Goal: Task Accomplishment & Management: Manage account settings

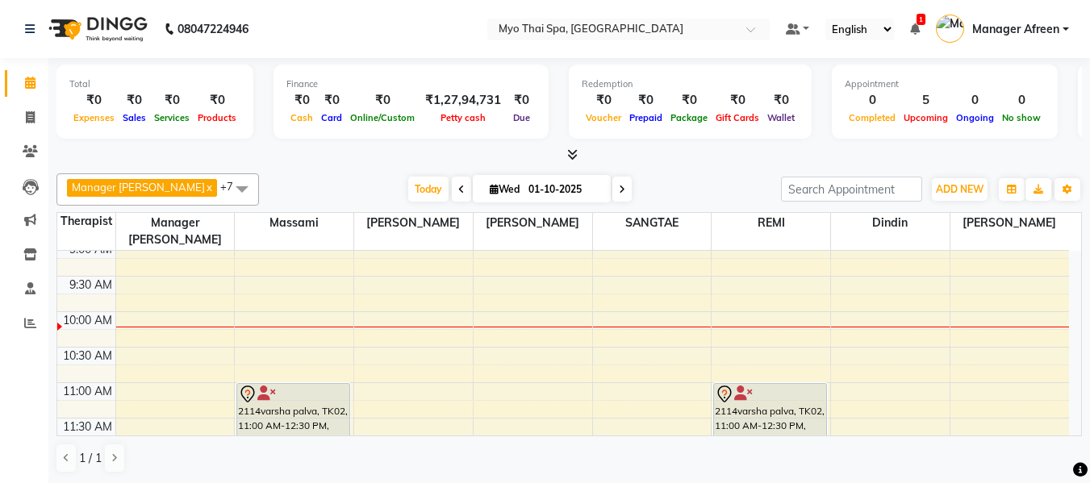
scroll to position [161, 0]
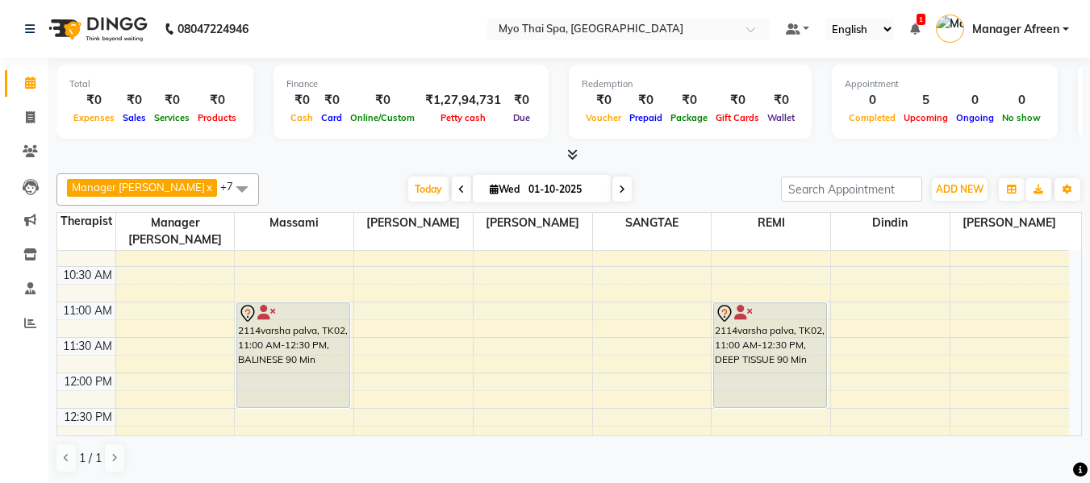
click at [226, 190] on span at bounding box center [242, 188] width 32 height 31
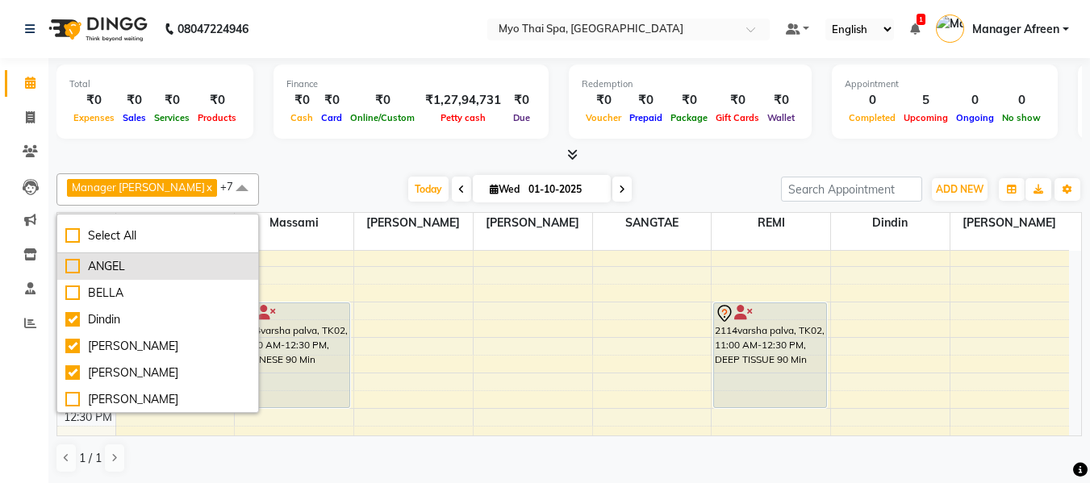
click at [169, 274] on div "ANGEL" at bounding box center [157, 266] width 185 height 17
checkbox input "true"
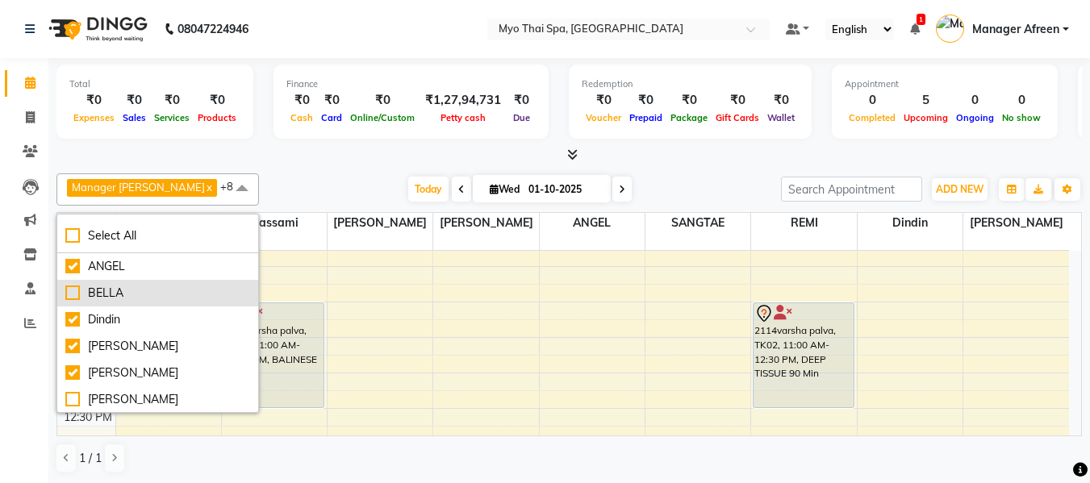
click at [166, 288] on div "BELLA" at bounding box center [157, 293] width 185 height 17
checkbox input "true"
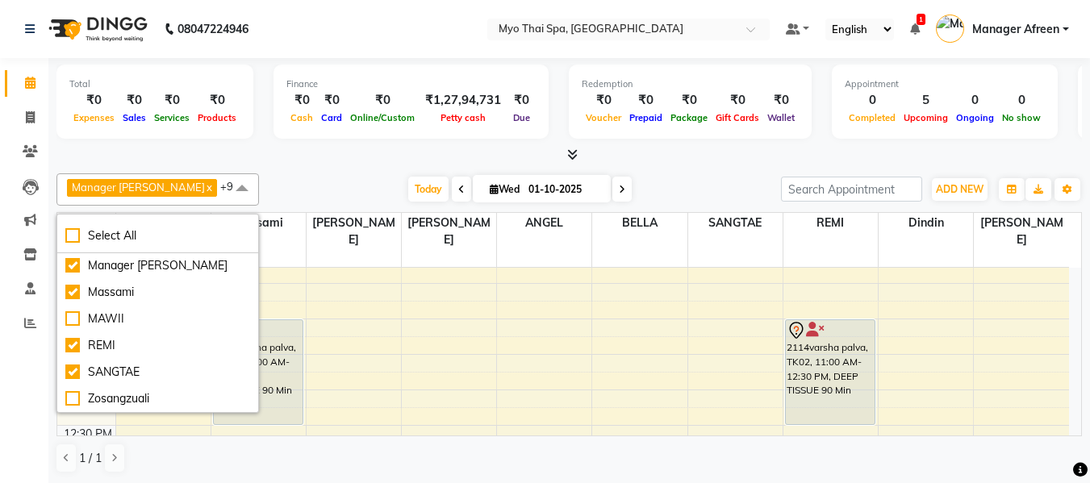
scroll to position [133, 0]
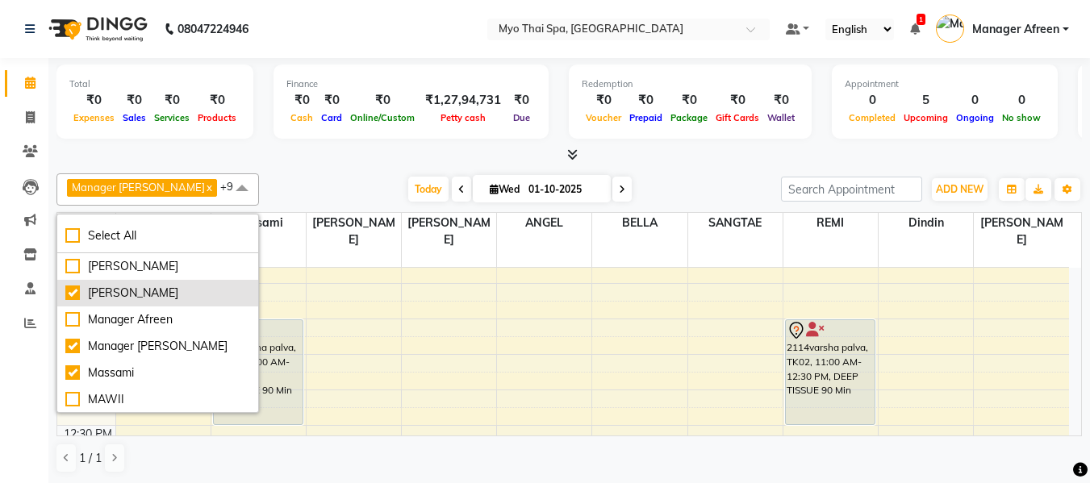
click at [155, 294] on div "[PERSON_NAME]" at bounding box center [157, 293] width 185 height 17
checkbox input "false"
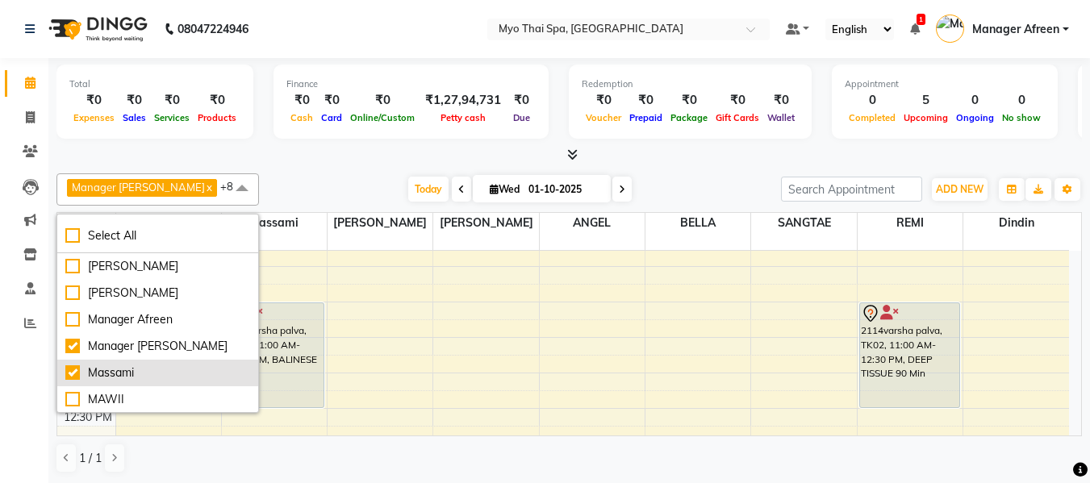
scroll to position [214, 0]
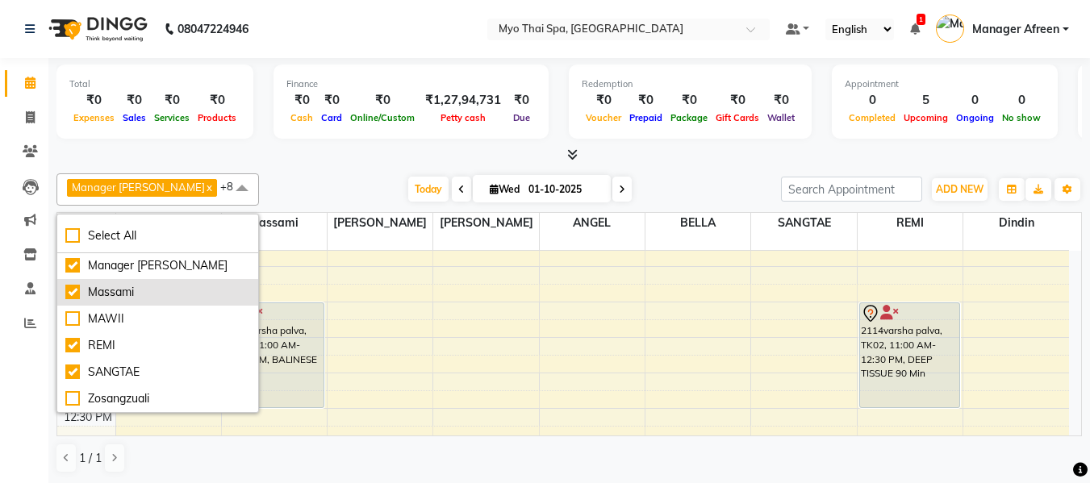
click at [143, 369] on div "SANGTAE" at bounding box center [157, 372] width 185 height 17
checkbox input "false"
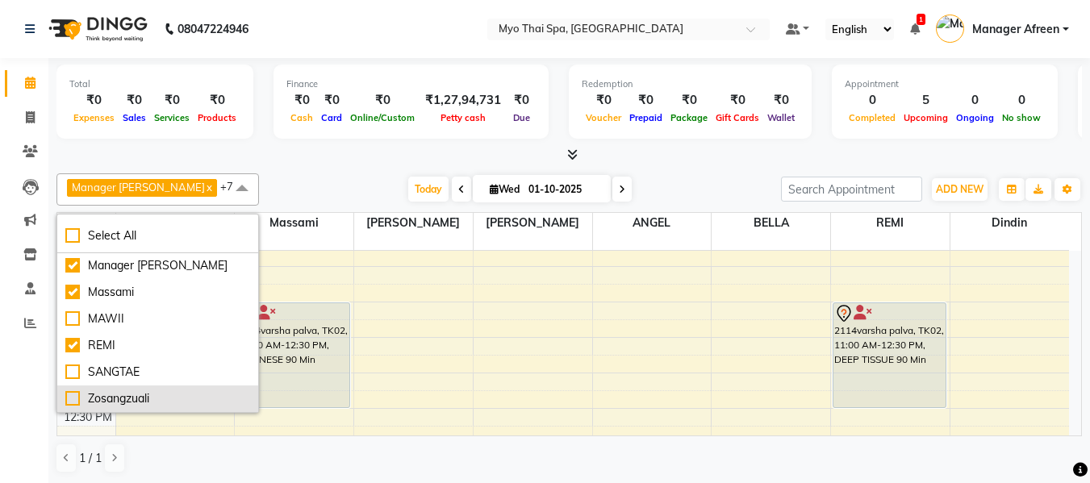
click at [146, 393] on div "Zosangzuali" at bounding box center [157, 398] width 185 height 17
checkbox input "true"
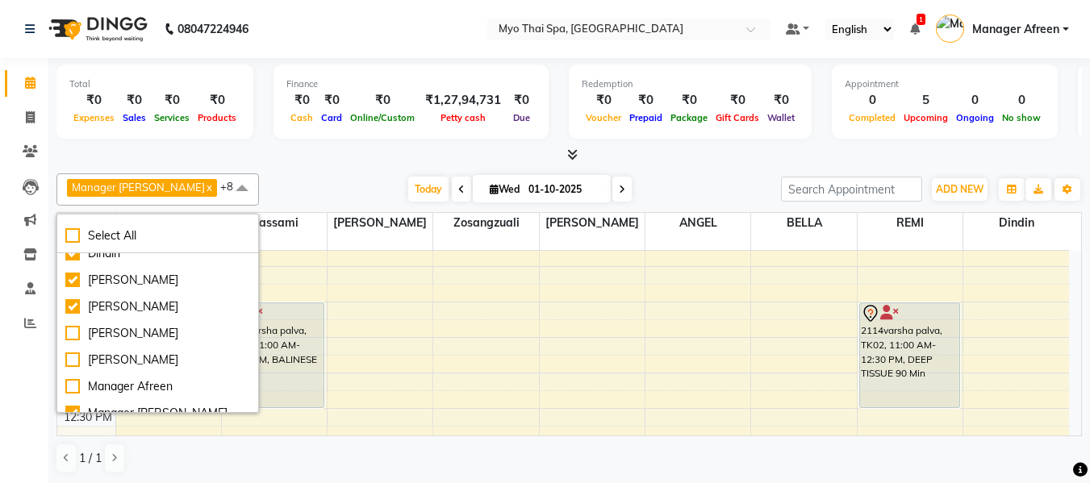
scroll to position [0, 0]
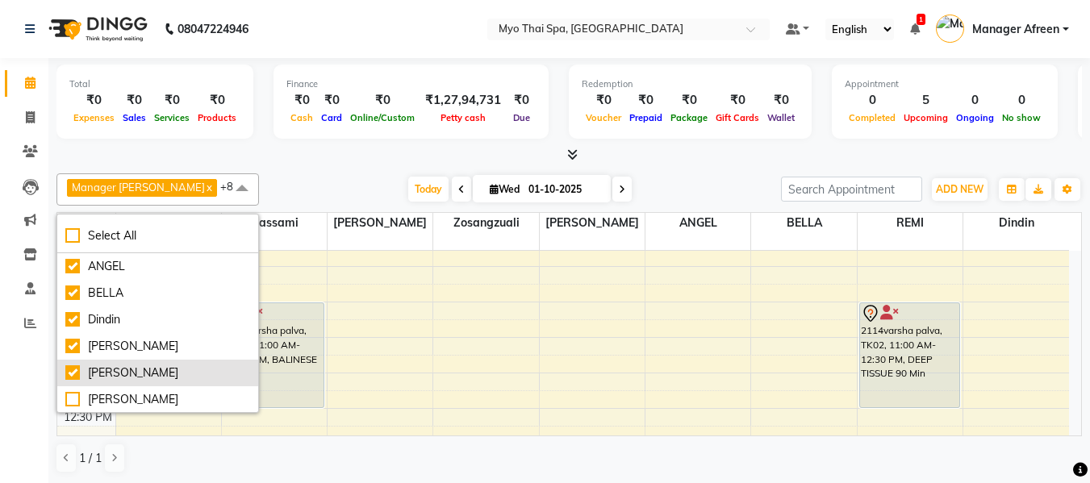
click at [141, 365] on div "[PERSON_NAME]" at bounding box center [157, 373] width 185 height 17
checkbox input "false"
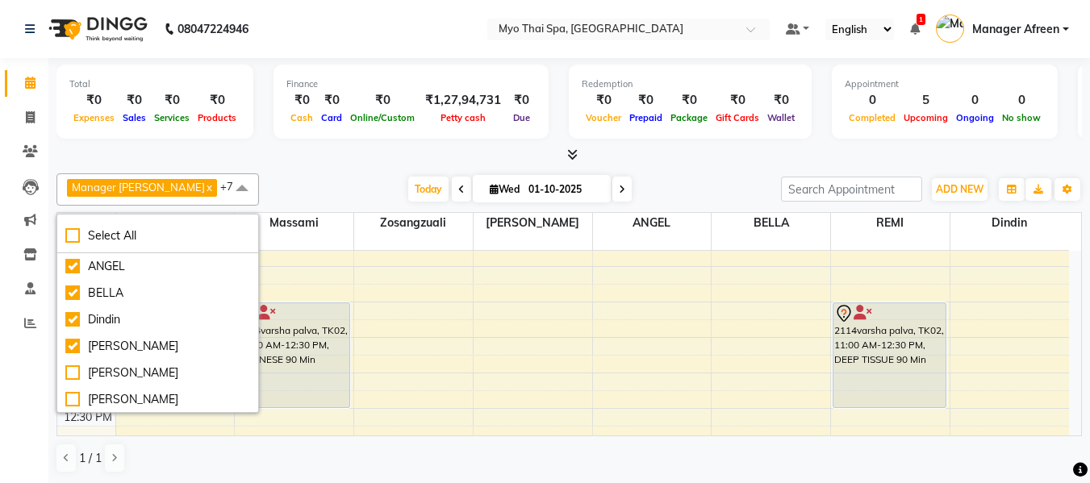
click at [298, 160] on div at bounding box center [568, 155] width 1025 height 17
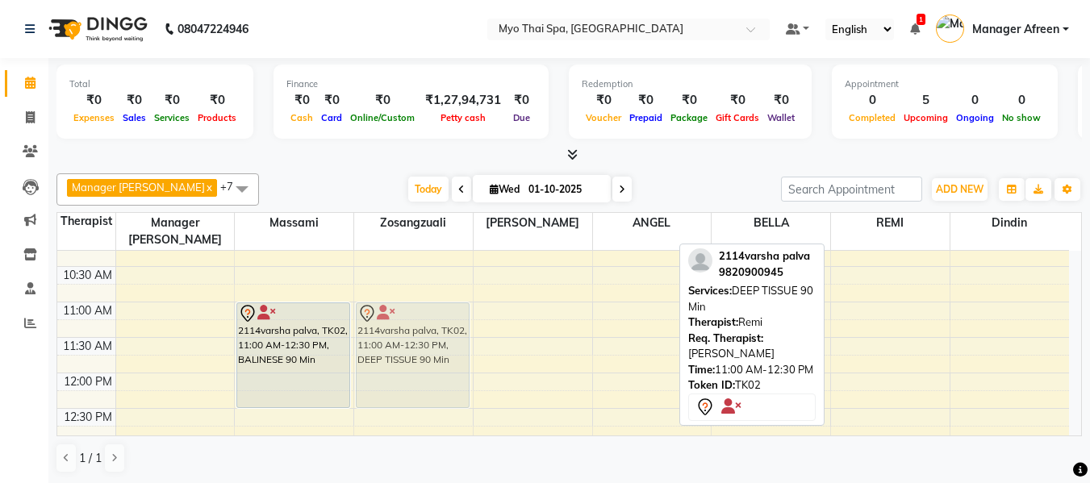
drag, startPoint x: 906, startPoint y: 327, endPoint x: 426, endPoint y: 325, distance: 479.9
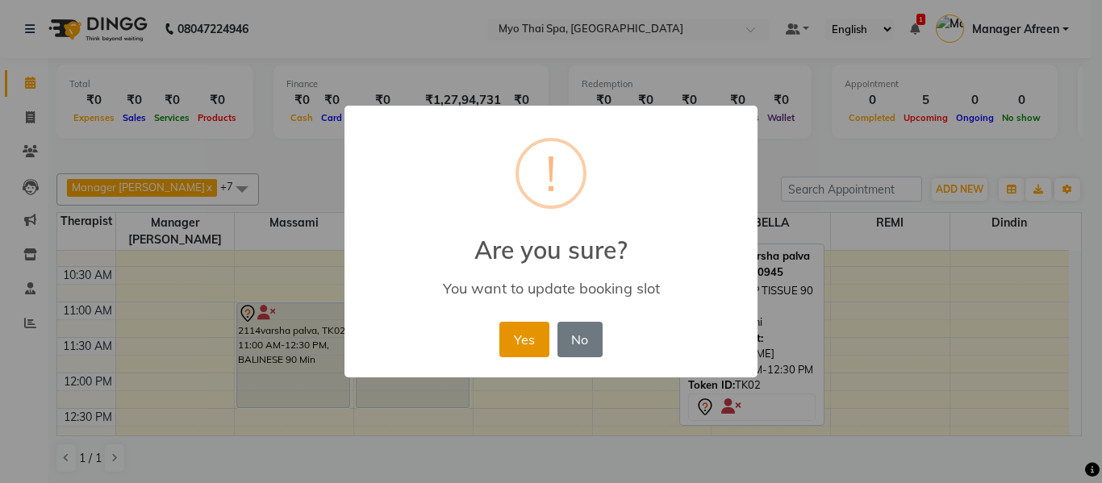
click at [528, 332] on button "Yes" at bounding box center [523, 339] width 49 height 35
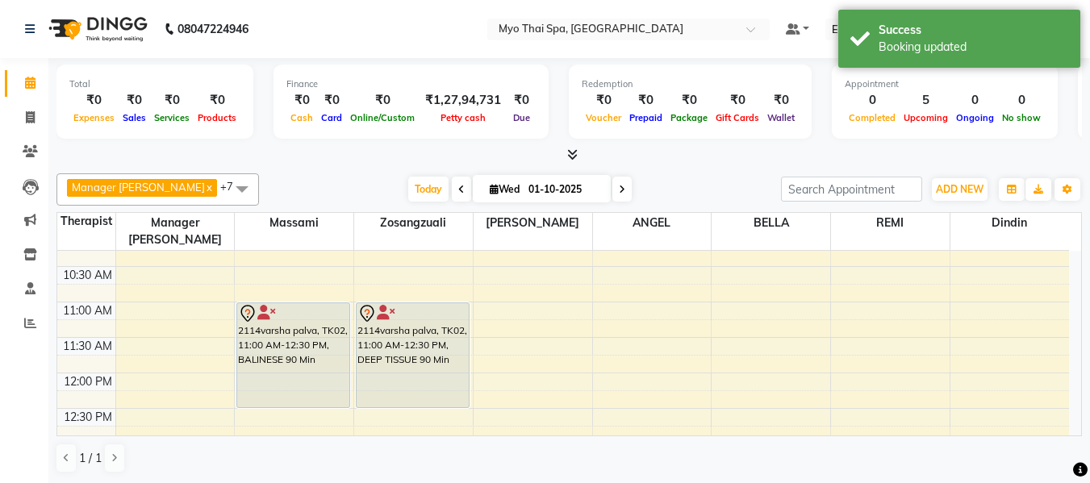
click at [226, 189] on span at bounding box center [242, 188] width 32 height 31
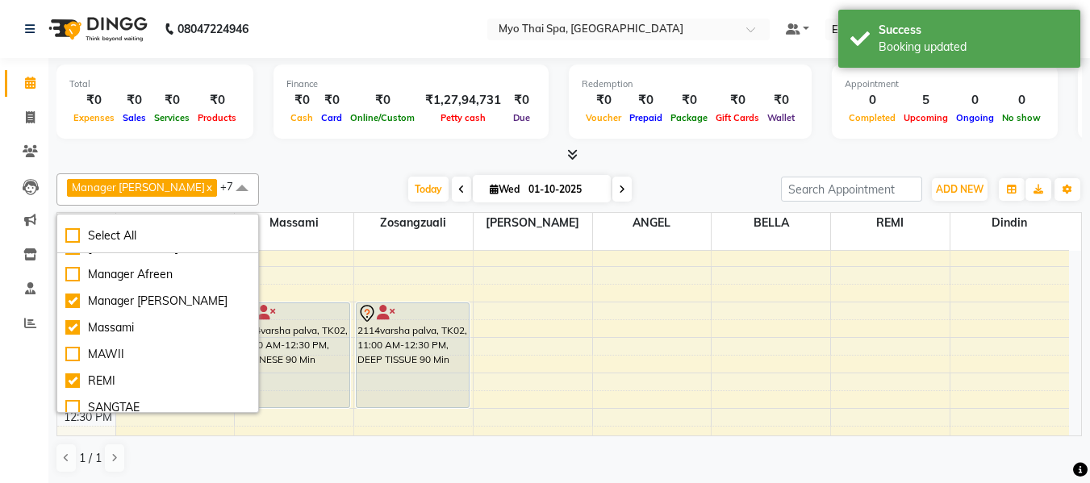
scroll to position [214, 0]
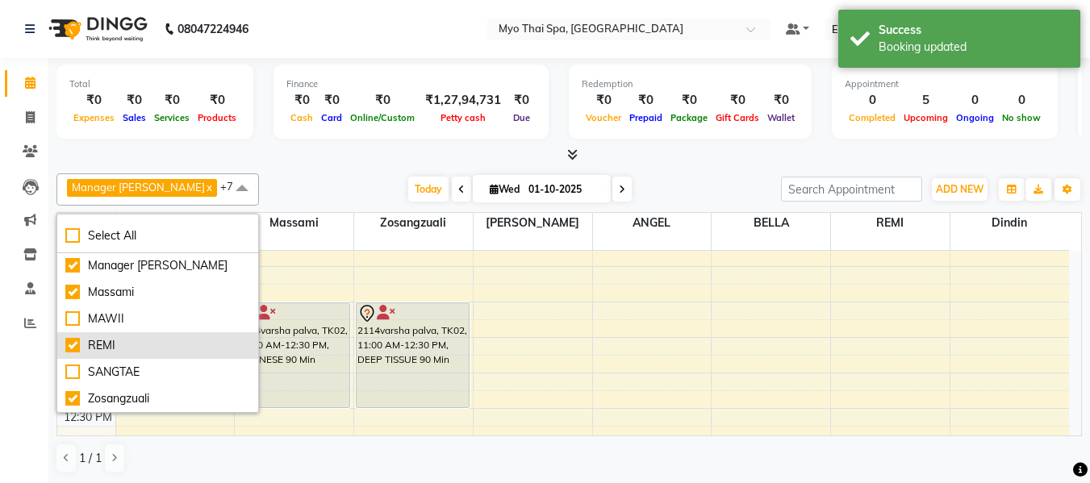
click at [144, 344] on div "REMI" at bounding box center [157, 345] width 185 height 17
checkbox input "false"
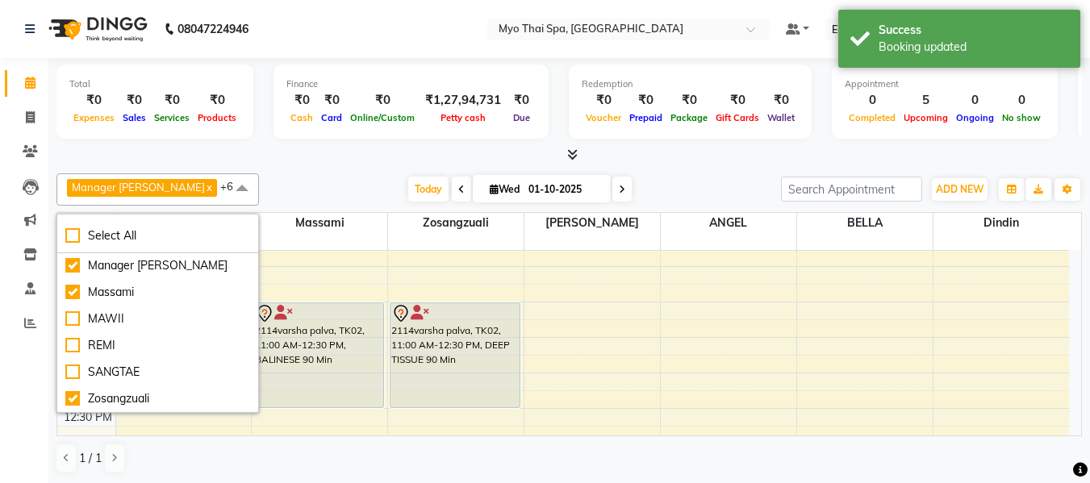
click at [331, 161] on div at bounding box center [568, 155] width 1025 height 17
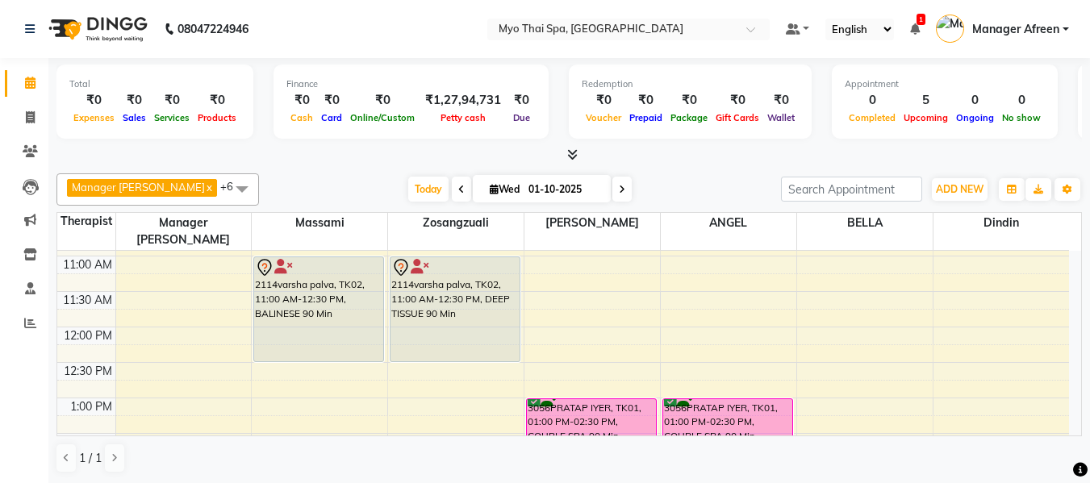
scroll to position [242, 0]
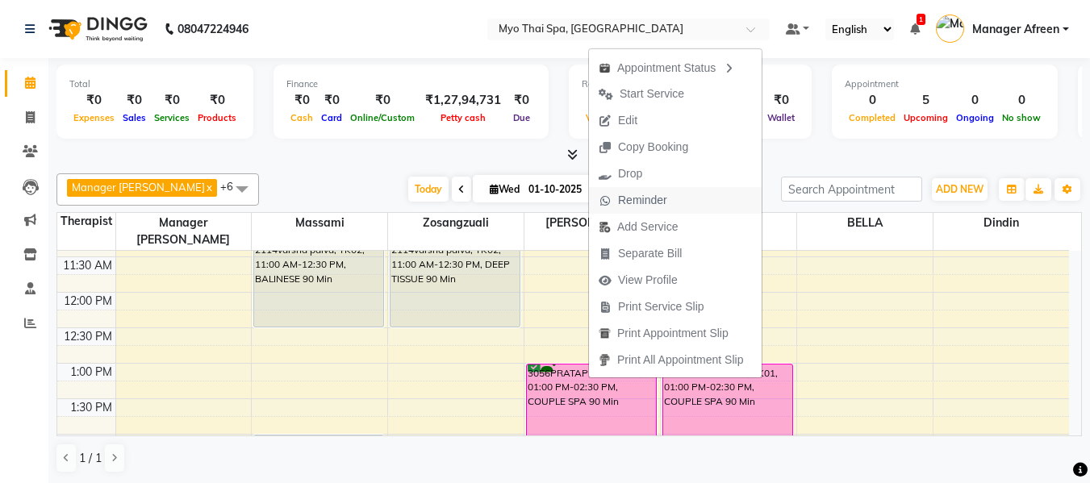
click at [635, 206] on span "Reminder" at bounding box center [642, 200] width 49 height 17
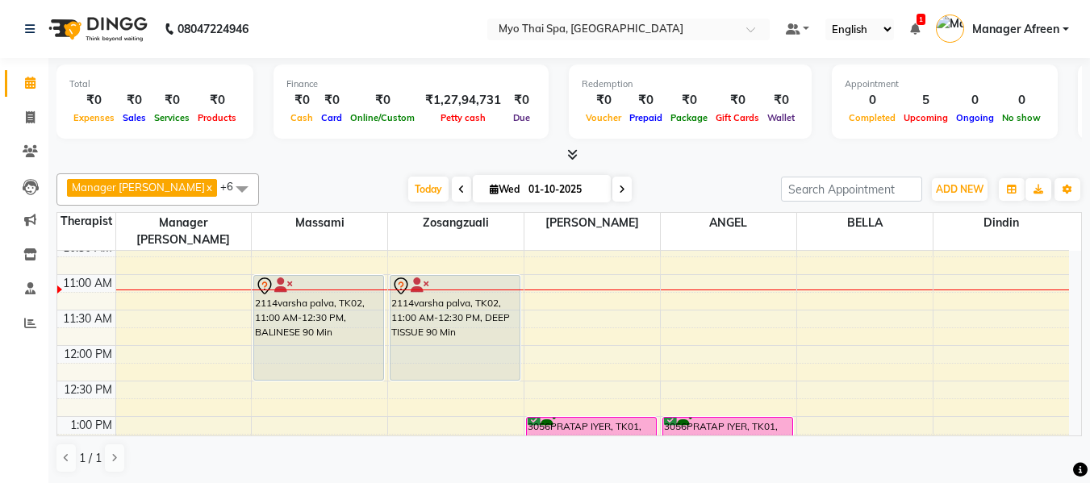
scroll to position [161, 0]
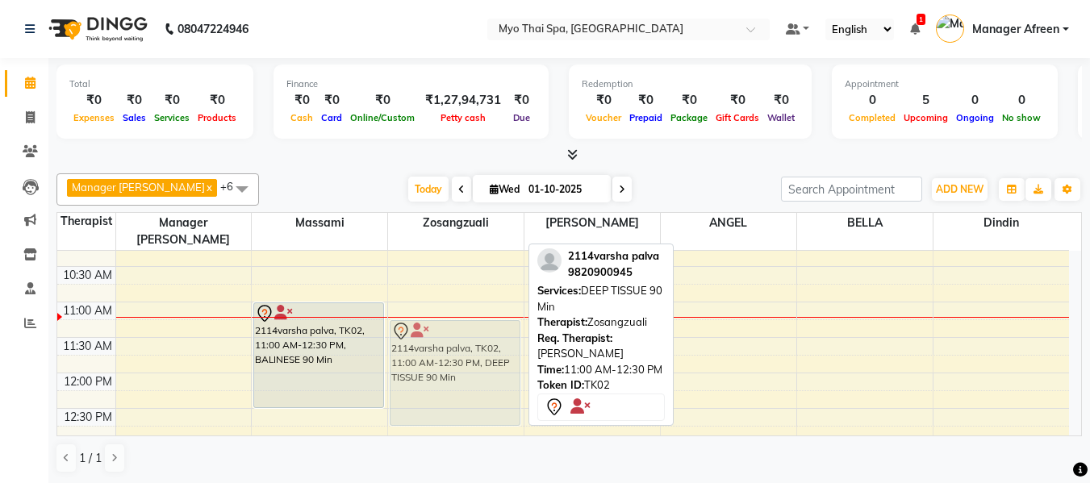
drag, startPoint x: 436, startPoint y: 315, endPoint x: 436, endPoint y: 336, distance: 21.0
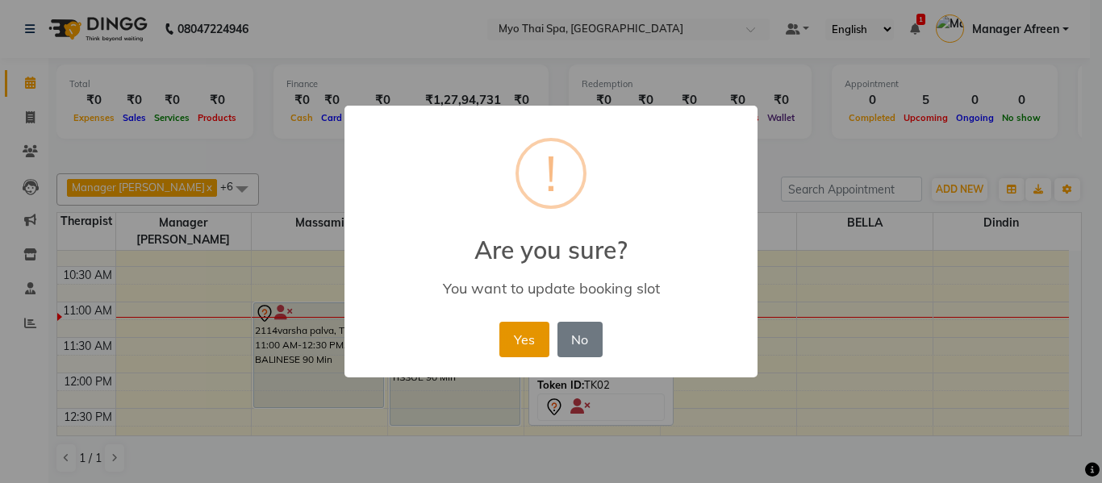
click at [523, 340] on button "Yes" at bounding box center [523, 339] width 49 height 35
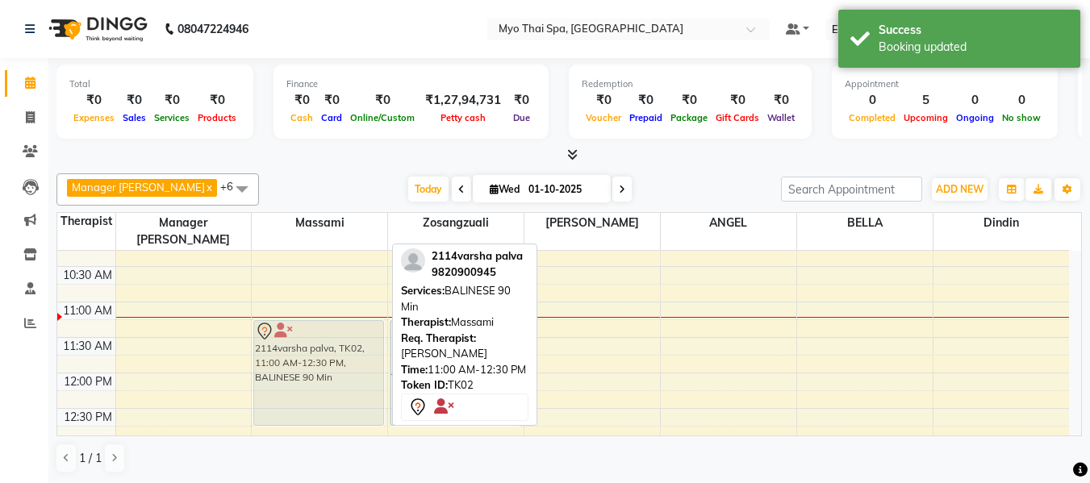
drag, startPoint x: 320, startPoint y: 323, endPoint x: 318, endPoint y: 345, distance: 22.7
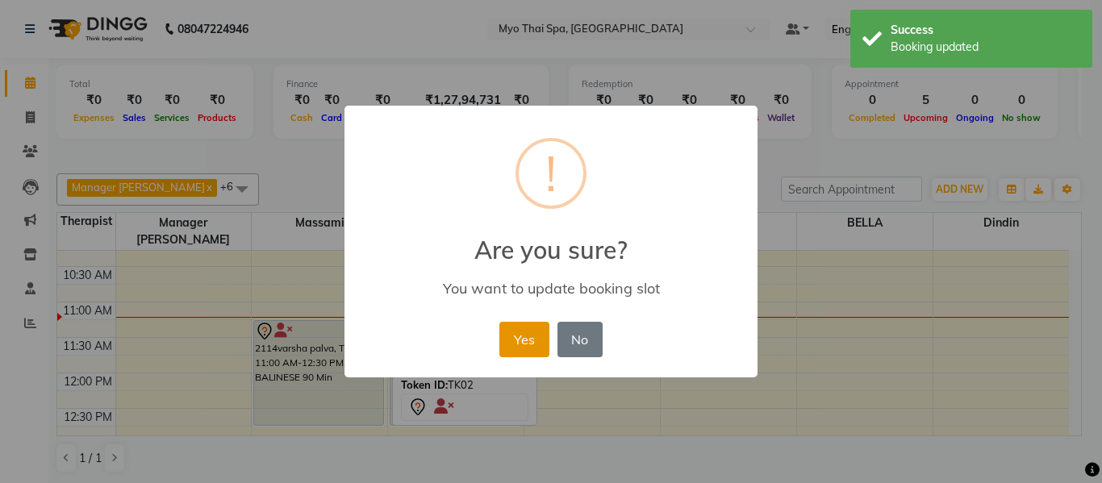
click at [528, 344] on button "Yes" at bounding box center [523, 339] width 49 height 35
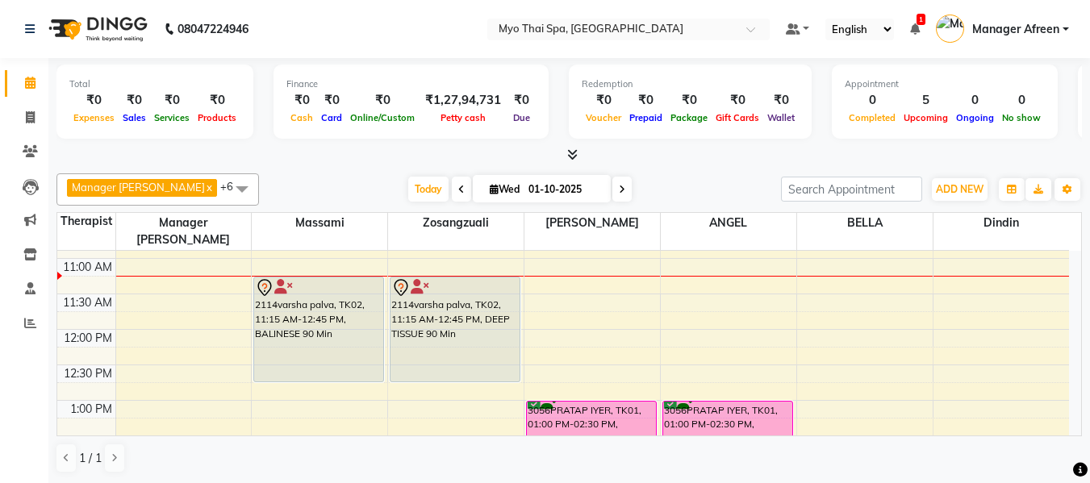
scroll to position [242, 0]
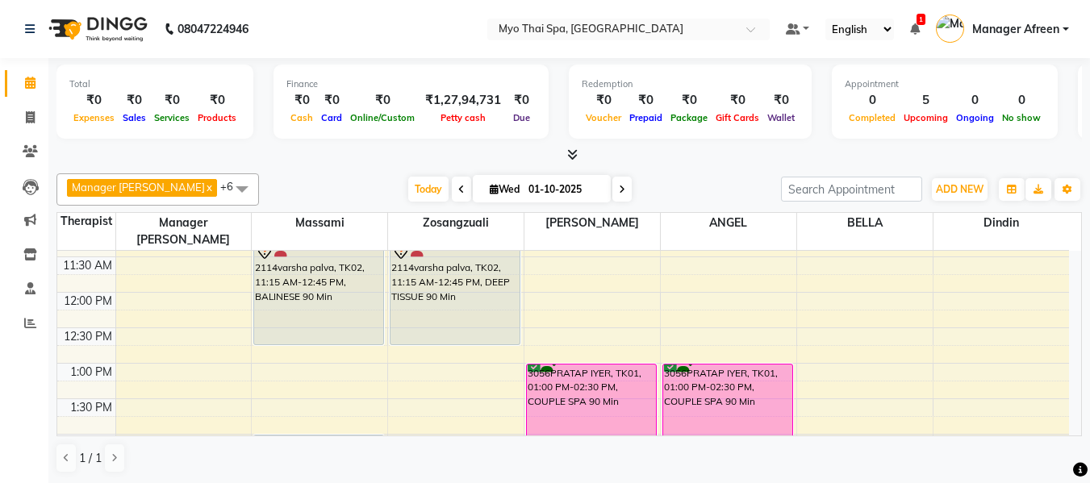
click at [226, 186] on span at bounding box center [242, 188] width 32 height 31
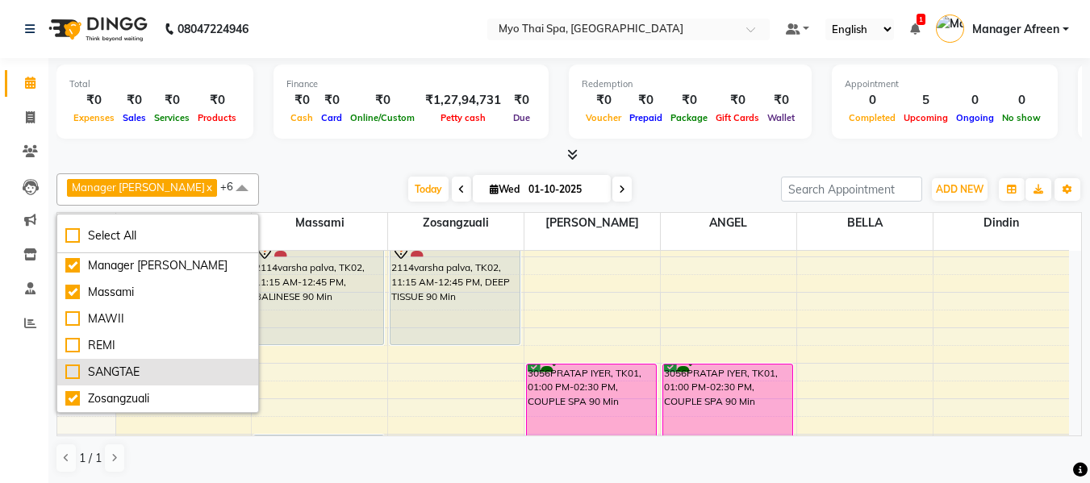
click at [172, 369] on div "SANGTAE" at bounding box center [157, 372] width 185 height 17
checkbox input "true"
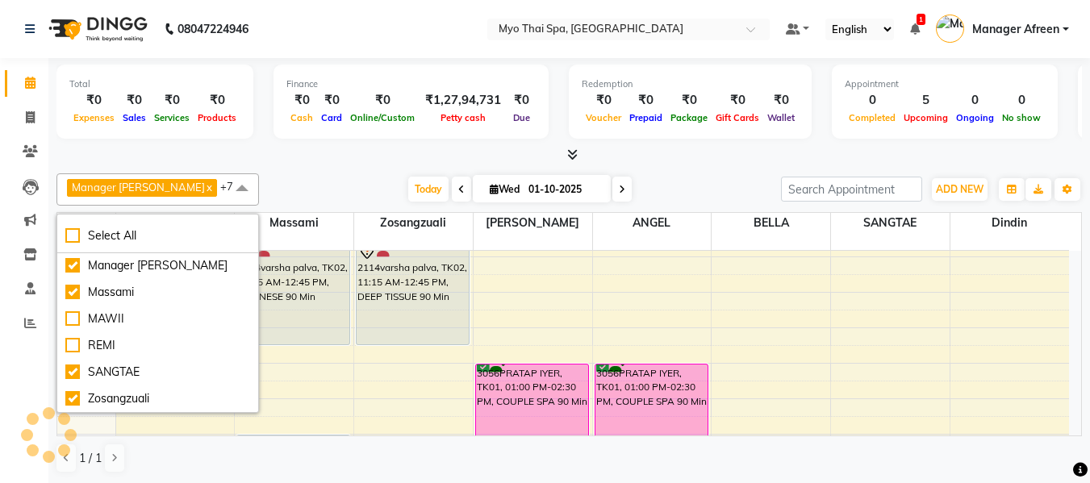
click at [314, 163] on div at bounding box center [568, 155] width 1025 height 17
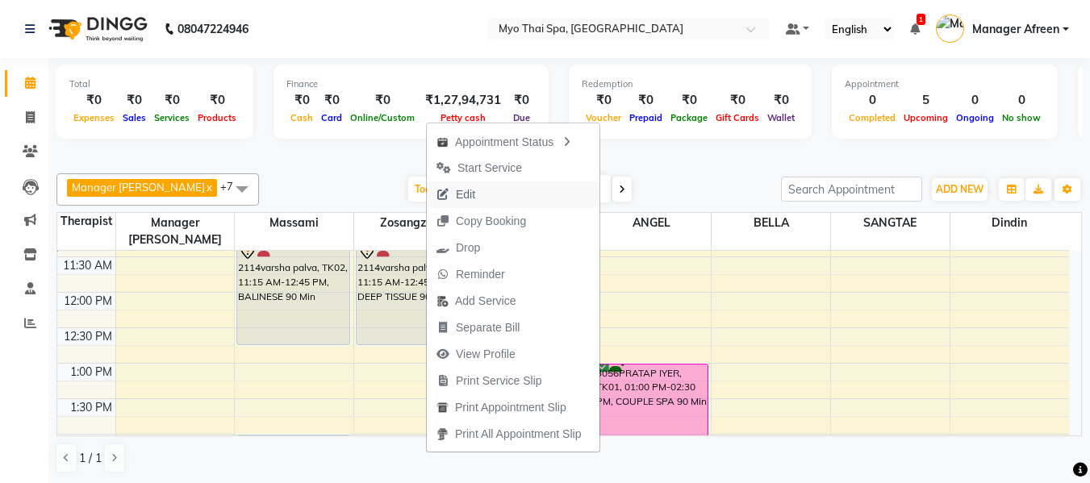
click at [473, 192] on span "Edit" at bounding box center [465, 194] width 19 height 17
select select "tentative"
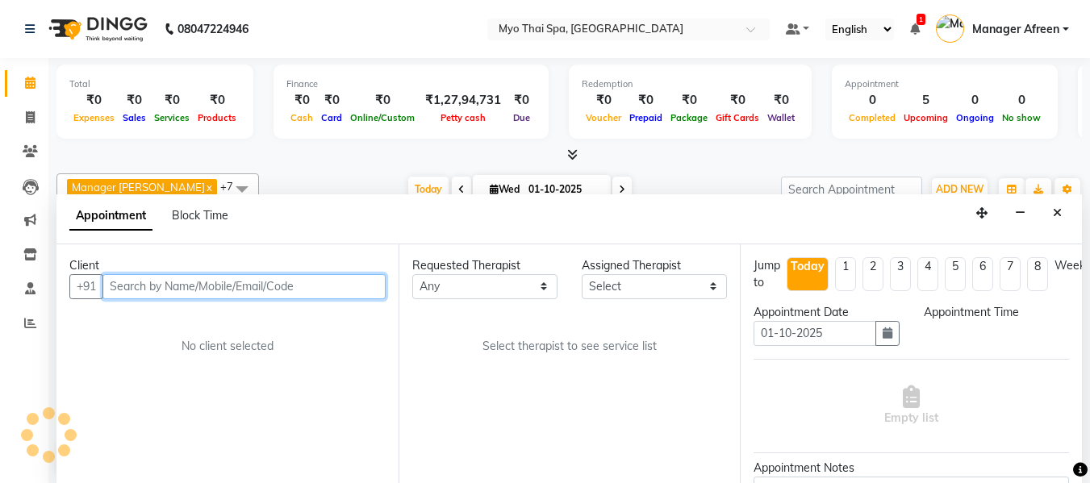
scroll to position [1, 0]
select select "88654"
select select "30616"
select select "675"
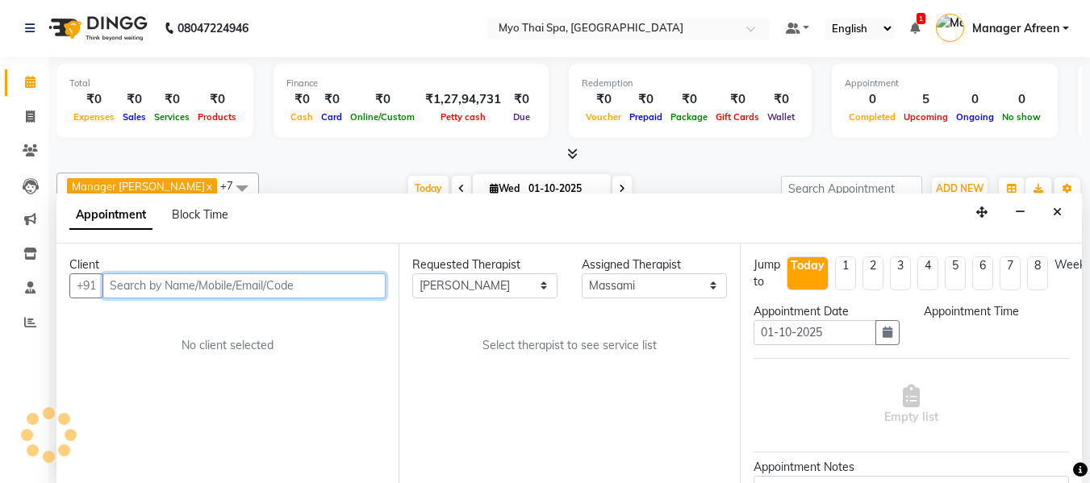
select select "1605"
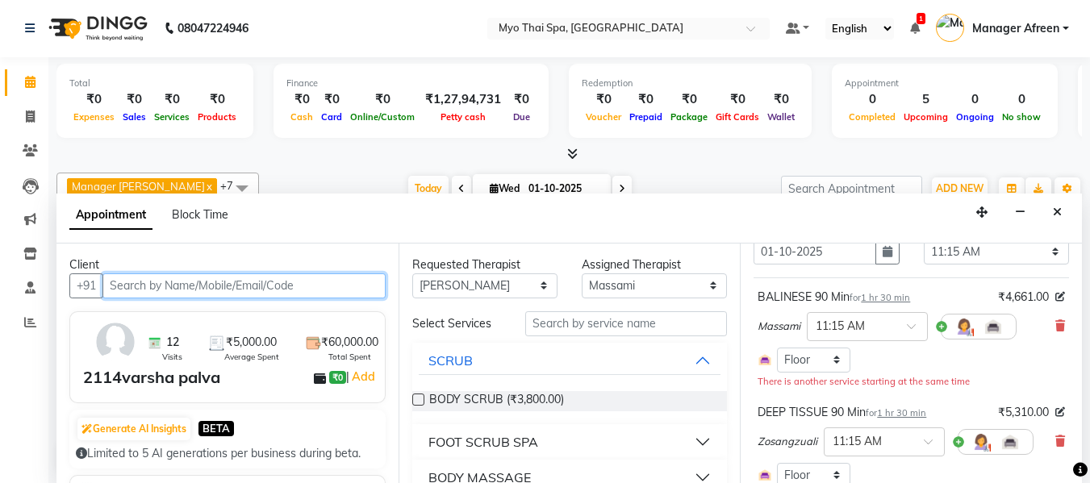
scroll to position [161, 0]
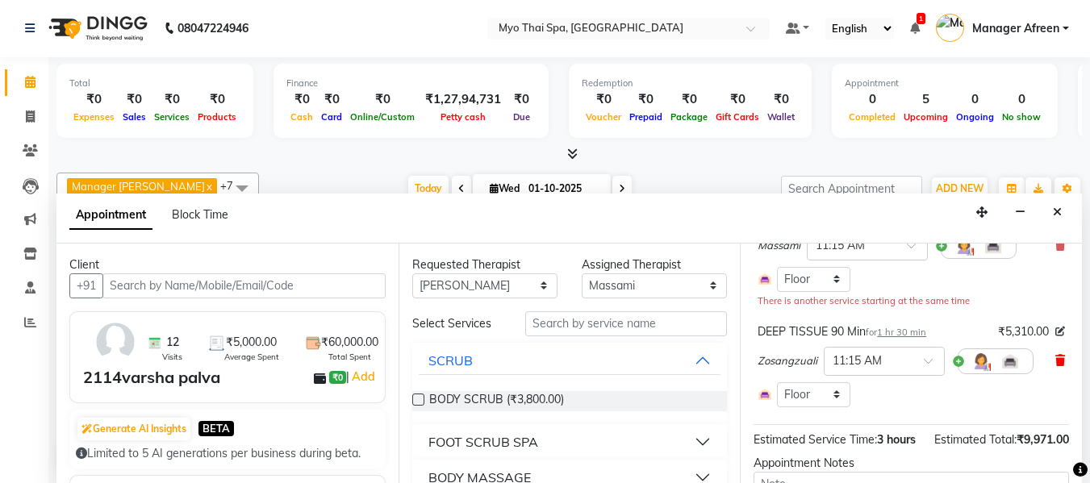
click at [1055, 362] on icon at bounding box center [1060, 360] width 10 height 11
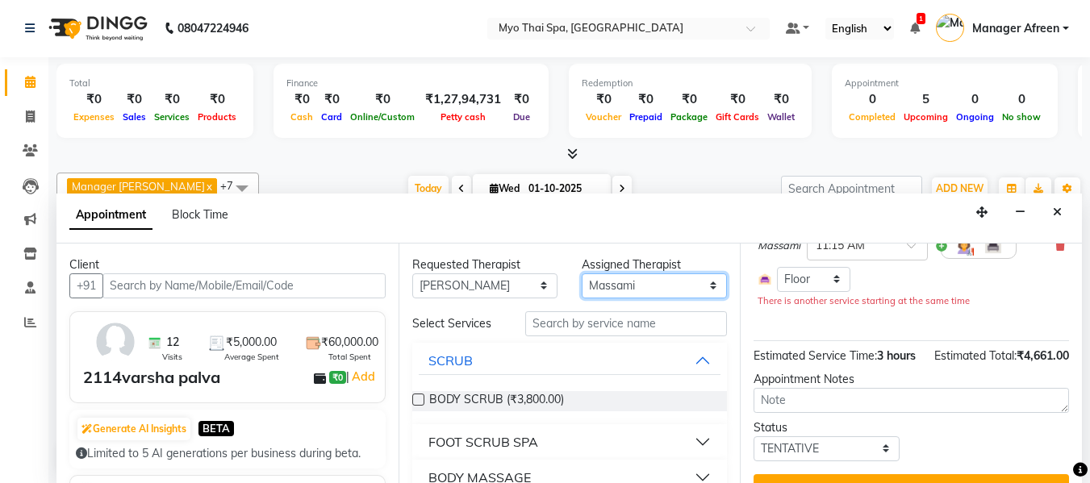
click at [640, 290] on select "Select ANGEL BELLA Dindin Jane JENNY Kristina LORITA Manager Afreen Manager Chu…" at bounding box center [654, 285] width 145 height 25
select select "35780"
click at [582, 273] on select "Select ANGEL BELLA Dindin Jane JENNY Kristina LORITA Manager Afreen Manager Chu…" at bounding box center [654, 285] width 145 height 25
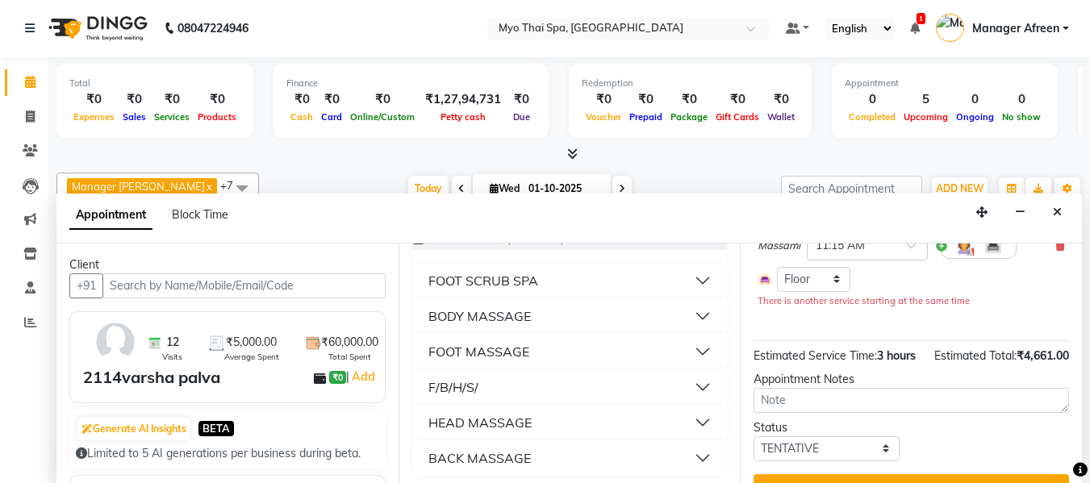
click at [500, 315] on div "BODY MASSAGE" at bounding box center [479, 315] width 102 height 19
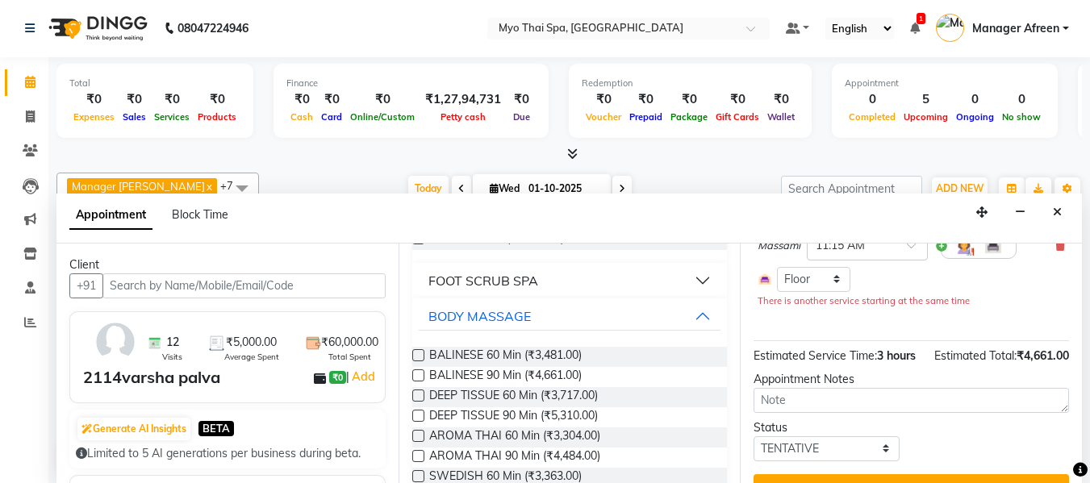
click at [417, 376] on label at bounding box center [418, 375] width 12 height 12
click at [417, 376] on input "checkbox" at bounding box center [417, 377] width 10 height 10
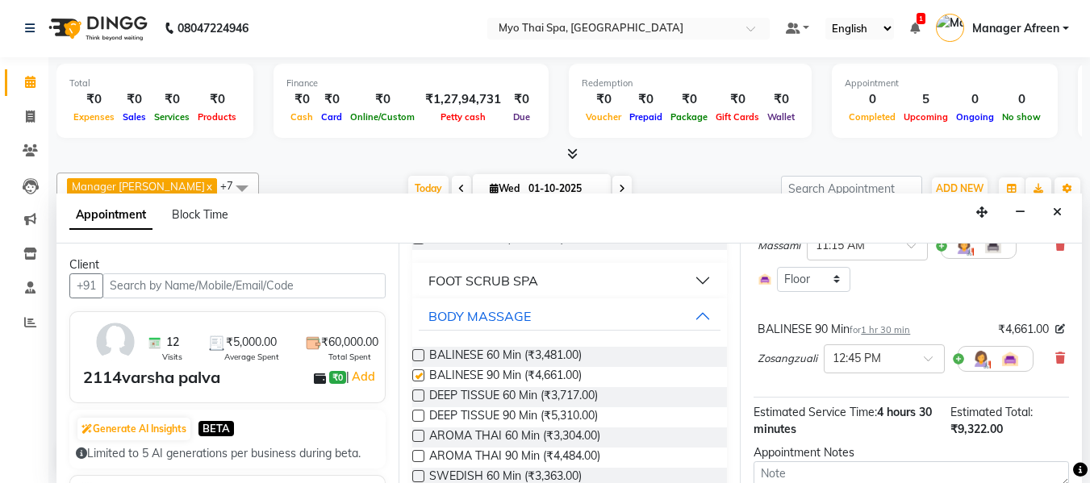
checkbox input "false"
click at [903, 361] on div at bounding box center [883, 357] width 119 height 17
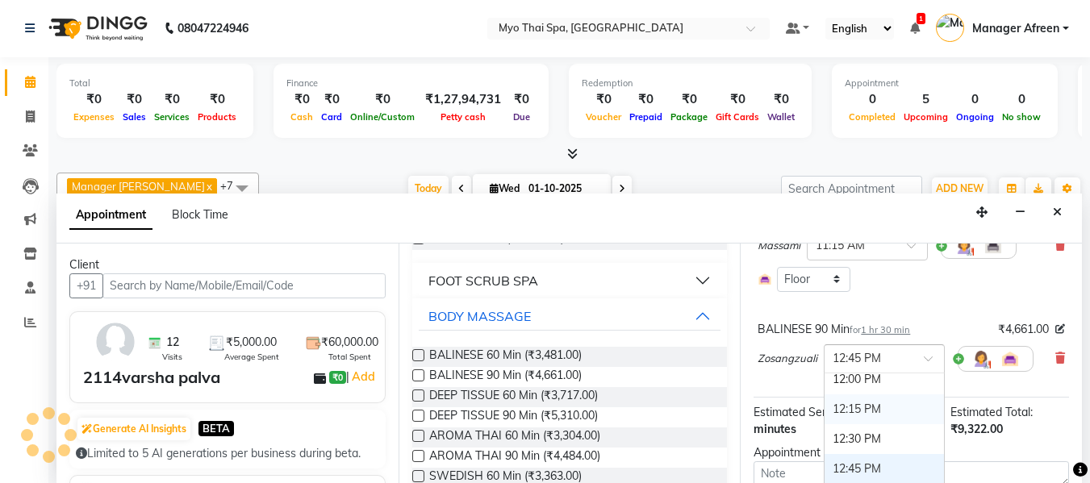
scroll to position [286, 0]
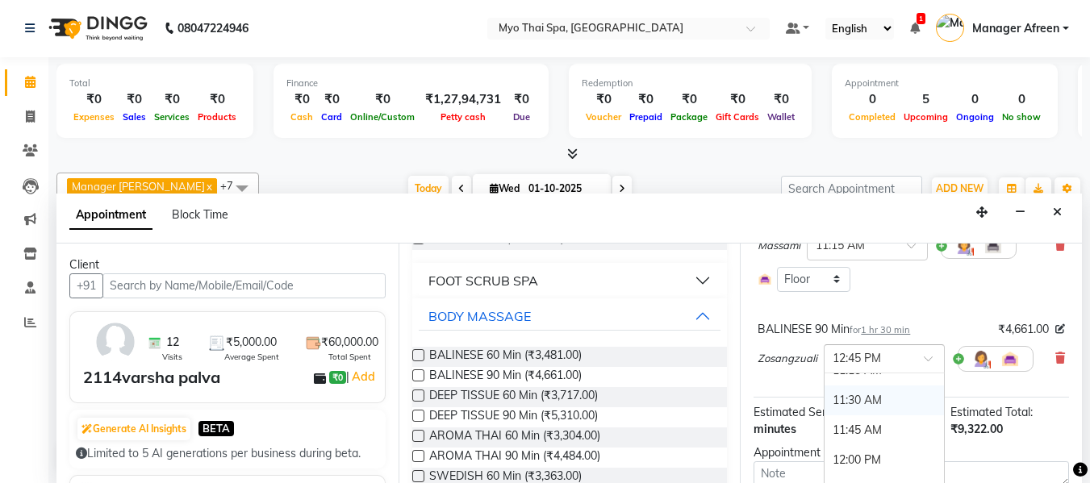
click at [844, 396] on div "11:30 AM" at bounding box center [883, 401] width 119 height 30
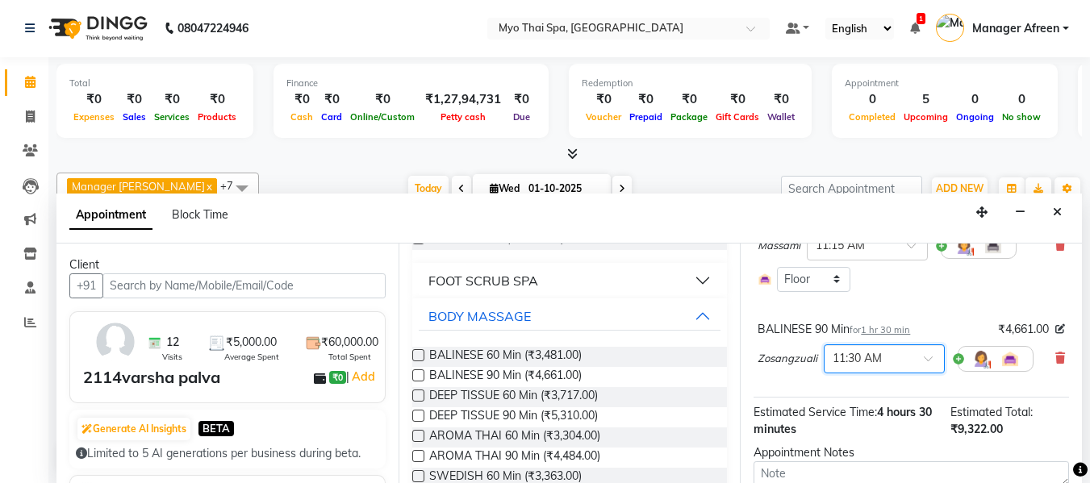
scroll to position [81, 0]
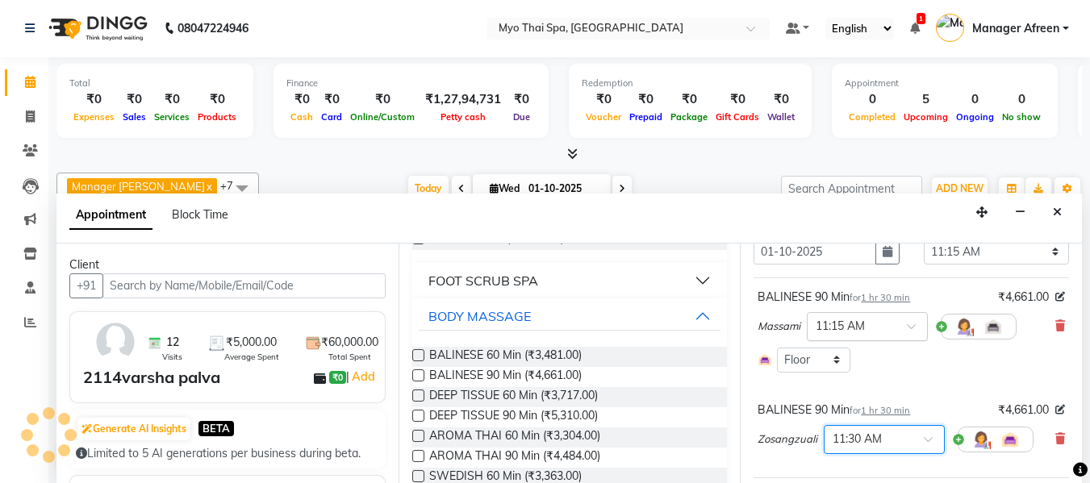
click at [880, 323] on input "text" at bounding box center [850, 325] width 71 height 17
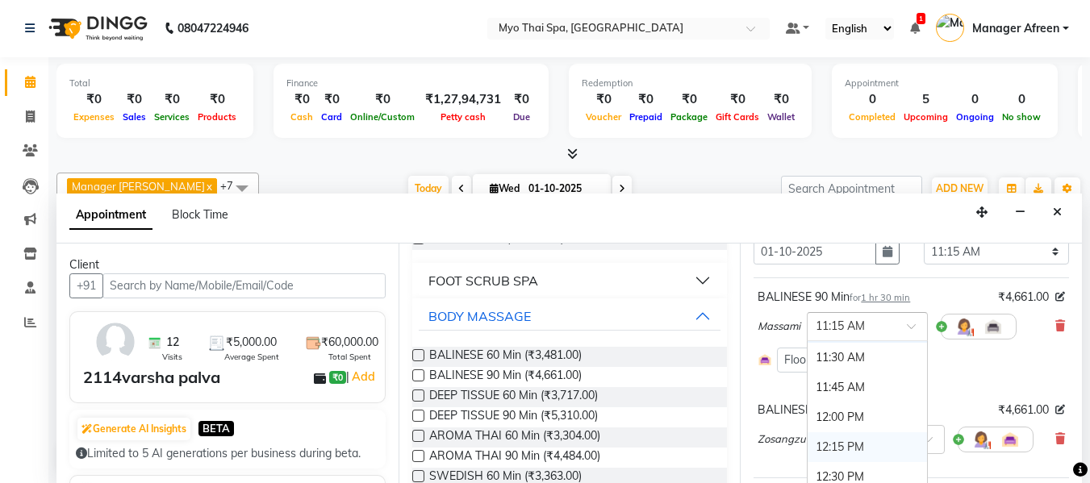
scroll to position [269, 0]
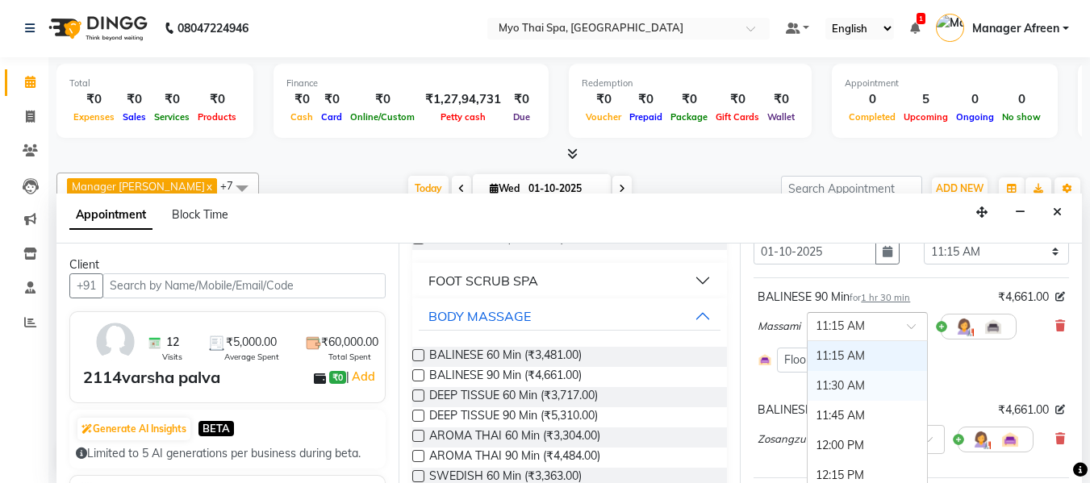
click at [829, 385] on div "11:30 AM" at bounding box center [866, 386] width 119 height 30
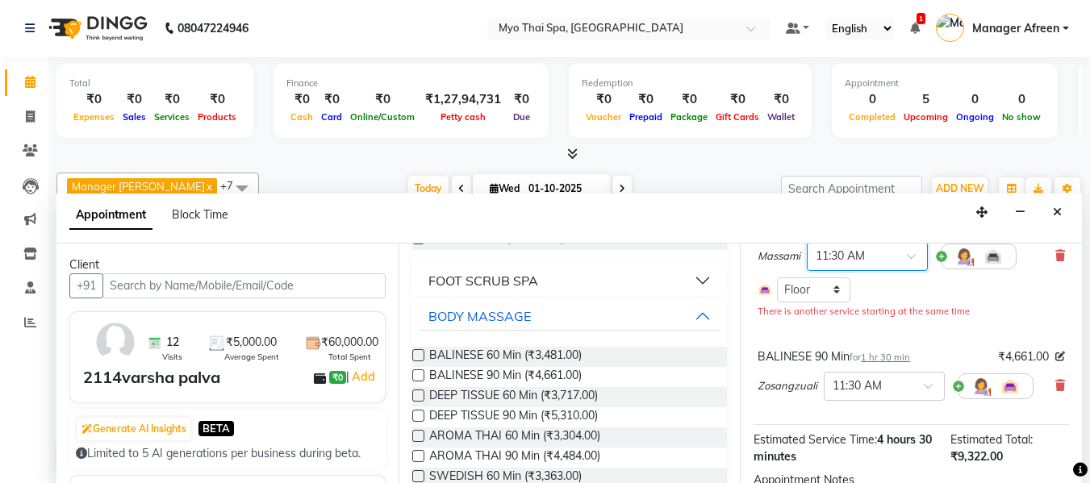
scroll to position [297, 0]
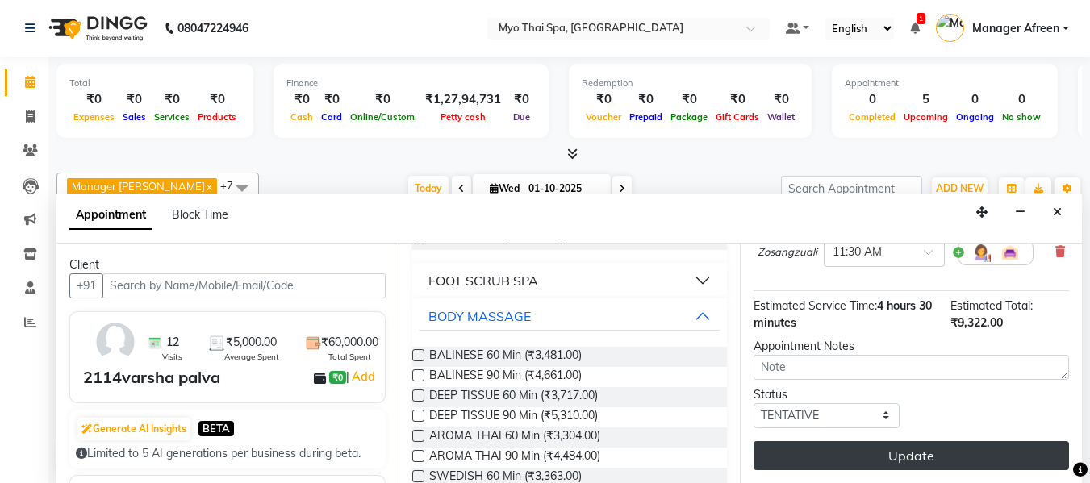
click at [905, 446] on button "Update" at bounding box center [910, 455] width 315 height 29
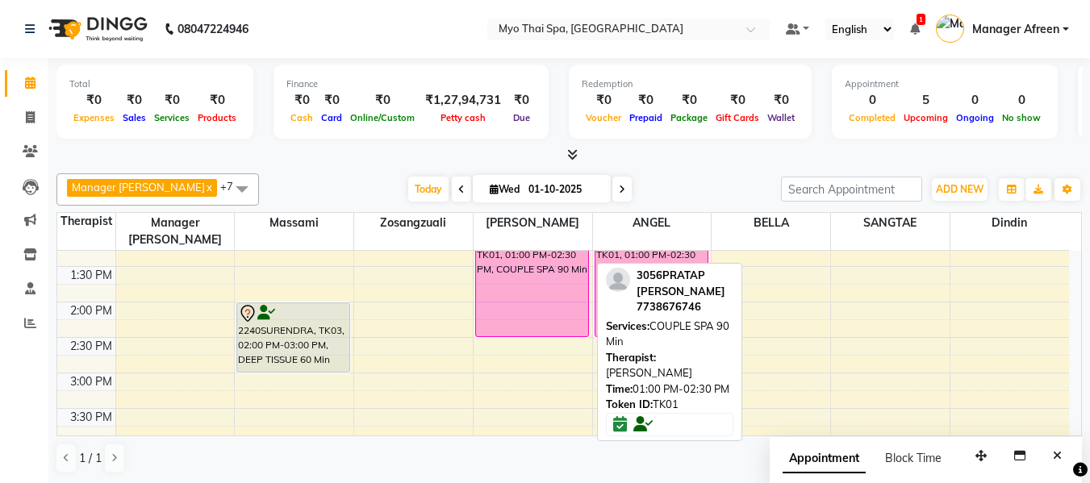
scroll to position [375, 0]
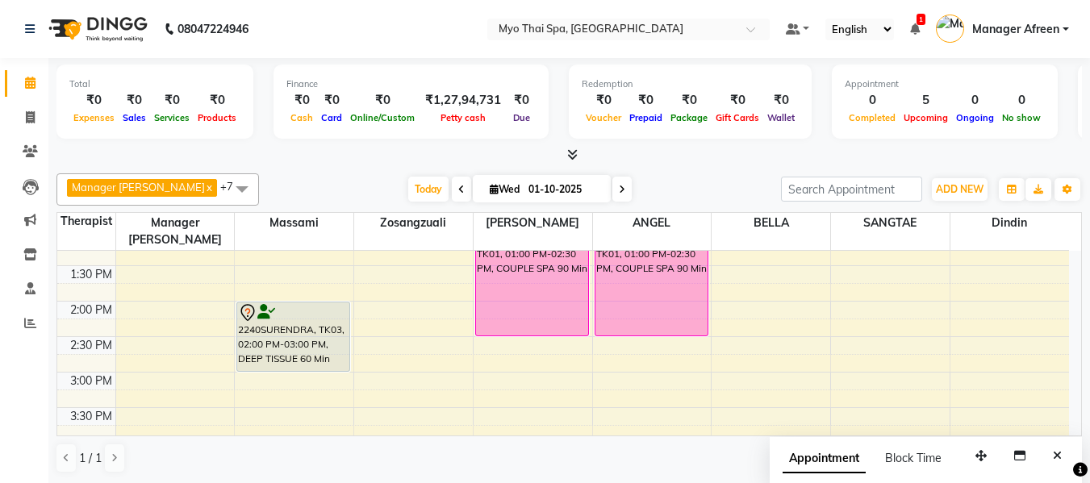
click at [485, 363] on div "8:00 AM 8:30 AM 9:00 AM 9:30 AM 10:00 AM 10:30 AM 11:00 AM 11:30 AM 12:00 PM 12…" at bounding box center [562, 408] width 1011 height 1064
select select "62472"
select select "900"
select select "tentative"
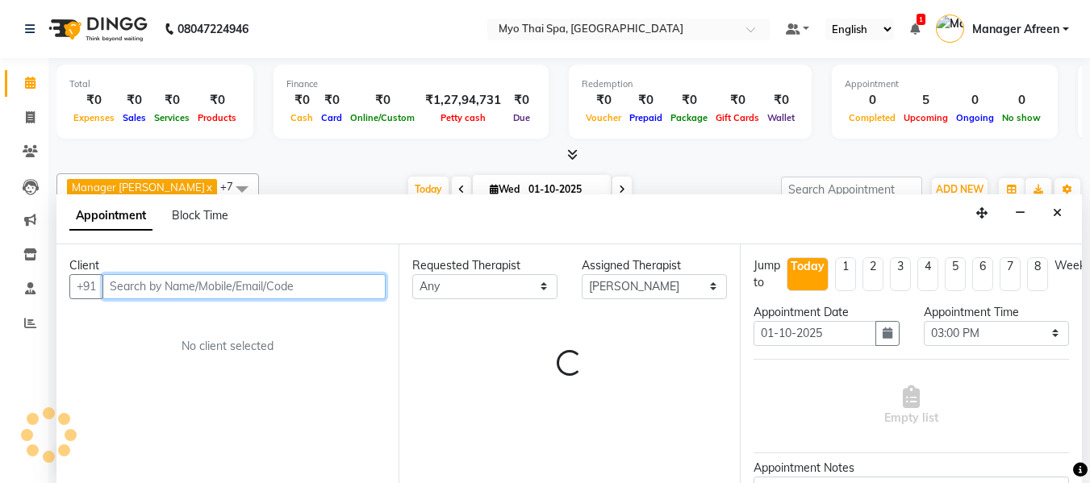
scroll to position [1, 0]
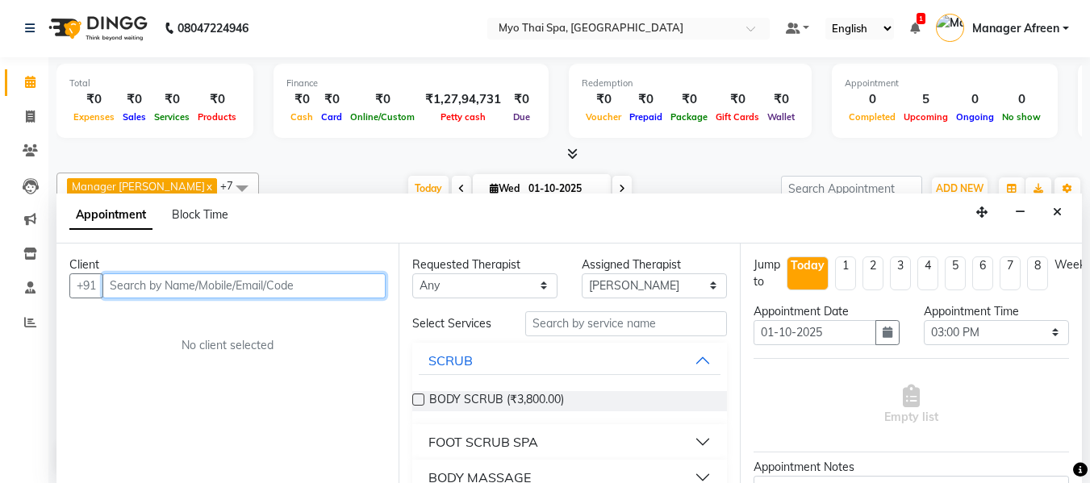
click at [256, 283] on input "text" at bounding box center [243, 285] width 283 height 25
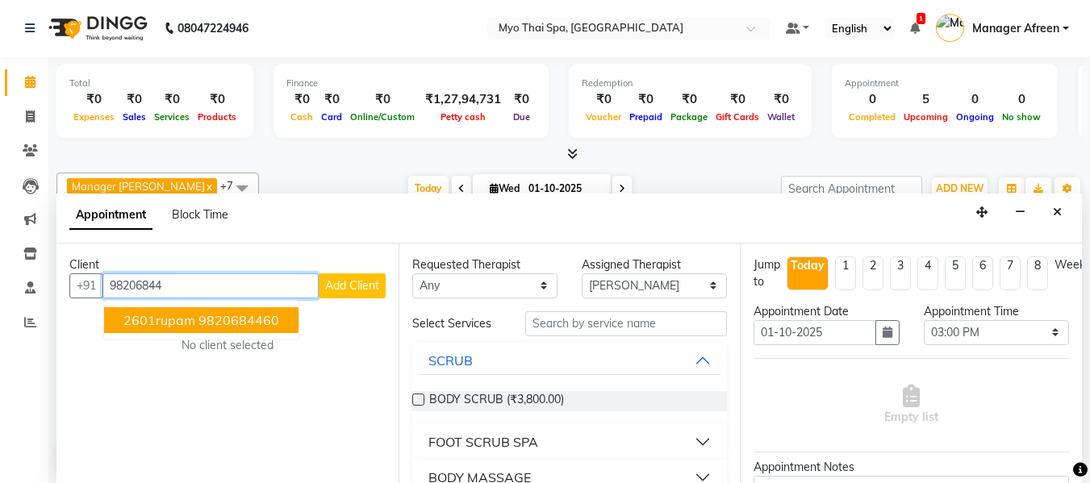
click at [243, 331] on button "2601rupam 9820684460" at bounding box center [201, 320] width 194 height 26
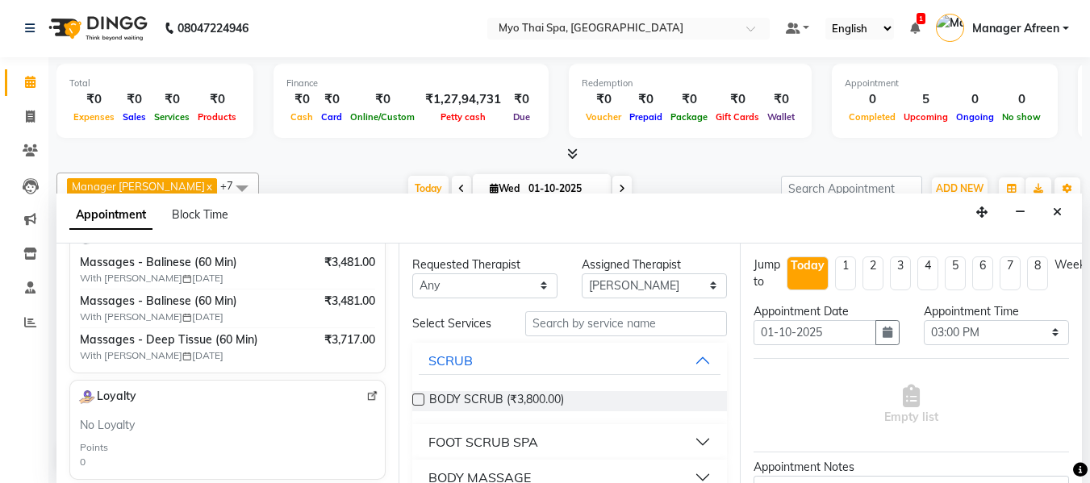
scroll to position [242, 0]
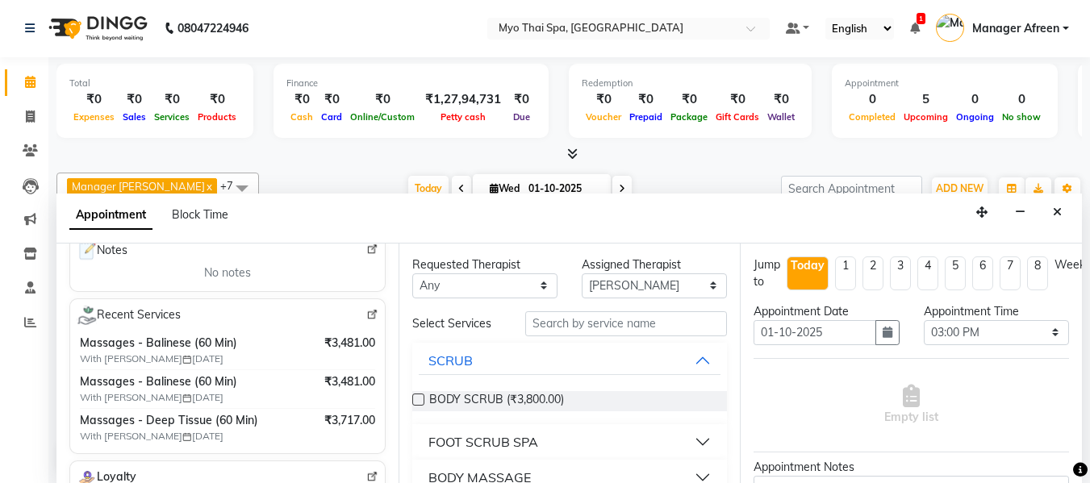
type input "9820684460"
click at [491, 286] on select "Any ANGEL BELLA Dindin Jane JENNY Kristina LORITA Manager Afreen Manager Churmu…" at bounding box center [484, 285] width 145 height 25
select select "62472"
click at [412, 273] on select "Any ANGEL BELLA Dindin Jane JENNY Kristina LORITA Manager Afreen Manager Churmu…" at bounding box center [484, 285] width 145 height 25
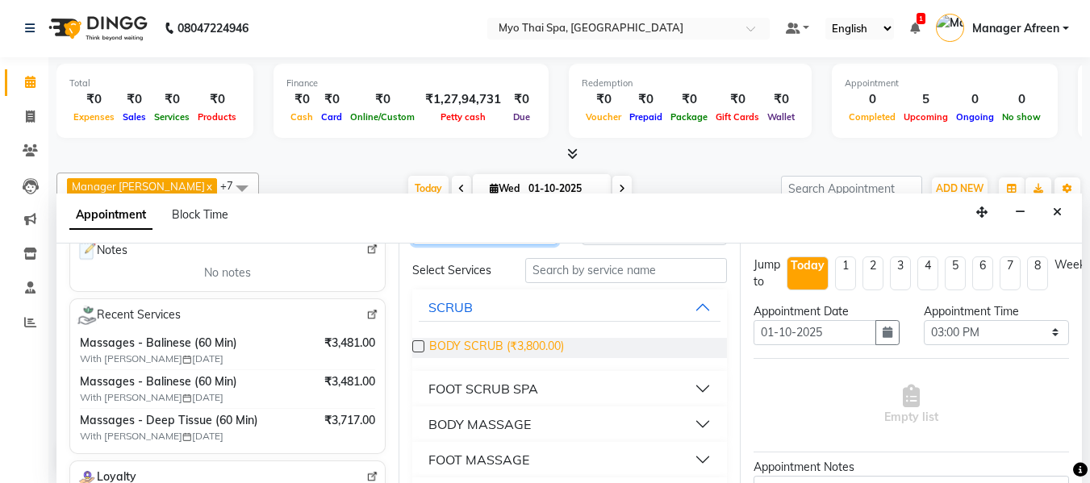
scroll to position [81, 0]
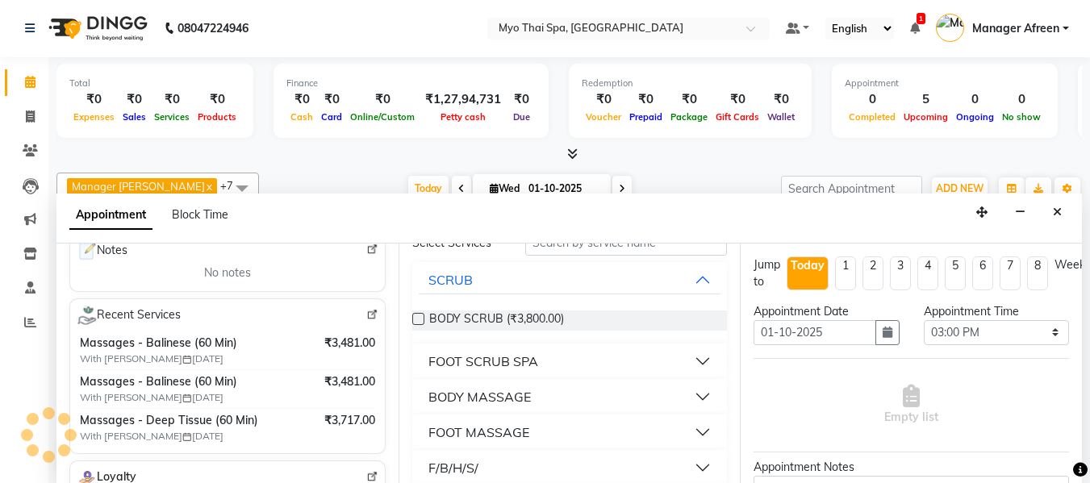
click at [504, 398] on div "BODY MASSAGE" at bounding box center [479, 396] width 102 height 19
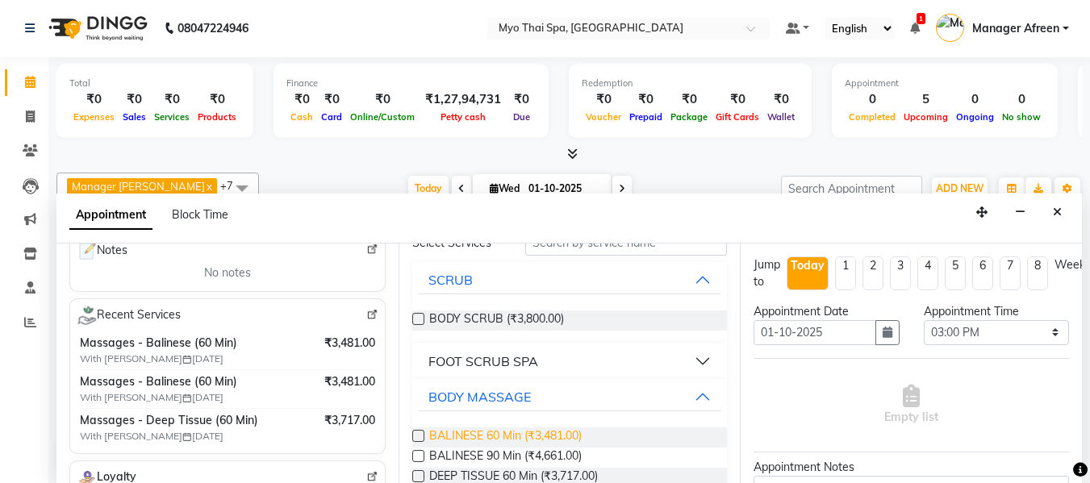
click at [480, 435] on span "BALINESE 60 Min (₹3,481.00)" at bounding box center [505, 437] width 152 height 20
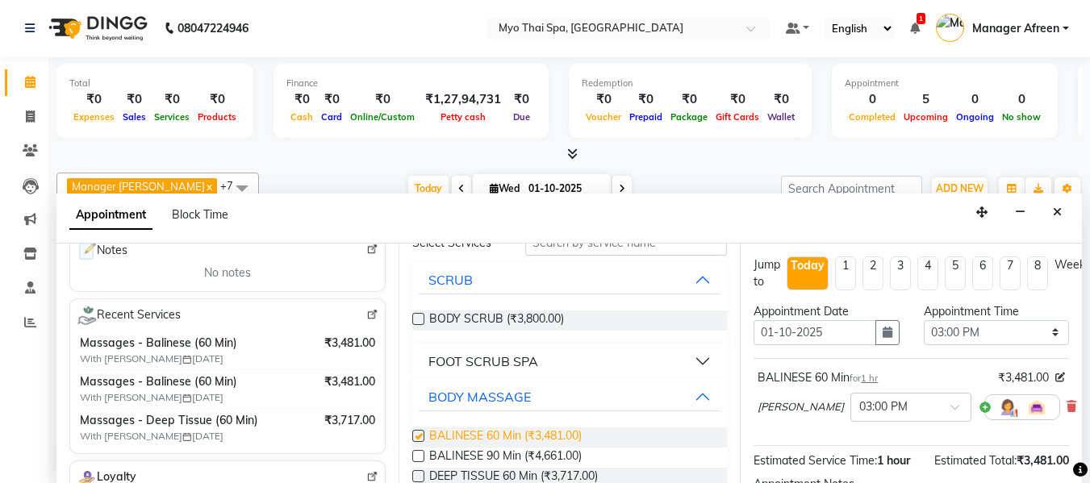
checkbox input "false"
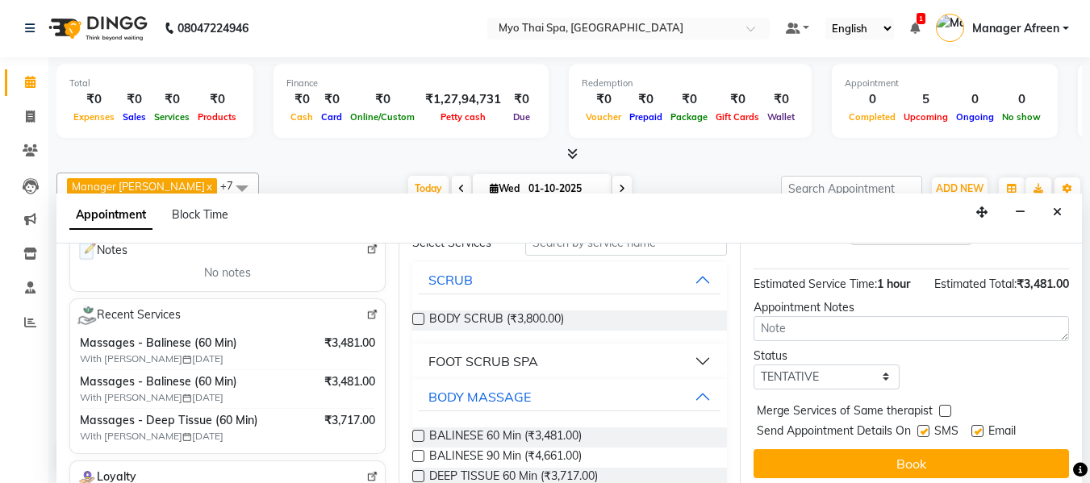
scroll to position [197, 0]
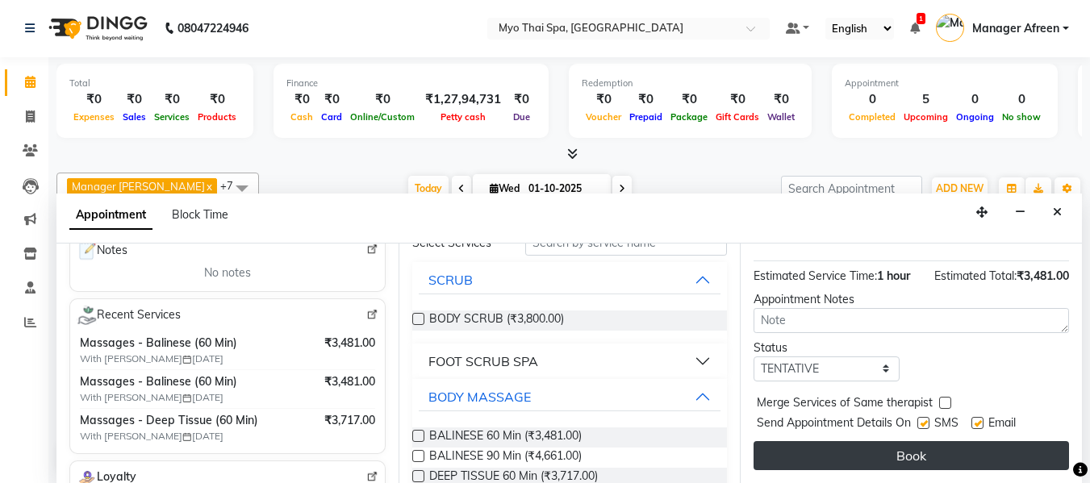
click at [920, 448] on button "Book" at bounding box center [910, 455] width 315 height 29
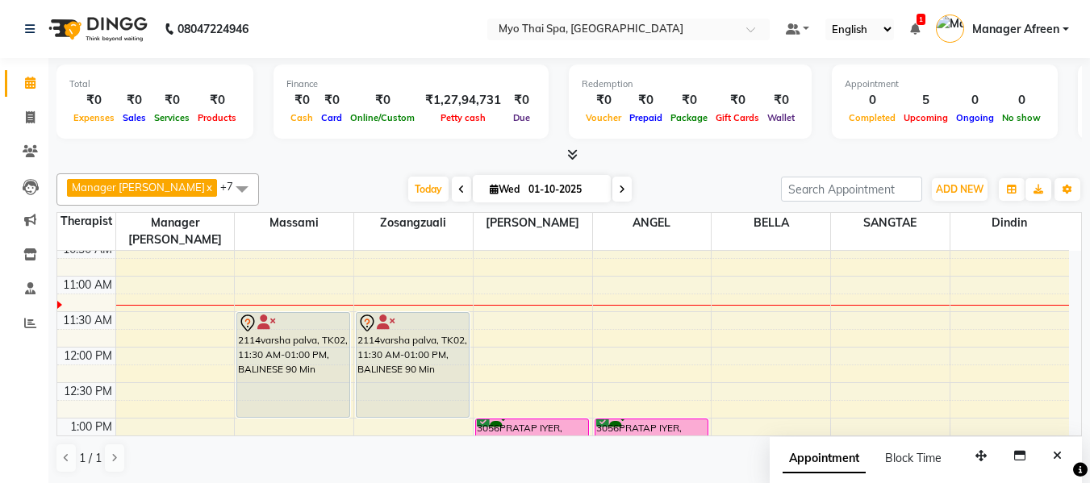
scroll to position [214, 0]
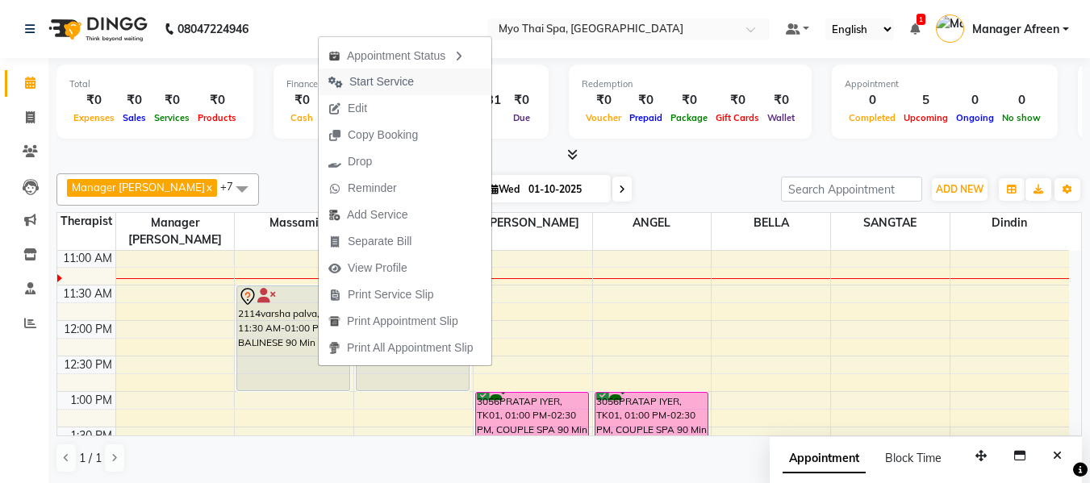
click at [386, 77] on span "Start Service" at bounding box center [381, 81] width 65 height 17
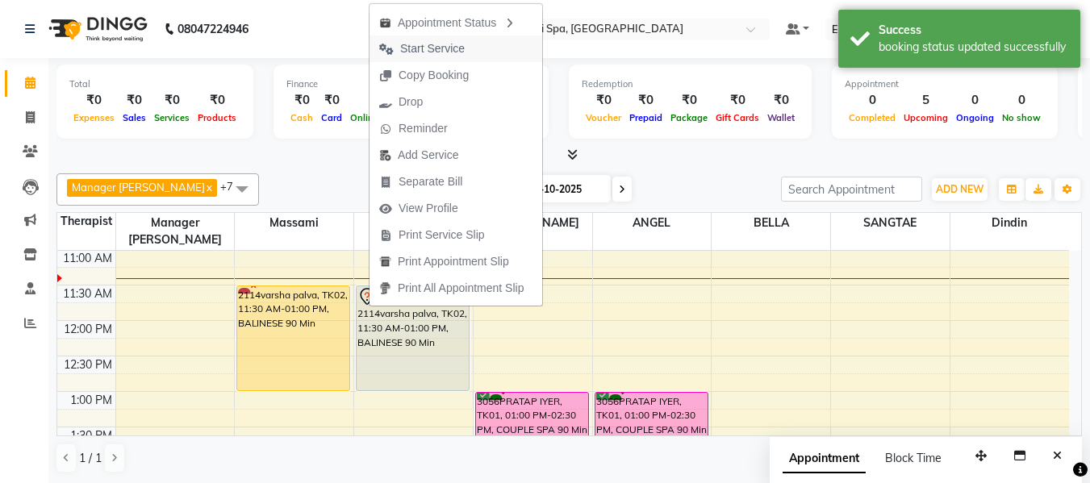
click at [446, 44] on span "Start Service" at bounding box center [432, 48] width 65 height 17
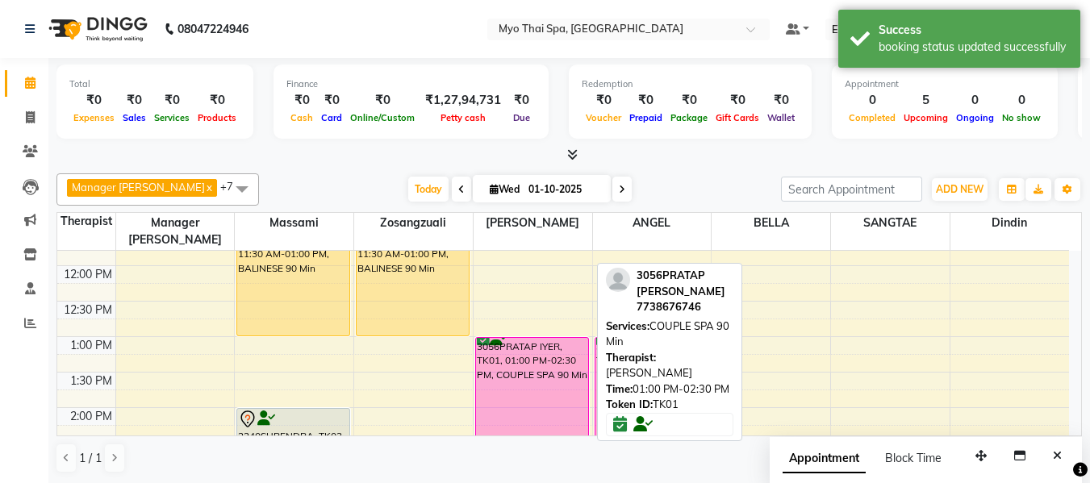
scroll to position [294, 0]
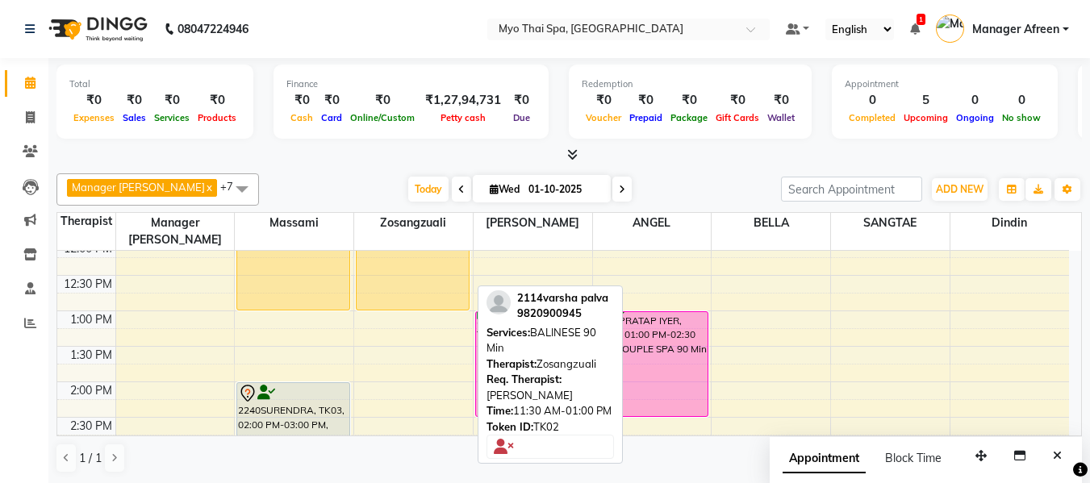
click at [432, 252] on div "2114varsha palva, TK02, 11:30 AM-01:00 PM, BALINESE 90 Min" at bounding box center [413, 258] width 112 height 104
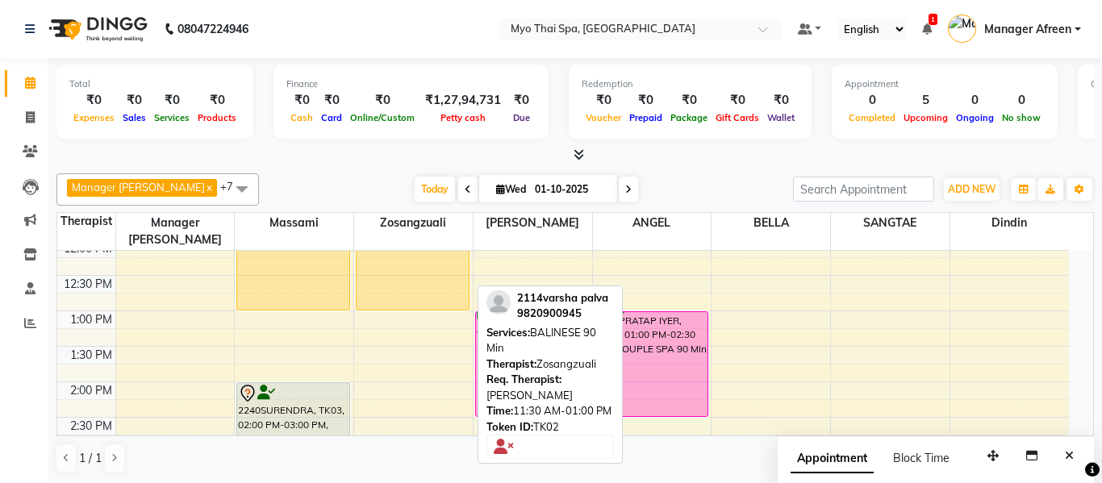
select select "1"
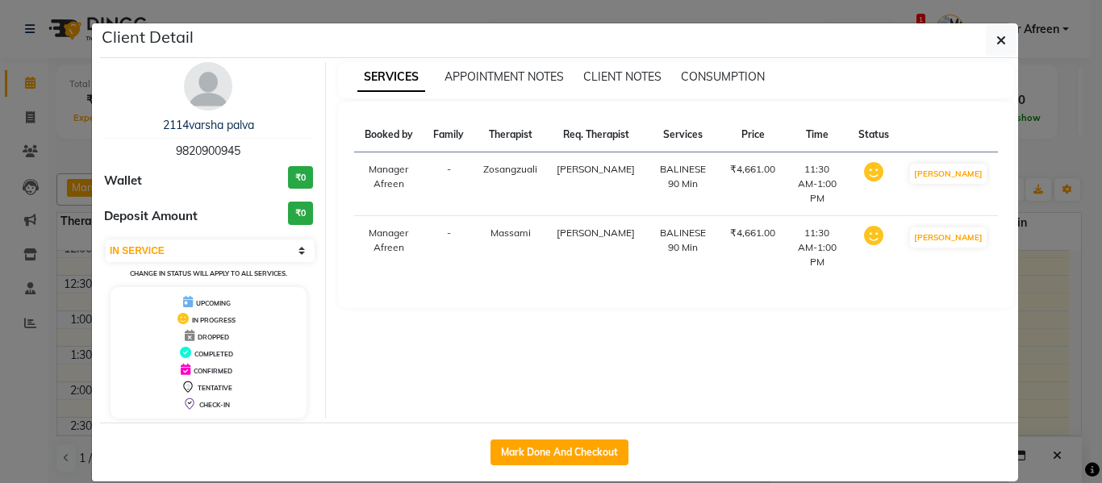
click at [215, 155] on span "9820900945" at bounding box center [208, 151] width 65 height 15
copy span "9820900945"
click at [988, 44] on button "button" at bounding box center [1001, 40] width 31 height 31
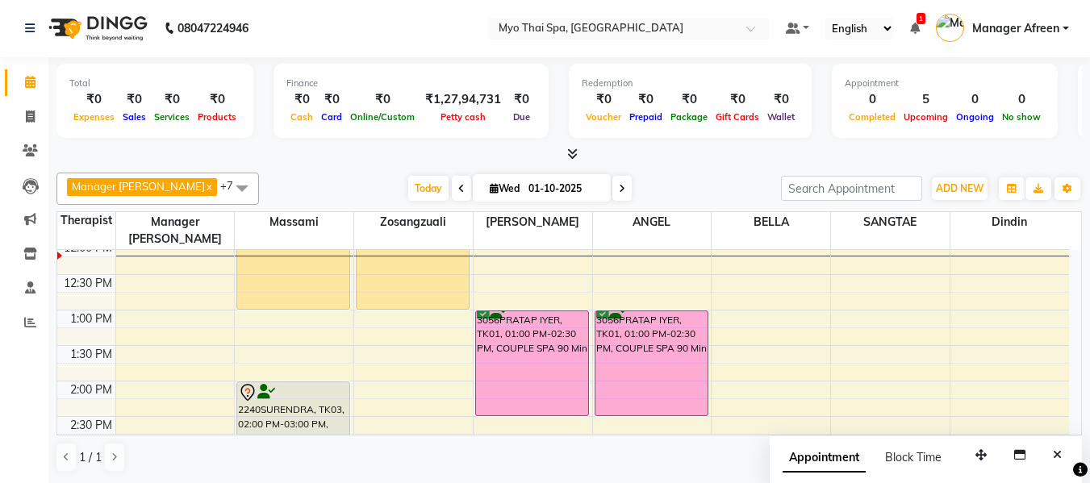
click at [740, 302] on div "8:00 AM 8:30 AM 9:00 AM 9:30 AM 10:00 AM 10:30 AM 11:00 AM 11:30 AM 12:00 PM 12…" at bounding box center [562, 488] width 1011 height 1064
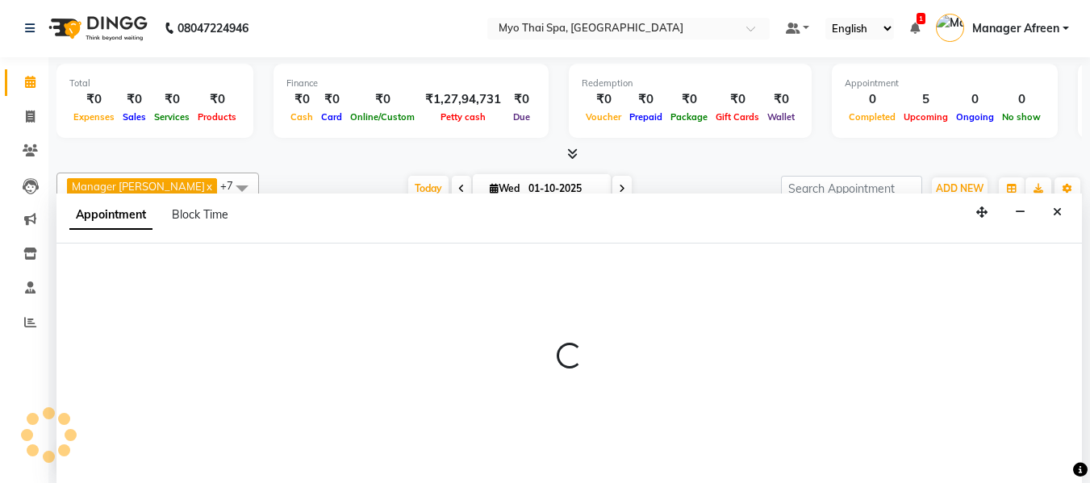
select select "70775"
select select "780"
select select "tentative"
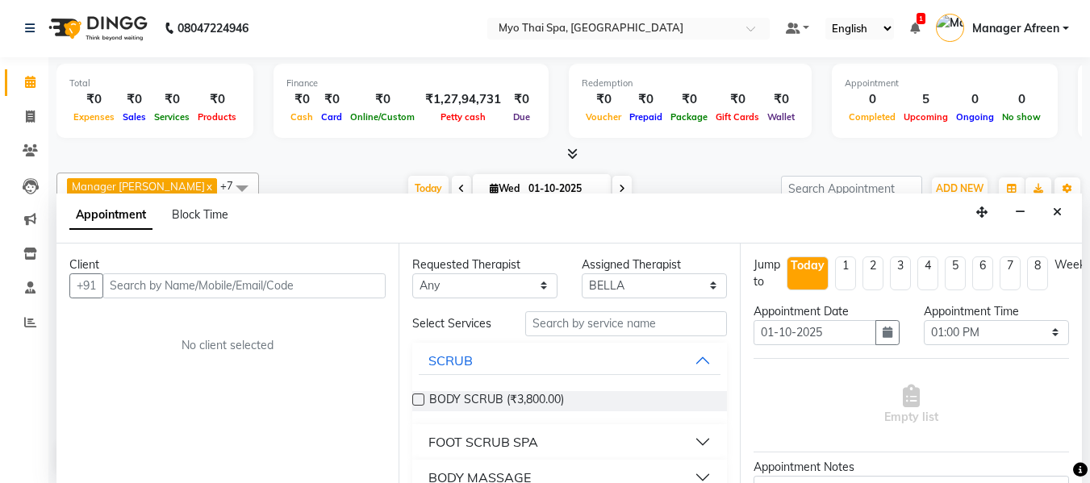
drag, startPoint x: 1065, startPoint y: 212, endPoint x: 1056, endPoint y: 223, distance: 14.3
click at [1065, 212] on button "Close" at bounding box center [1056, 212] width 23 height 25
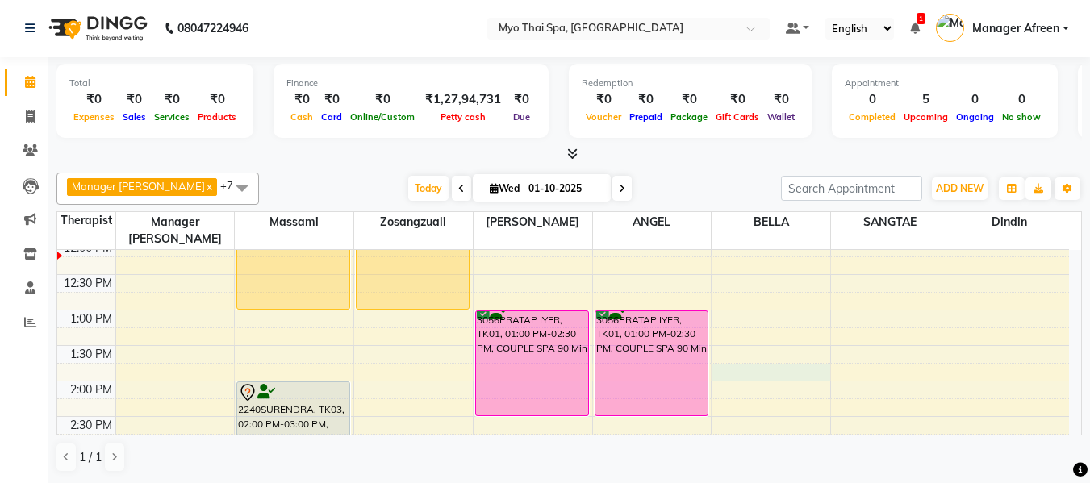
click at [728, 353] on div "8:00 AM 8:30 AM 9:00 AM 9:30 AM 10:00 AM 10:30 AM 11:00 AM 11:30 AM 12:00 PM 12…" at bounding box center [562, 488] width 1011 height 1064
select select "70775"
select select "825"
select select "tentative"
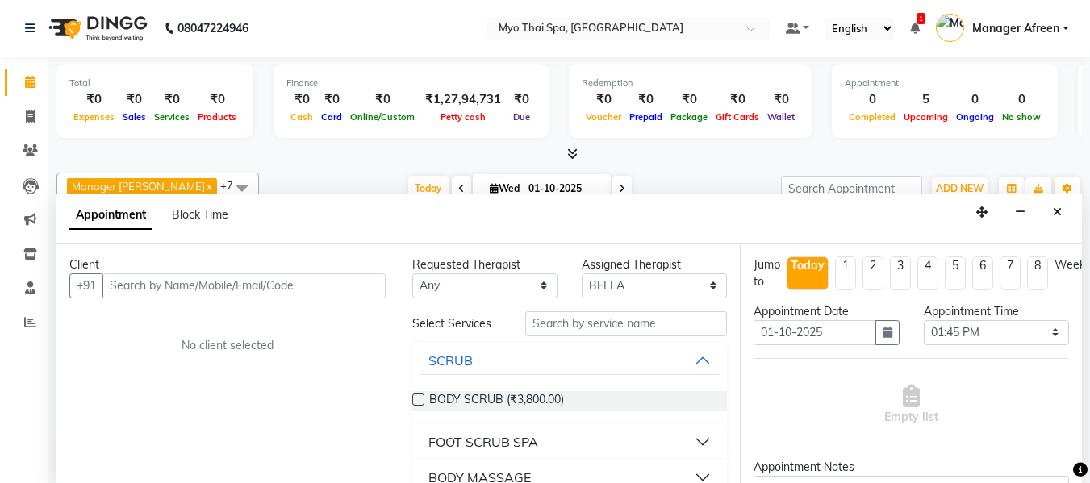
click at [290, 289] on input "text" at bounding box center [243, 285] width 283 height 25
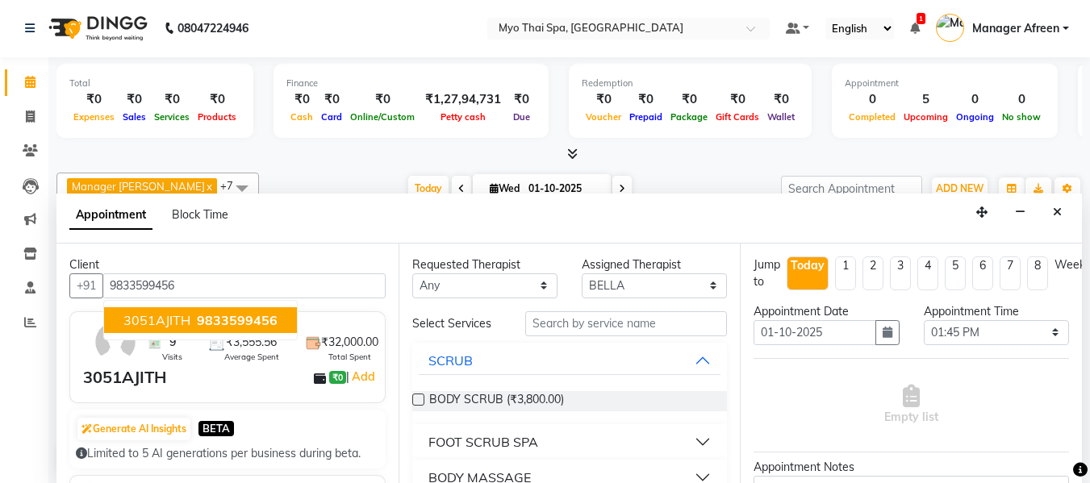
click at [207, 319] on span "9833599456" at bounding box center [237, 320] width 81 height 16
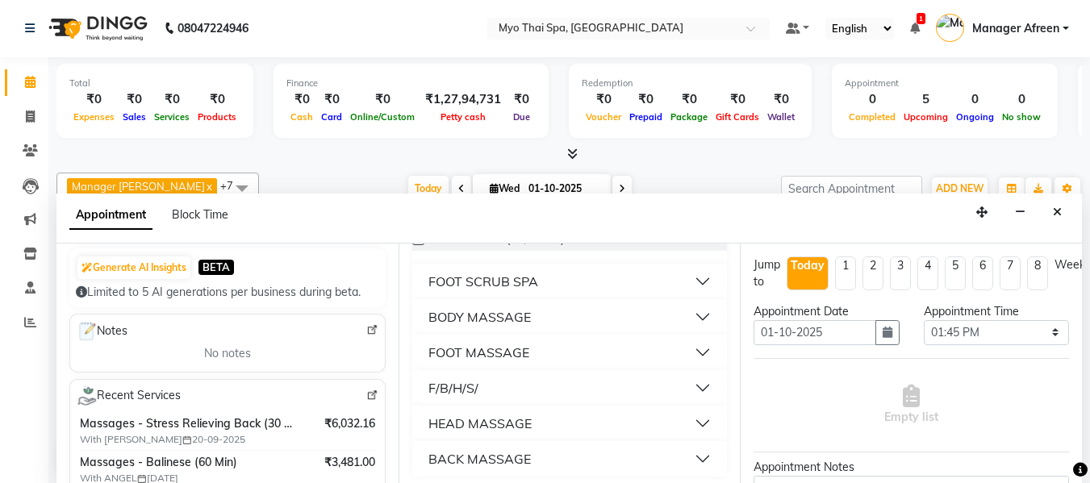
scroll to position [161, 0]
type input "9833599456"
click at [469, 317] on div "BODY MASSAGE" at bounding box center [479, 315] width 102 height 19
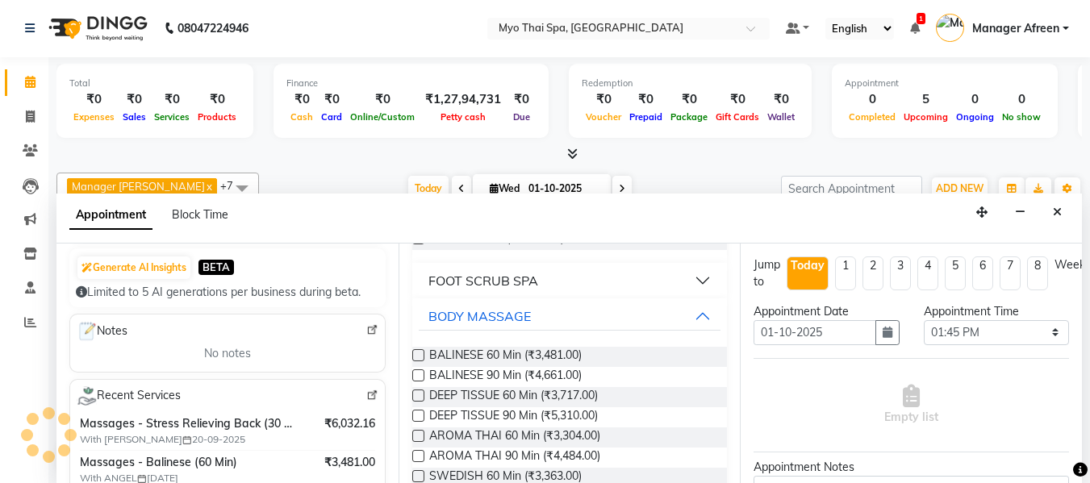
click at [419, 353] on label at bounding box center [418, 355] width 12 height 12
click at [419, 353] on input "checkbox" at bounding box center [417, 357] width 10 height 10
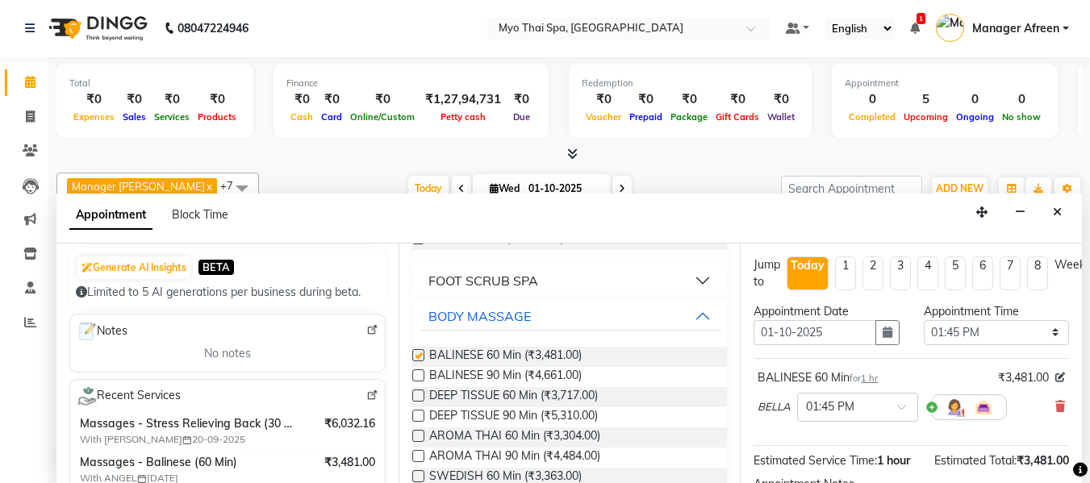
checkbox input "false"
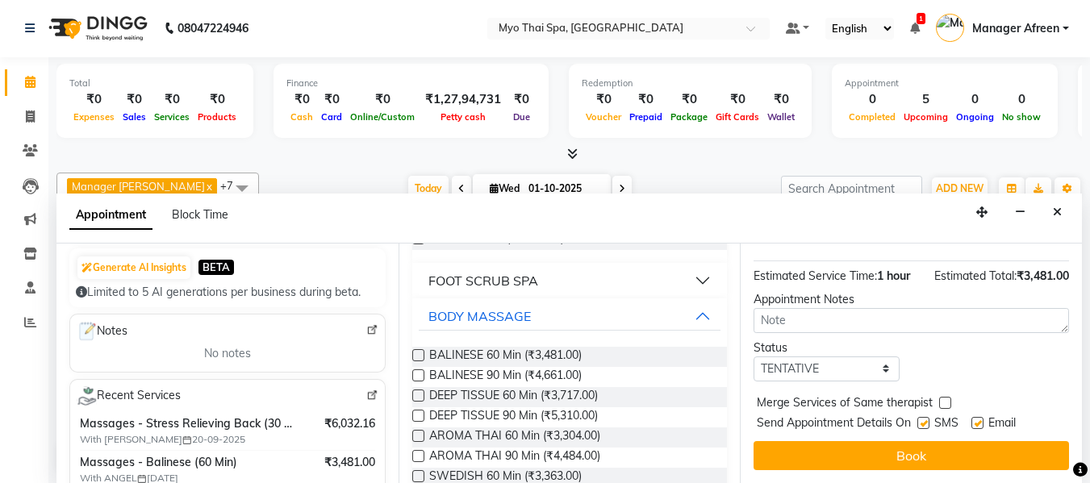
scroll to position [197, 0]
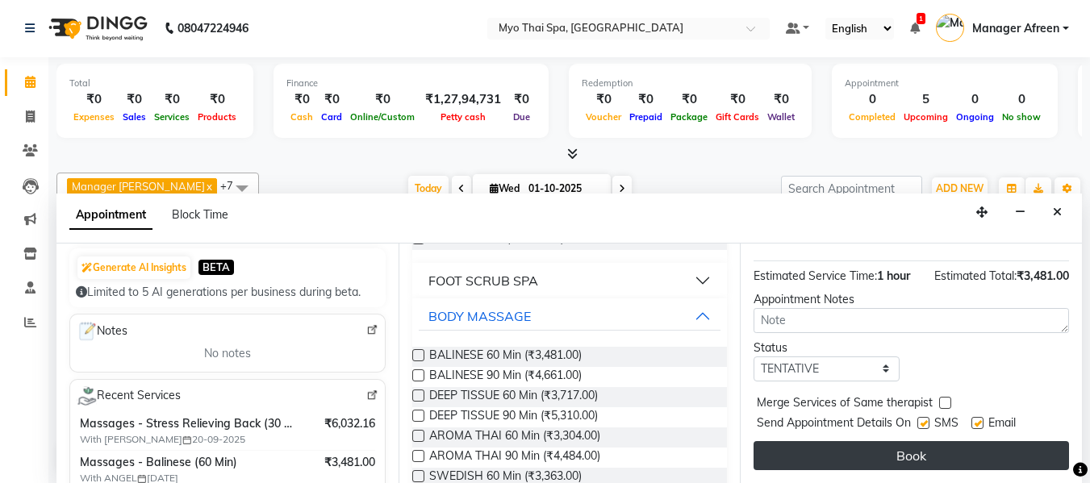
click at [874, 445] on button "Book" at bounding box center [910, 455] width 315 height 29
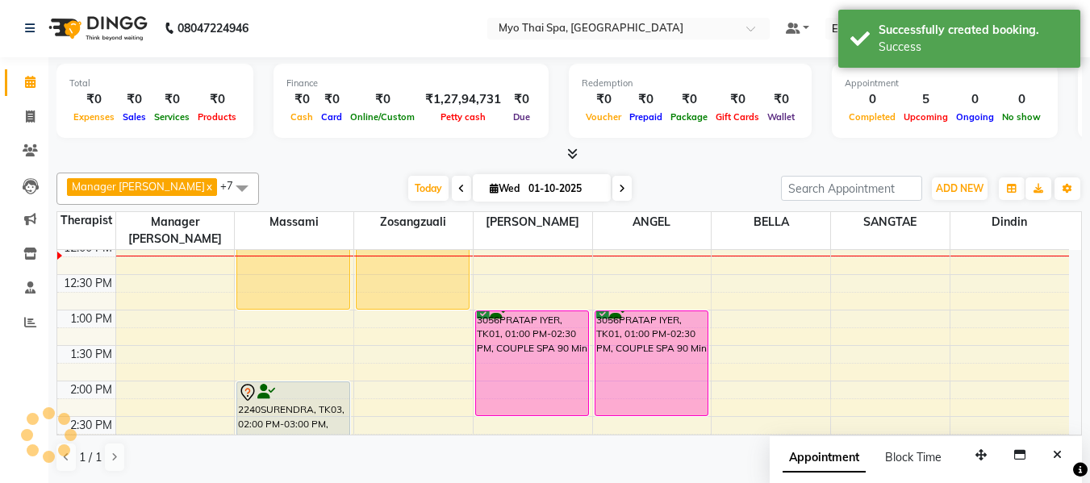
scroll to position [0, 0]
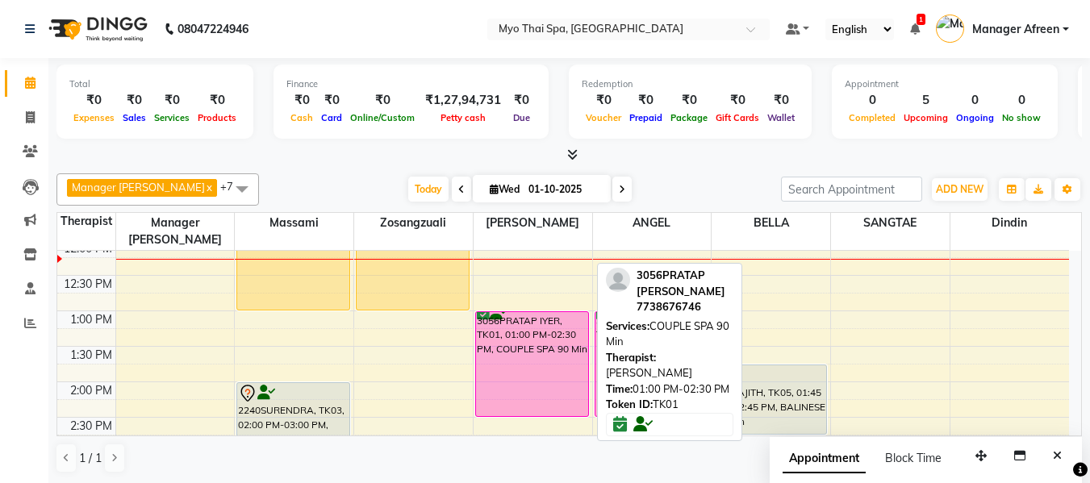
click at [507, 331] on div "3056PRATAP IYER, TK01, 01:00 PM-02:30 PM, COUPLE SPA 90 Min" at bounding box center [532, 364] width 112 height 104
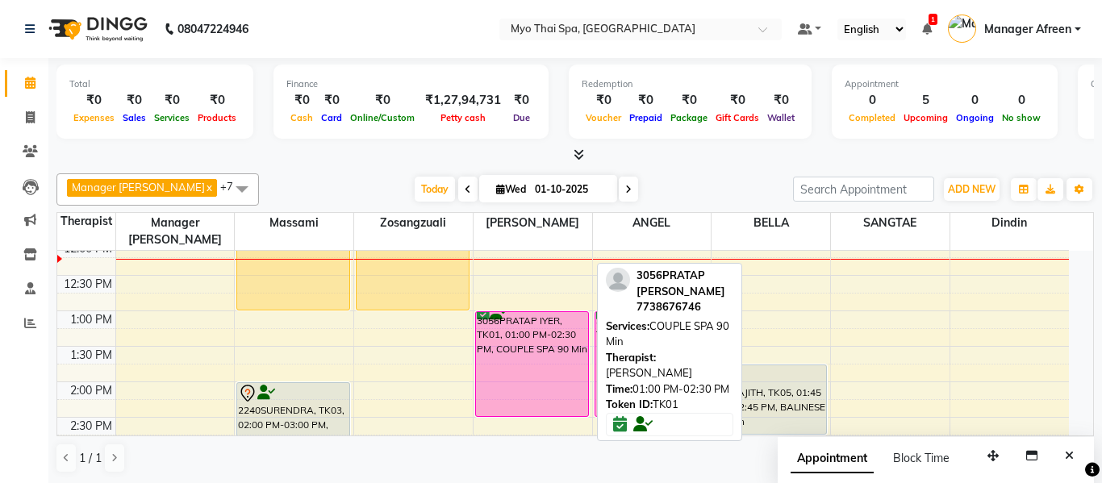
select select "6"
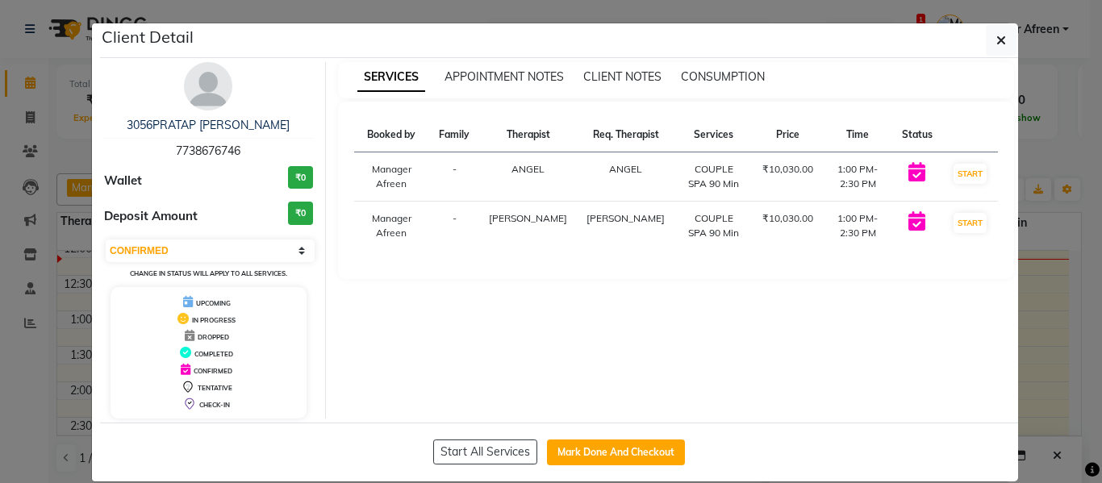
click at [192, 148] on span "7738676746" at bounding box center [208, 151] width 65 height 15
copy span "7738676746"
click at [1001, 40] on button "button" at bounding box center [1001, 40] width 31 height 31
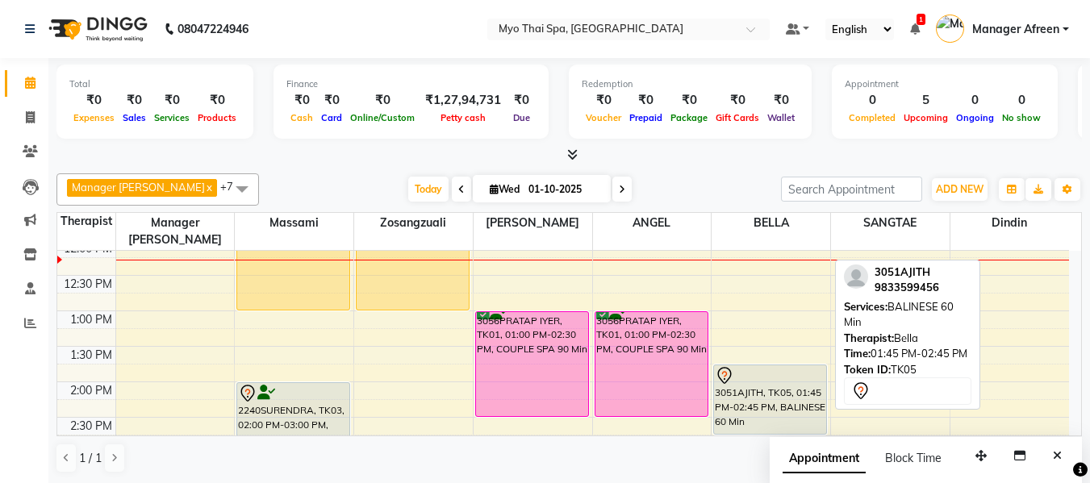
click at [776, 381] on div "3051AJITH, TK05, 01:45 PM-02:45 PM, BALINESE 60 Min" at bounding box center [770, 399] width 112 height 69
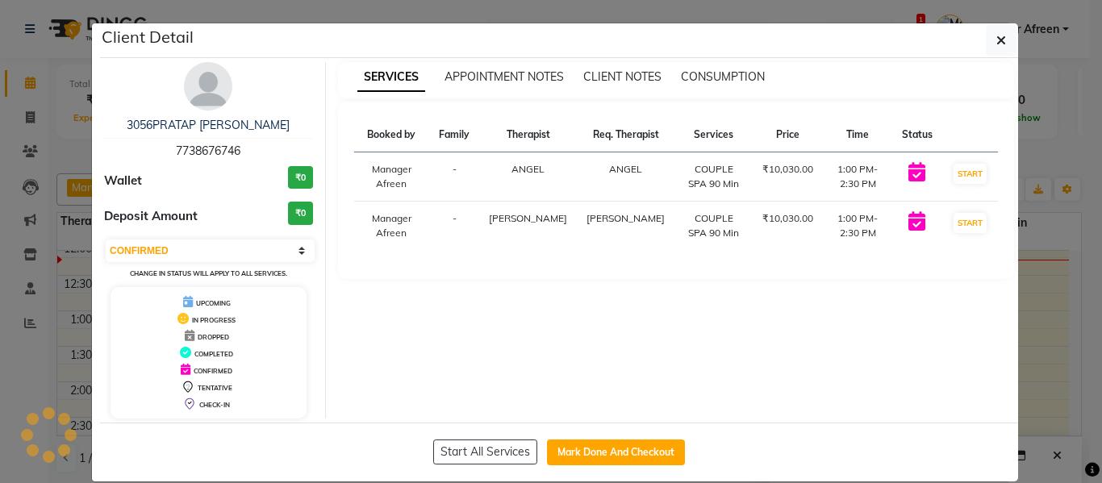
select select "7"
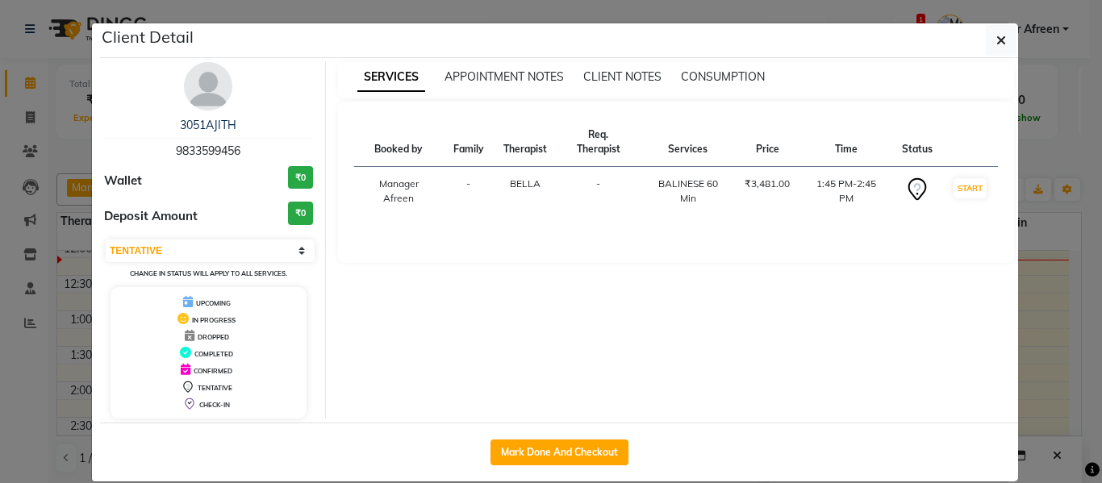
click at [202, 152] on span "9833599456" at bounding box center [208, 151] width 65 height 15
copy span "9833599456"
drag, startPoint x: 990, startPoint y: 34, endPoint x: 979, endPoint y: 51, distance: 19.9
click at [996, 34] on icon "button" at bounding box center [1001, 40] width 10 height 13
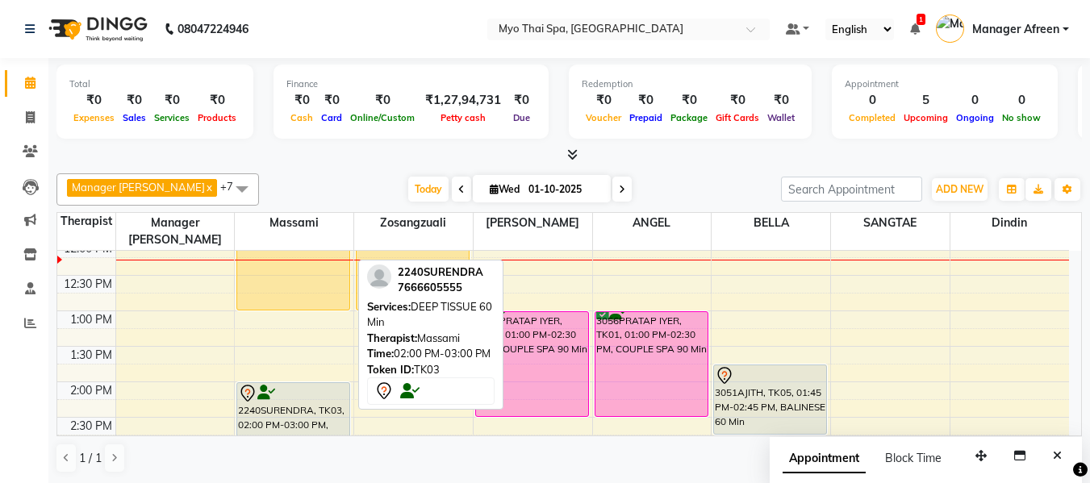
click at [301, 399] on div "2240SURENDRA, TK03, 02:00 PM-03:00 PM, DEEP TISSUE 60 Min" at bounding box center [293, 417] width 112 height 69
select select "7"
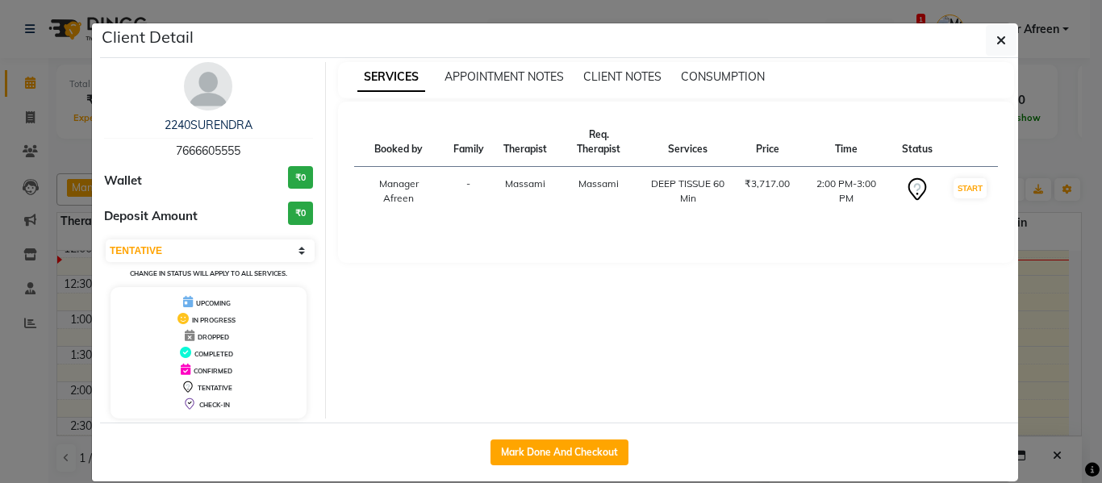
click at [198, 152] on span "7666605555" at bounding box center [208, 151] width 65 height 15
copy span "7666605555"
drag, startPoint x: 1001, startPoint y: 44, endPoint x: 990, endPoint y: 49, distance: 11.9
click at [994, 46] on button "button" at bounding box center [1001, 40] width 31 height 31
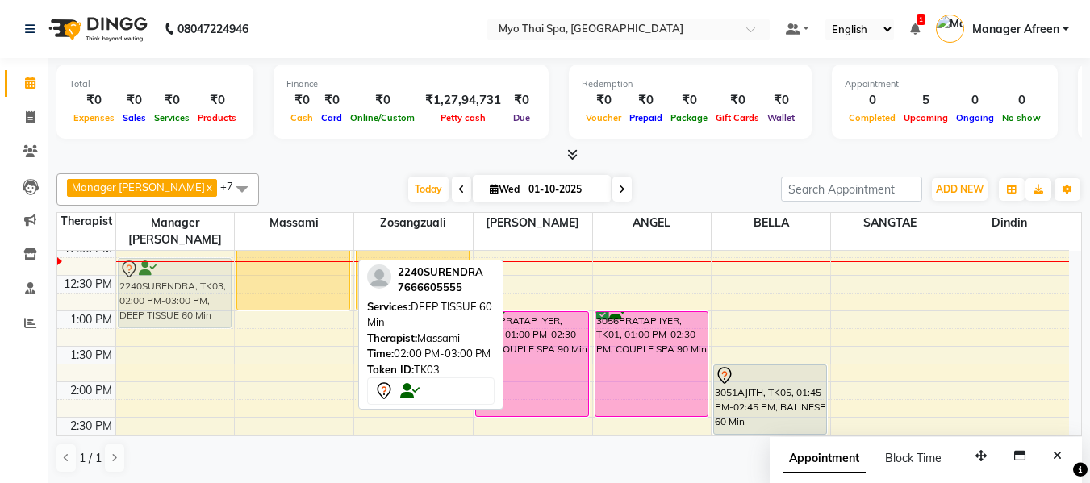
drag, startPoint x: 288, startPoint y: 394, endPoint x: 167, endPoint y: 273, distance: 171.7
click at [167, 273] on tr "2240SURENDRA, TK03, 02:00 PM-03:00 PM, DEEP TISSUE 60 Min 2114varsha palva, TK0…" at bounding box center [562, 488] width 1011 height 1064
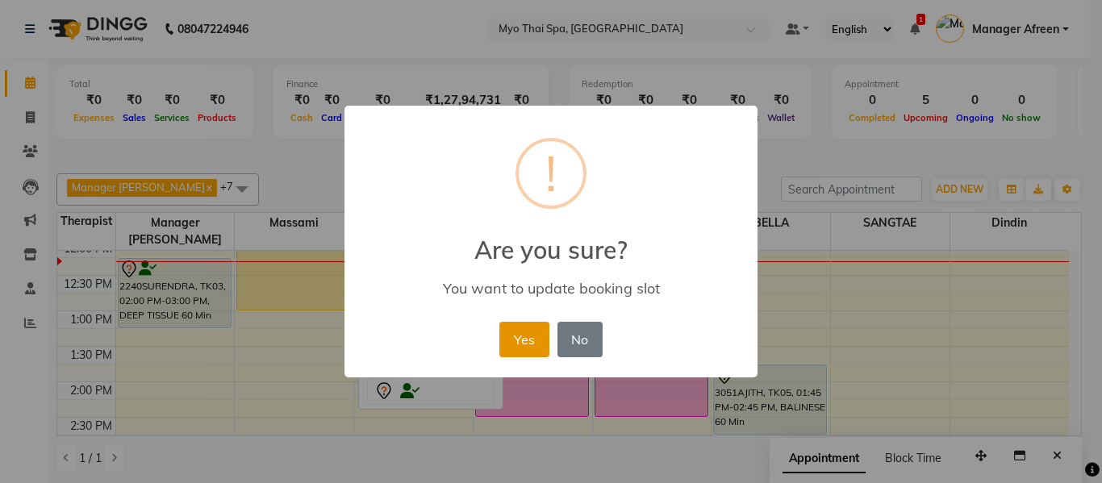
click at [518, 331] on button "Yes" at bounding box center [523, 339] width 49 height 35
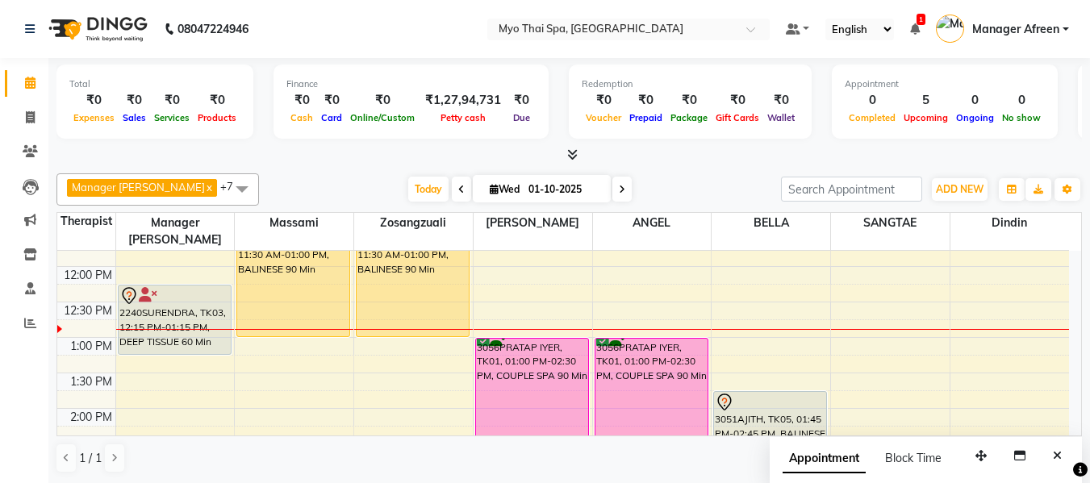
scroll to position [294, 0]
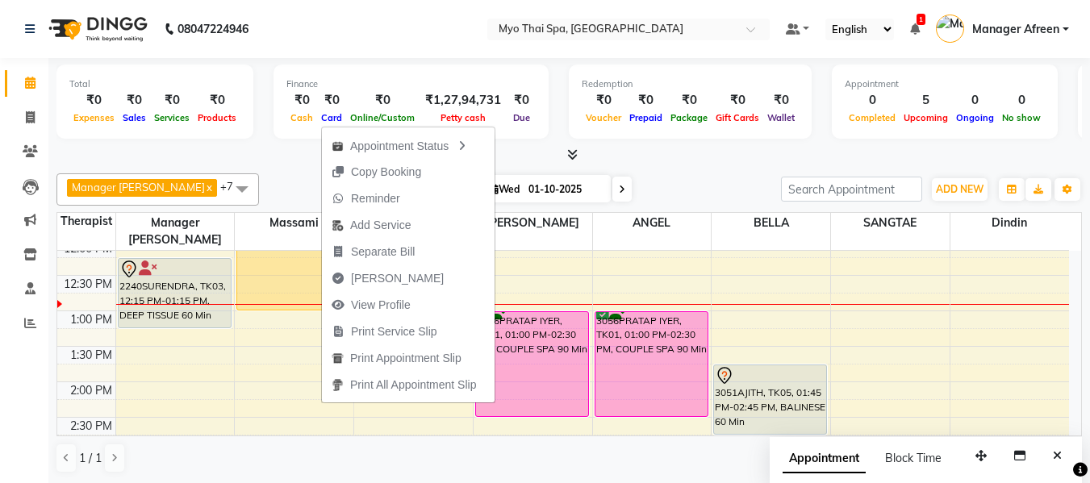
click at [276, 165] on div "Total ₹0 Expenses ₹0 Sales ₹0 Services ₹0 Products Finance ₹0 Cash ₹0 Card ₹0 O…" at bounding box center [568, 271] width 1041 height 426
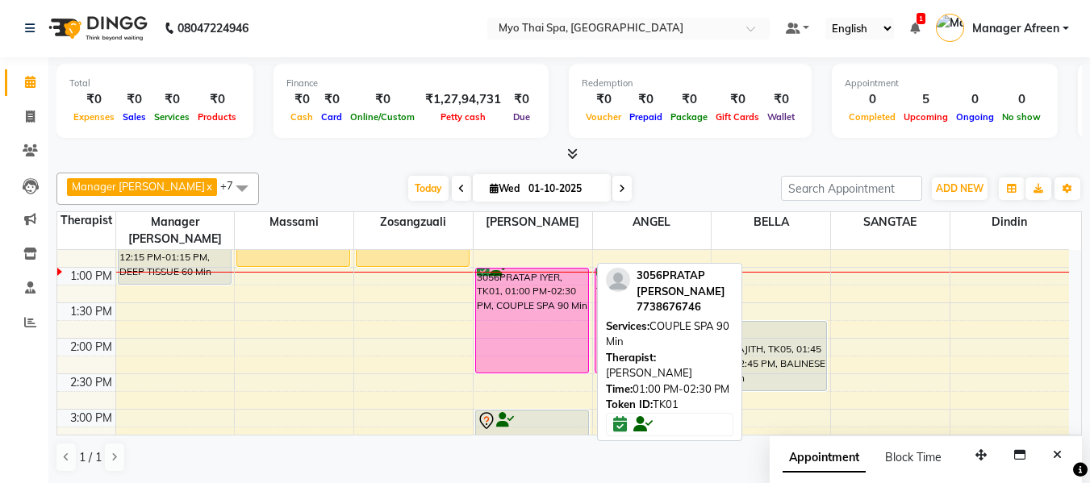
scroll to position [375, 0]
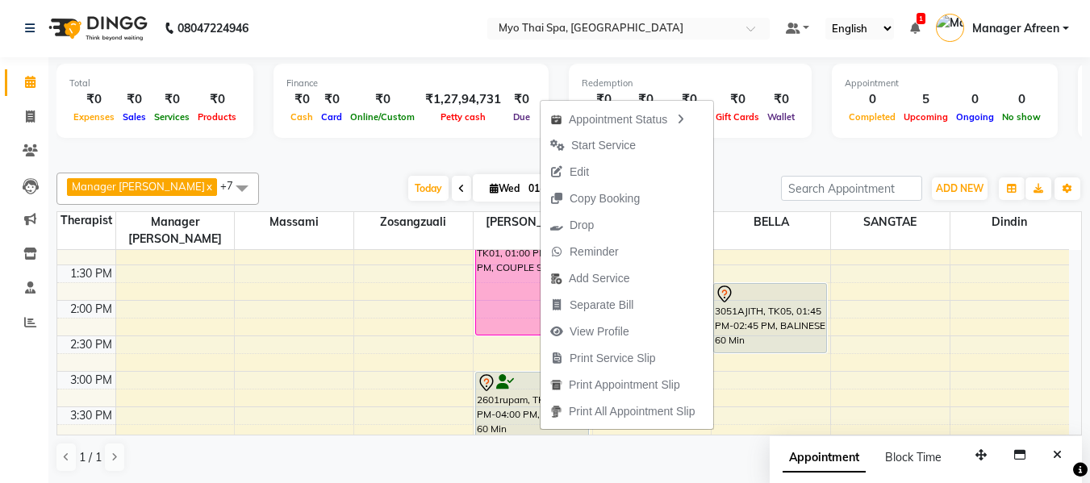
click at [420, 143] on div "Total ₹0 Expenses ₹0 Sales ₹0 Services ₹0 Products Finance ₹0 Cash ₹0 Card ₹0 O…" at bounding box center [568, 110] width 1025 height 106
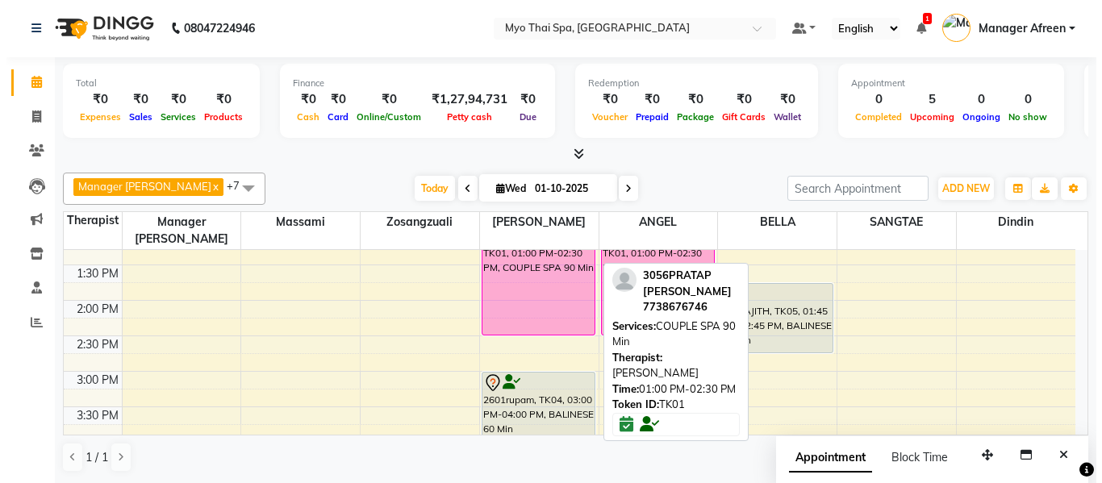
scroll to position [294, 0]
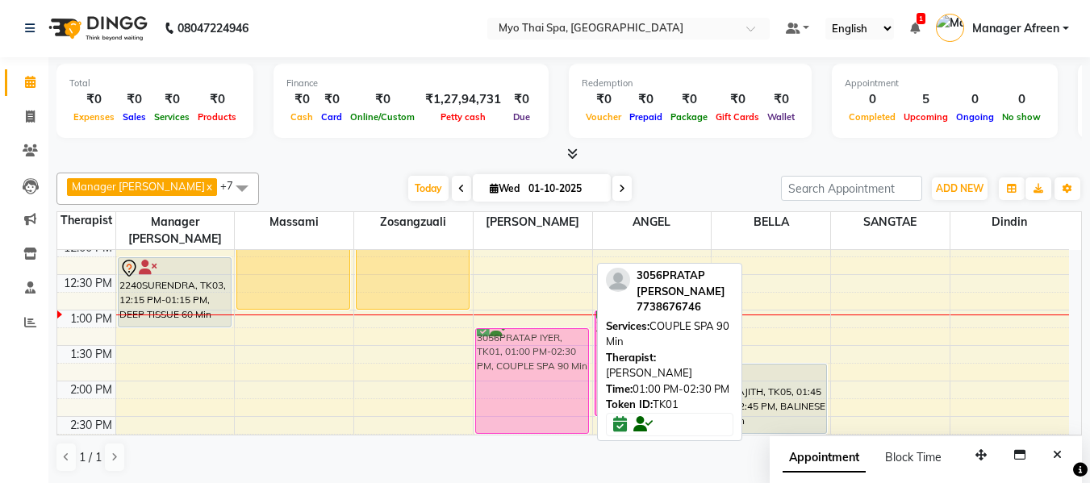
drag, startPoint x: 515, startPoint y: 313, endPoint x: 522, endPoint y: 328, distance: 16.6
click at [522, 328] on div "3056PRATAP IYER, TK01, 01:00 PM-02:30 PM, COUPLE SPA 90 Min 2601rupam, TK04, 03…" at bounding box center [532, 488] width 119 height 1064
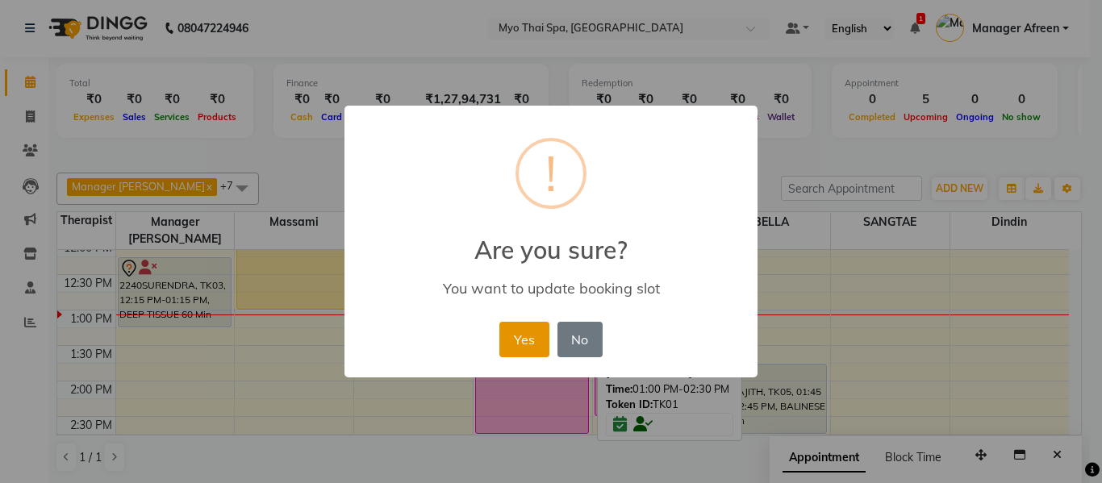
click at [530, 334] on button "Yes" at bounding box center [523, 339] width 49 height 35
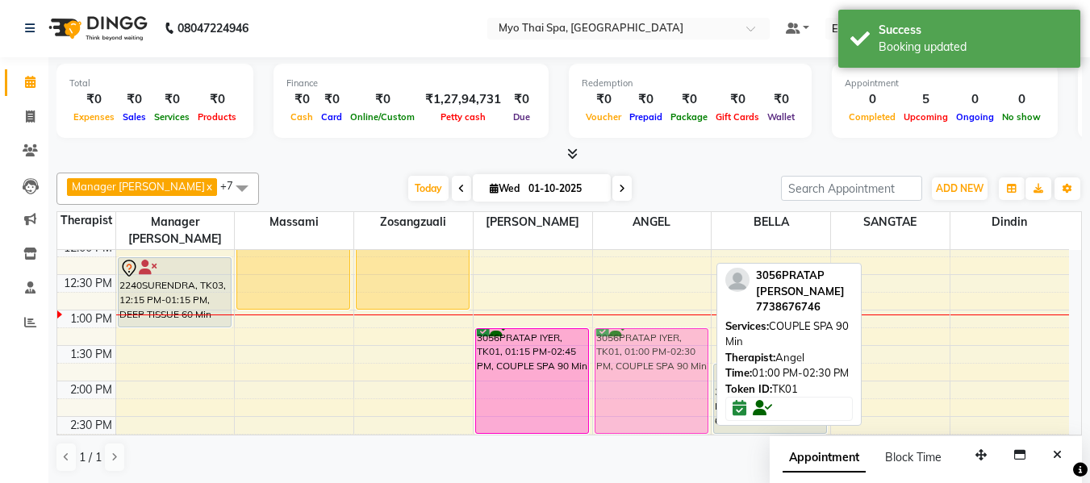
drag, startPoint x: 645, startPoint y: 322, endPoint x: 645, endPoint y: 335, distance: 12.9
click at [645, 335] on div "3056PRATAP IYER, TK01, 01:00 PM-02:30 PM, COUPLE SPA 90 Min 3056PRATAP IYER, TK…" at bounding box center [652, 488] width 119 height 1064
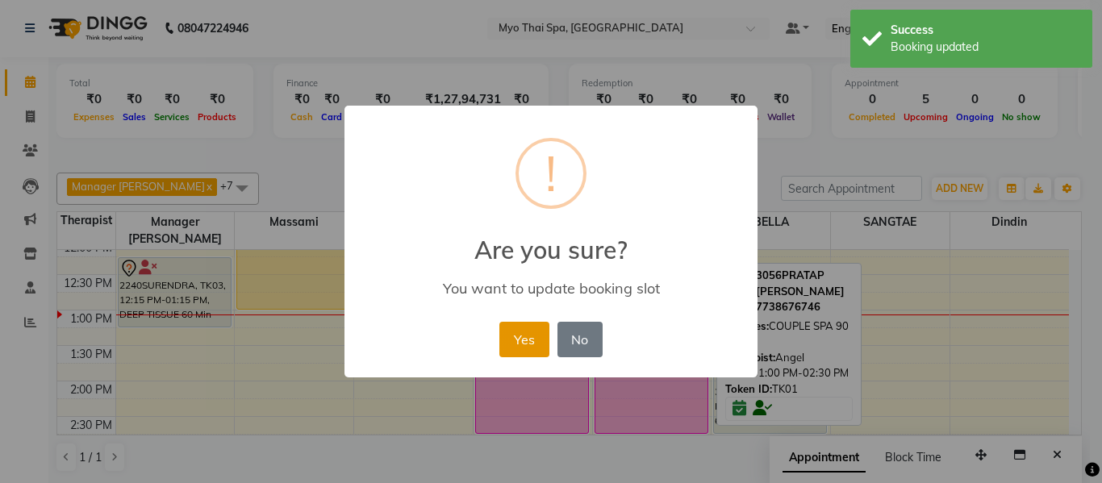
click at [526, 340] on button "Yes" at bounding box center [523, 339] width 49 height 35
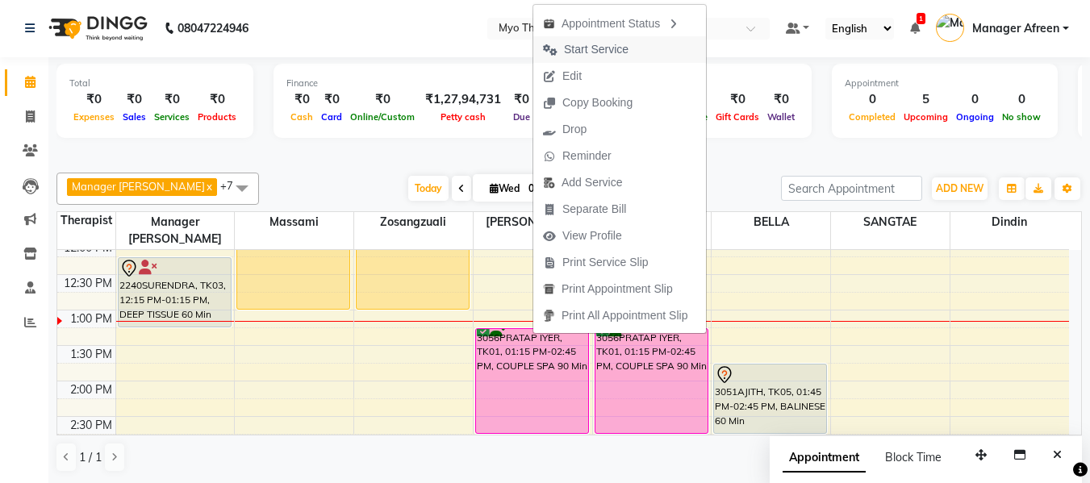
click at [591, 49] on span "Start Service" at bounding box center [596, 49] width 65 height 17
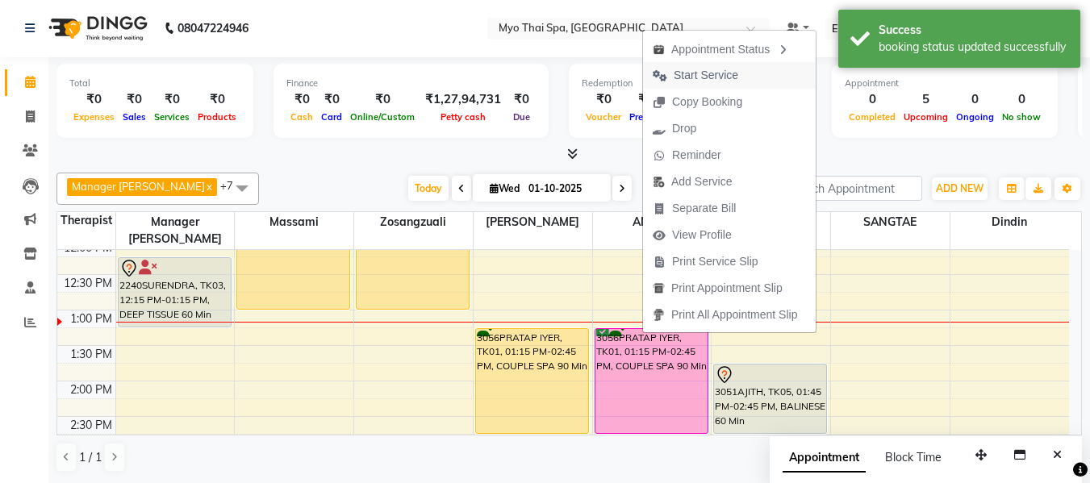
click at [744, 76] on span "Start Service" at bounding box center [695, 75] width 105 height 27
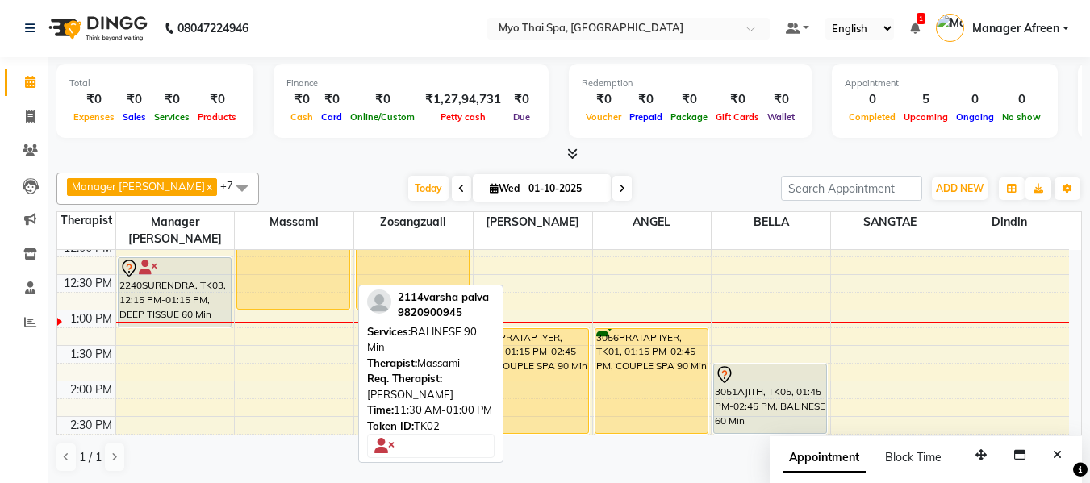
click at [256, 269] on div "2114varsha palva, TK02, 11:30 AM-01:00 PM, BALINESE 90 Min" at bounding box center [293, 257] width 112 height 104
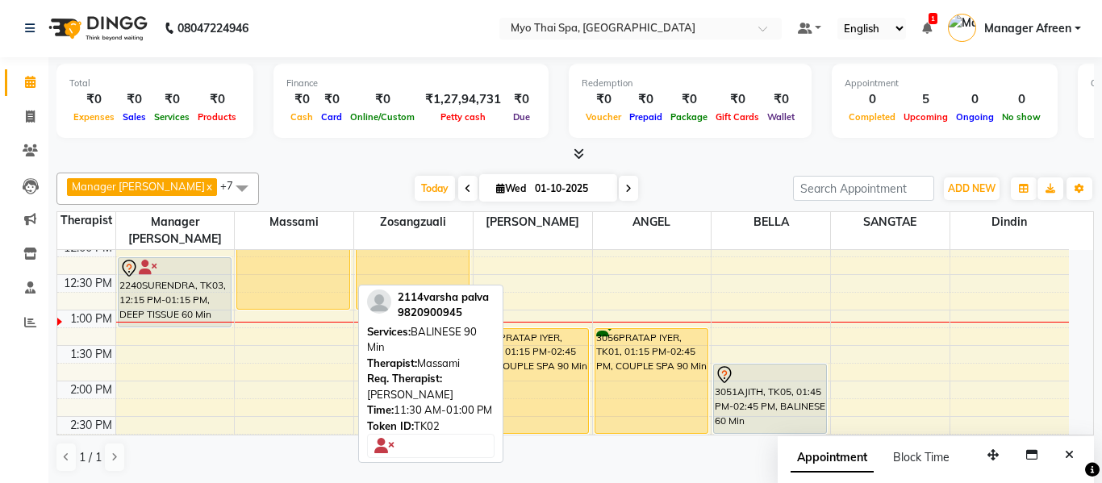
select select "1"
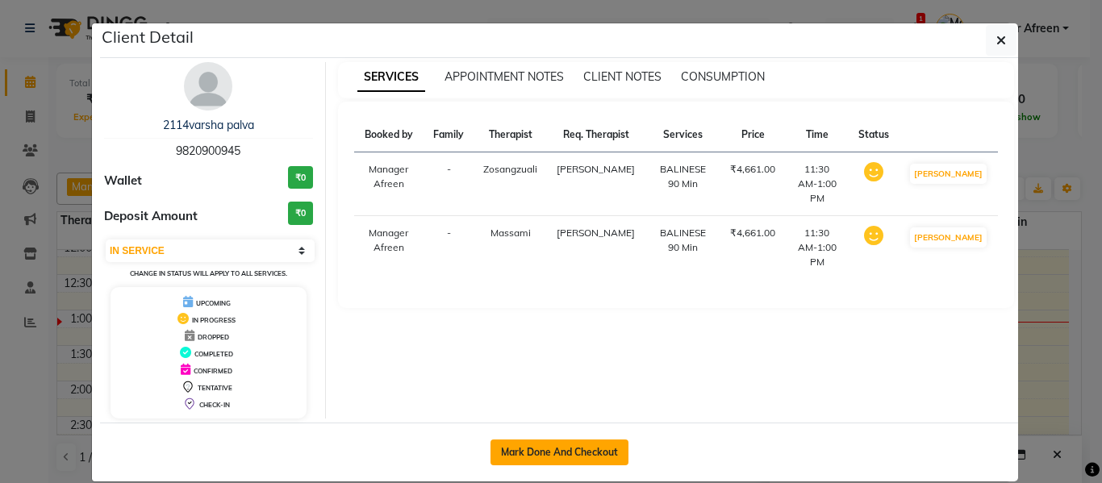
click at [558, 446] on button "Mark Done And Checkout" at bounding box center [559, 453] width 138 height 26
select select "service"
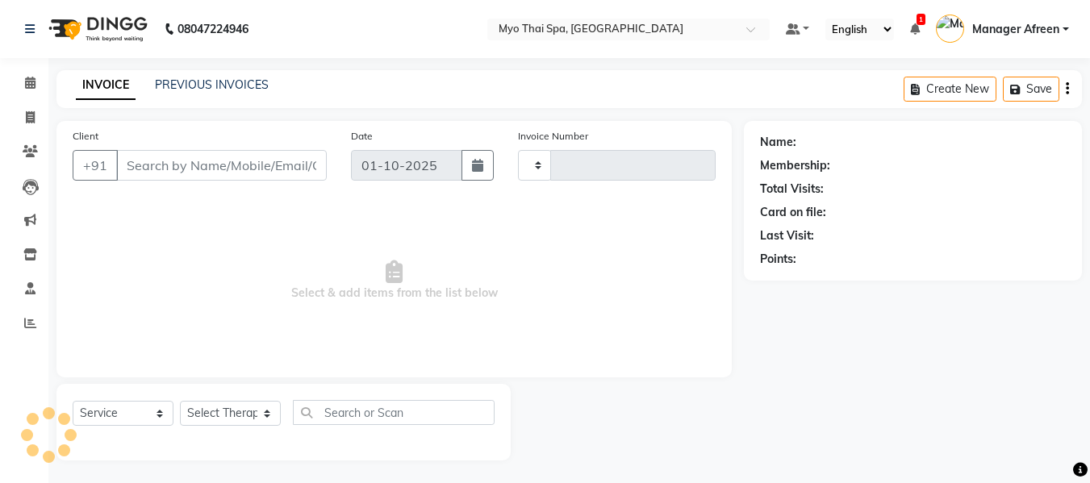
type input "4203"
select select "3908"
type input "9820900945"
select select "35780"
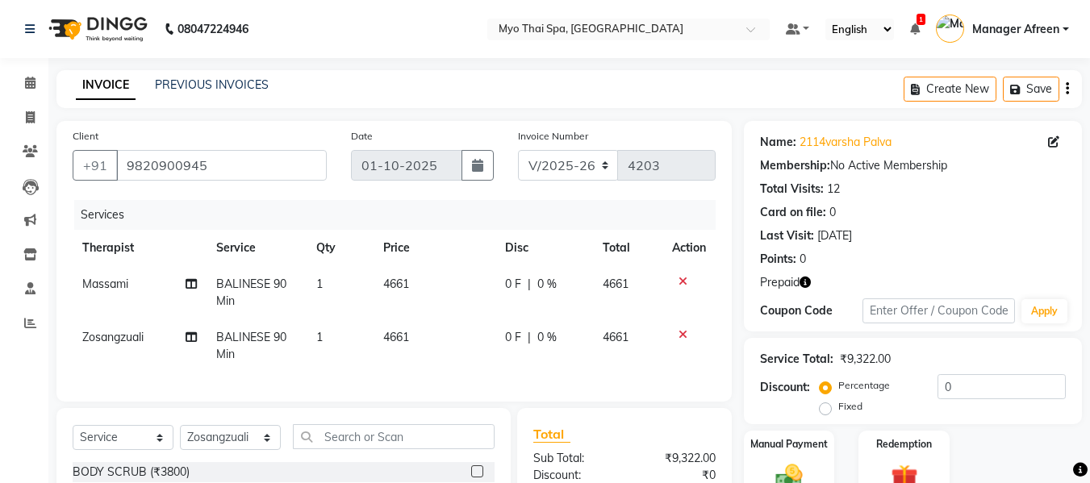
scroll to position [81, 0]
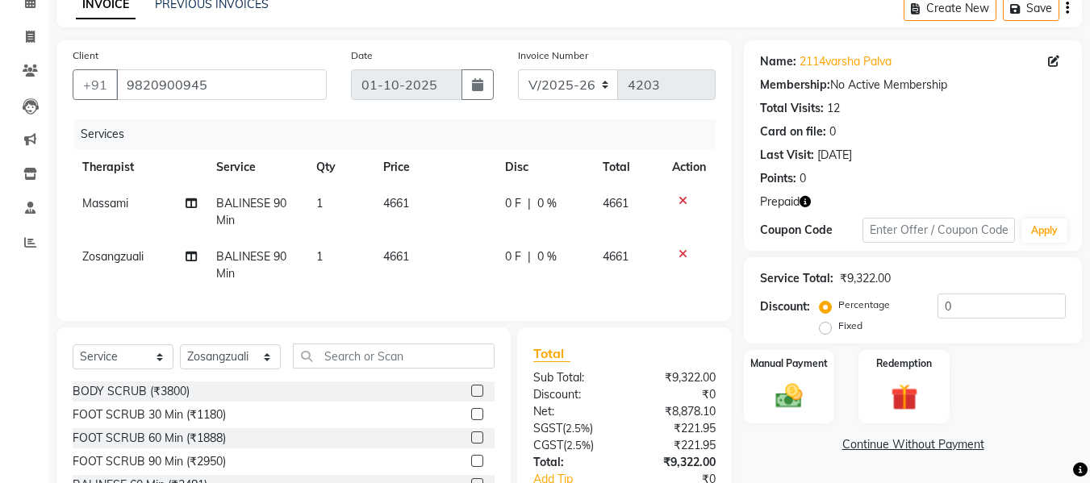
click at [266, 204] on span "BALINESE 90 Min" at bounding box center [251, 211] width 70 height 31
select select "30616"
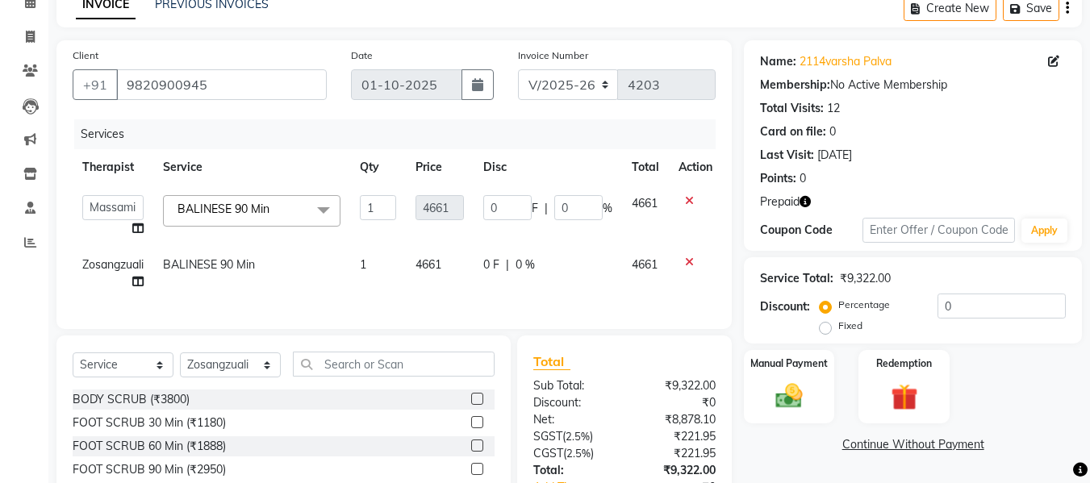
click at [293, 209] on span "BALINESE 90 Min x" at bounding box center [251, 210] width 177 height 31
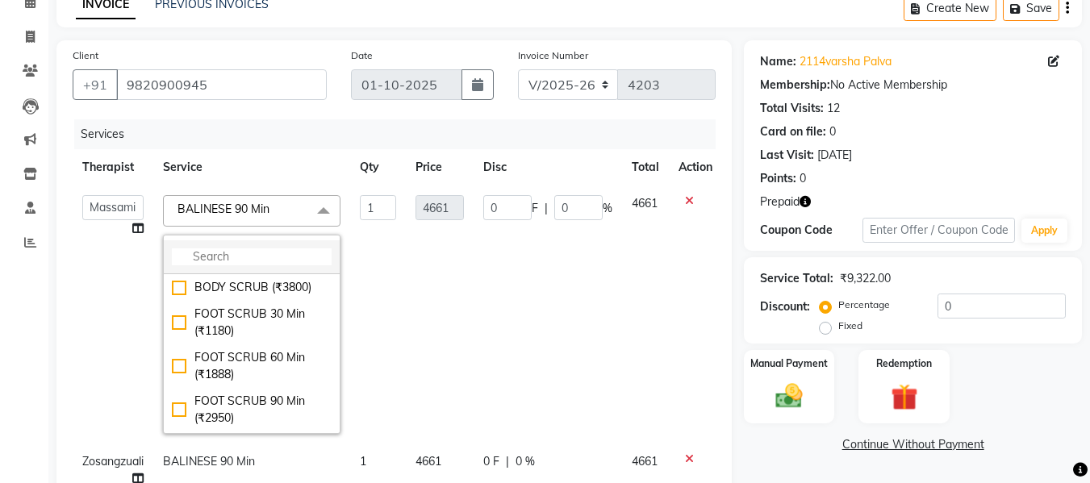
click at [269, 261] on input "multiselect-search" at bounding box center [252, 256] width 160 height 17
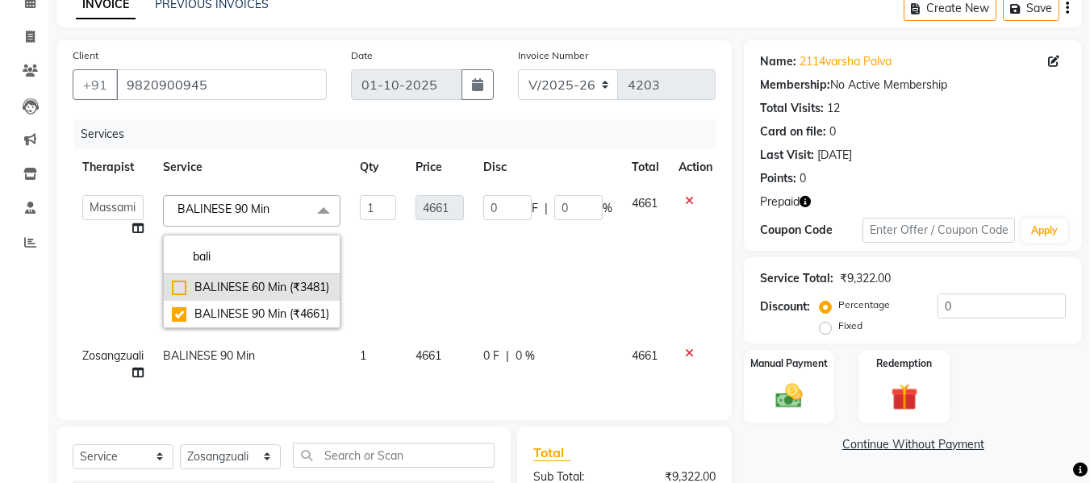
type input "bali"
click at [268, 286] on div "BALINESE 60 Min (₹3481)" at bounding box center [252, 287] width 160 height 17
checkbox input "true"
checkbox input "false"
type input "3481"
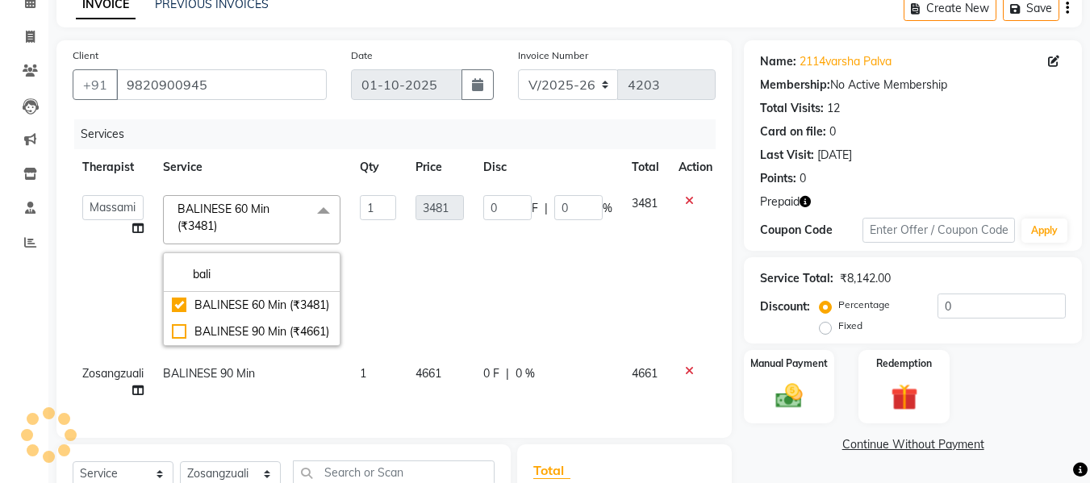
click at [398, 277] on td "1" at bounding box center [378, 271] width 56 height 170
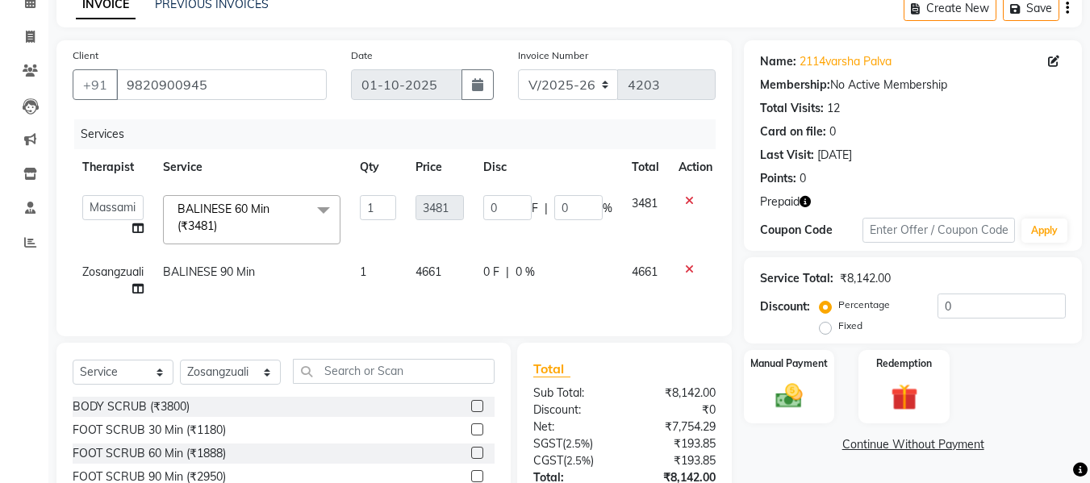
scroll to position [215, 0]
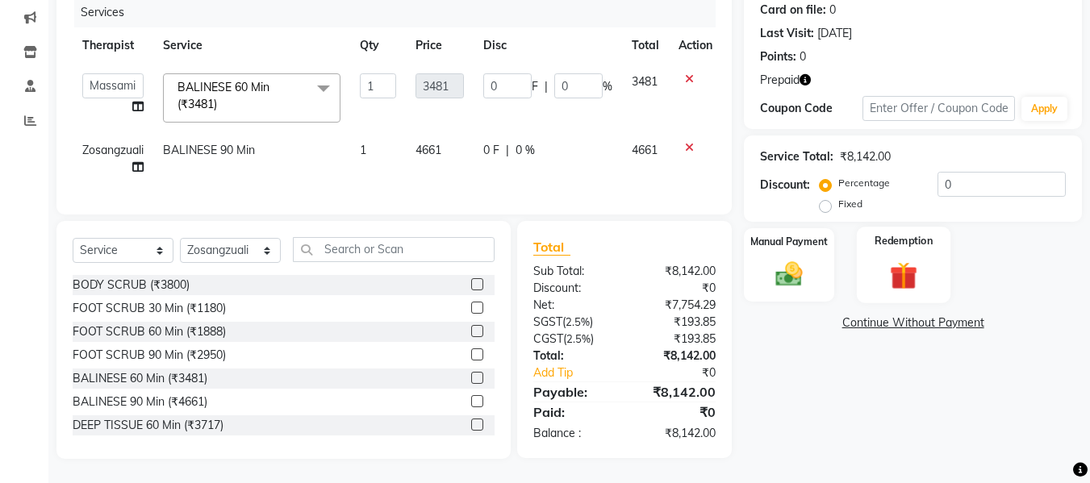
click at [908, 258] on img at bounding box center [903, 275] width 45 height 35
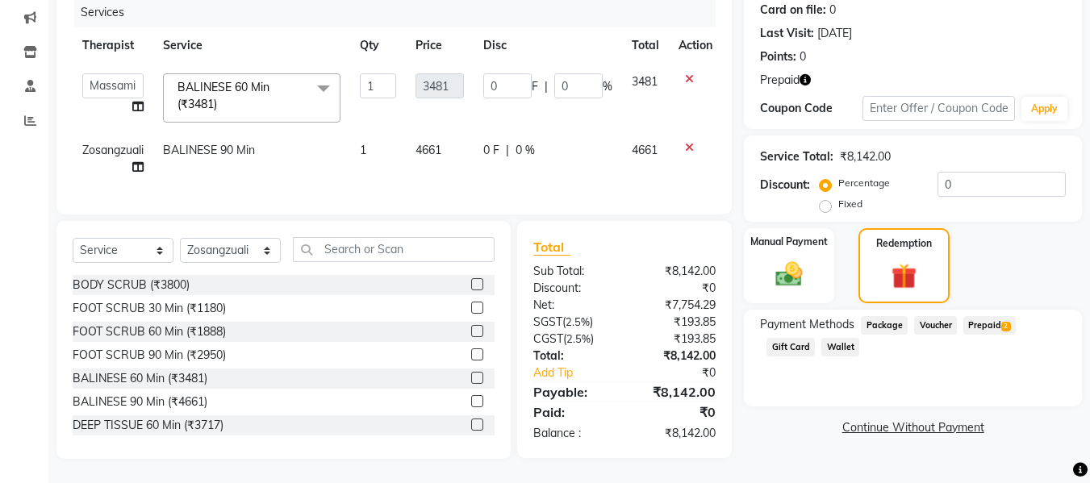
click at [974, 316] on span "Prepaid 2" at bounding box center [989, 325] width 52 height 19
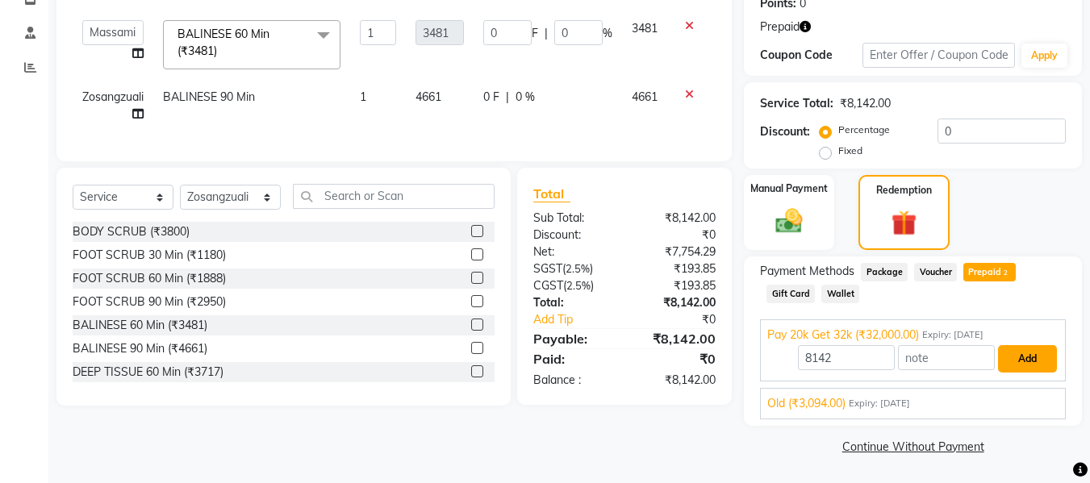
click at [1017, 361] on button "Add" at bounding box center [1027, 358] width 59 height 27
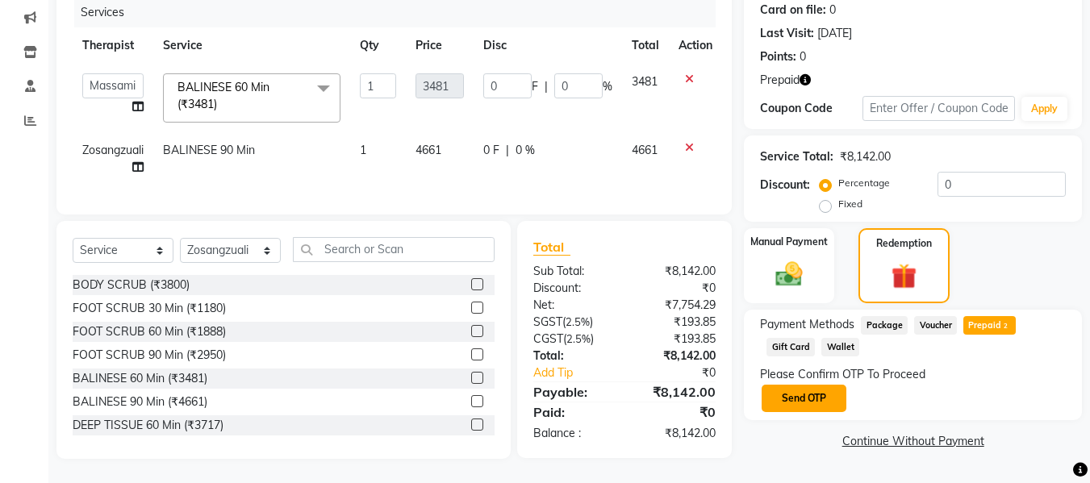
click at [819, 393] on button "Send OTP" at bounding box center [803, 398] width 85 height 27
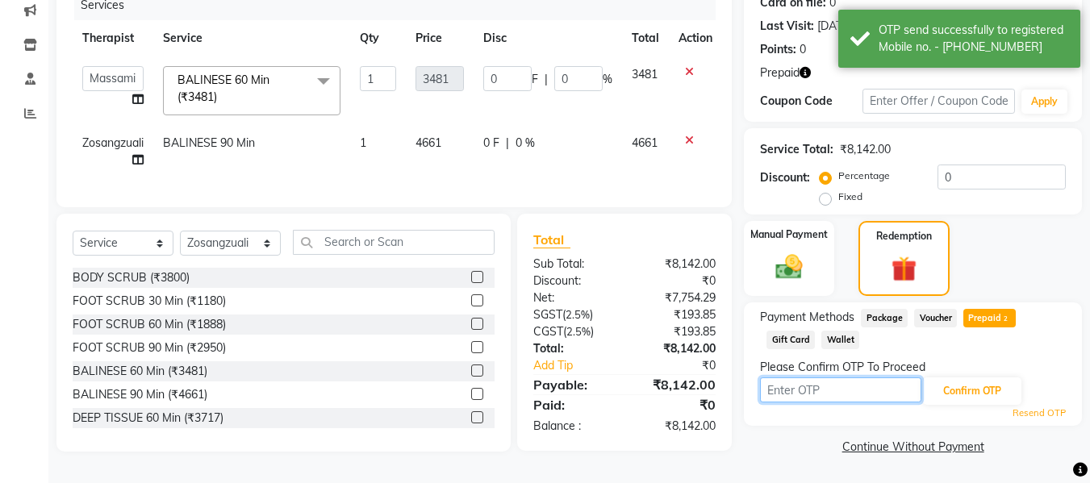
click at [834, 390] on input "text" at bounding box center [840, 389] width 161 height 25
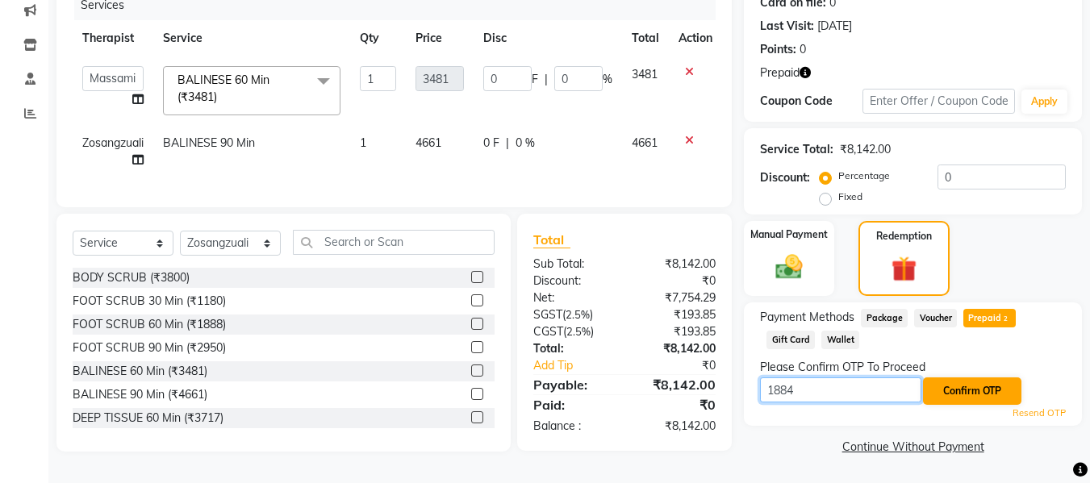
type input "1884"
click at [993, 388] on button "Confirm OTP" at bounding box center [972, 390] width 98 height 27
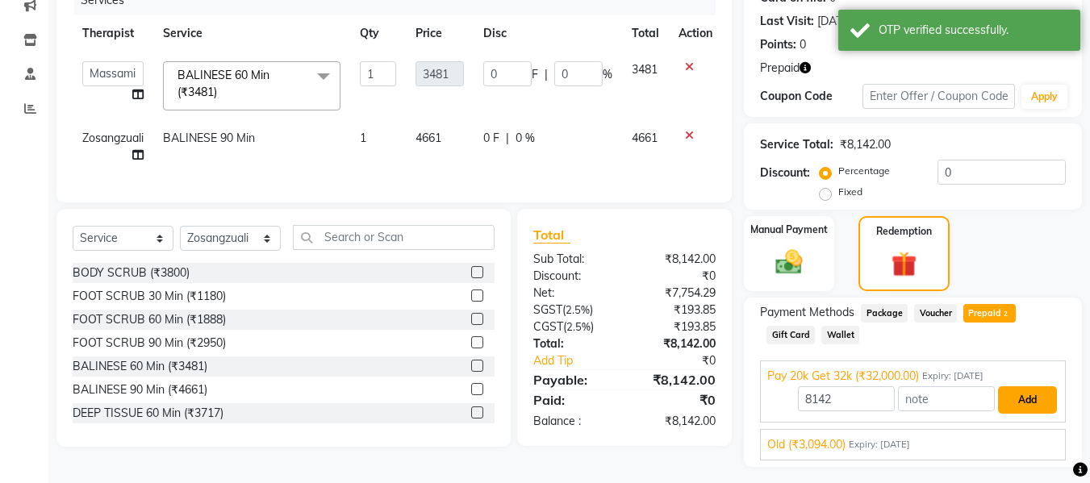
click at [1033, 406] on button "Add" at bounding box center [1027, 399] width 59 height 27
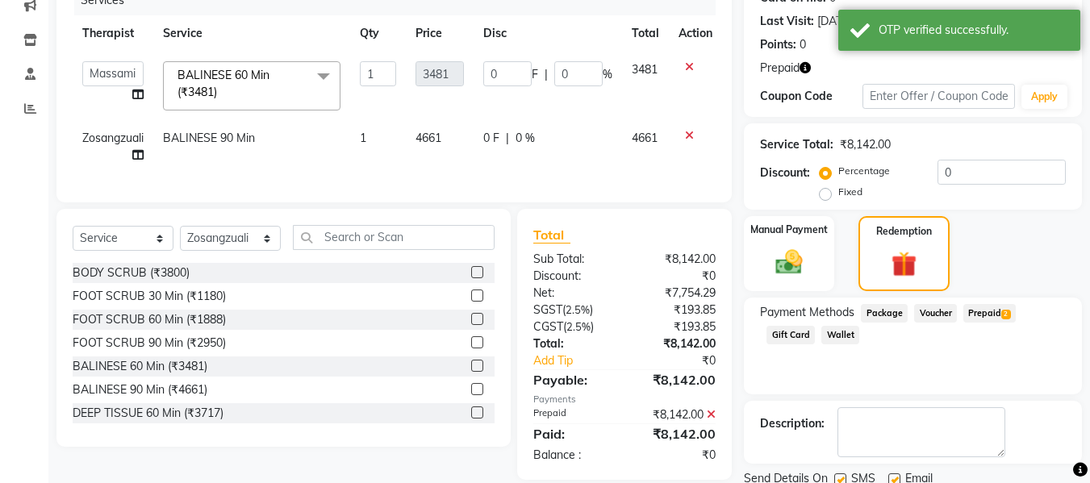
scroll to position [274, 0]
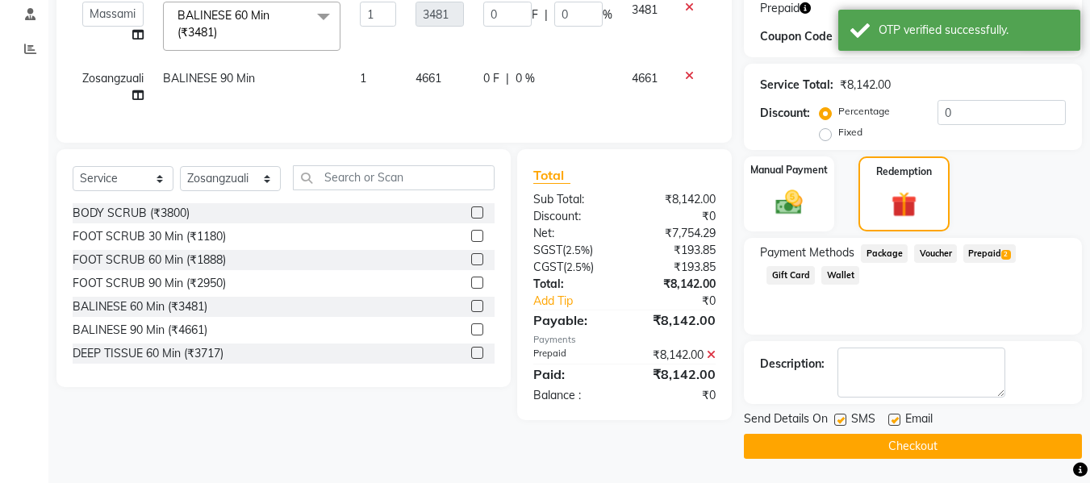
click at [939, 452] on button "Checkout" at bounding box center [913, 446] width 338 height 25
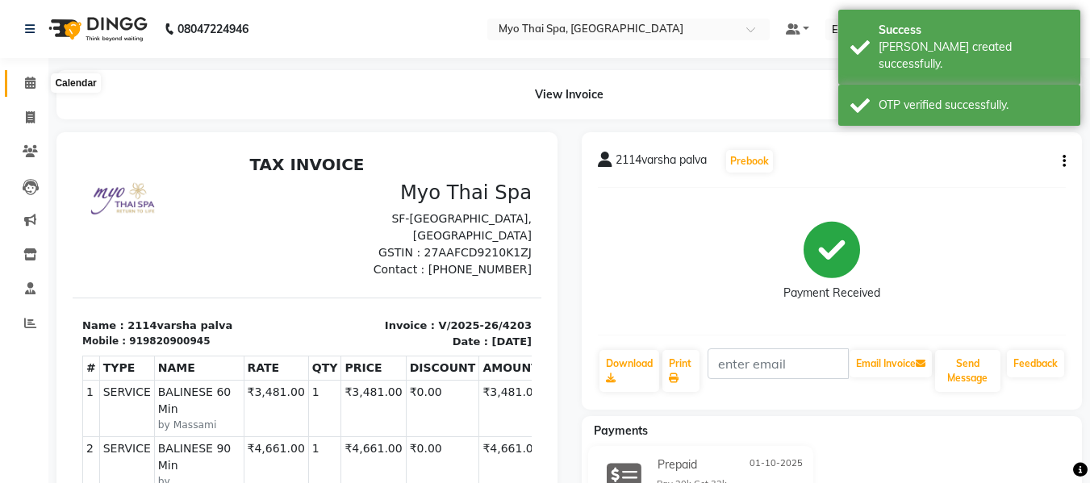
click at [23, 79] on span at bounding box center [30, 83] width 28 height 19
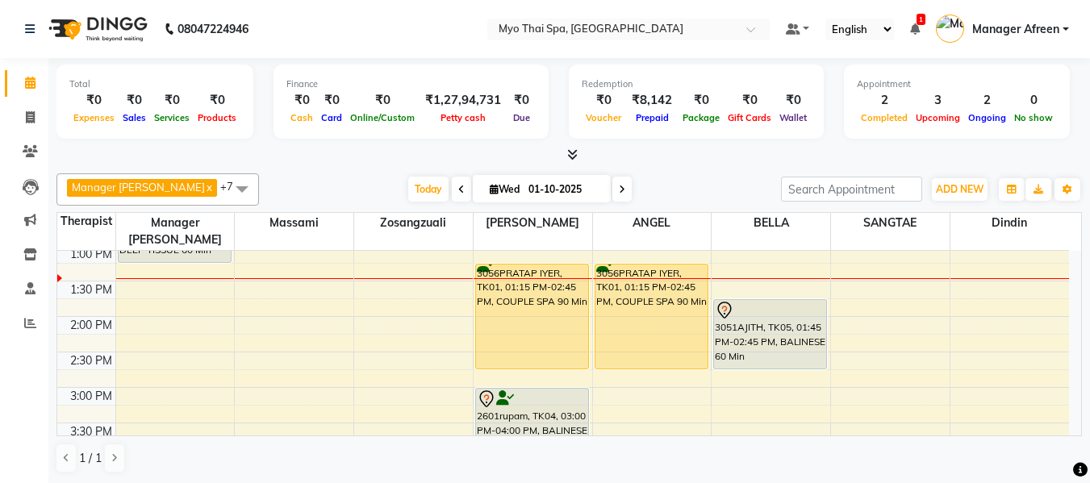
scroll to position [378, 0]
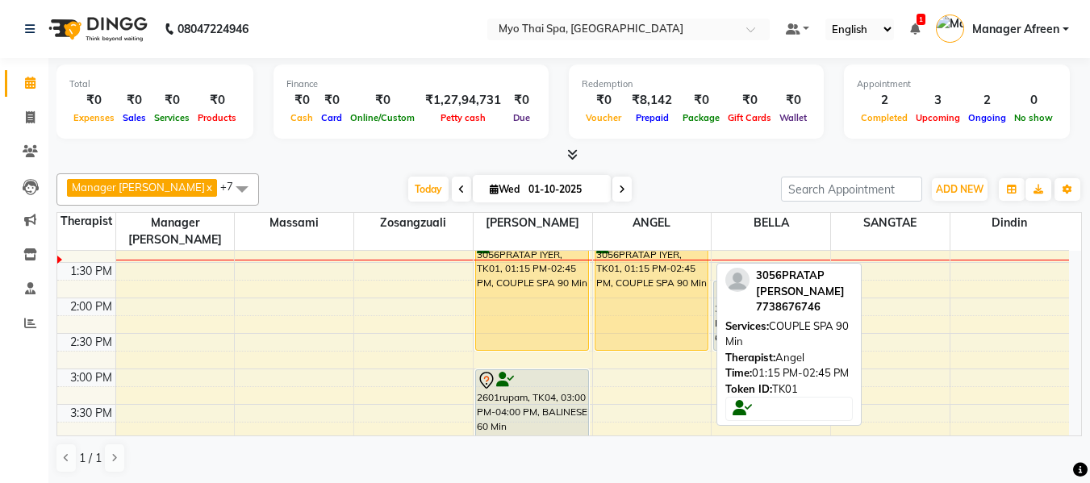
click at [631, 309] on div "3056PRATAP IYER, TK01, 01:15 PM-02:45 PM, COUPLE SPA 90 Min" at bounding box center [651, 298] width 112 height 104
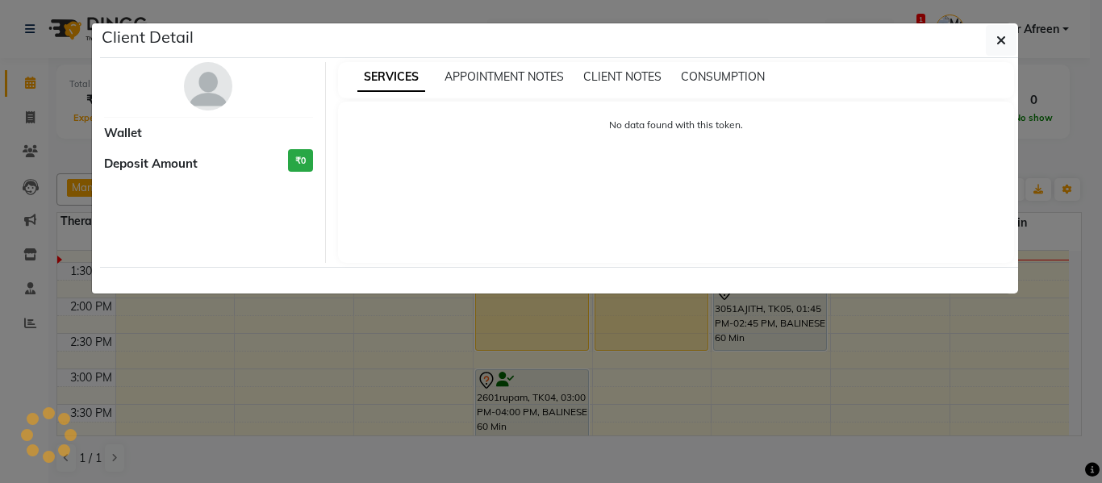
select select "1"
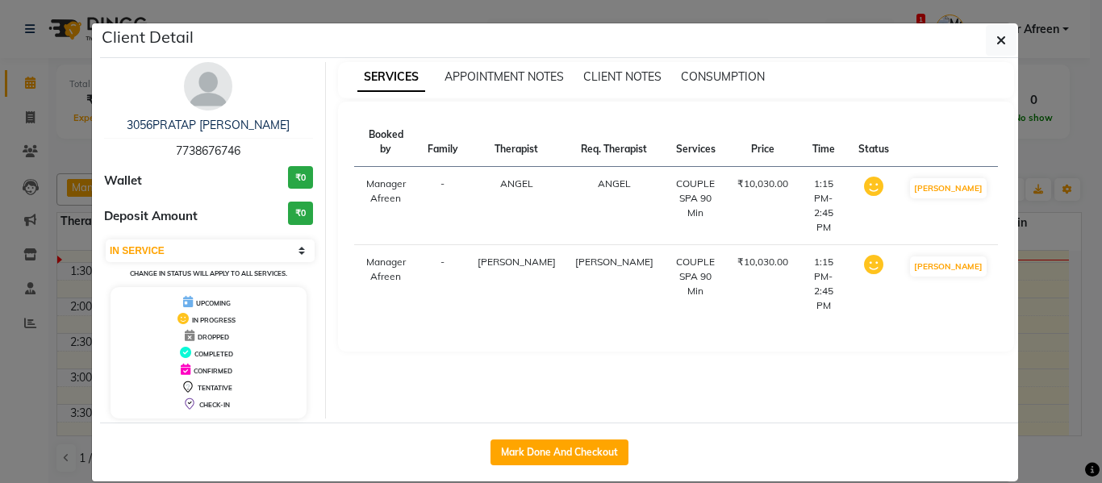
drag, startPoint x: 248, startPoint y: 145, endPoint x: 156, endPoint y: 136, distance: 92.5
click at [156, 136] on div "3056PRATAP IYER 7738676746" at bounding box center [208, 138] width 209 height 43
copy div "3056PRATAP IYER 7738676746"
click at [996, 34] on icon "button" at bounding box center [1001, 40] width 10 height 13
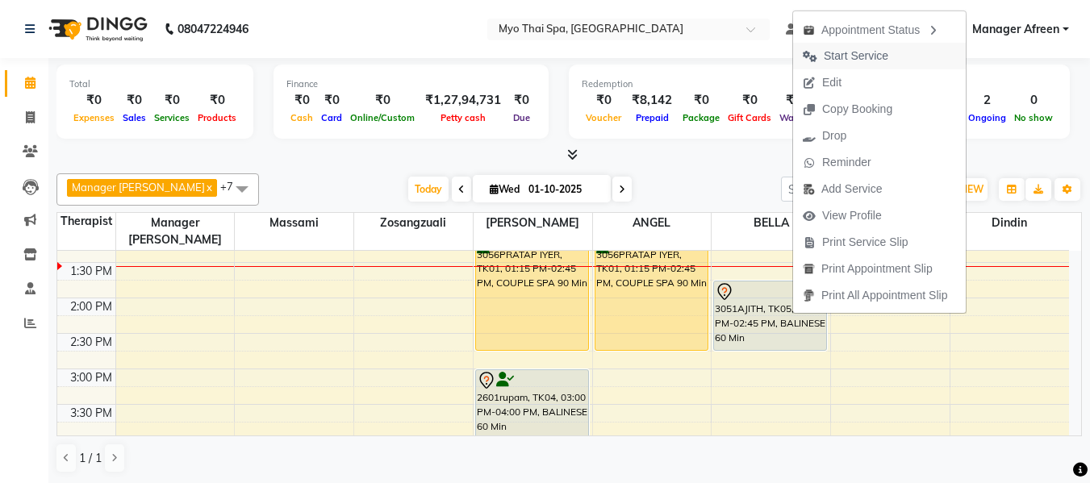
click at [844, 59] on span "Start Service" at bounding box center [856, 56] width 65 height 17
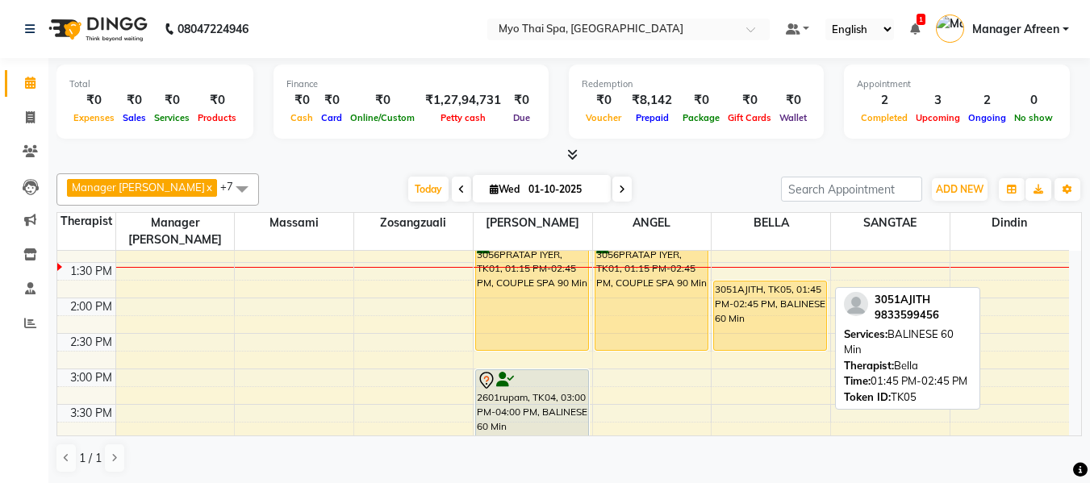
click at [763, 303] on div "3051AJITH, TK05, 01:45 PM-02:45 PM, BALINESE 60 Min" at bounding box center [770, 315] width 112 height 69
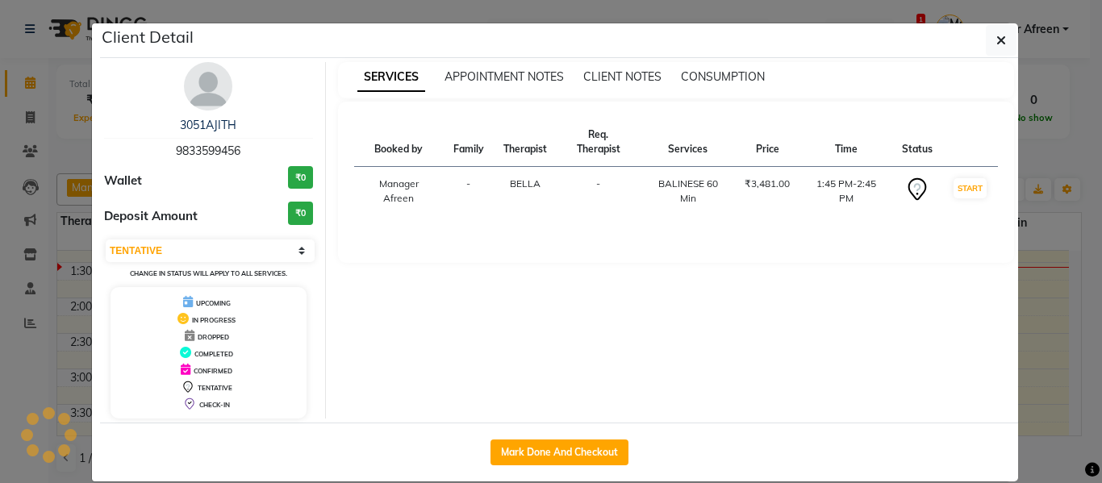
select select "1"
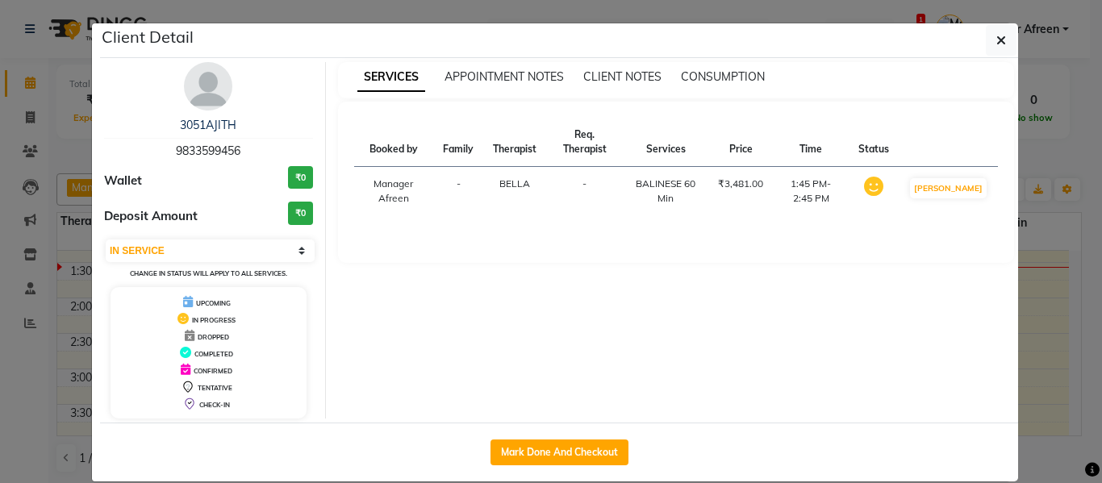
drag, startPoint x: 246, startPoint y: 153, endPoint x: 112, endPoint y: 148, distance: 134.0
click at [112, 148] on div "3051AJITH 9833599456" at bounding box center [208, 138] width 209 height 43
copy span "9833599456"
click at [986, 41] on button "button" at bounding box center [1001, 40] width 31 height 31
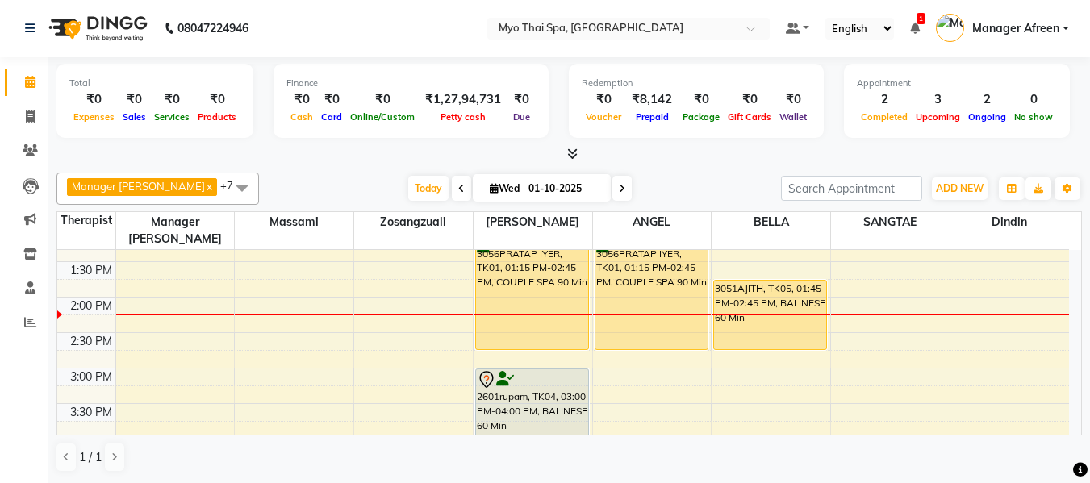
click at [619, 190] on icon at bounding box center [622, 189] width 6 height 10
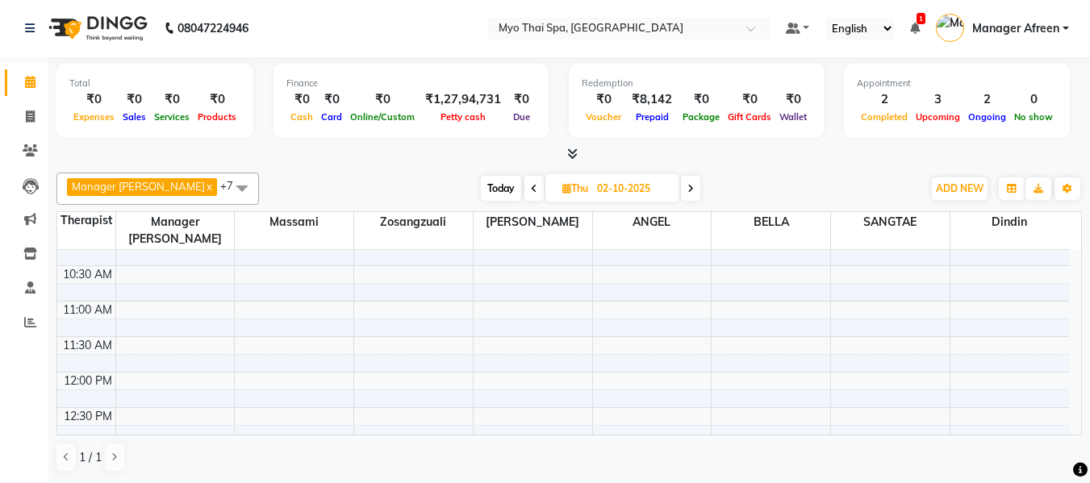
scroll to position [81, 0]
click at [486, 188] on span "Today" at bounding box center [501, 188] width 40 height 25
type input "01-10-2025"
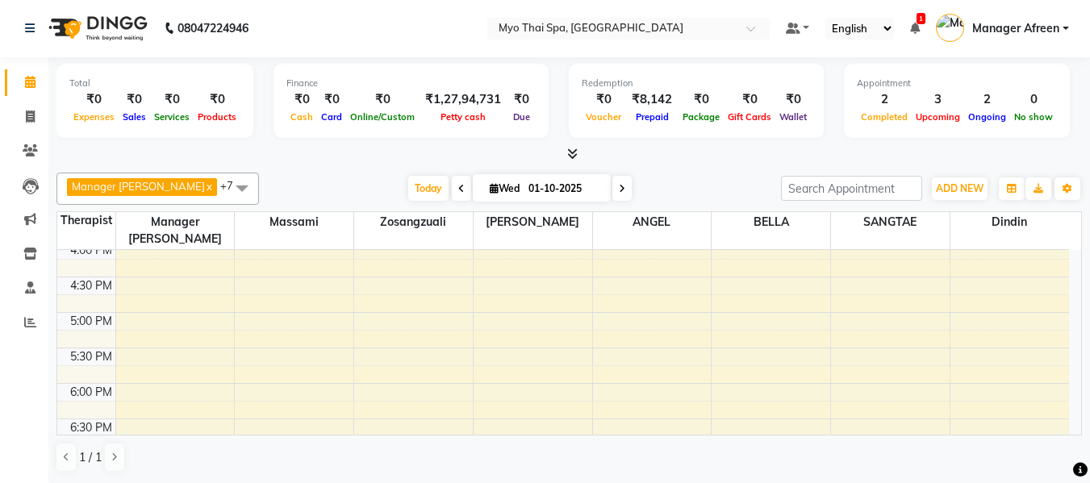
scroll to position [669, 0]
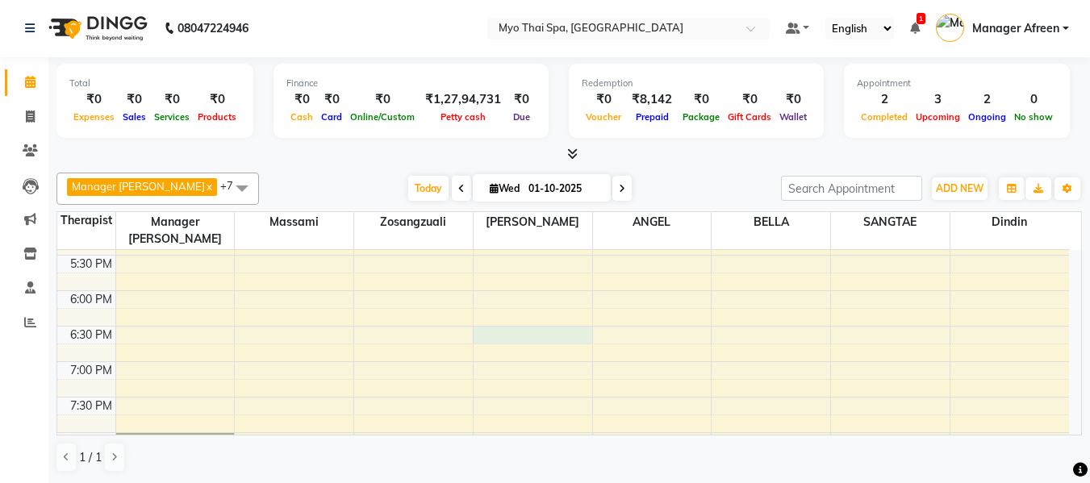
click at [491, 317] on div "8:00 AM 8:30 AM 9:00 AM 9:30 AM 10:00 AM 10:30 AM 11:00 AM 11:30 AM 12:00 PM 12…" at bounding box center [562, 113] width 1011 height 1064
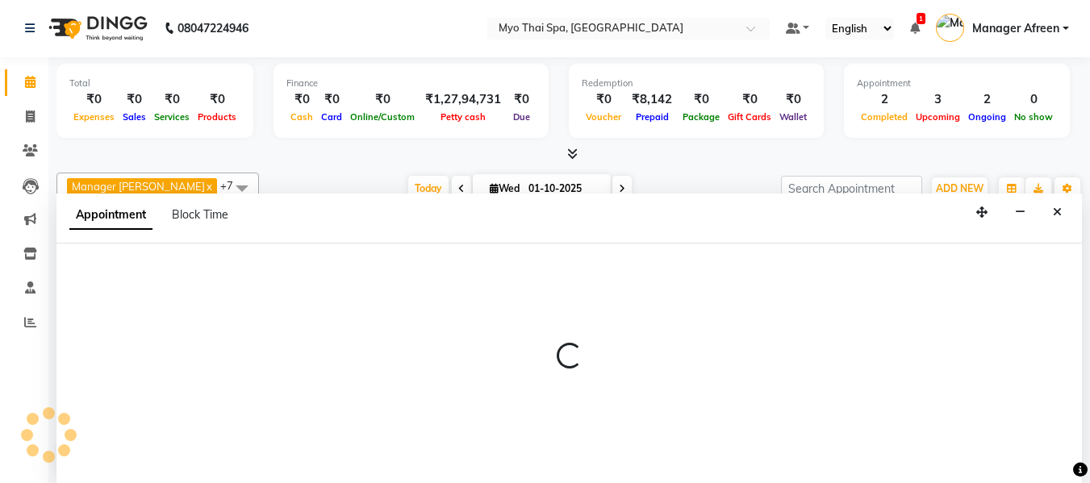
select select "62472"
select select "1110"
select select "tentative"
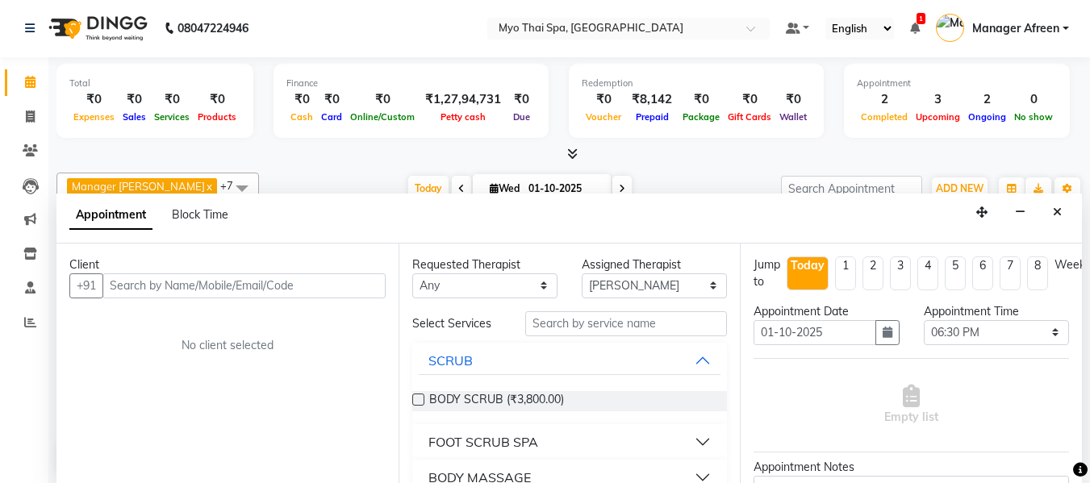
click at [211, 286] on input "text" at bounding box center [243, 285] width 283 height 25
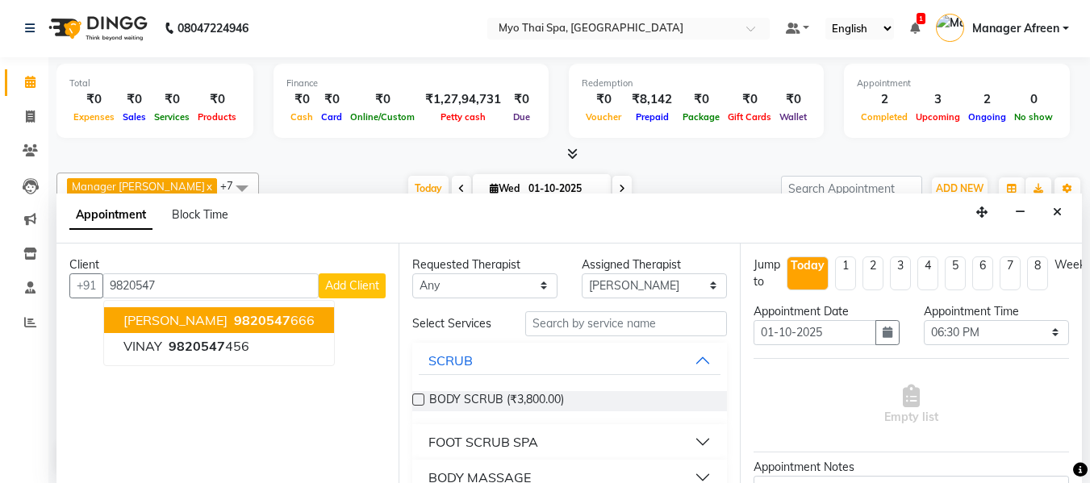
click at [234, 318] on span "9820547" at bounding box center [262, 320] width 56 height 16
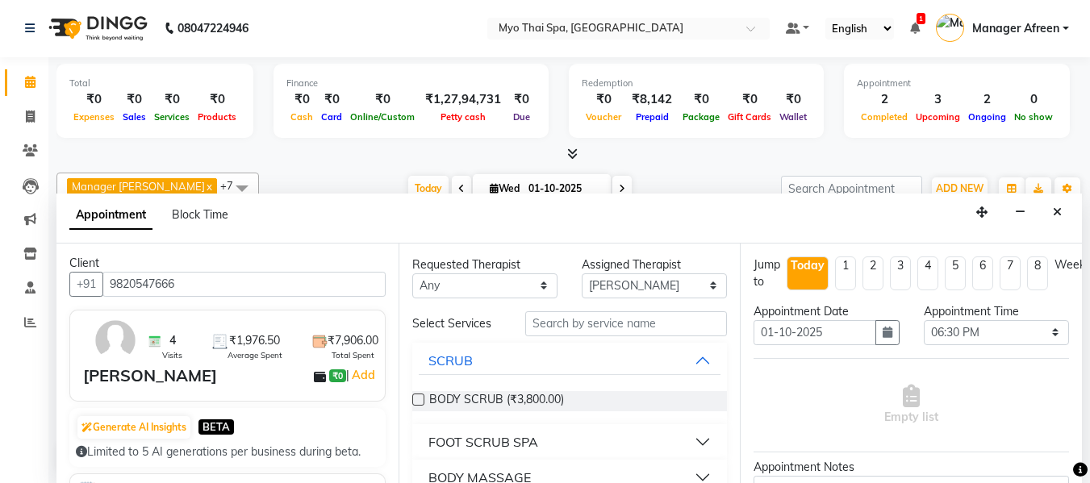
scroll to position [0, 0]
type input "9820547666"
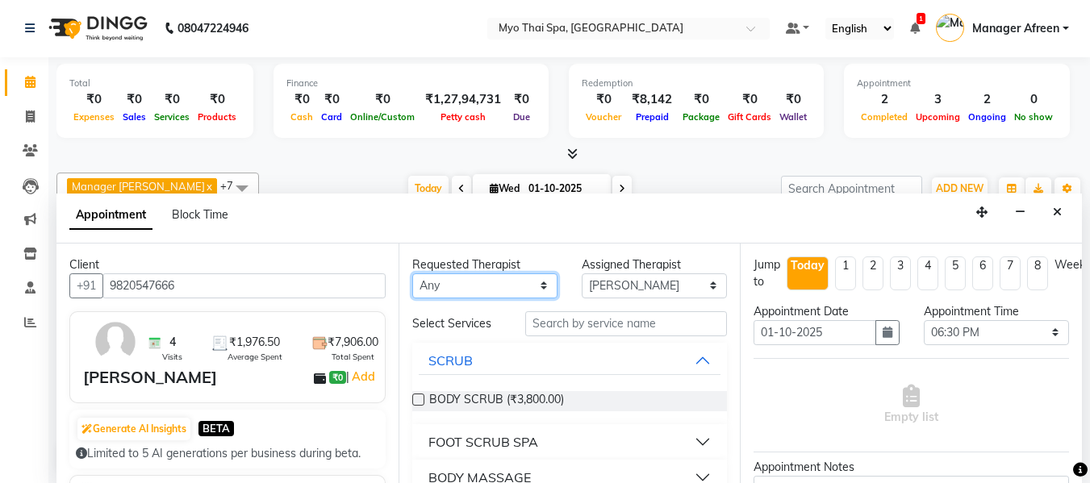
click at [491, 294] on select "Any ANGEL BELLA Dindin Jane JENNY Kristina LORITA Manager Afreen Manager Churmu…" at bounding box center [484, 285] width 145 height 25
select select "62472"
click at [412, 273] on select "Any ANGEL BELLA Dindin Jane JENNY Kristina LORITA Manager Afreen Manager Churmu…" at bounding box center [484, 285] width 145 height 25
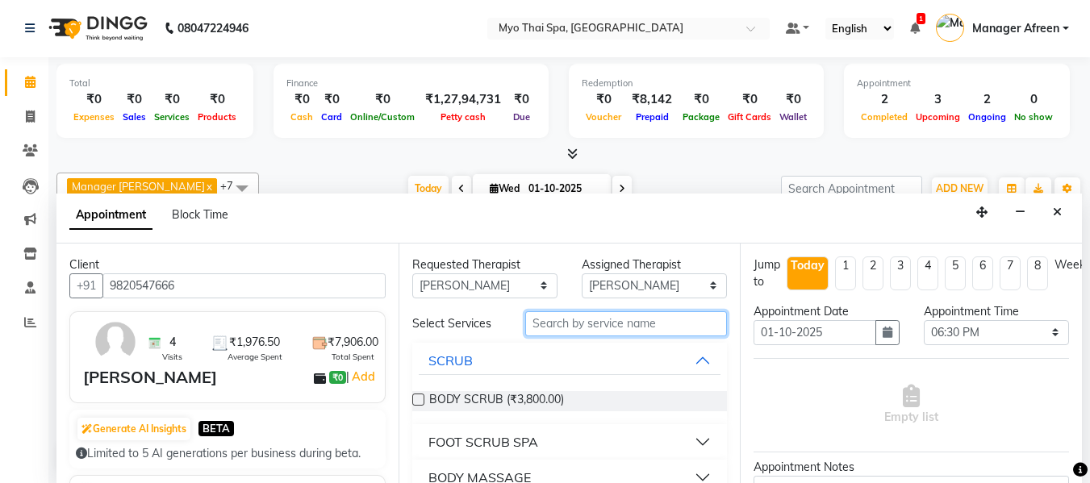
click at [566, 323] on input "text" at bounding box center [626, 323] width 202 height 25
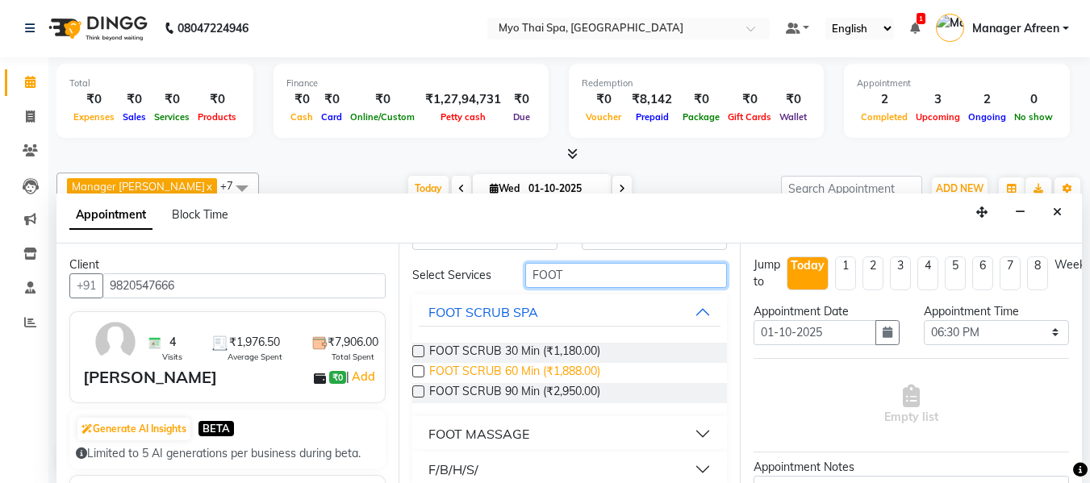
scroll to position [65, 0]
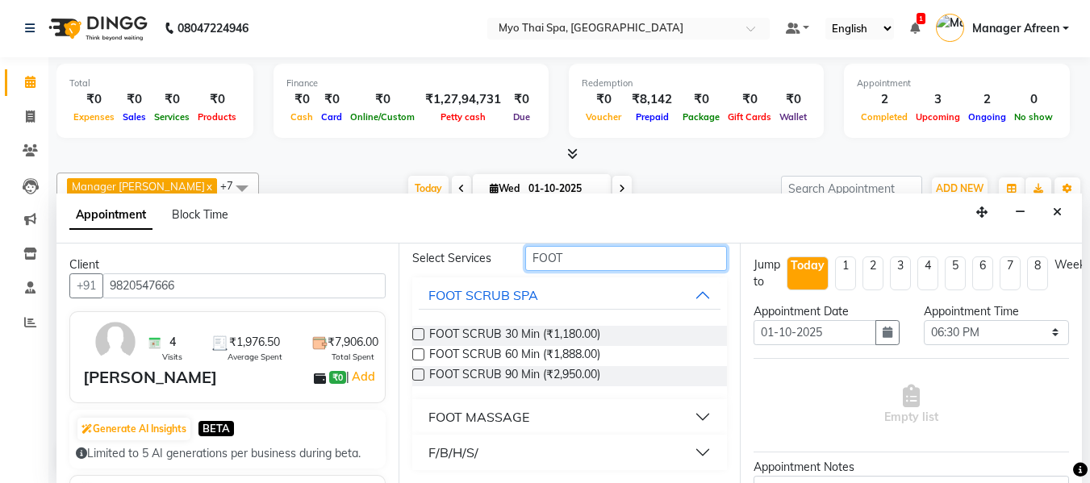
type input "FOOT"
click at [502, 400] on div "FOOT MASSAGE" at bounding box center [569, 416] width 315 height 35
click at [503, 415] on div "FOOT MASSAGE" at bounding box center [478, 416] width 101 height 19
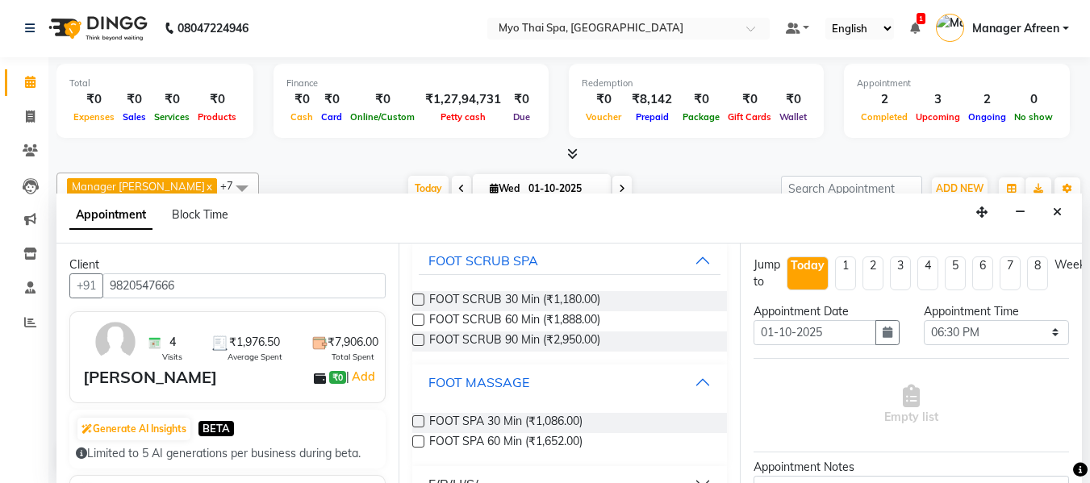
scroll to position [131, 0]
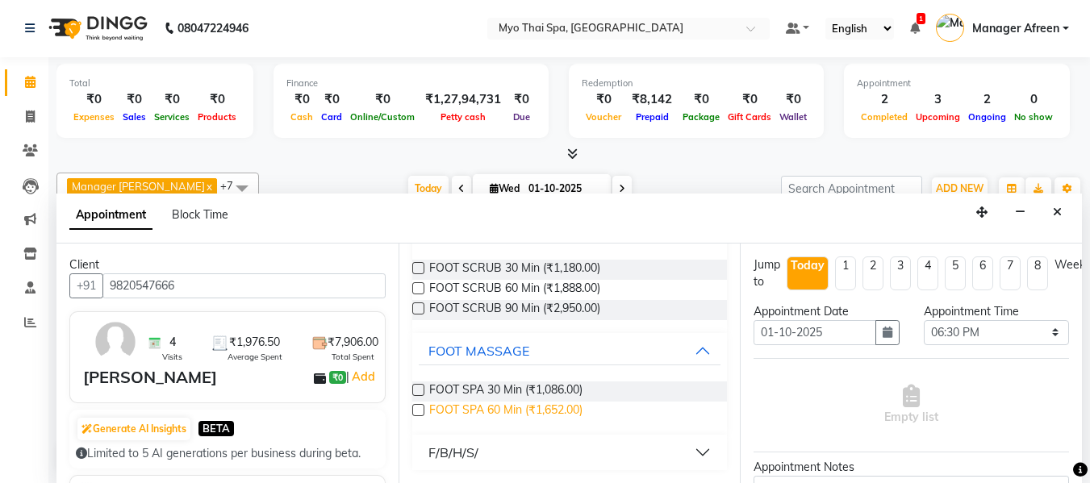
drag, startPoint x: 418, startPoint y: 407, endPoint x: 515, endPoint y: 416, distance: 98.0
click at [425, 408] on div "FOOT SPA 60 Min (₹1,652.00)" at bounding box center [569, 412] width 315 height 20
click at [422, 407] on label at bounding box center [418, 410] width 12 height 12
click at [422, 407] on input "checkbox" at bounding box center [417, 412] width 10 height 10
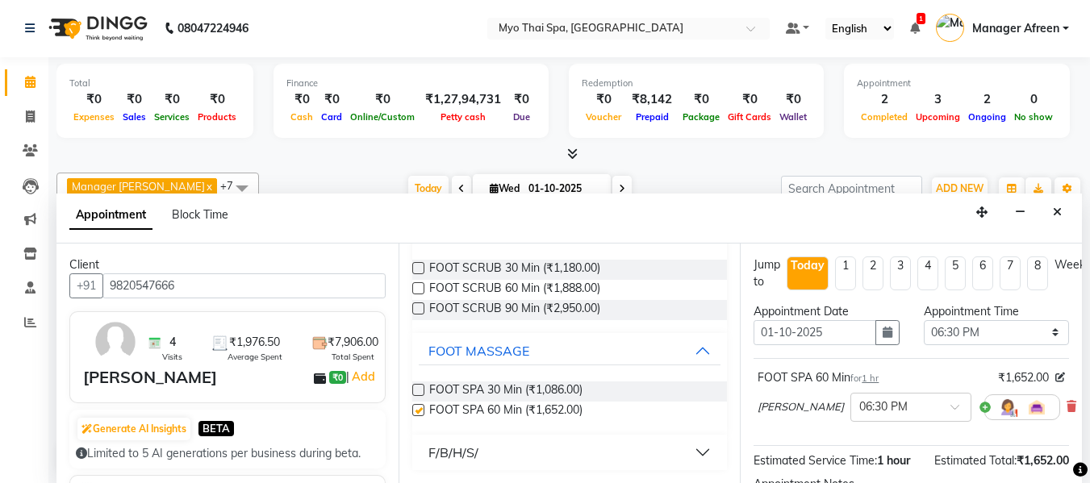
checkbox input "false"
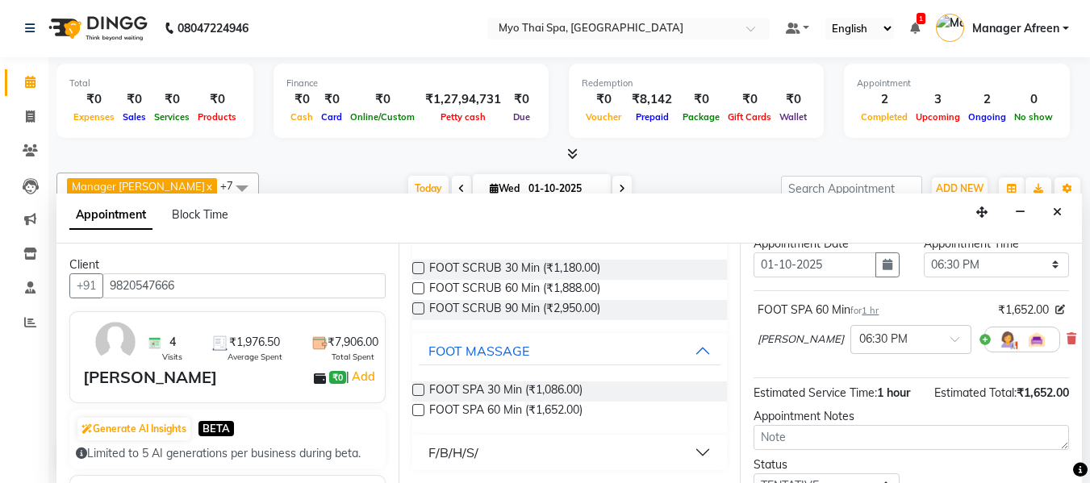
scroll to position [197, 0]
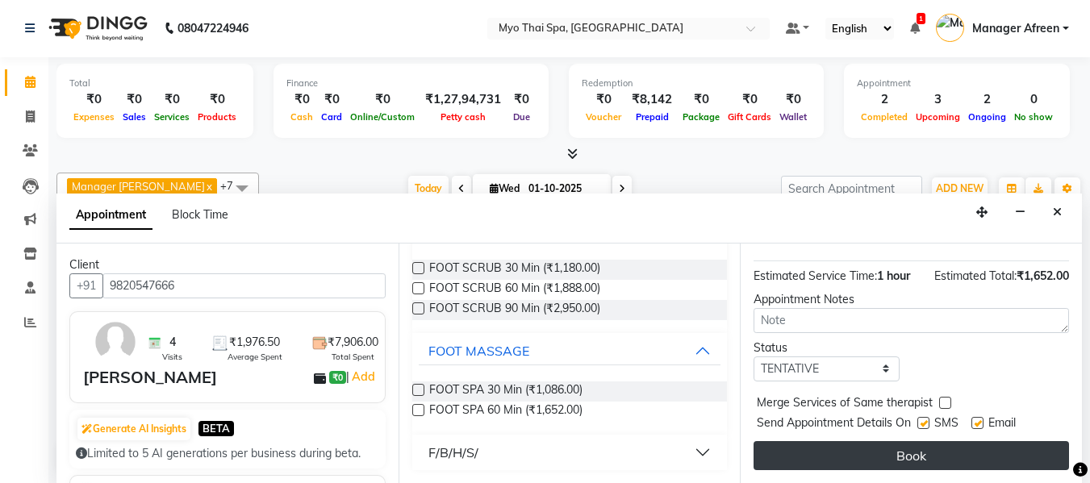
click at [850, 443] on button "Book" at bounding box center [910, 455] width 315 height 29
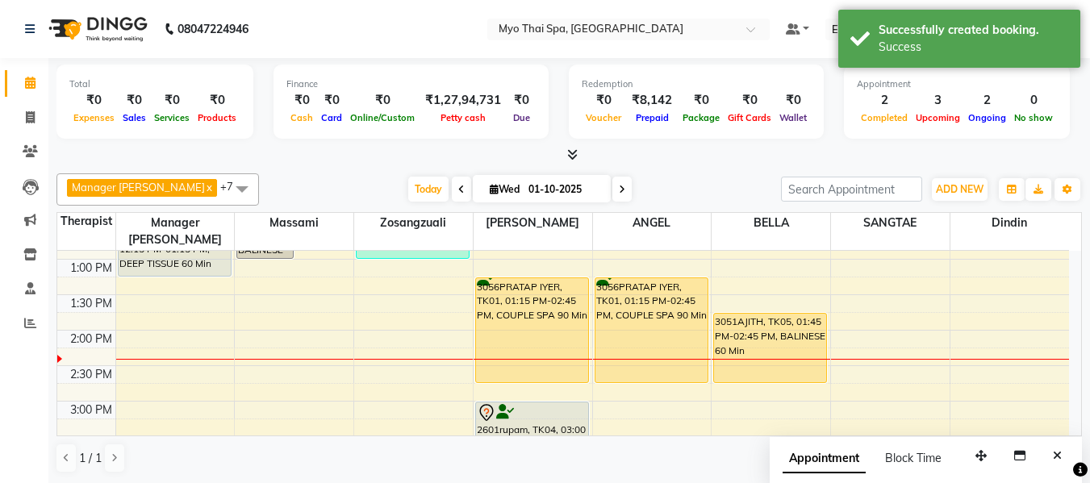
scroll to position [427, 0]
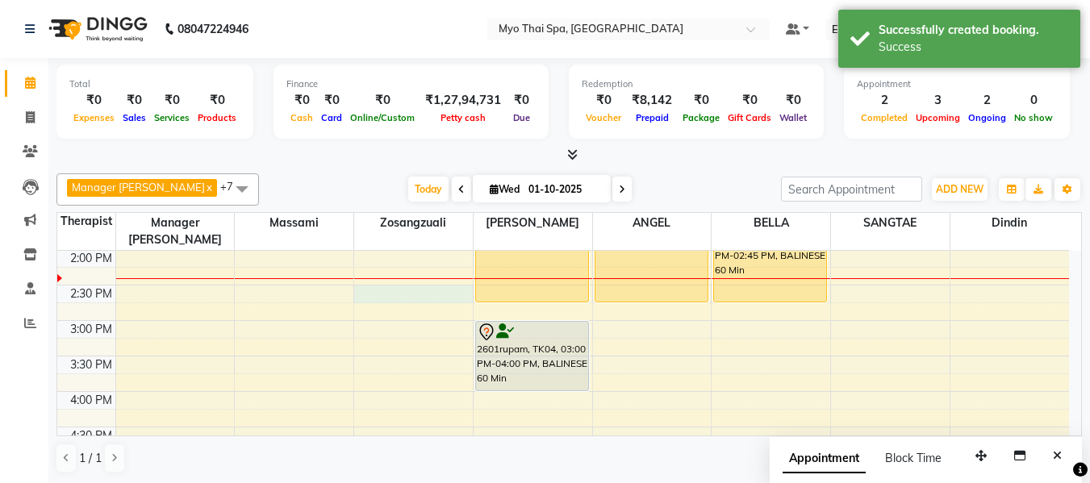
click at [382, 277] on div "8:00 AM 8:30 AM 9:00 AM 9:30 AM 10:00 AM 10:30 AM 11:00 AM 11:30 AM 12:00 PM 12…" at bounding box center [562, 356] width 1011 height 1064
select select "35780"
select select "870"
select select "tentative"
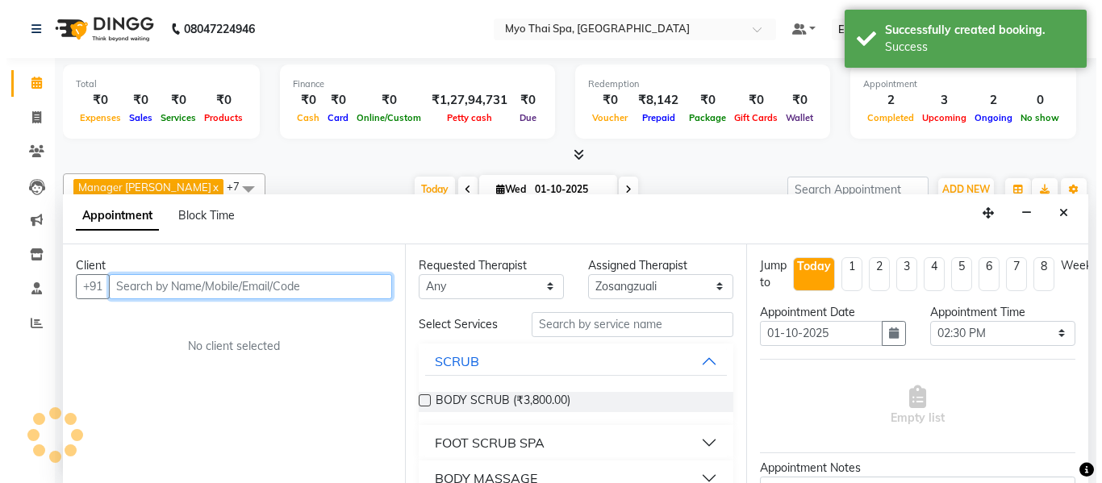
scroll to position [1, 0]
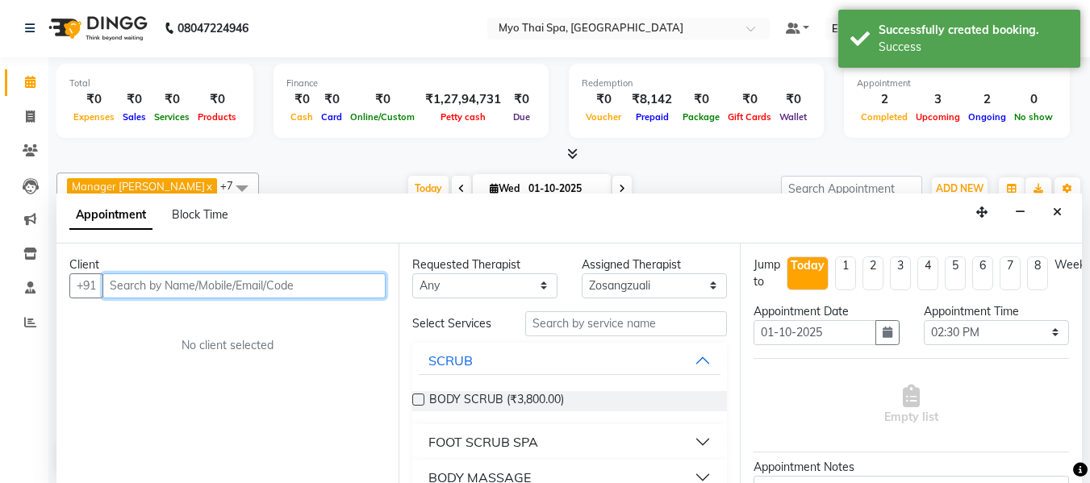
click at [296, 285] on input "text" at bounding box center [243, 285] width 283 height 25
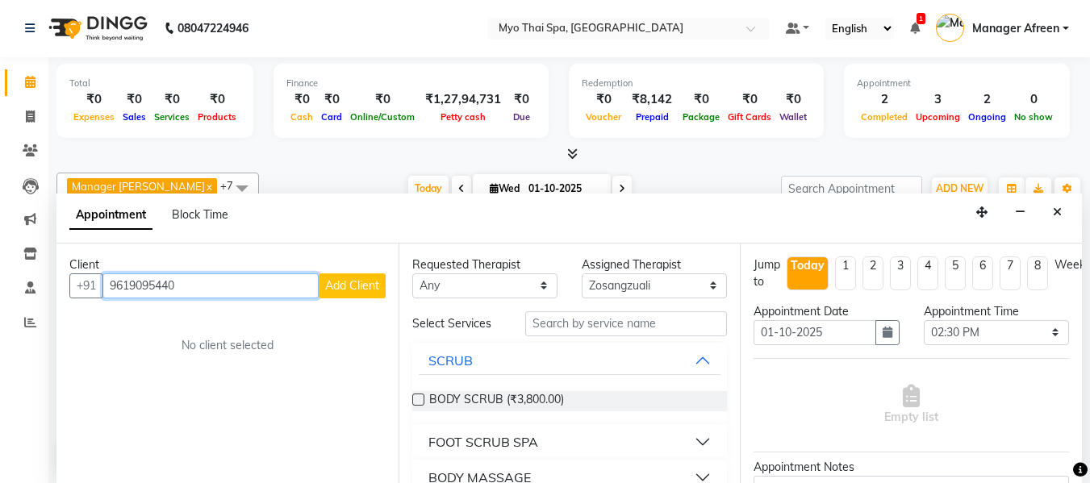
type input "9619095440"
click at [322, 286] on button "Add Client" at bounding box center [352, 285] width 67 height 25
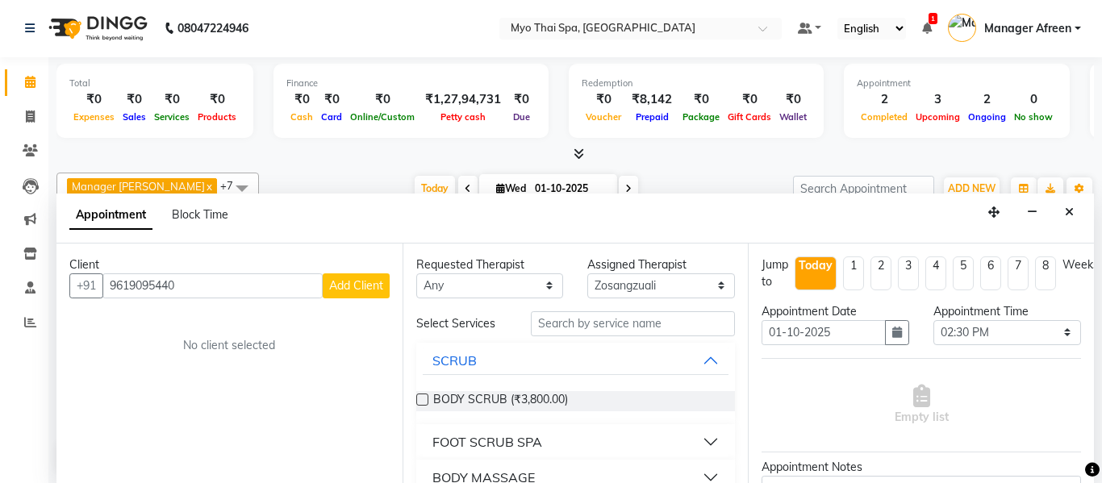
select select "22"
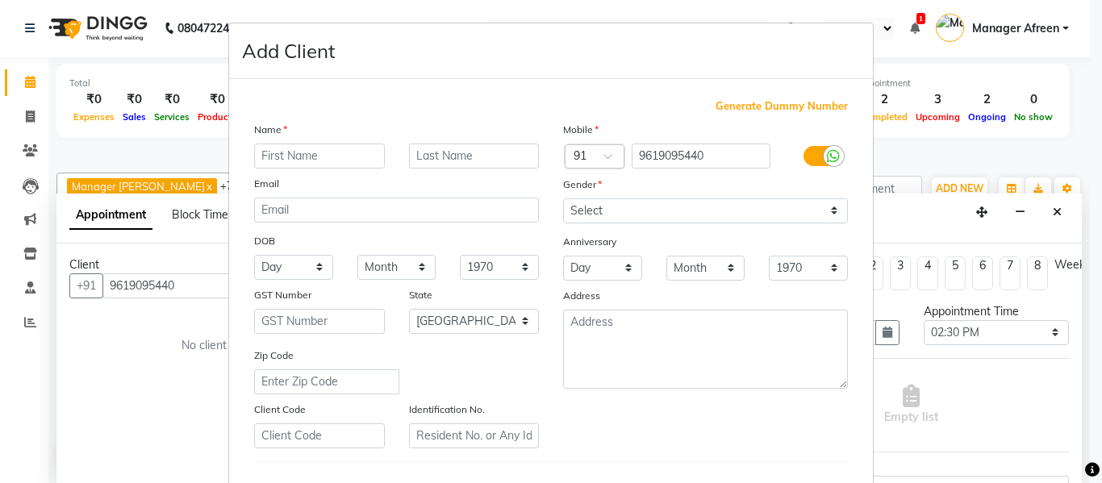
click at [308, 155] on input "text" at bounding box center [319, 156] width 131 height 25
type input "[PERSON_NAME]"
click at [679, 210] on select "Select Male Female Other Prefer Not To Say" at bounding box center [705, 210] width 285 height 25
select select "female"
click at [563, 198] on select "Select Male Female Other Prefer Not To Say" at bounding box center [705, 210] width 285 height 25
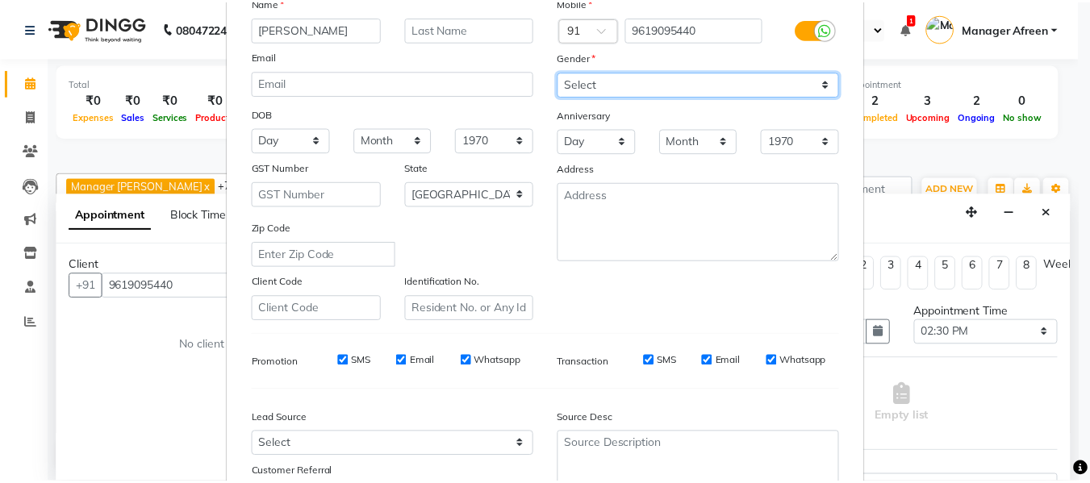
scroll to position [242, 0]
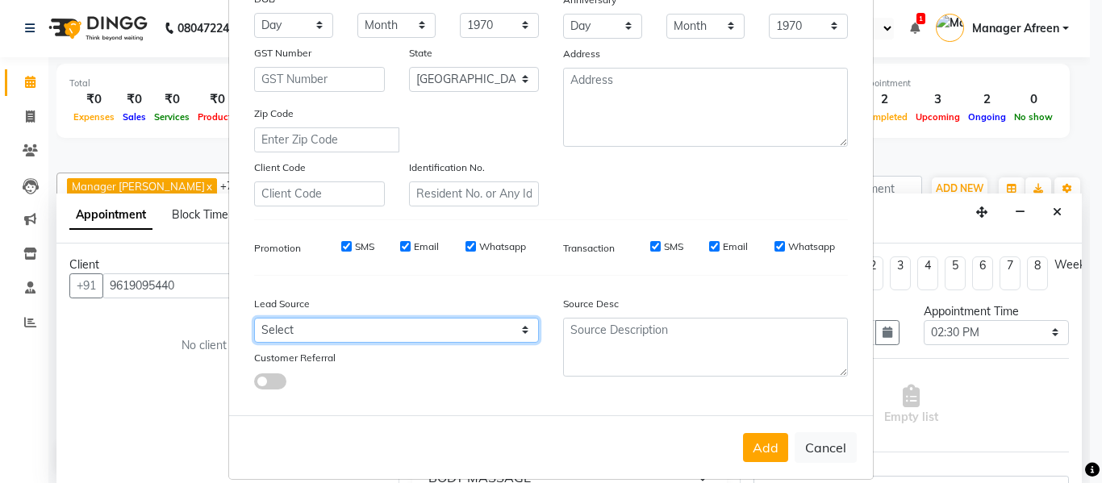
click at [292, 327] on select "Select Walk-in Referral Internet Friend Word of Mouth Facebook JustDial Google …" at bounding box center [396, 330] width 285 height 25
select select "27972"
click at [254, 318] on select "Select Walk-in Referral Internet Friend Word of Mouth Facebook JustDial Google …" at bounding box center [396, 330] width 285 height 25
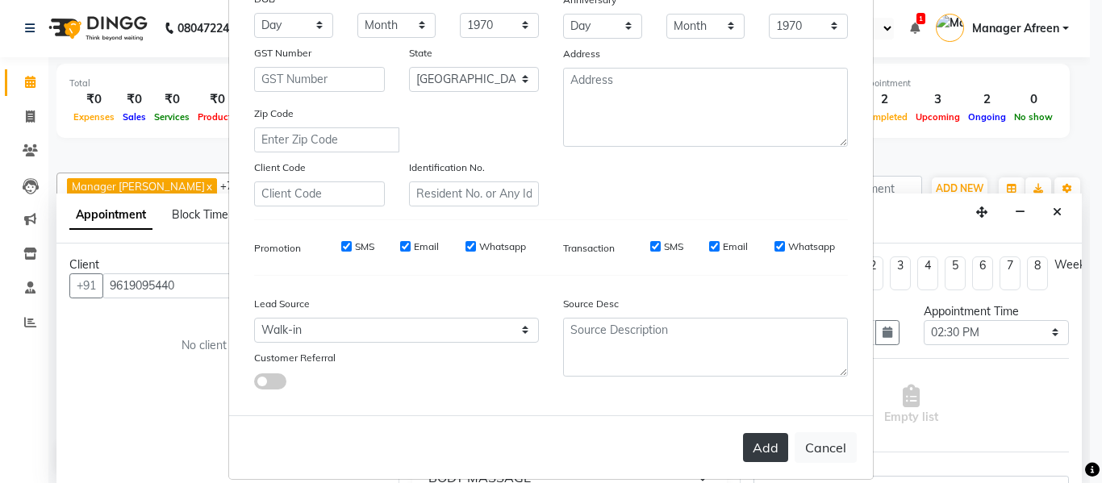
click at [767, 446] on button "Add" at bounding box center [765, 447] width 45 height 29
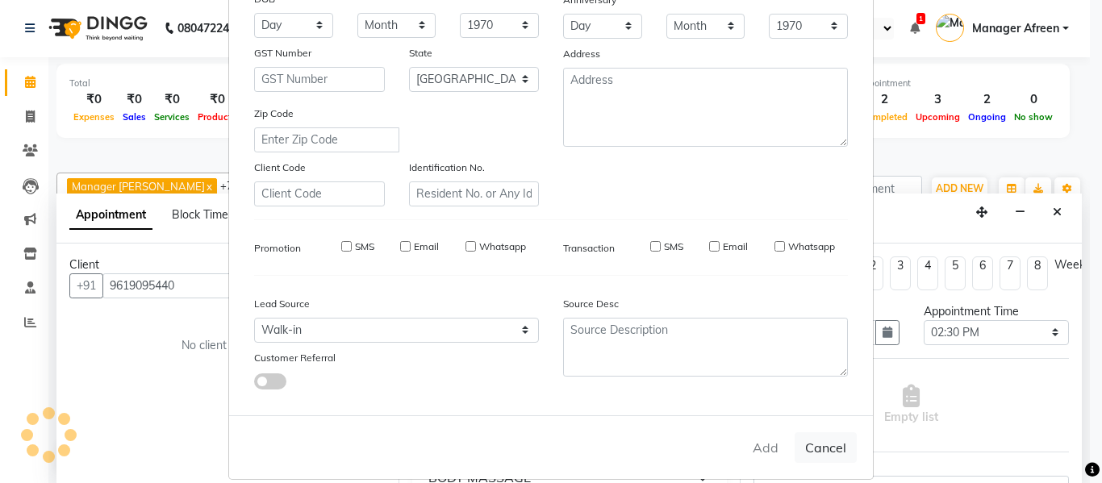
select select
select select "null"
select select
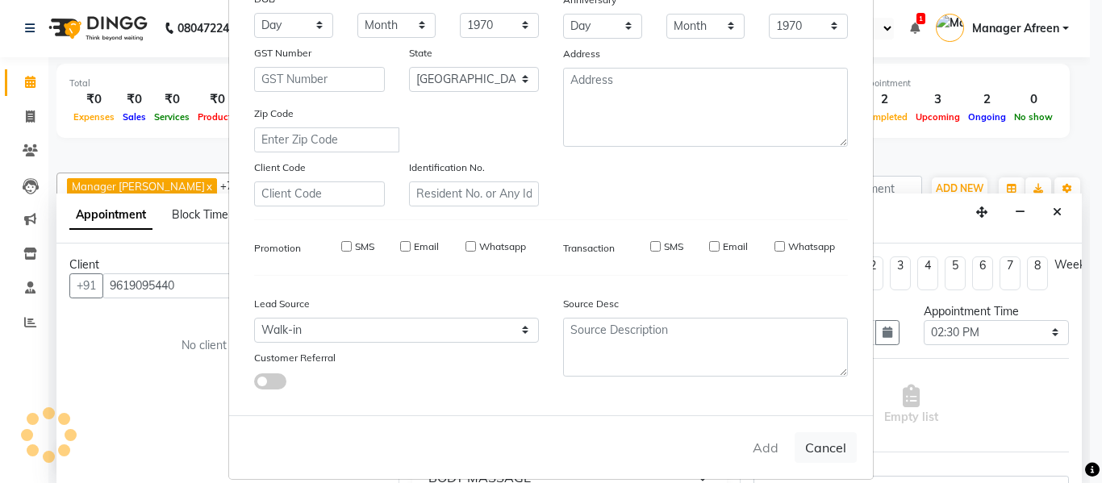
select select
checkbox input "false"
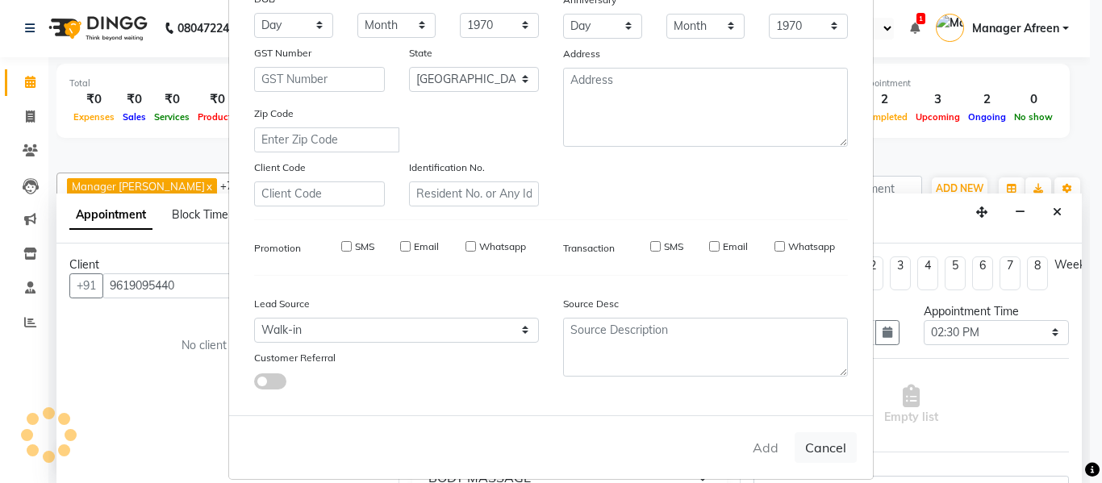
checkbox input "false"
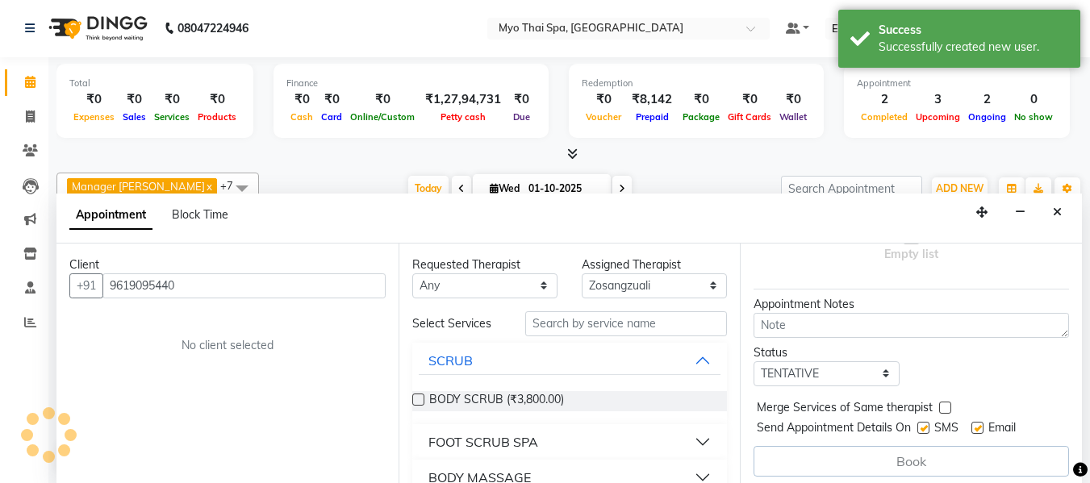
scroll to position [181, 0]
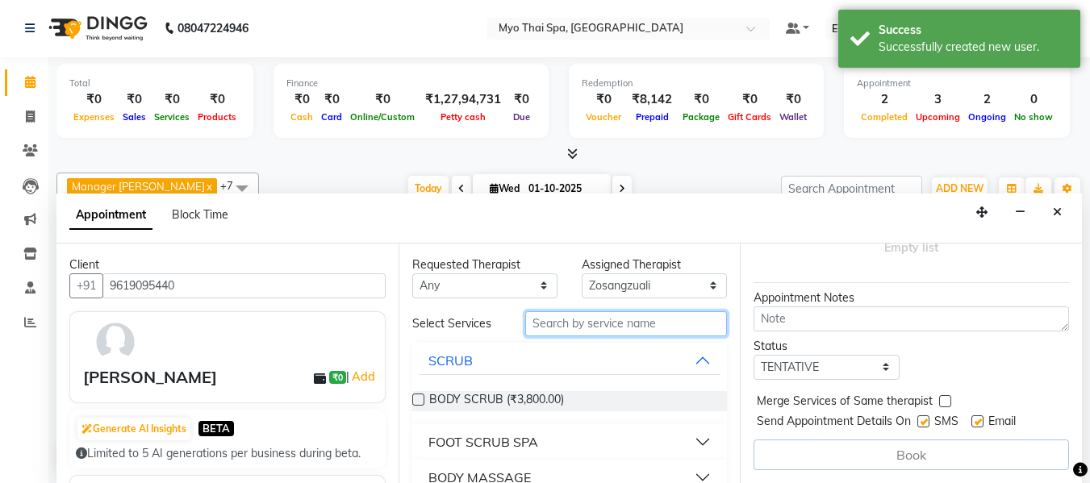
click at [574, 323] on input "text" at bounding box center [626, 323] width 202 height 25
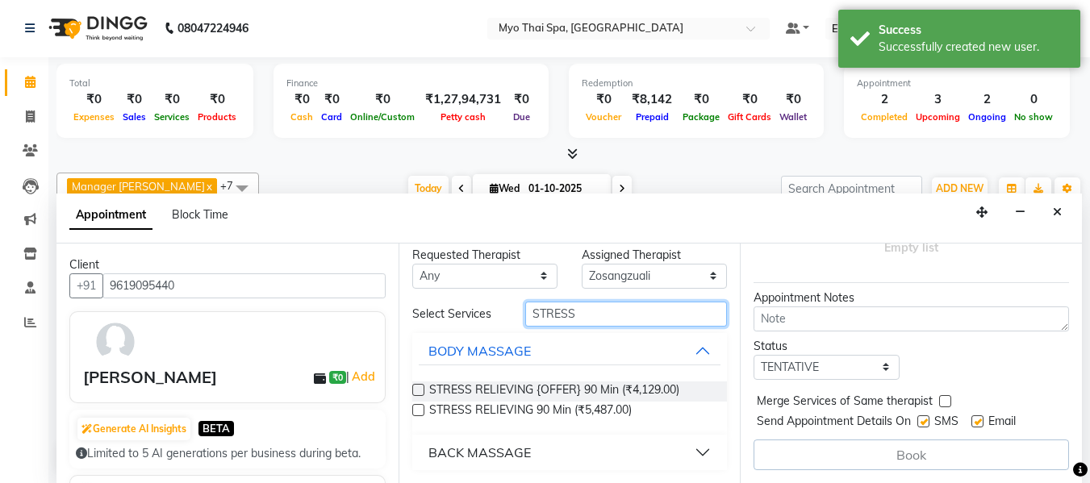
type input "STRESS"
click at [482, 452] on div "BACK MASSAGE" at bounding box center [479, 452] width 102 height 19
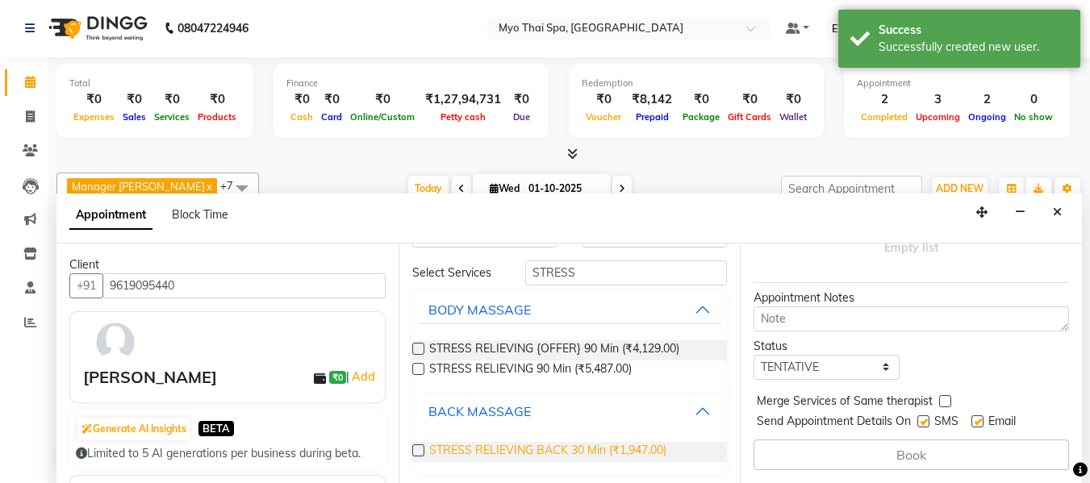
scroll to position [55, 0]
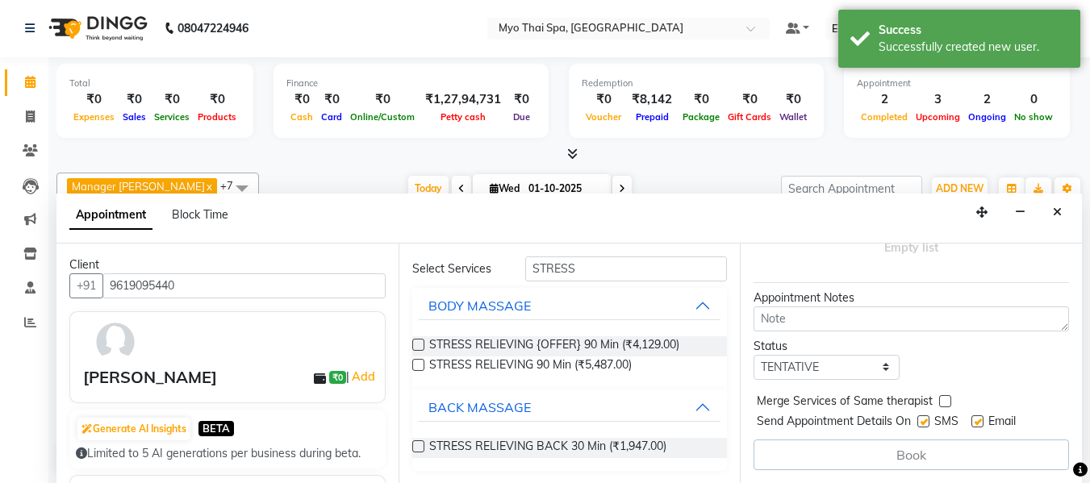
click at [417, 446] on label at bounding box center [418, 446] width 12 height 12
click at [417, 446] on input "checkbox" at bounding box center [417, 448] width 10 height 10
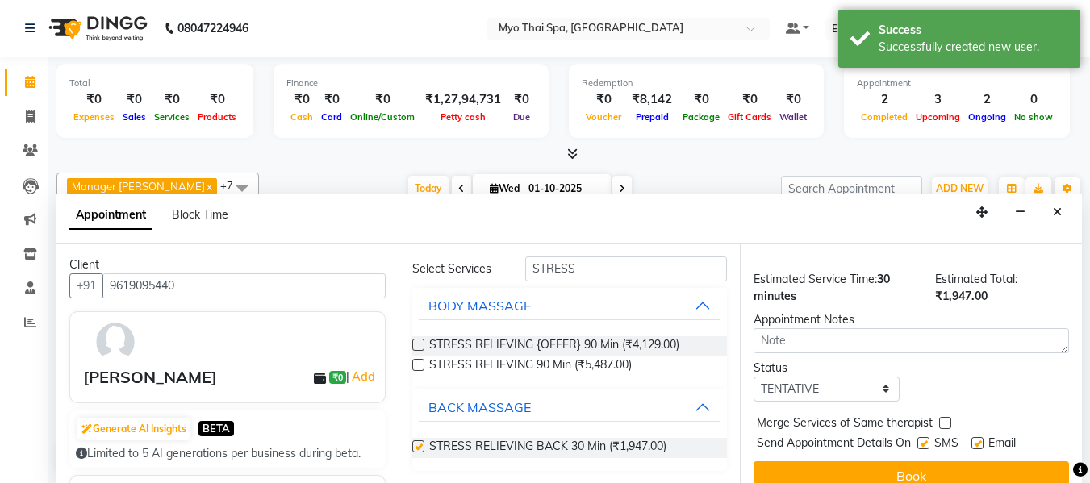
checkbox input "false"
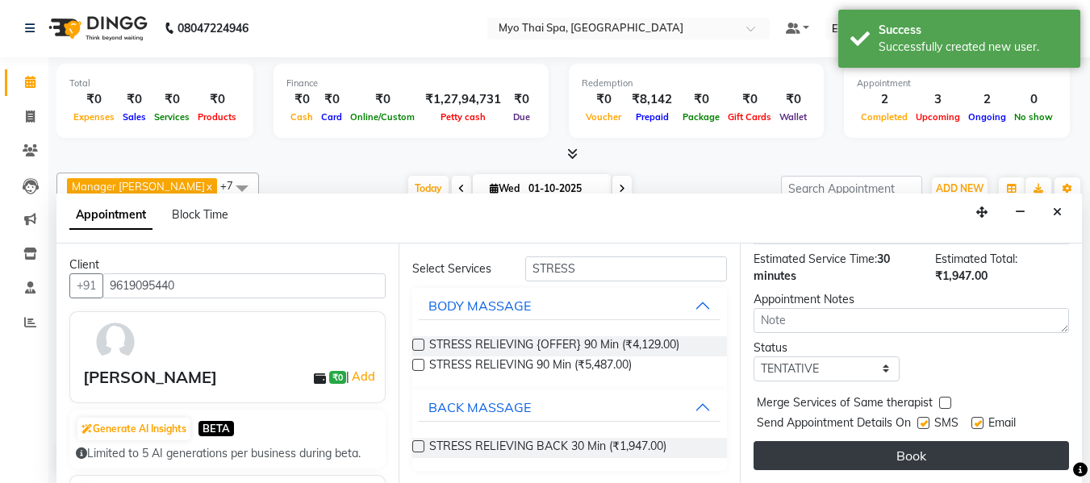
scroll to position [231, 0]
click at [861, 444] on button "Book" at bounding box center [910, 455] width 315 height 29
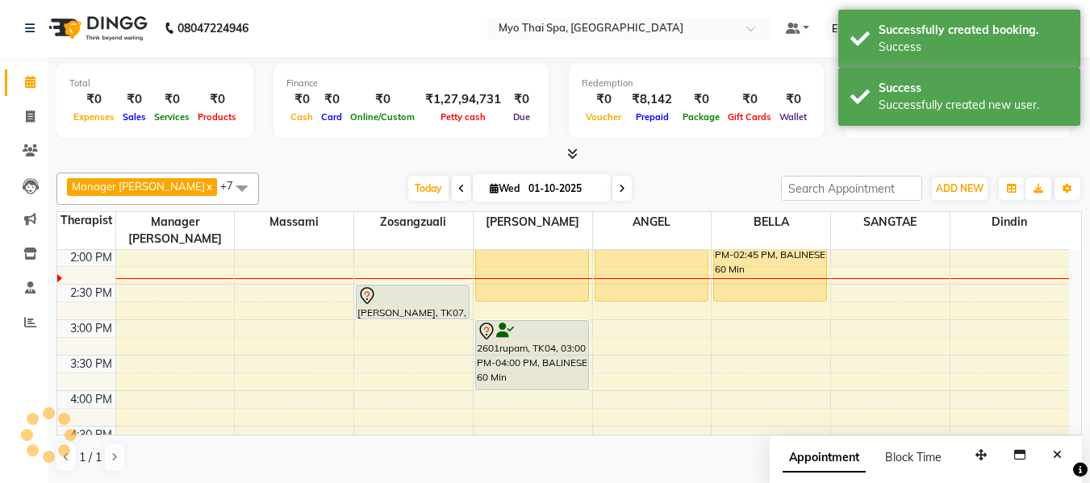
scroll to position [0, 0]
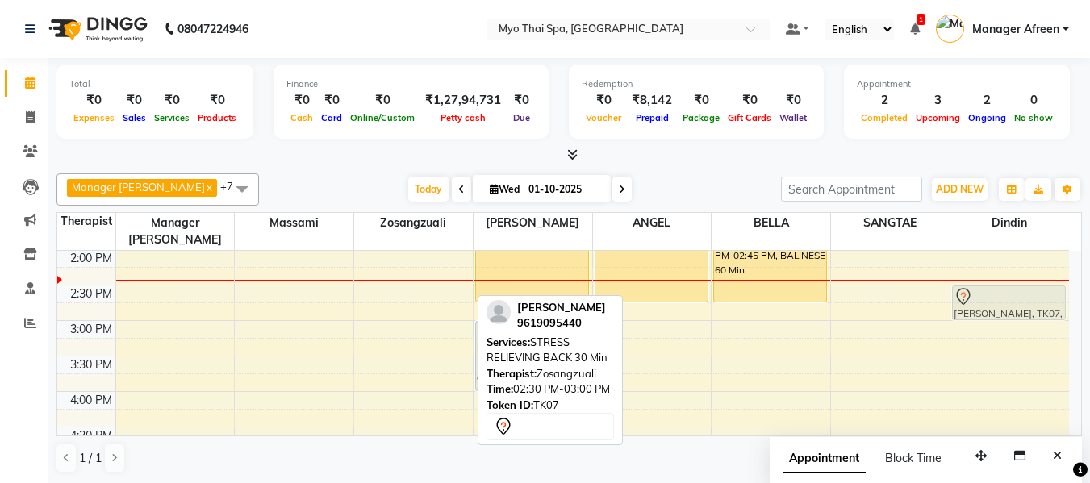
drag, startPoint x: 412, startPoint y: 294, endPoint x: 949, endPoint y: 308, distance: 537.4
click at [964, 301] on tr "2240SURENDRA, TK03, 12:15 PM-01:15 PM, DEEP TISSUE 60 Min 2114varsha palva, TK0…" at bounding box center [562, 356] width 1011 height 1064
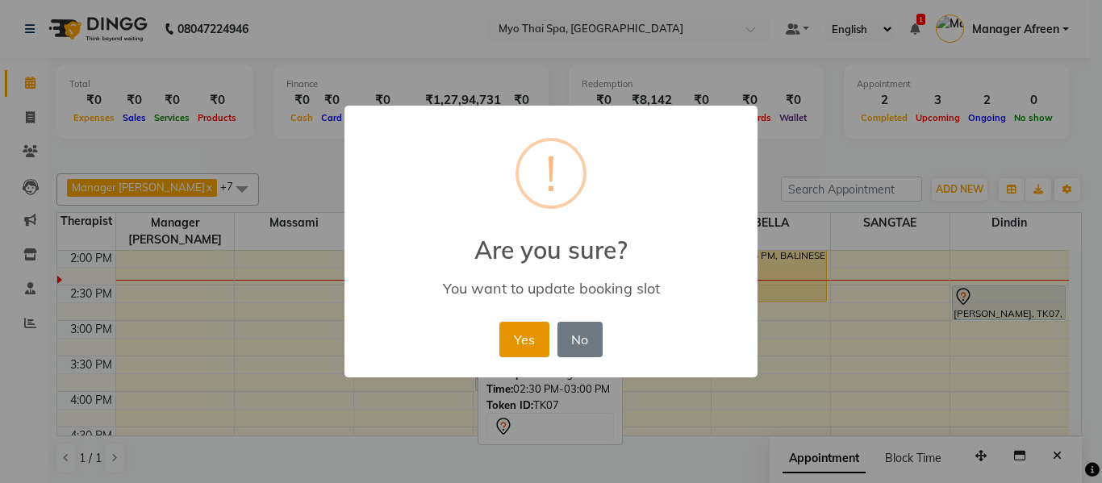
click at [521, 333] on button "Yes" at bounding box center [523, 339] width 49 height 35
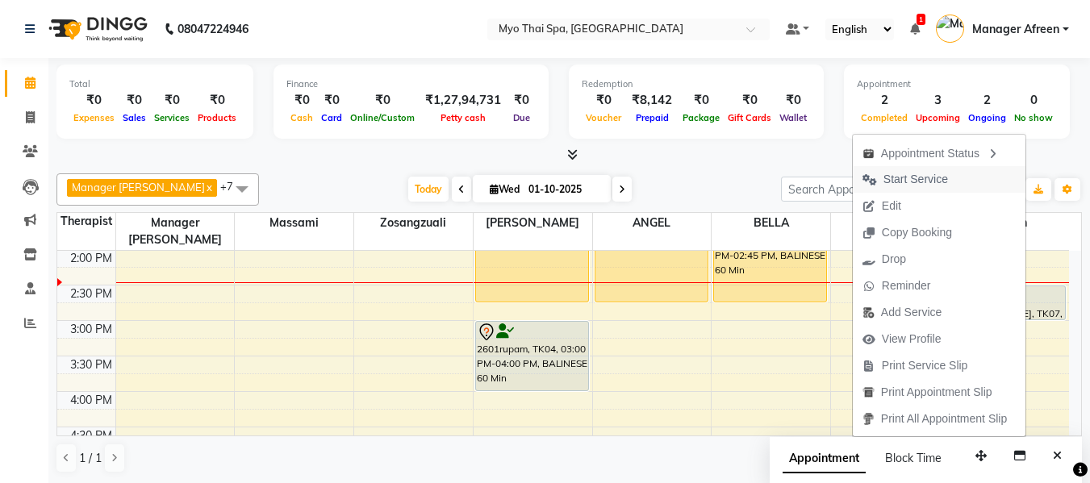
click at [887, 181] on span "Start Service" at bounding box center [915, 179] width 65 height 17
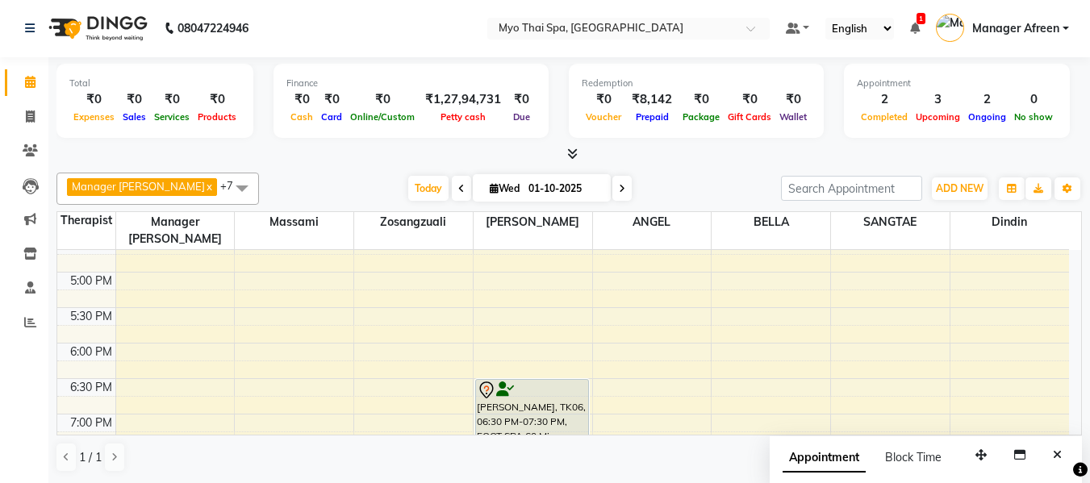
scroll to position [588, 0]
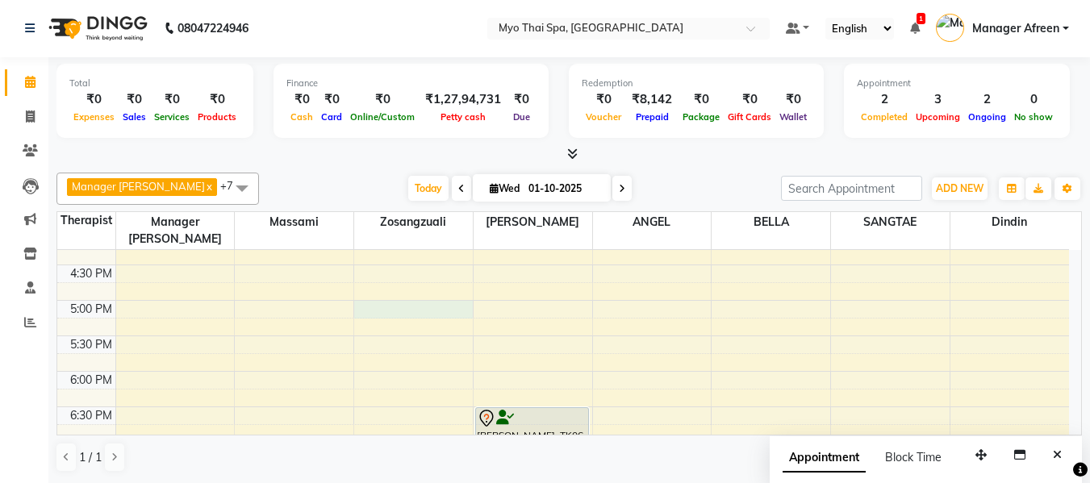
click at [376, 293] on div "8:00 AM 8:30 AM 9:00 AM 9:30 AM 10:00 AM 10:30 AM 11:00 AM 11:30 AM 12:00 PM 12…" at bounding box center [562, 194] width 1011 height 1064
select select "35780"
select select "tentative"
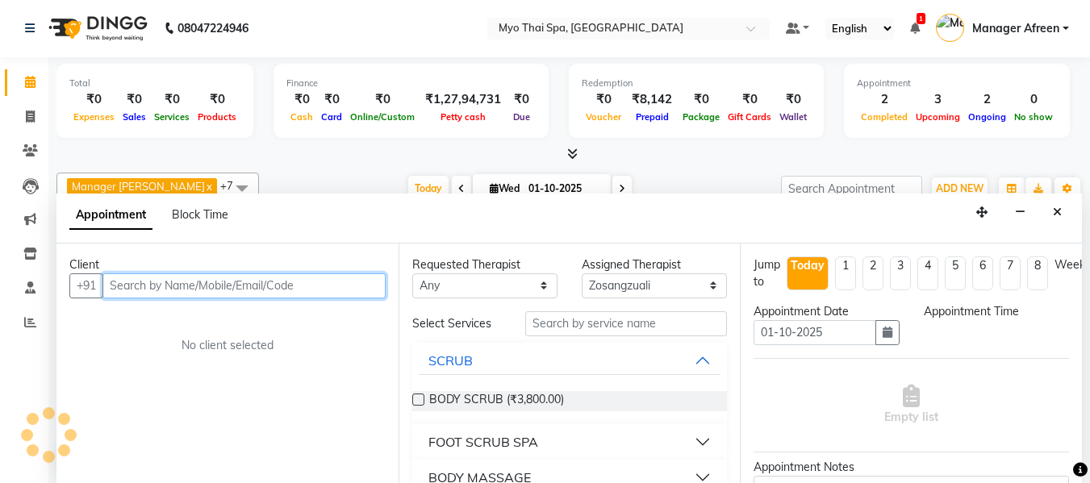
select select "1020"
click at [263, 289] on input "text" at bounding box center [243, 285] width 283 height 25
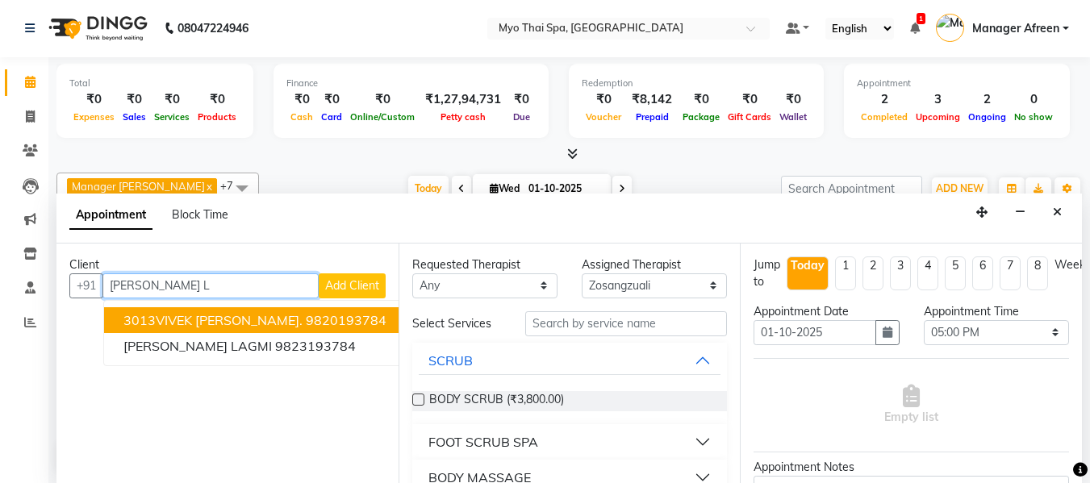
click at [306, 315] on ngb-highlight "9820193784" at bounding box center [346, 320] width 81 height 16
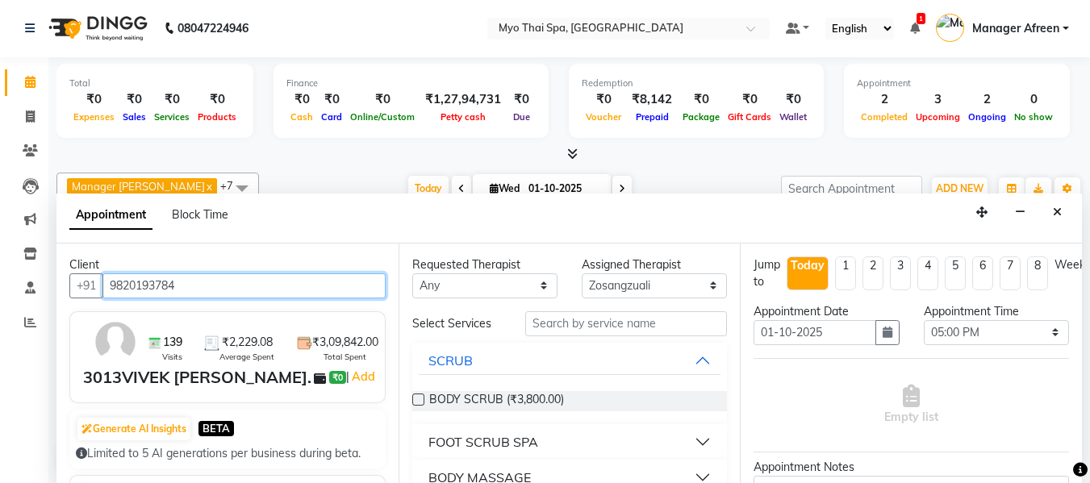
type input "9820193784"
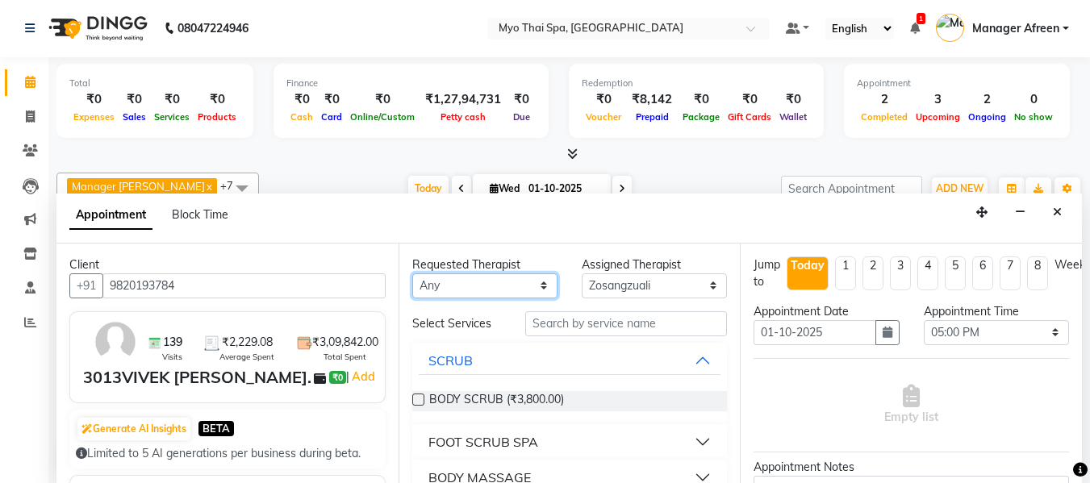
click at [493, 290] on select "Any ANGEL BELLA Dindin Jane JENNY Kristina LORITA Manager Afreen Manager Churmu…" at bounding box center [484, 285] width 145 height 25
select select "35780"
click at [412, 273] on select "Any ANGEL BELLA Dindin Jane JENNY Kristina LORITA Manager Afreen Manager Churmu…" at bounding box center [484, 285] width 145 height 25
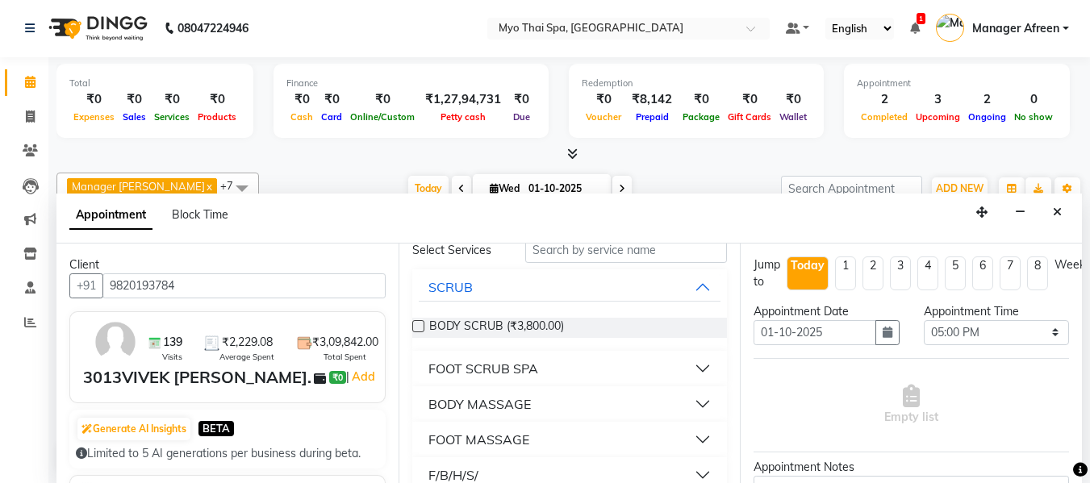
scroll to position [167, 0]
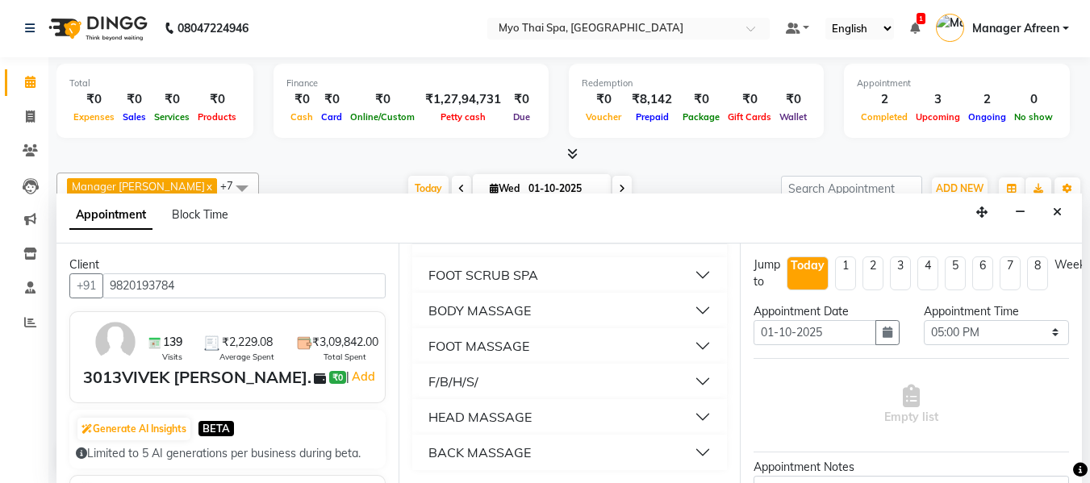
click at [508, 309] on div "BODY MASSAGE" at bounding box center [479, 310] width 102 height 19
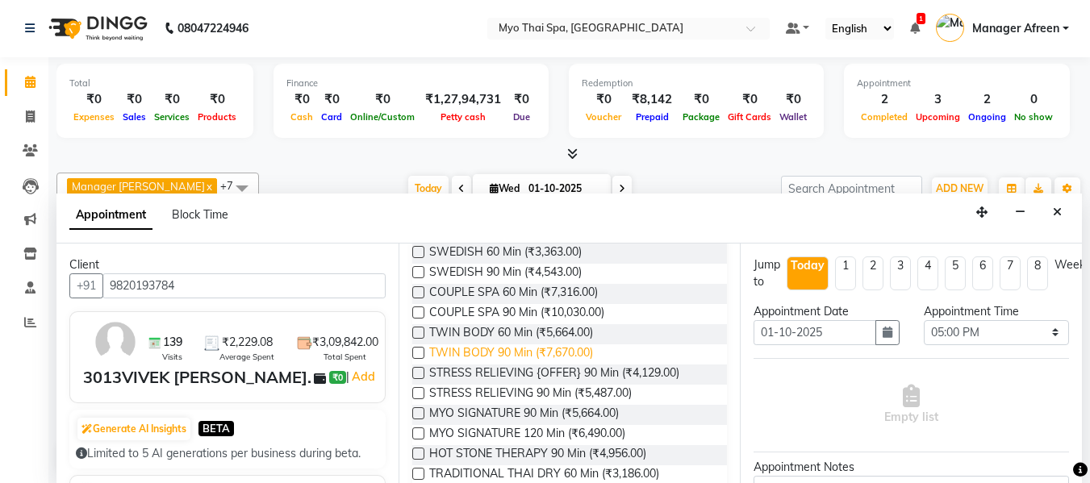
scroll to position [409, 0]
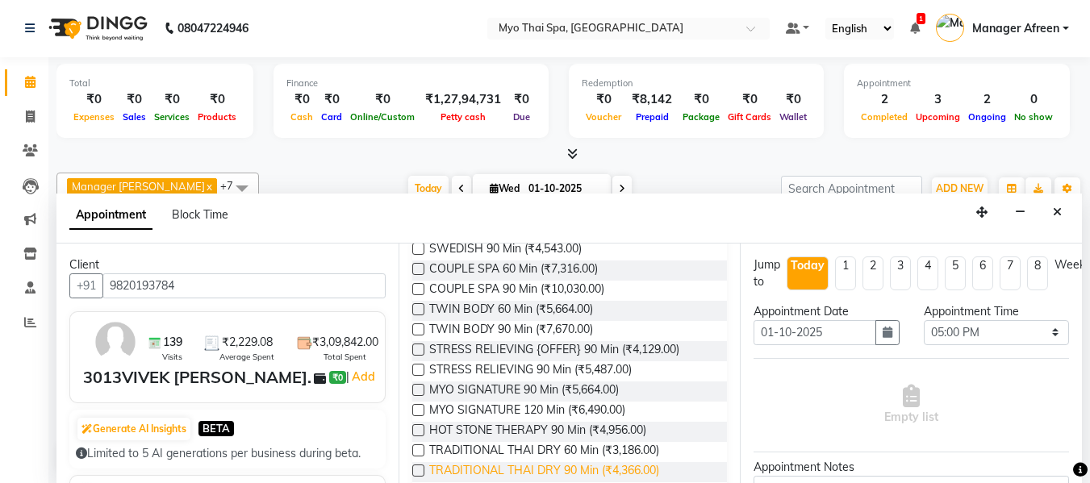
click at [523, 463] on span "TRADITIONAL THAI DRY 90 Min (₹4,366.00)" at bounding box center [544, 472] width 230 height 20
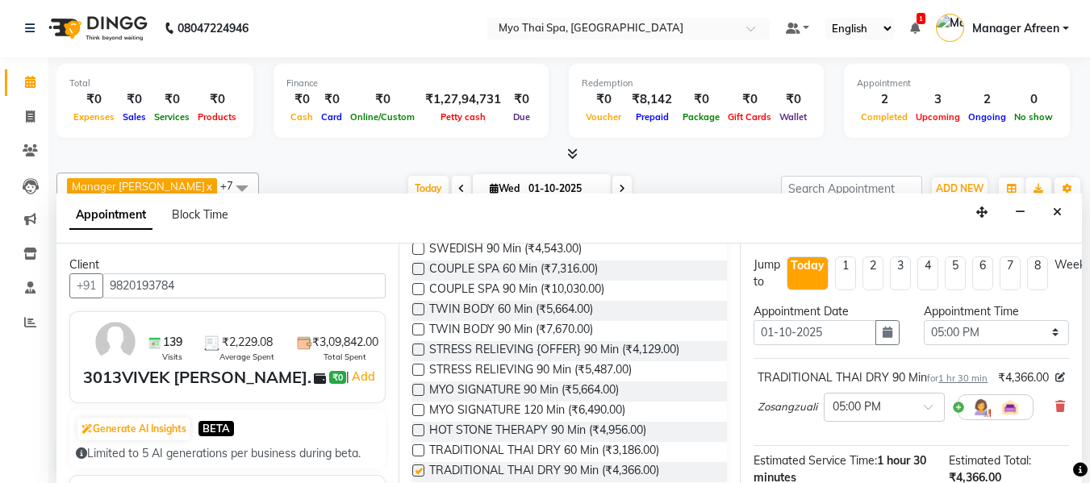
checkbox input "false"
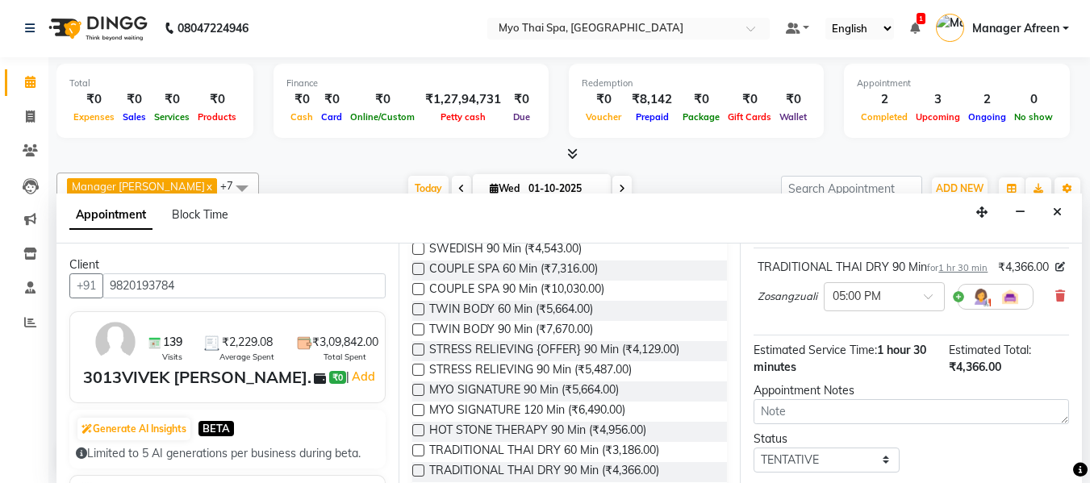
scroll to position [231, 0]
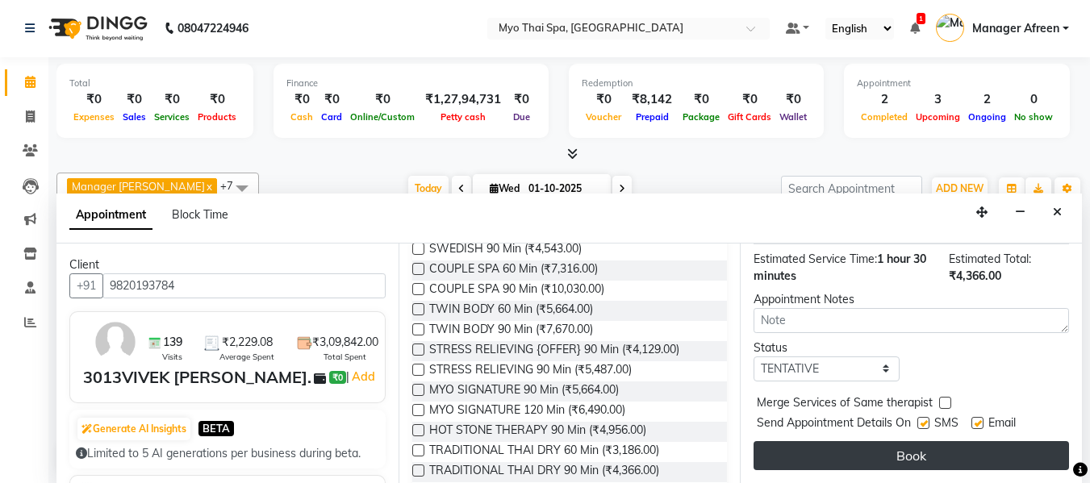
click at [860, 448] on button "Book" at bounding box center [910, 455] width 315 height 29
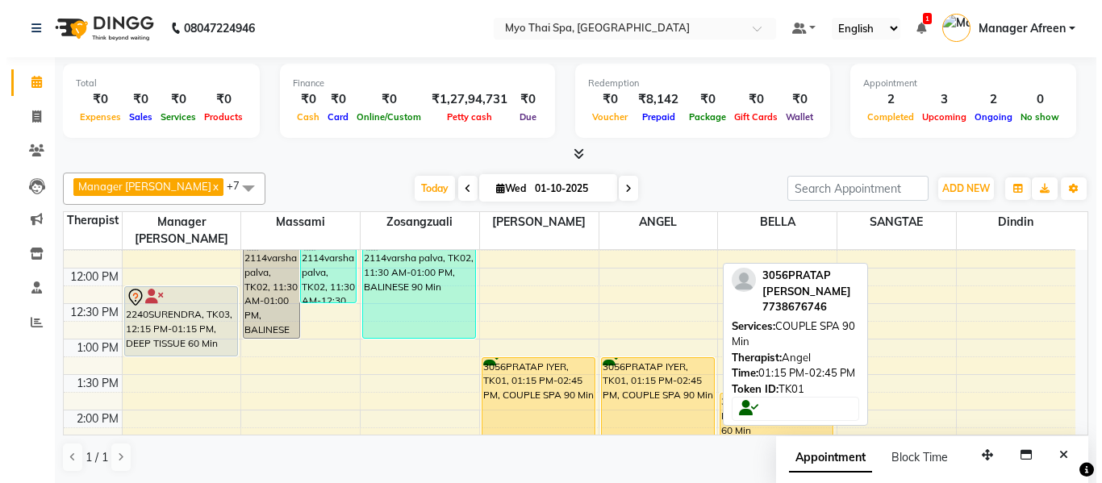
scroll to position [346, 0]
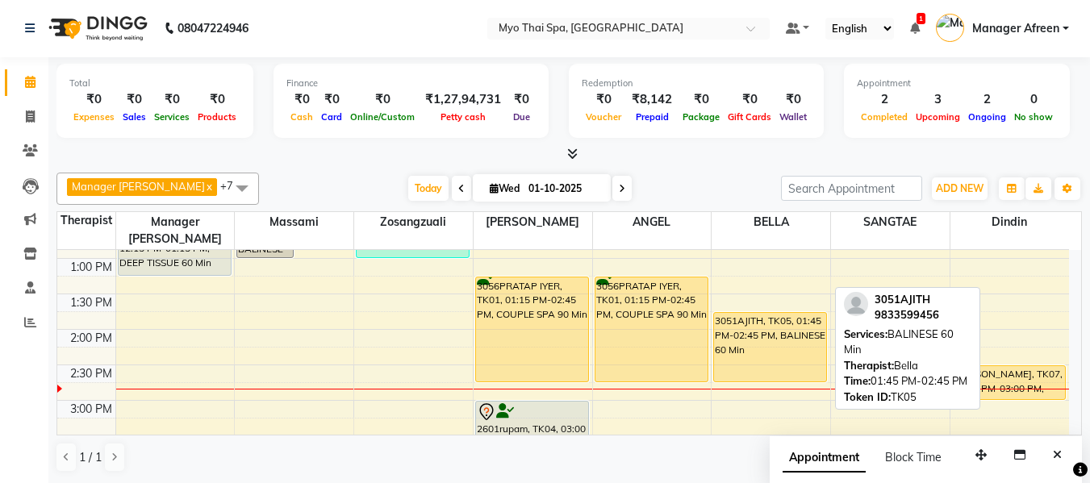
click at [773, 335] on div "3051AJITH, TK05, 01:45 PM-02:45 PM, BALINESE 60 Min" at bounding box center [770, 347] width 112 height 69
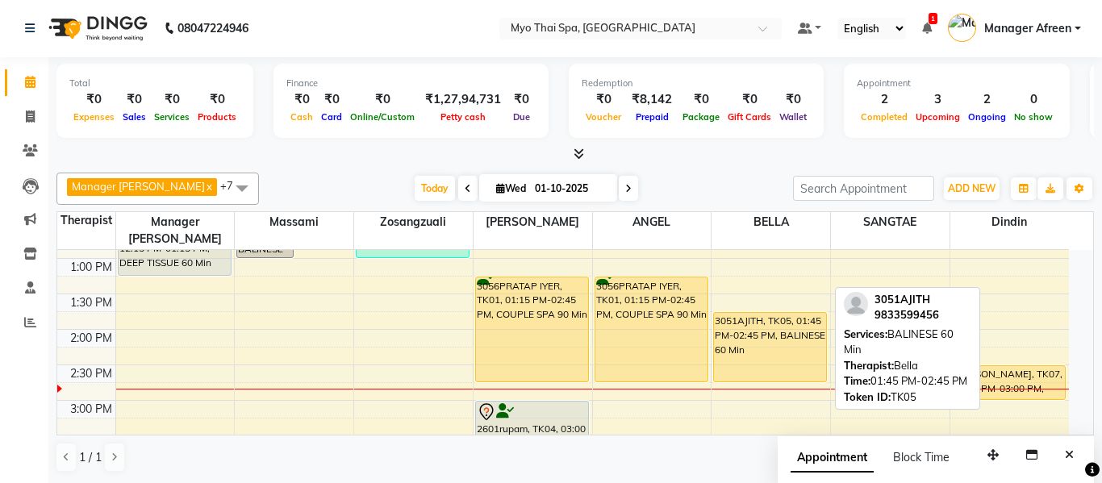
select select "1"
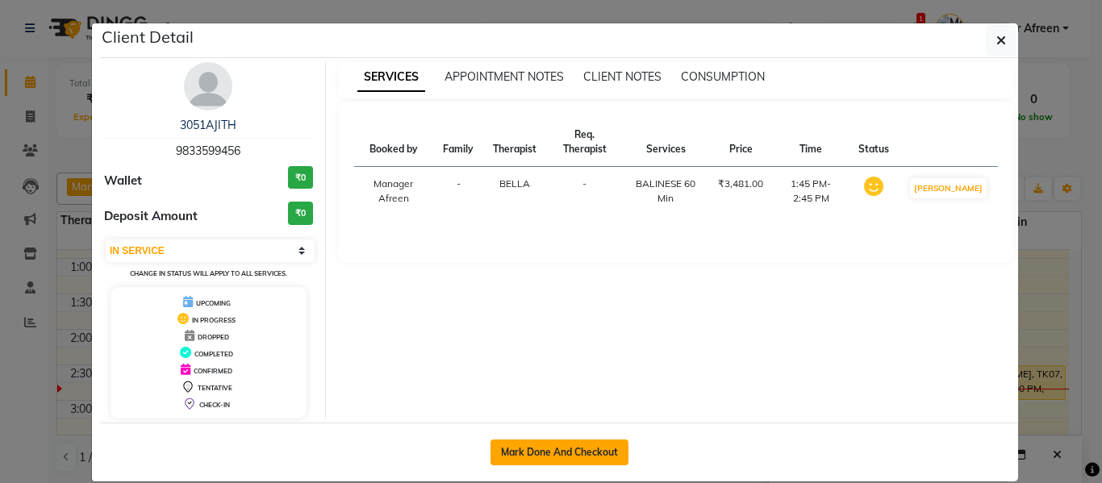
click at [579, 452] on button "Mark Done And Checkout" at bounding box center [559, 453] width 138 height 26
select select "3908"
select select "service"
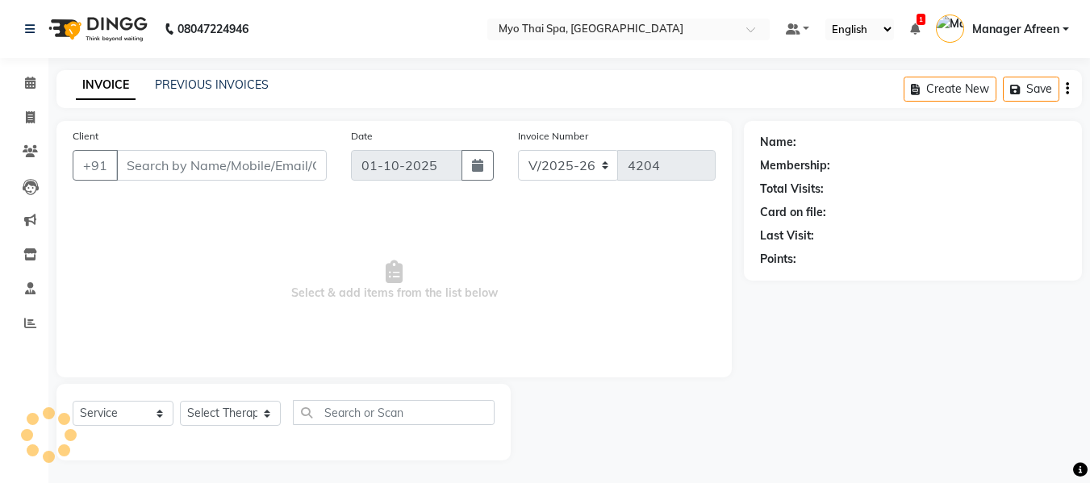
type input "9833599456"
select select "70775"
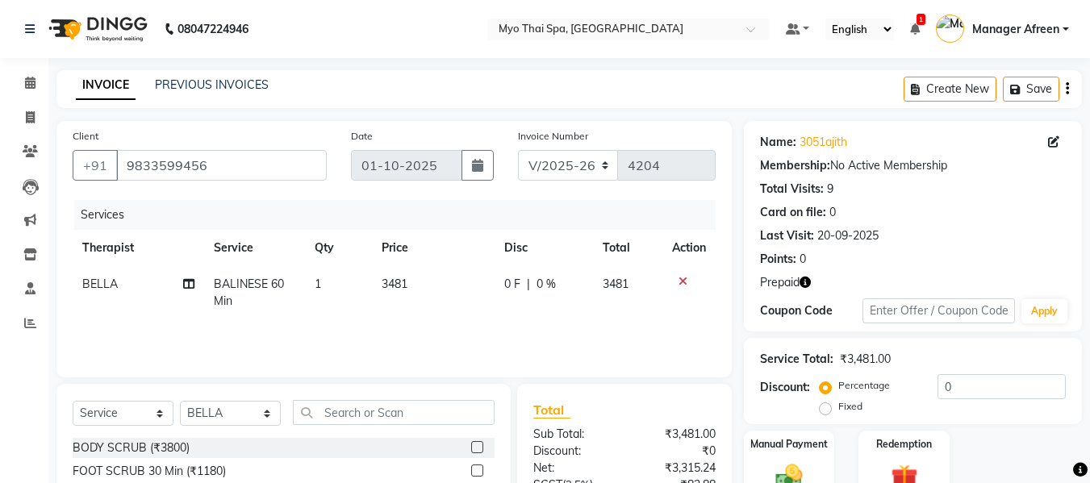
scroll to position [161, 0]
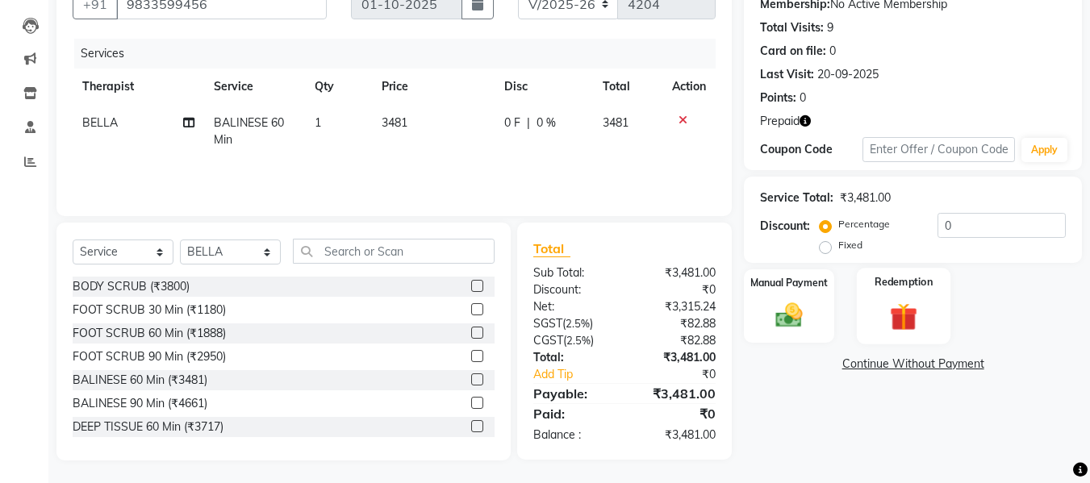
click at [909, 306] on img at bounding box center [903, 316] width 45 height 35
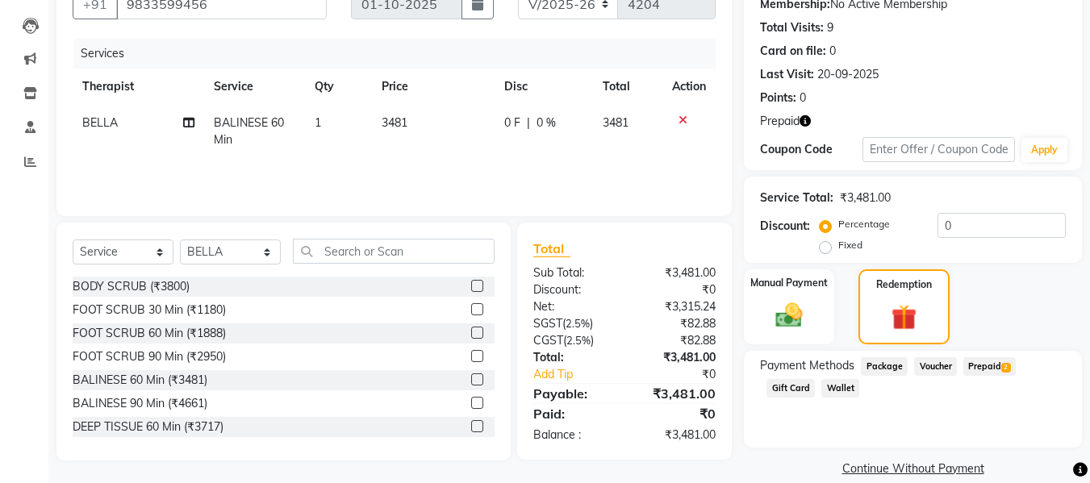
click at [985, 368] on span "Prepaid 2" at bounding box center [989, 366] width 52 height 19
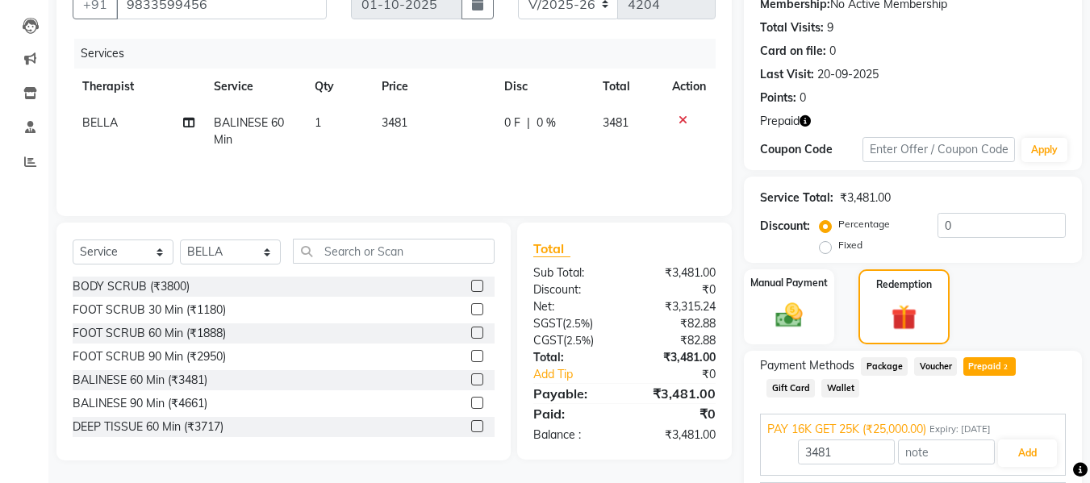
scroll to position [256, 0]
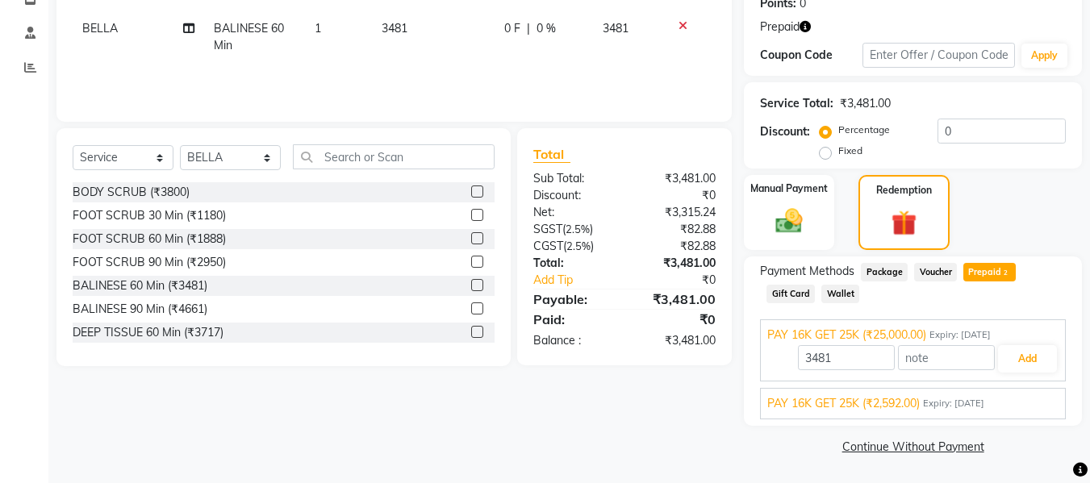
click at [858, 407] on span "PAY 16K GET 25K (₹2,592.00)" at bounding box center [843, 403] width 152 height 17
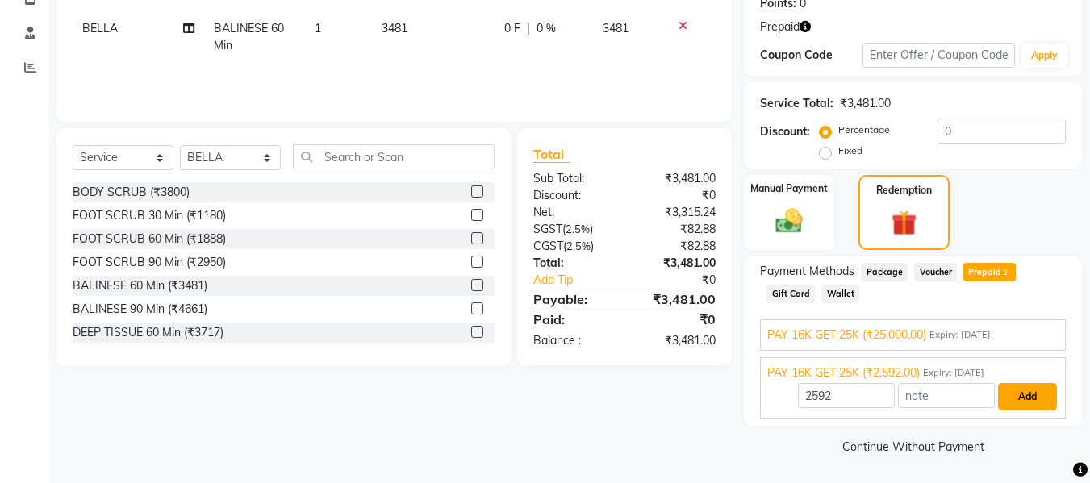
click at [1017, 394] on button "Add" at bounding box center [1027, 396] width 59 height 27
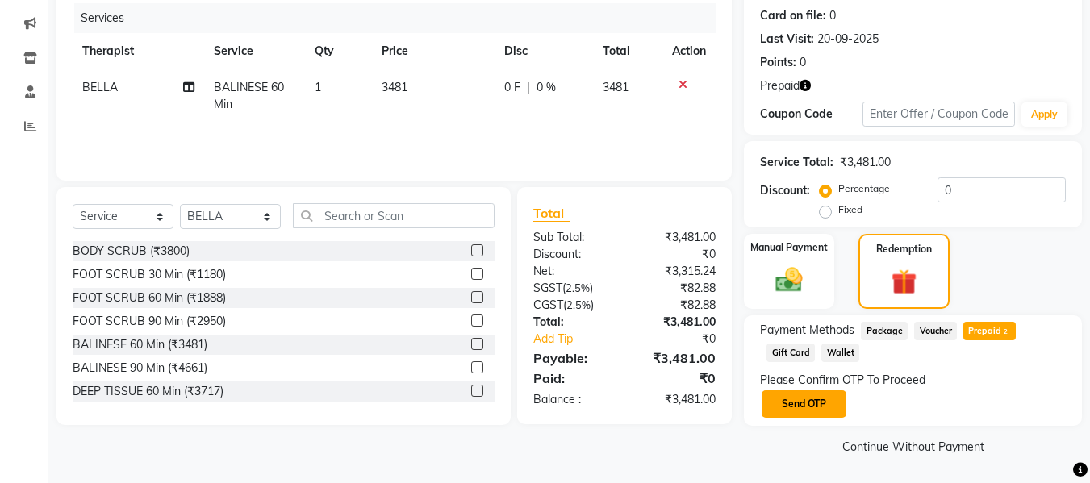
click at [801, 391] on button "Send OTP" at bounding box center [803, 403] width 85 height 27
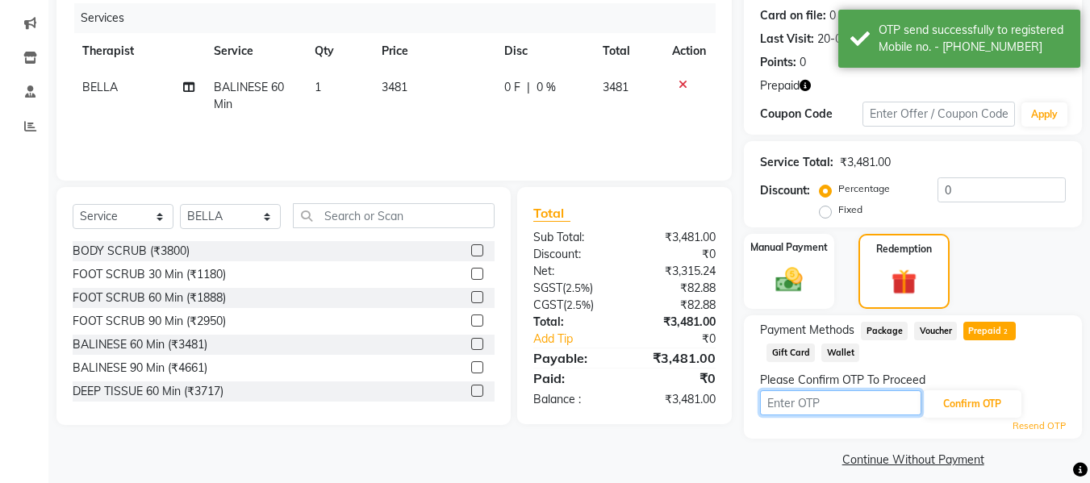
click at [839, 404] on input "text" at bounding box center [840, 402] width 161 height 25
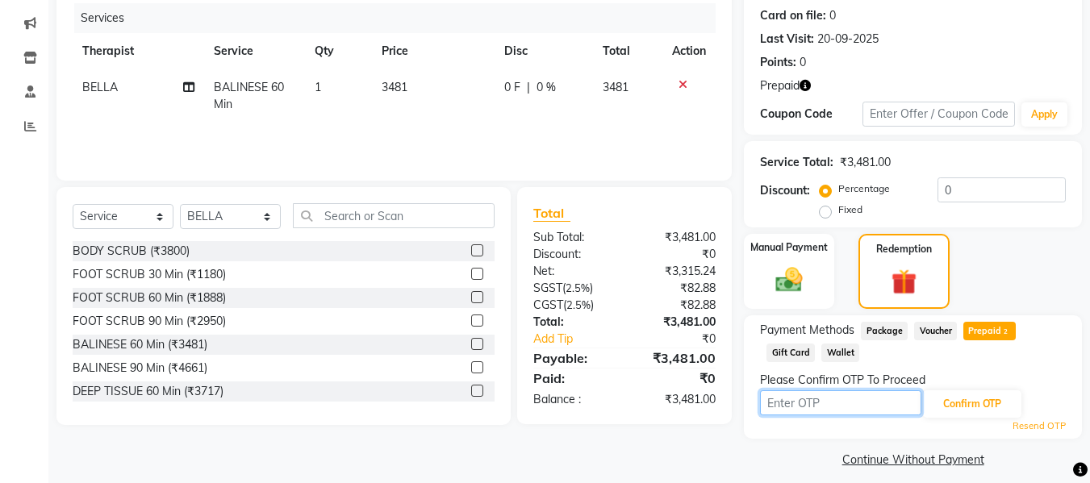
click at [839, 404] on input "text" at bounding box center [840, 402] width 161 height 25
click at [1033, 427] on link "Resend OTP" at bounding box center [1038, 426] width 53 height 14
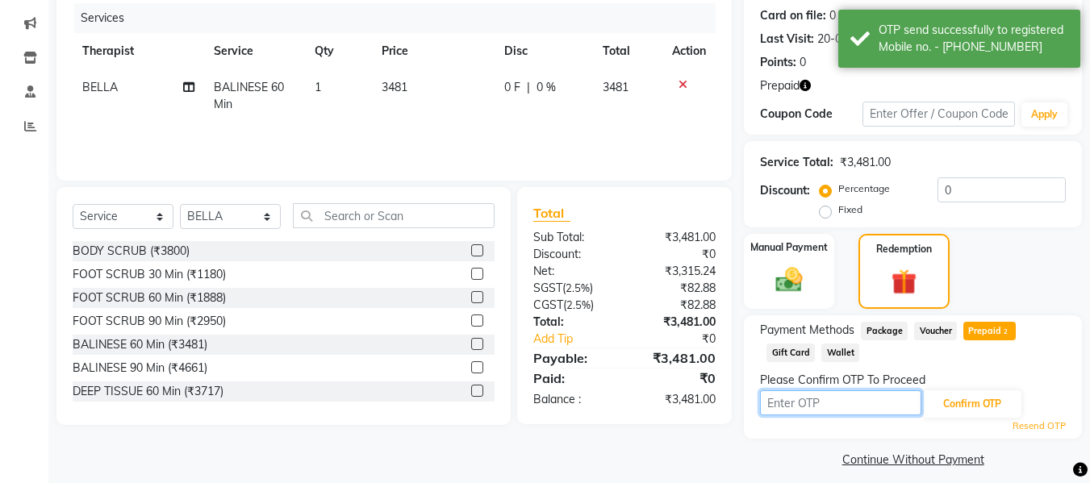
click at [801, 402] on input "text" at bounding box center [840, 402] width 161 height 25
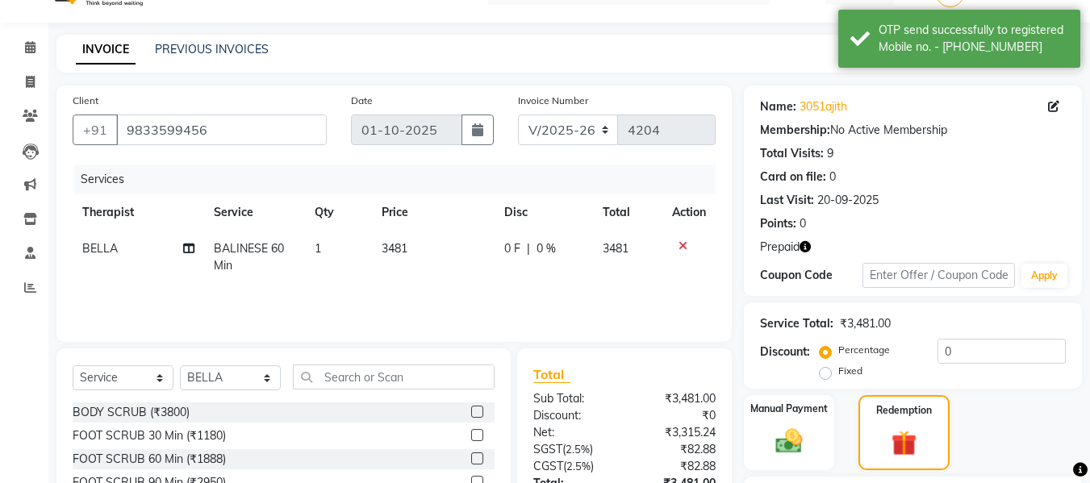
scroll to position [210, 0]
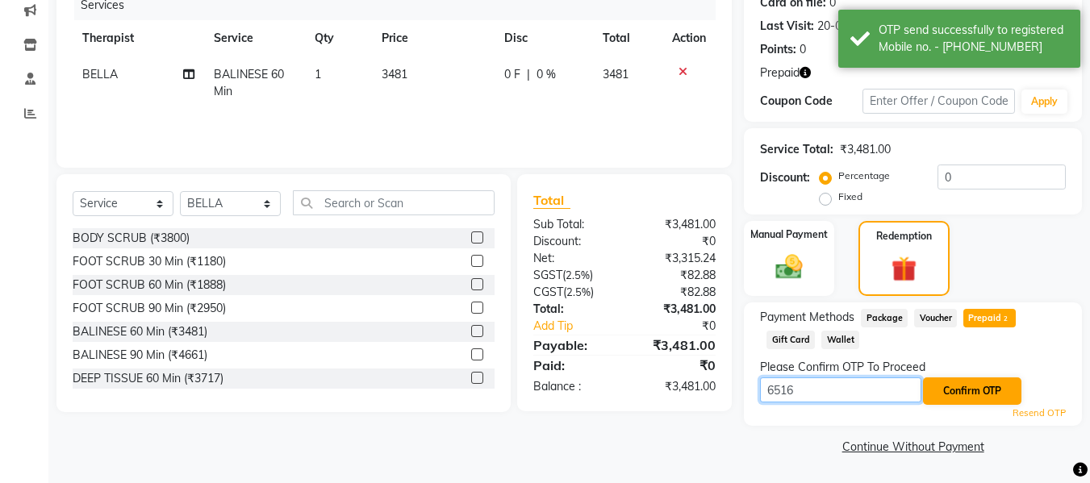
type input "6516"
click at [956, 397] on button "Confirm OTP" at bounding box center [972, 390] width 98 height 27
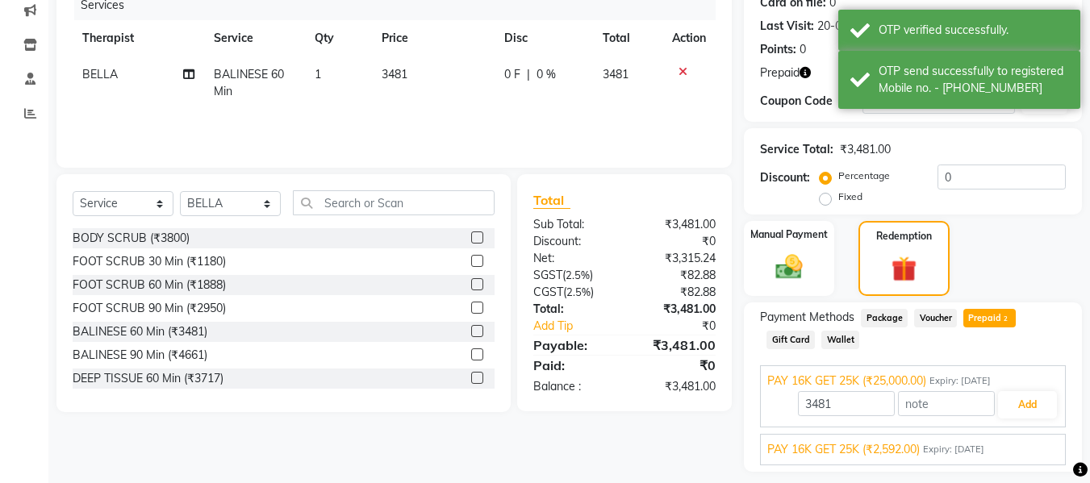
scroll to position [256, 0]
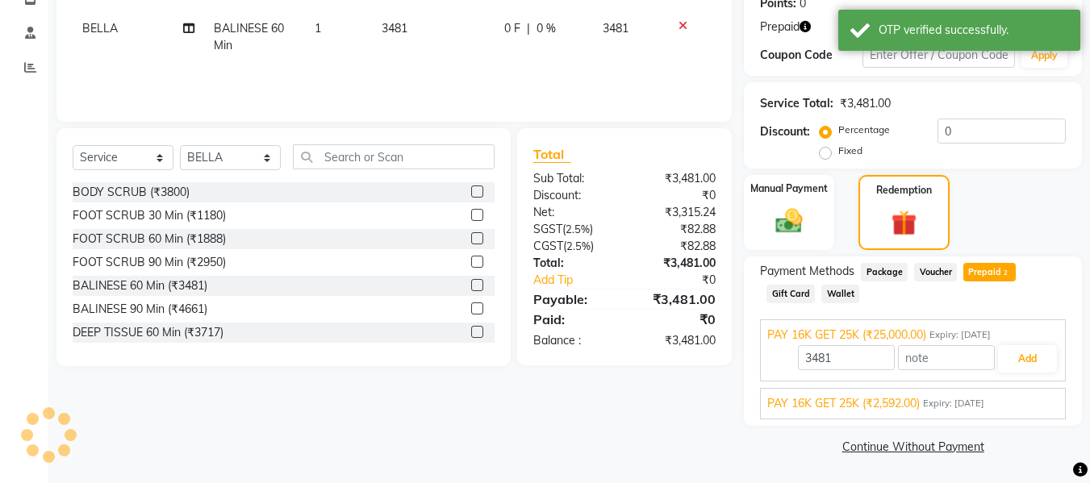
click at [885, 403] on span "PAY 16K GET 25K (₹2,592.00)" at bounding box center [843, 403] width 152 height 17
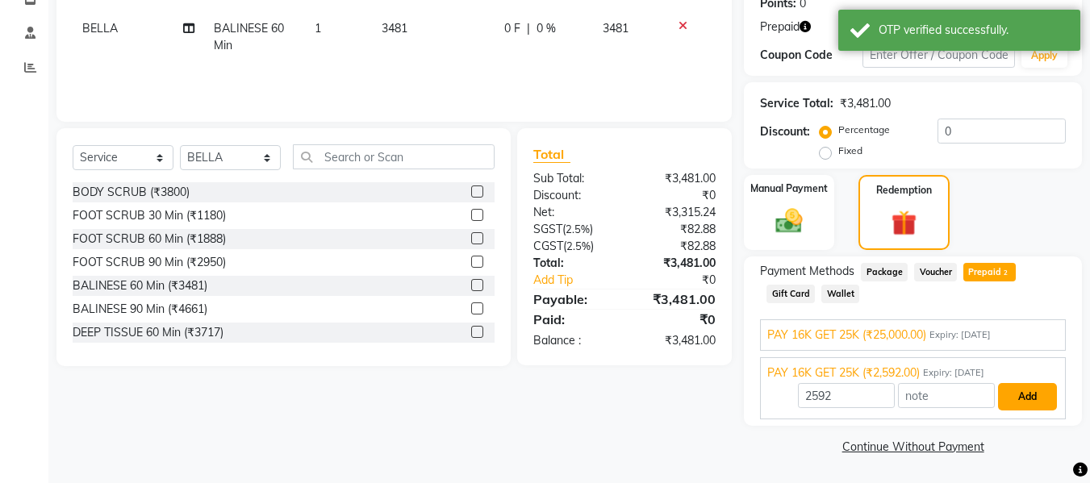
click at [1023, 391] on button "Add" at bounding box center [1027, 396] width 59 height 27
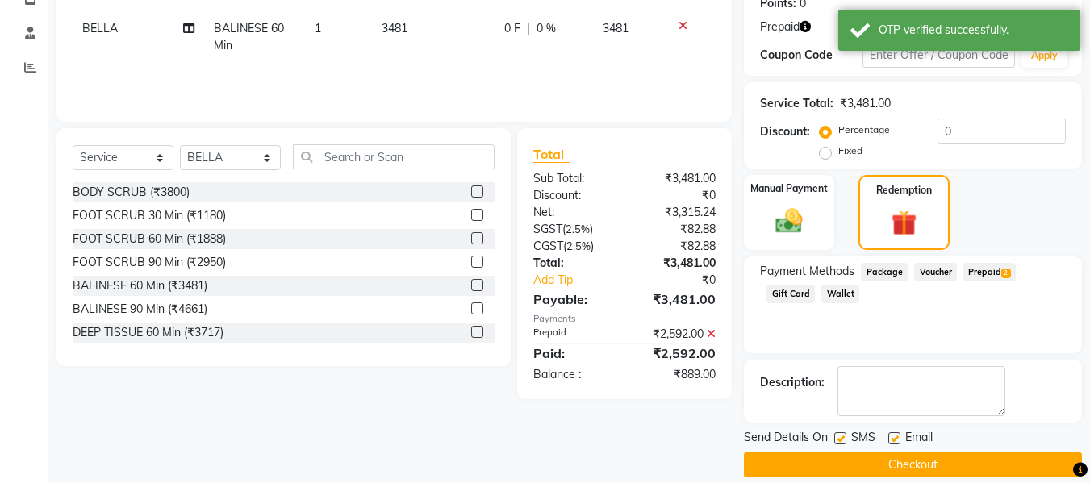
click at [934, 273] on span "Voucher" at bounding box center [935, 272] width 43 height 19
click at [993, 272] on span "Prepaid 2" at bounding box center [989, 272] width 52 height 19
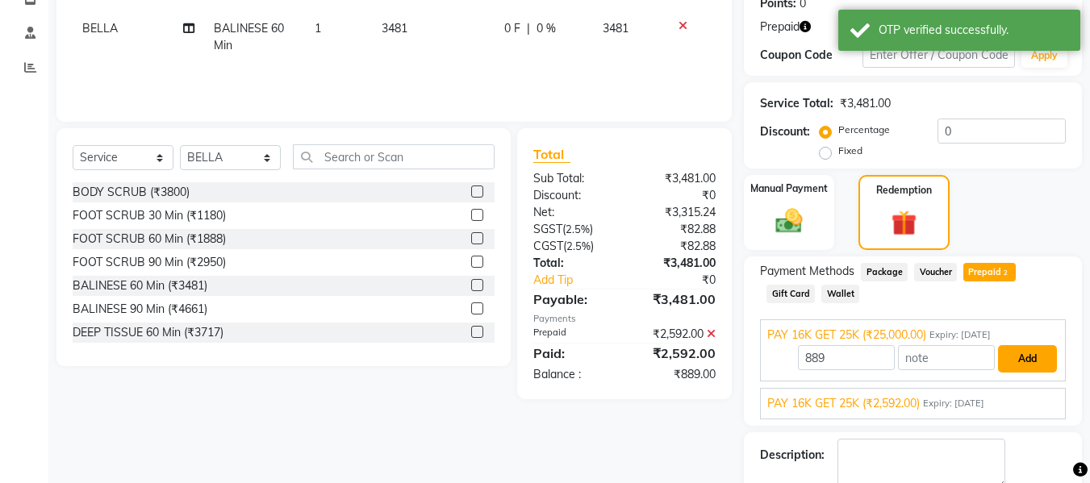
click at [1031, 361] on button "Add" at bounding box center [1027, 358] width 59 height 27
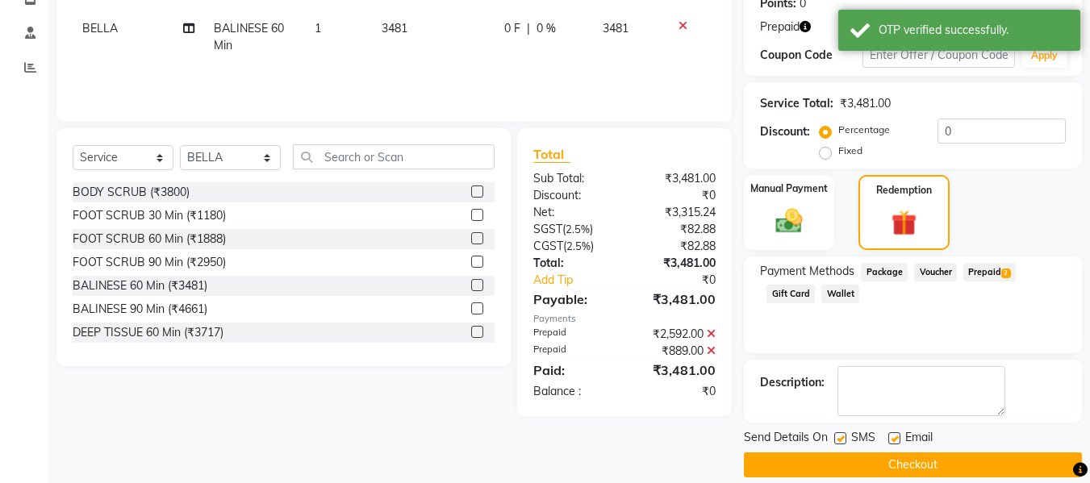
click at [840, 463] on button "Checkout" at bounding box center [913, 464] width 338 height 25
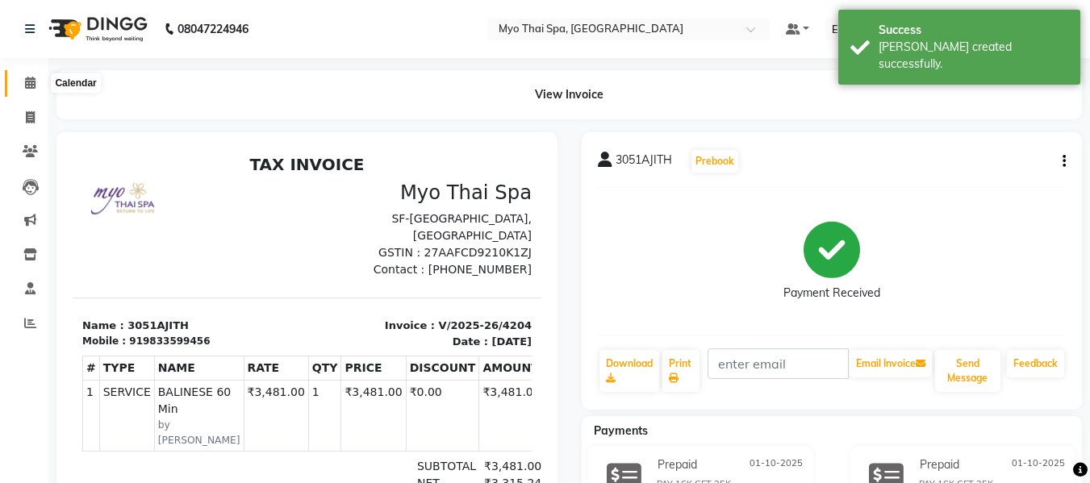
click at [25, 85] on icon at bounding box center [30, 83] width 10 height 12
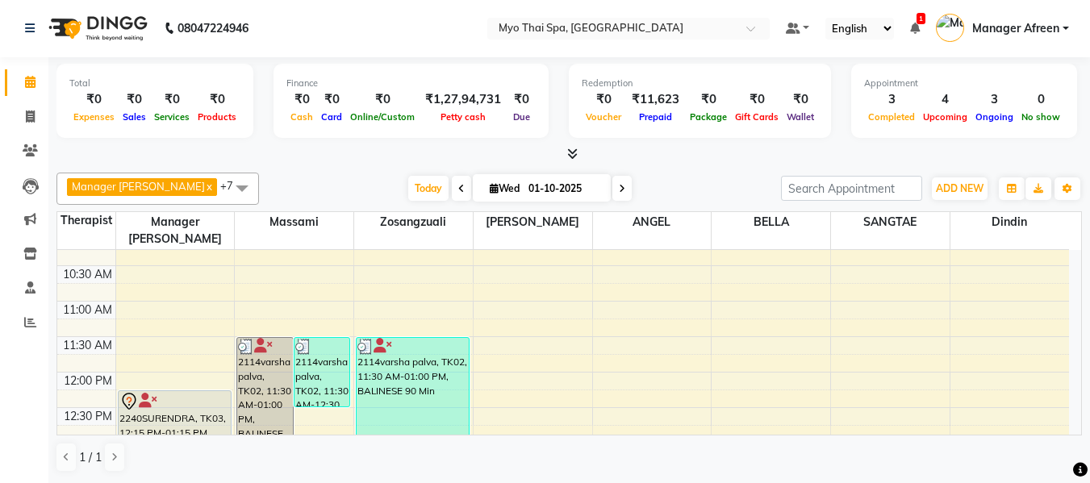
scroll to position [323, 0]
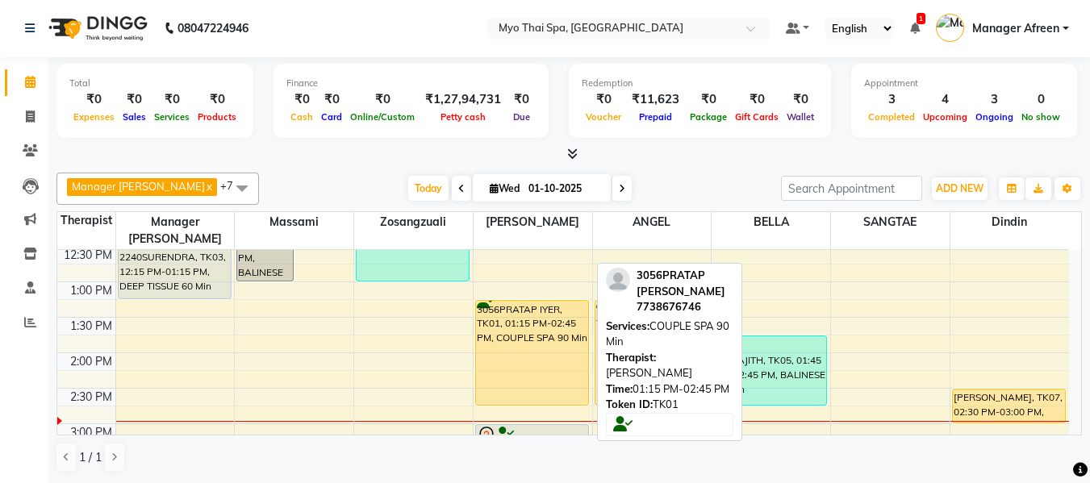
click at [537, 349] on div "3056PRATAP IYER, TK01, 01:15 PM-02:45 PM, COUPLE SPA 90 Min" at bounding box center [532, 353] width 112 height 104
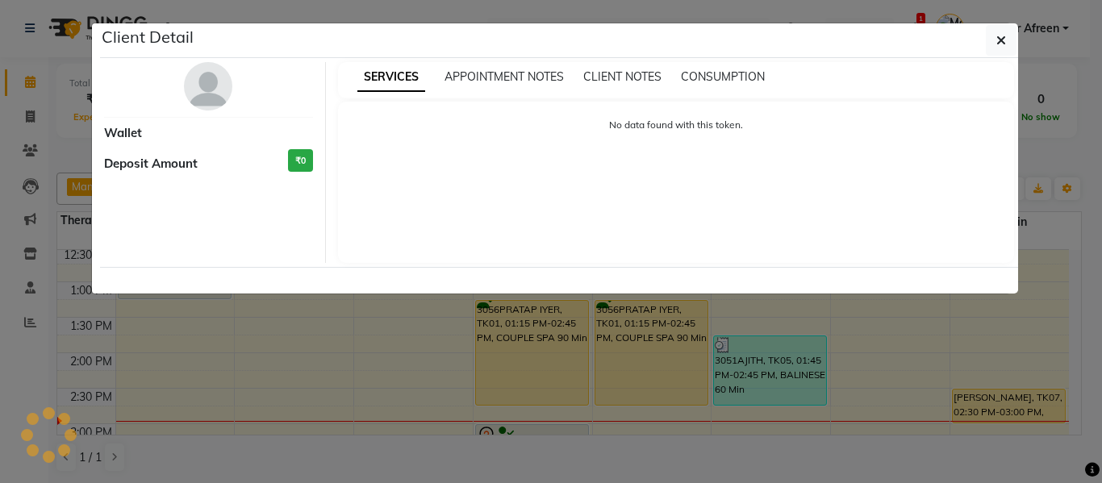
select select "1"
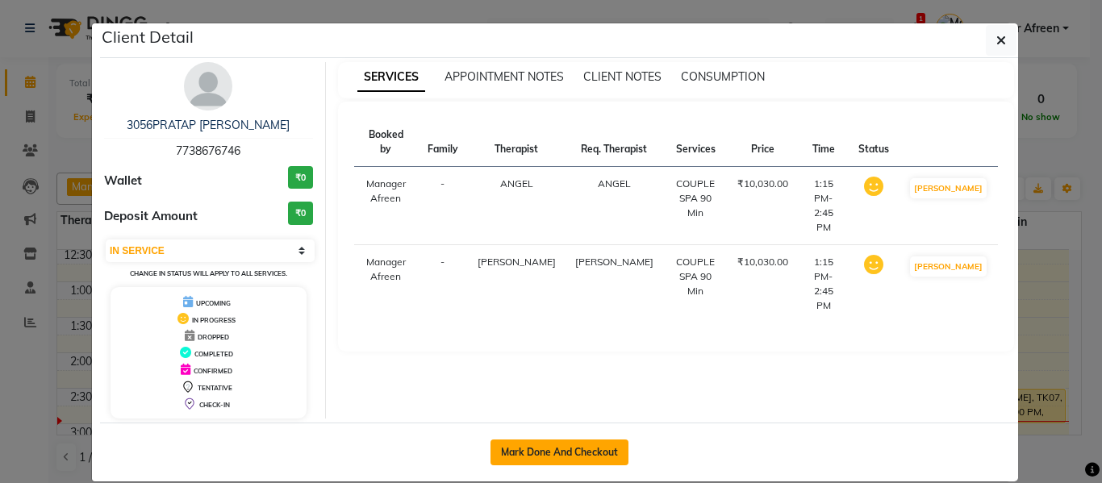
click at [557, 447] on button "Mark Done And Checkout" at bounding box center [559, 453] width 138 height 26
select select "service"
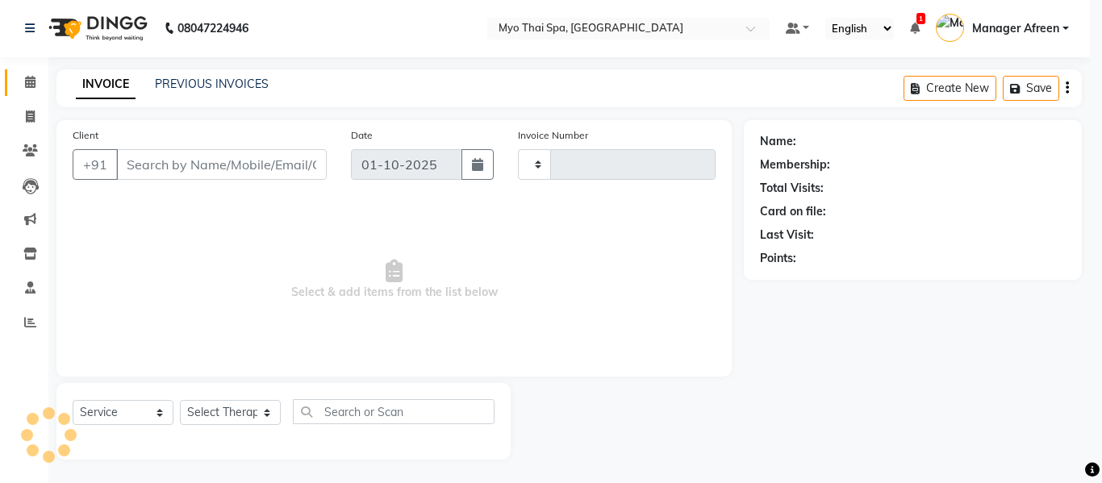
select select "select"
type input "4205"
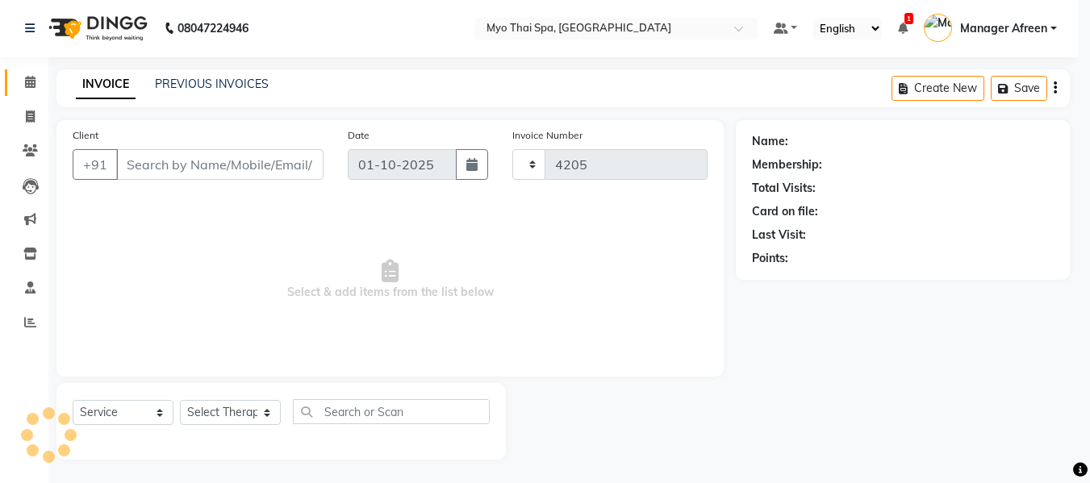
select select "3908"
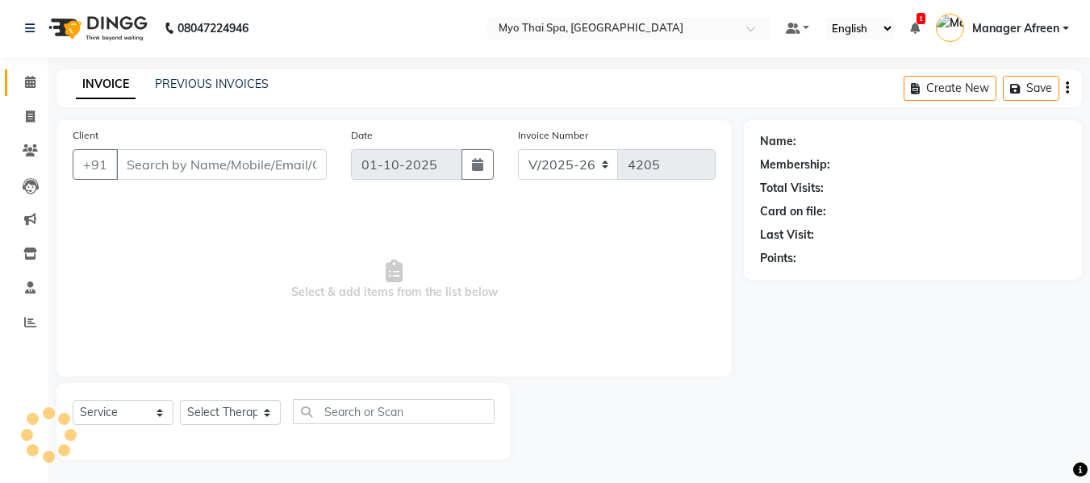
type input "7738676746"
select select "70774"
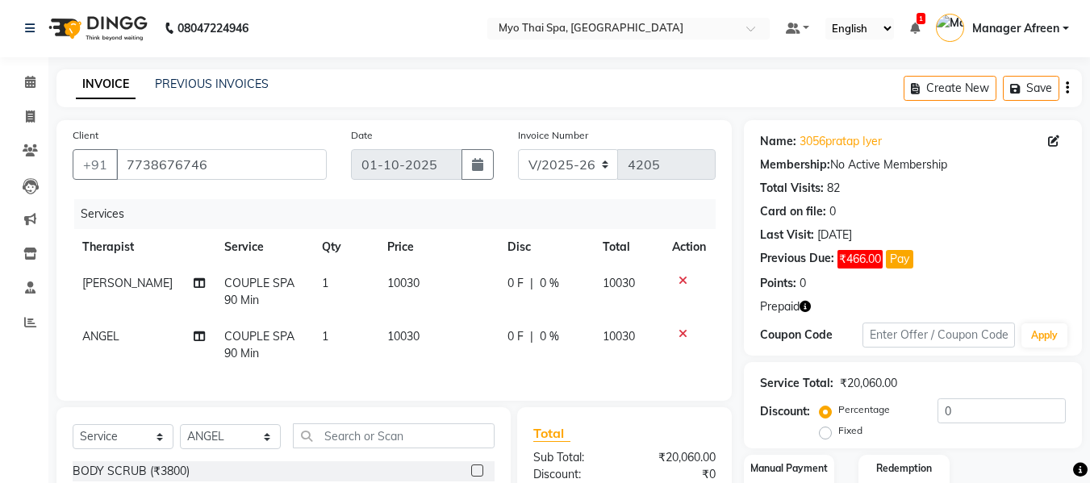
click at [682, 331] on icon at bounding box center [682, 333] width 9 height 11
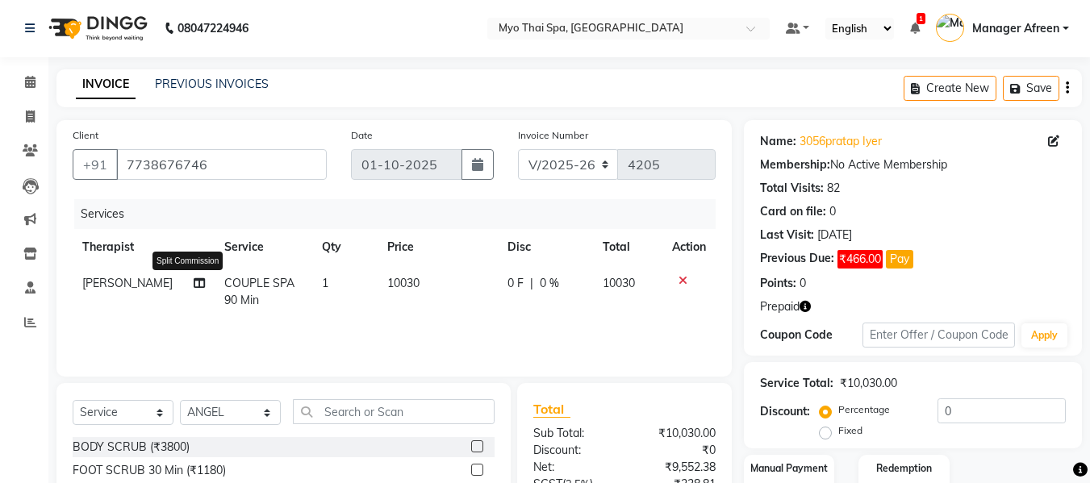
click at [194, 278] on icon at bounding box center [199, 282] width 11 height 11
select select "62472"
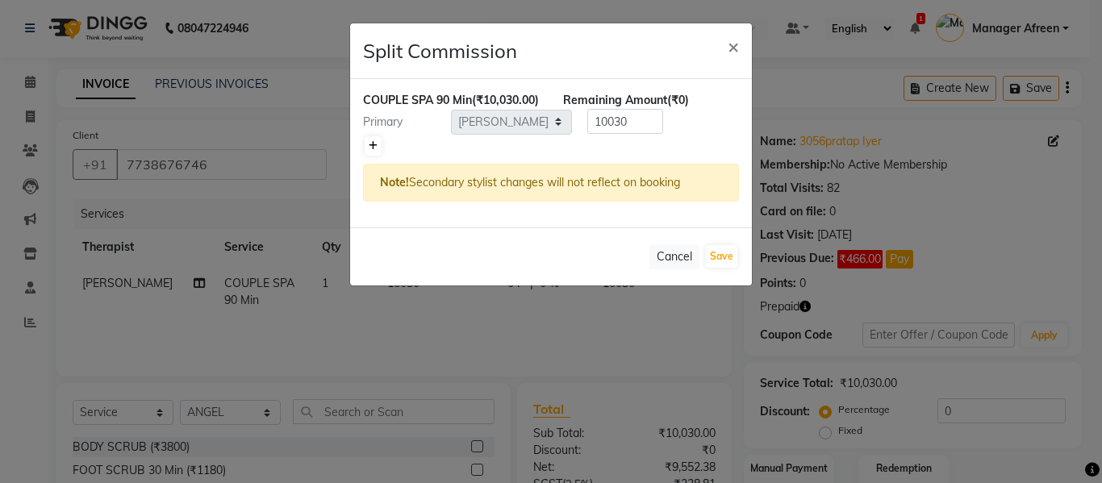
drag, startPoint x: 367, startPoint y: 163, endPoint x: 478, endPoint y: 191, distance: 114.8
click at [368, 156] on link at bounding box center [373, 145] width 17 height 19
type input "5015"
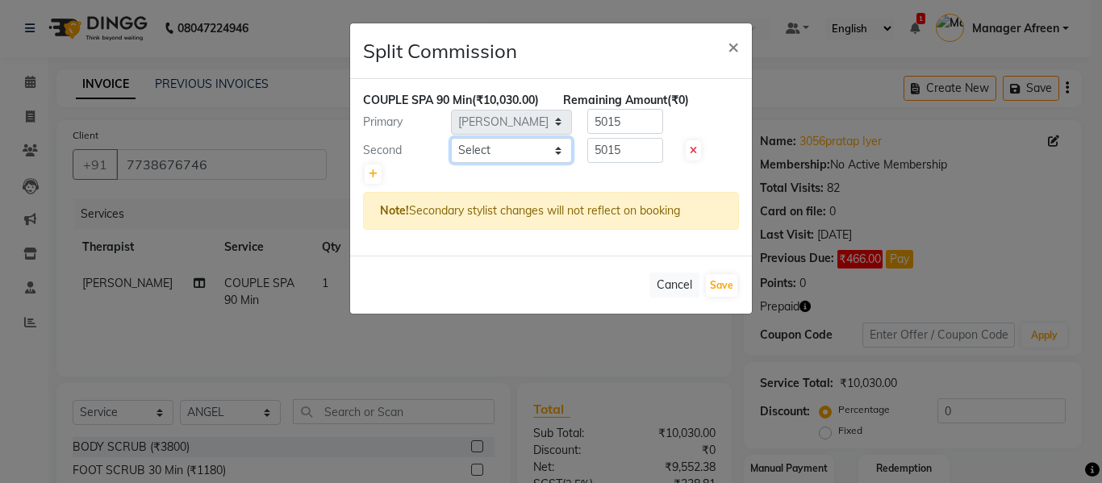
click at [500, 163] on select "Select ANGEL BELLA Dindin Jane JENNY Kristina LORITA Manager Afreen Manager Chu…" at bounding box center [511, 150] width 121 height 25
select select "70774"
click at [451, 155] on select "Select ANGEL BELLA Dindin Jane JENNY Kristina LORITA Manager Afreen Manager Chu…" at bounding box center [511, 150] width 121 height 25
click at [726, 297] on button "Save" at bounding box center [721, 285] width 31 height 23
select select "Select"
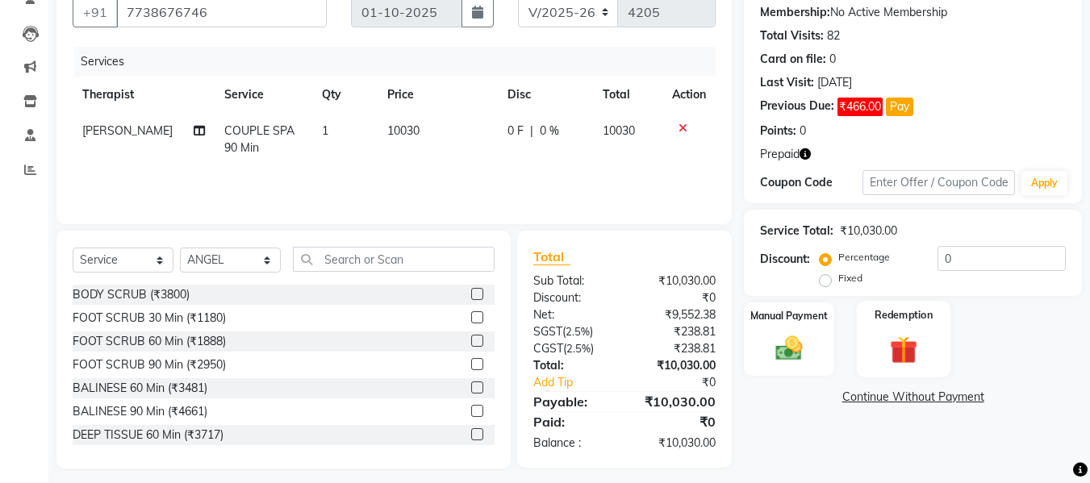
scroll to position [163, 0]
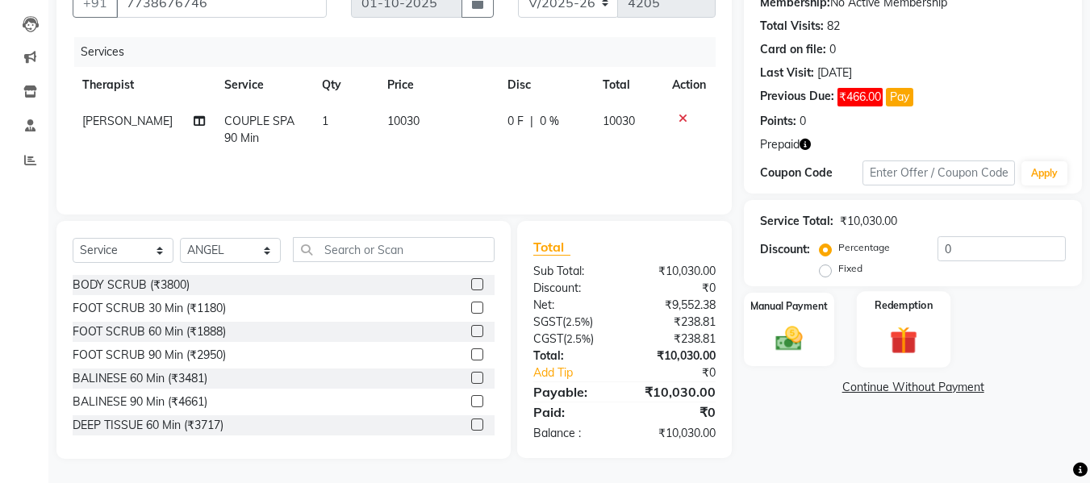
click at [896, 331] on img at bounding box center [903, 340] width 45 height 35
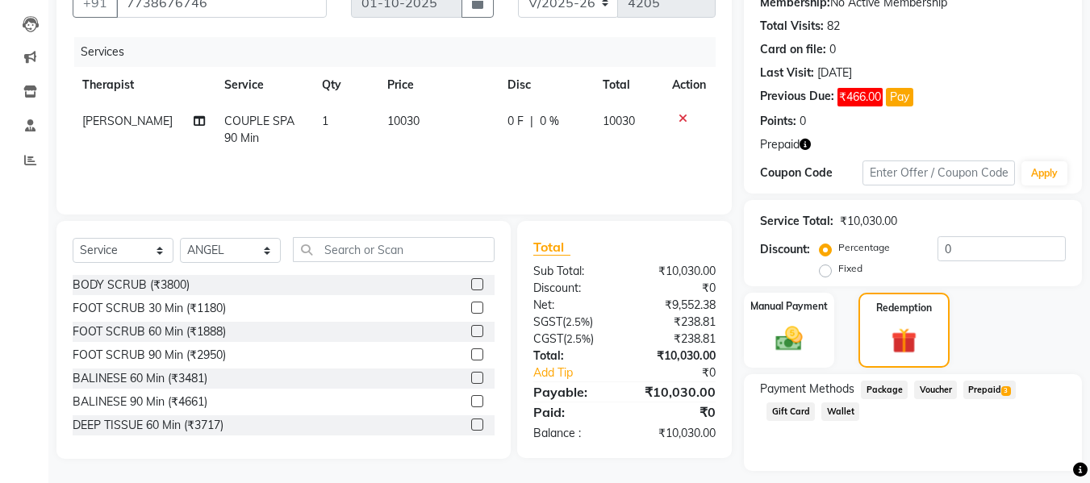
click at [988, 388] on span "Prepaid 3" at bounding box center [989, 390] width 52 height 19
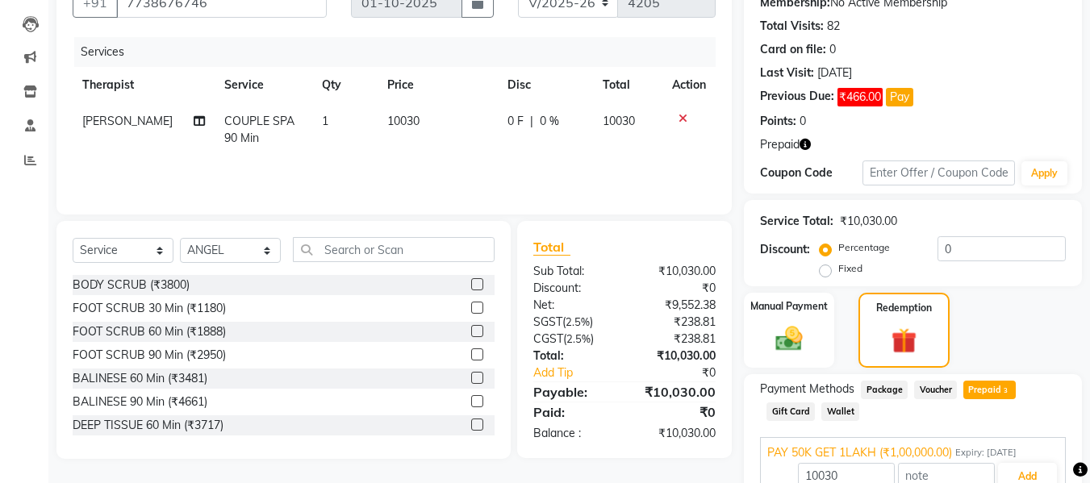
scroll to position [319, 0]
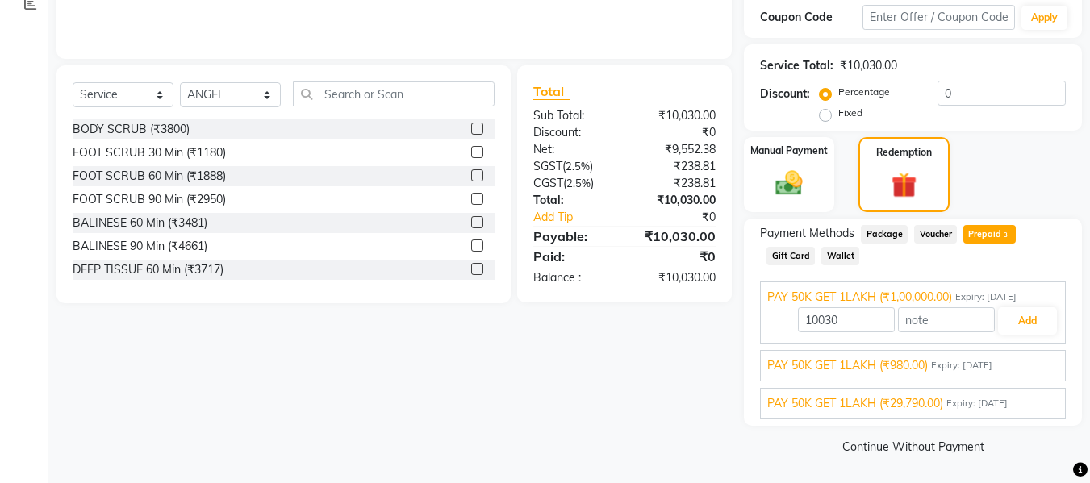
click at [901, 369] on span "PAY 50K GET 1LAKH (₹980.00)" at bounding box center [847, 365] width 161 height 17
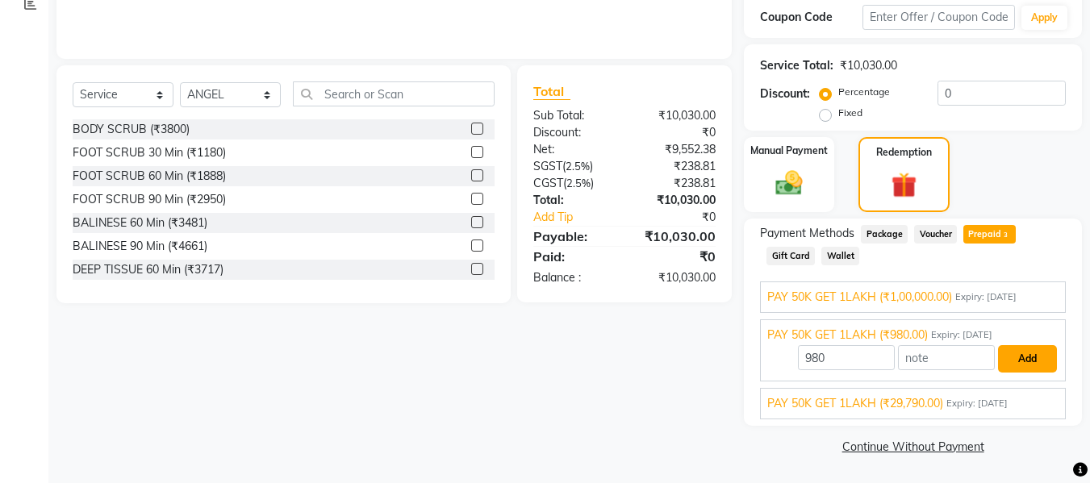
click at [1015, 363] on button "Add" at bounding box center [1027, 358] width 59 height 27
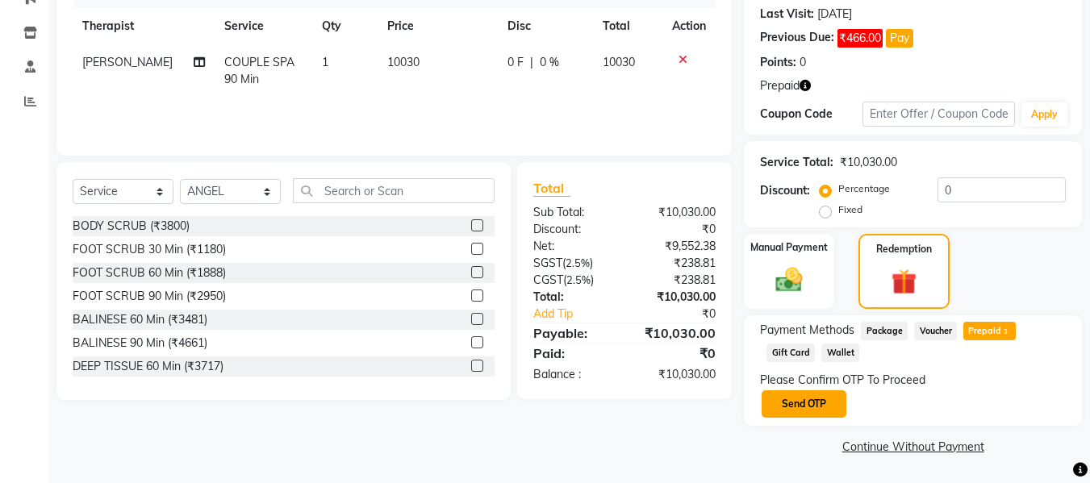
click at [794, 406] on button "Send OTP" at bounding box center [803, 403] width 85 height 27
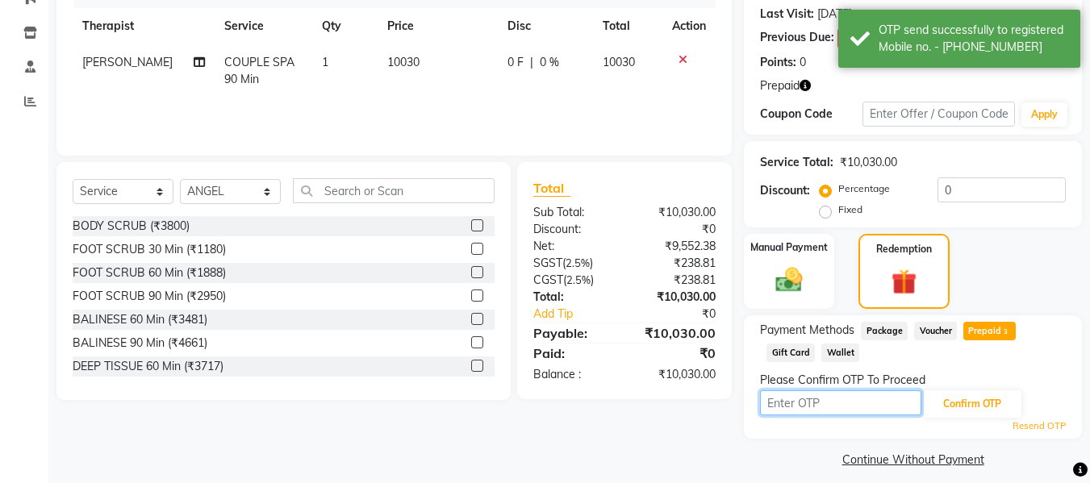
click at [861, 401] on input "text" at bounding box center [840, 402] width 161 height 25
type input "7870"
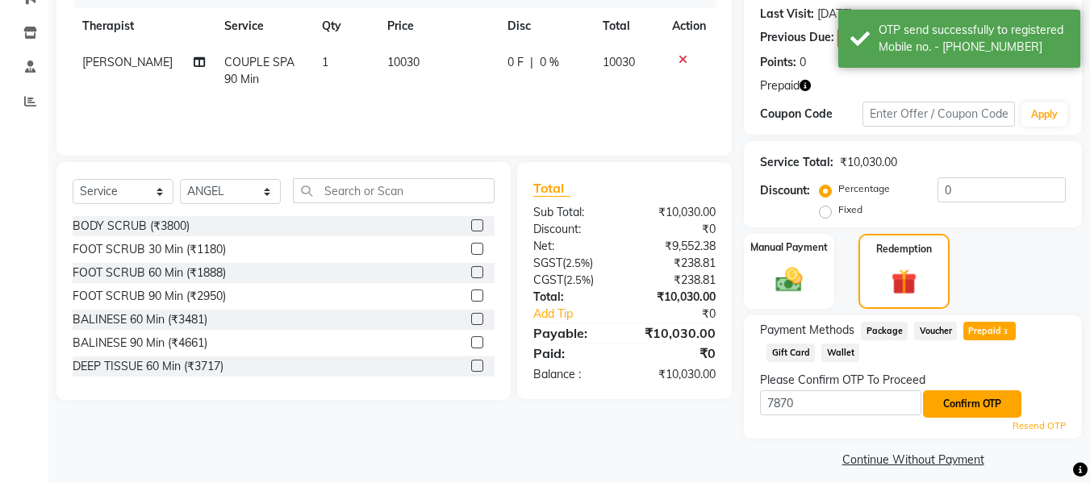
click at [947, 402] on button "Confirm OTP" at bounding box center [972, 403] width 98 height 27
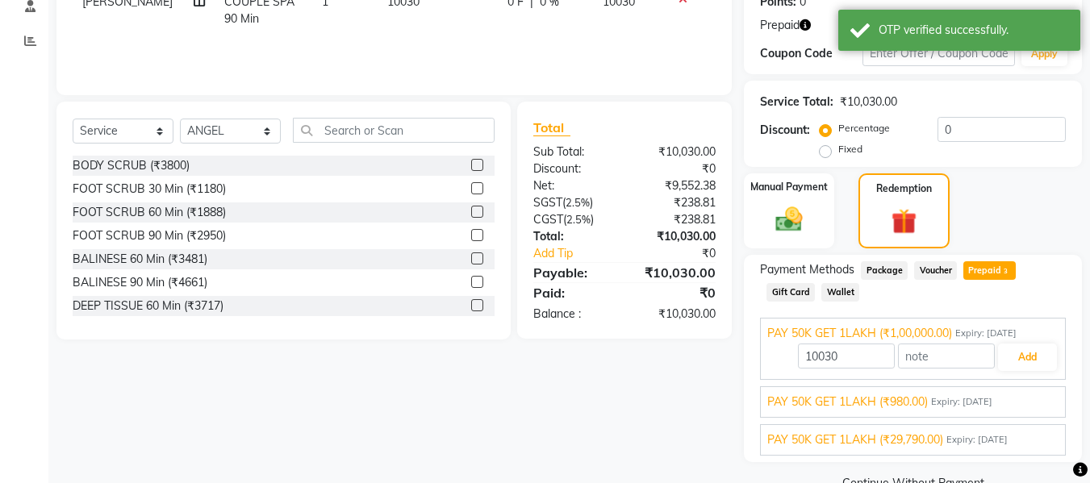
scroll to position [319, 0]
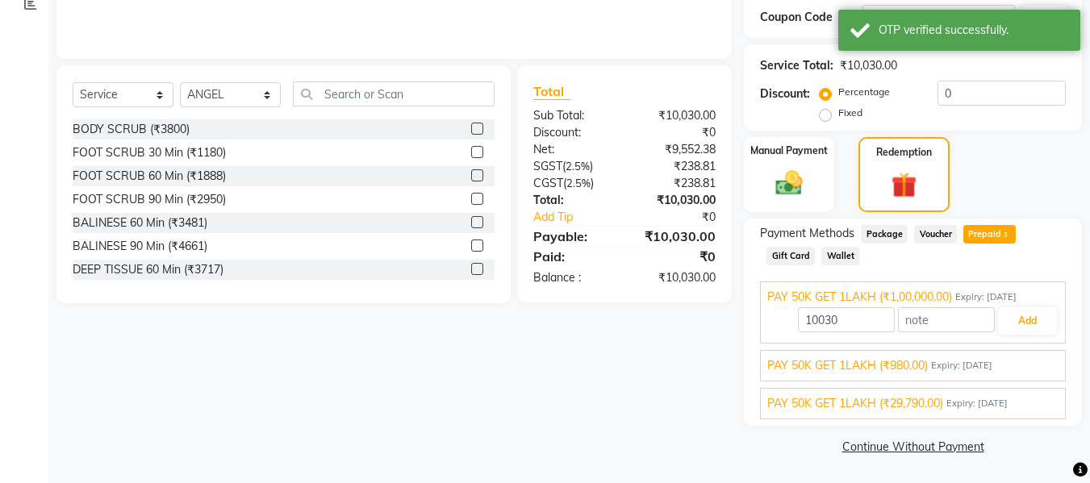
click at [794, 369] on span "PAY 50K GET 1LAKH (₹980.00)" at bounding box center [847, 365] width 161 height 17
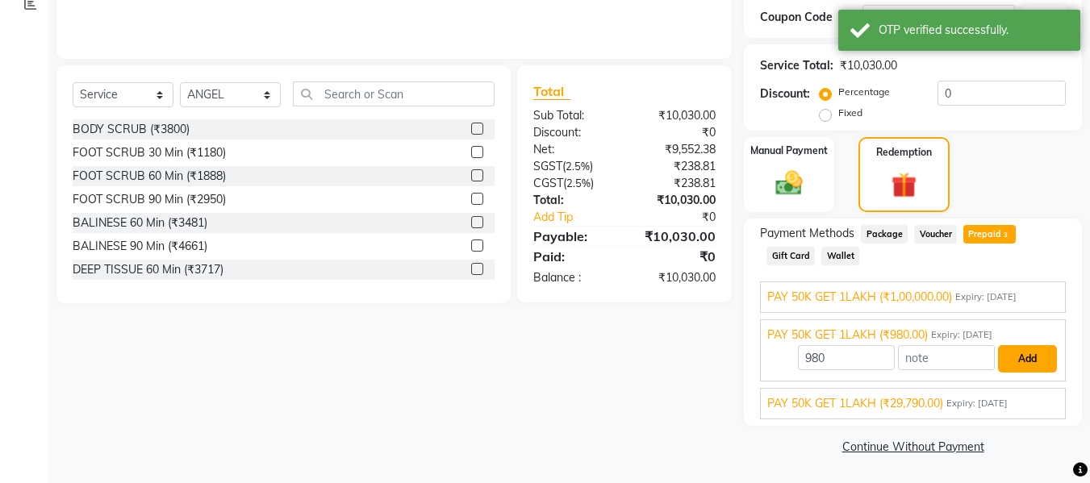
click at [1032, 365] on button "Add" at bounding box center [1027, 358] width 59 height 27
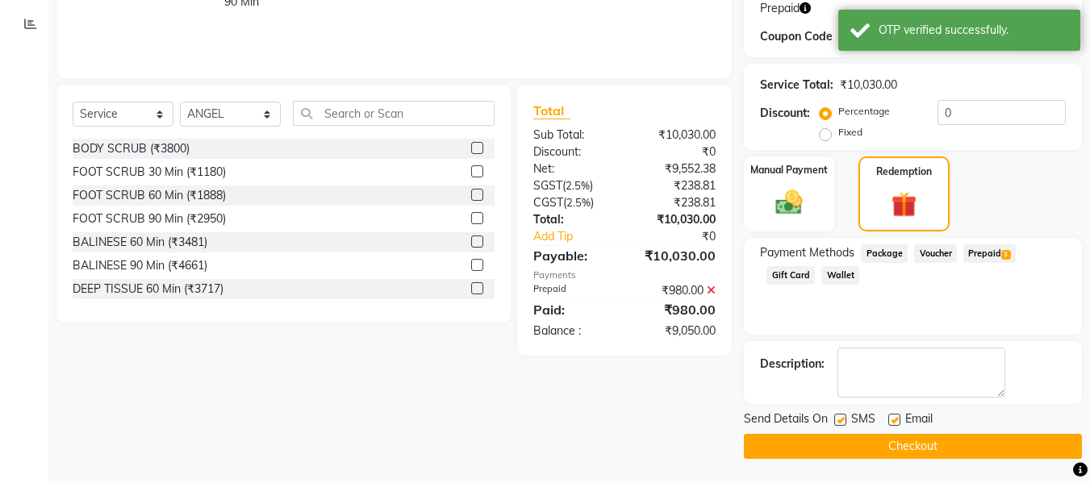
scroll to position [299, 0]
click at [932, 250] on span "Voucher" at bounding box center [935, 253] width 43 height 19
click at [980, 252] on span "Prepaid 3" at bounding box center [989, 253] width 52 height 19
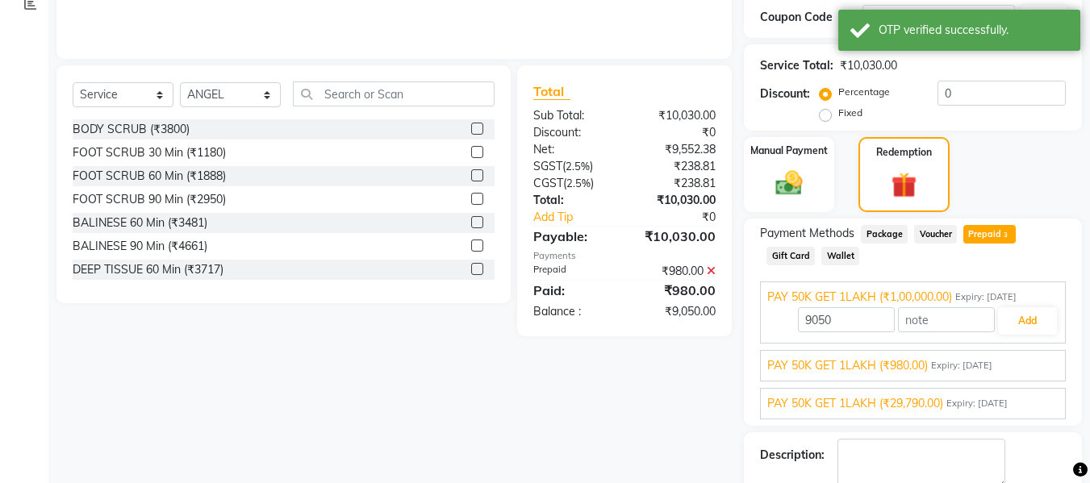
click at [834, 403] on span "PAY 50K GET 1LAKH (₹29,790.00)" at bounding box center [855, 403] width 176 height 17
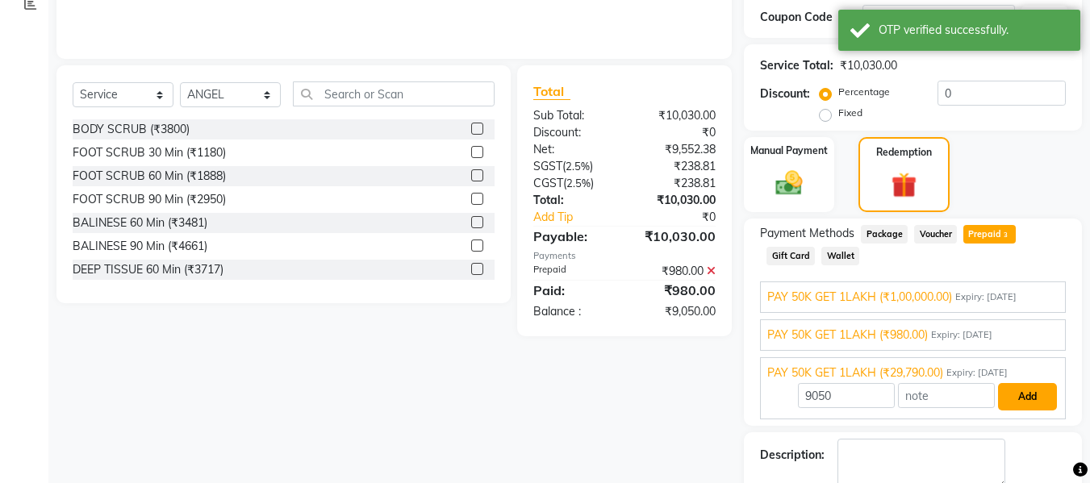
click at [1035, 388] on button "Add" at bounding box center [1027, 396] width 59 height 27
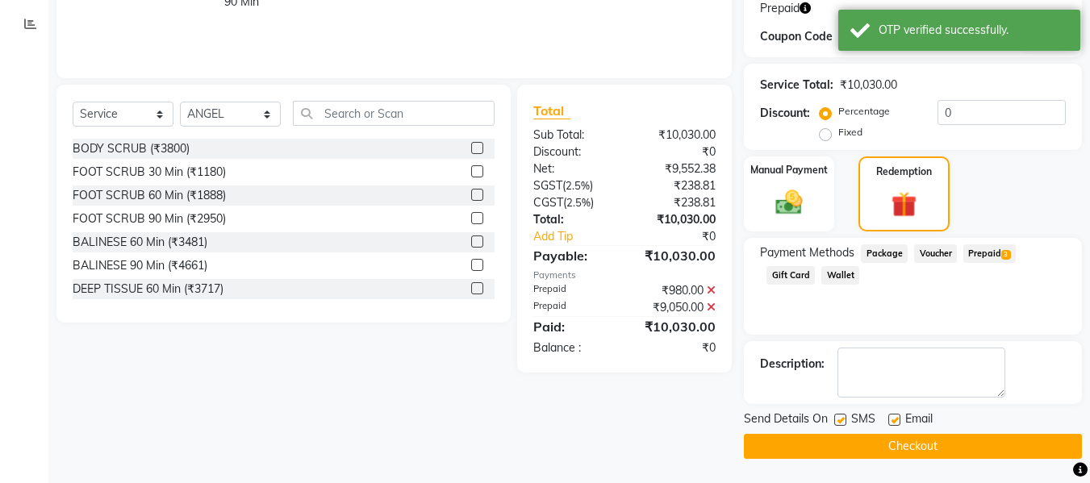
scroll to position [299, 0]
click at [893, 446] on button "Checkout" at bounding box center [913, 446] width 338 height 25
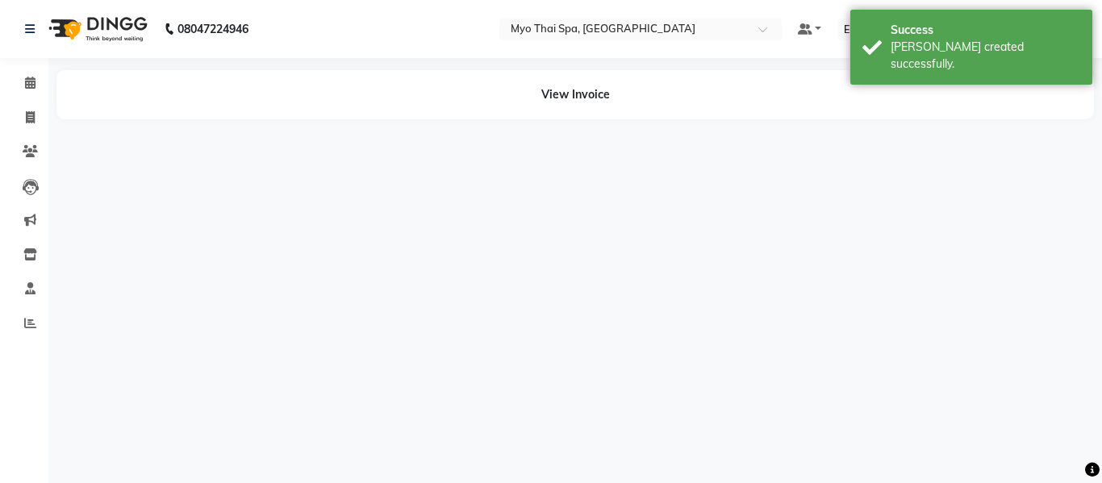
select select "62472"
select select "70774"
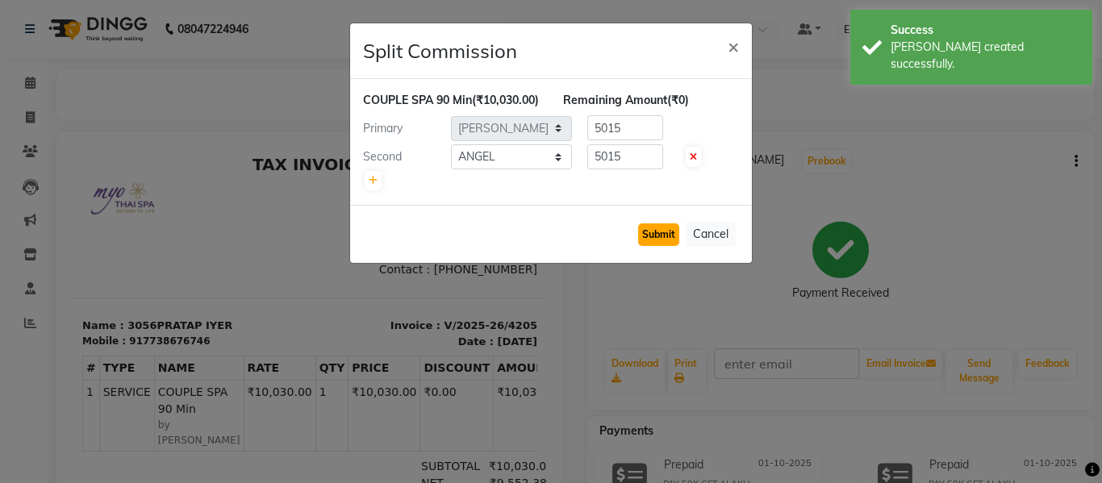
click at [665, 246] on button "Submit" at bounding box center [658, 234] width 41 height 23
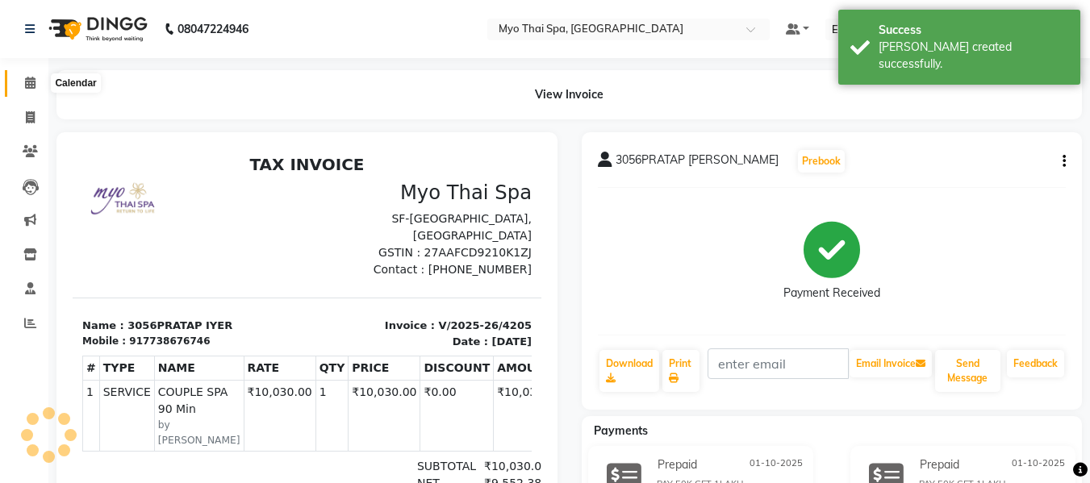
click at [27, 84] on icon at bounding box center [30, 83] width 10 height 12
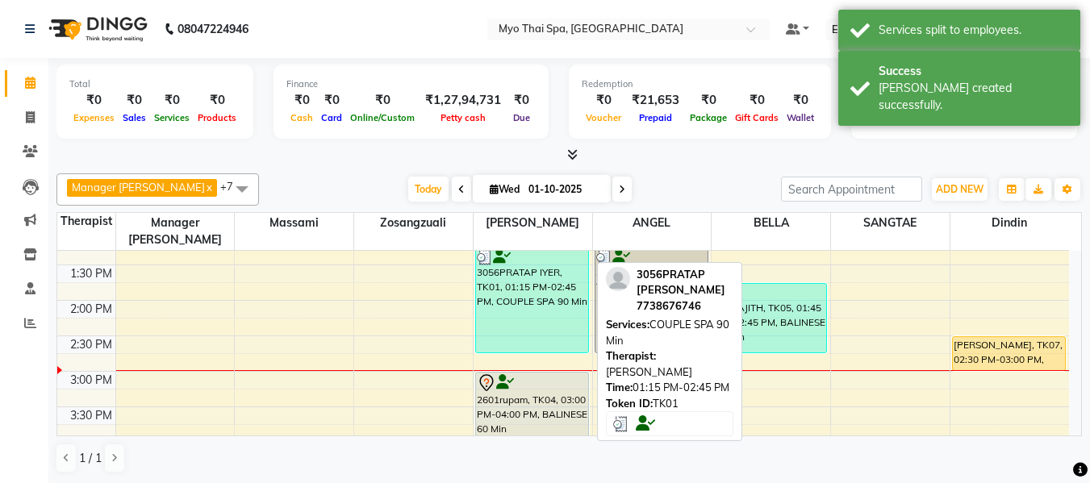
scroll to position [403, 0]
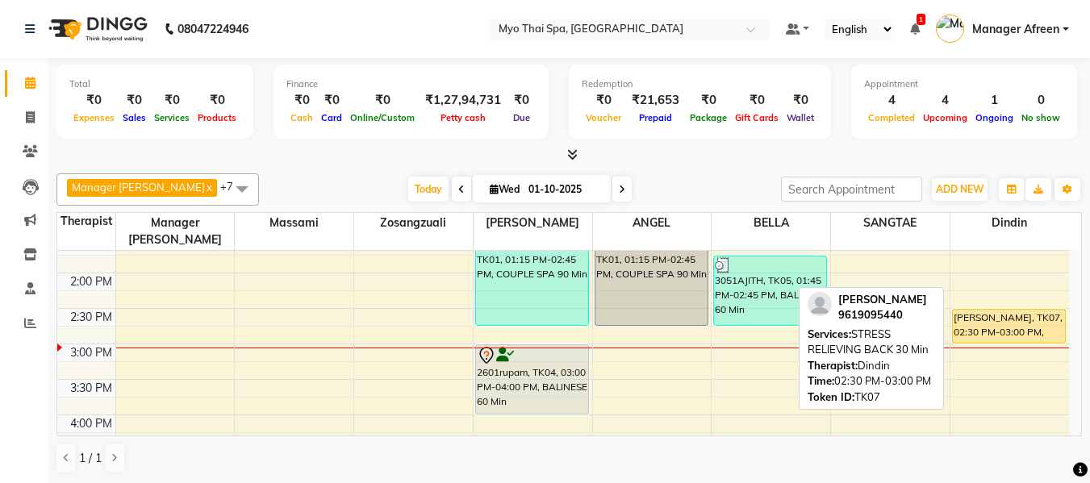
click at [970, 311] on div "[PERSON_NAME], TK07, 02:30 PM-03:00 PM, STRESS RELIEVING BACK 30 Min" at bounding box center [1009, 326] width 113 height 33
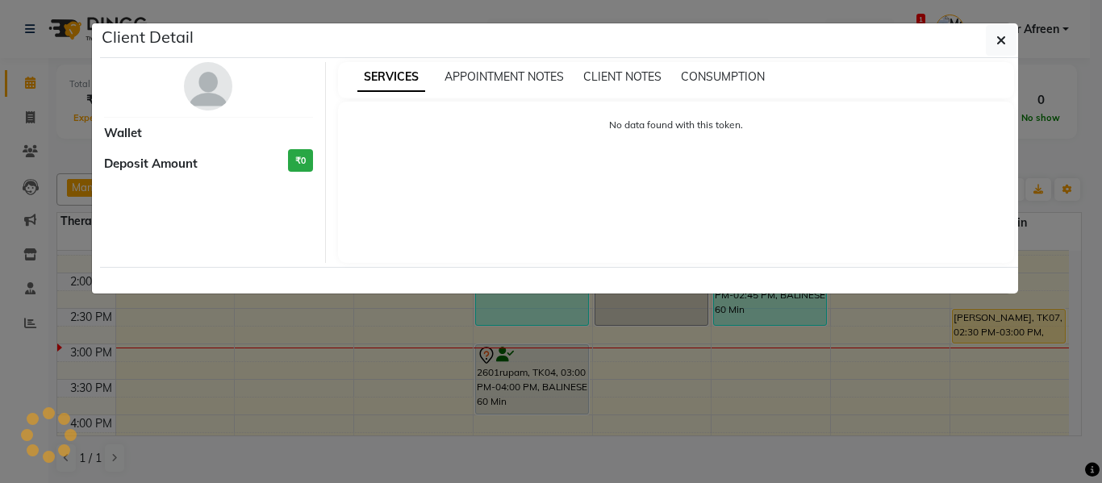
select select "1"
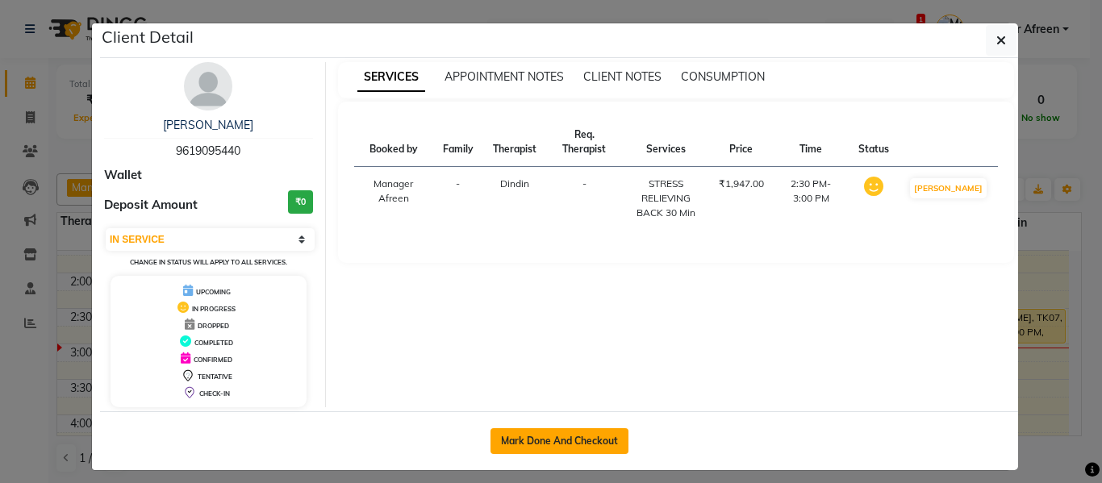
click at [586, 443] on button "Mark Done And Checkout" at bounding box center [559, 441] width 138 height 26
select select "3908"
select select "service"
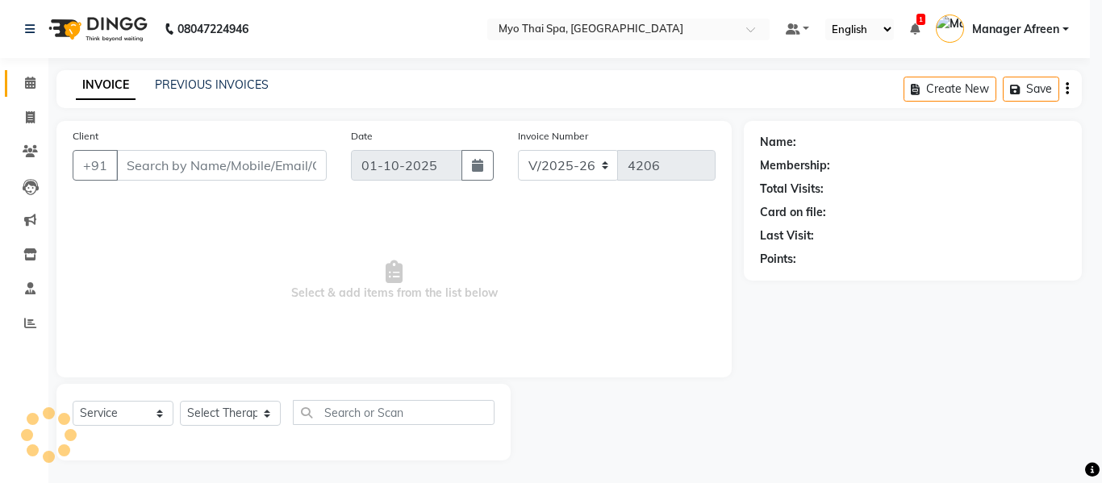
select select "3"
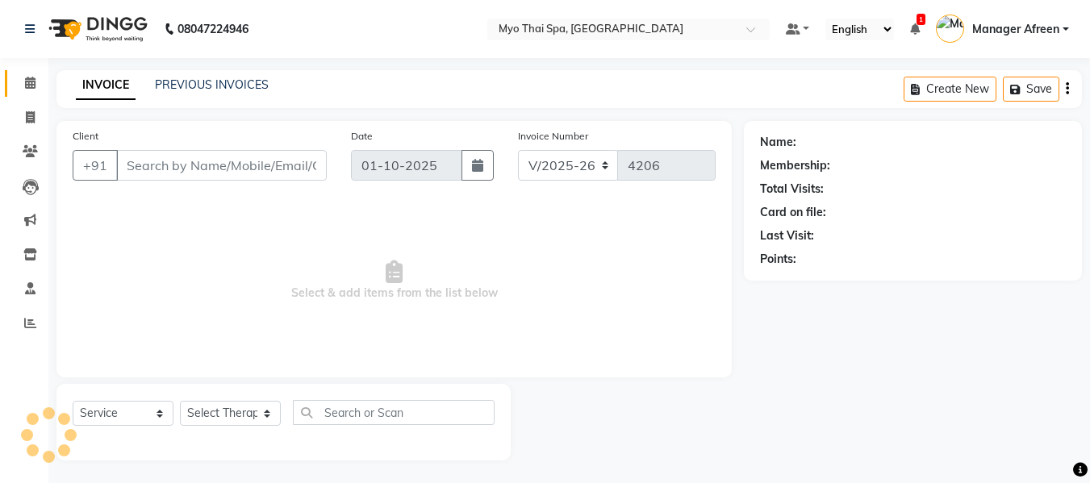
type input "9619095440"
select select "81135"
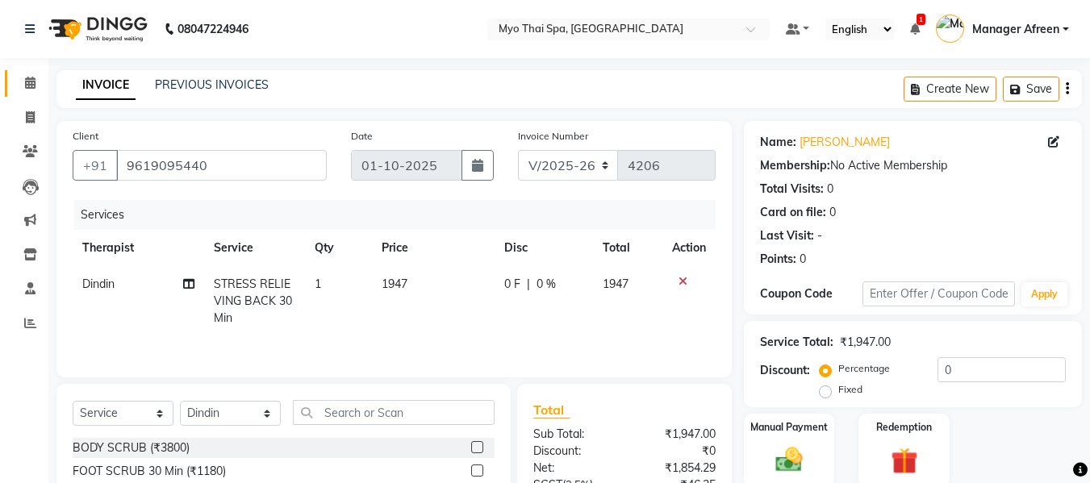
scroll to position [163, 0]
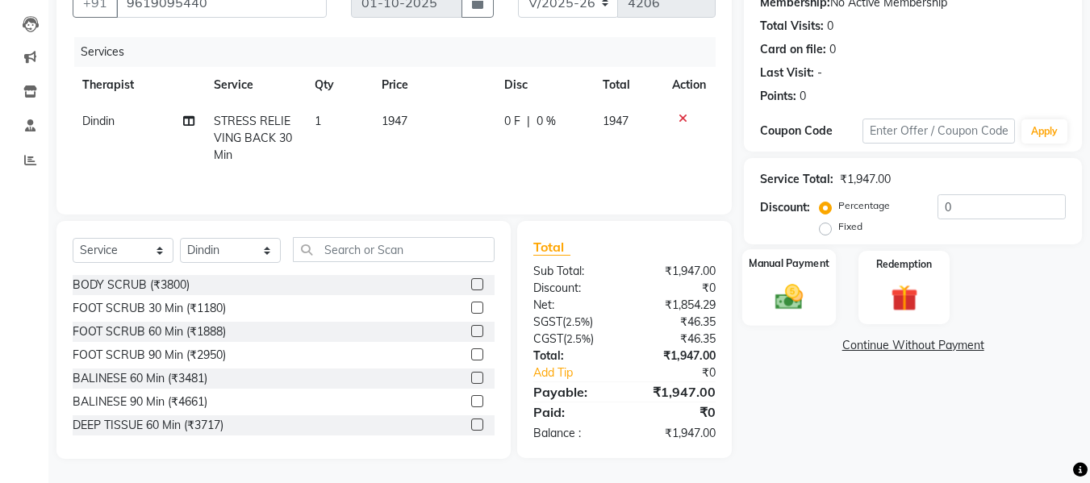
click at [790, 296] on img at bounding box center [788, 297] width 45 height 32
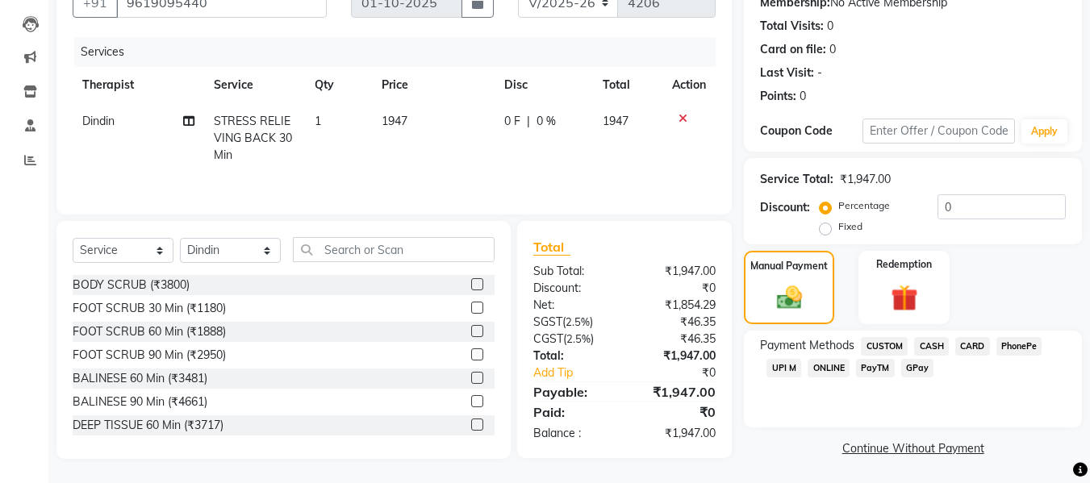
click at [782, 369] on span "UPI M" at bounding box center [783, 368] width 35 height 19
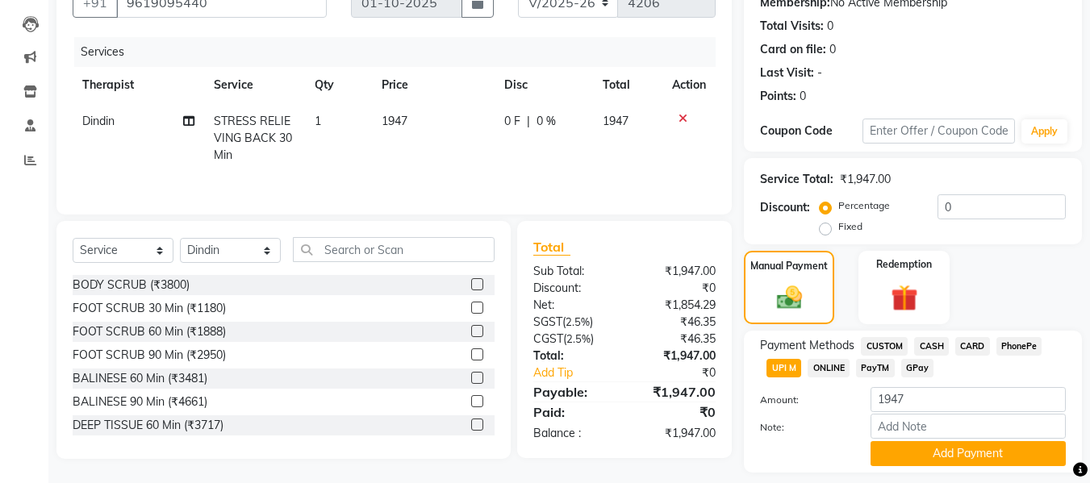
scroll to position [210, 0]
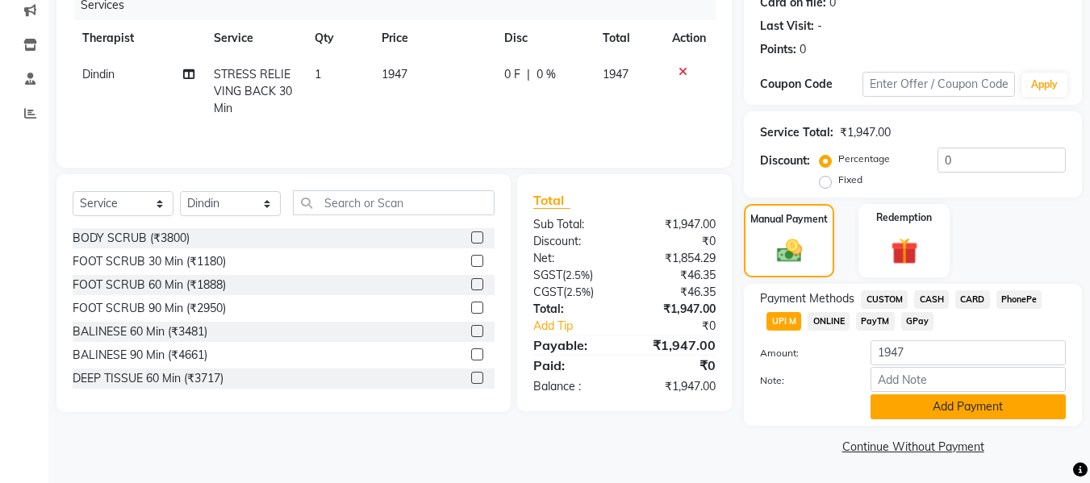
click at [926, 409] on button "Add Payment" at bounding box center [967, 406] width 195 height 25
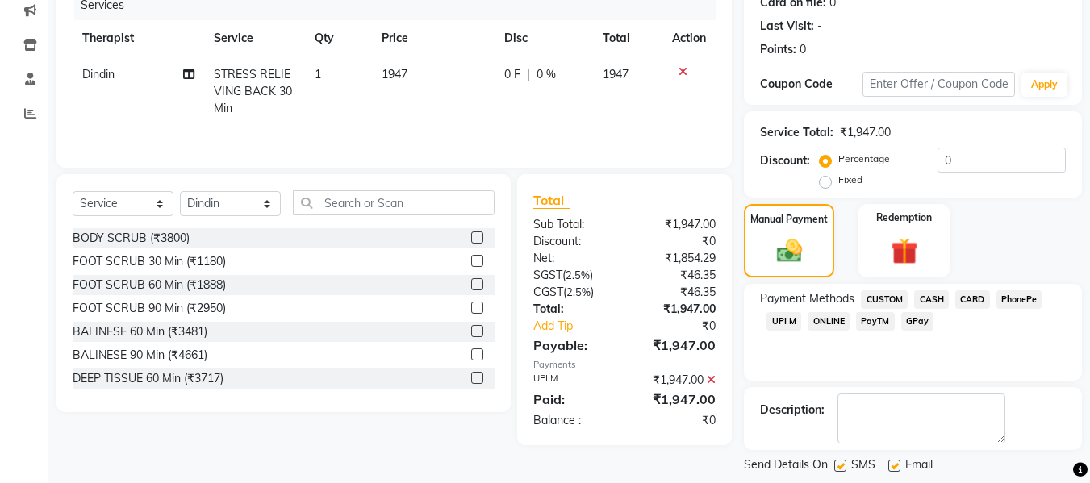
scroll to position [287, 0]
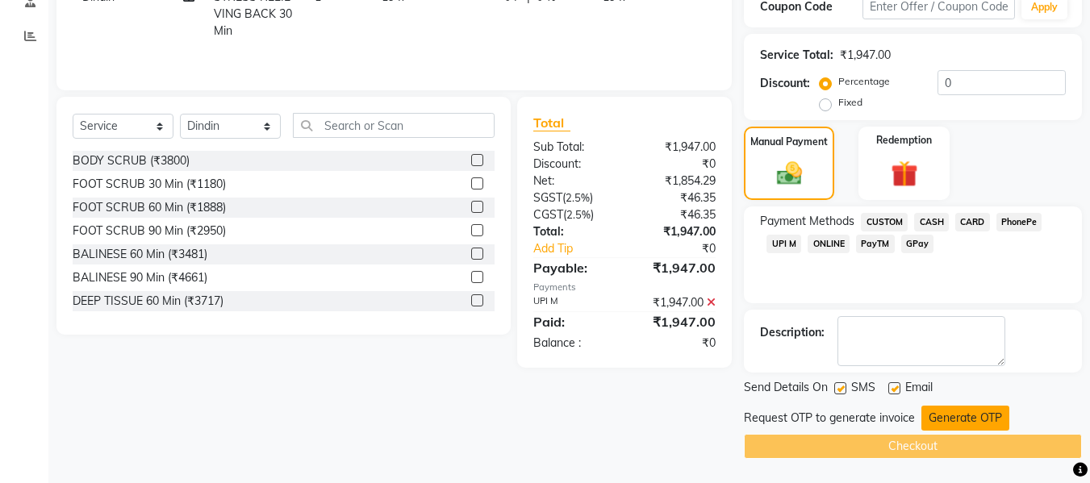
click at [932, 412] on button "Generate OTP" at bounding box center [965, 418] width 88 height 25
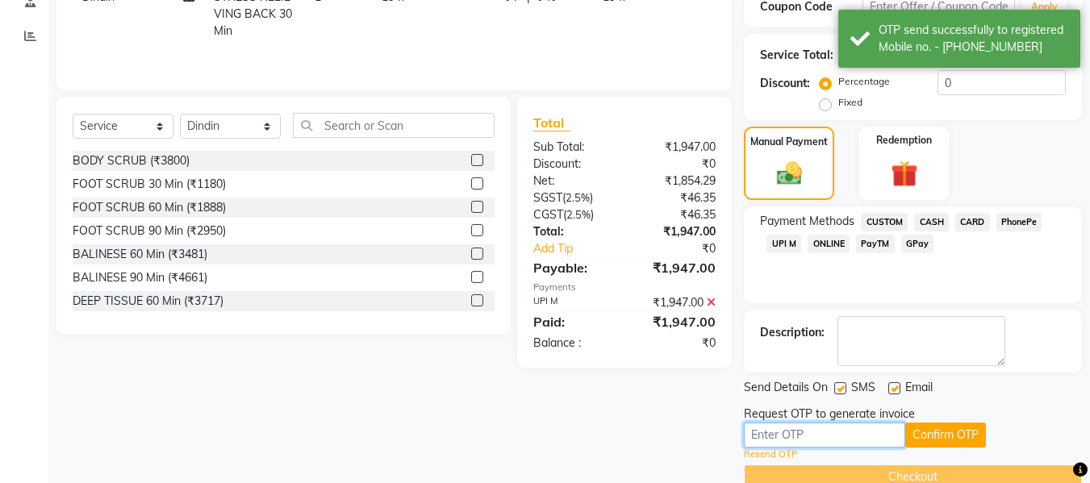
click at [838, 438] on input "text" at bounding box center [824, 435] width 161 height 25
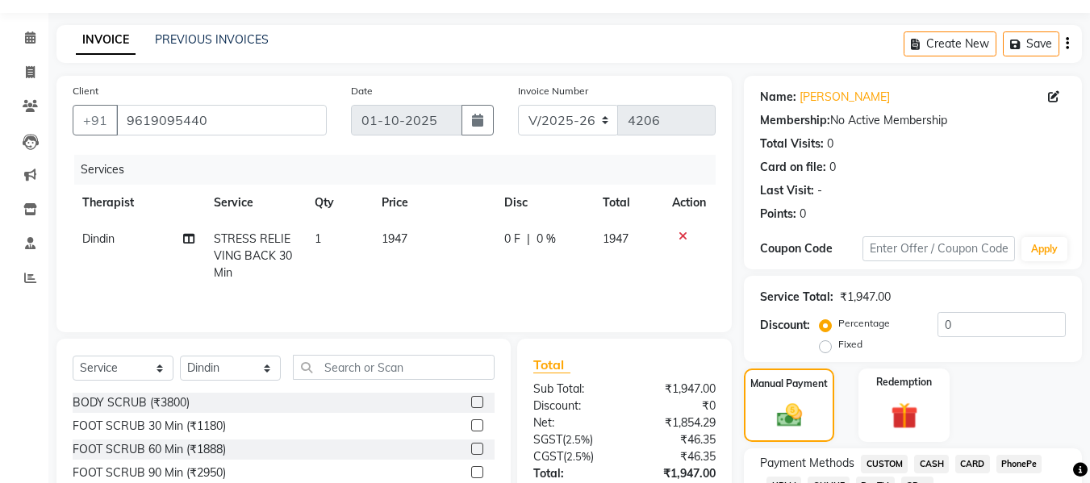
scroll to position [318, 0]
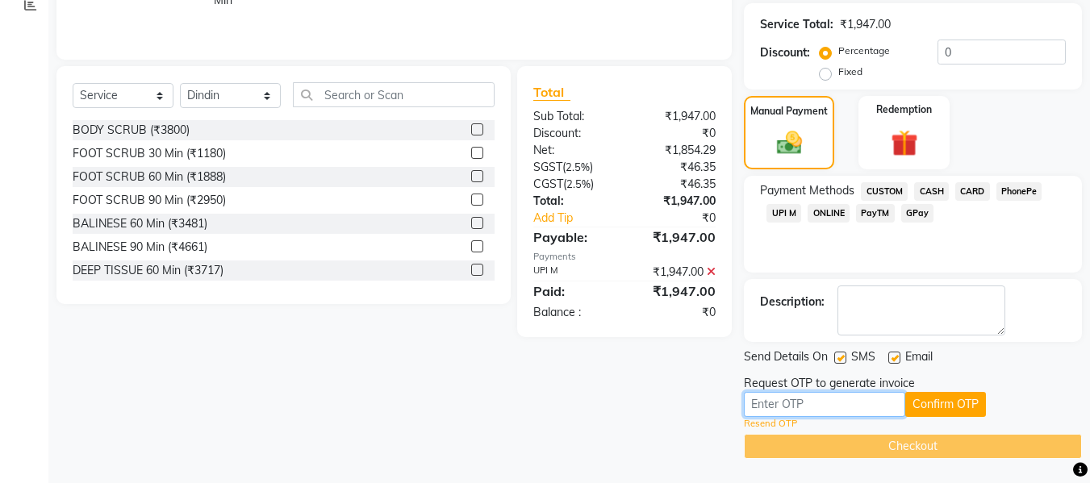
click at [823, 398] on input "text" at bounding box center [824, 404] width 161 height 25
type input "4"
type input "6426"
click at [921, 401] on button "Confirm OTP" at bounding box center [945, 404] width 81 height 25
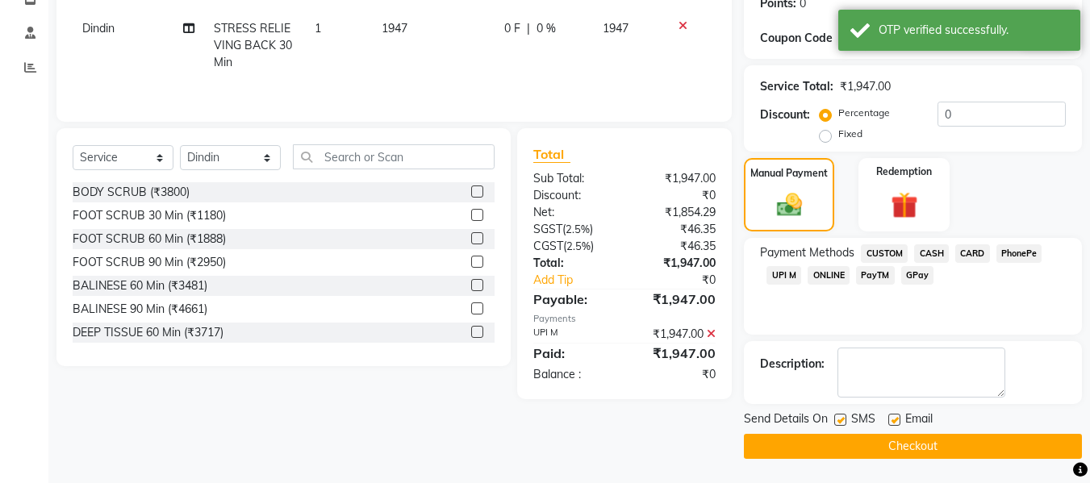
scroll to position [256, 0]
click at [870, 440] on button "Checkout" at bounding box center [913, 446] width 338 height 25
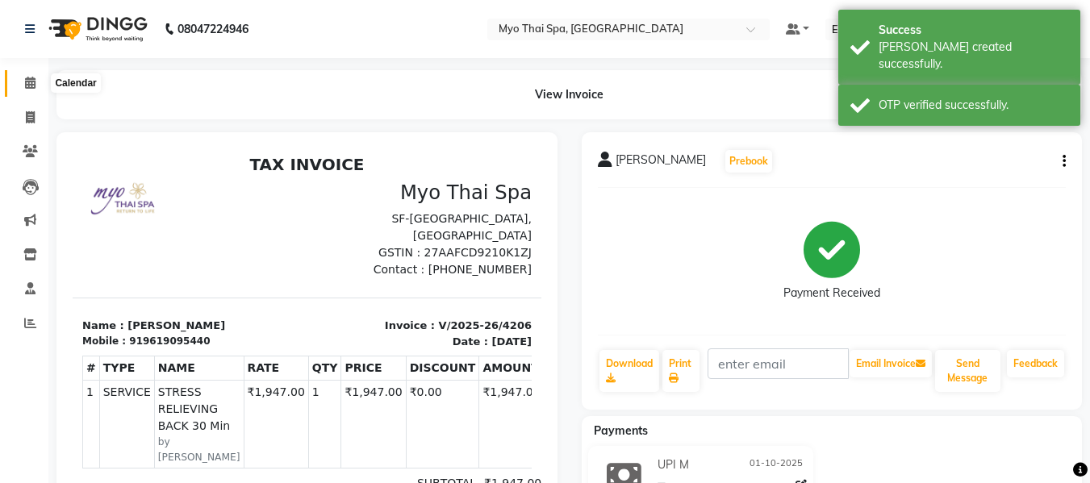
click at [22, 85] on span at bounding box center [30, 83] width 28 height 19
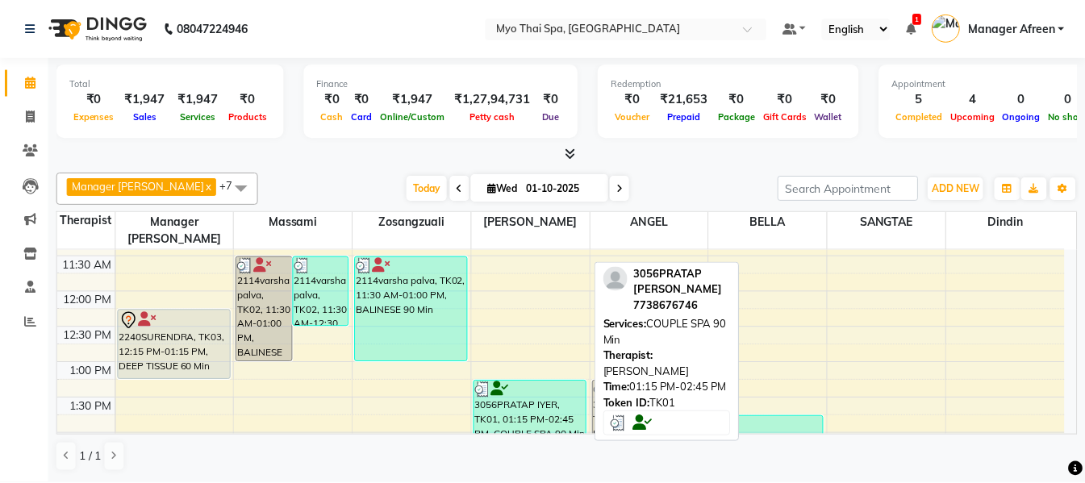
scroll to position [403, 0]
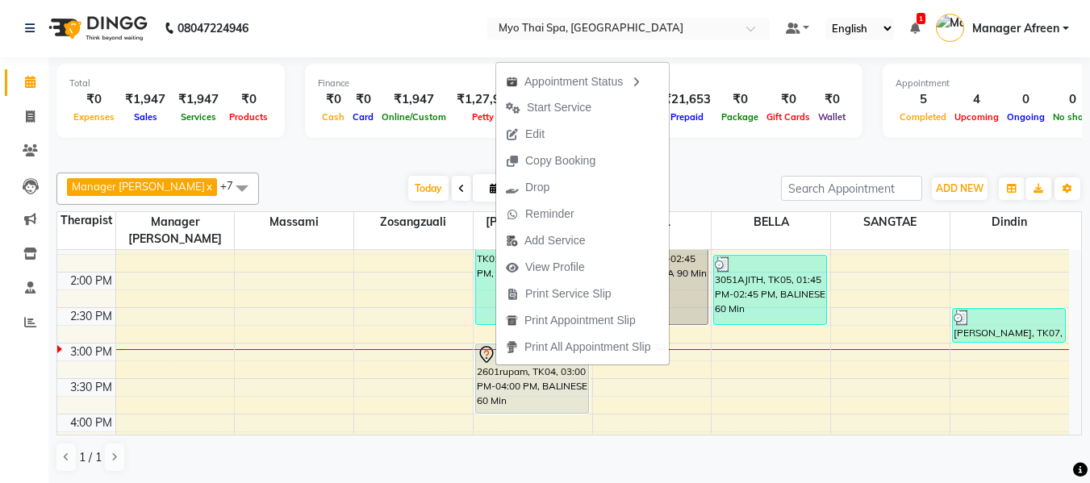
click at [555, 104] on span "Start Service" at bounding box center [559, 107] width 65 height 17
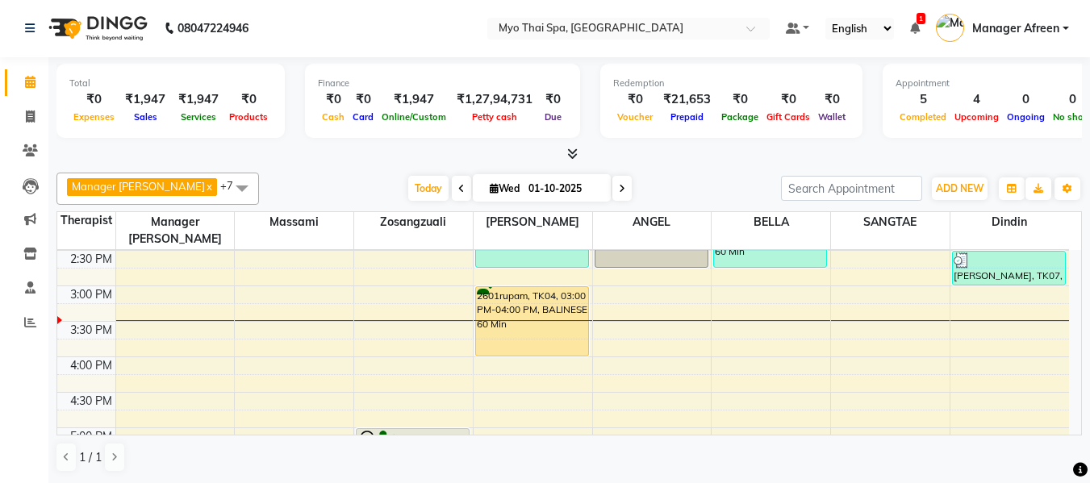
scroll to position [484, 0]
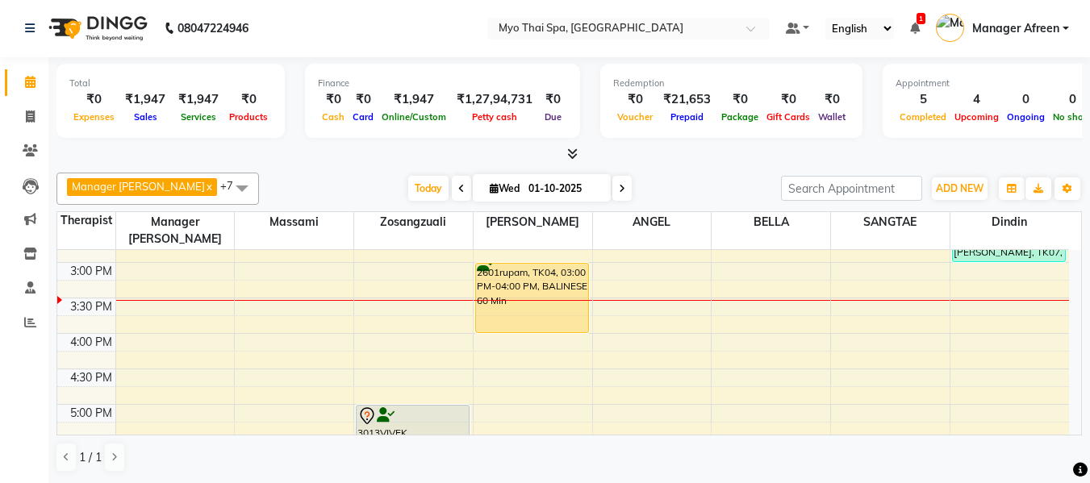
click at [615, 256] on div "8:00 AM 8:30 AM 9:00 AM 9:30 AM 10:00 AM 10:30 AM 11:00 AM 11:30 AM 12:00 PM 12…" at bounding box center [562, 298] width 1011 height 1064
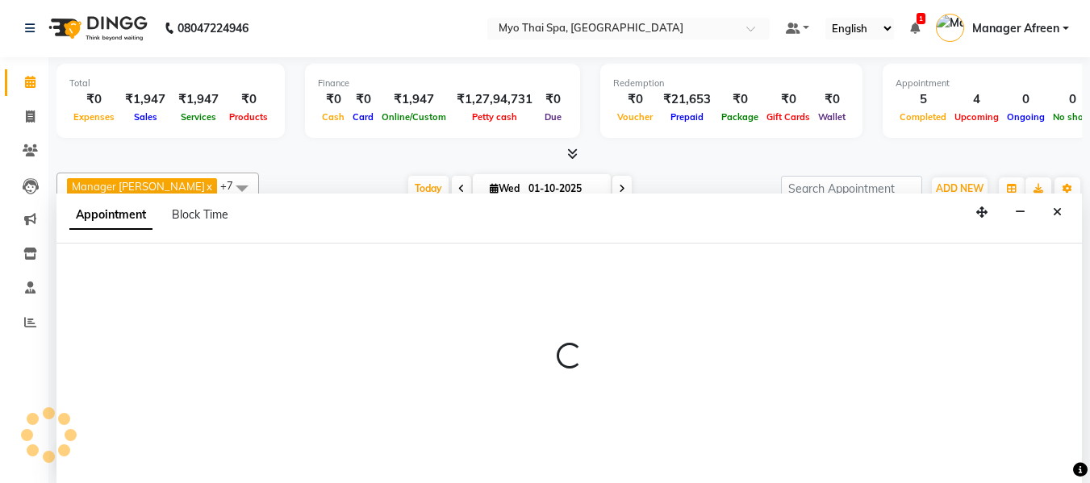
select select "70774"
select select "tentative"
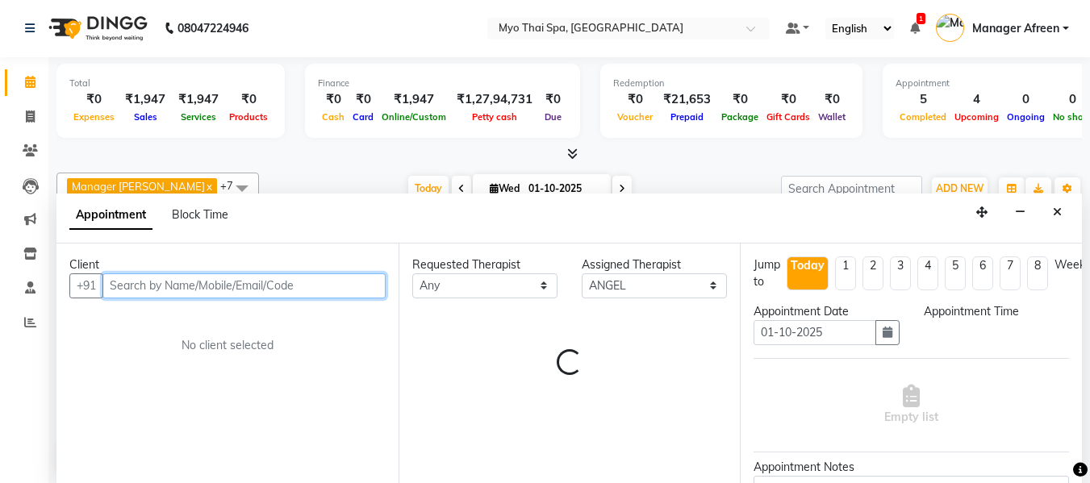
select select "900"
click at [278, 278] on input "text" at bounding box center [243, 285] width 283 height 25
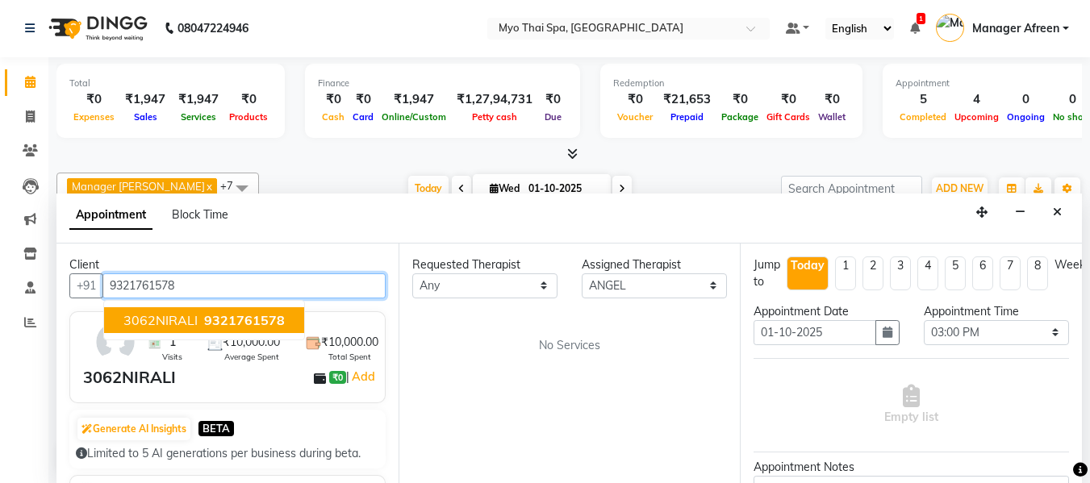
click at [164, 323] on span "3062NIRALI" at bounding box center [160, 320] width 74 height 16
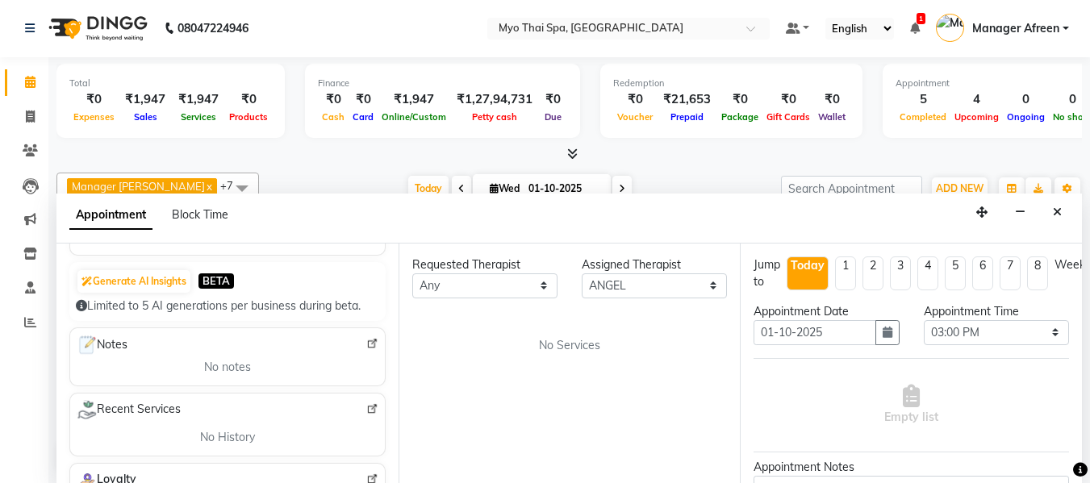
scroll to position [0, 0]
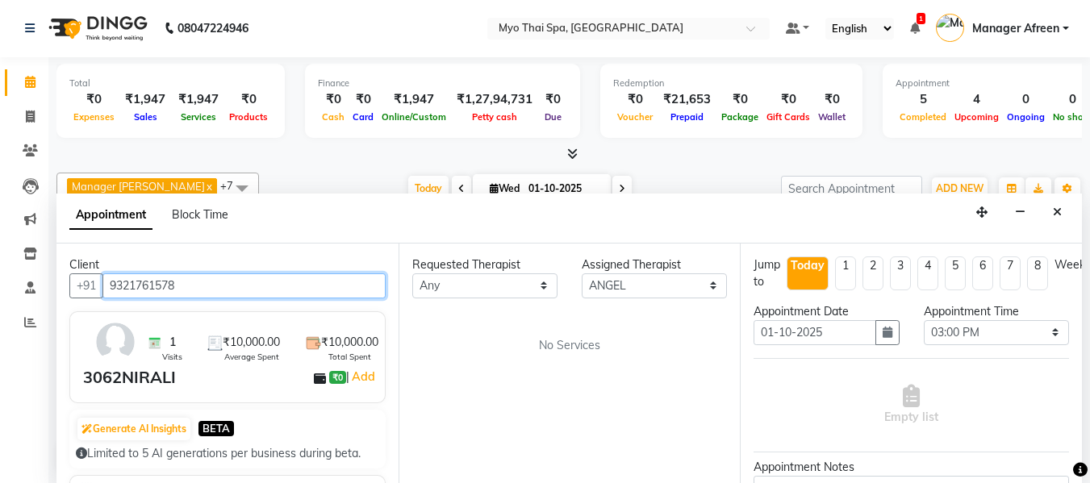
drag, startPoint x: 155, startPoint y: 284, endPoint x: 225, endPoint y: 286, distance: 70.2
click at [225, 286] on input "9321761578" at bounding box center [243, 285] width 283 height 25
type input "9321761578"
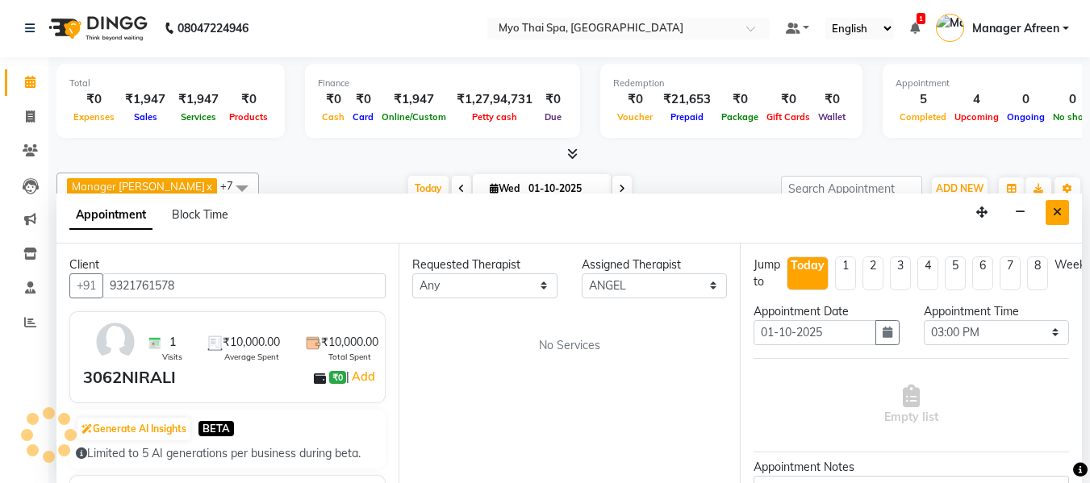
click at [1056, 207] on icon "Close" at bounding box center [1057, 211] width 9 height 11
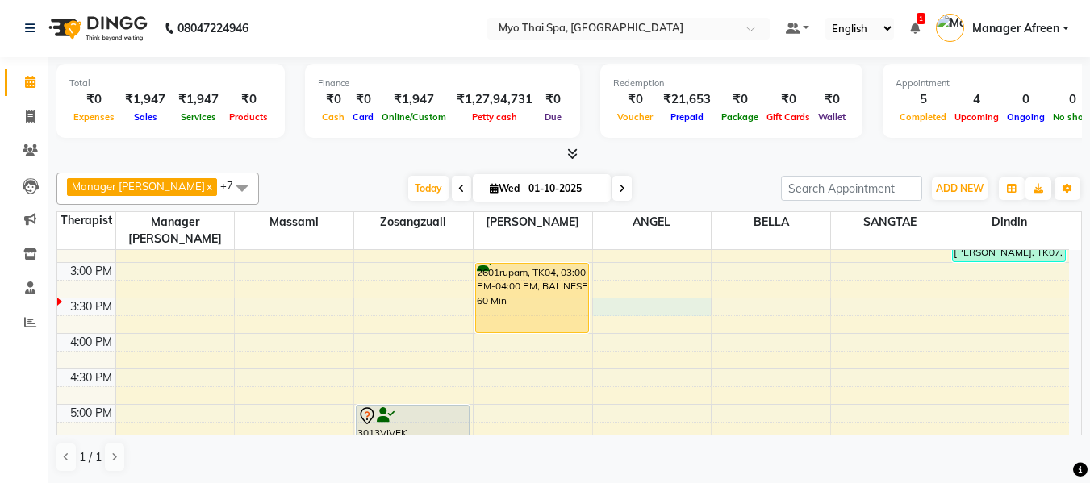
click at [623, 296] on div "8:00 AM 8:30 AM 9:00 AM 9:30 AM 10:00 AM 10:30 AM 11:00 AM 11:30 AM 12:00 PM 12…" at bounding box center [562, 298] width 1011 height 1064
select select "70774"
select select "930"
select select "tentative"
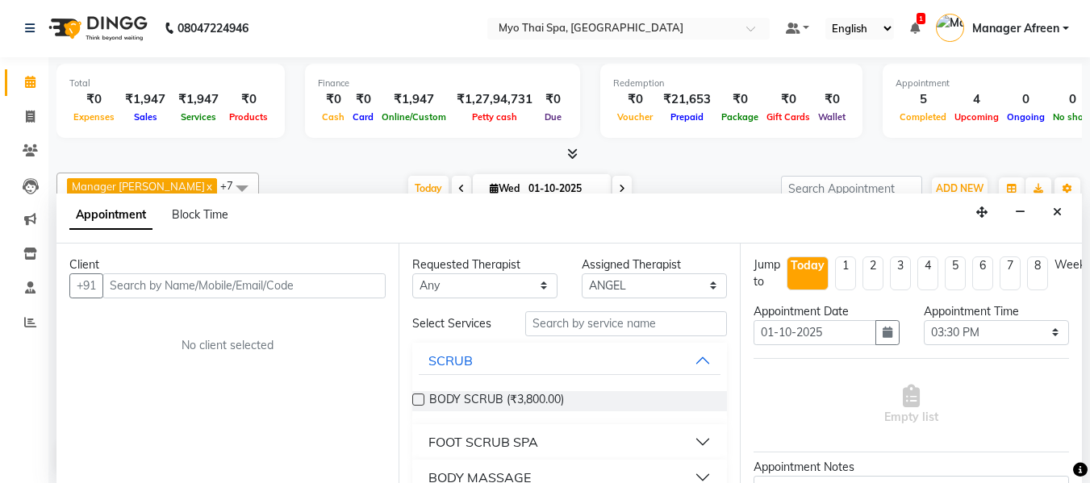
click at [232, 288] on input "text" at bounding box center [243, 285] width 283 height 25
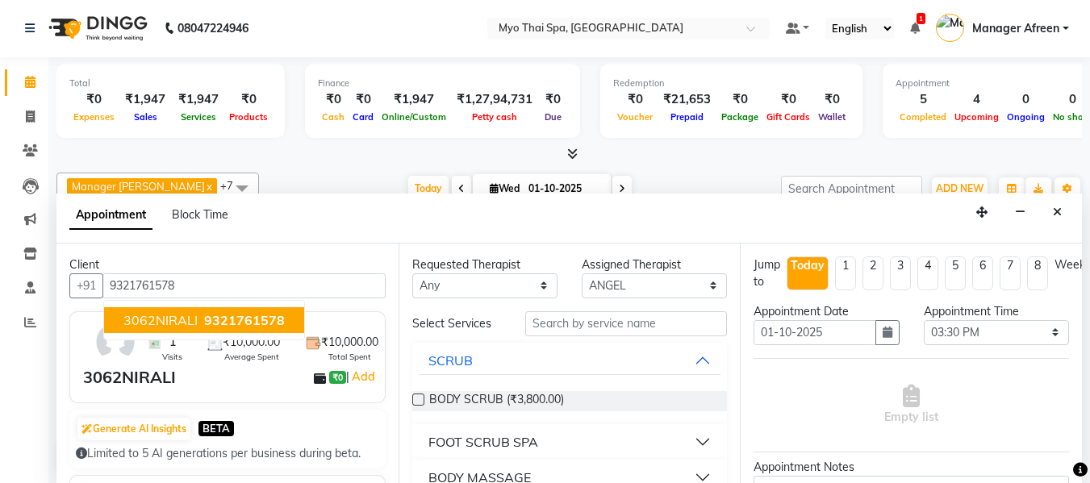
click at [206, 315] on span "9321761578" at bounding box center [244, 320] width 81 height 16
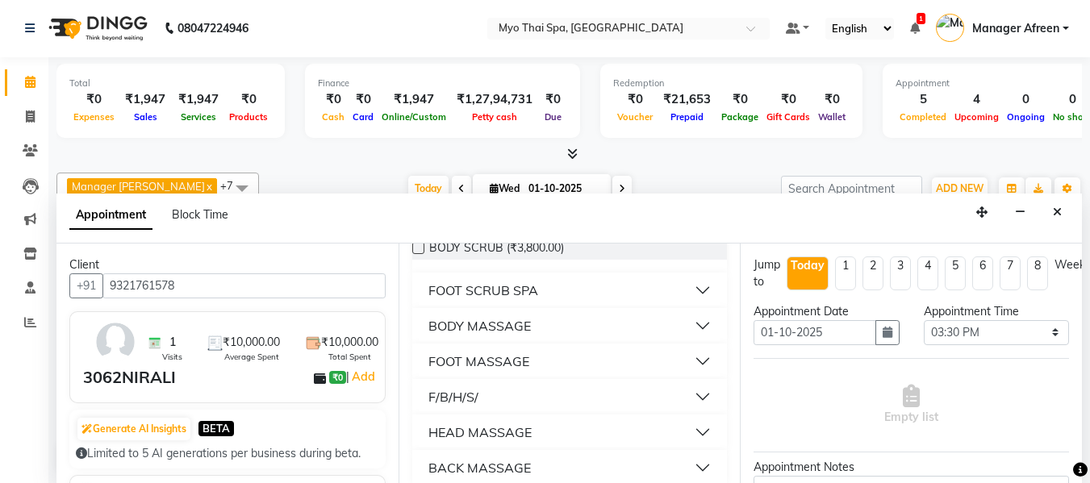
scroll to position [161, 0]
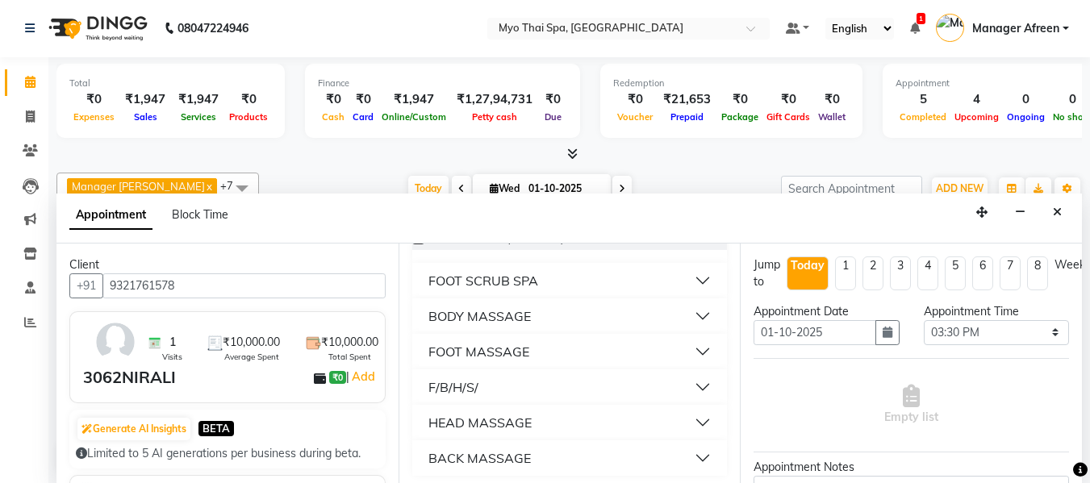
type input "9321761578"
click at [482, 317] on div "BODY MASSAGE" at bounding box center [479, 315] width 102 height 19
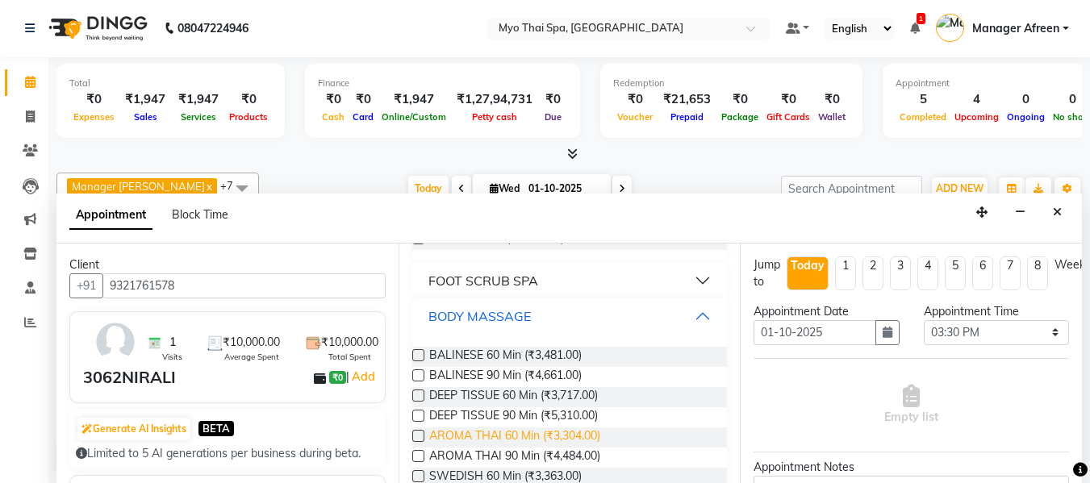
scroll to position [242, 0]
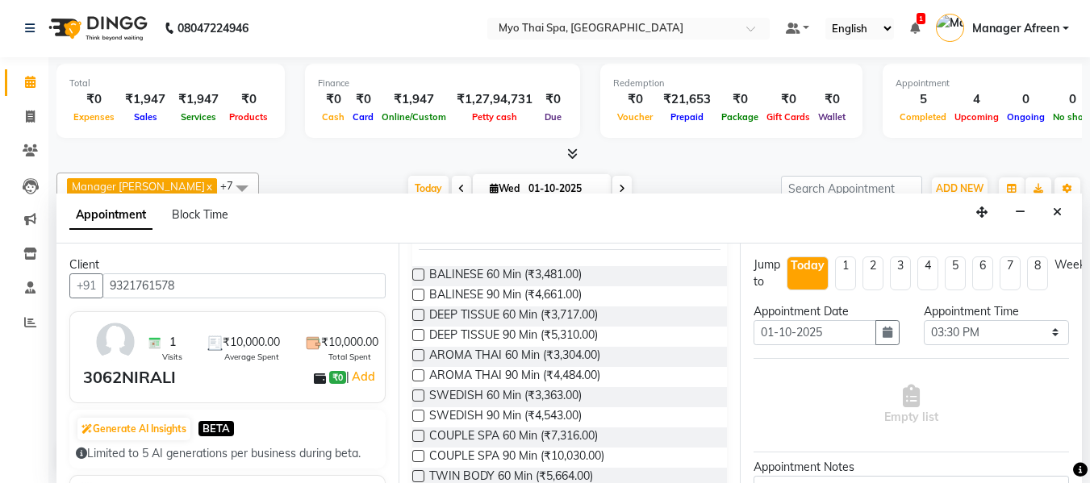
click at [418, 435] on label at bounding box center [418, 436] width 12 height 12
click at [418, 435] on input "checkbox" at bounding box center [417, 437] width 10 height 10
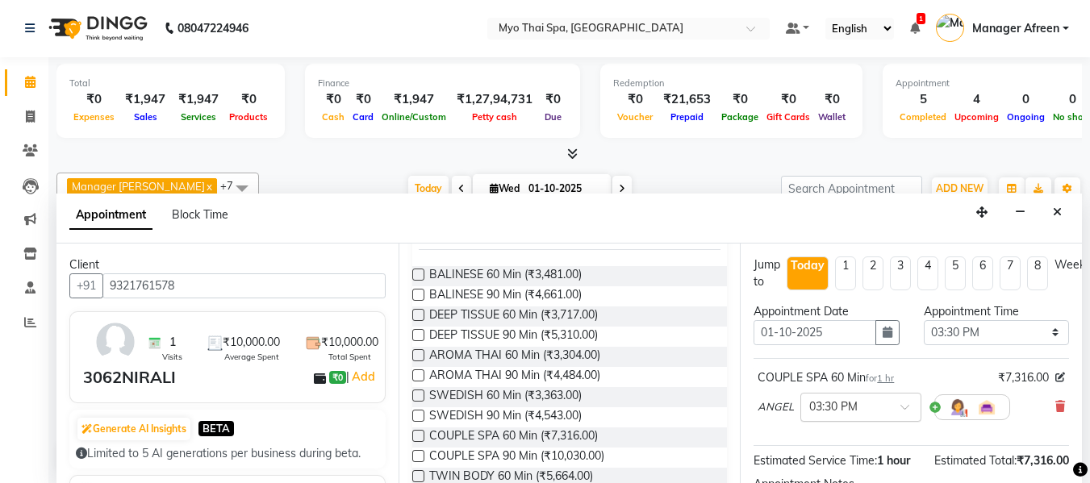
scroll to position [81, 0]
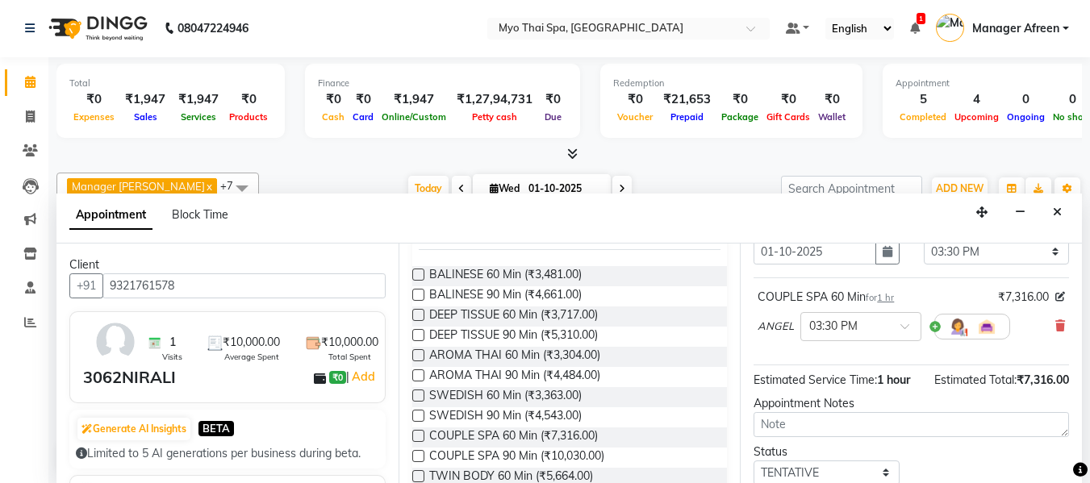
click at [417, 436] on label at bounding box center [418, 436] width 12 height 12
click at [417, 436] on input "checkbox" at bounding box center [417, 437] width 10 height 10
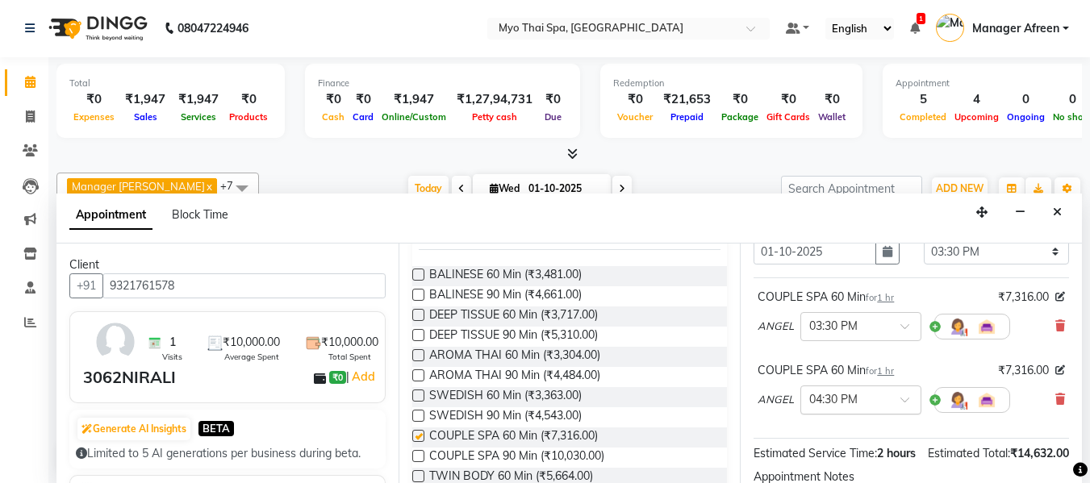
checkbox input "false"
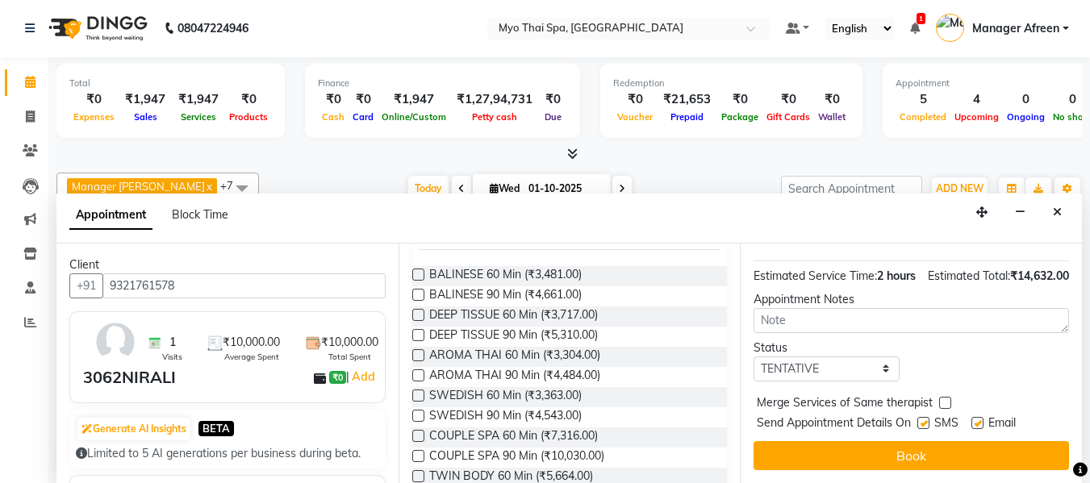
scroll to position [287, 0]
click at [840, 357] on select "Select TENTATIVE CONFIRM CHECK-IN UPCOMING" at bounding box center [825, 369] width 145 height 25
select select "confirm booking"
click at [753, 357] on select "Select TENTATIVE CONFIRM CHECK-IN UPCOMING" at bounding box center [825, 369] width 145 height 25
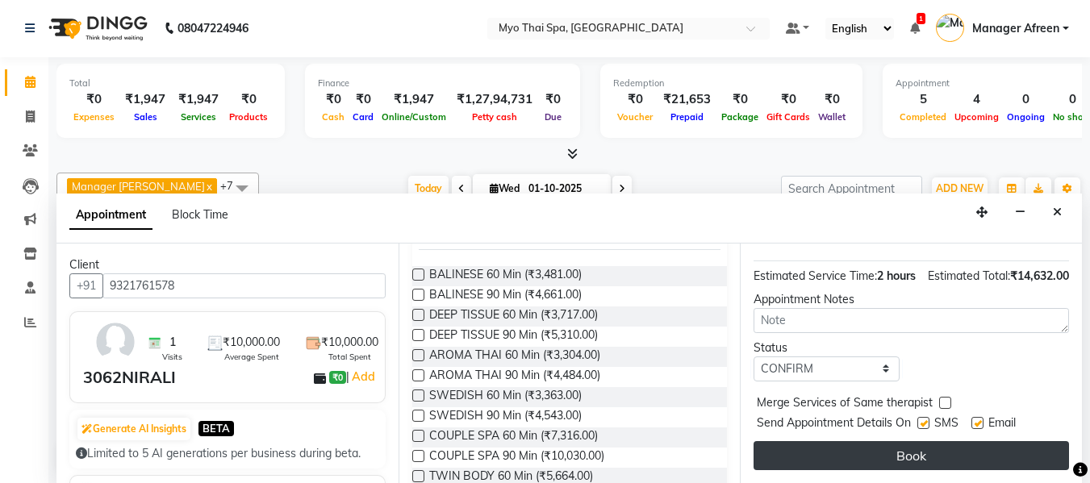
click at [841, 445] on button "Book" at bounding box center [910, 455] width 315 height 29
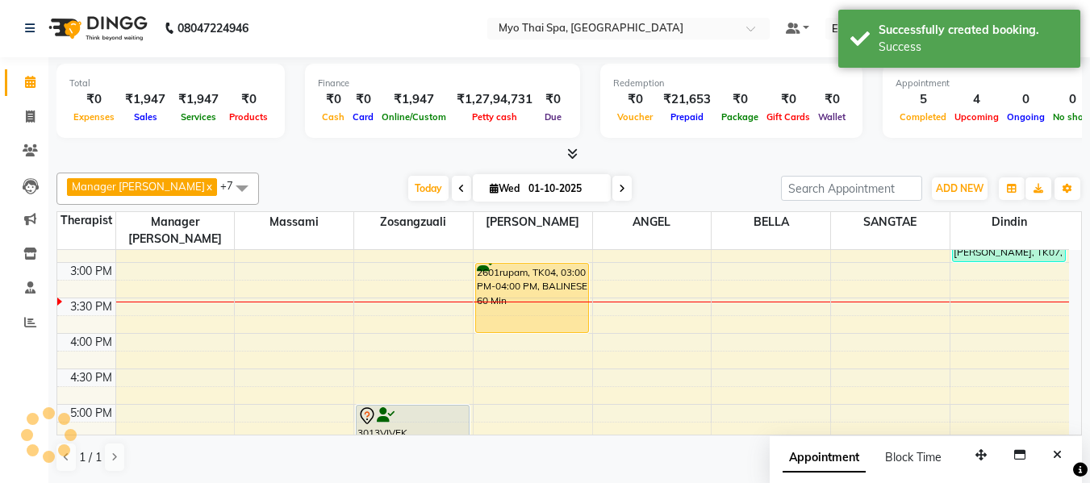
scroll to position [0, 0]
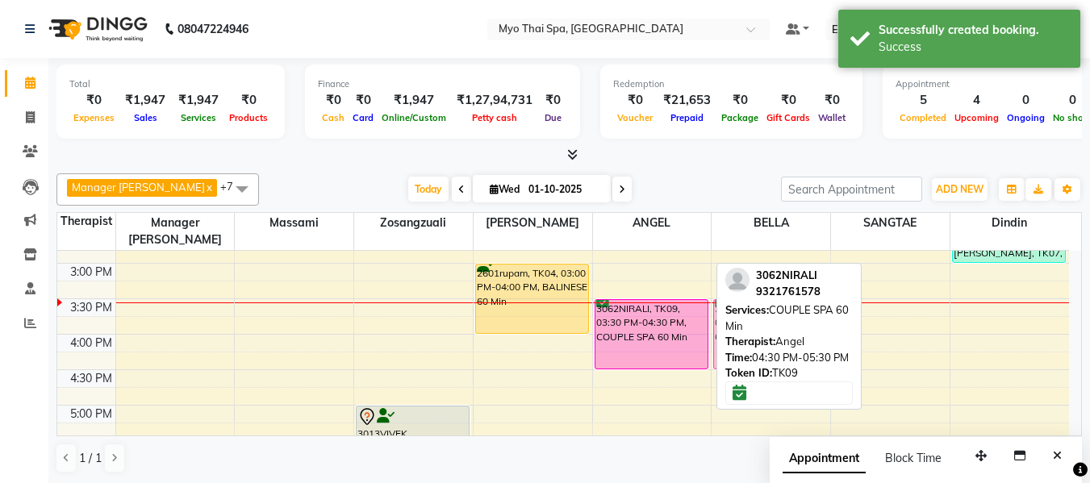
drag, startPoint x: 673, startPoint y: 385, endPoint x: 742, endPoint y: 311, distance: 100.4
click at [742, 311] on div "Manager Churmurin x Dindin x Jane x Massami x ANGEL x BELLA x Zosangzuali x SAN…" at bounding box center [568, 323] width 1025 height 313
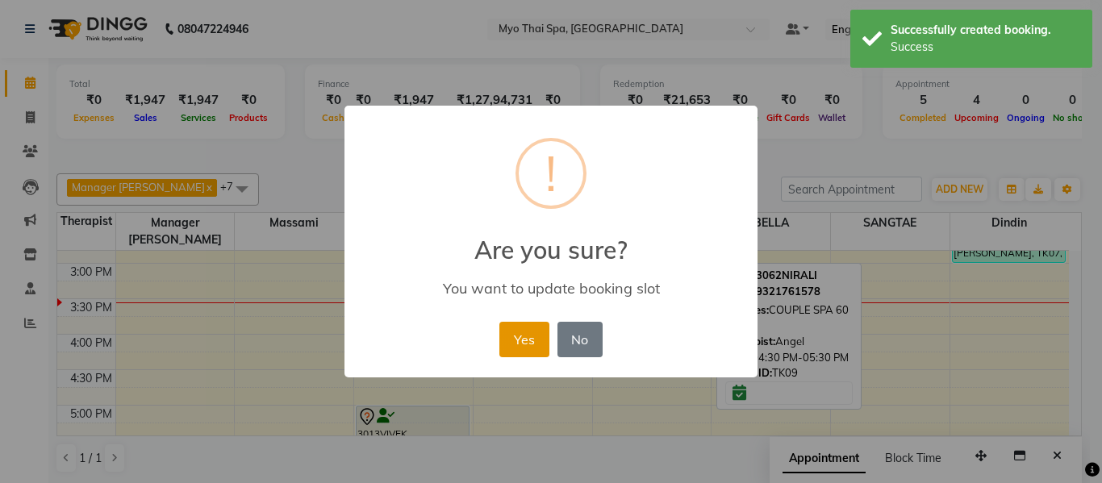
click at [523, 347] on button "Yes" at bounding box center [523, 339] width 49 height 35
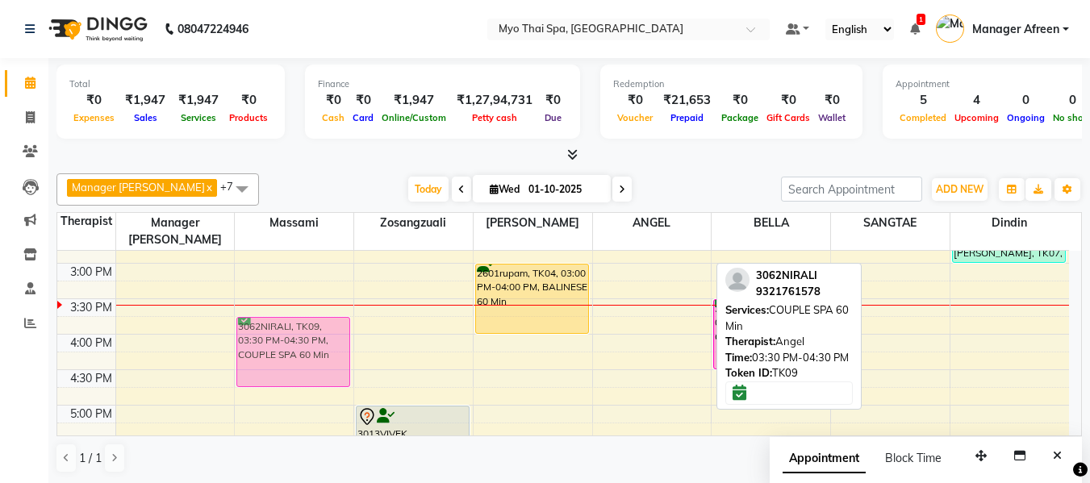
drag, startPoint x: 661, startPoint y: 311, endPoint x: 343, endPoint y: 315, distance: 317.8
click at [344, 315] on tr "2240SURENDRA, TK03, 12:15 PM-01:15 PM, DEEP TISSUE 60 Min 2114varsha palva, TK0…" at bounding box center [562, 299] width 1011 height 1064
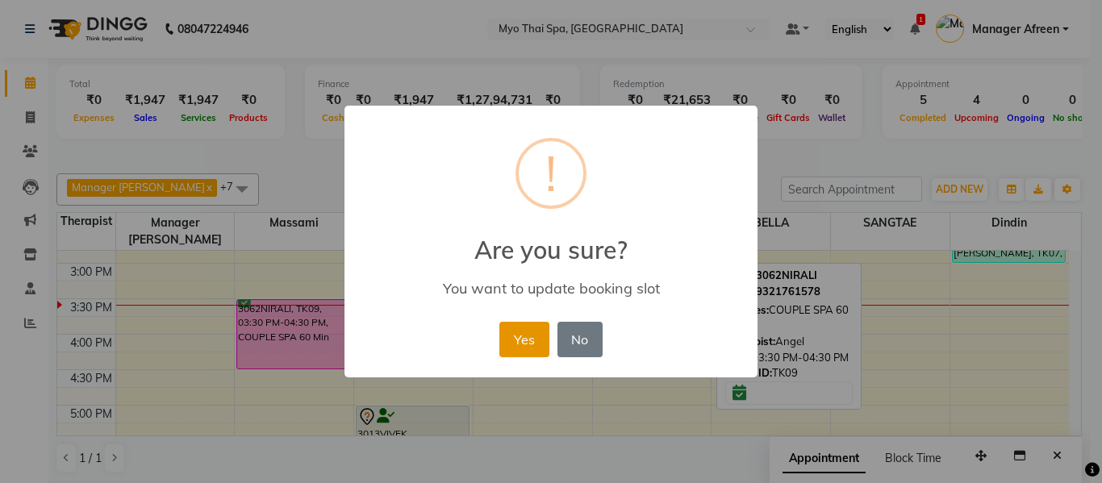
drag, startPoint x: 517, startPoint y: 335, endPoint x: 673, endPoint y: 311, distance: 158.2
click at [518, 335] on button "Yes" at bounding box center [523, 339] width 49 height 35
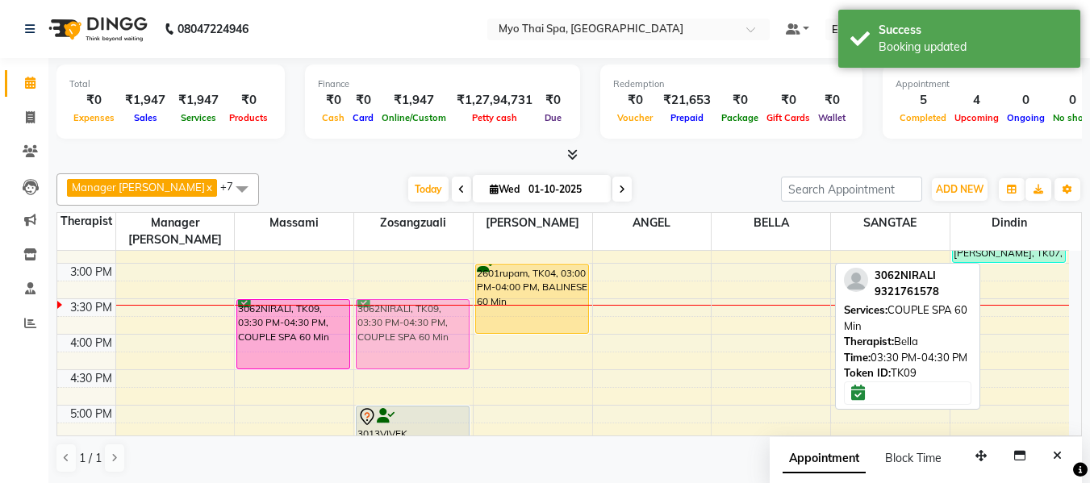
drag, startPoint x: 779, startPoint y: 308, endPoint x: 445, endPoint y: 308, distance: 333.9
click at [445, 308] on tr "2240SURENDRA, TK03, 12:15 PM-01:15 PM, DEEP TISSUE 60 Min 2114varsha palva, TK0…" at bounding box center [562, 299] width 1011 height 1064
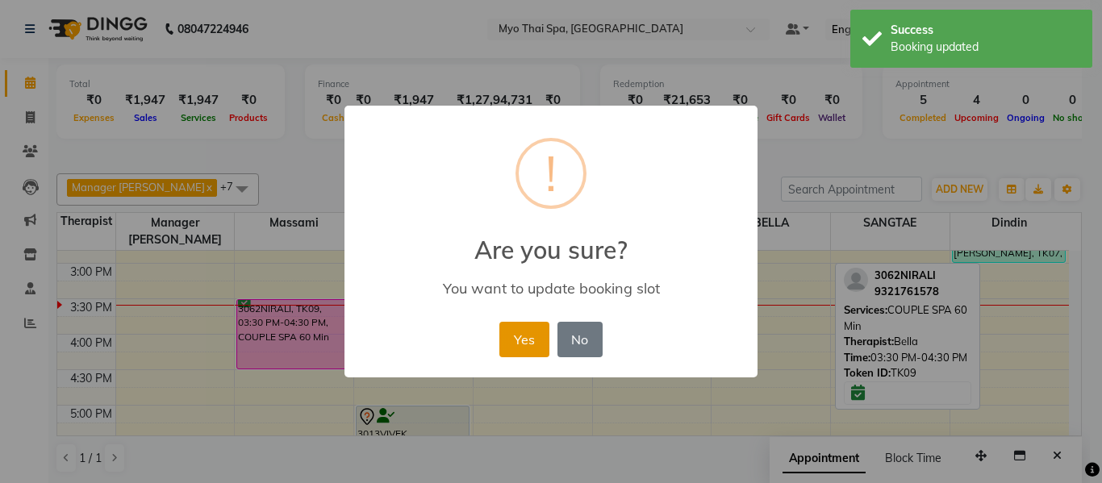
click at [521, 332] on button "Yes" at bounding box center [523, 339] width 49 height 35
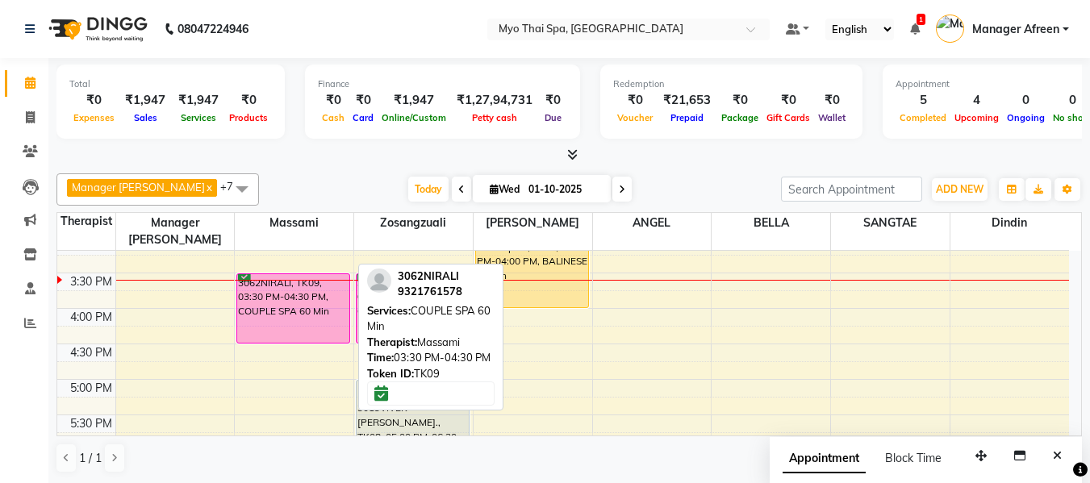
scroll to position [484, 0]
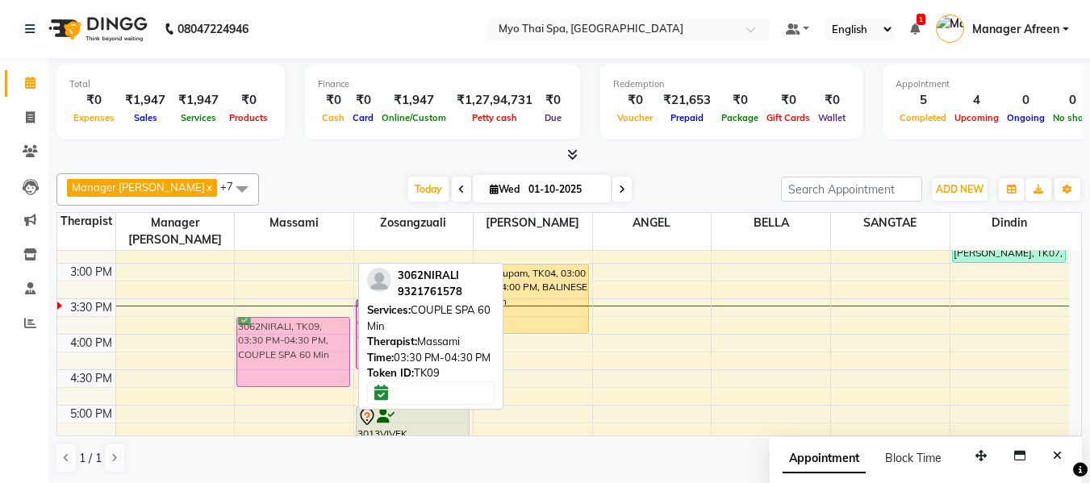
drag, startPoint x: 303, startPoint y: 302, endPoint x: 303, endPoint y: 311, distance: 8.9
click at [303, 311] on div "2114varsha palva, TK02, 11:30 AM-01:00 PM, BALINESE 90 Min 2114varsha palva, TK…" at bounding box center [294, 299] width 119 height 1064
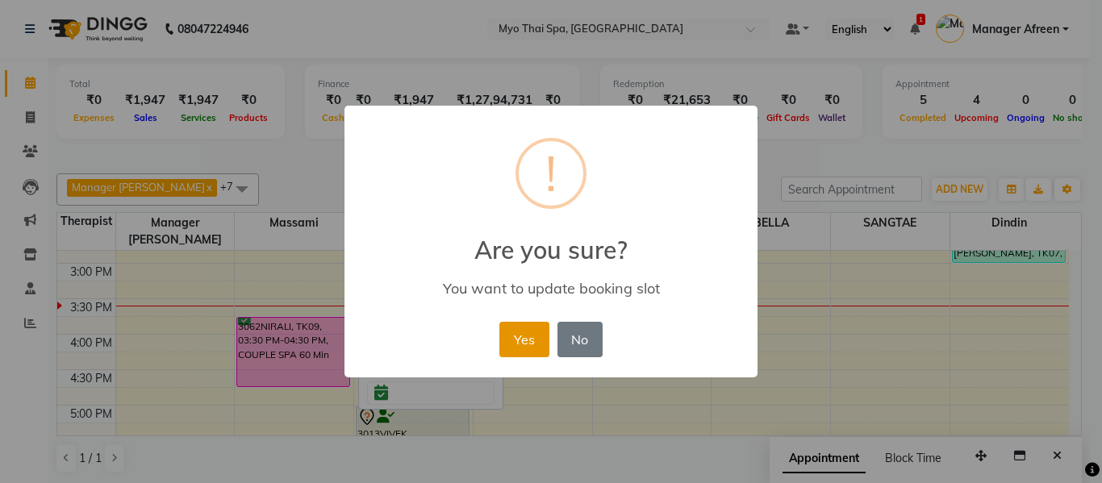
click at [527, 336] on button "Yes" at bounding box center [523, 339] width 49 height 35
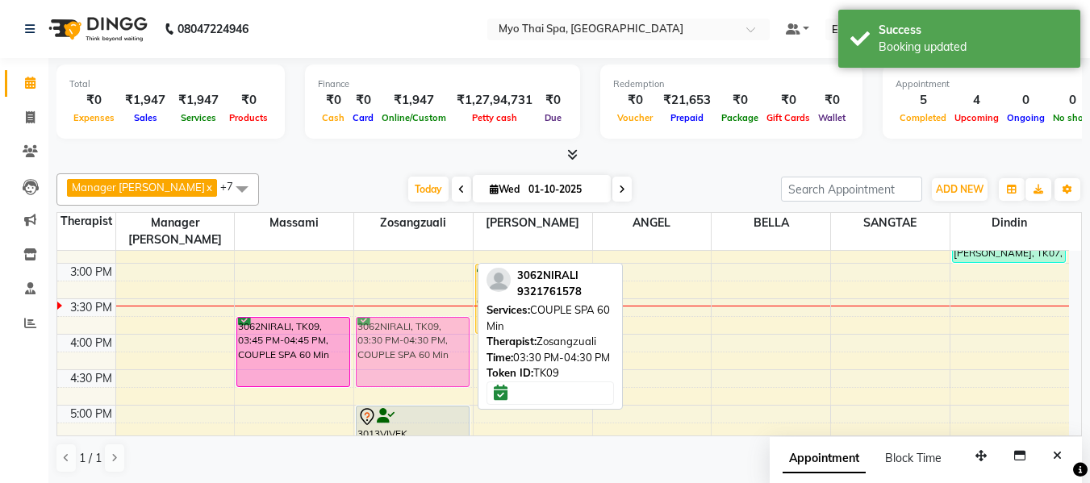
drag, startPoint x: 402, startPoint y: 304, endPoint x: 407, endPoint y: 325, distance: 21.5
click at [407, 325] on div "2114varsha palva, TK02, 11:30 AM-01:00 PM, BALINESE 90 Min 3062NIRALI, TK09, 03…" at bounding box center [413, 299] width 119 height 1064
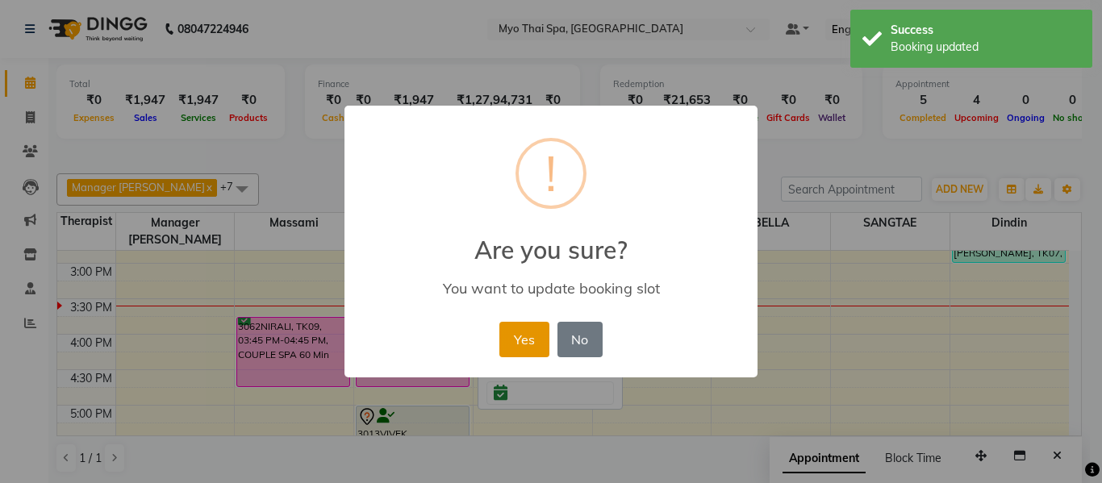
click at [534, 340] on button "Yes" at bounding box center [523, 339] width 49 height 35
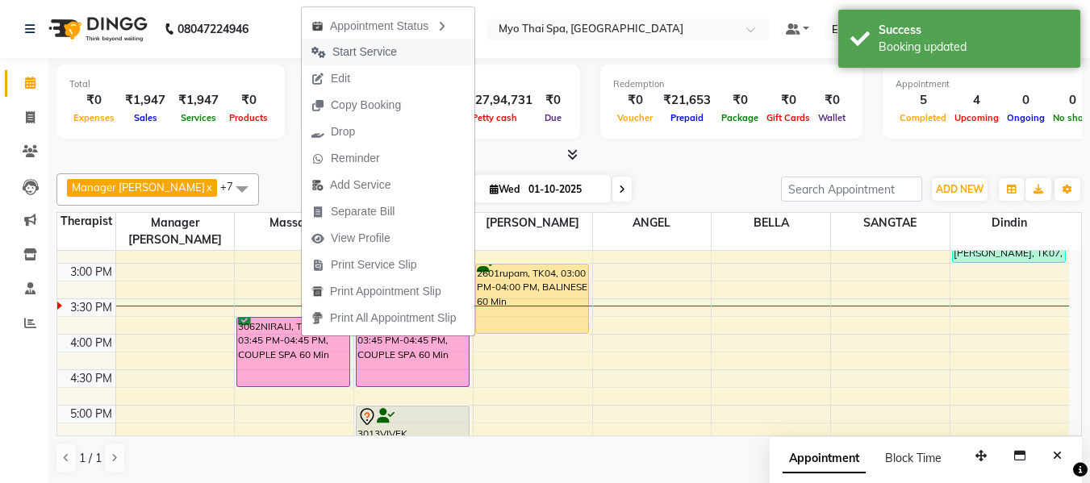
click at [365, 56] on span "Start Service" at bounding box center [364, 52] width 65 height 17
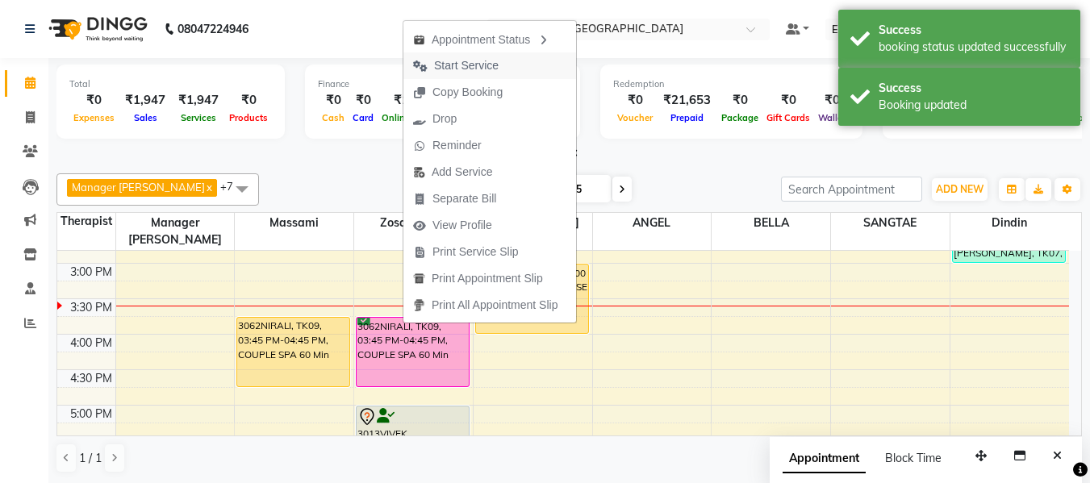
click at [457, 64] on span "Start Service" at bounding box center [466, 65] width 65 height 17
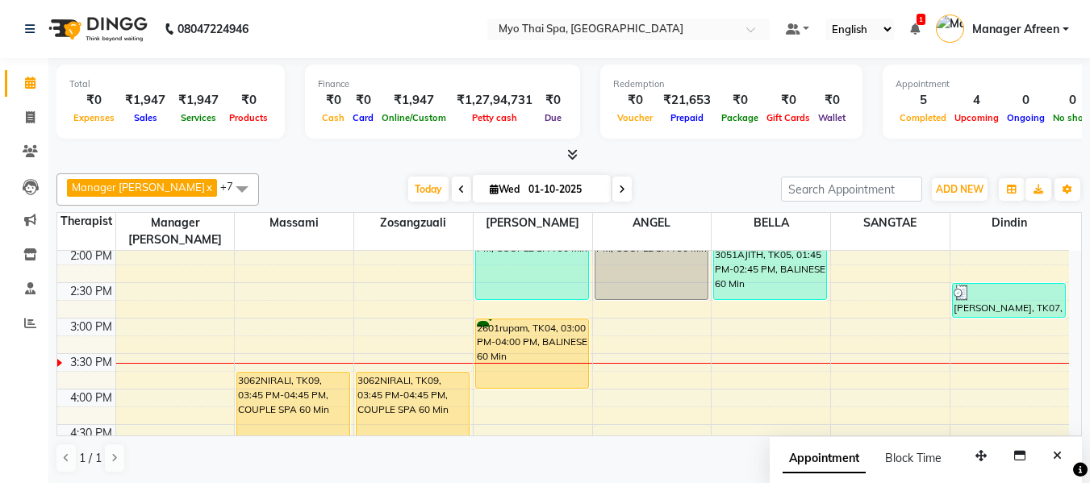
scroll to position [403, 0]
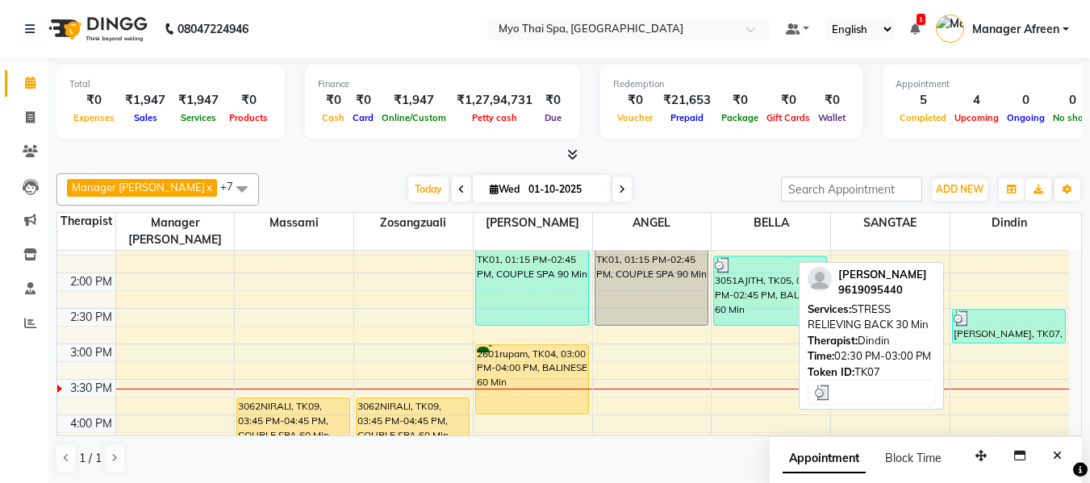
click at [1015, 311] on div at bounding box center [1008, 319] width 111 height 16
click at [1001, 311] on div "[PERSON_NAME], TK07, 02:30 PM-03:00 PM, STRESS RELIEVING BACK 30 Min" at bounding box center [1009, 326] width 113 height 33
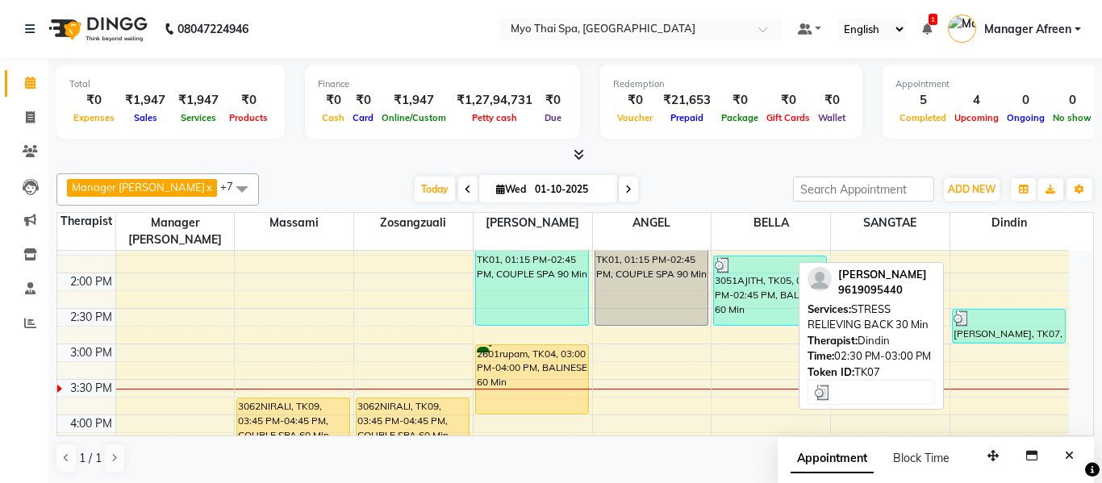
select select "3"
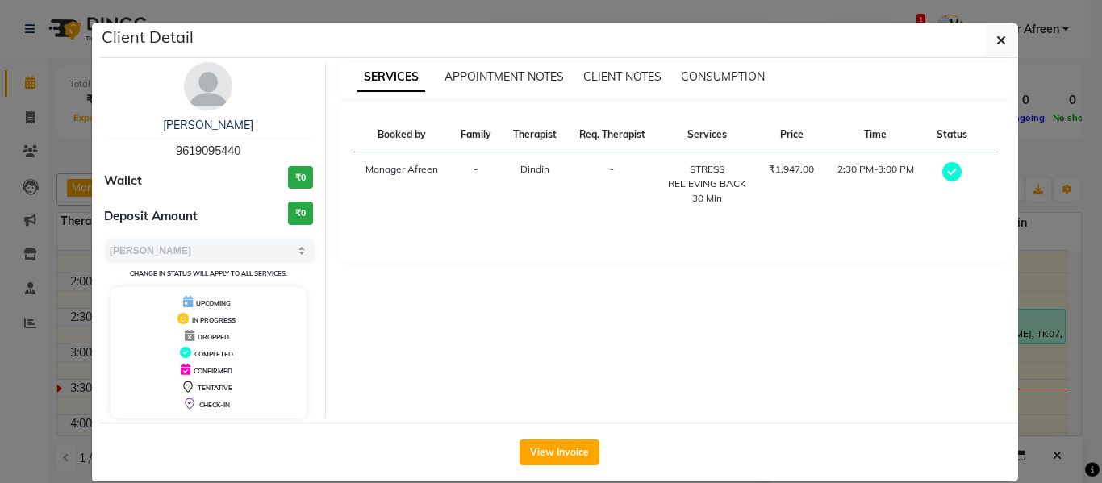
click at [193, 149] on span "9619095440" at bounding box center [208, 151] width 65 height 15
copy span "9619095440"
click at [996, 40] on icon "button" at bounding box center [1001, 40] width 10 height 13
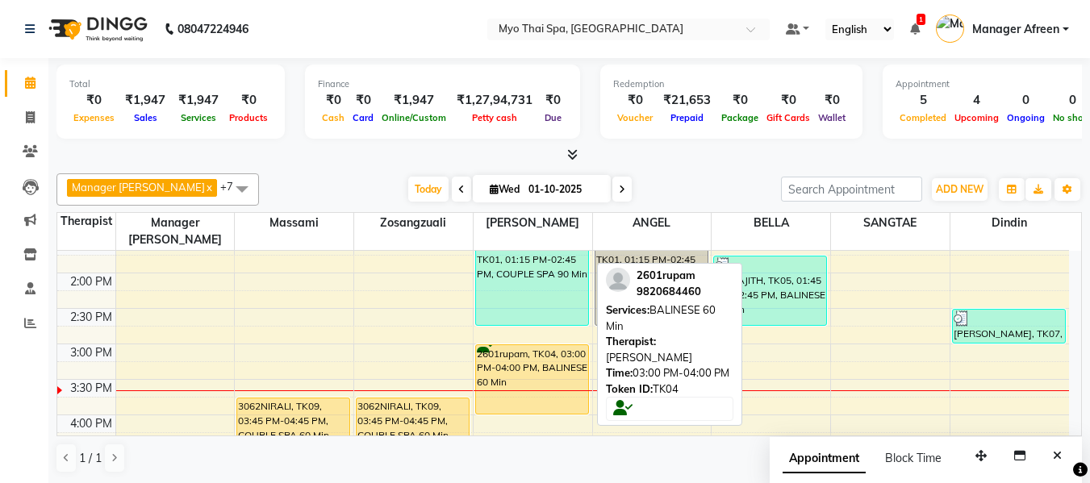
click at [523, 356] on div "2601rupam, TK04, 03:00 PM-04:00 PM, BALINESE 60 Min" at bounding box center [532, 379] width 112 height 69
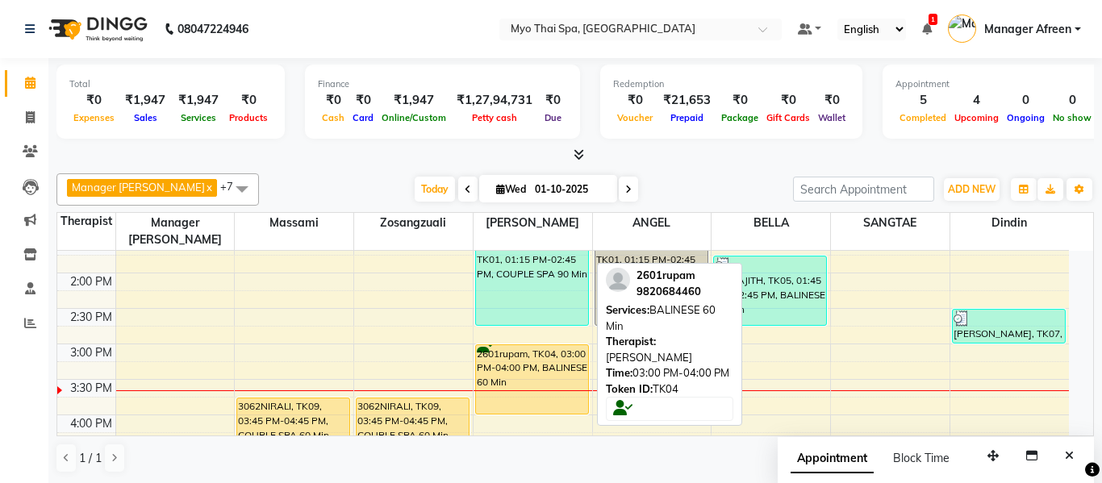
select select "1"
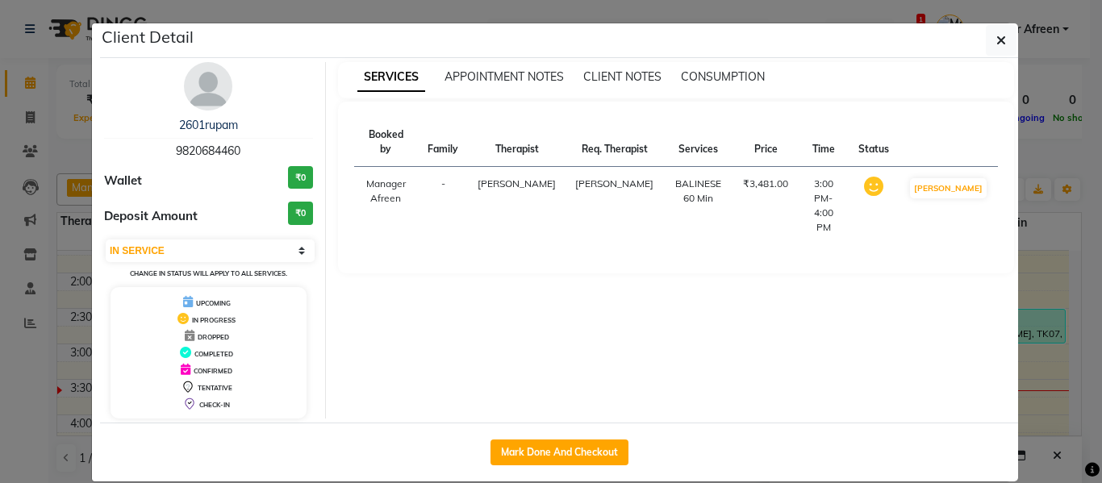
click at [199, 153] on span "9820684460" at bounding box center [208, 151] width 65 height 15
copy span "9820684460"
click at [990, 42] on button "button" at bounding box center [1001, 40] width 31 height 31
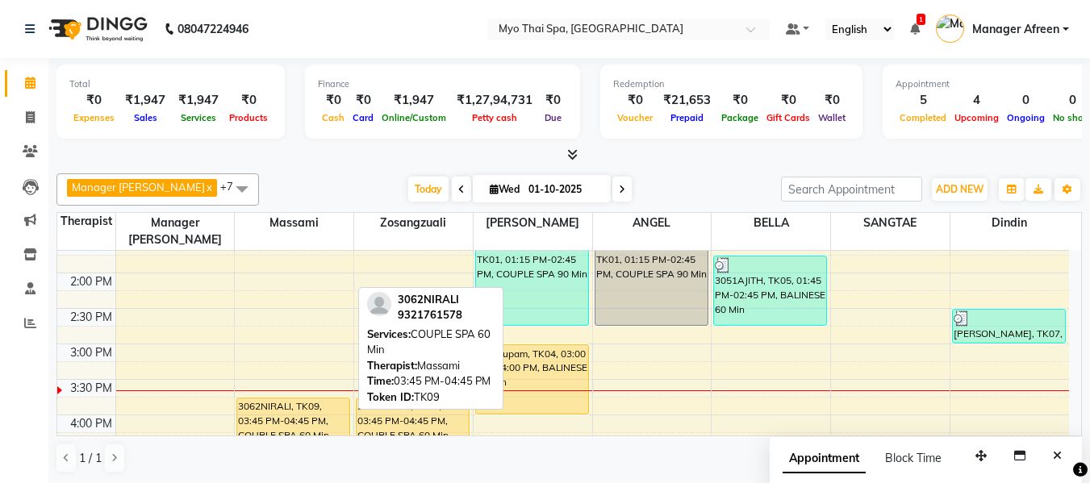
click at [330, 402] on div "3062NIRALI, TK09, 03:45 PM-04:45 PM, COUPLE SPA 60 Min" at bounding box center [293, 432] width 112 height 69
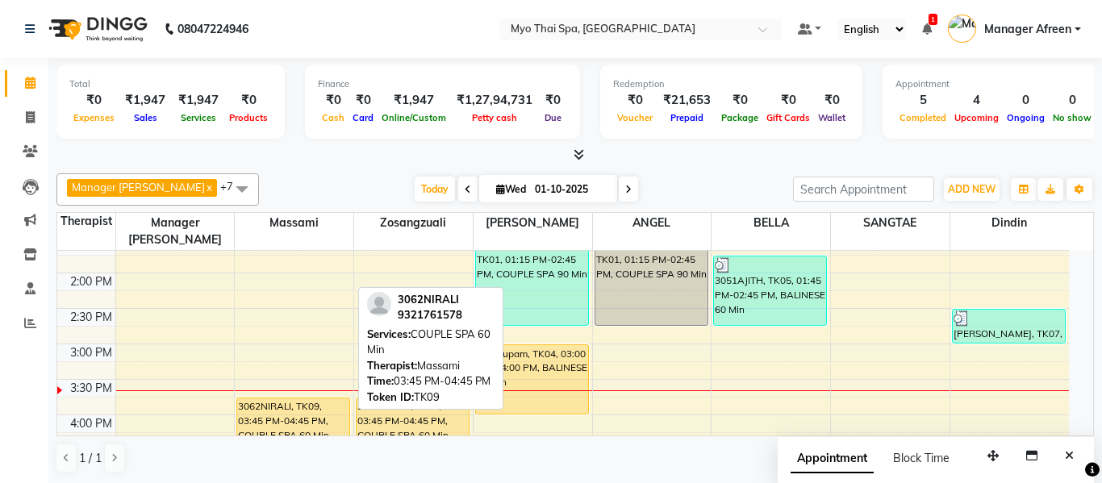
select select "1"
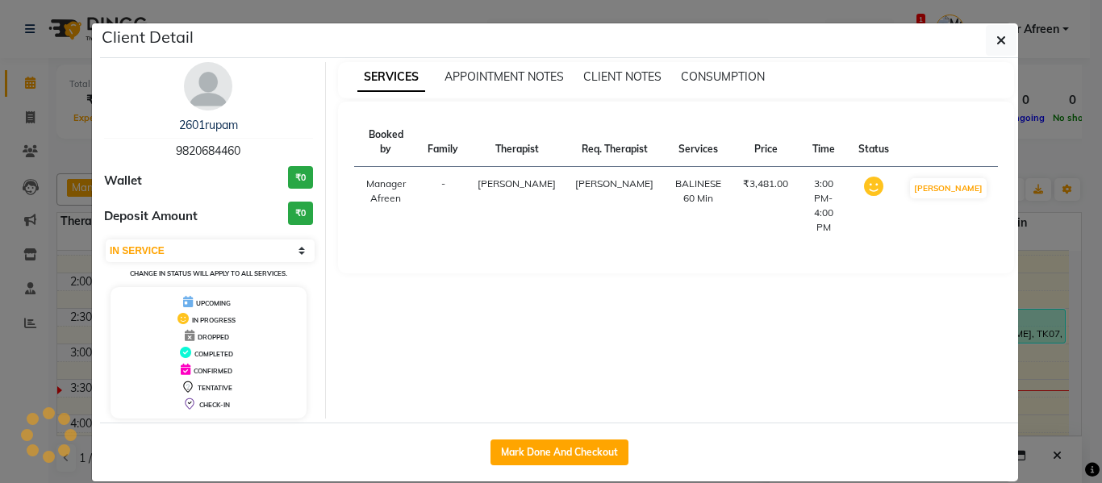
click at [203, 152] on span "9820684460" at bounding box center [208, 151] width 65 height 15
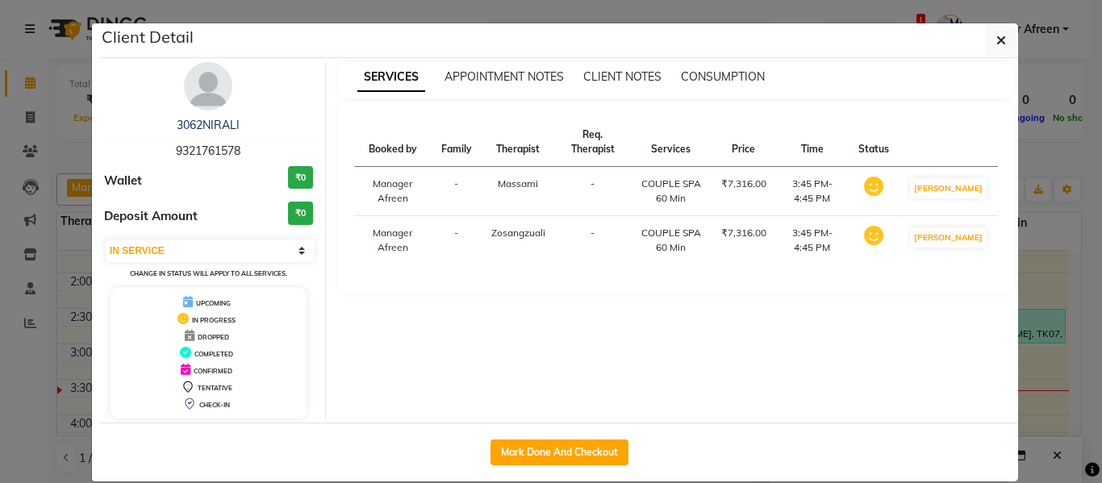
copy span "9820684460"
click at [996, 44] on icon "button" at bounding box center [1001, 40] width 10 height 13
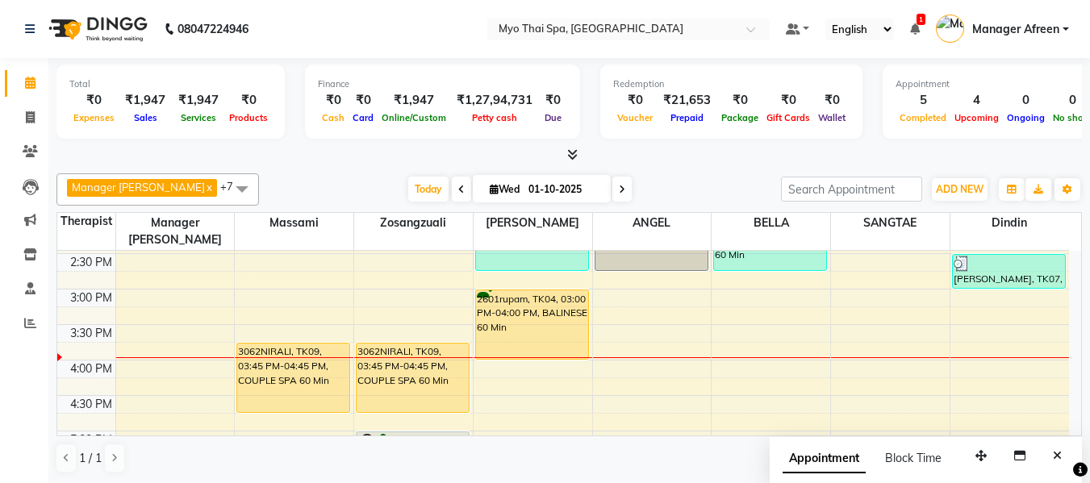
scroll to position [484, 0]
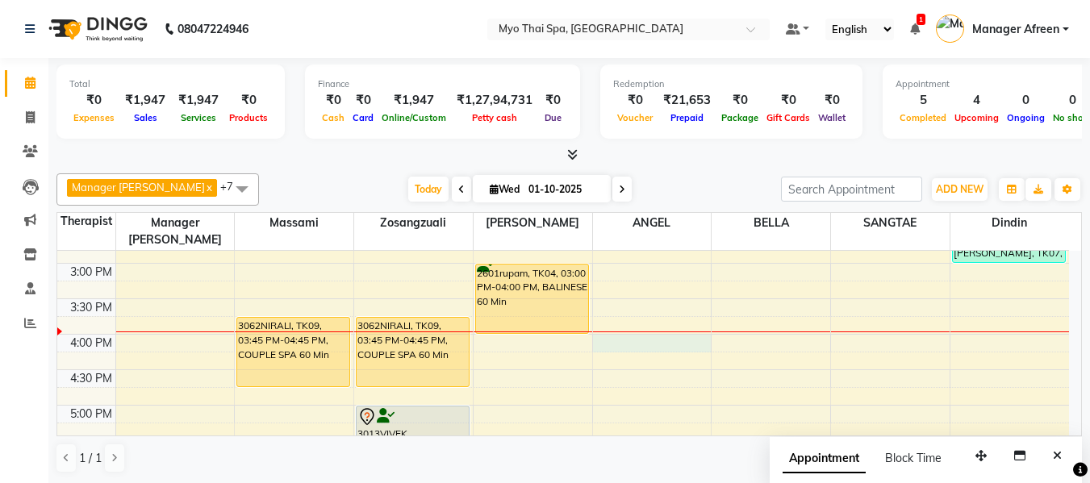
click at [607, 325] on div "8:00 AM 8:30 AM 9:00 AM 9:30 AM 10:00 AM 10:30 AM 11:00 AM 11:30 AM 12:00 PM 12…" at bounding box center [562, 299] width 1011 height 1064
select select "70774"
select select "tentative"
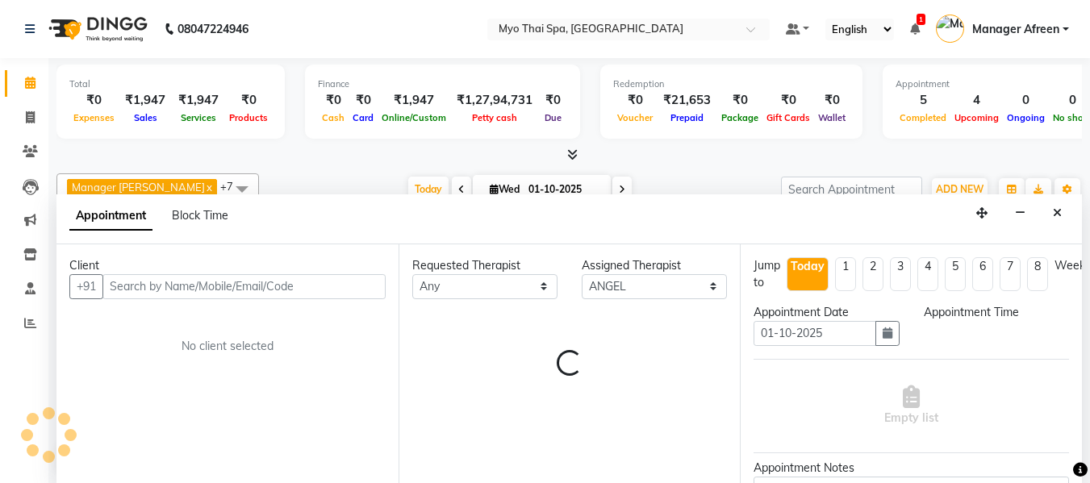
scroll to position [1, 0]
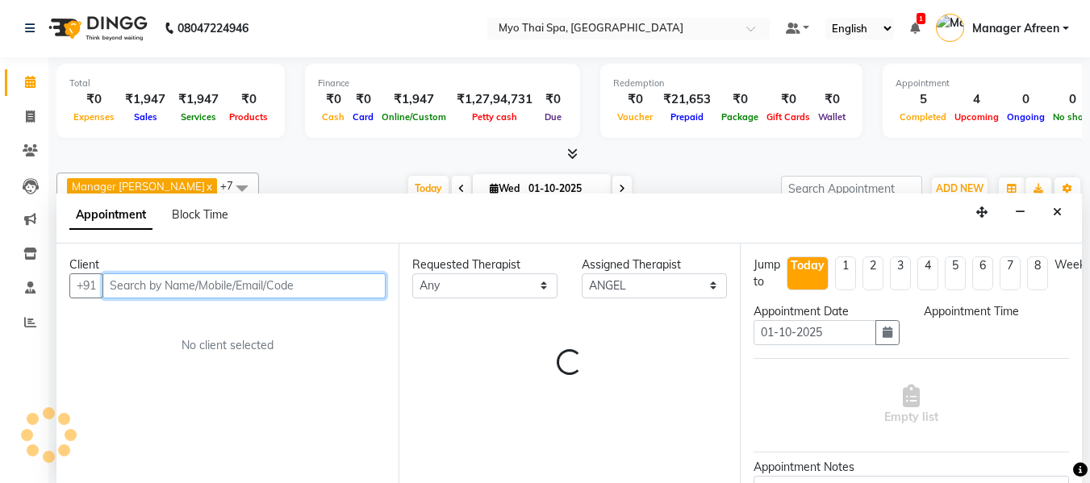
select select "960"
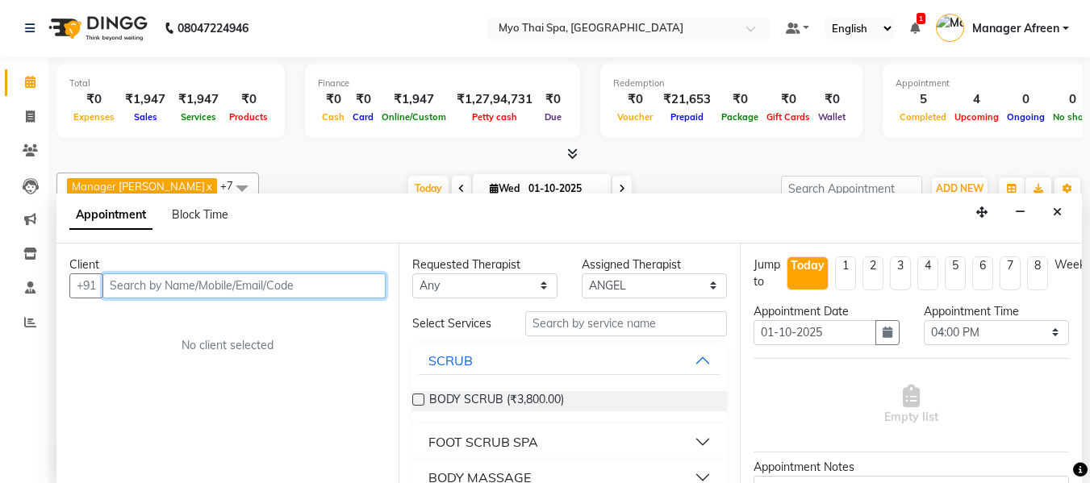
click at [327, 277] on input "text" at bounding box center [243, 285] width 283 height 25
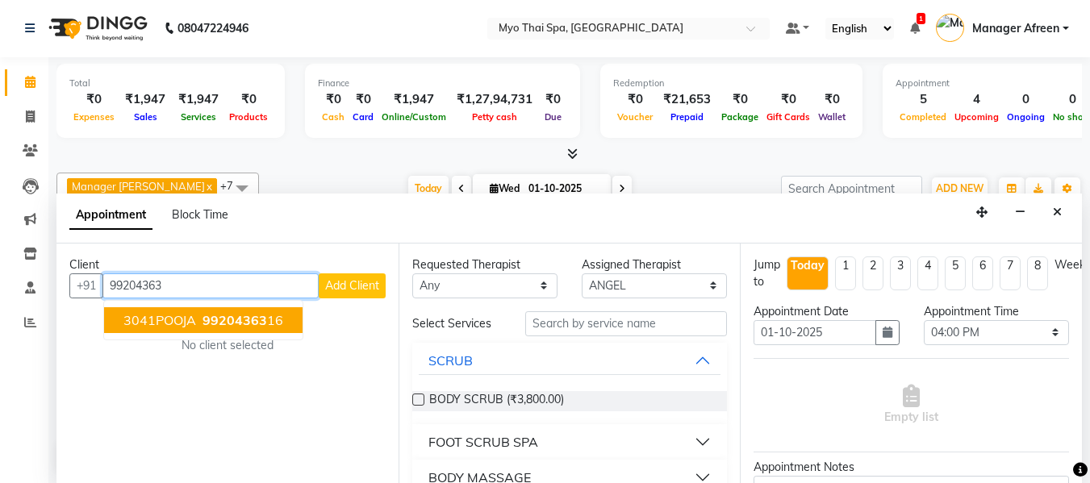
click at [262, 311] on button "3041POOJA 99204363 16" at bounding box center [203, 320] width 198 height 26
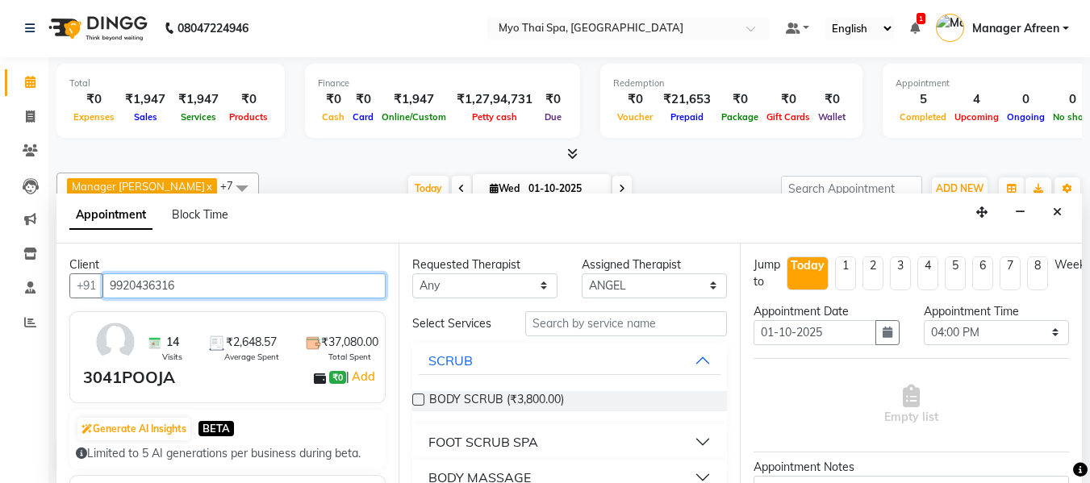
scroll to position [161, 0]
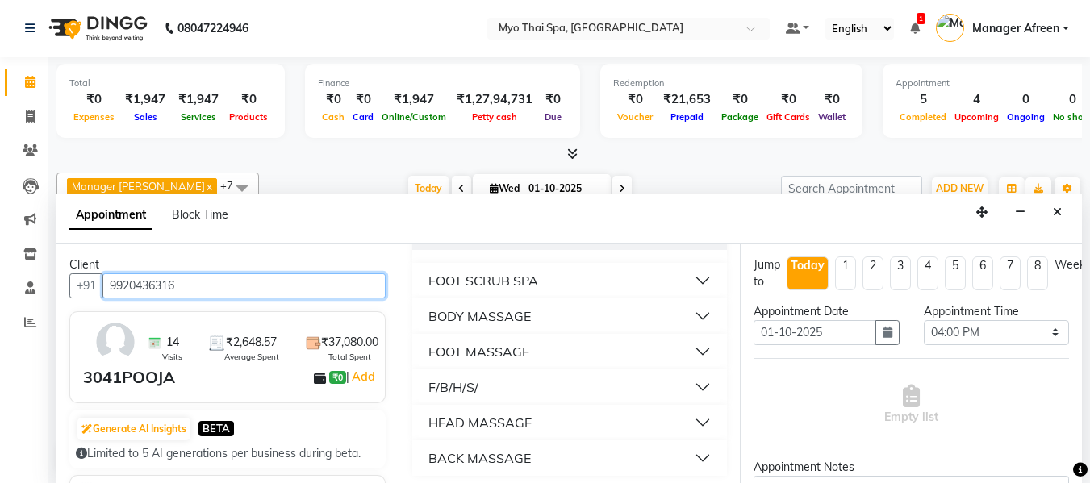
type input "9920436316"
click at [489, 384] on button "F/B/H/S/" at bounding box center [570, 387] width 302 height 29
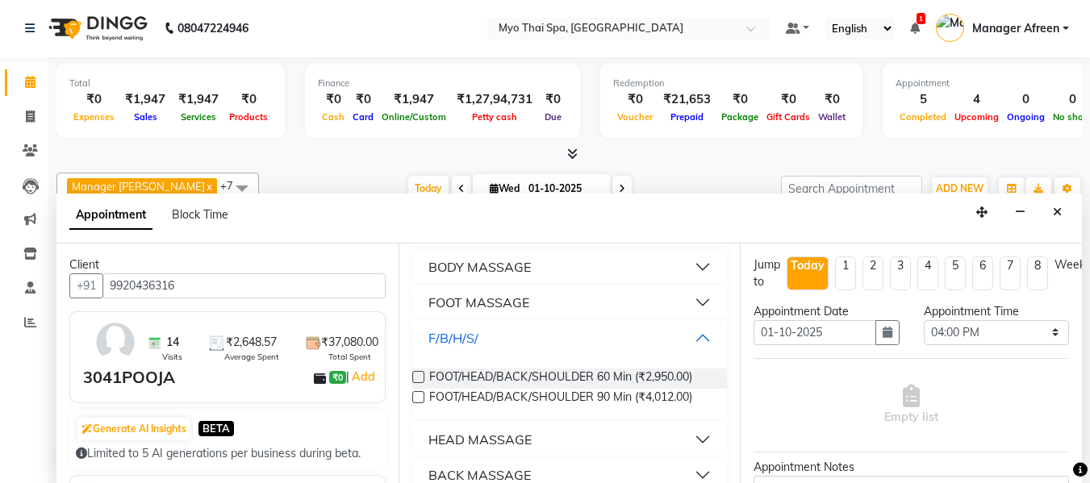
scroll to position [233, 0]
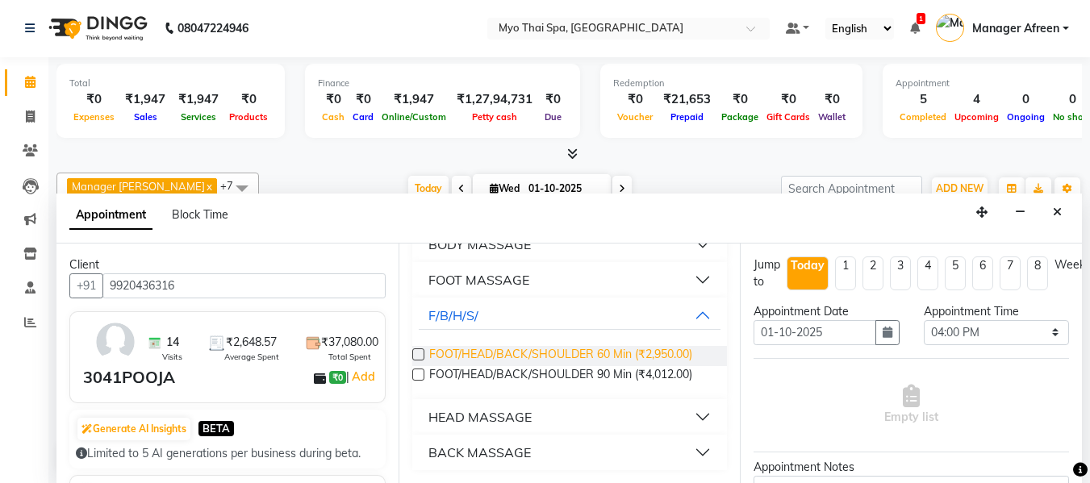
click at [648, 352] on span "FOOT/HEAD/BACK/SHOULDER 60 Min (₹2,950.00)" at bounding box center [560, 356] width 263 height 20
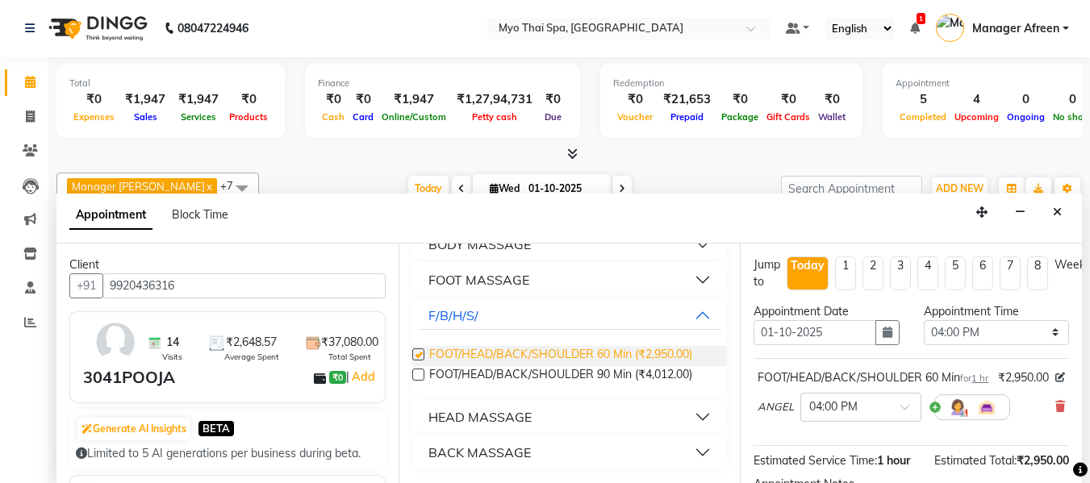
checkbox input "false"
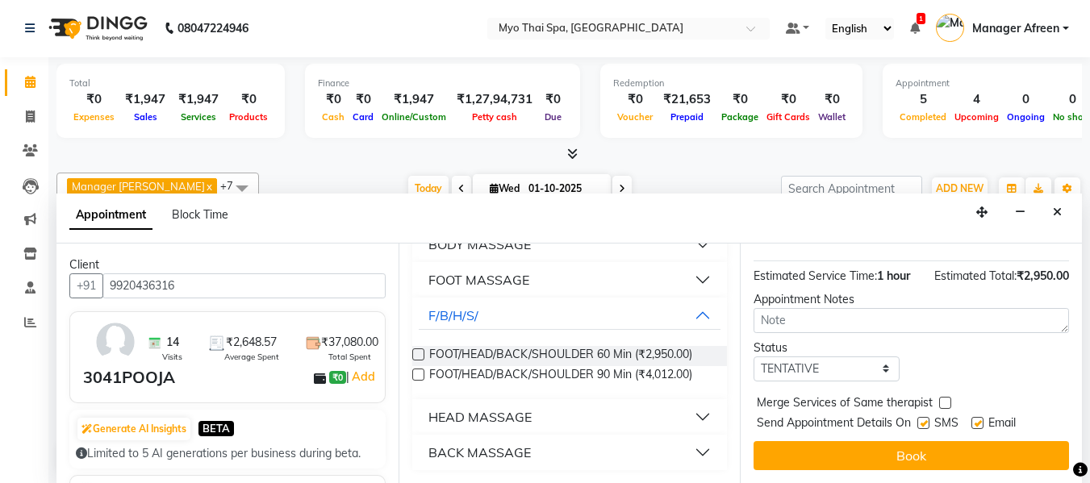
scroll to position [214, 0]
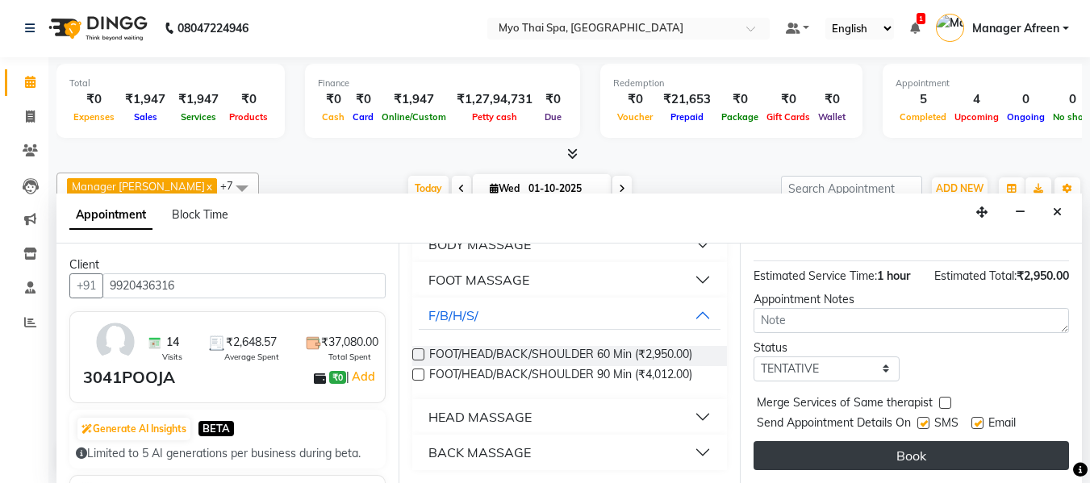
click at [912, 441] on button "Book" at bounding box center [910, 455] width 315 height 29
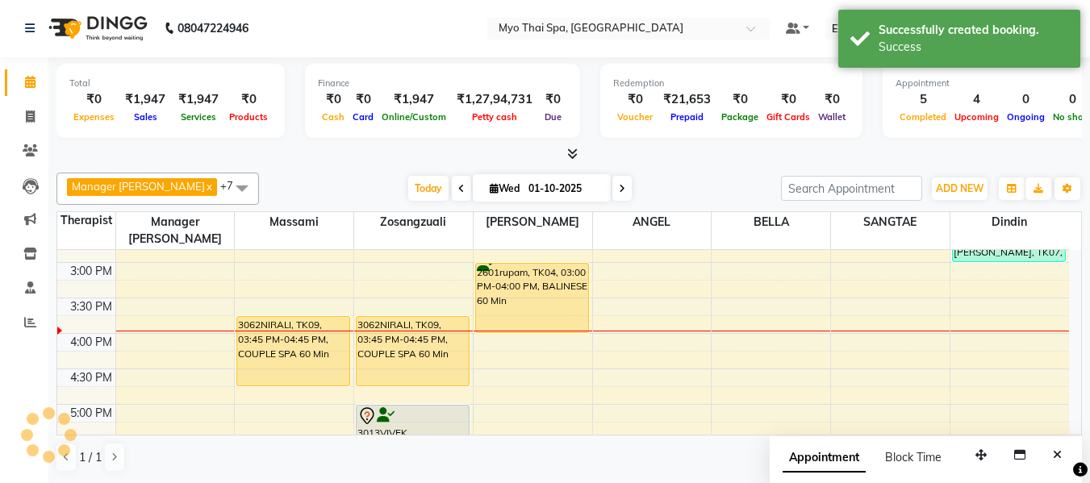
scroll to position [0, 0]
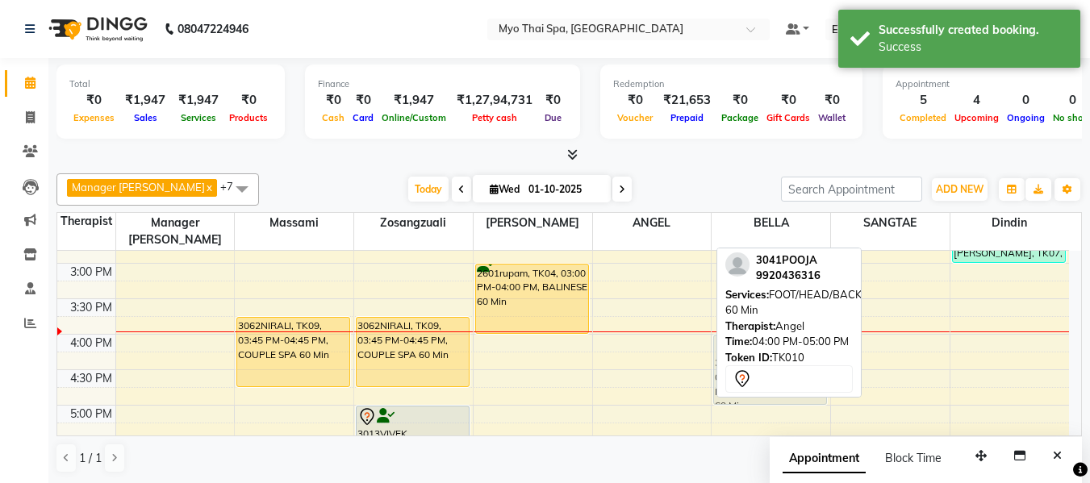
drag, startPoint x: 662, startPoint y: 332, endPoint x: 761, endPoint y: 338, distance: 98.6
click at [761, 338] on div "Manager Churmurin x Dindin x Jane x Massami x ANGEL x BELLA x Zosangzuali x SAN…" at bounding box center [568, 323] width 1025 height 313
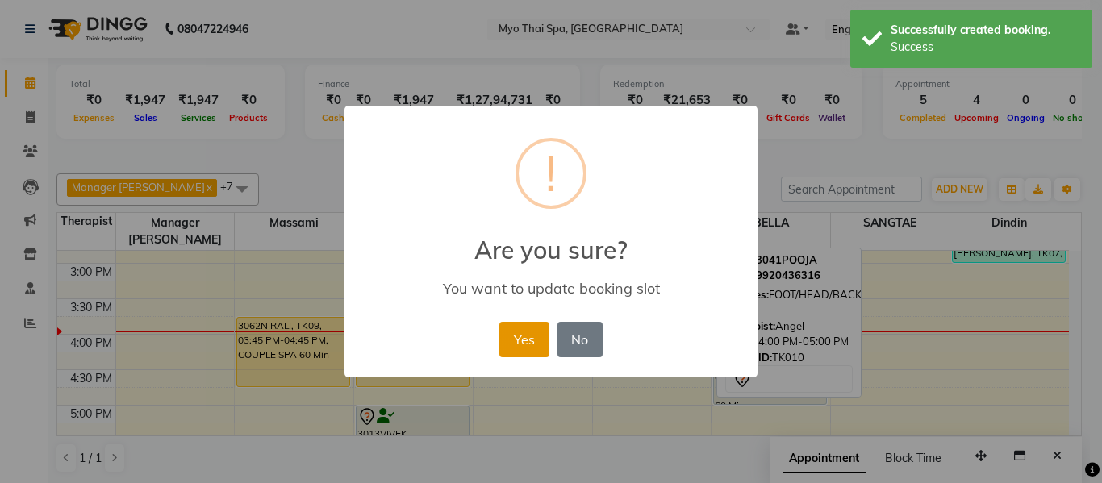
click at [523, 345] on button "Yes" at bounding box center [523, 339] width 49 height 35
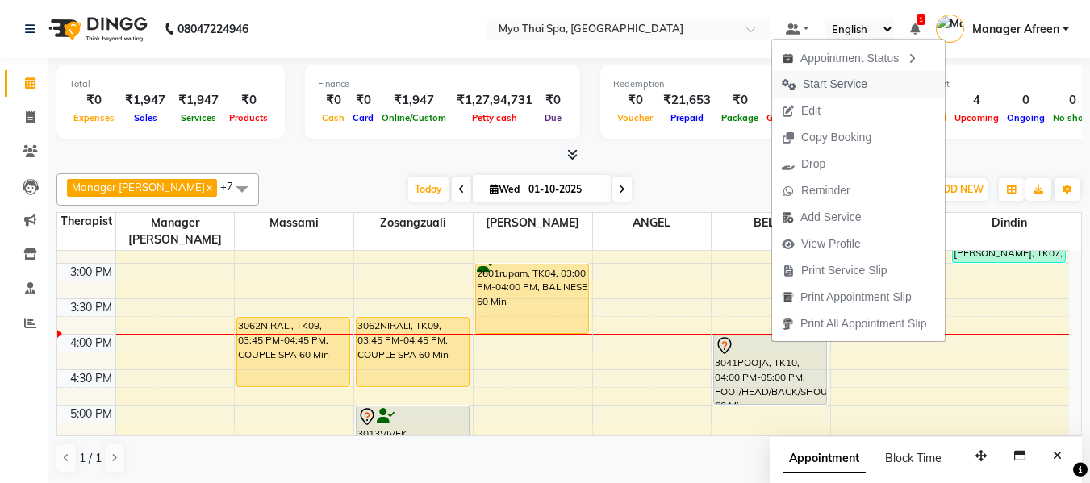
click at [843, 77] on span "Start Service" at bounding box center [835, 84] width 65 height 17
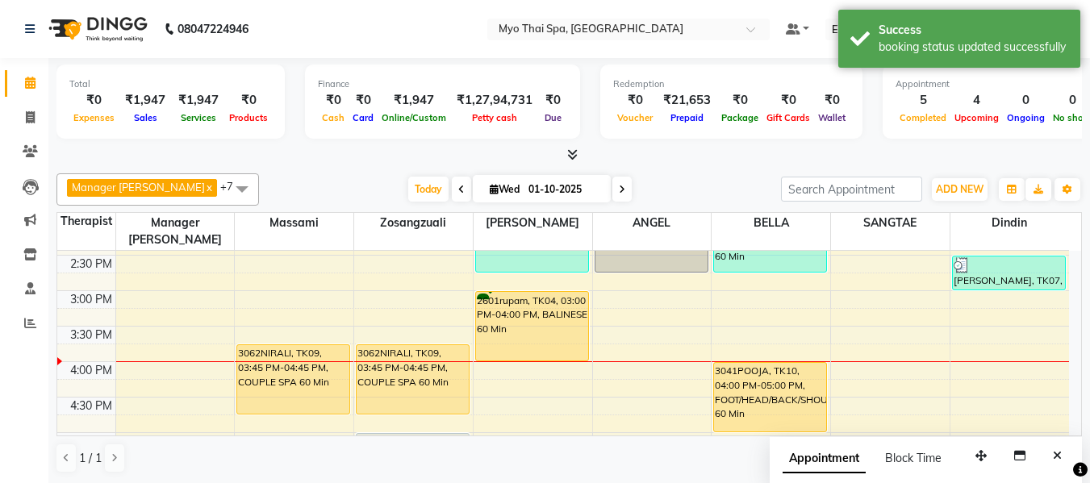
scroll to position [484, 0]
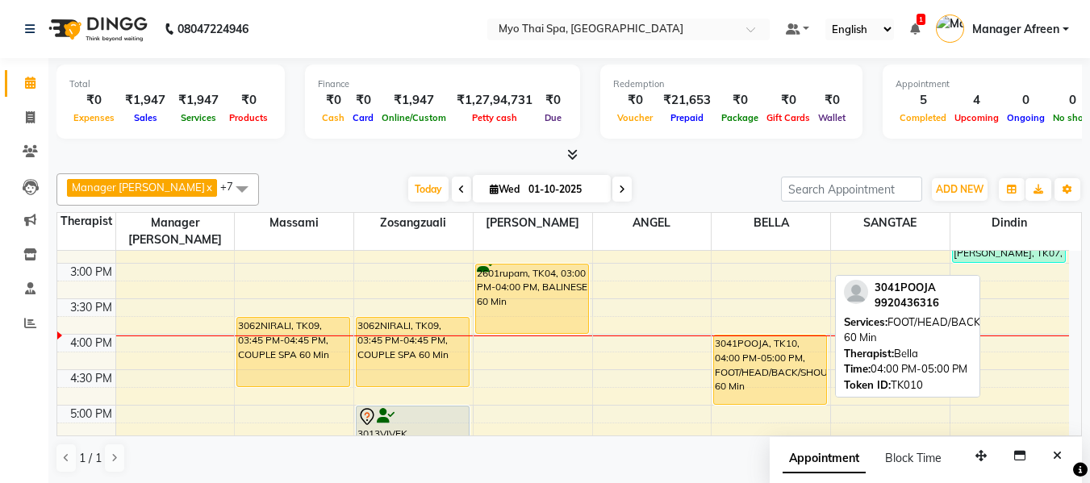
click at [750, 348] on div "3041POOJA, TK10, 04:00 PM-05:00 PM, FOOT/HEAD/BACK/SHOULDER 60 Min" at bounding box center [770, 370] width 112 height 69
click at [750, 352] on div "3041POOJA, TK10, 04:00 PM-05:00 PM, FOOT/HEAD/BACK/SHOULDER 60 Min" at bounding box center [770, 370] width 112 height 69
select select "1"
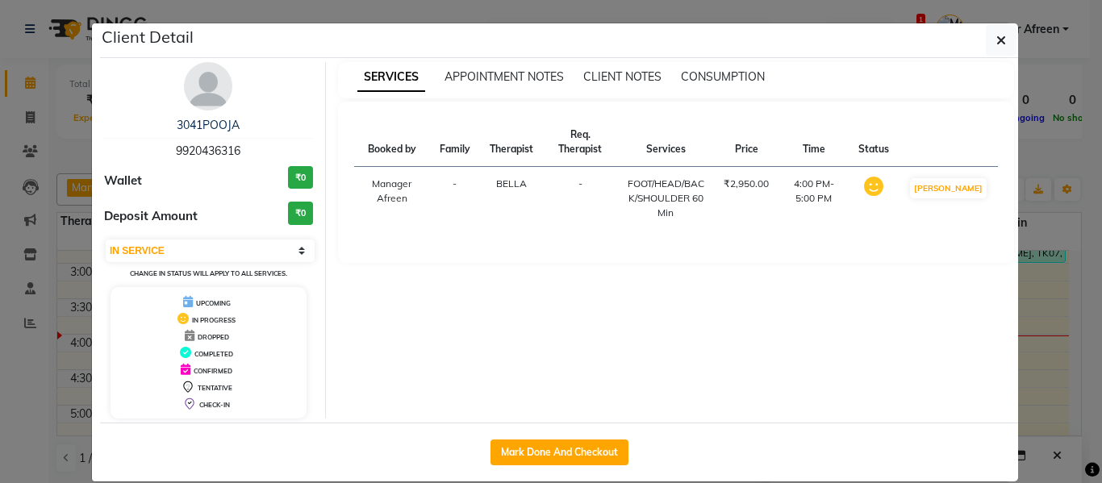
drag, startPoint x: 248, startPoint y: 152, endPoint x: 160, endPoint y: 144, distance: 88.3
click at [160, 144] on div "3041POOJA 9920436316" at bounding box center [208, 138] width 209 height 43
copy span "9920436316"
click at [986, 39] on button "button" at bounding box center [1001, 40] width 31 height 31
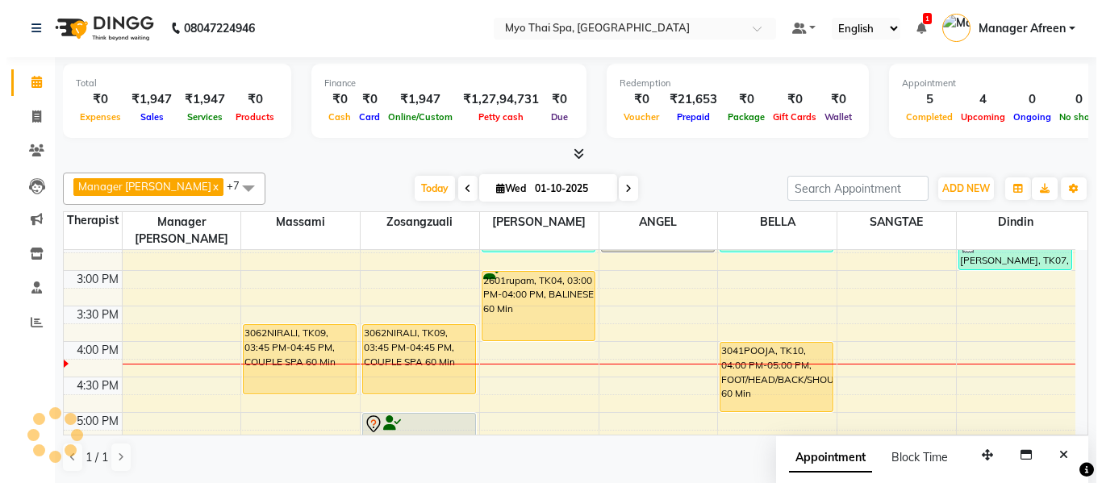
scroll to position [459, 0]
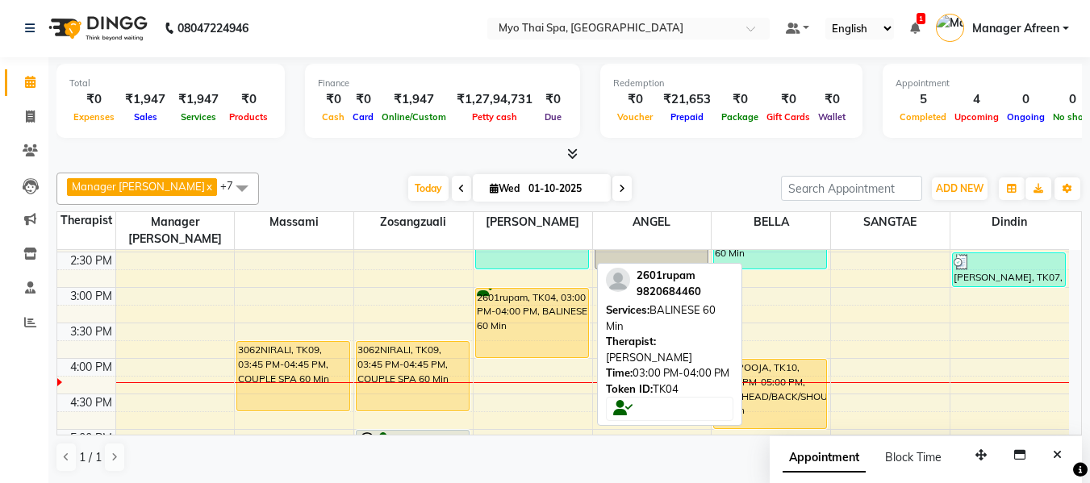
click at [507, 290] on div "2601rupam, TK04, 03:00 PM-04:00 PM, BALINESE 60 Min" at bounding box center [532, 323] width 112 height 69
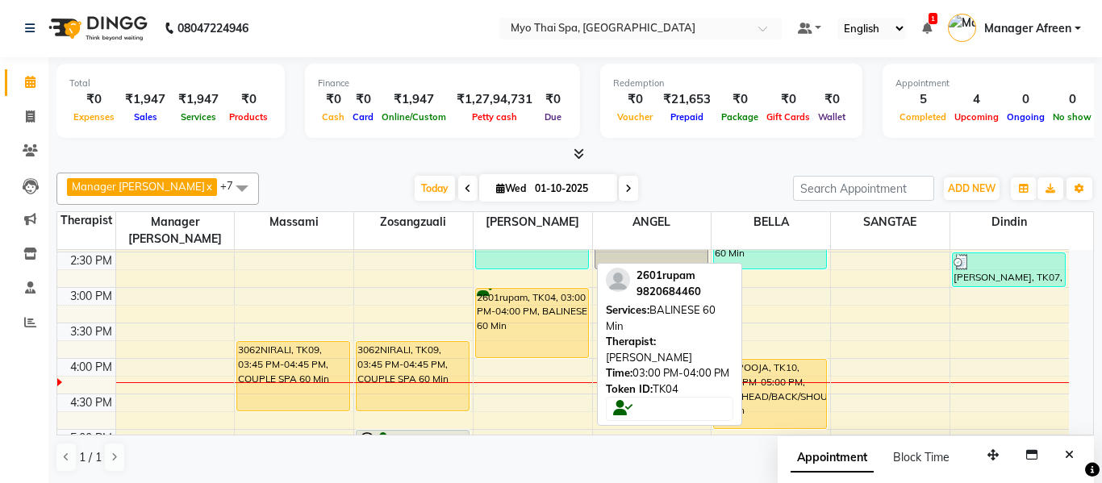
select select "1"
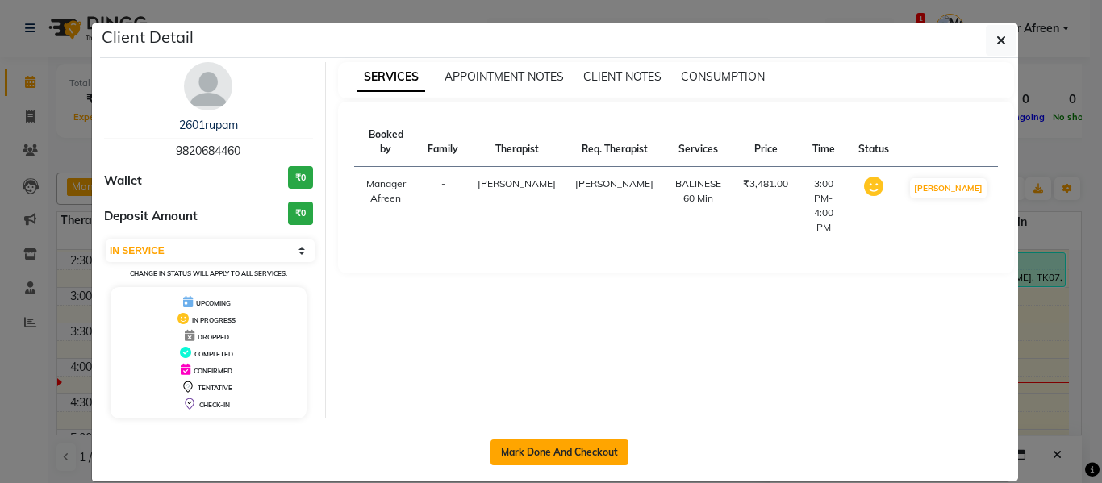
click at [607, 448] on button "Mark Done And Checkout" at bounding box center [559, 453] width 138 height 26
select select "3908"
select select "service"
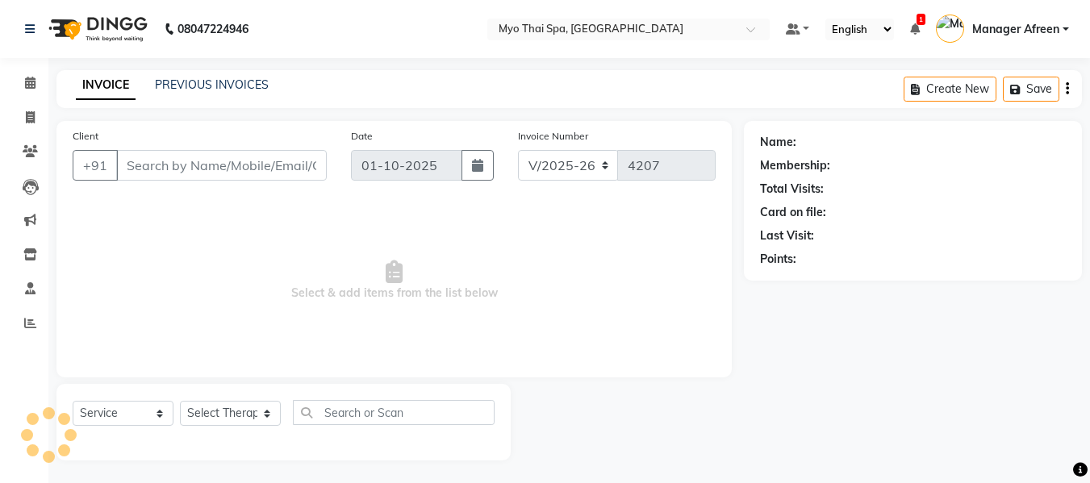
type input "9820684460"
select select "62472"
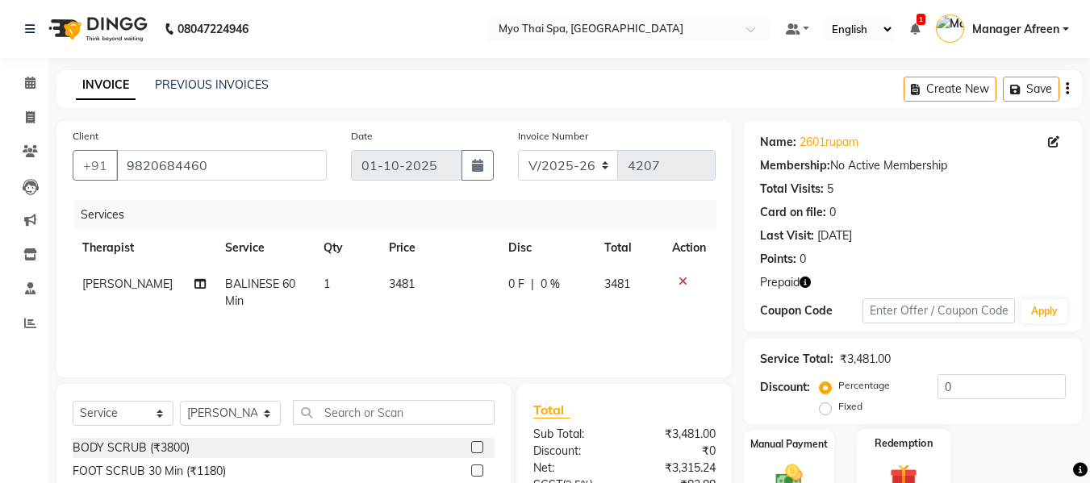
scroll to position [163, 0]
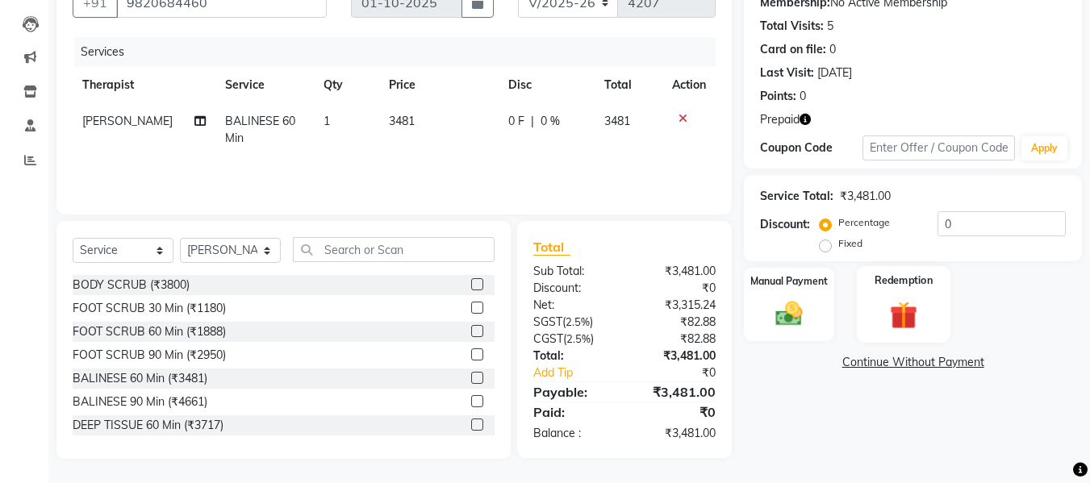
click at [910, 311] on img at bounding box center [903, 315] width 45 height 35
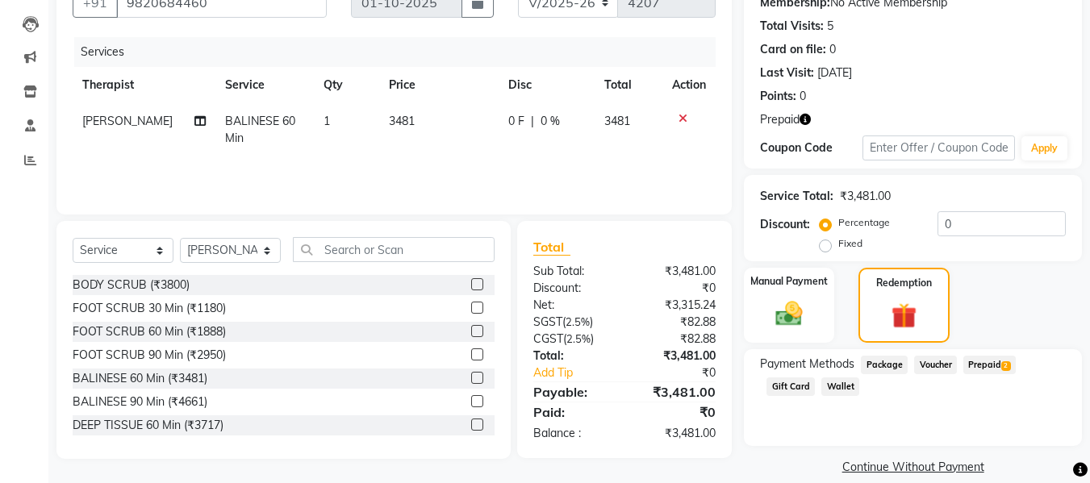
click at [986, 357] on span "Prepaid 2" at bounding box center [989, 365] width 52 height 19
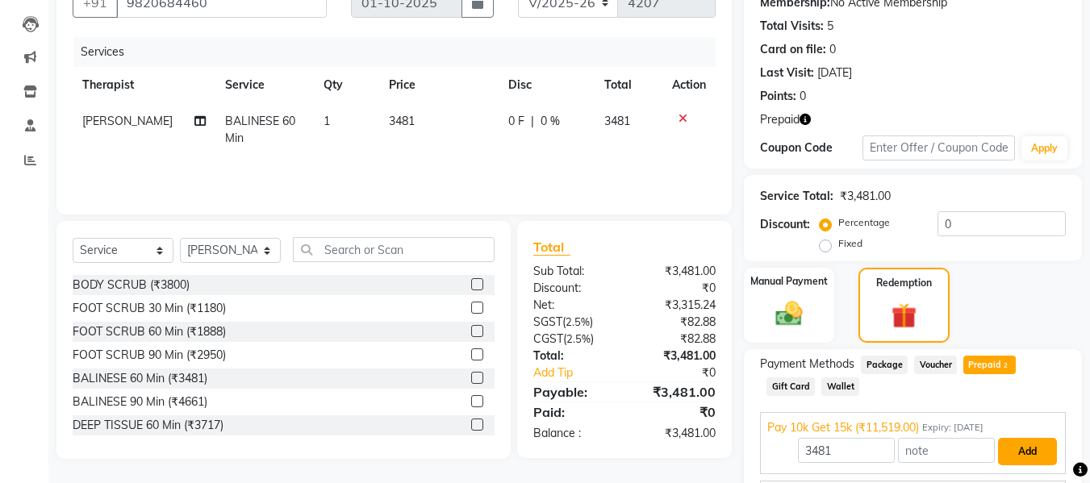
click at [1034, 446] on button "Add" at bounding box center [1027, 451] width 59 height 27
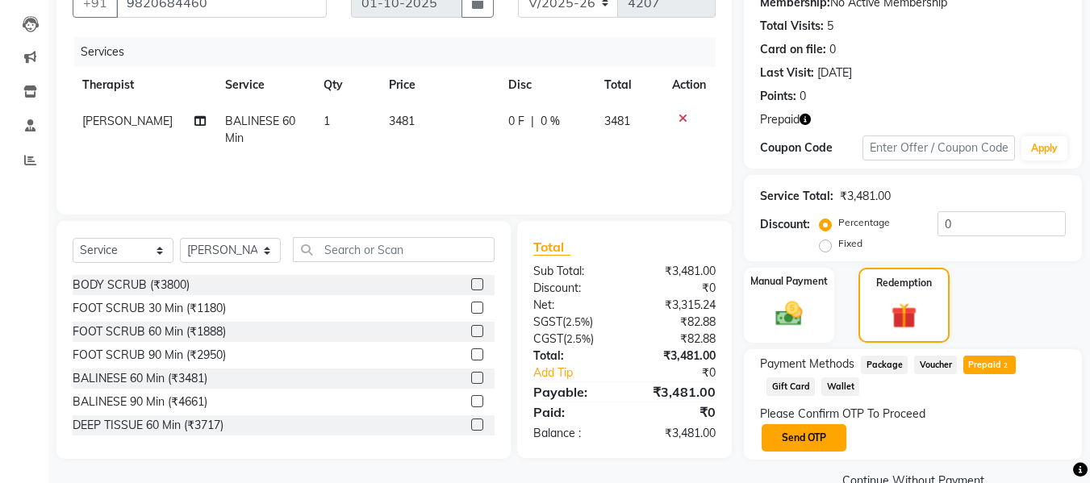
click at [838, 436] on button "Send OTP" at bounding box center [803, 437] width 85 height 27
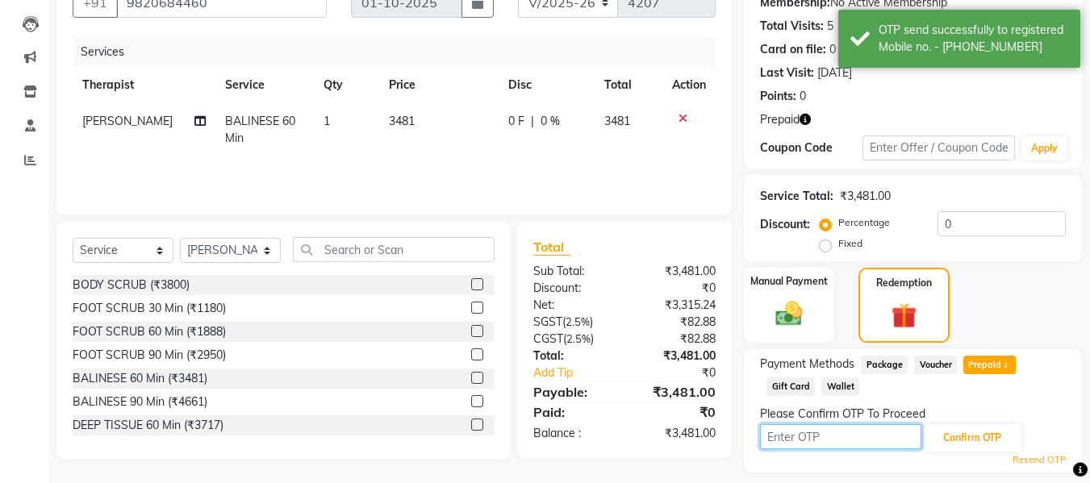
click at [842, 438] on input "text" at bounding box center [840, 436] width 161 height 25
click at [792, 442] on input "text" at bounding box center [840, 436] width 161 height 25
click at [799, 440] on input "text" at bounding box center [840, 436] width 161 height 25
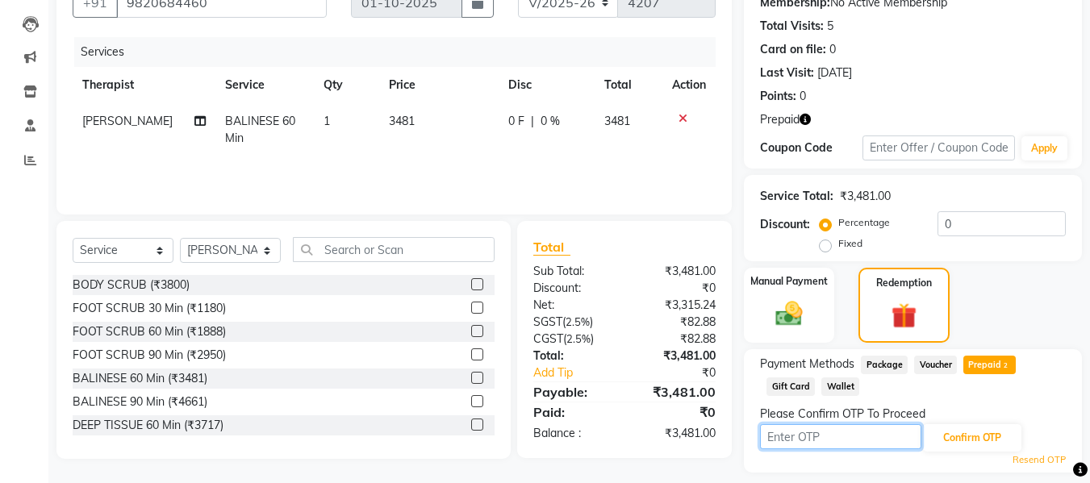
click at [799, 440] on input "text" at bounding box center [840, 436] width 161 height 25
type input "3712"
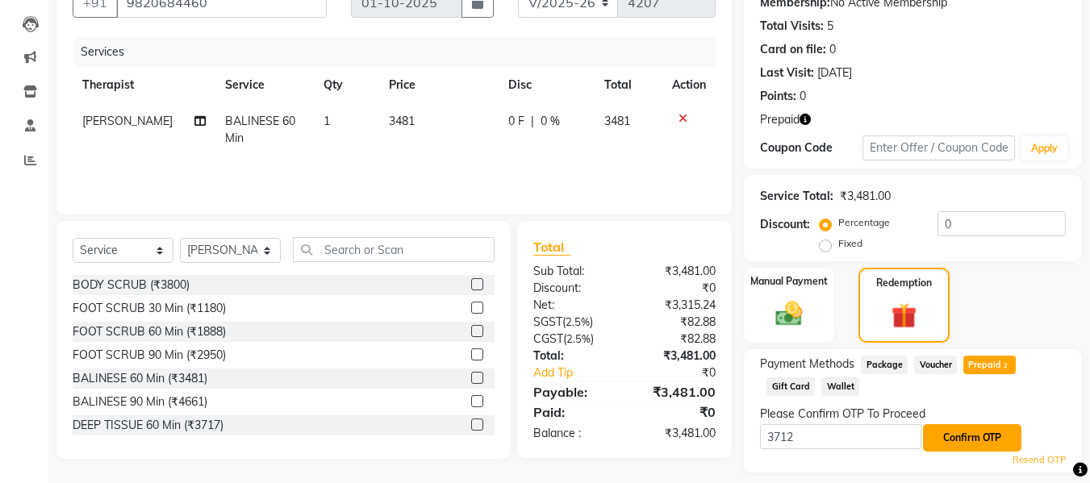
click at [971, 441] on button "Confirm OTP" at bounding box center [972, 437] width 98 height 27
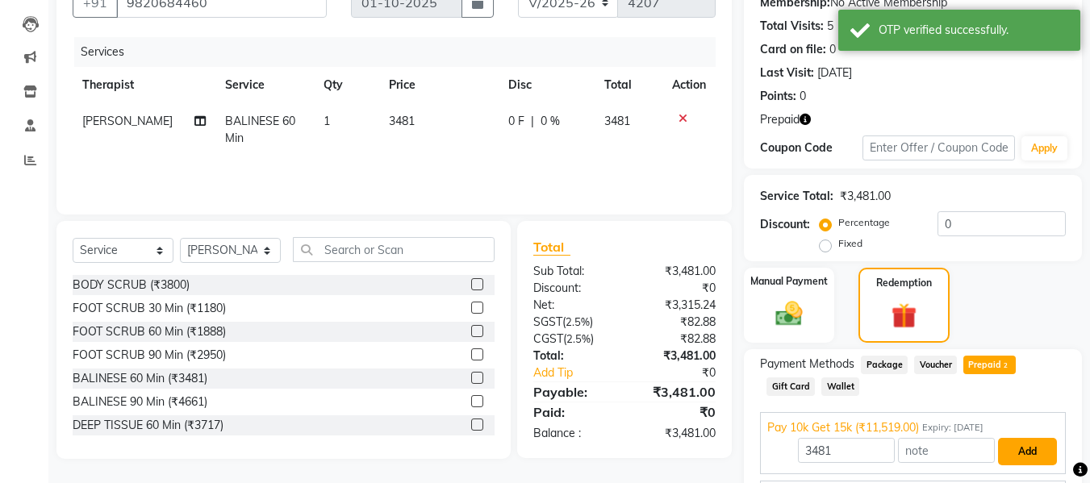
click at [1015, 448] on button "Add" at bounding box center [1027, 451] width 59 height 27
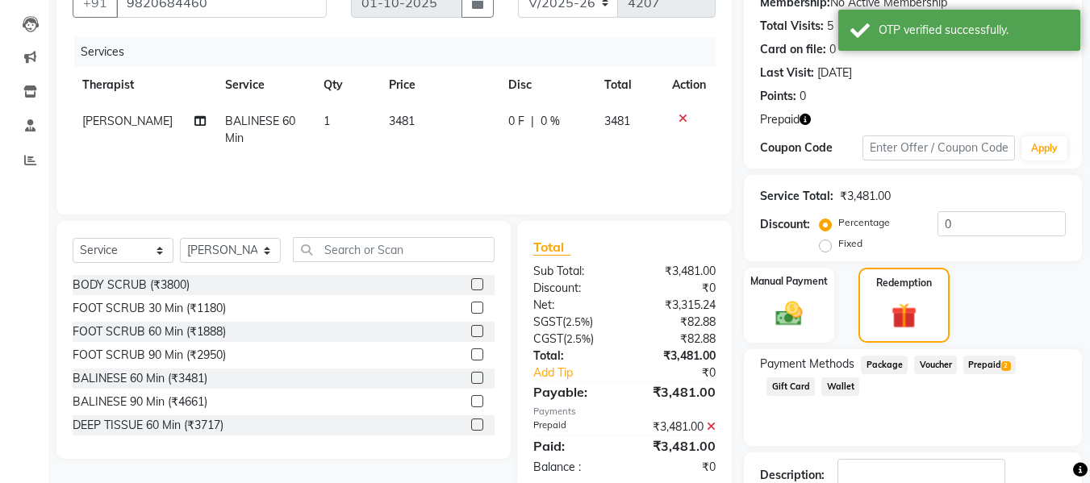
scroll to position [274, 0]
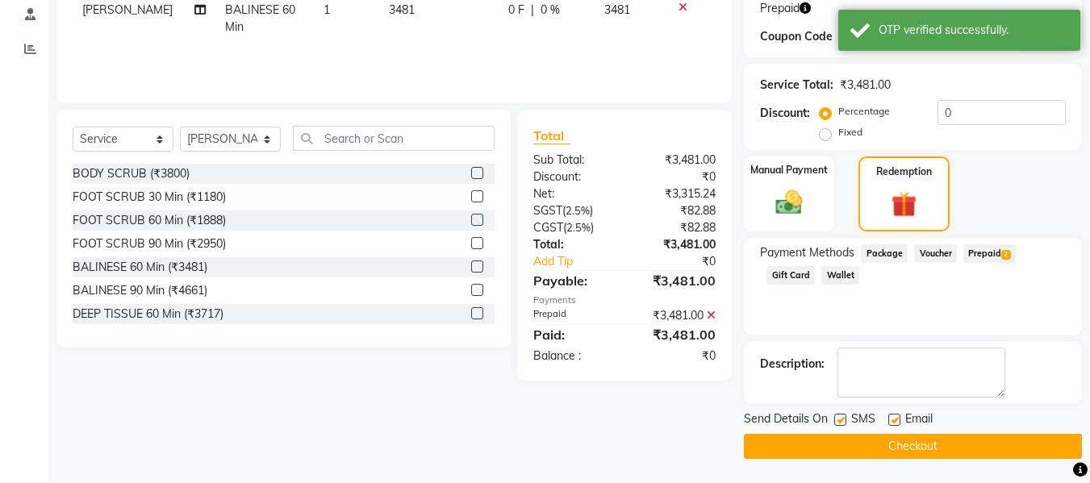
click at [837, 417] on label at bounding box center [840, 420] width 12 height 12
click at [837, 417] on input "checkbox" at bounding box center [839, 420] width 10 height 10
checkbox input "false"
click at [897, 415] on label at bounding box center [894, 420] width 12 height 12
click at [897, 415] on input "checkbox" at bounding box center [893, 420] width 10 height 10
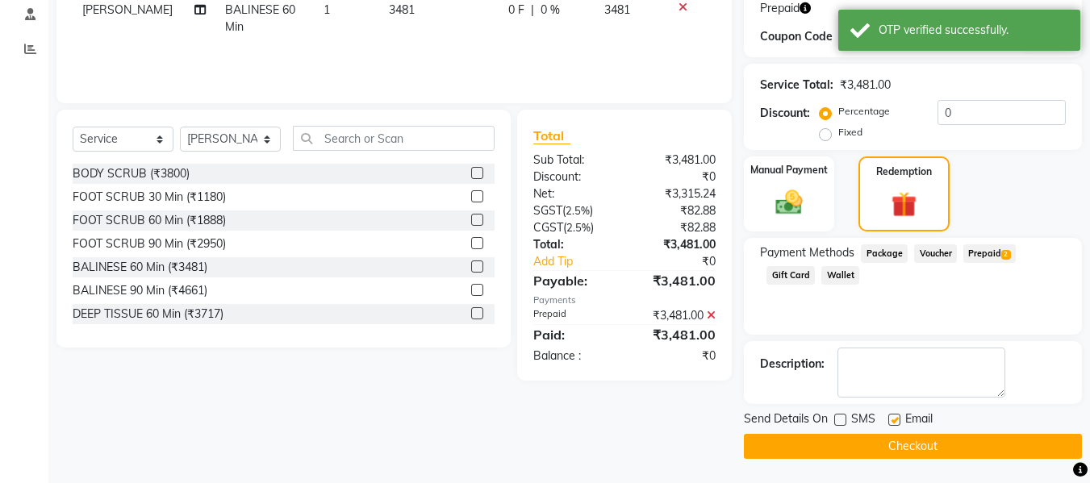
checkbox input "false"
click at [900, 442] on button "Checkout" at bounding box center [913, 446] width 338 height 25
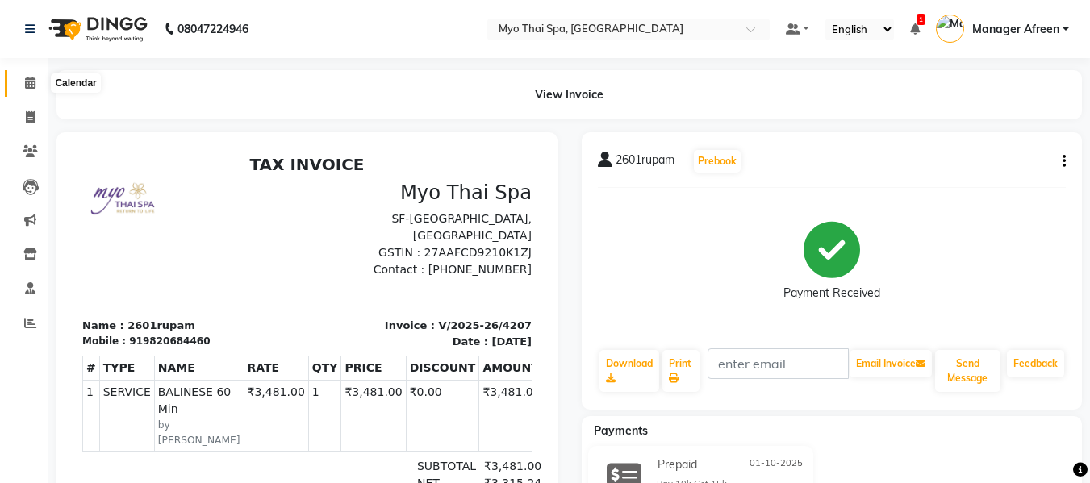
click at [35, 82] on icon at bounding box center [30, 83] width 10 height 12
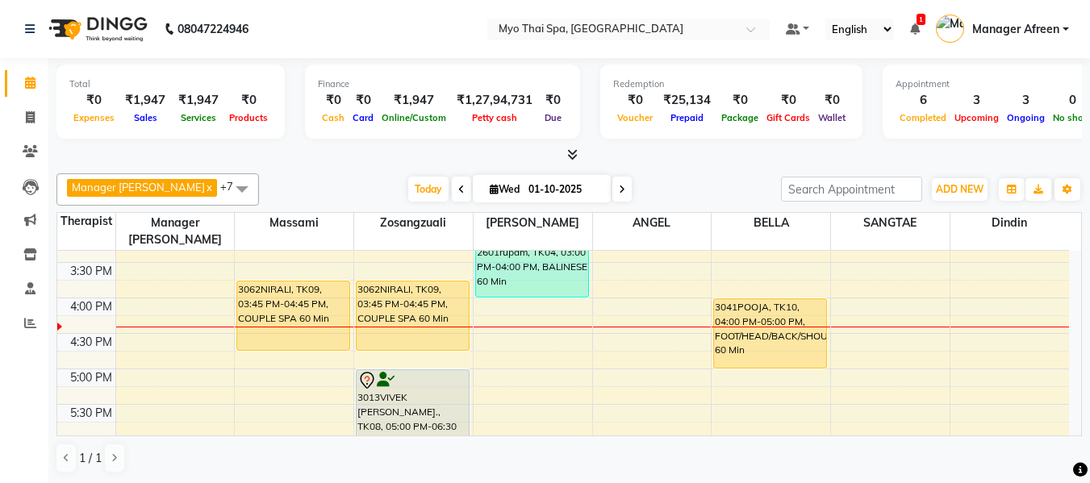
scroll to position [620, 0]
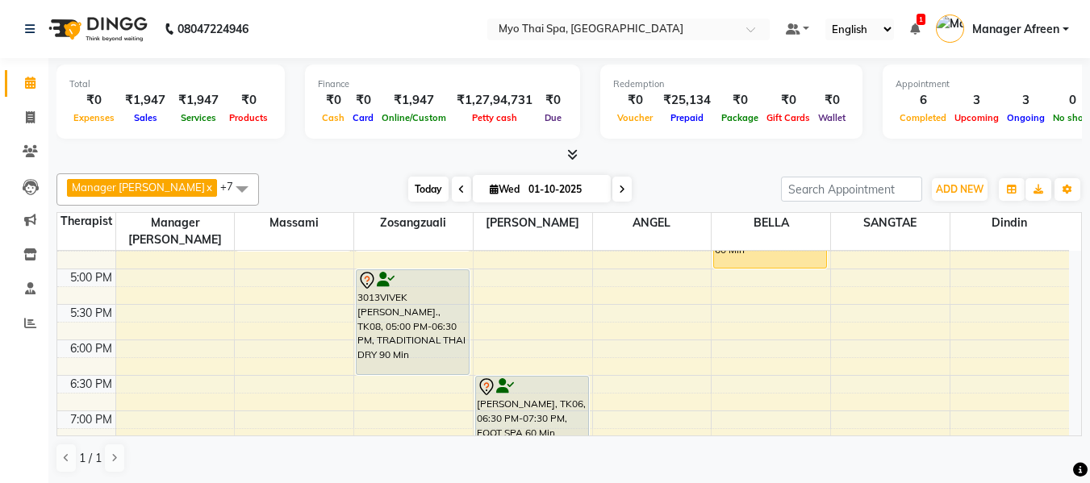
click at [408, 190] on span "Today" at bounding box center [428, 189] width 40 height 25
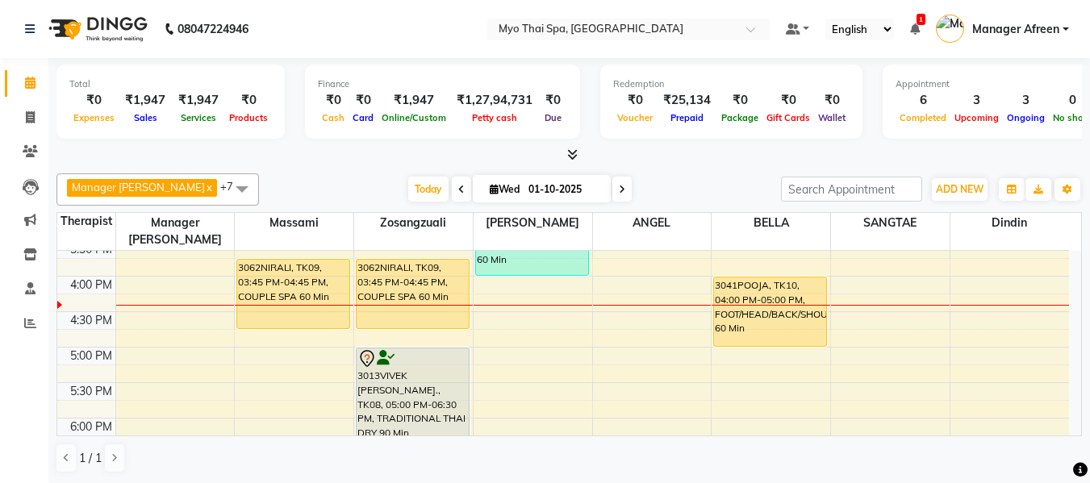
scroll to position [649, 0]
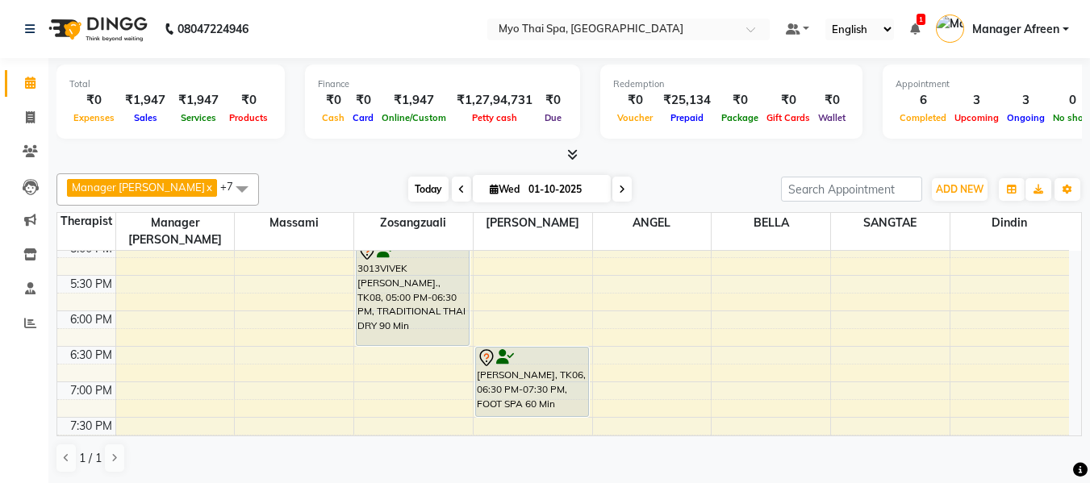
click at [411, 183] on span "Today" at bounding box center [428, 189] width 40 height 25
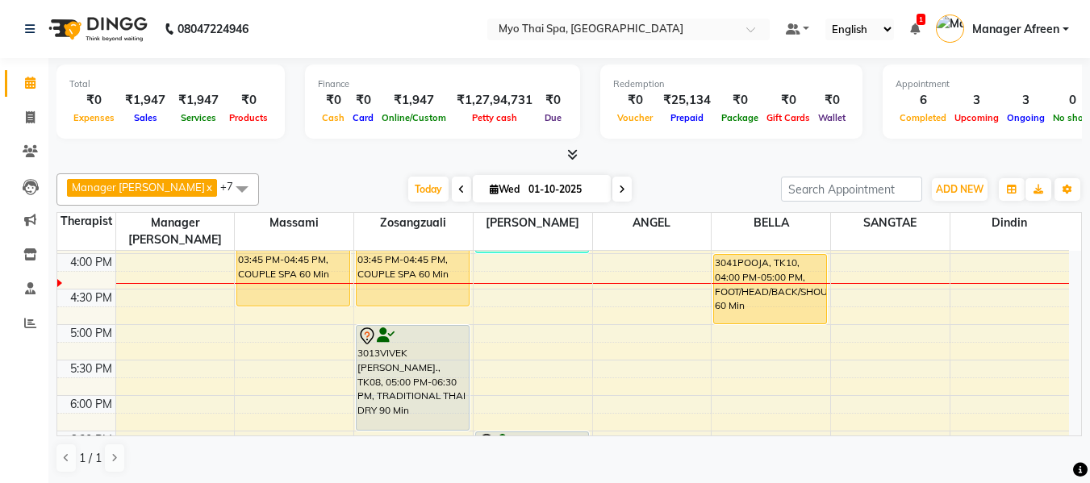
scroll to position [645, 0]
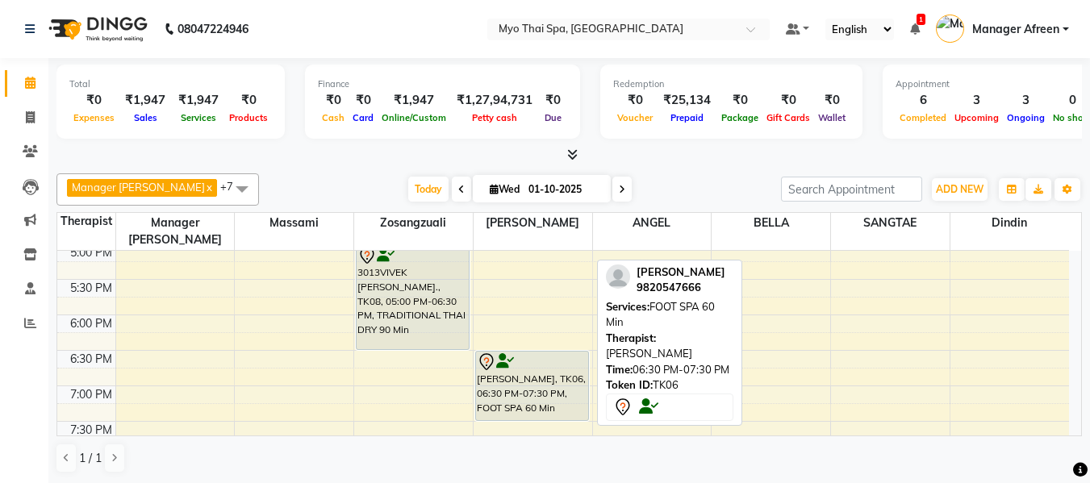
click at [538, 362] on div "AAYUSH, TK06, 06:30 PM-07:30 PM, FOOT SPA 60 Min" at bounding box center [532, 386] width 112 height 69
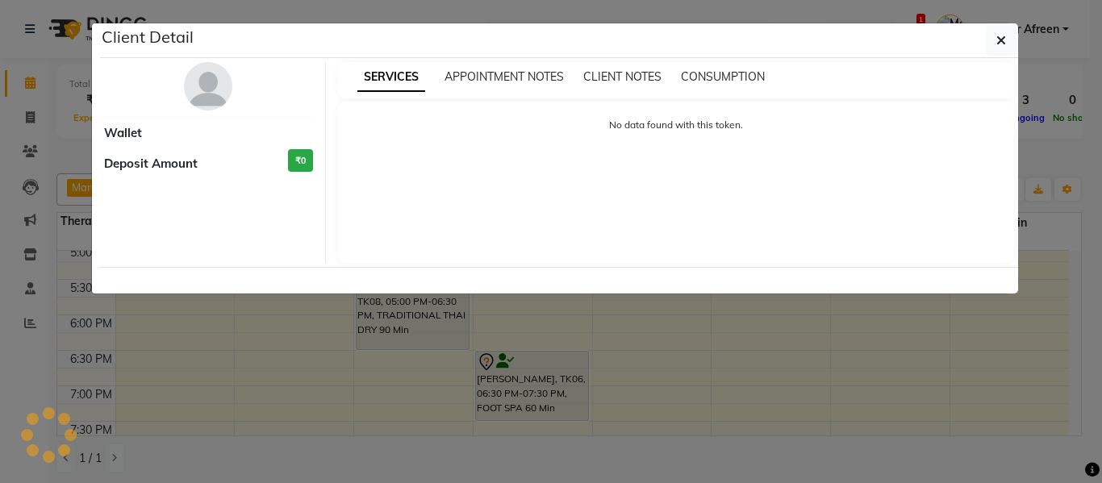
select select "7"
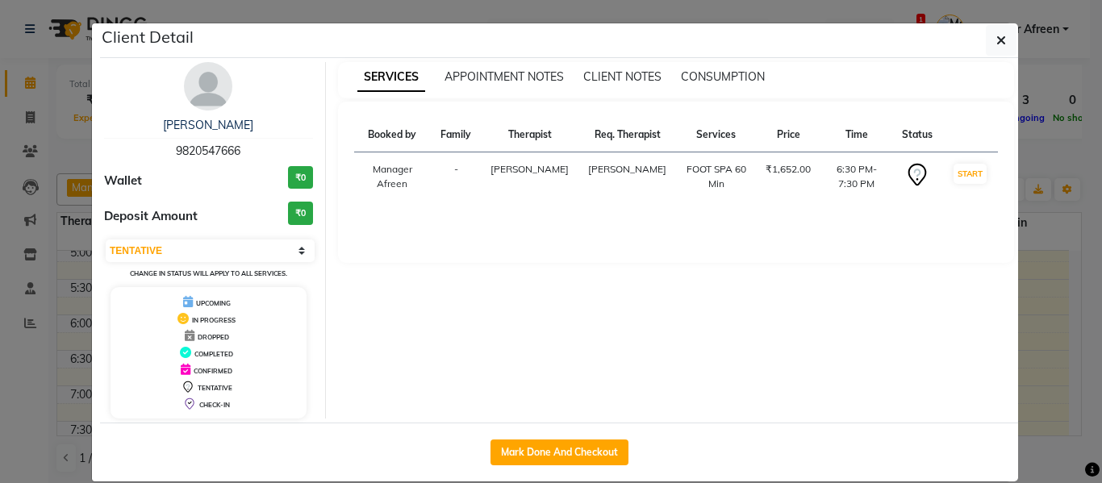
drag, startPoint x: 237, startPoint y: 144, endPoint x: 138, endPoint y: 140, distance: 99.3
click at [138, 140] on div "AAYUSH 9820547666" at bounding box center [208, 138] width 209 height 43
click at [999, 43] on icon "button" at bounding box center [1001, 40] width 10 height 13
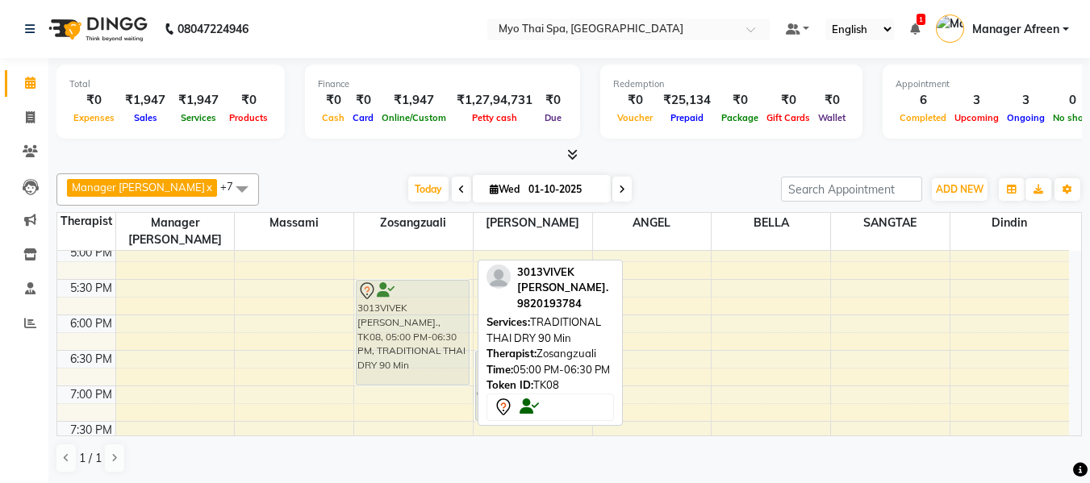
drag, startPoint x: 420, startPoint y: 283, endPoint x: 422, endPoint y: 315, distance: 31.5
click at [422, 315] on div "2114varsha palva, TK02, 11:30 AM-01:00 PM, BALINESE 90 Min 3062NIRALI, TK09, 03…" at bounding box center [413, 138] width 119 height 1064
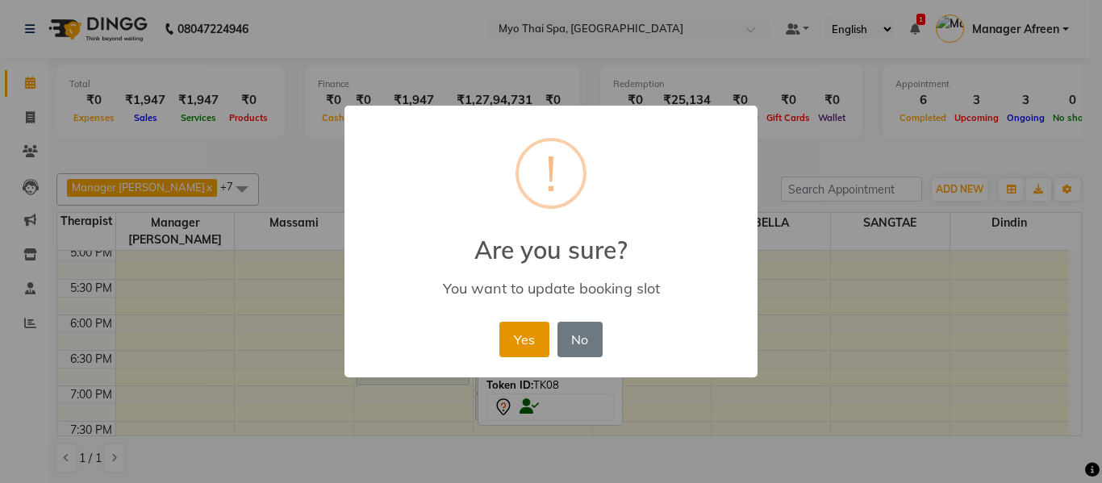
click at [528, 333] on button "Yes" at bounding box center [523, 339] width 49 height 35
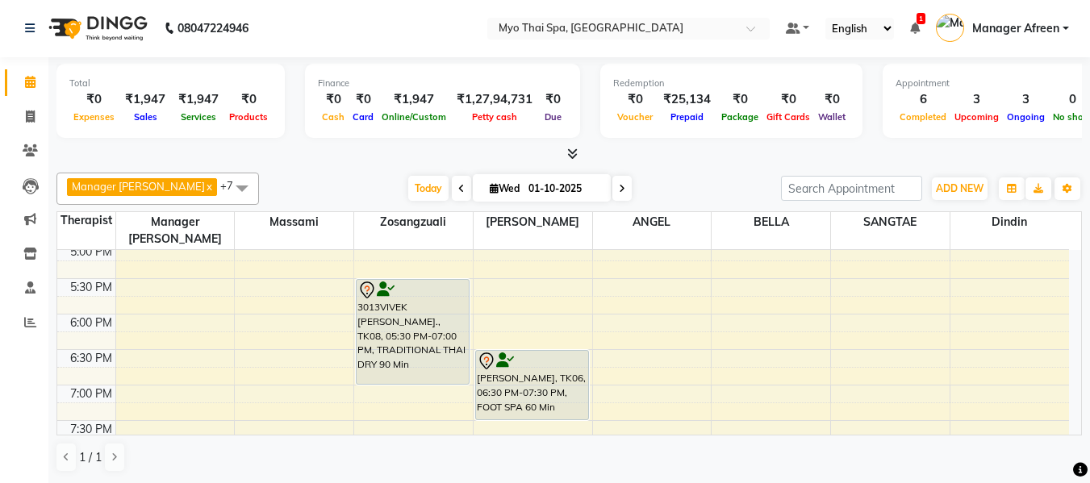
scroll to position [565, 0]
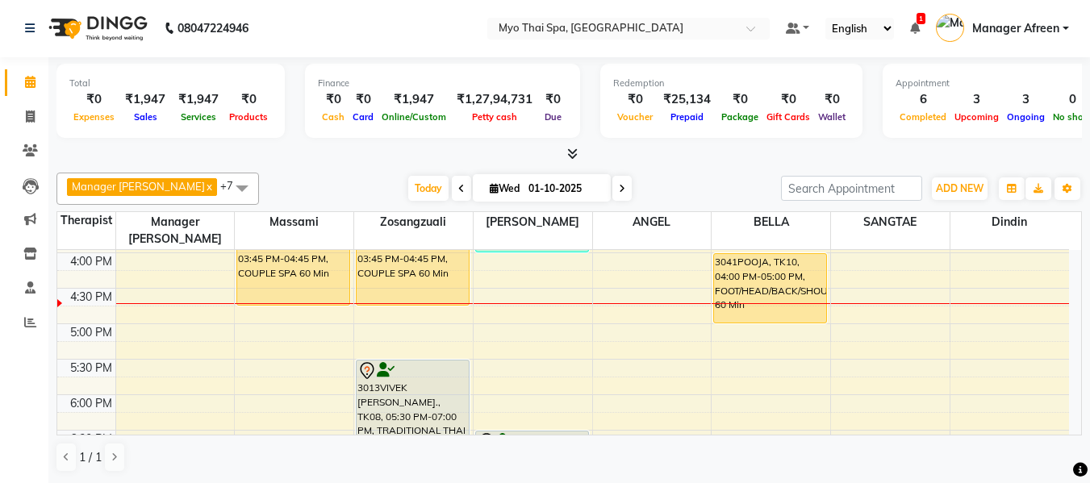
click at [344, 313] on div "8:00 AM 8:30 AM 9:00 AM 9:30 AM 10:00 AM 10:30 AM 11:00 AM 11:30 AM 12:00 PM 12…" at bounding box center [562, 217] width 1011 height 1064
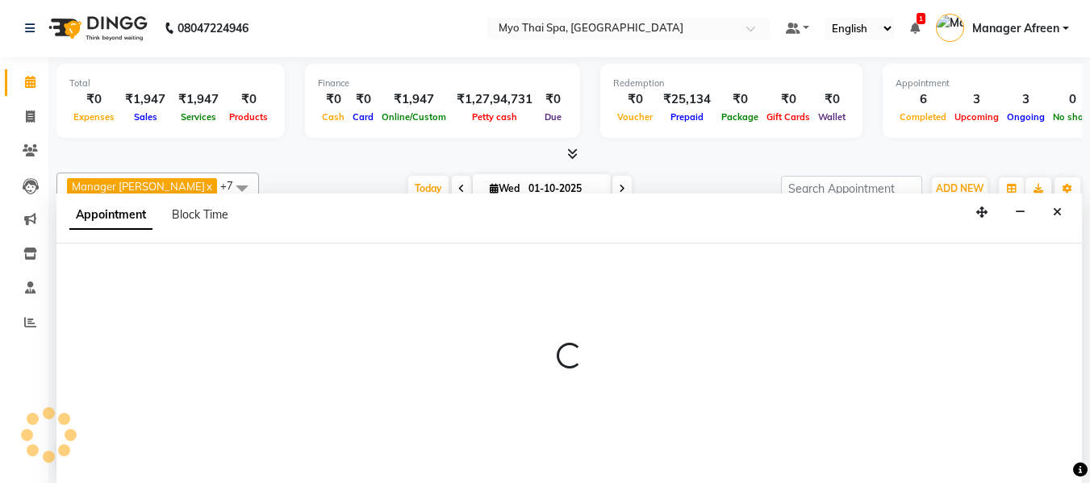
select select "30616"
select select "1020"
select select "tentative"
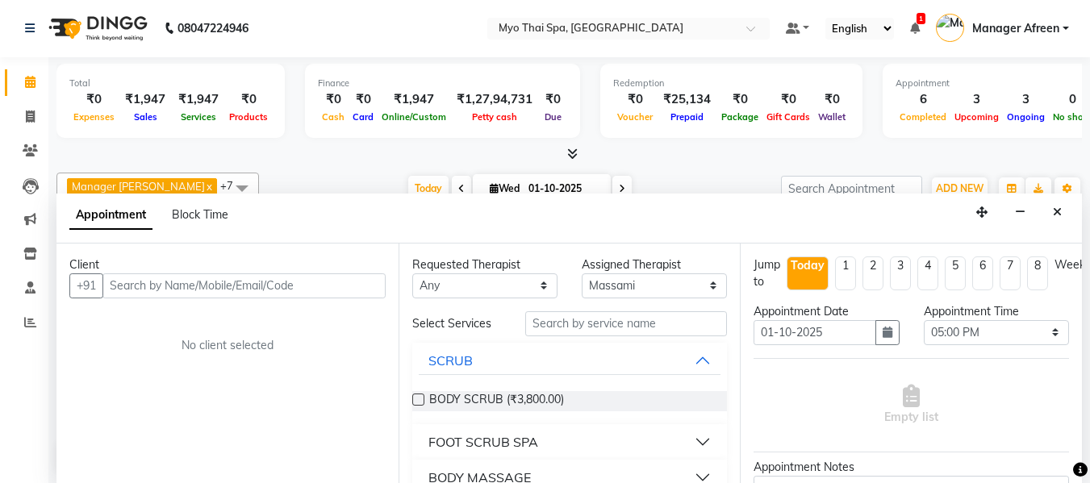
click at [348, 287] on input "text" at bounding box center [243, 285] width 283 height 25
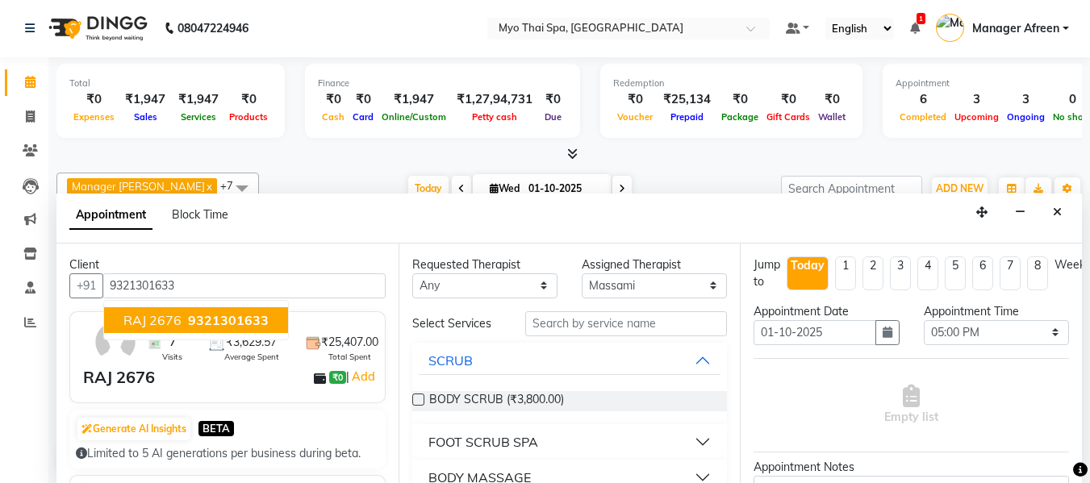
click at [267, 314] on button "RAJ 2676 9321301633" at bounding box center [196, 320] width 184 height 26
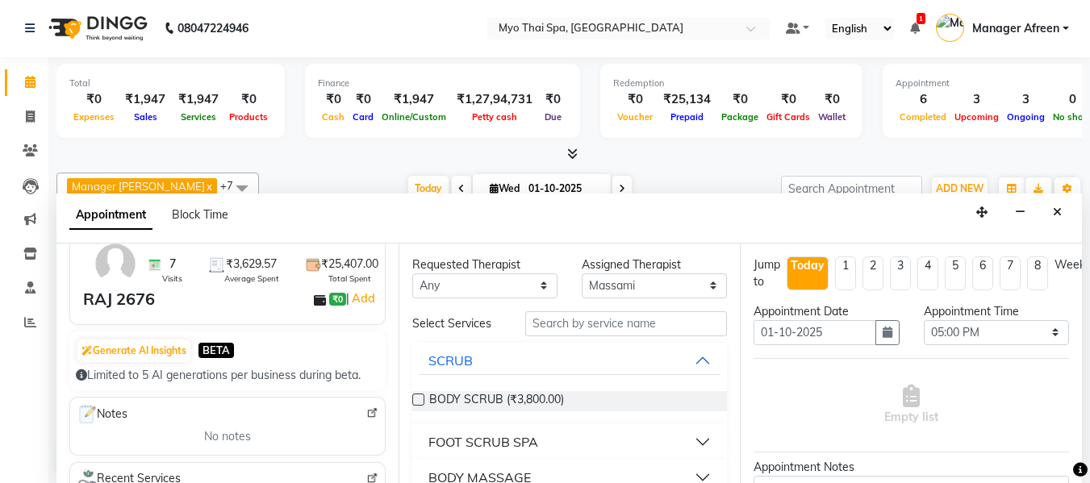
scroll to position [161, 0]
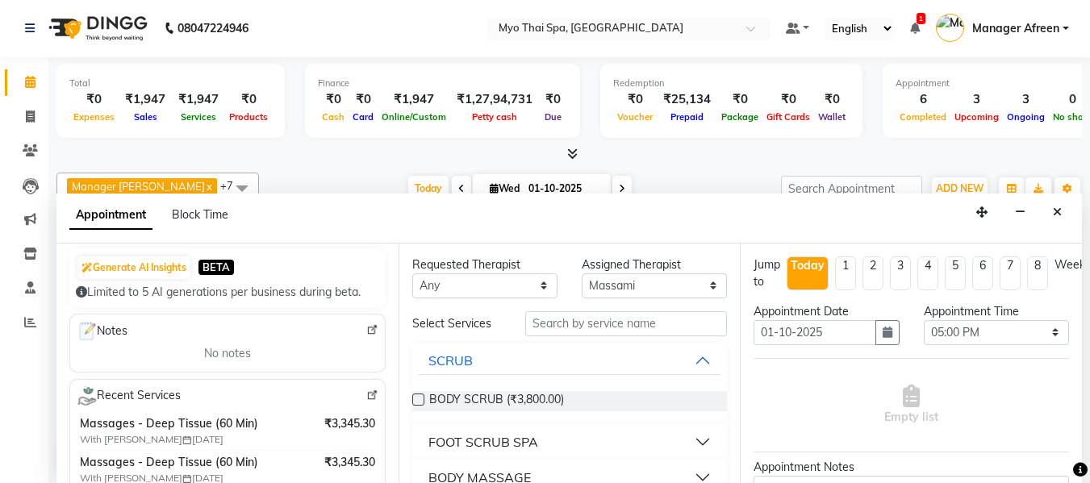
type input "9321301633"
click at [498, 288] on select "Any ANGEL BELLA Dindin Jane JENNY Kristina LORITA Manager Afreen Manager Churmu…" at bounding box center [484, 285] width 145 height 25
select select "30616"
click at [412, 273] on select "Any ANGEL BELLA Dindin Jane JENNY Kristina LORITA Manager Afreen Manager Churmu…" at bounding box center [484, 285] width 145 height 25
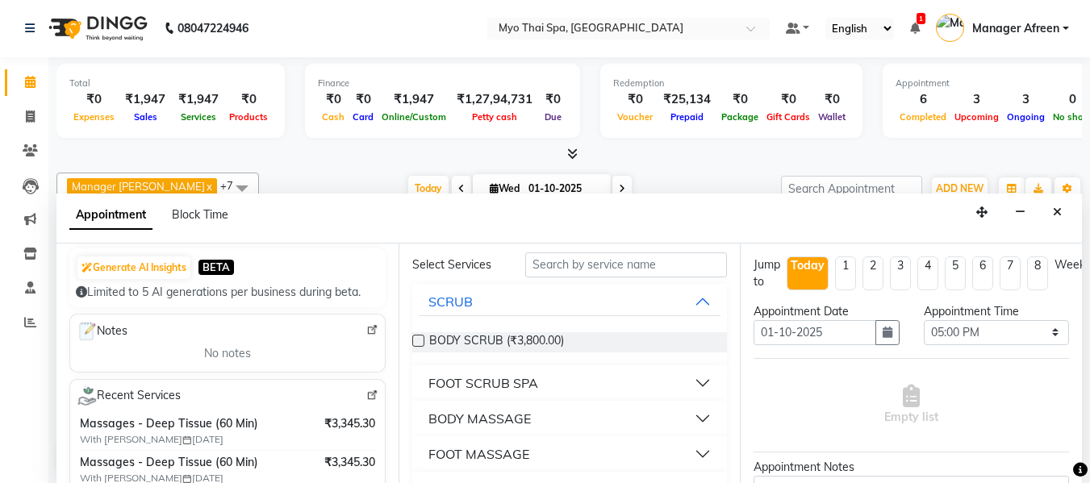
scroll to position [81, 0]
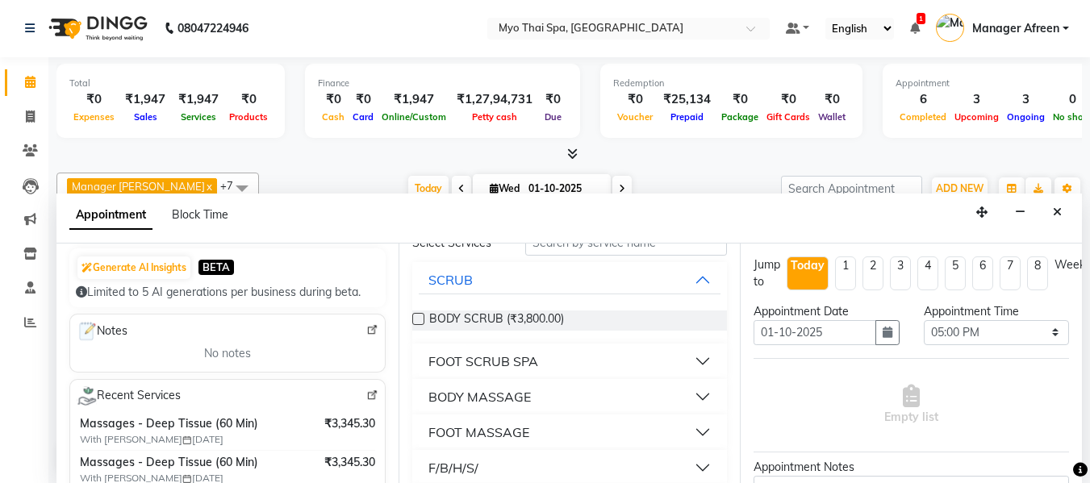
click at [519, 399] on div "BODY MASSAGE" at bounding box center [479, 396] width 102 height 19
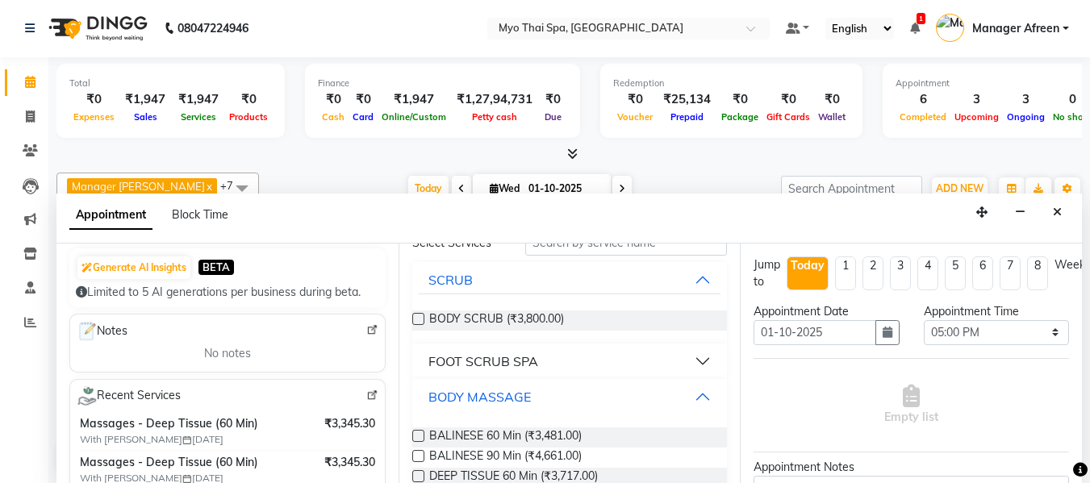
scroll to position [161, 0]
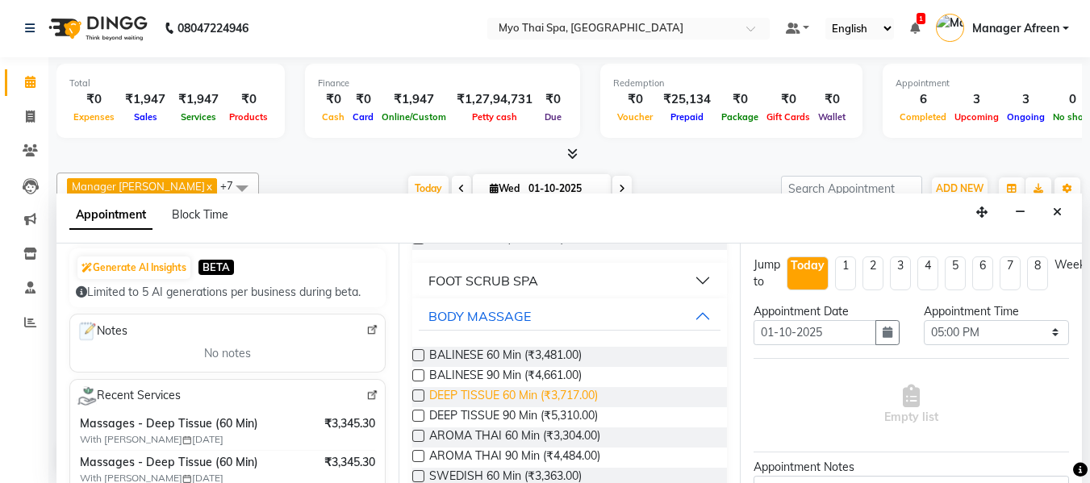
click at [520, 393] on span "DEEP TISSUE 60 Min (₹3,717.00)" at bounding box center [513, 397] width 169 height 20
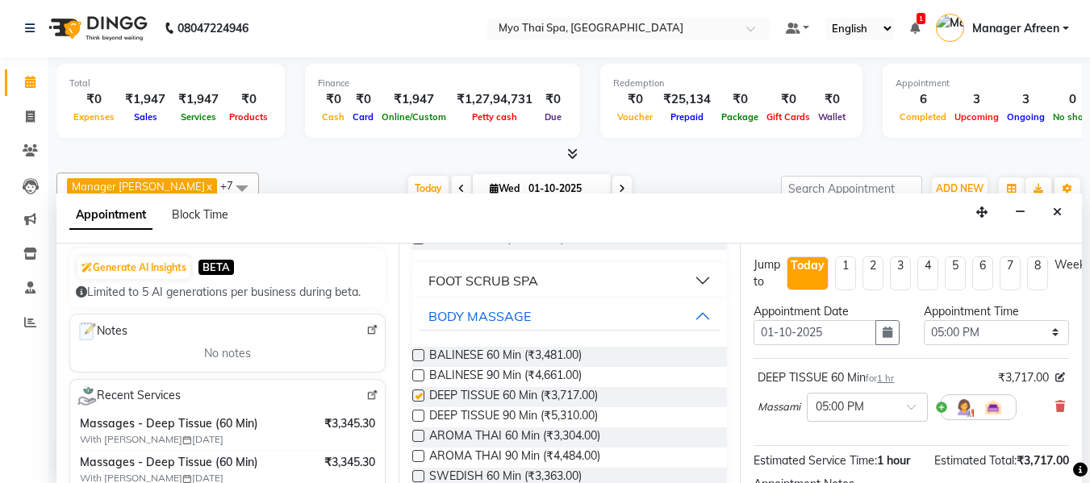
checkbox input "false"
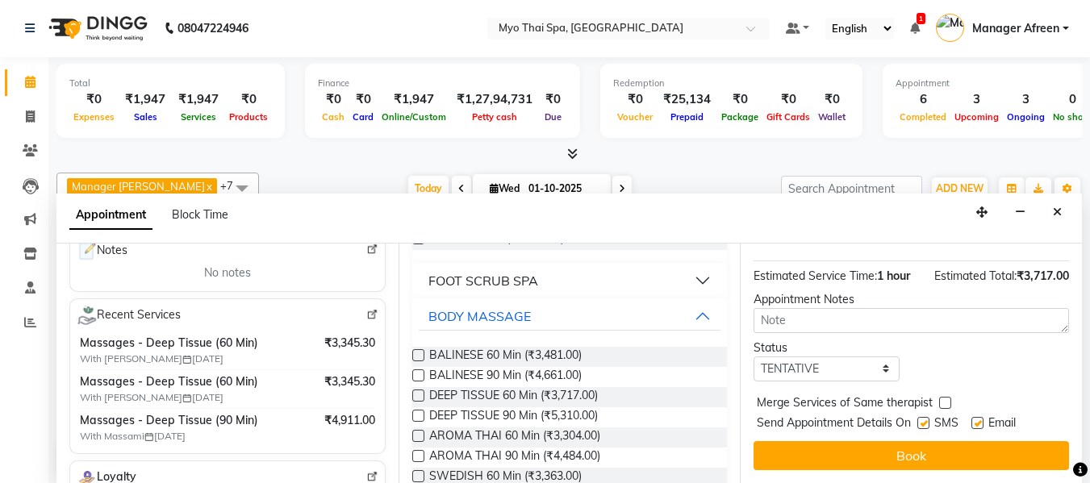
scroll to position [197, 0]
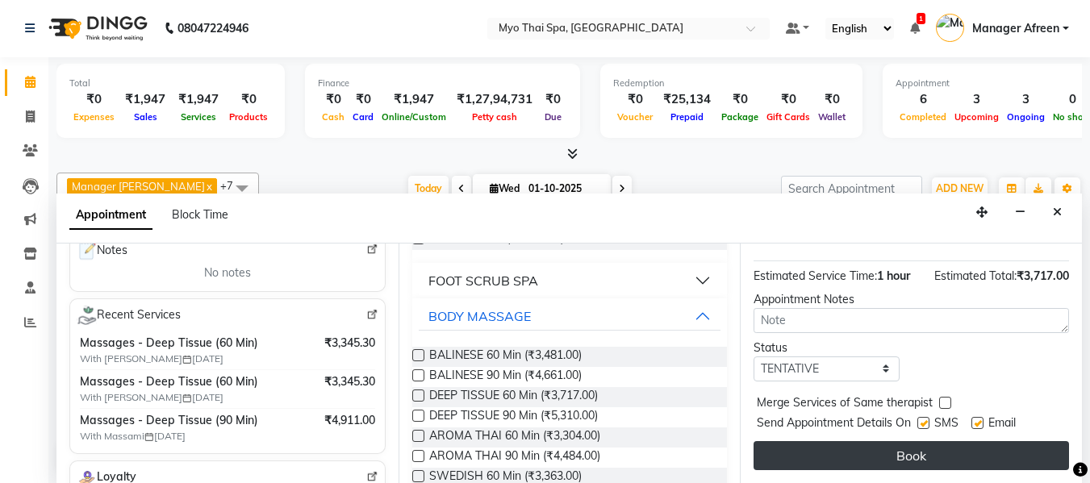
click at [927, 444] on button "Book" at bounding box center [910, 455] width 315 height 29
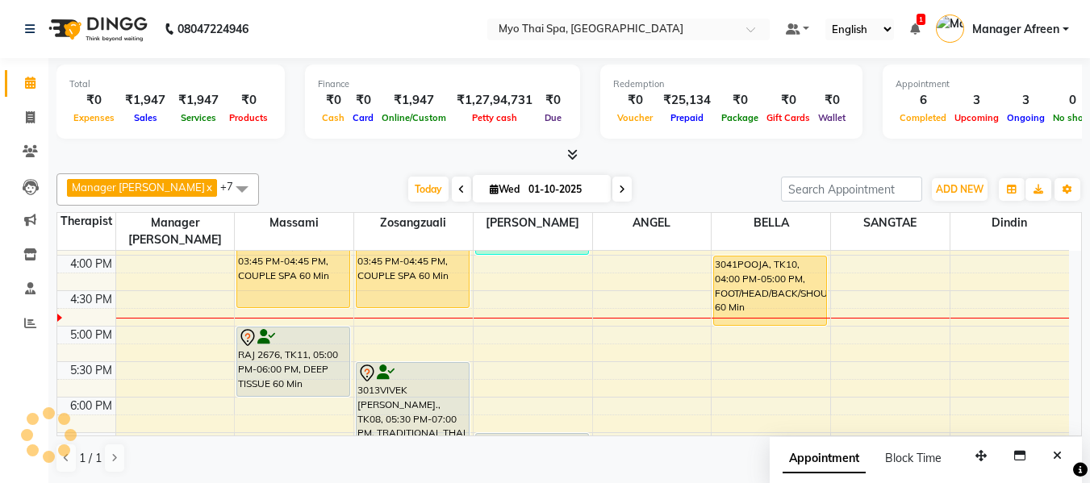
scroll to position [540, 0]
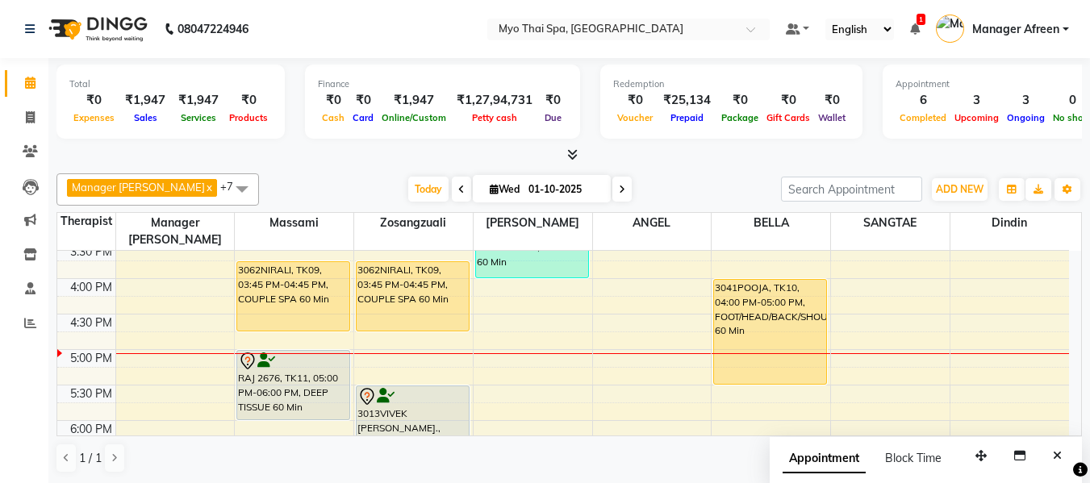
drag, startPoint x: 764, startPoint y: 331, endPoint x: 767, endPoint y: 355, distance: 24.4
click at [767, 355] on div "3051AJITH, TK05, 01:45 PM-02:45 PM, BALINESE 60 Min 3041POOJA, TK10, 04:00 PM-0…" at bounding box center [770, 243] width 119 height 1064
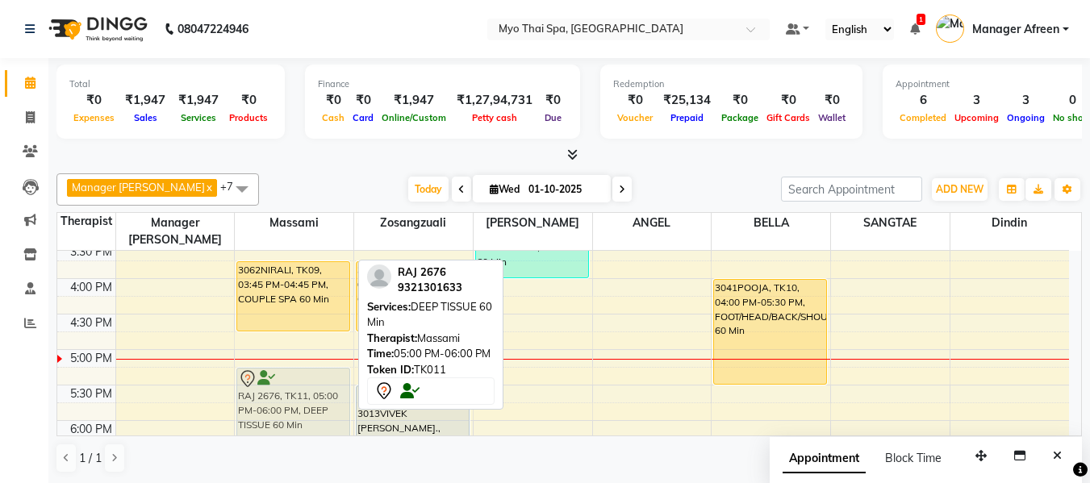
drag, startPoint x: 281, startPoint y: 357, endPoint x: 282, endPoint y: 370, distance: 12.9
click at [282, 370] on div "2114varsha palva, TK02, 11:30 AM-01:00 PM, BALINESE 90 Min 2114varsha palva, TK…" at bounding box center [294, 243] width 119 height 1064
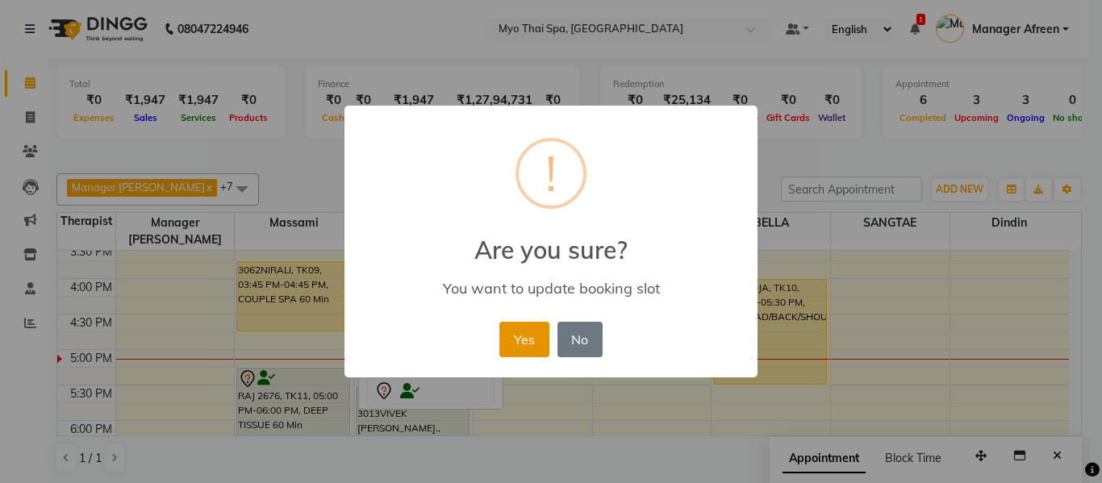
click at [503, 335] on button "Yes" at bounding box center [523, 339] width 49 height 35
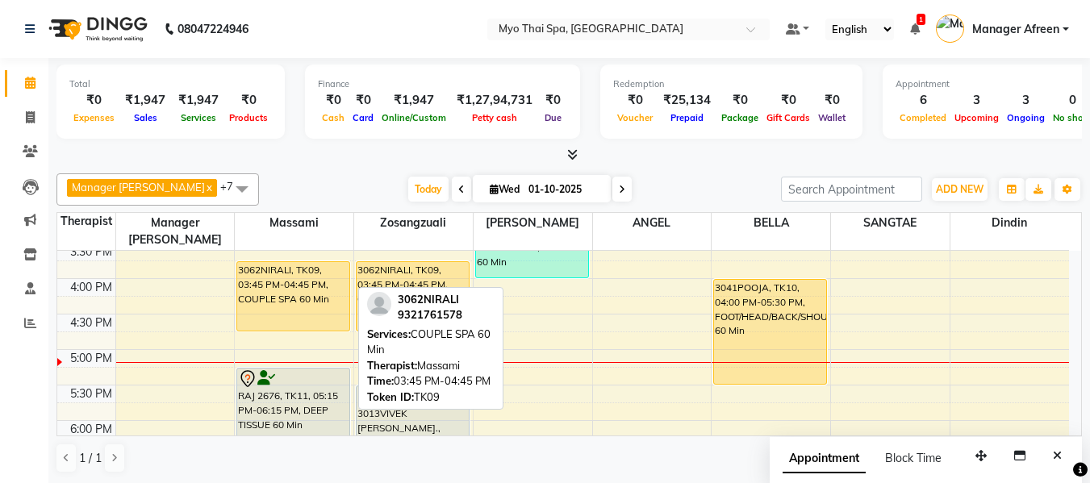
click at [277, 293] on div "3062NIRALI, TK09, 03:45 PM-04:45 PM, COUPLE SPA 60 Min" at bounding box center [293, 296] width 112 height 69
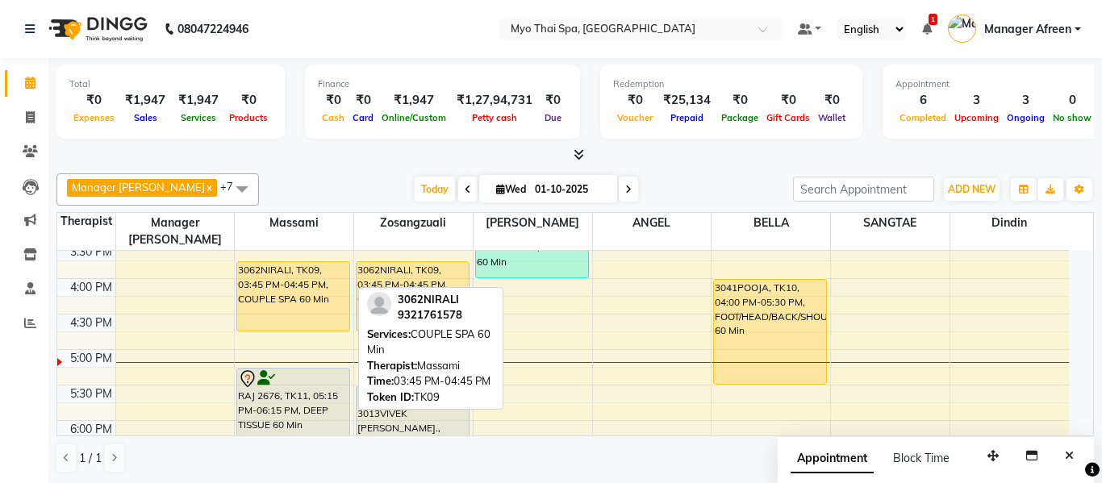
select select "1"
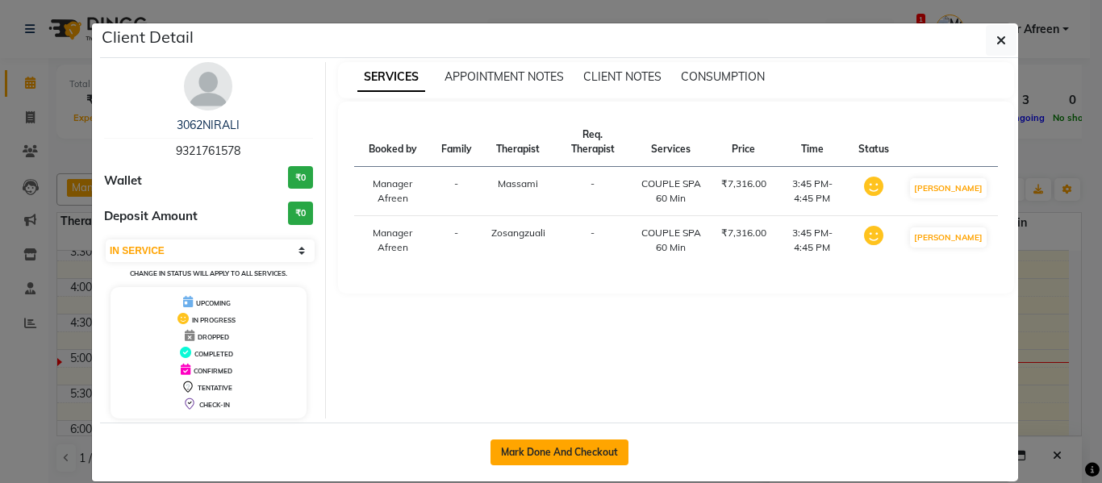
click at [540, 452] on button "Mark Done And Checkout" at bounding box center [559, 453] width 138 height 26
select select "3908"
select select "service"
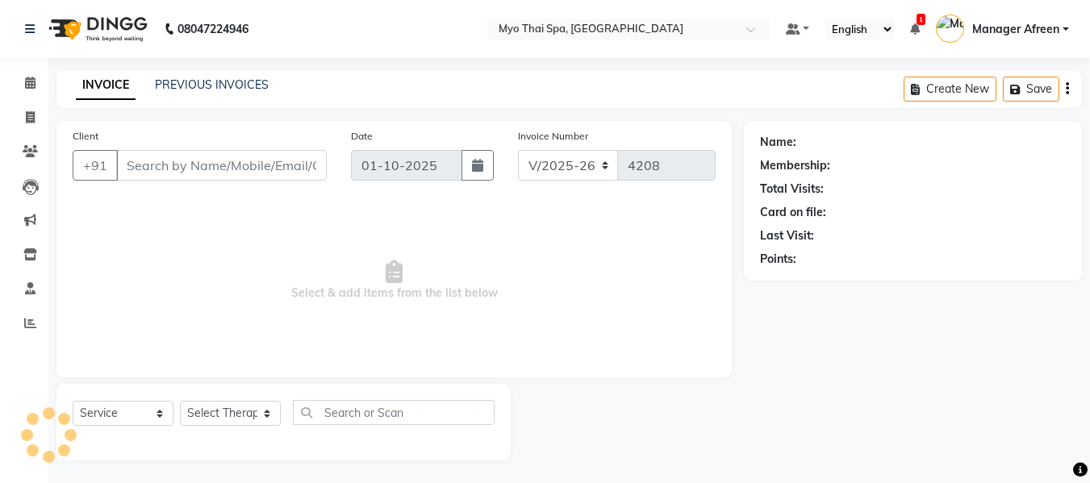
type input "9321761578"
select select "30616"
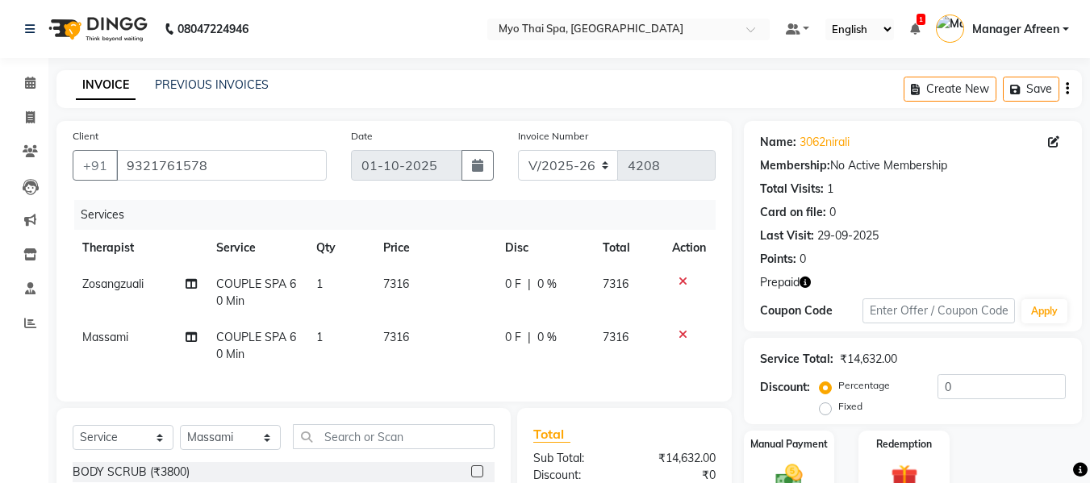
scroll to position [199, 0]
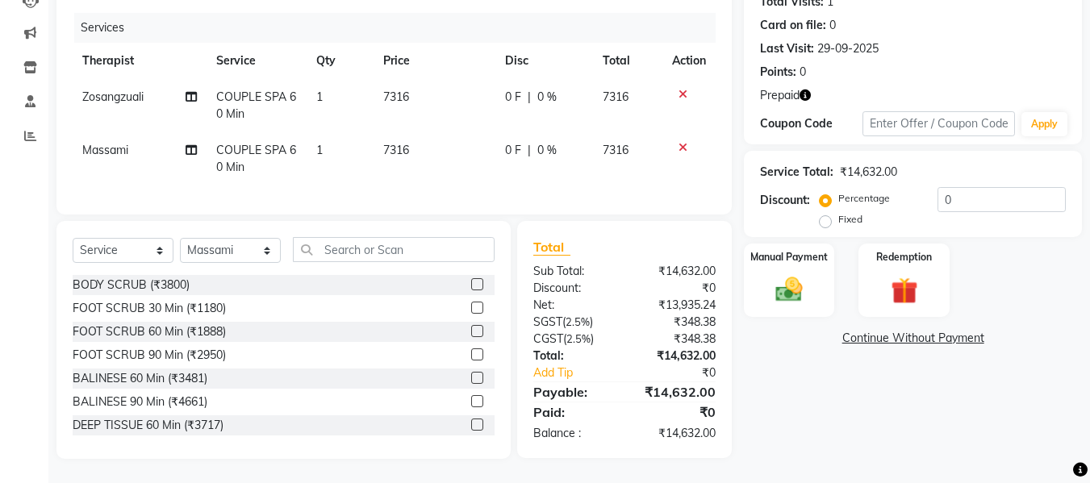
click at [674, 142] on div at bounding box center [689, 147] width 34 height 11
click at [683, 142] on icon at bounding box center [682, 147] width 9 height 11
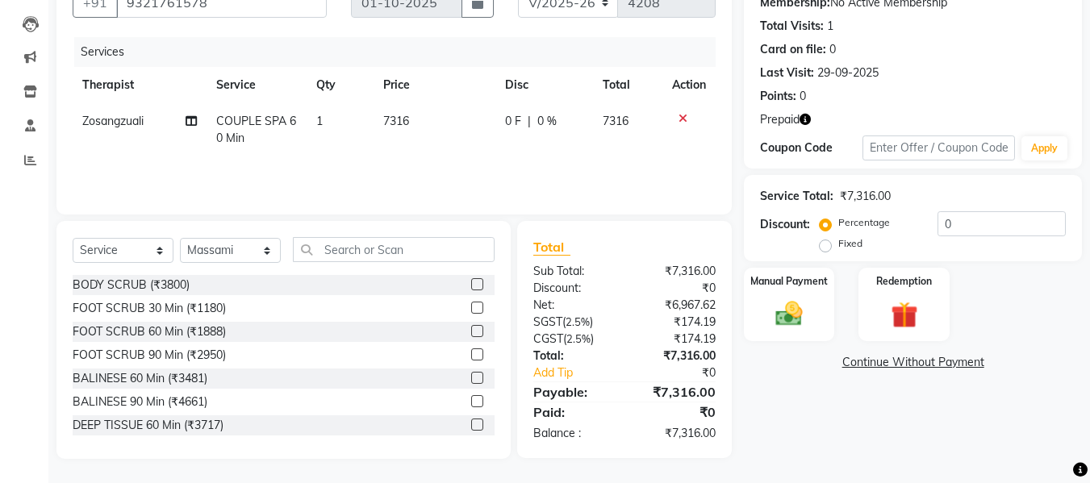
scroll to position [163, 0]
click at [190, 123] on icon at bounding box center [191, 120] width 11 height 11
select select "35780"
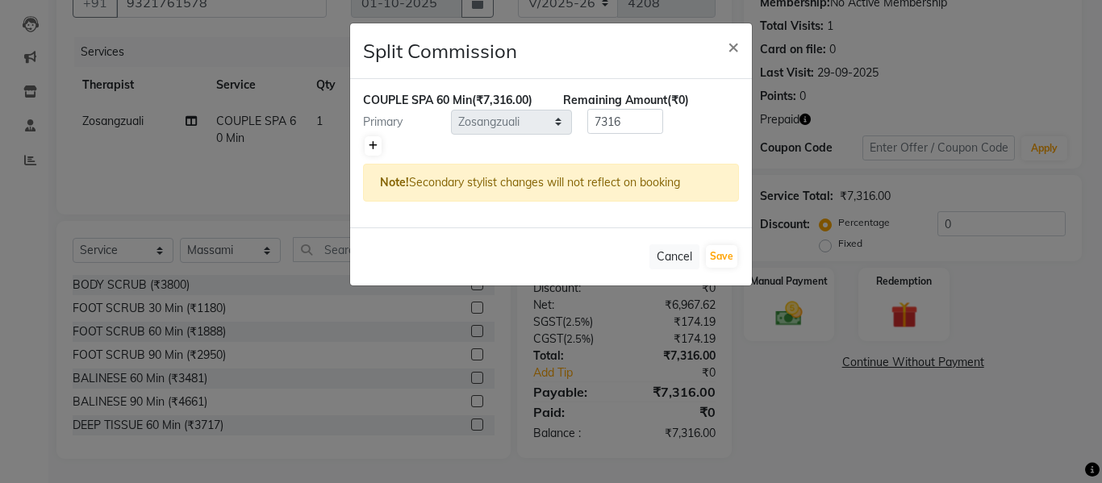
click at [374, 144] on icon at bounding box center [373, 146] width 9 height 10
type input "3658"
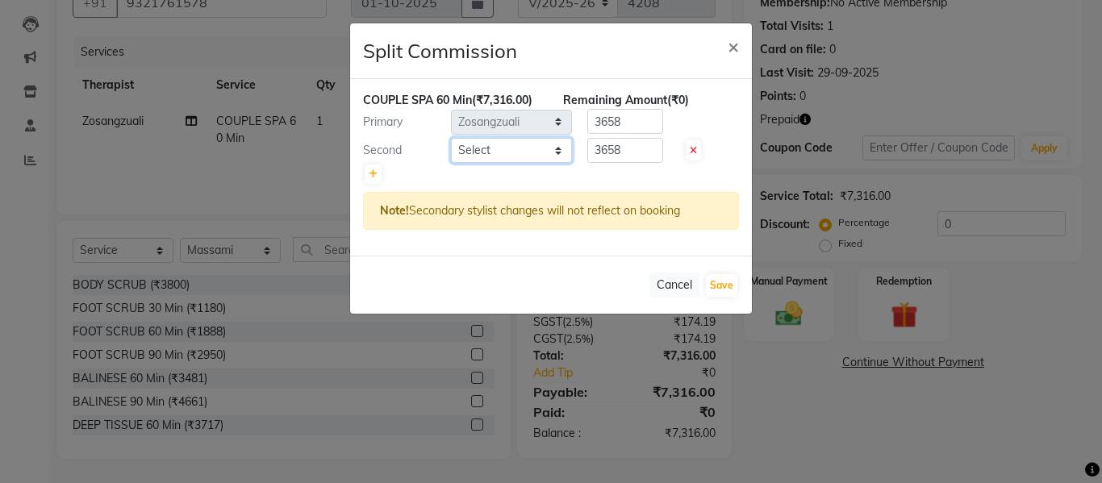
click at [480, 150] on select "Select ANGEL BELLA Dindin Jane JENNY Kristina LORITA Manager Afreen Manager Chu…" at bounding box center [511, 150] width 121 height 25
select select "30616"
click at [451, 138] on select "Select ANGEL BELLA Dindin Jane JENNY Kristina LORITA Manager Afreen Manager Chu…" at bounding box center [511, 150] width 121 height 25
click at [729, 280] on button "Save" at bounding box center [721, 285] width 31 height 23
select select "Select"
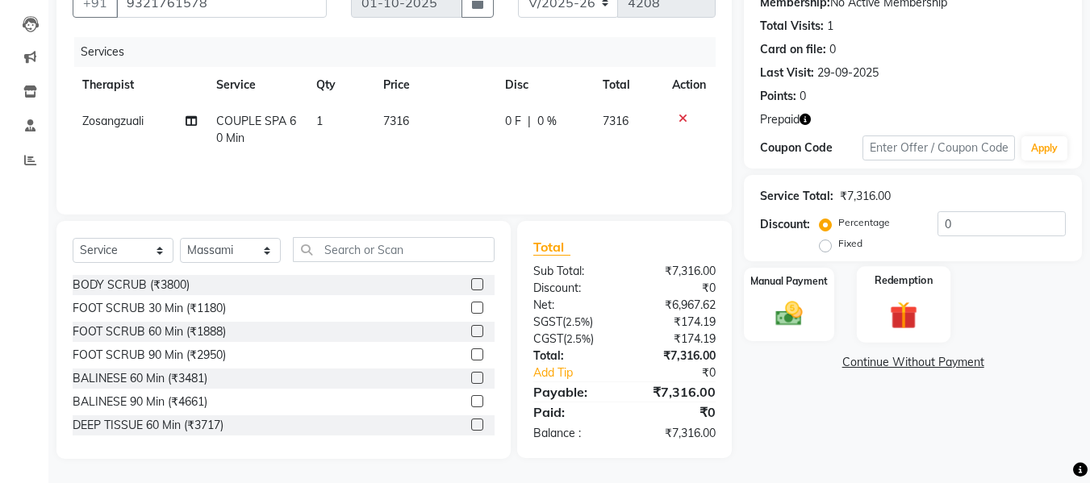
click at [901, 323] on img at bounding box center [903, 315] width 45 height 35
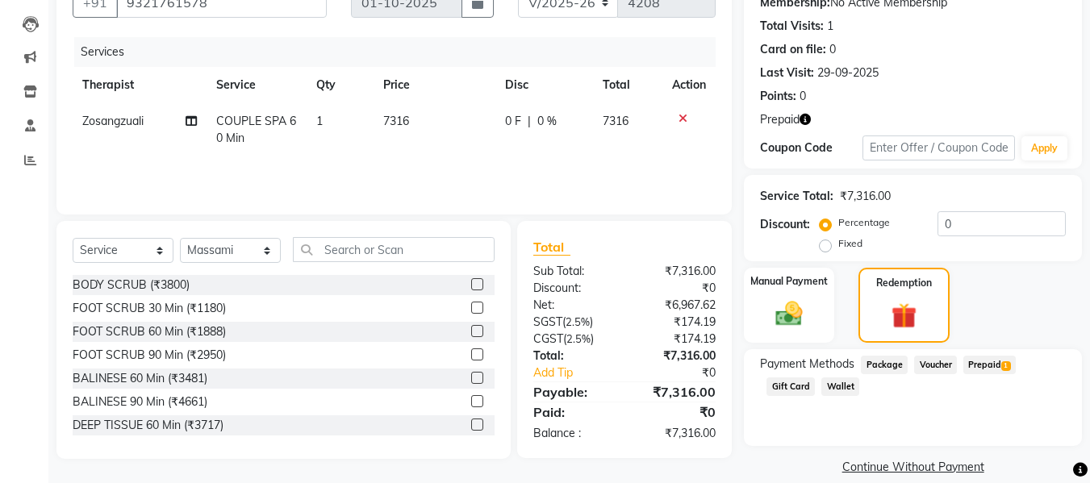
click at [981, 365] on span "Prepaid 1" at bounding box center [989, 365] width 52 height 19
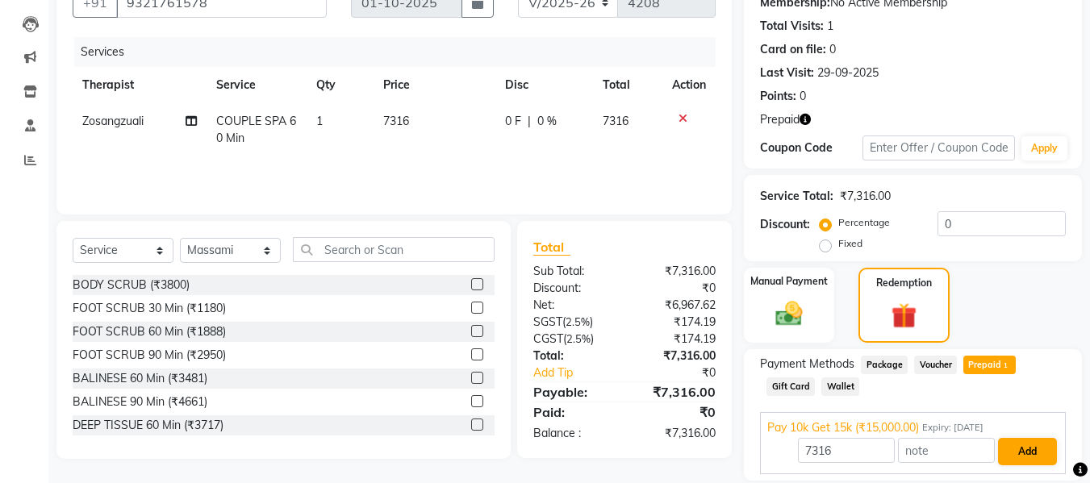
scroll to position [218, 0]
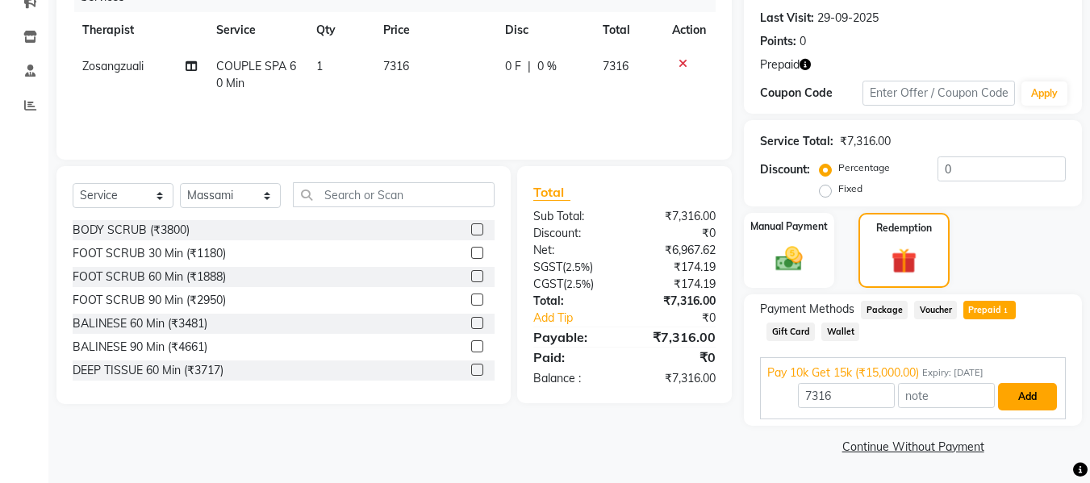
click at [1018, 402] on button "Add" at bounding box center [1027, 396] width 59 height 27
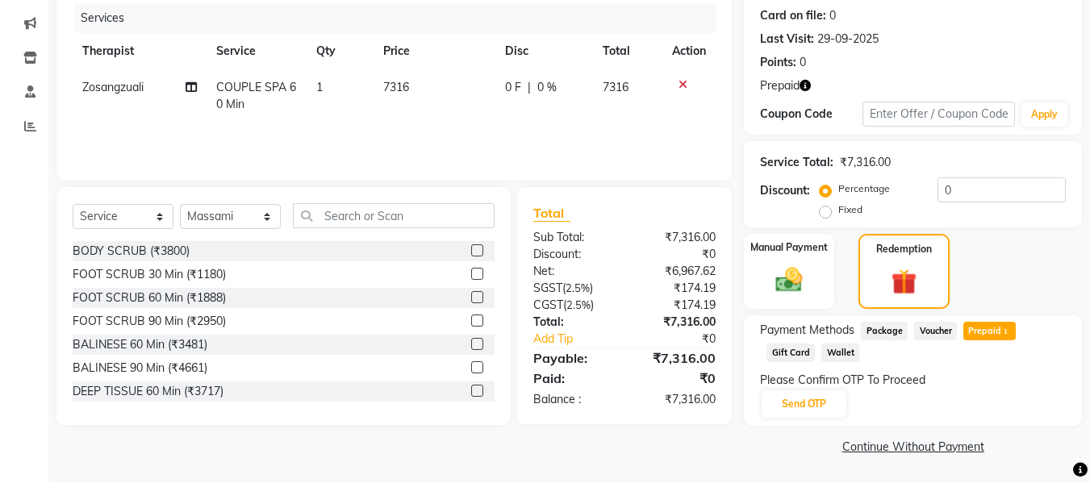
scroll to position [197, 0]
click at [796, 407] on button "Send OTP" at bounding box center [803, 403] width 85 height 27
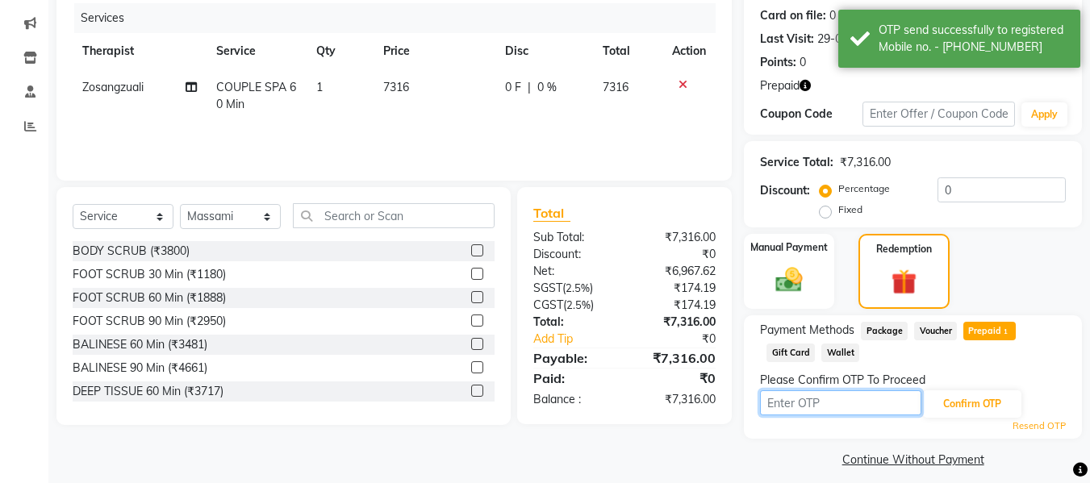
click at [796, 407] on input "text" at bounding box center [840, 402] width 161 height 25
type input "9202"
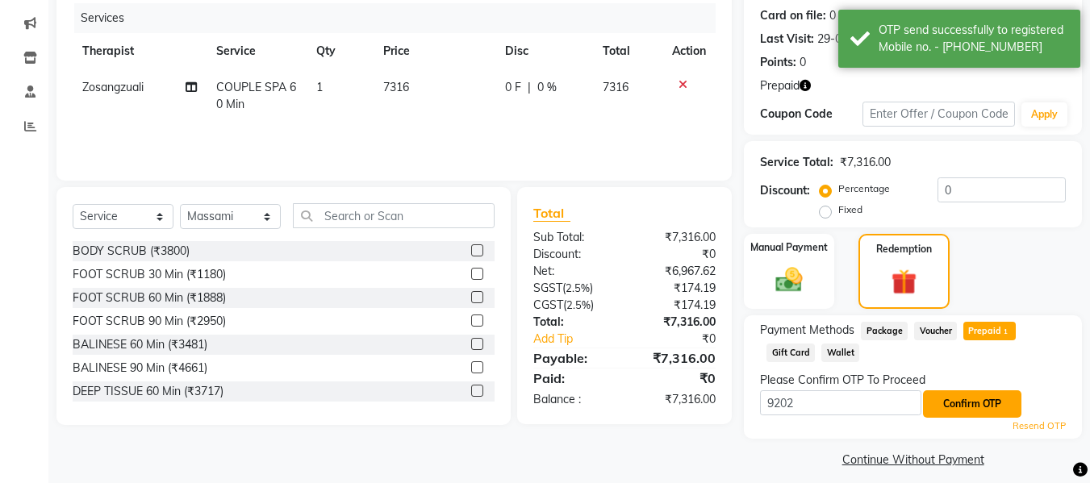
click at [966, 402] on button "Confirm OTP" at bounding box center [972, 403] width 98 height 27
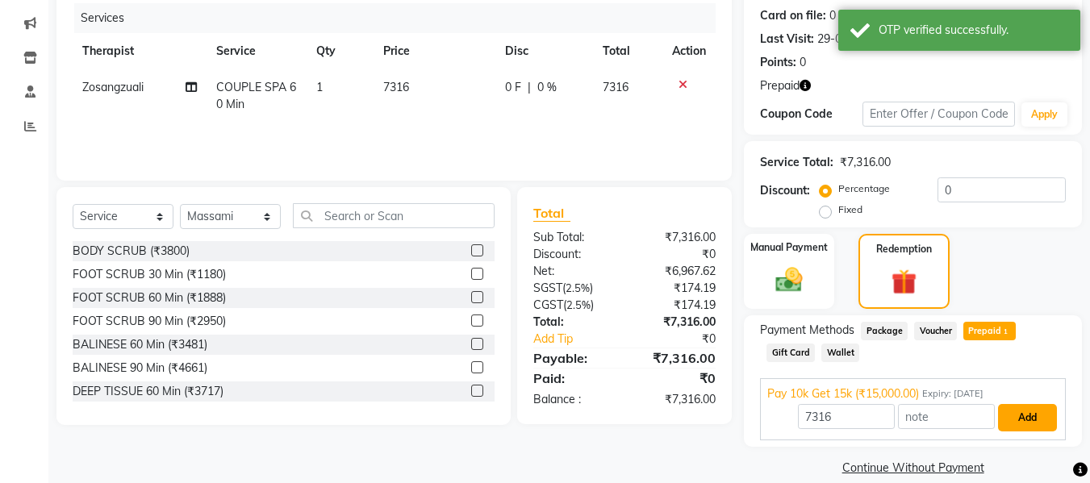
click at [1020, 411] on button "Add" at bounding box center [1027, 417] width 59 height 27
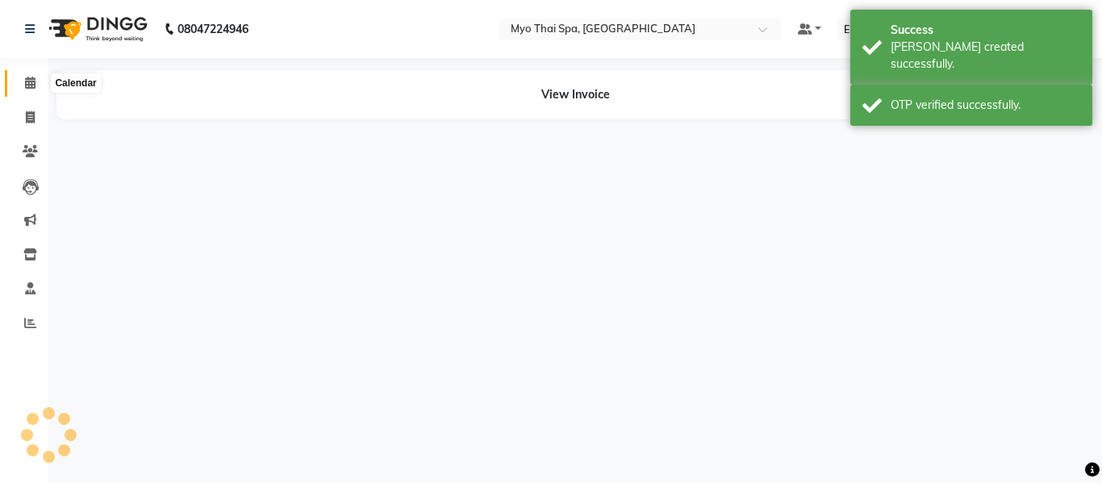
click at [25, 89] on span at bounding box center [30, 83] width 28 height 19
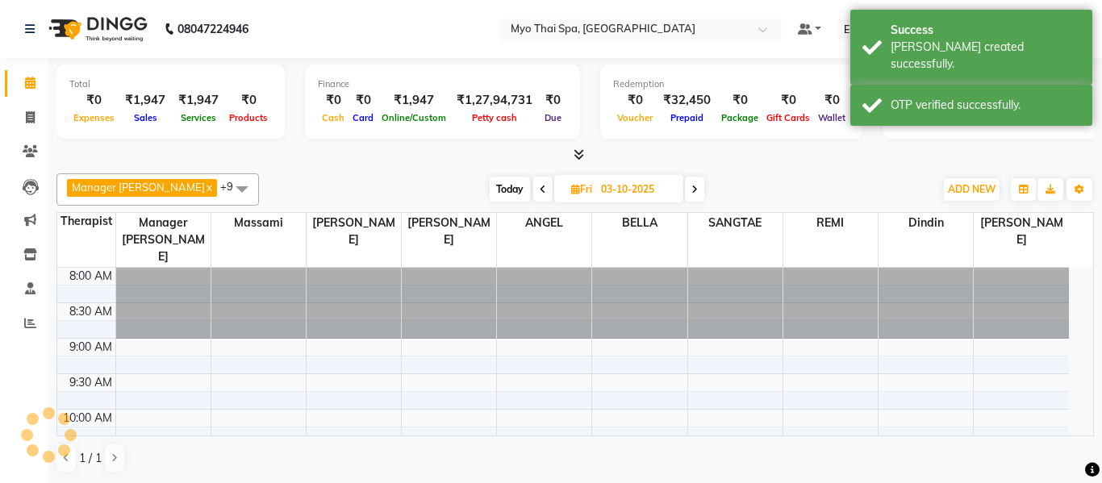
select select "35780"
select select "30616"
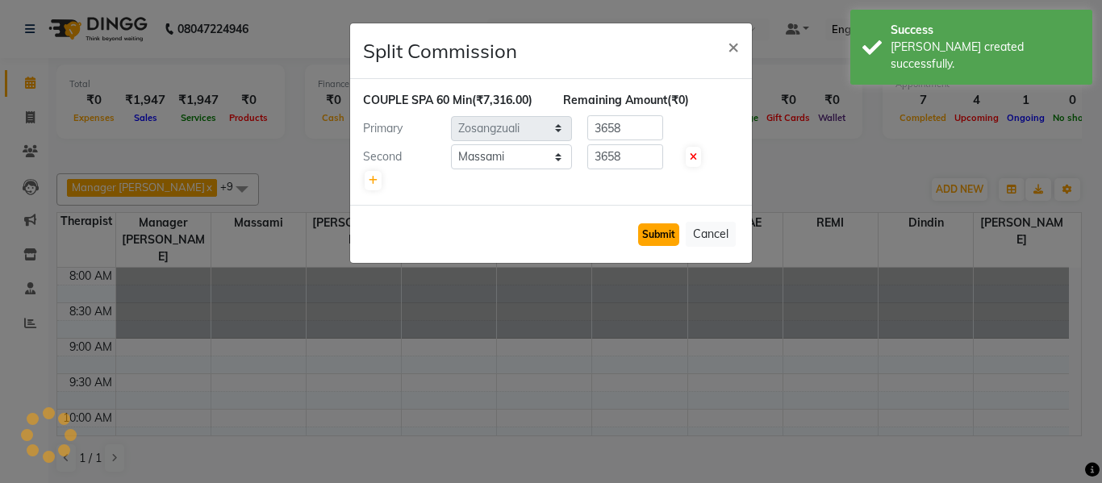
click at [668, 237] on button "Submit" at bounding box center [658, 234] width 41 height 23
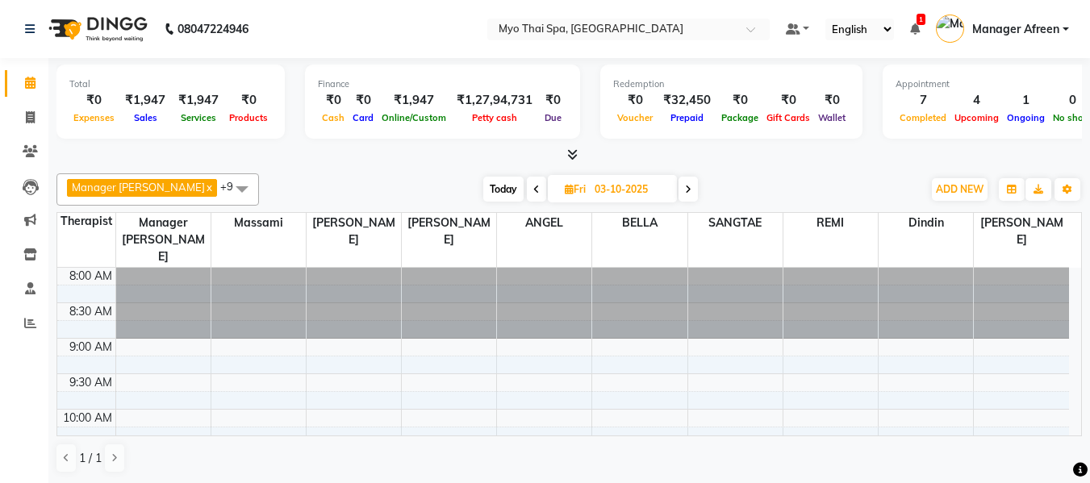
click at [483, 192] on span "Today" at bounding box center [503, 189] width 40 height 25
type input "01-10-2025"
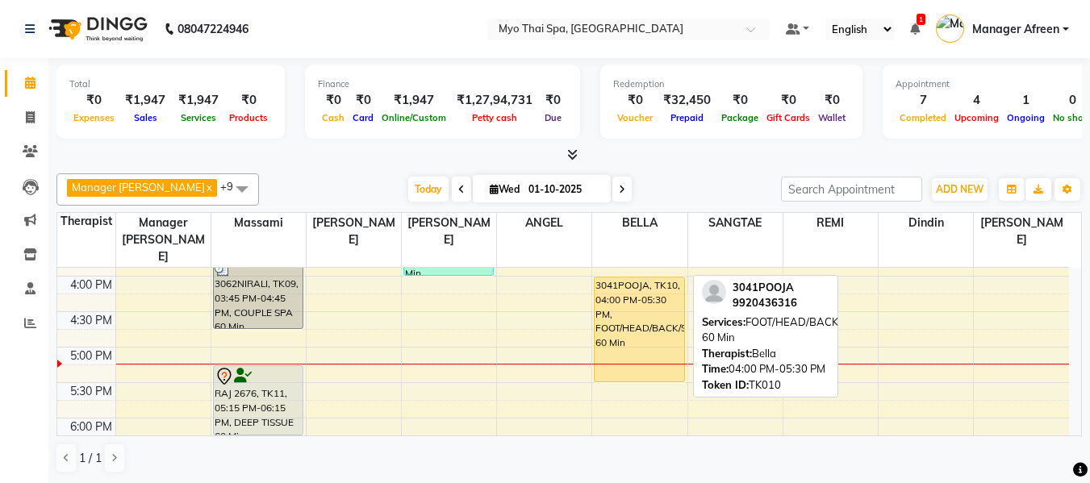
scroll to position [478, 0]
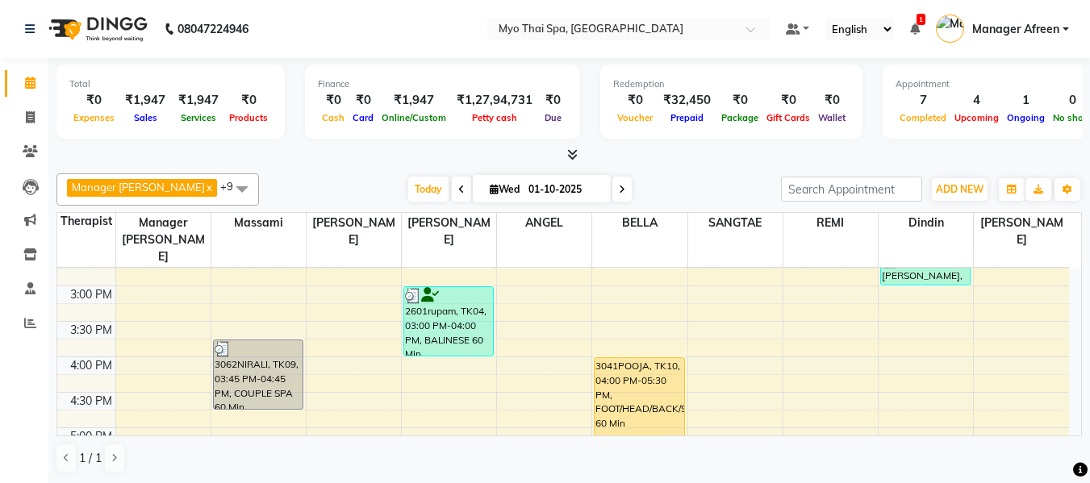
click at [226, 192] on span at bounding box center [242, 188] width 32 height 31
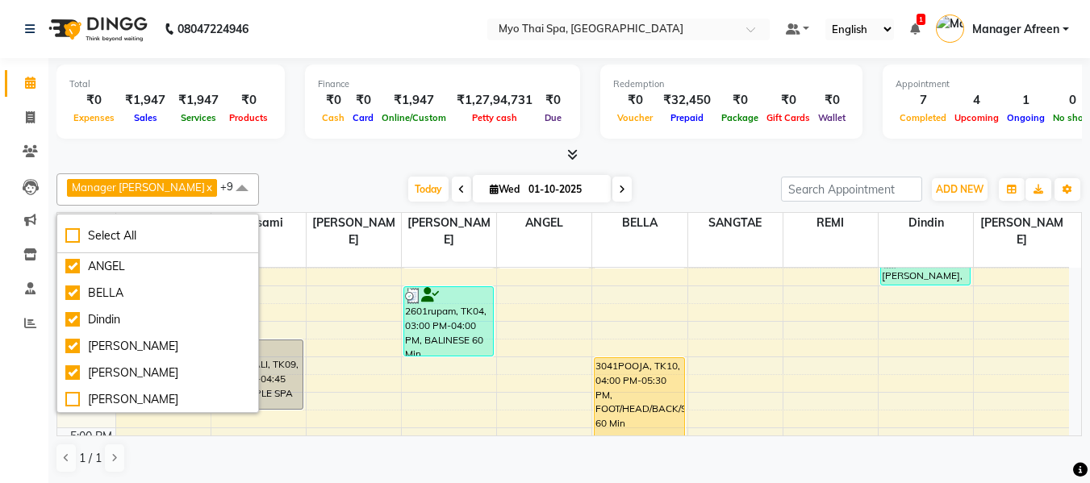
scroll to position [559, 0]
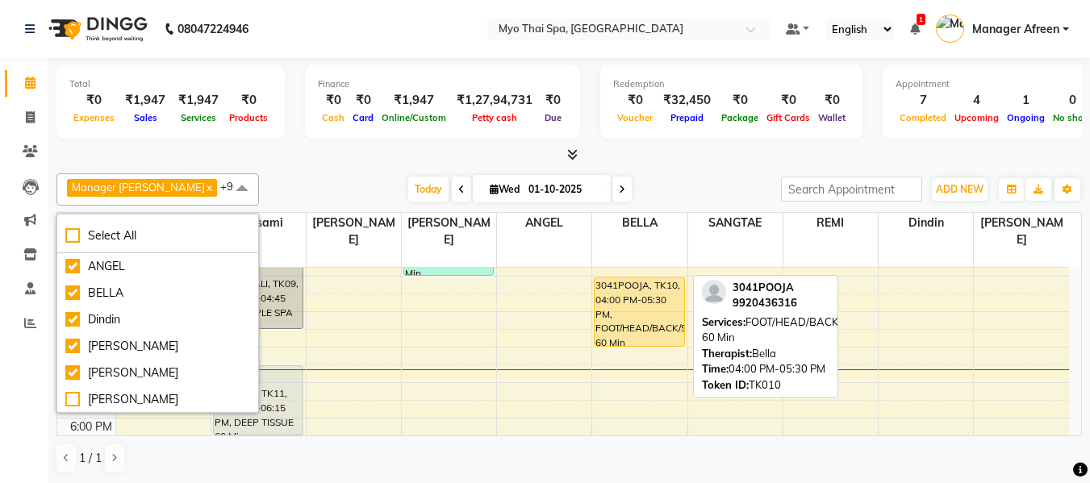
drag, startPoint x: 633, startPoint y: 361, endPoint x: 626, endPoint y: 322, distance: 39.4
click at [626, 322] on div "3051AJITH, TK05, 01:45 PM-02:45 PM, BALINESE 60 Min 3041POOJA, TK10, 04:00 PM-0…" at bounding box center [639, 241] width 94 height 1064
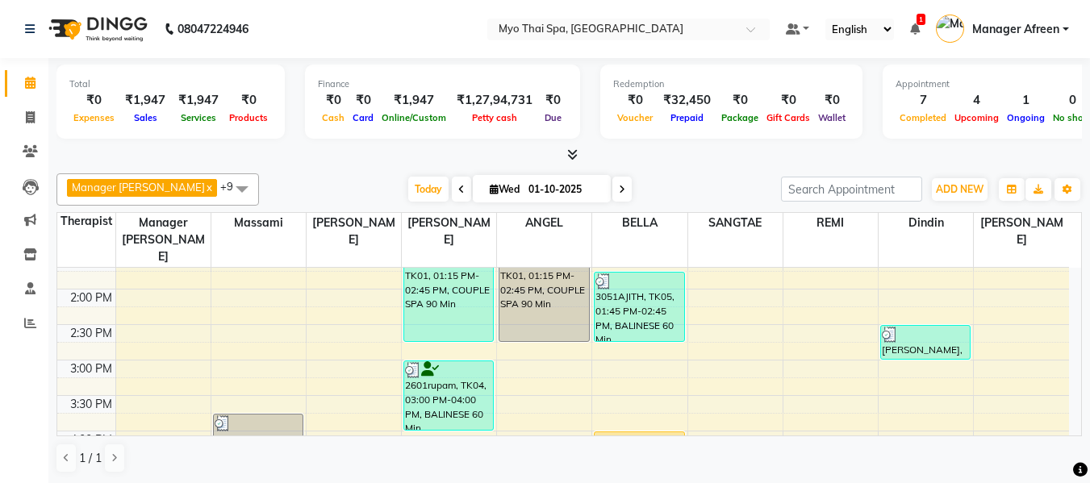
scroll to position [398, 0]
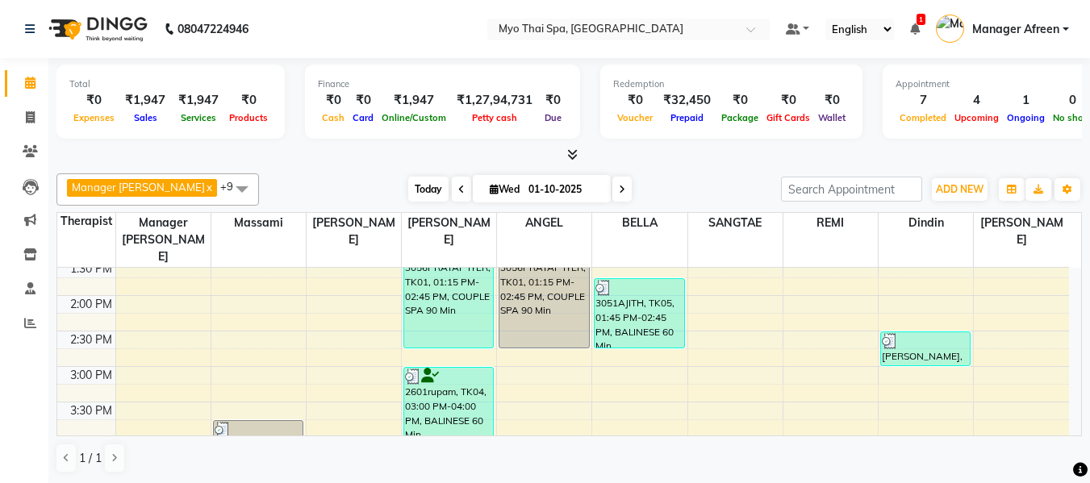
click at [408, 188] on span "Today" at bounding box center [428, 189] width 40 height 25
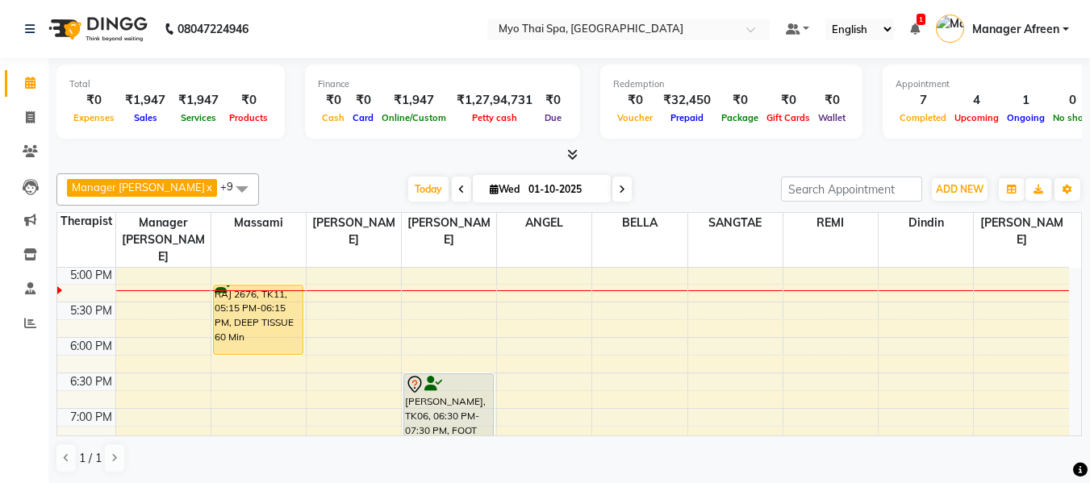
click at [226, 192] on span at bounding box center [242, 188] width 32 height 31
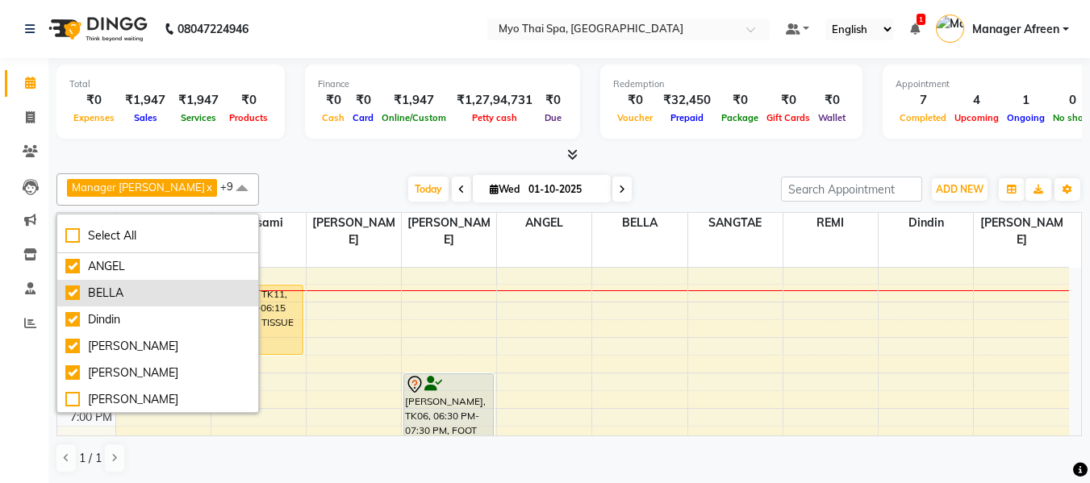
scroll to position [81, 0]
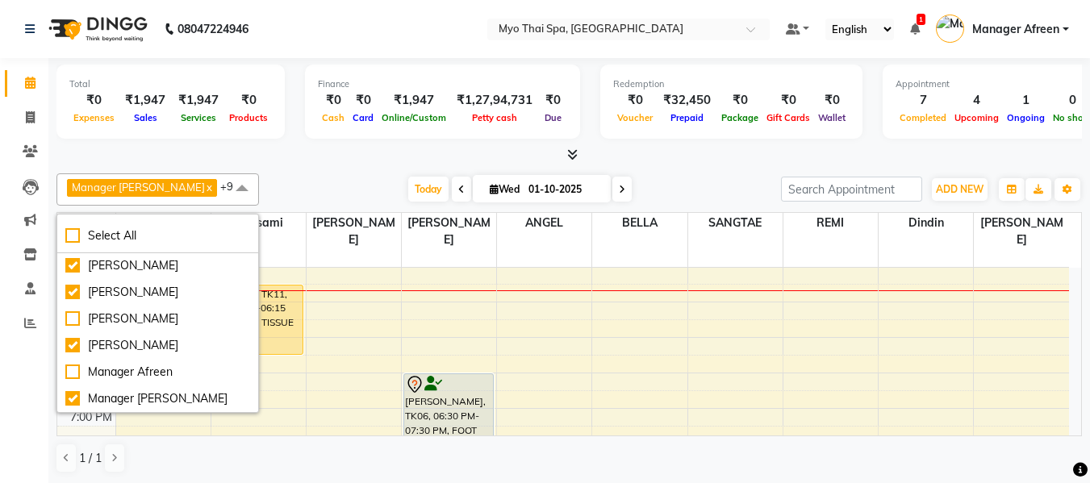
click at [166, 286] on div "[PERSON_NAME]" at bounding box center [157, 292] width 185 height 17
checkbox input "false"
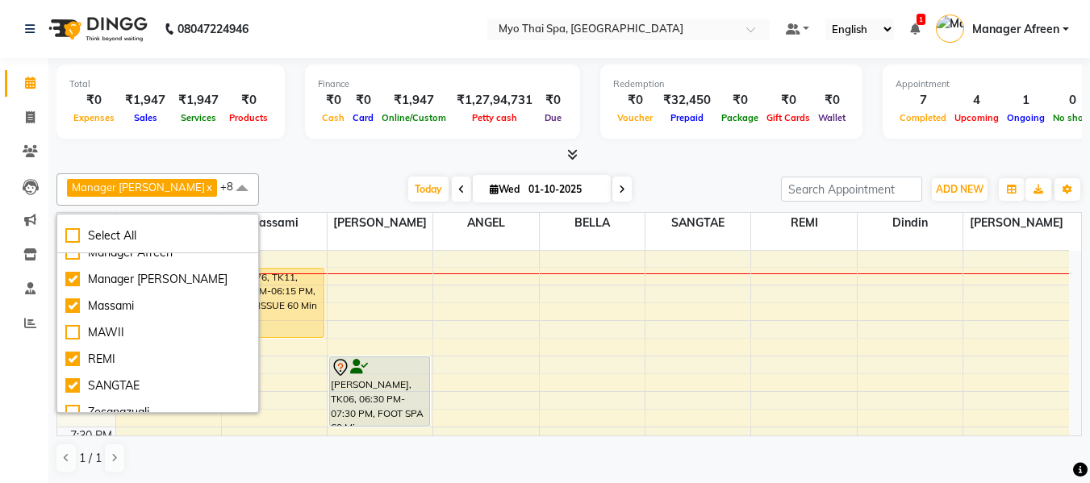
scroll to position [214, 0]
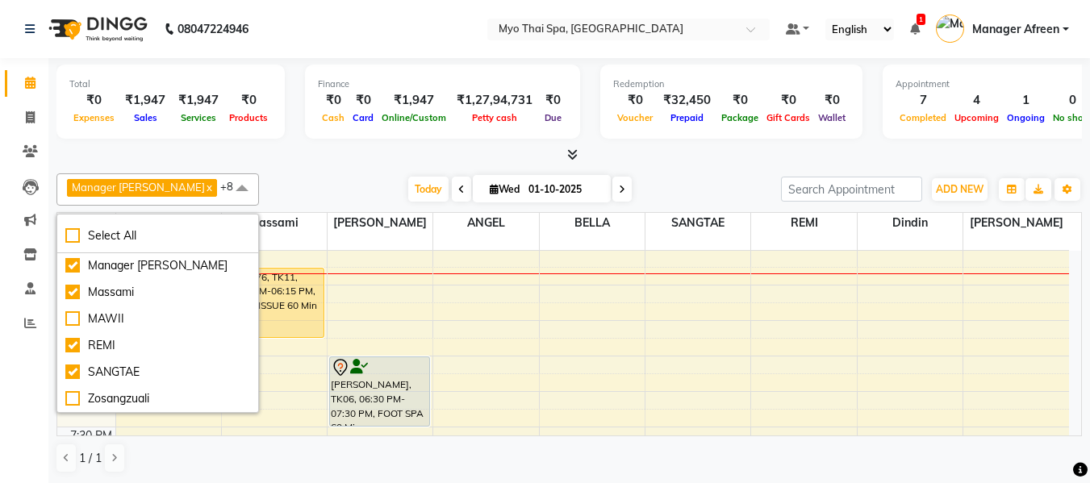
click at [166, 286] on div "Massami" at bounding box center [157, 292] width 185 height 17
checkbox input "false"
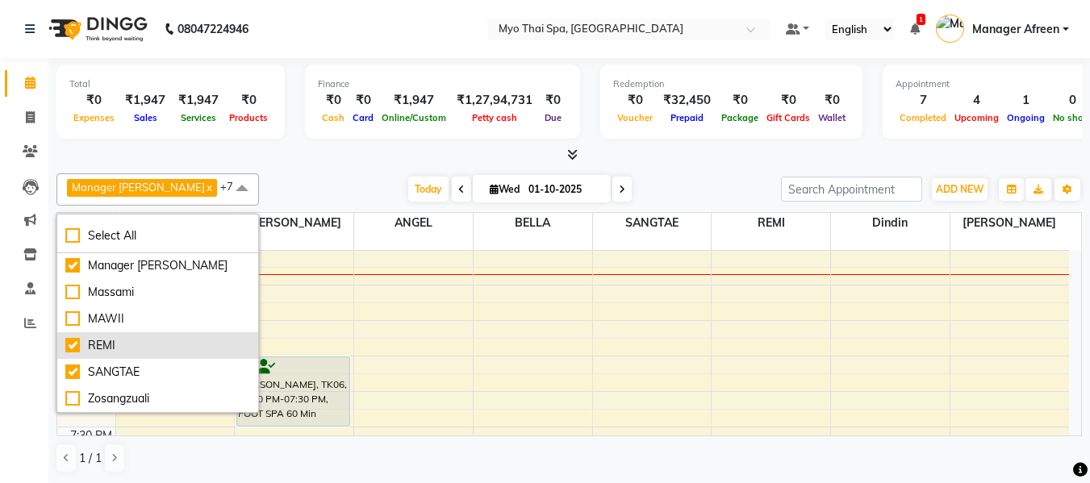
click at [163, 345] on div "REMI" at bounding box center [157, 345] width 185 height 17
checkbox input "false"
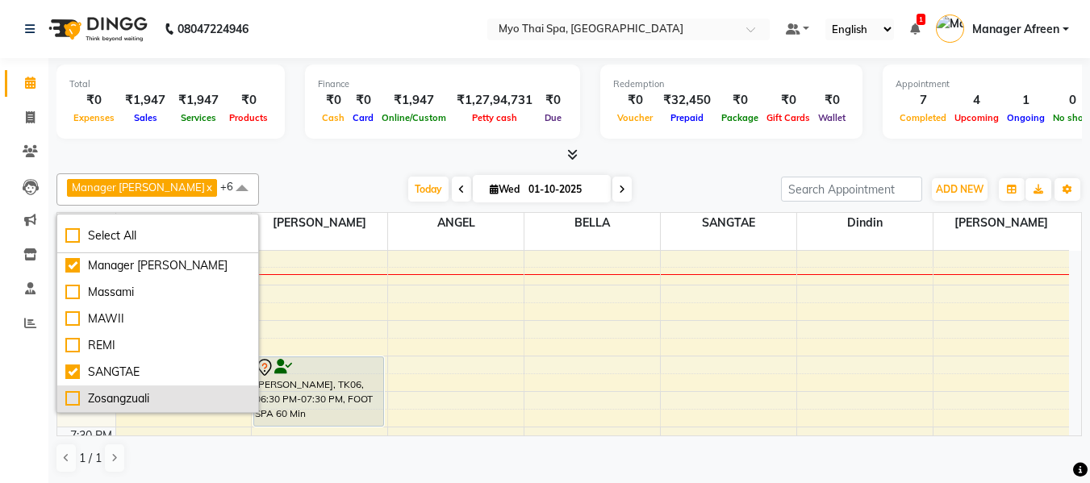
click at [169, 401] on div "Zosangzuali" at bounding box center [157, 398] width 185 height 17
checkbox input "true"
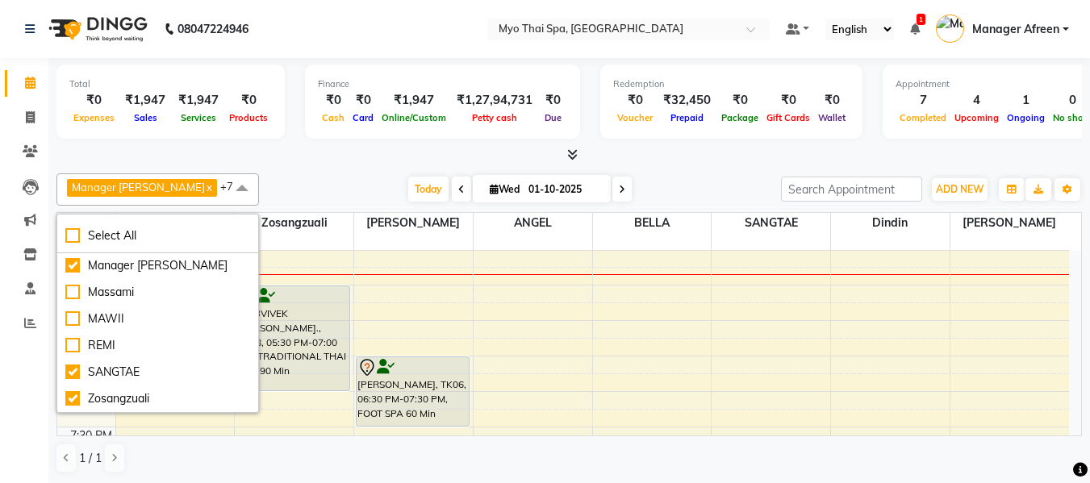
click at [307, 138] on div "Finance ₹0 Cash ₹0 Card ₹1,947 Online/Custom ₹1,27,94,731 Petty cash ₹0 Due" at bounding box center [442, 102] width 275 height 74
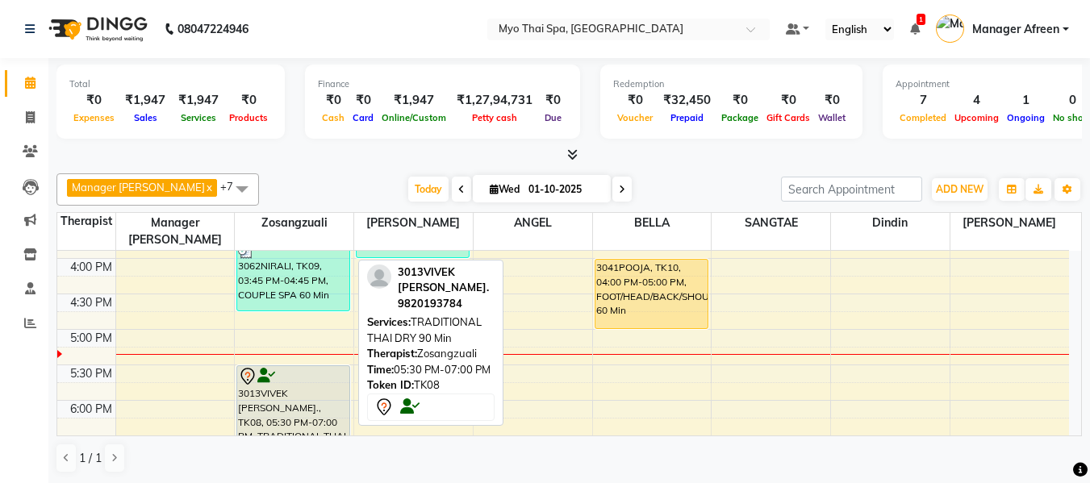
scroll to position [559, 0]
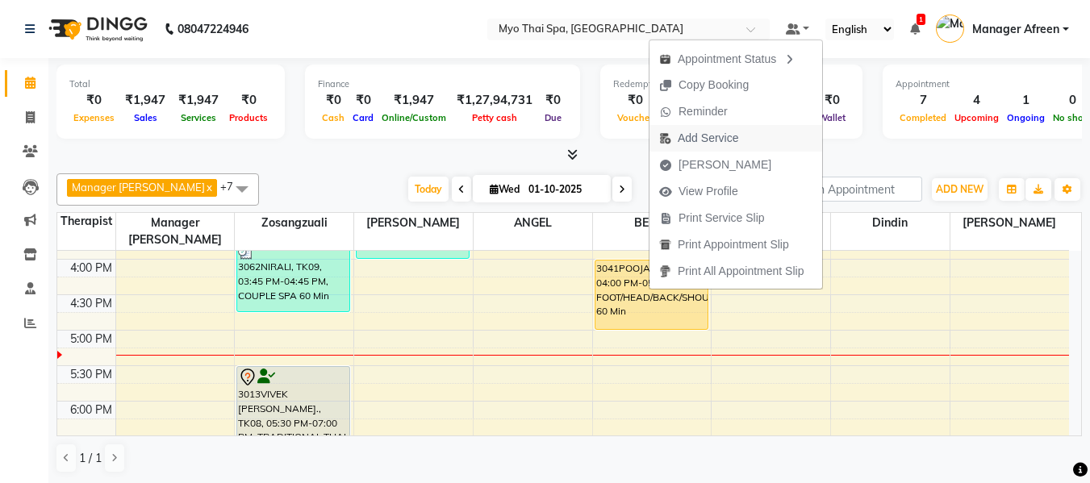
click at [704, 136] on span "Add Service" at bounding box center [708, 138] width 60 height 17
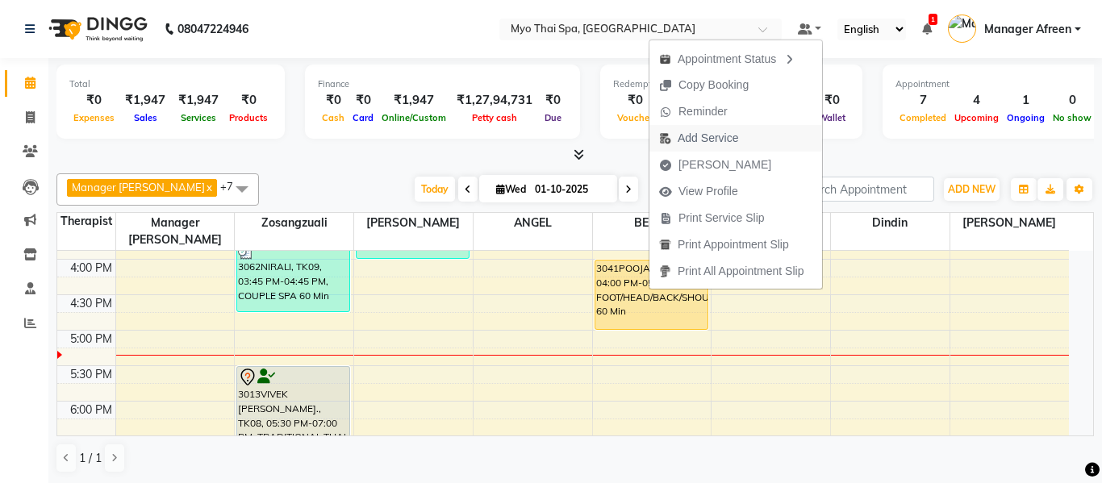
select select "70775"
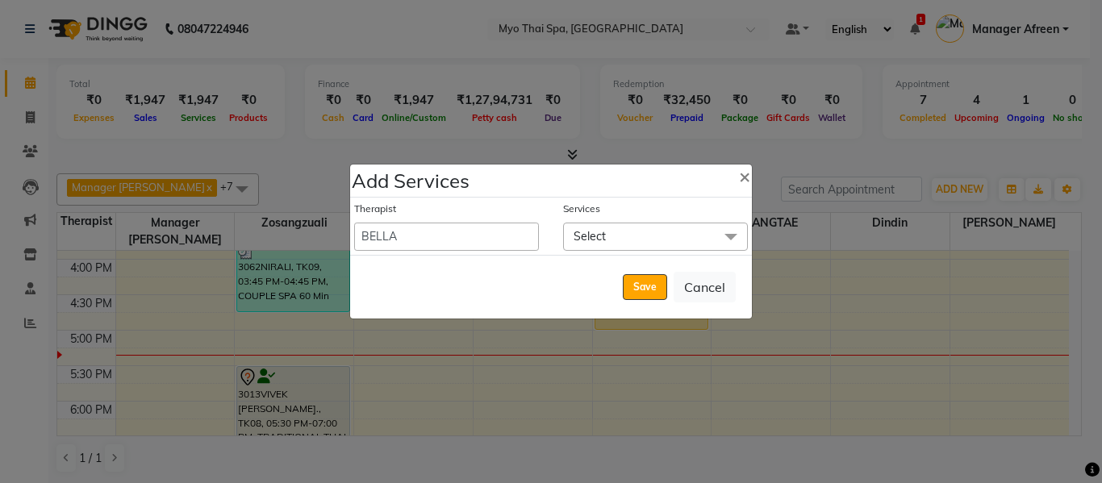
click at [637, 231] on span "Select" at bounding box center [655, 237] width 185 height 28
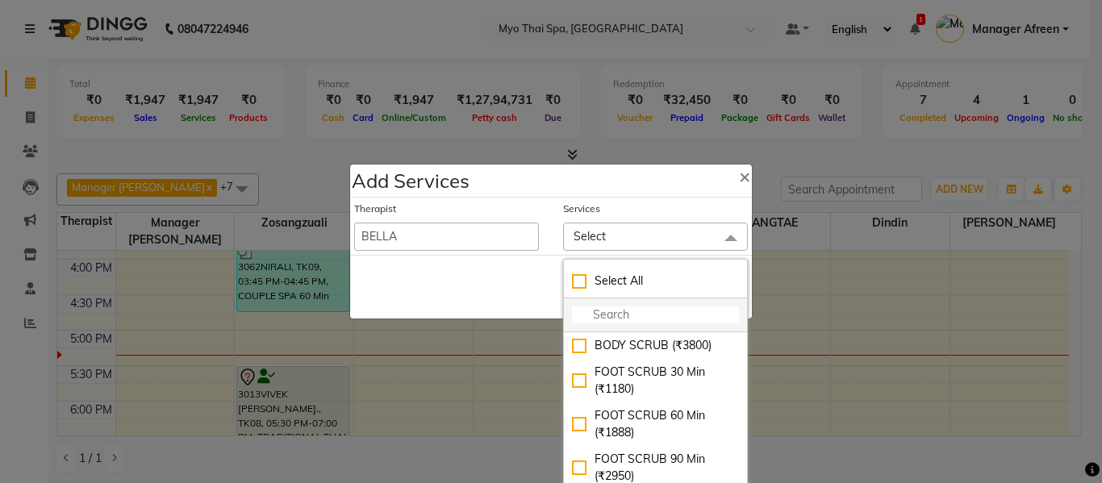
click at [619, 318] on input "multiselect-search" at bounding box center [655, 314] width 167 height 17
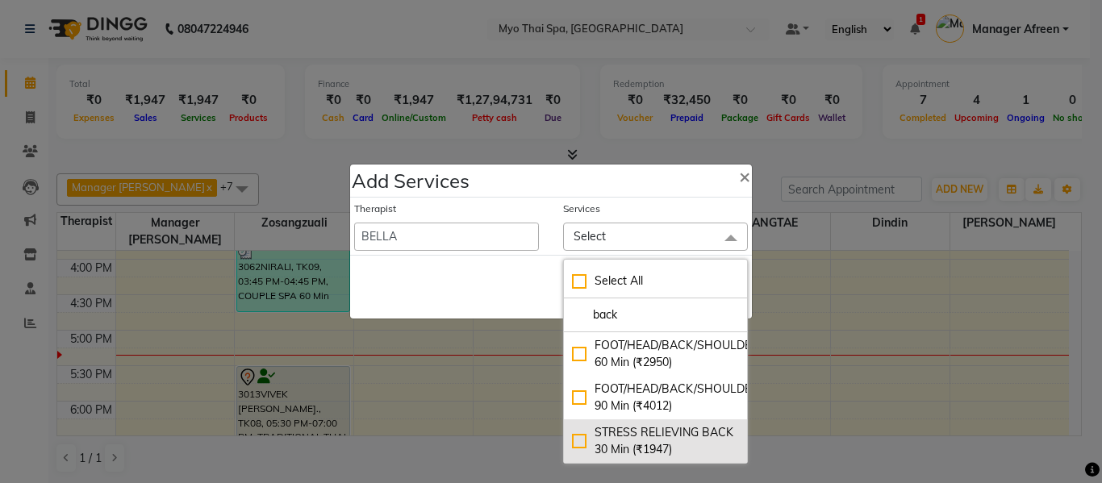
type input "back"
click at [581, 437] on div "STRESS RELIEVING BACK 30 Min (₹1947)" at bounding box center [655, 441] width 167 height 34
checkbox input "true"
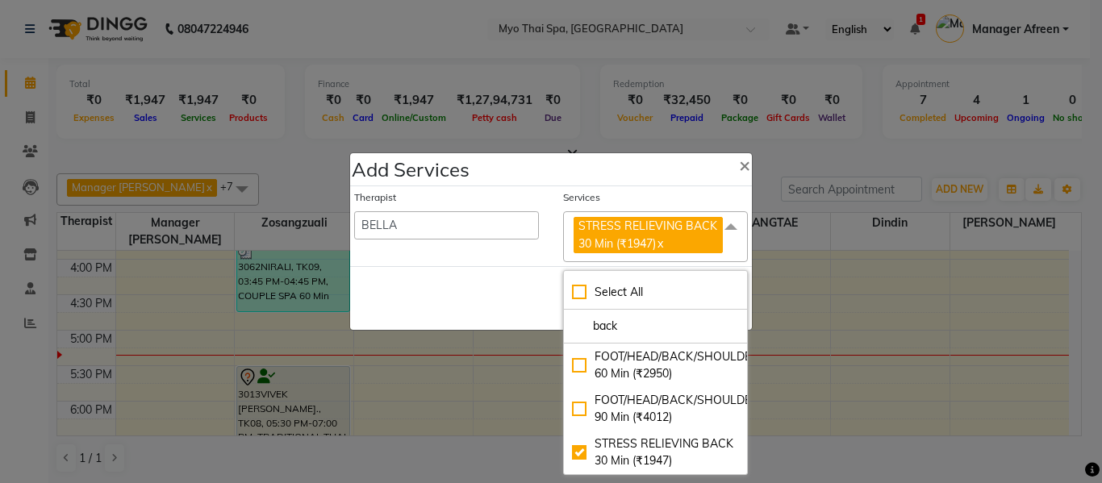
click at [515, 291] on div "Save Cancel" at bounding box center [551, 298] width 402 height 64
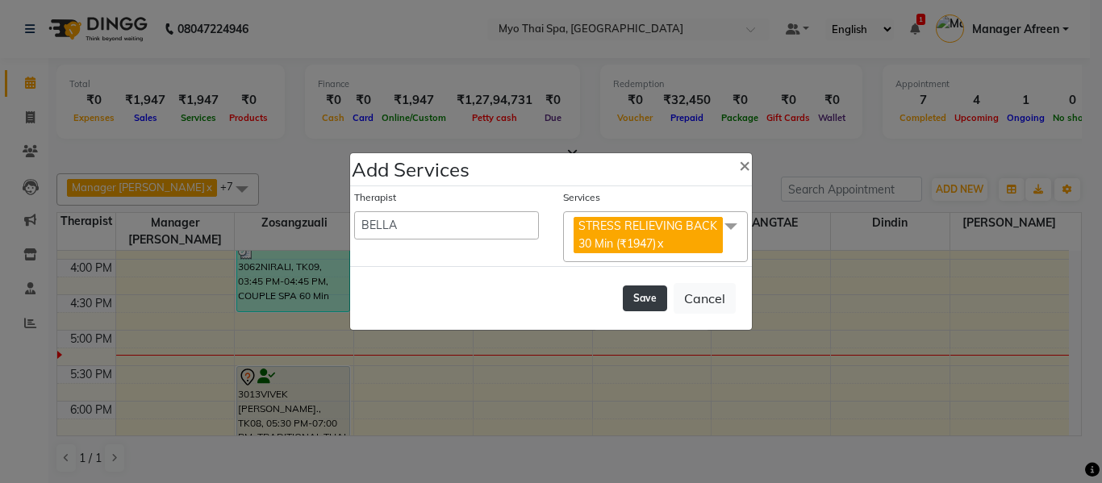
click at [646, 298] on button "Save" at bounding box center [645, 299] width 44 height 26
select select "70774"
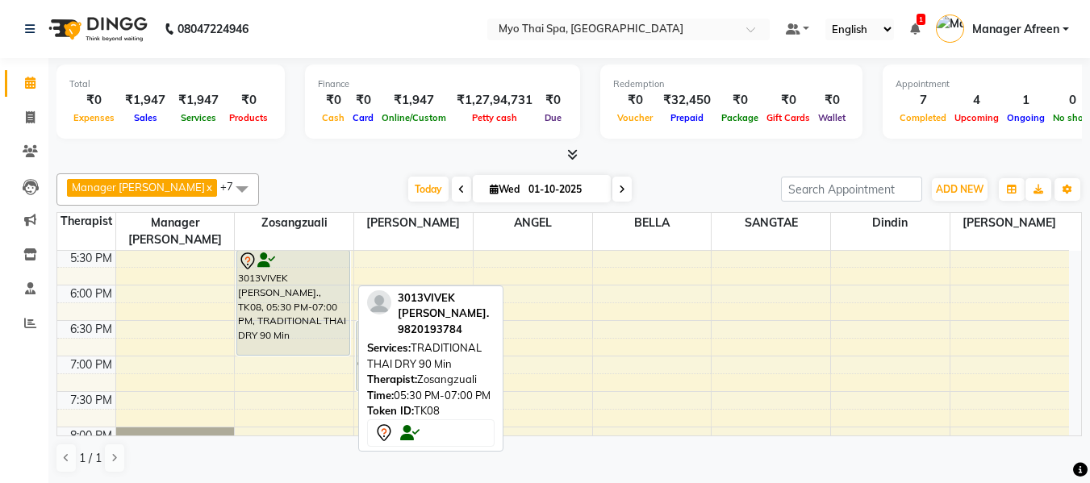
scroll to position [640, 0]
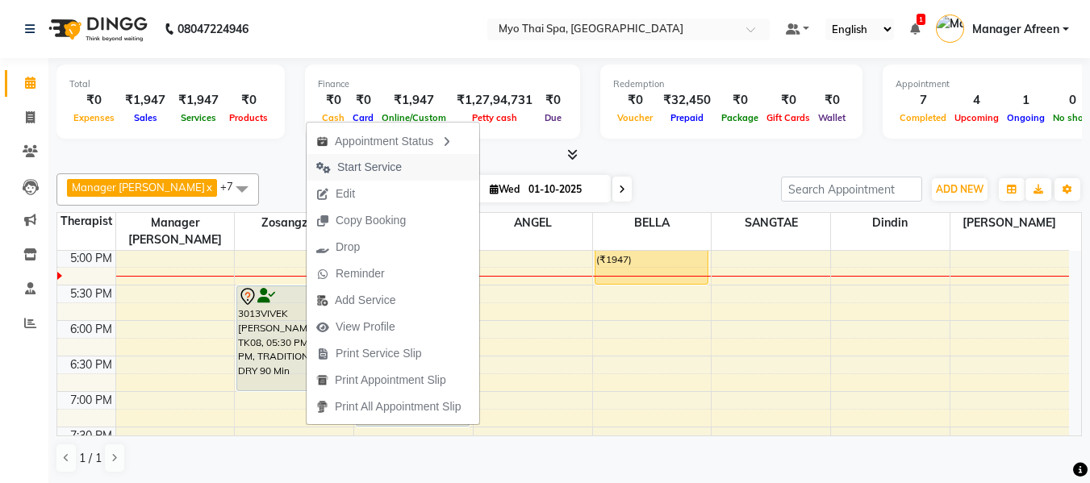
click at [360, 158] on span "Start Service" at bounding box center [358, 167] width 105 height 27
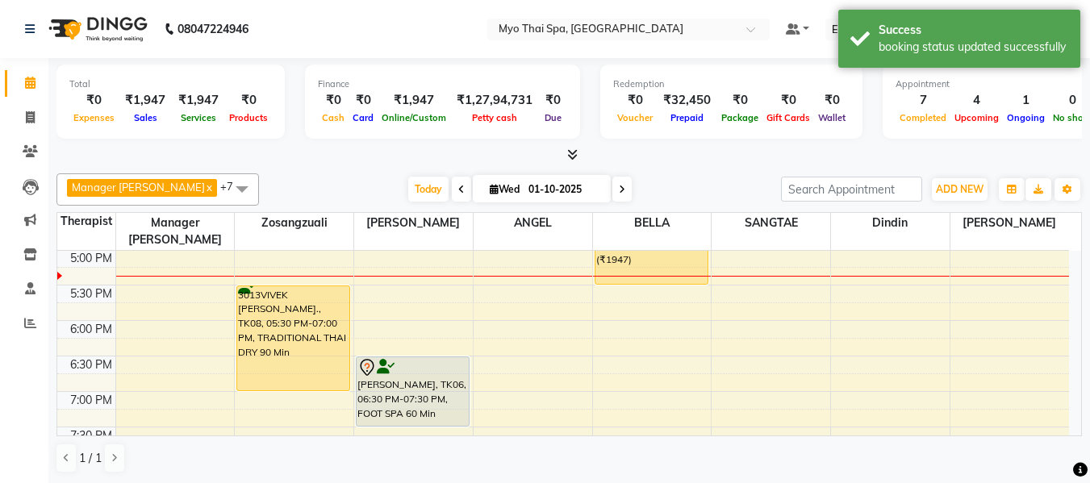
drag, startPoint x: 206, startPoint y: 182, endPoint x: 198, endPoint y: 211, distance: 29.4
click at [226, 202] on span at bounding box center [242, 188] width 32 height 31
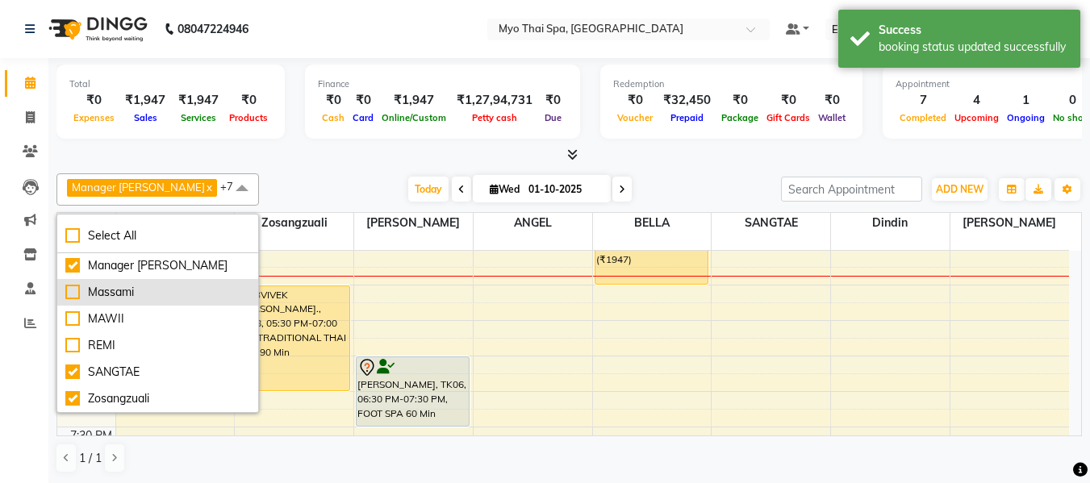
click at [170, 284] on div "Massami" at bounding box center [157, 292] width 185 height 17
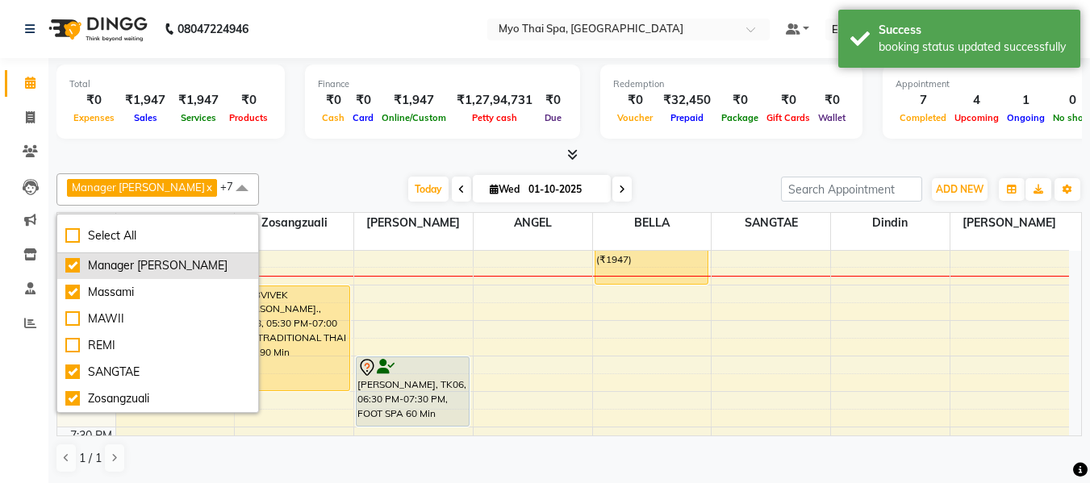
checkbox input "true"
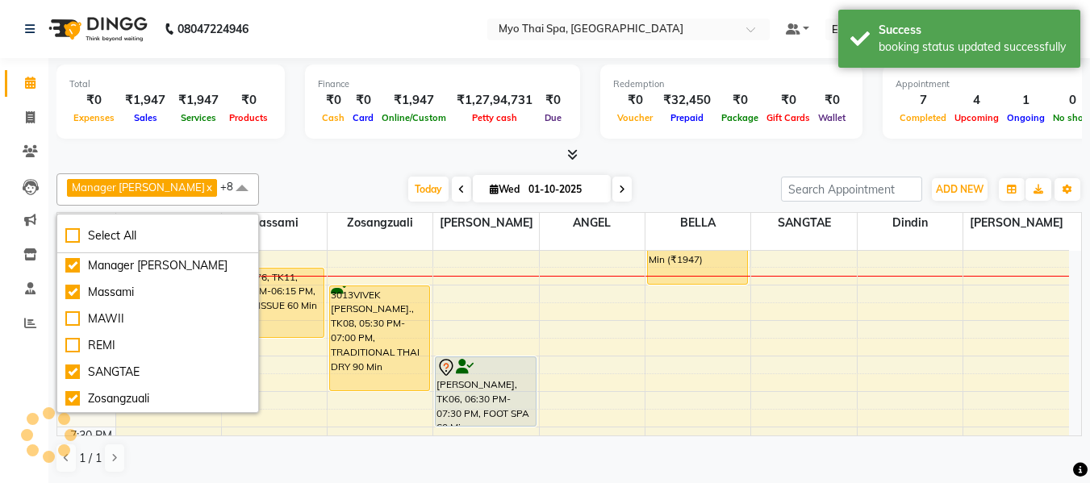
click at [298, 140] on div "Total ₹0 Expenses ₹1,947 Sales ₹1,947 Services ₹0 Products Finance ₹0 Cash ₹0 C…" at bounding box center [568, 104] width 1025 height 79
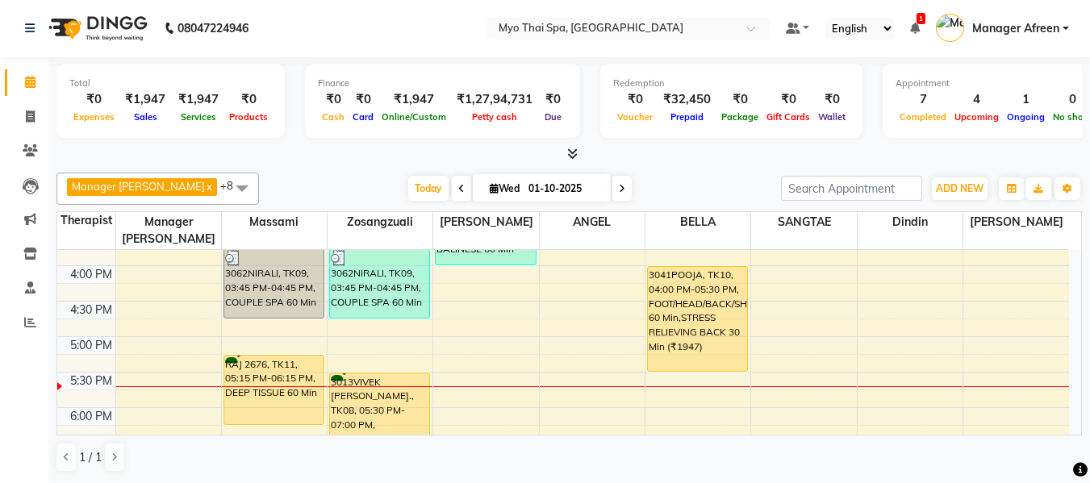
scroll to position [530, 0]
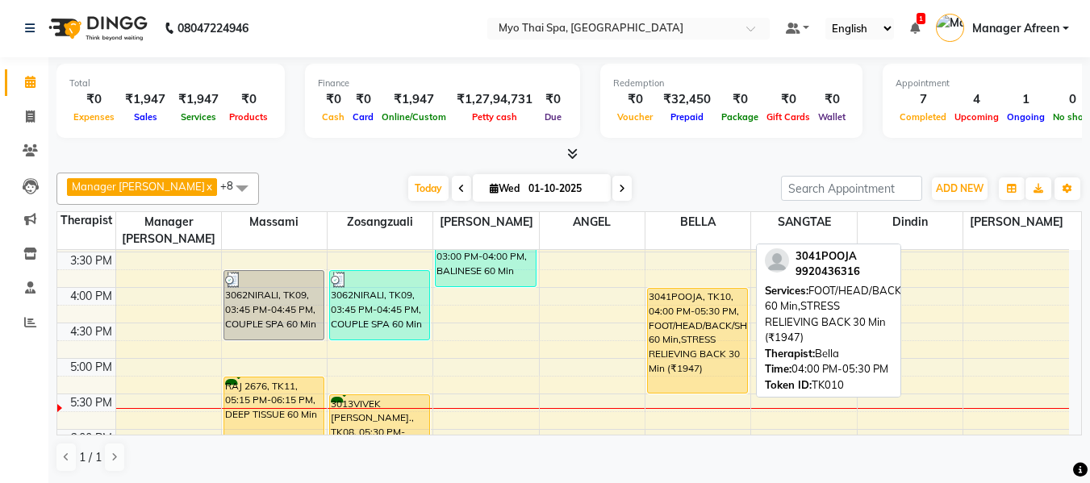
click at [704, 323] on div "3041POOJA, TK10, 04:00 PM-05:30 PM, FOOT/HEAD/BACK/SHOULDER 60 Min,STRESS RELIE…" at bounding box center [697, 341] width 99 height 104
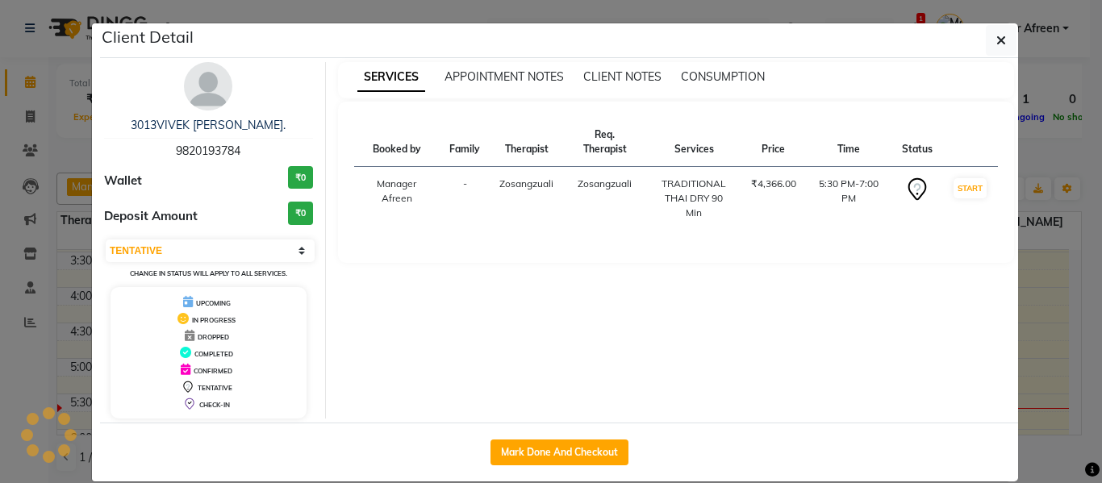
select select "1"
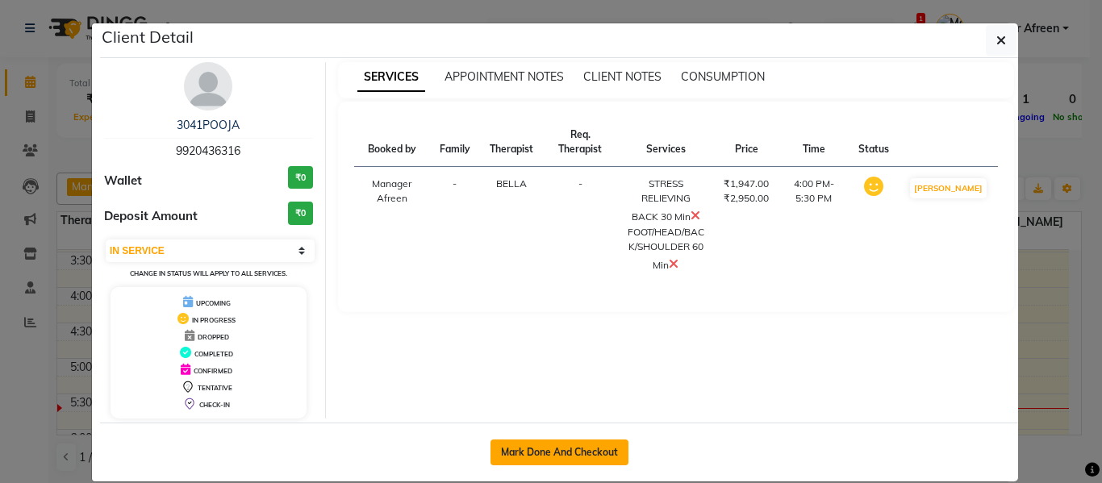
click at [573, 452] on button "Mark Done And Checkout" at bounding box center [559, 453] width 138 height 26
select select "service"
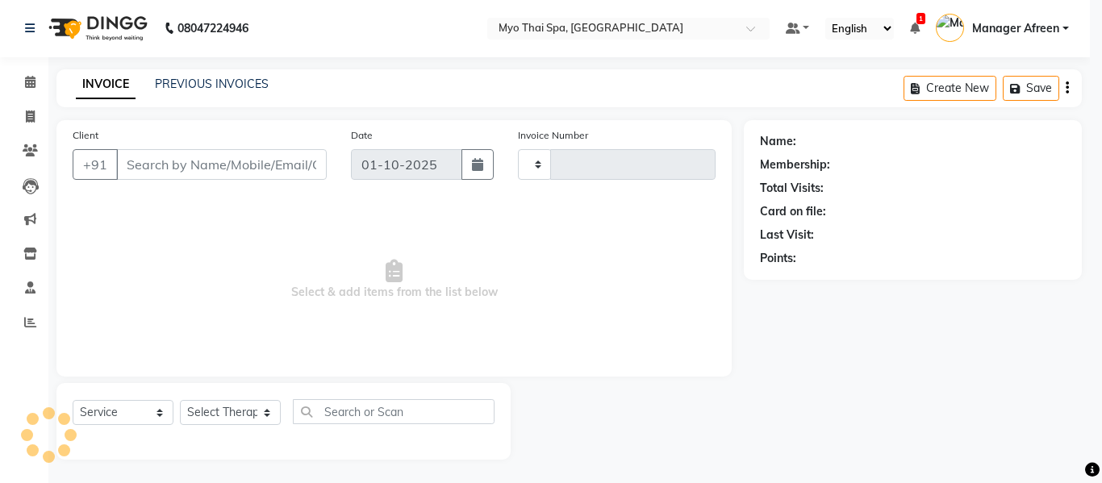
type input "4209"
select select "3908"
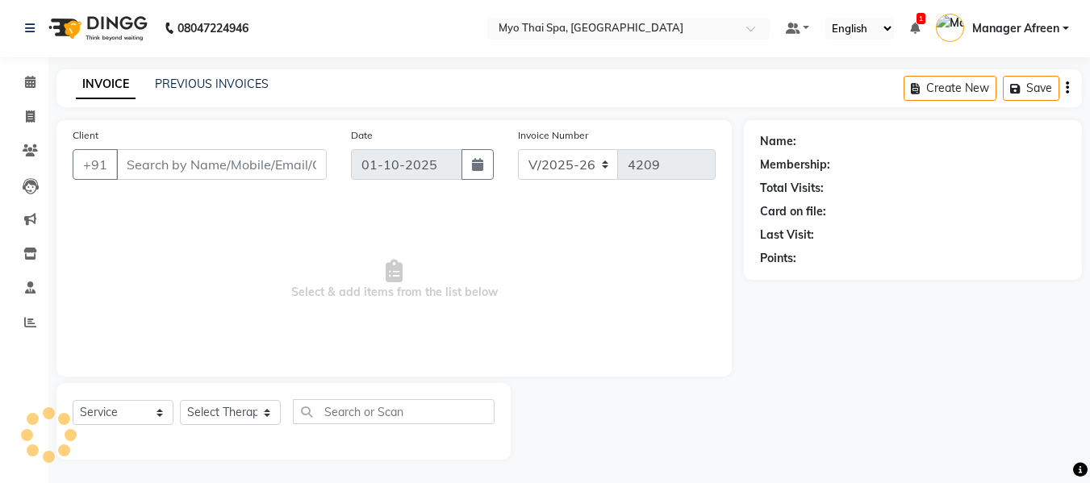
scroll to position [2, 0]
click at [14, 71] on link "Calendar" at bounding box center [24, 82] width 39 height 27
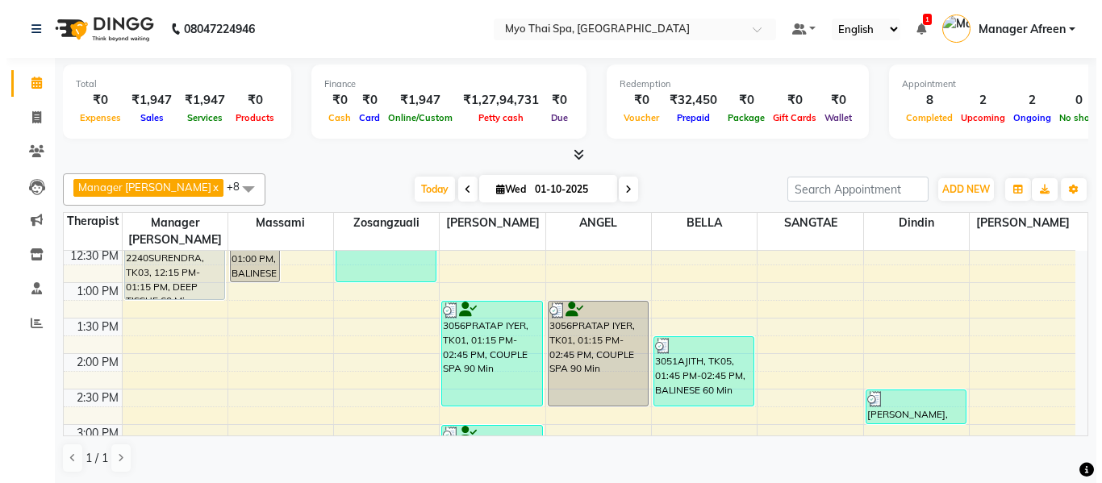
scroll to position [565, 0]
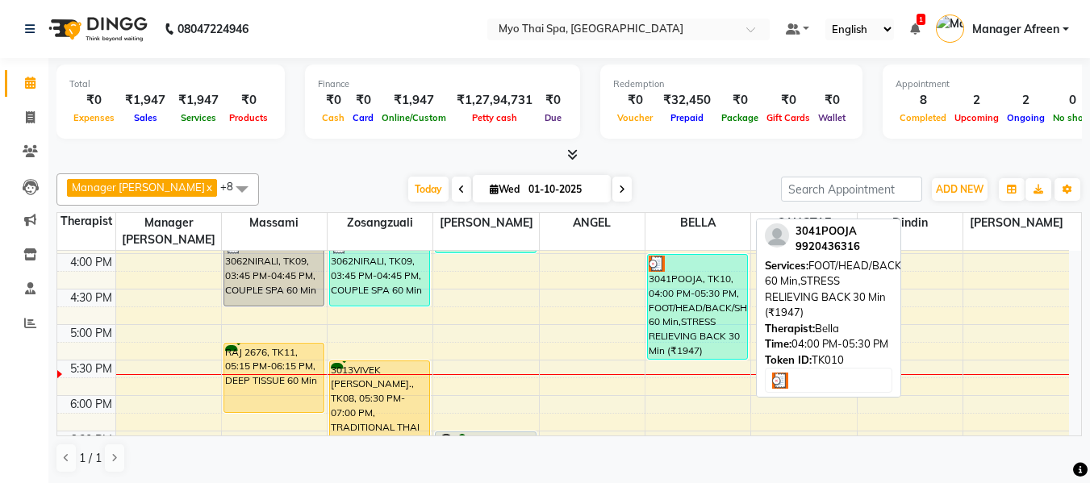
click at [702, 311] on div "3041POOJA, TK10, 04:00 PM-05:30 PM, FOOT/HEAD/BACK/SHOULDER 60 Min,STRESS RELIE…" at bounding box center [697, 307] width 99 height 104
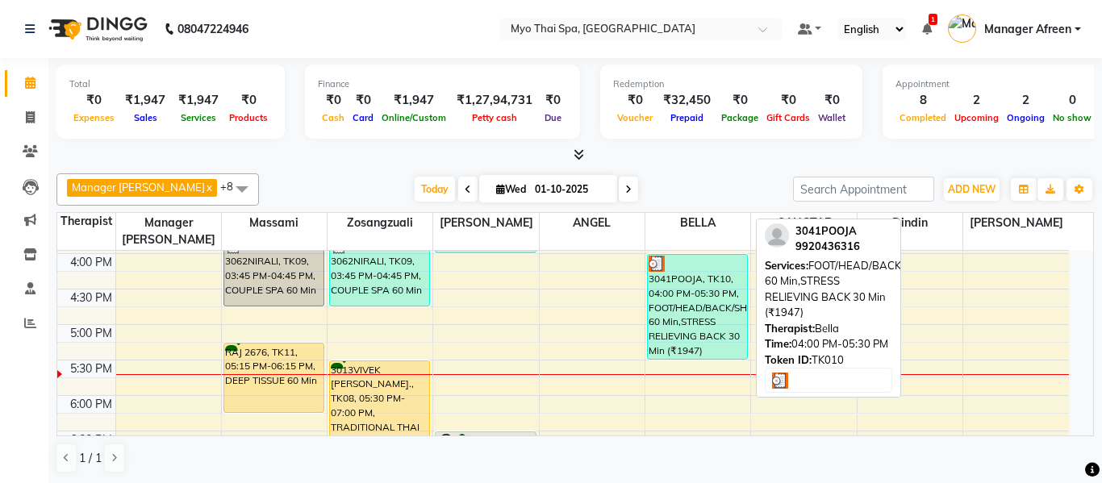
select select "3"
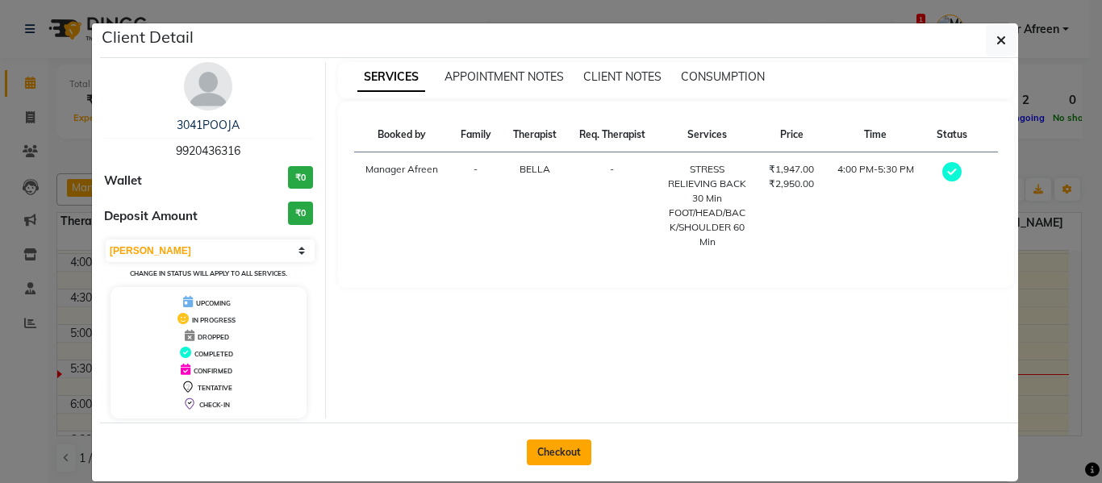
click at [575, 451] on button "Checkout" at bounding box center [559, 453] width 65 height 26
select select "3908"
select select "service"
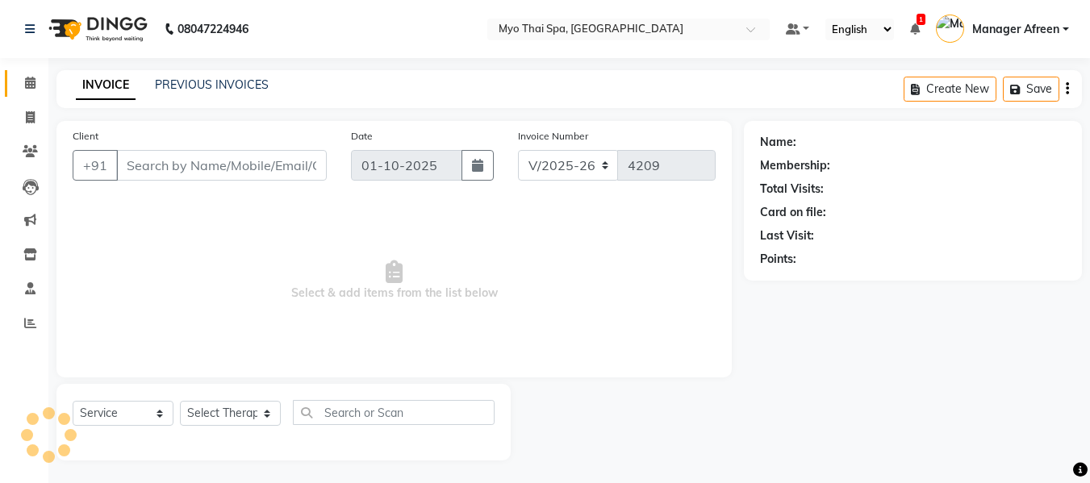
type input "9920436316"
select select "70775"
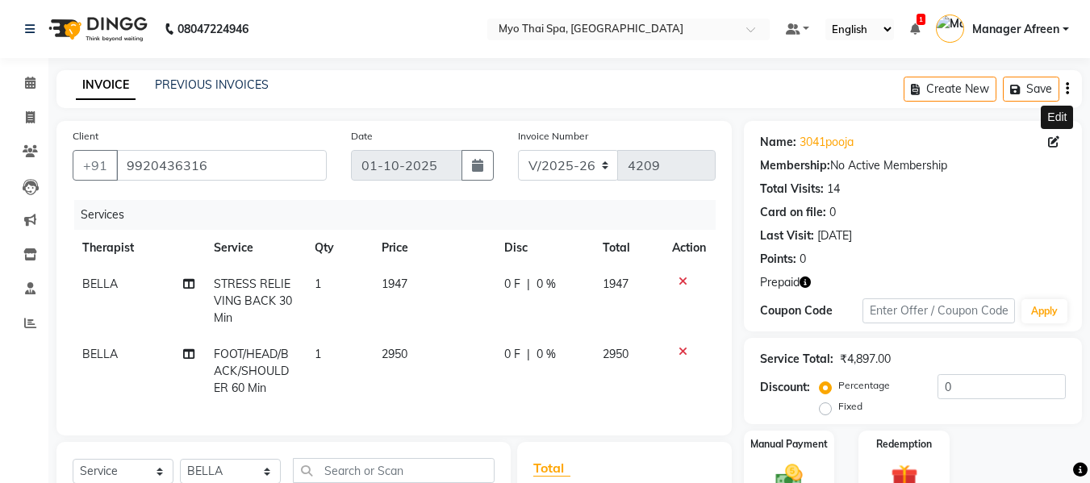
click at [1057, 140] on icon at bounding box center [1053, 141] width 11 height 11
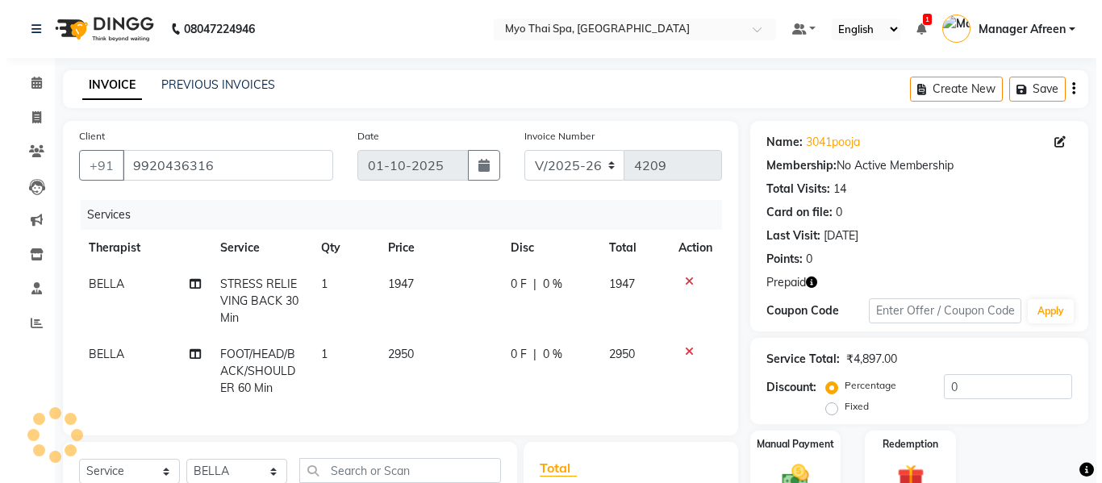
select select "22"
select select "female"
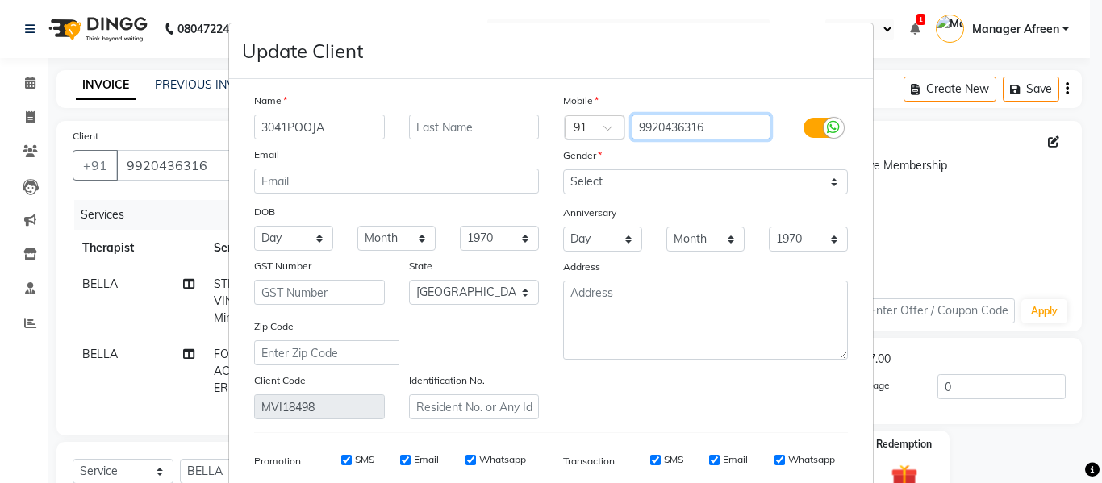
drag, startPoint x: 727, startPoint y: 135, endPoint x: 599, endPoint y: 116, distance: 128.8
click at [599, 116] on div "Country Code × 91 9920436316" at bounding box center [705, 128] width 309 height 26
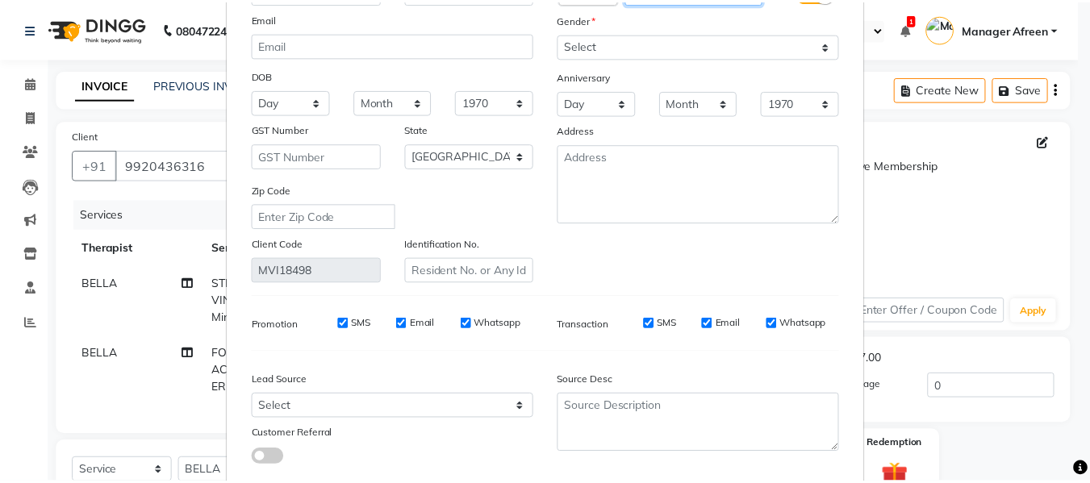
scroll to position [232, 0]
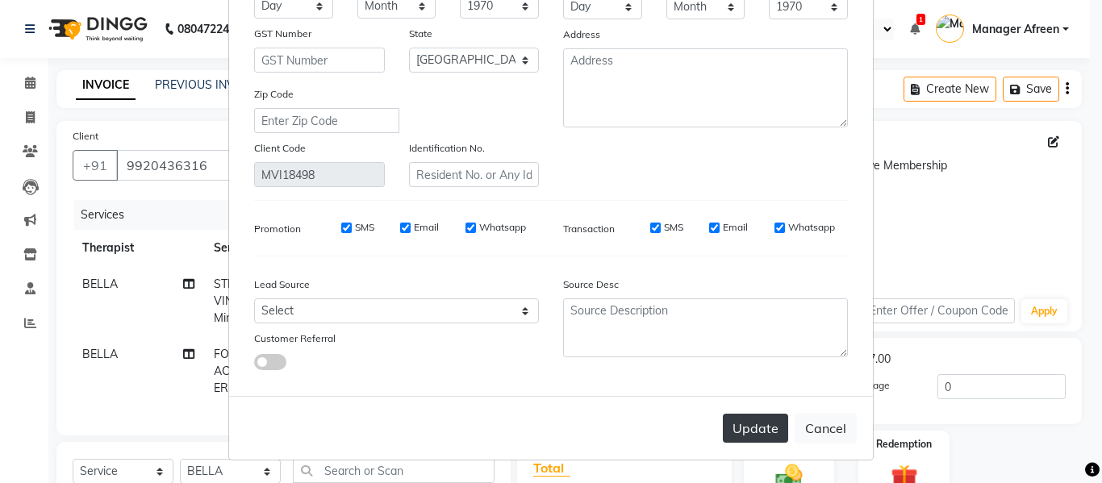
type input "7900156666"
click at [769, 428] on button "Update" at bounding box center [755, 428] width 65 height 29
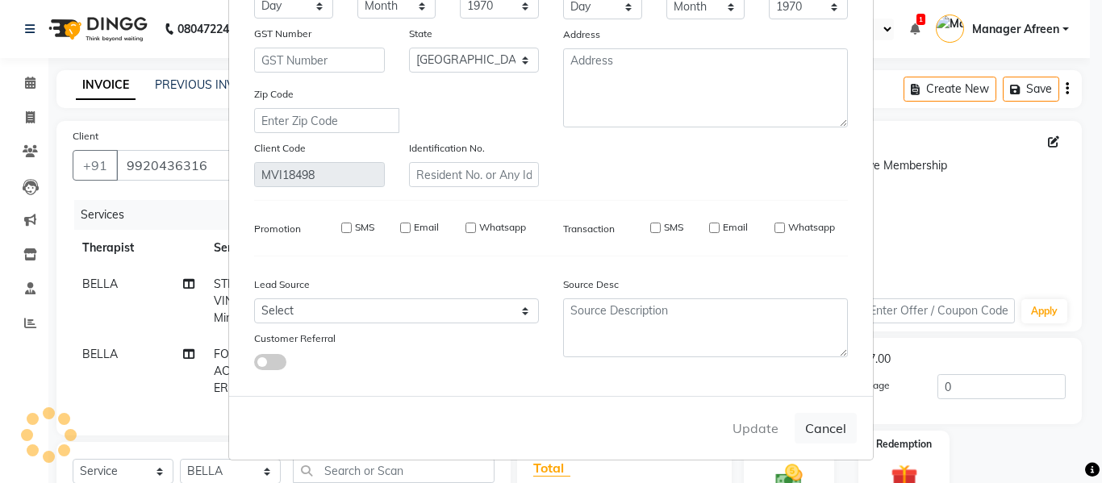
type input "7900156666"
select select
select select "null"
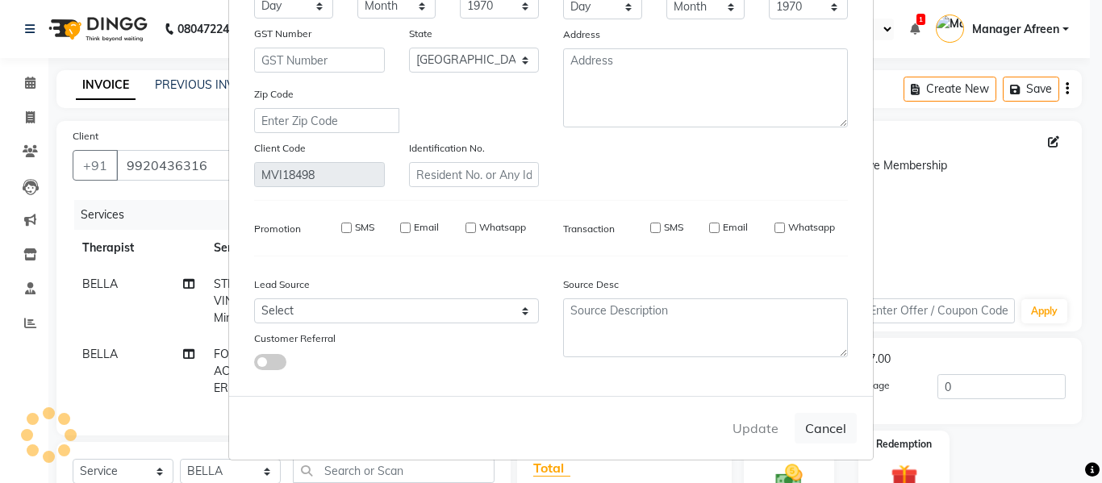
select select
checkbox input "false"
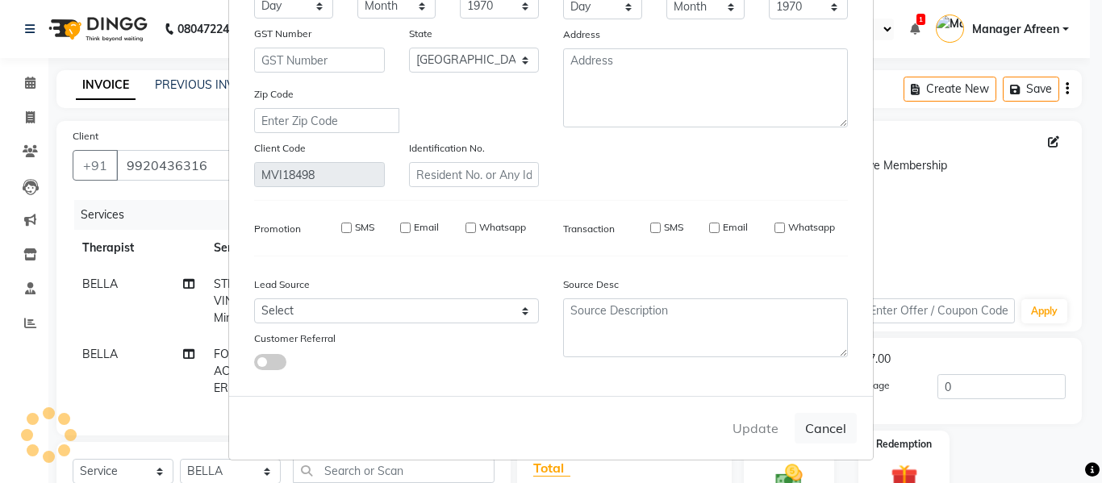
checkbox input "false"
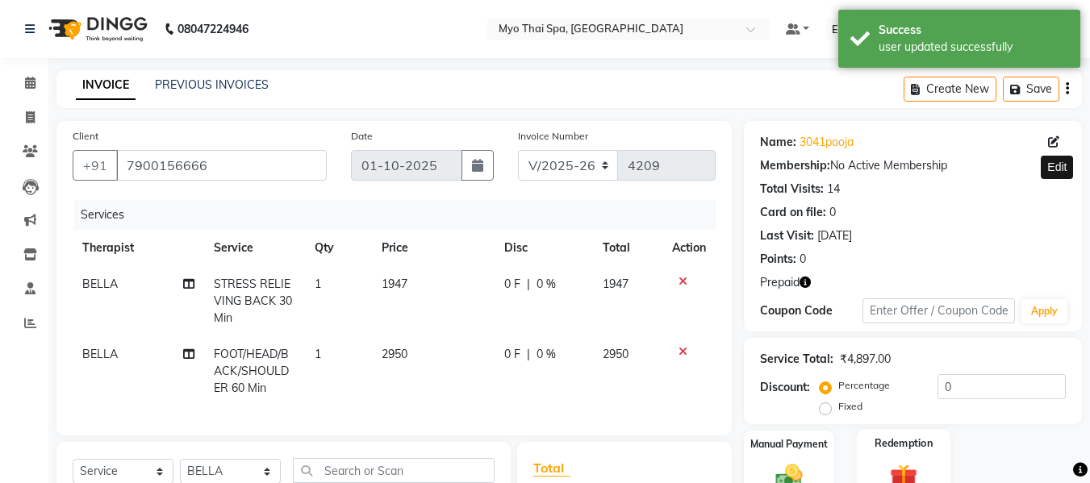
click at [903, 461] on img at bounding box center [903, 478] width 45 height 35
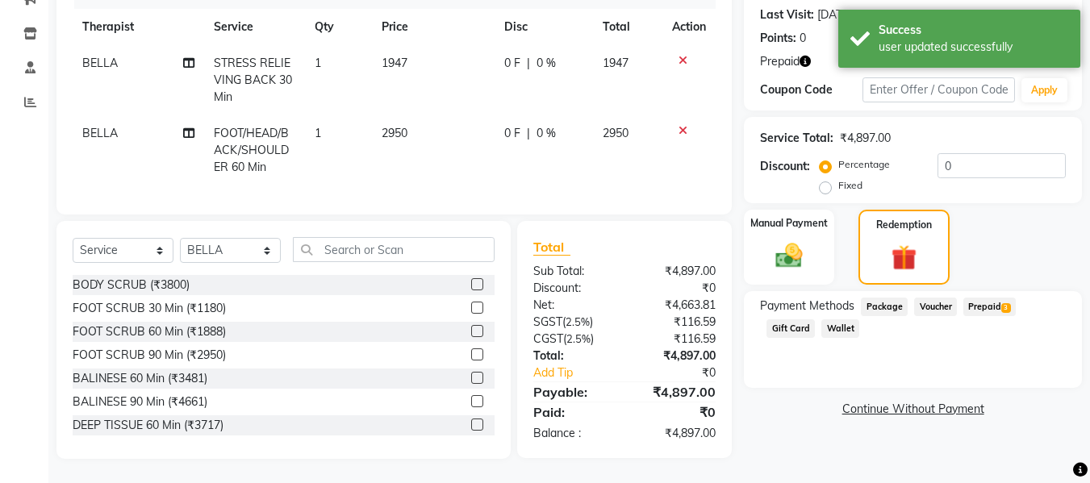
click at [1003, 298] on span "Prepaid 3" at bounding box center [989, 307] width 52 height 19
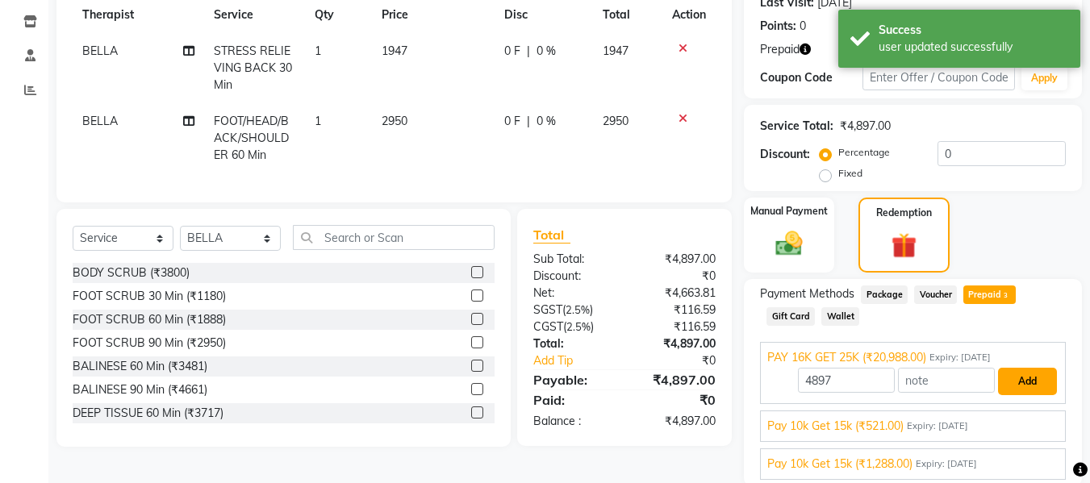
click at [1015, 382] on button "Add" at bounding box center [1027, 381] width 59 height 27
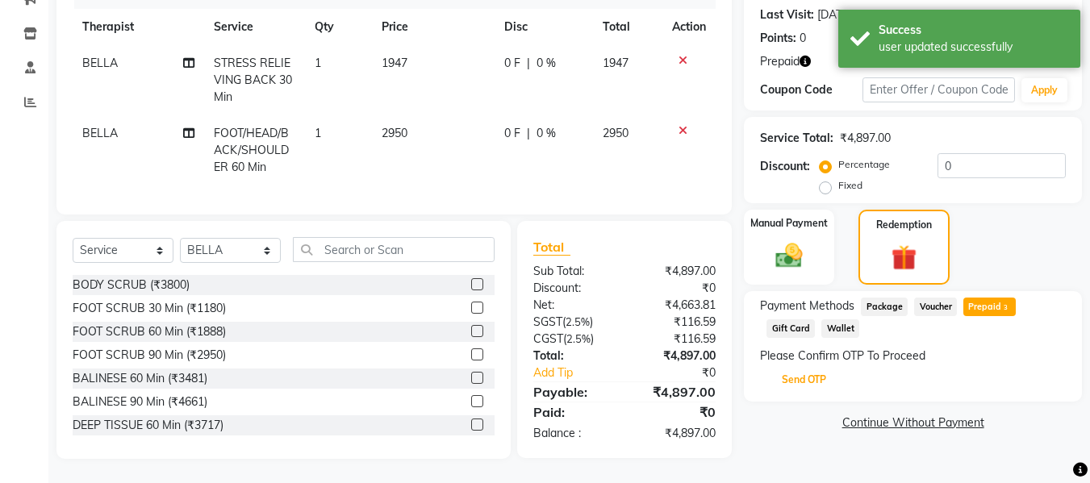
click at [820, 373] on button "Send OTP" at bounding box center [803, 379] width 85 height 27
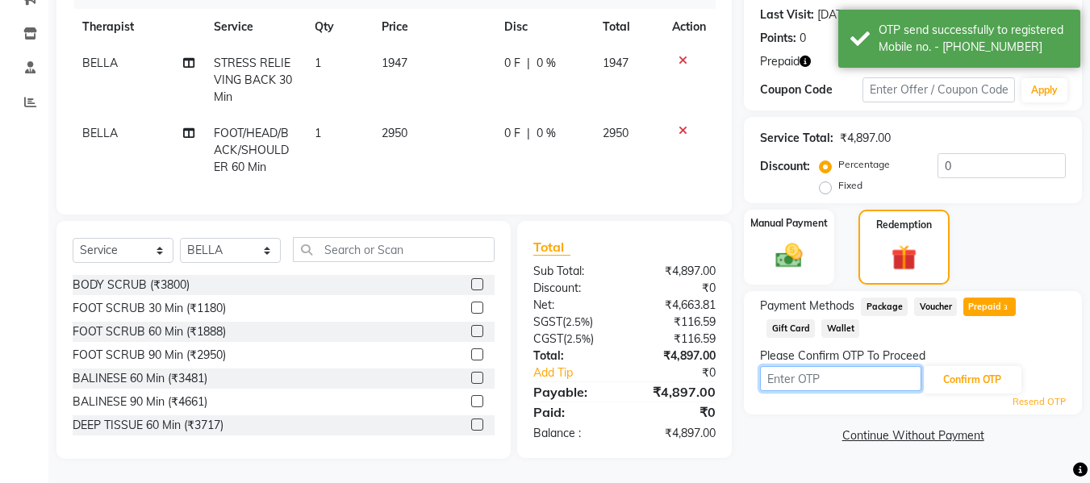
click at [820, 373] on input "text" at bounding box center [840, 378] width 161 height 25
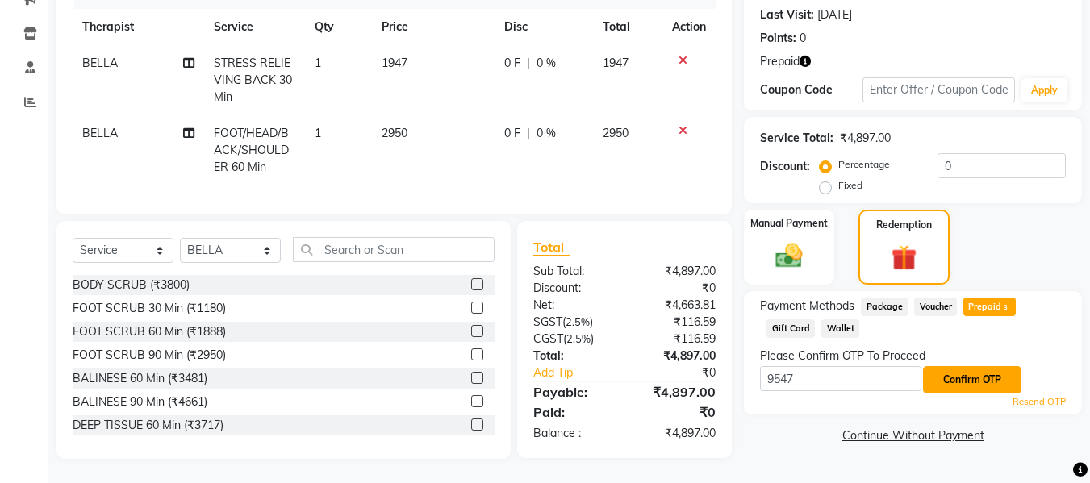
click at [956, 377] on button "Confirm OTP" at bounding box center [972, 379] width 98 height 27
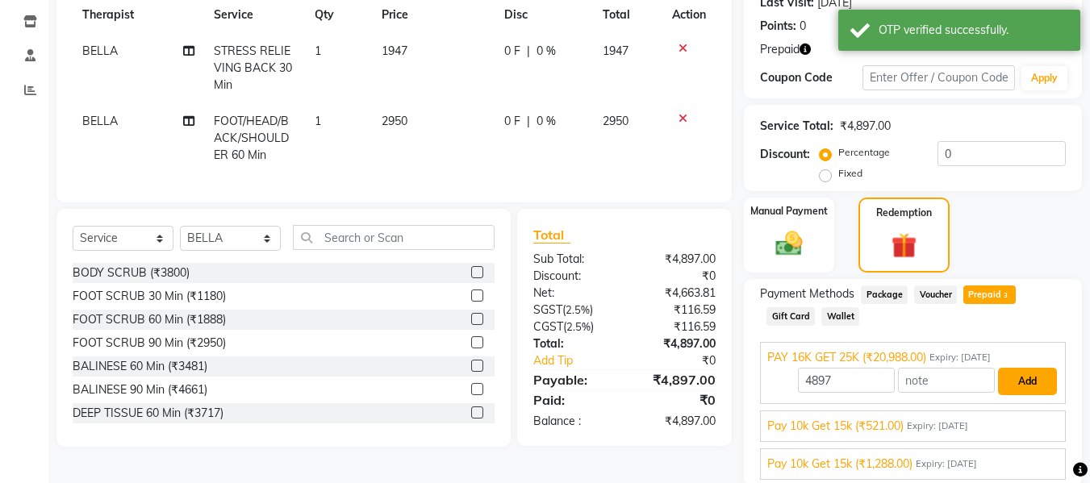
click at [1012, 387] on button "Add" at bounding box center [1027, 381] width 59 height 27
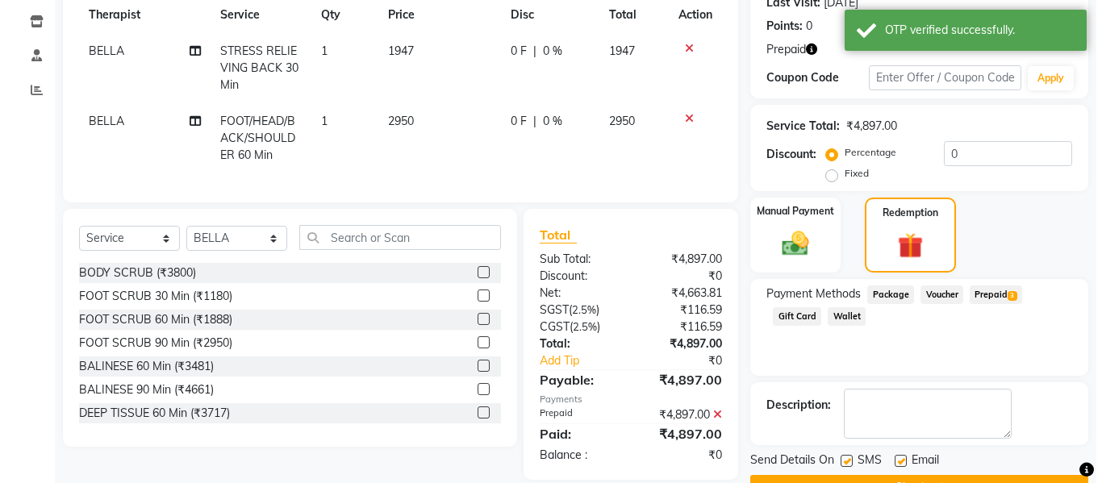
scroll to position [0, 0]
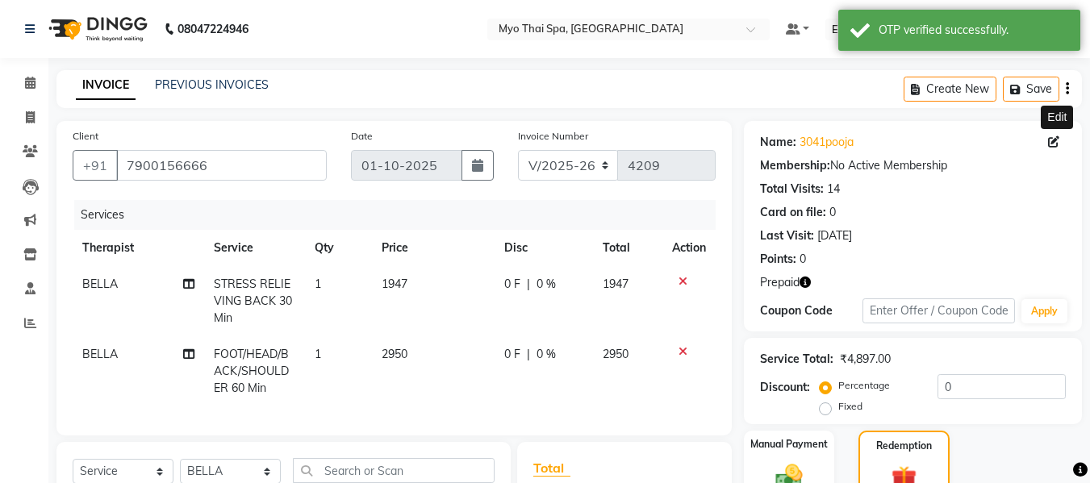
click at [1053, 145] on icon at bounding box center [1053, 141] width 11 height 11
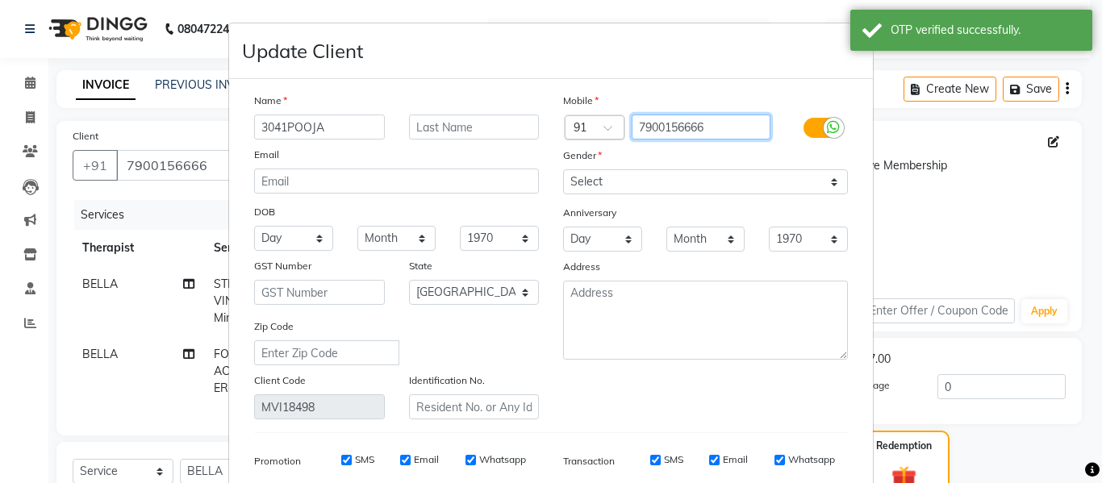
drag, startPoint x: 703, startPoint y: 127, endPoint x: 588, endPoint y: 118, distance: 114.9
click at [588, 118] on div "Country Code × 91 7900156666" at bounding box center [705, 128] width 309 height 26
paste input "992043631"
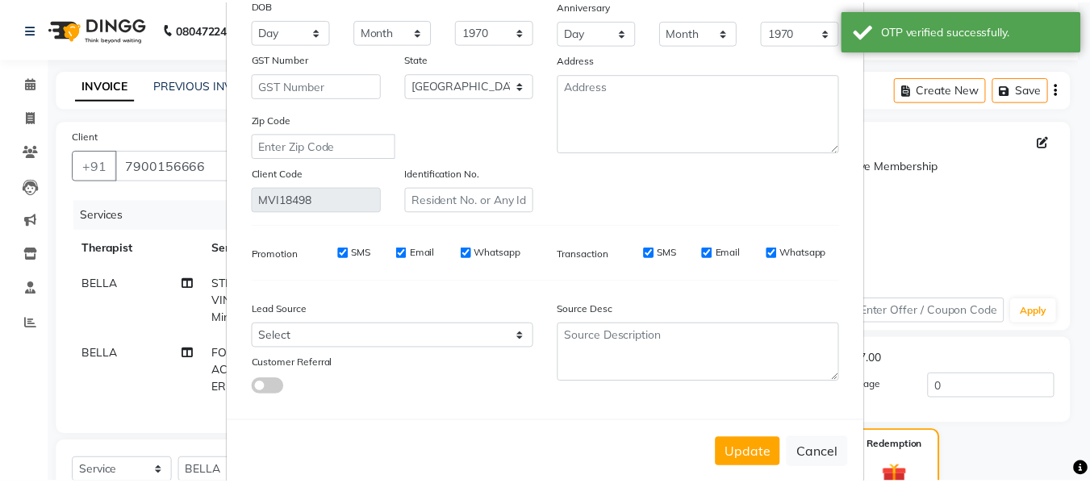
scroll to position [232, 0]
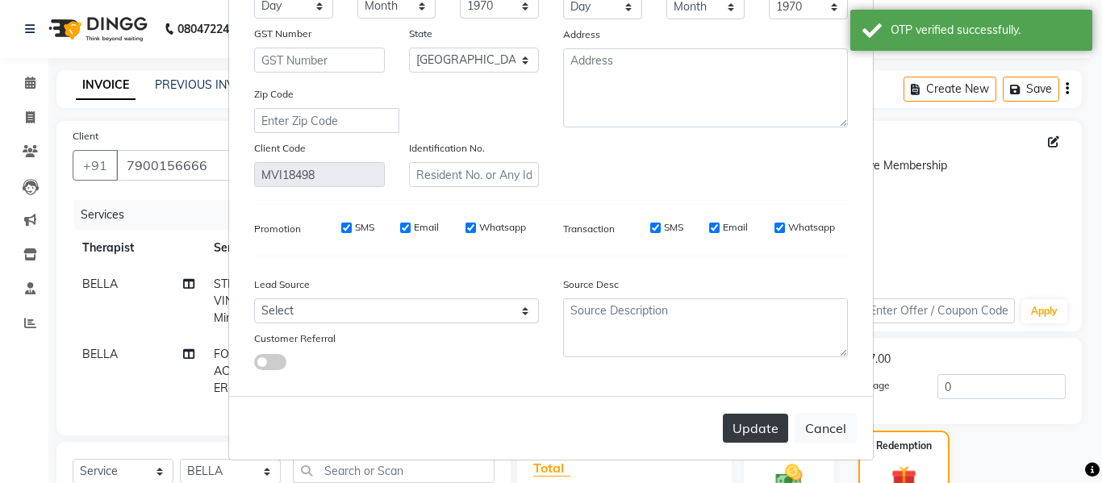
click at [736, 427] on button "Update" at bounding box center [755, 428] width 65 height 29
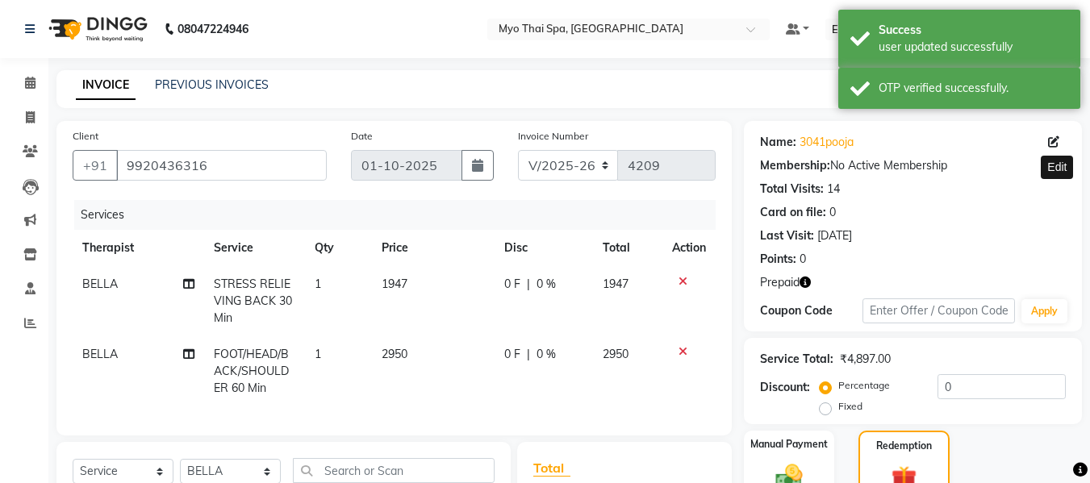
scroll to position [242, 0]
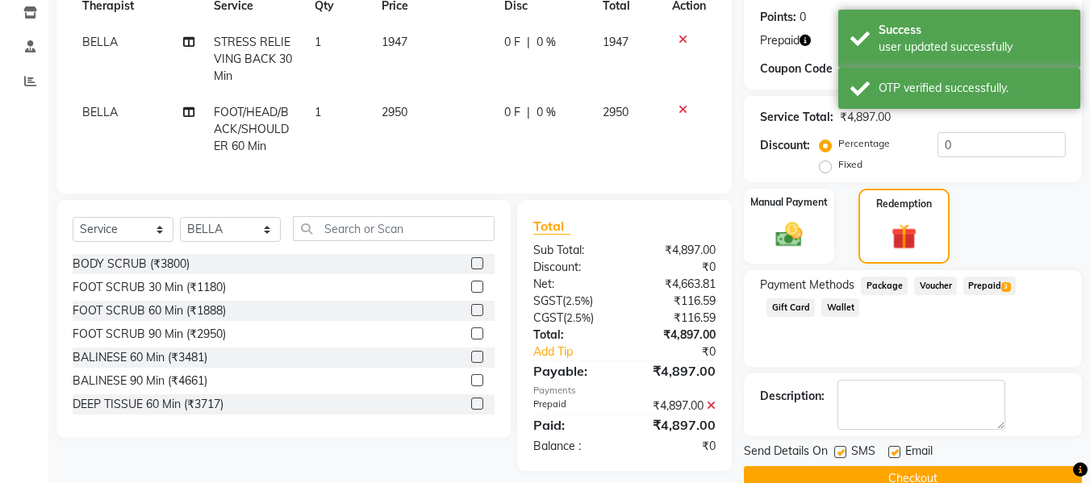
click at [835, 456] on label at bounding box center [840, 452] width 12 height 12
click at [835, 456] on input "checkbox" at bounding box center [839, 453] width 10 height 10
click at [843, 480] on button "Checkout" at bounding box center [913, 478] width 338 height 25
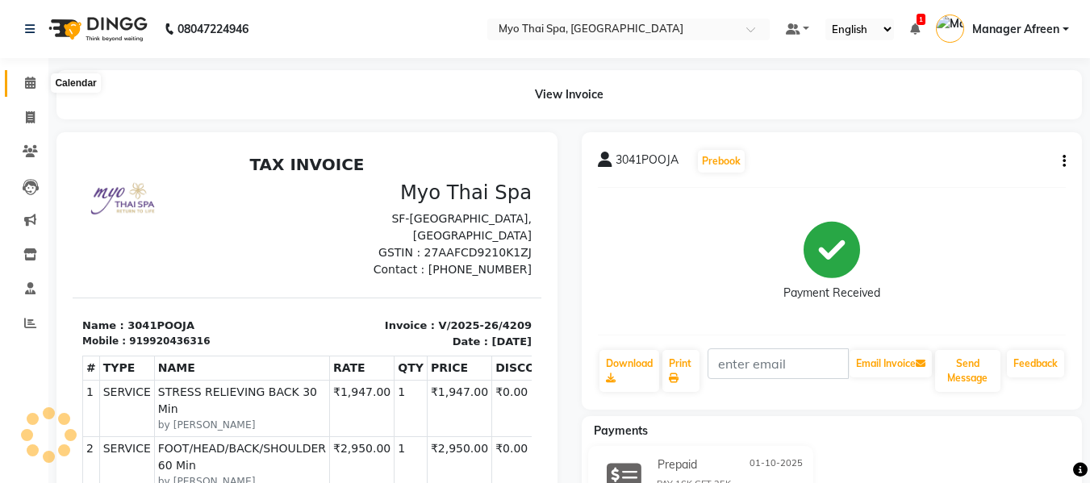
click at [30, 79] on icon at bounding box center [30, 83] width 10 height 12
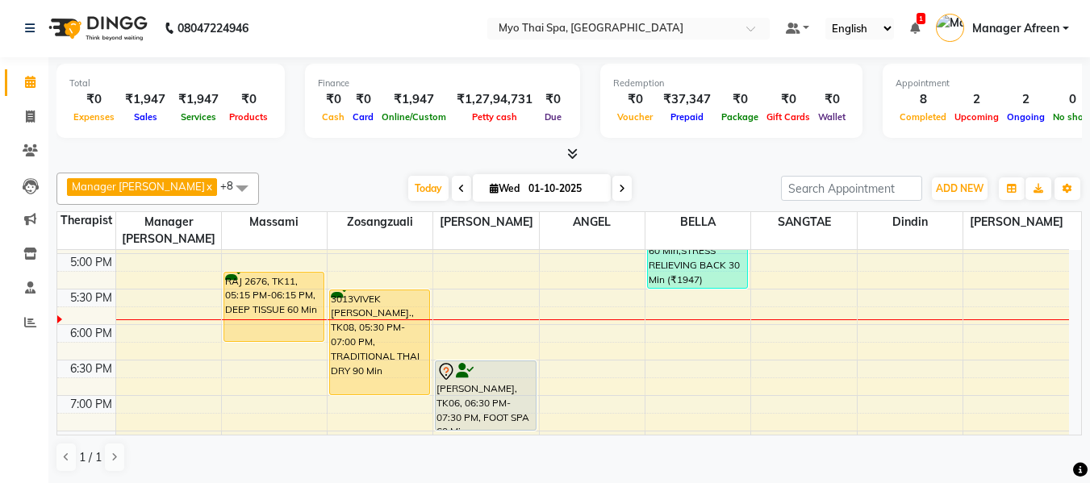
scroll to position [718, 0]
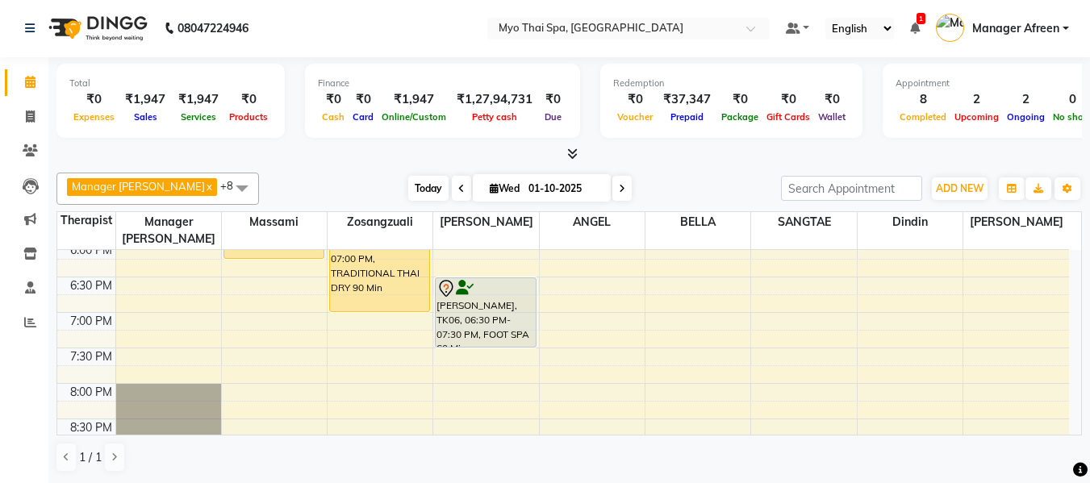
click at [414, 181] on span "Today" at bounding box center [428, 188] width 40 height 25
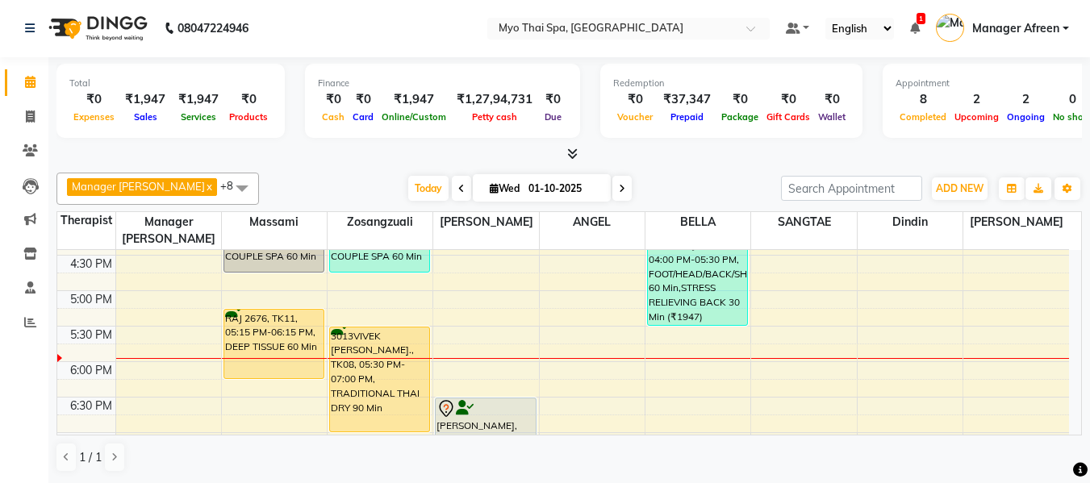
scroll to position [720, 0]
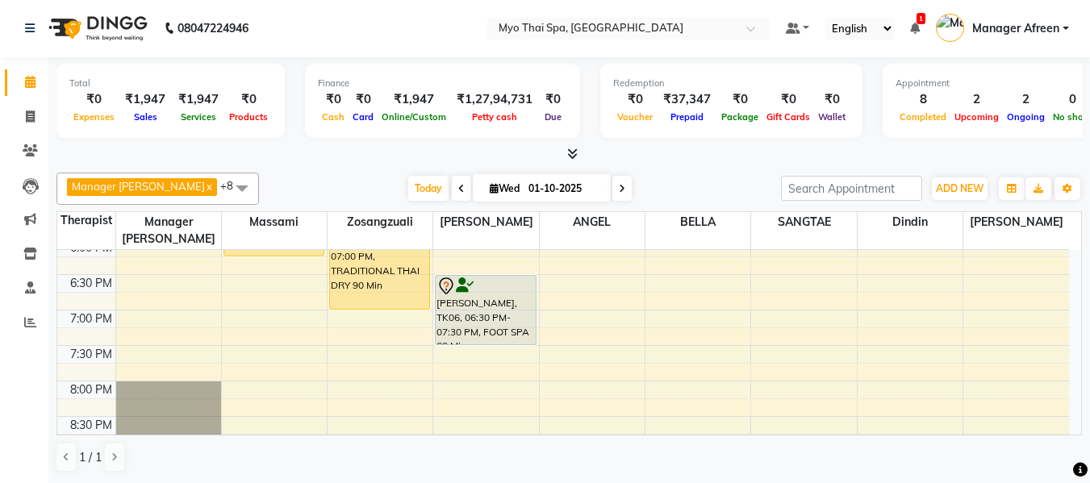
click at [226, 190] on span at bounding box center [242, 188] width 32 height 31
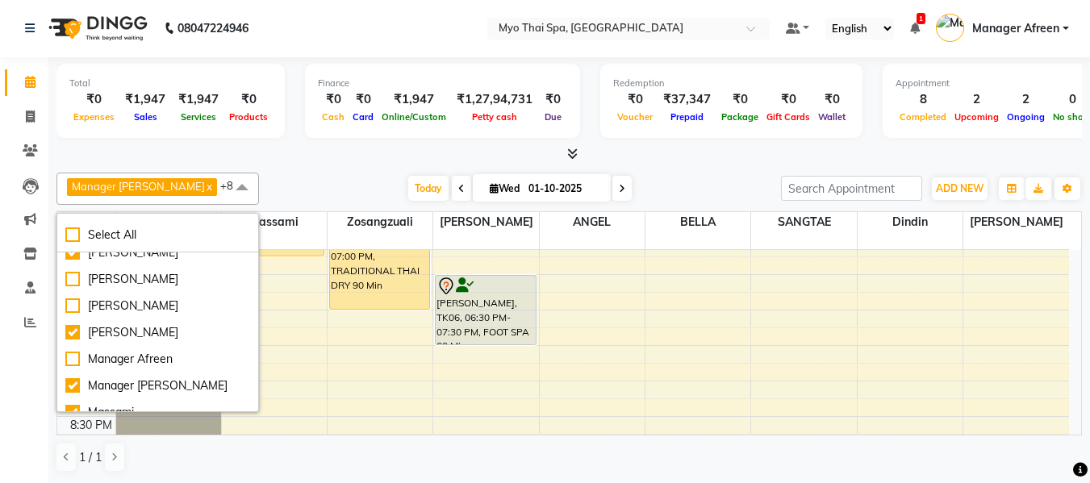
scroll to position [105, 0]
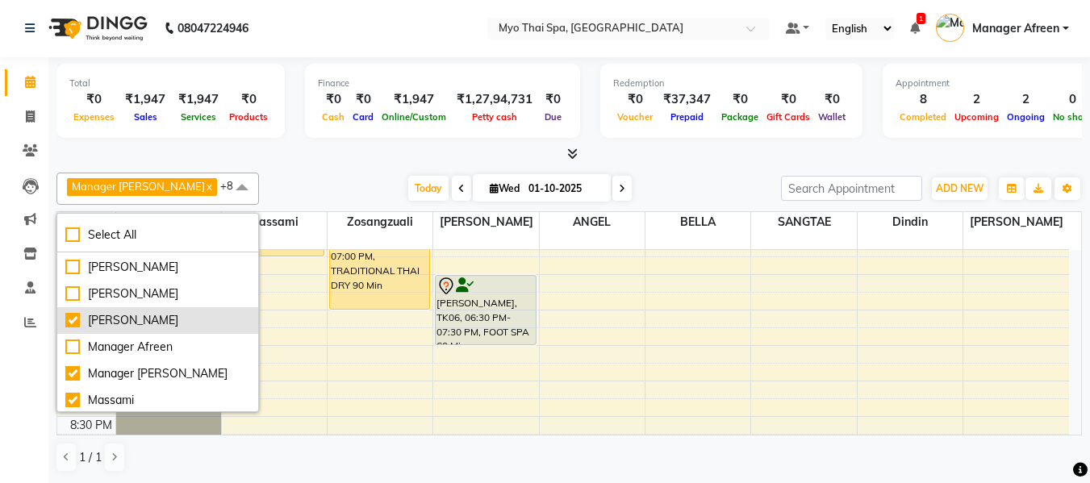
click at [166, 321] on div "[PERSON_NAME]" at bounding box center [157, 320] width 185 height 17
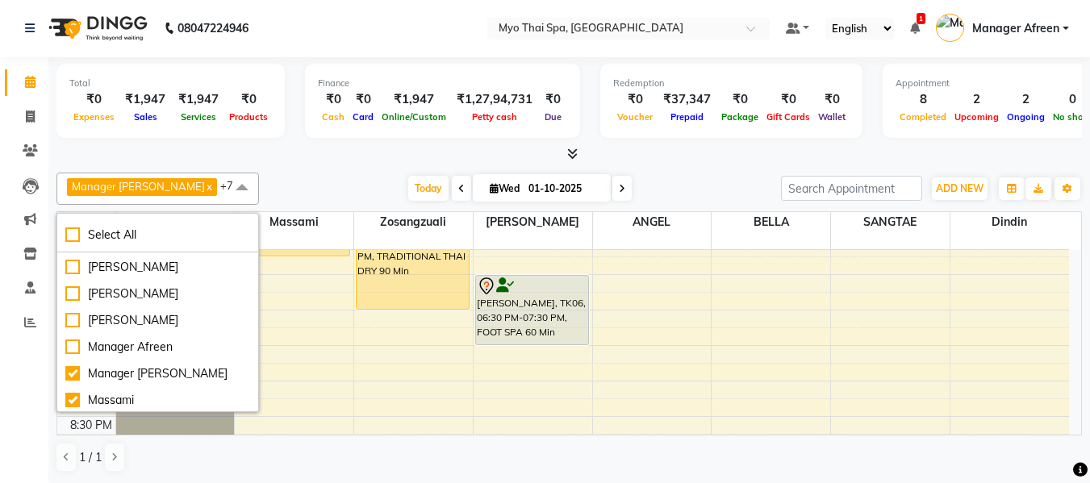
click at [337, 172] on div "Manager Churmurin x SANGTAE x Dindin x Jane x ANGEL x BELLA x Zosangzuali x Mas…" at bounding box center [568, 322] width 1025 height 313
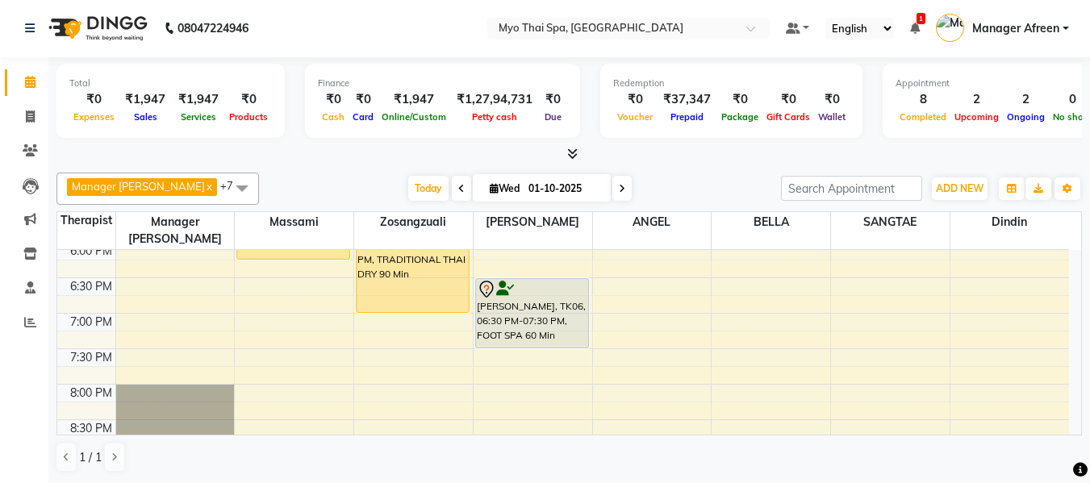
scroll to position [726, 0]
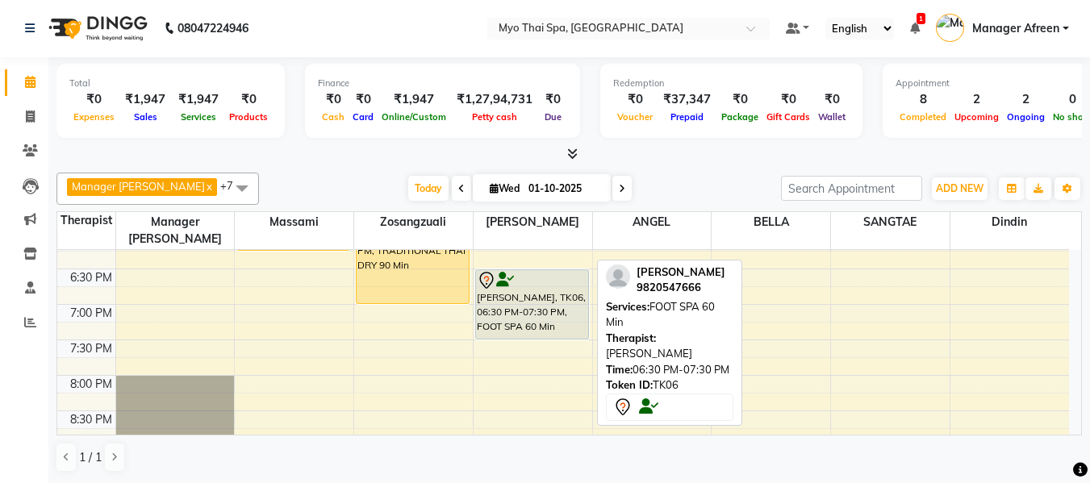
click at [552, 308] on div "AAYUSH, TK06, 06:30 PM-07:30 PM, FOOT SPA 60 Min" at bounding box center [532, 304] width 112 height 69
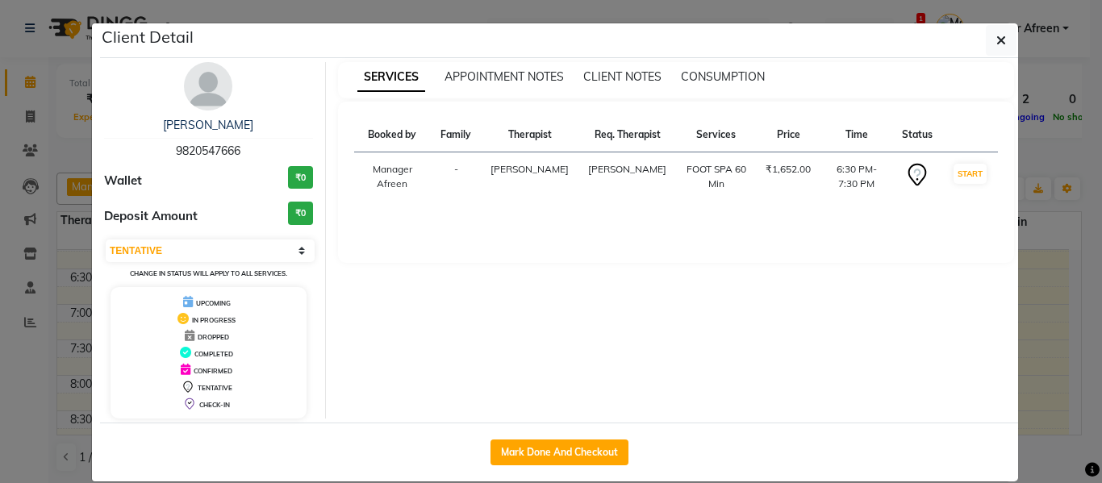
drag, startPoint x: 229, startPoint y: 141, endPoint x: 134, endPoint y: 151, distance: 95.7
click at [134, 151] on div "AAYUSH 9820547666" at bounding box center [208, 138] width 209 height 43
click at [986, 35] on button "button" at bounding box center [1001, 40] width 31 height 31
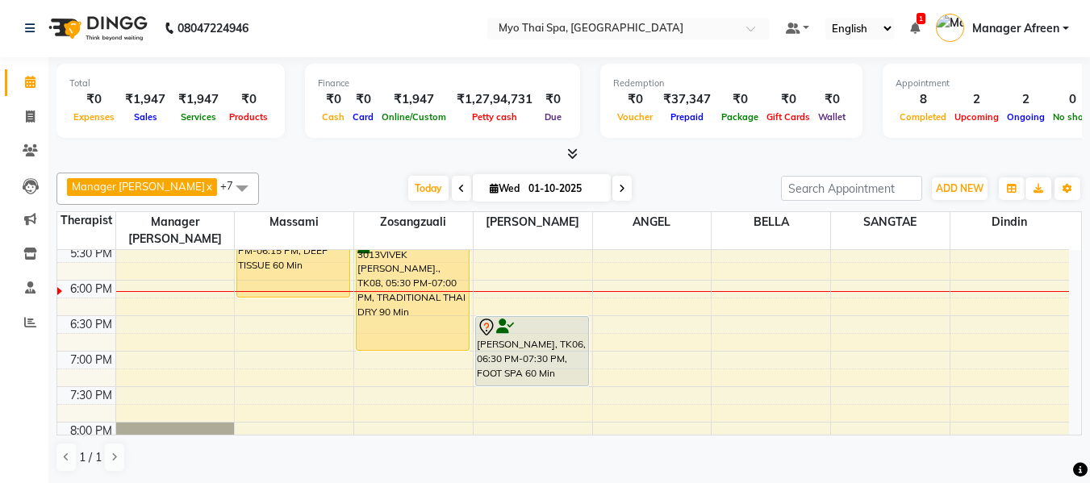
scroll to position [645, 0]
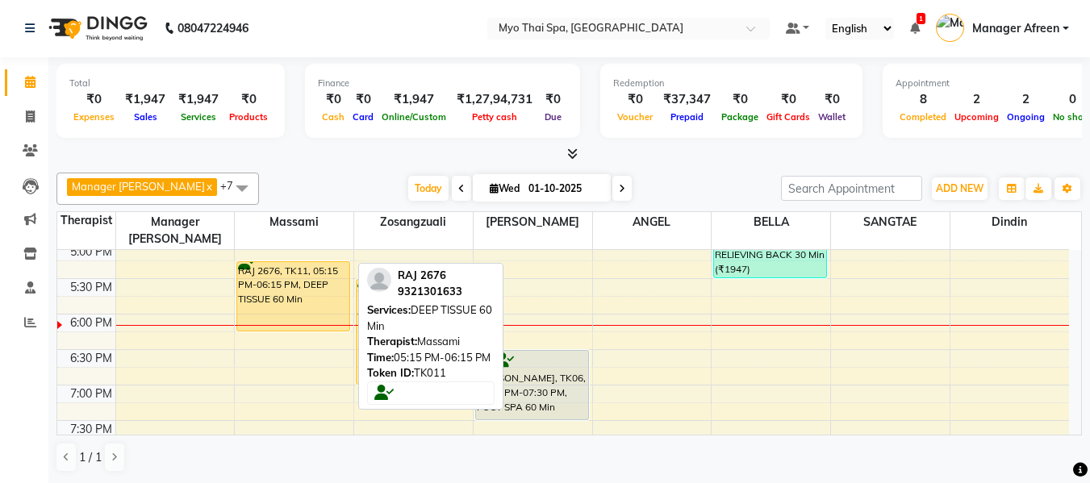
click at [275, 290] on div "RAJ 2676, TK11, 05:15 PM-06:15 PM, DEEP TISSUE 60 Min" at bounding box center [293, 296] width 112 height 69
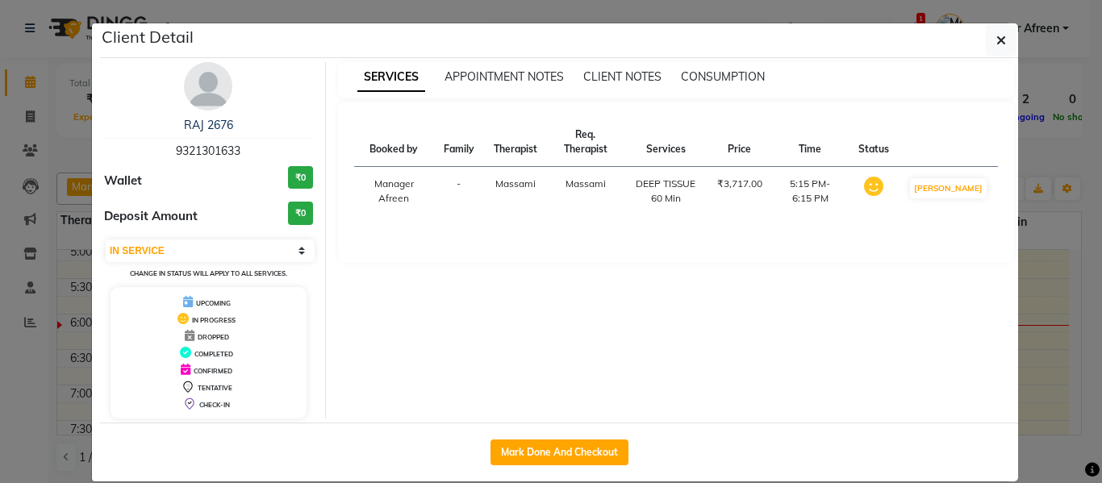
drag, startPoint x: 244, startPoint y: 150, endPoint x: 118, endPoint y: 136, distance: 126.6
click at [118, 136] on div "RAJ 2676 9321301633" at bounding box center [208, 138] width 209 height 43
click at [996, 36] on icon "button" at bounding box center [1001, 40] width 10 height 13
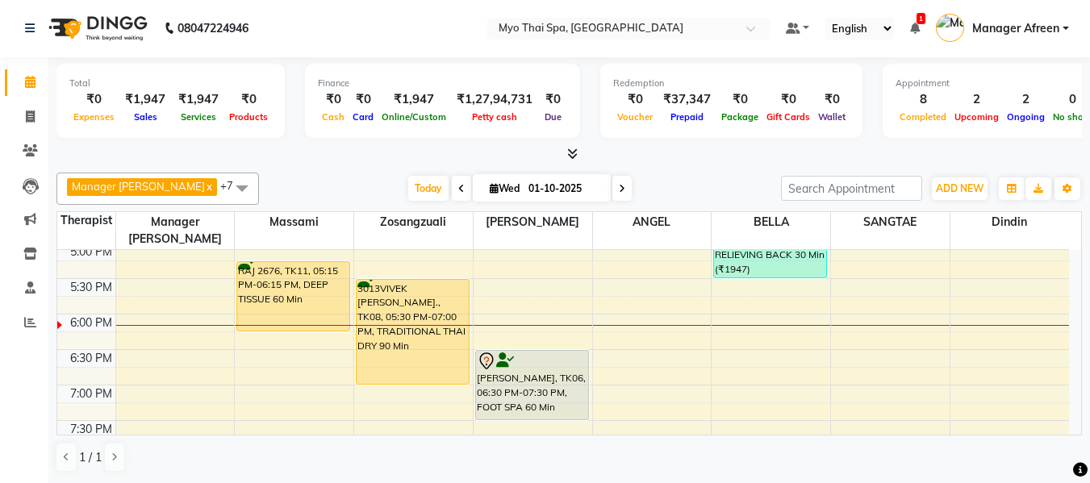
click at [645, 324] on div "8:00 AM 8:30 AM 9:00 AM 9:30 AM 10:00 AM 10:30 AM 11:00 AM 11:30 AM 12:00 PM 12…" at bounding box center [562, 137] width 1011 height 1064
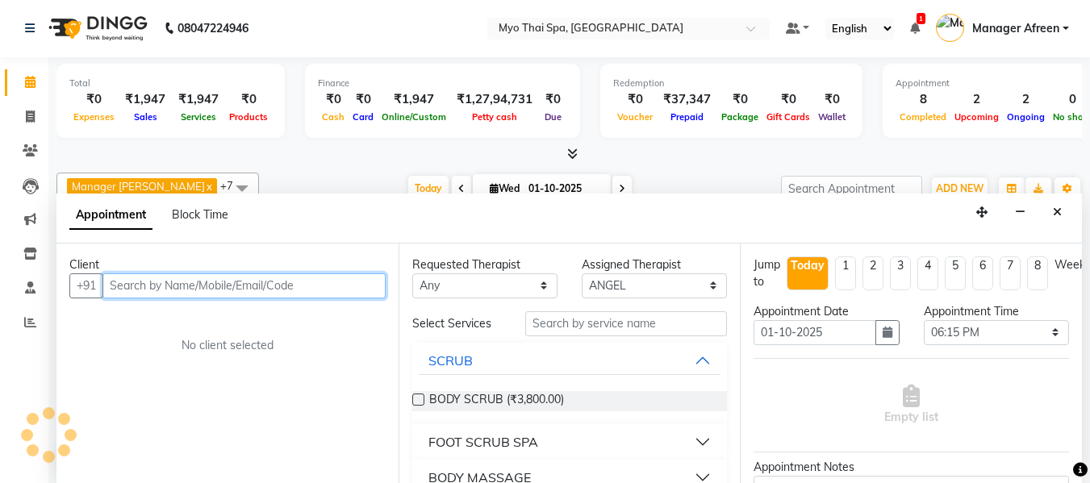
click at [327, 286] on input "text" at bounding box center [243, 285] width 283 height 25
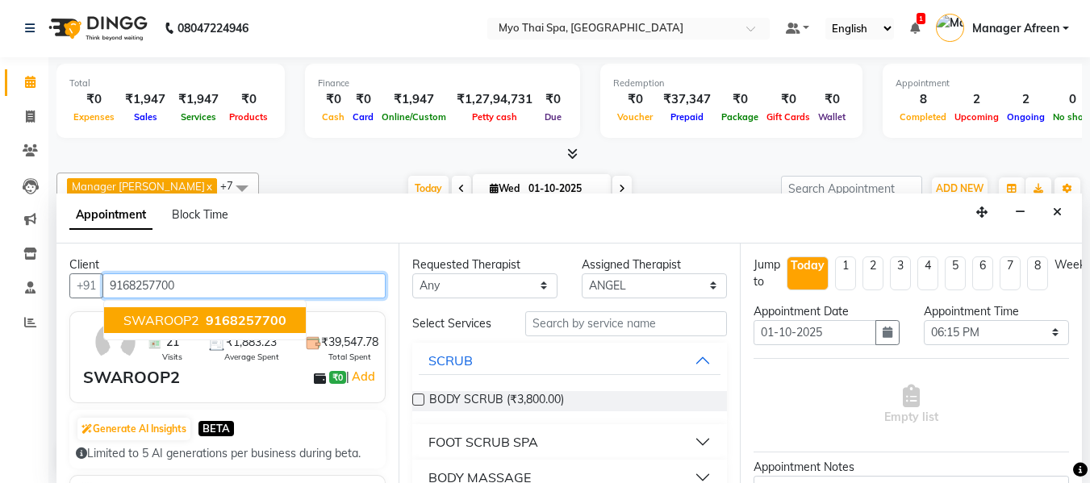
click at [282, 321] on span "9168257700" at bounding box center [246, 320] width 81 height 16
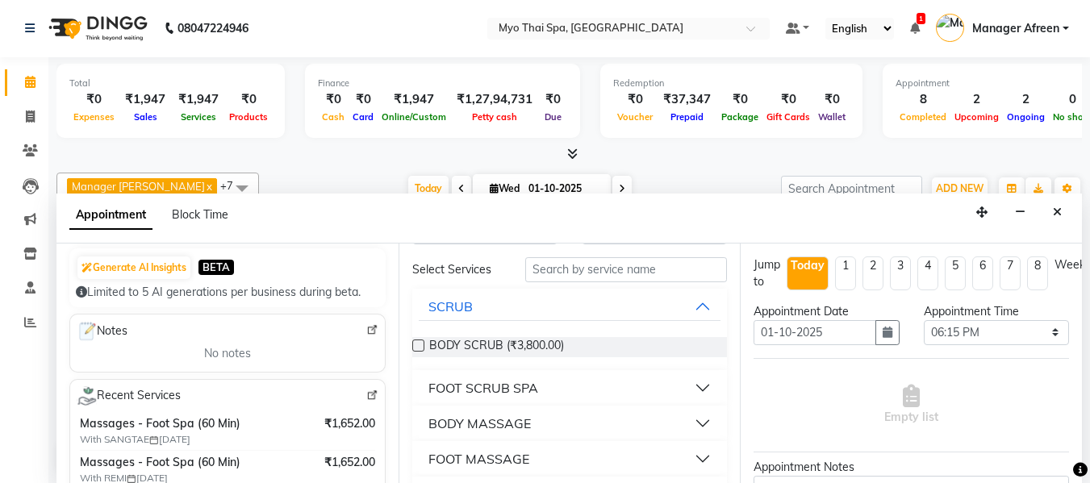
scroll to position [81, 0]
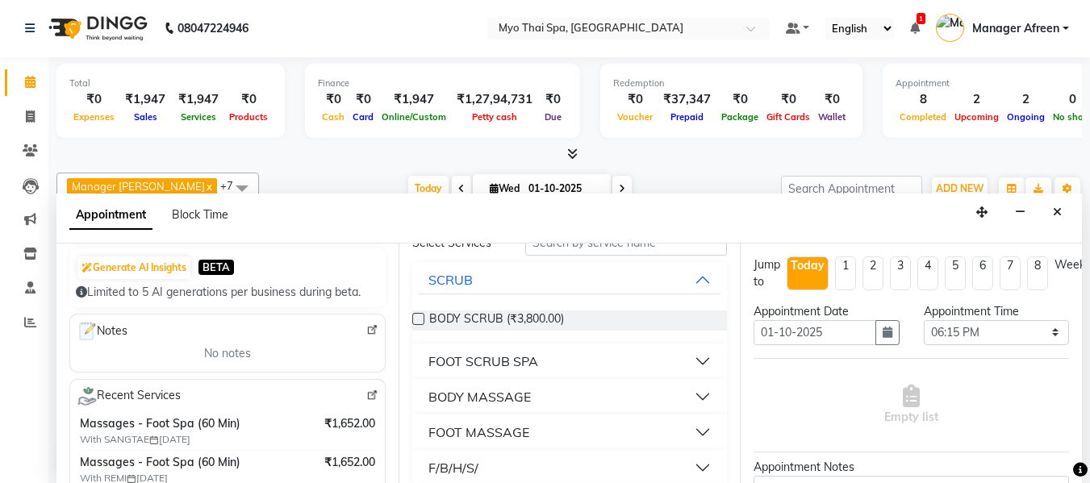
click at [509, 436] on div "FOOT MASSAGE" at bounding box center [478, 432] width 101 height 19
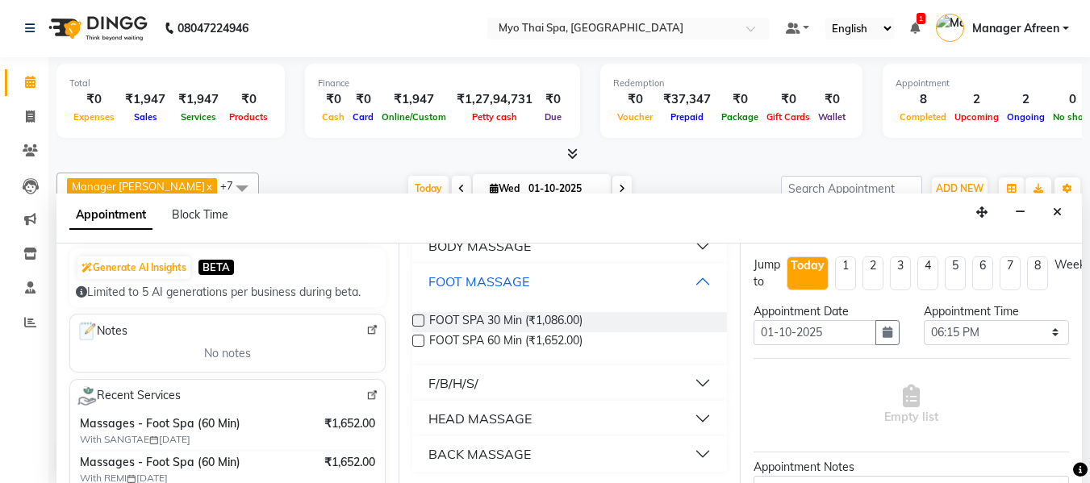
scroll to position [233, 0]
click at [525, 319] on span "FOOT SPA 30 Min (₹1,086.00)" at bounding box center [505, 321] width 153 height 20
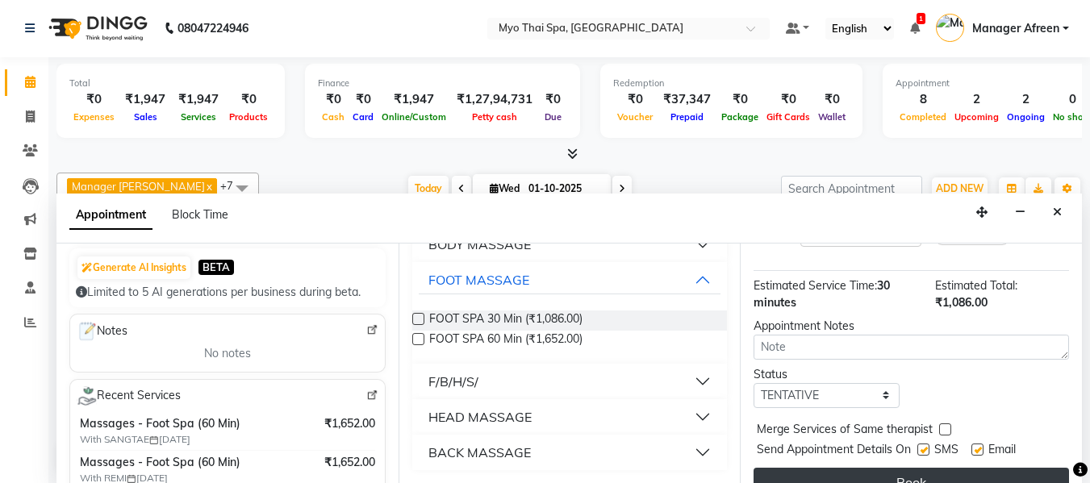
scroll to position [214, 0]
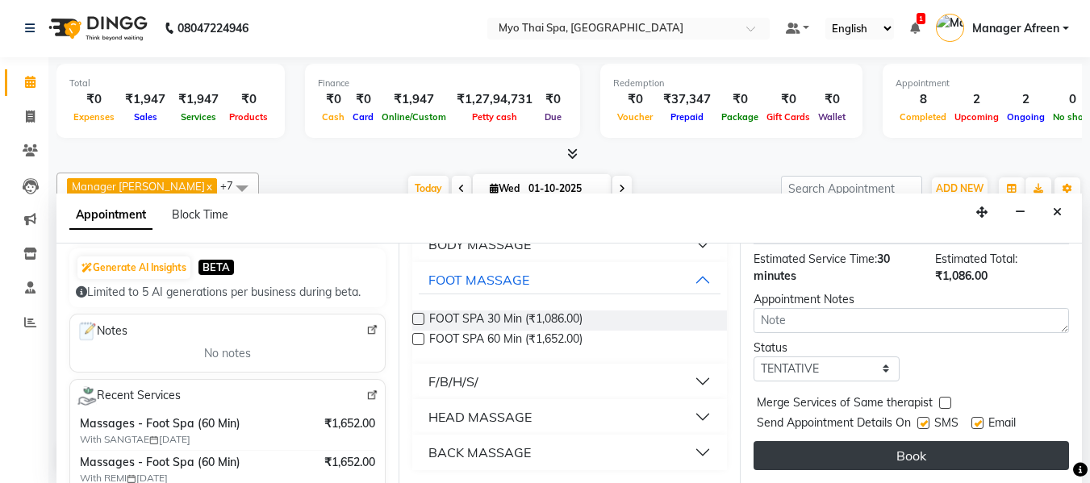
click at [888, 444] on button "Book" at bounding box center [910, 455] width 315 height 29
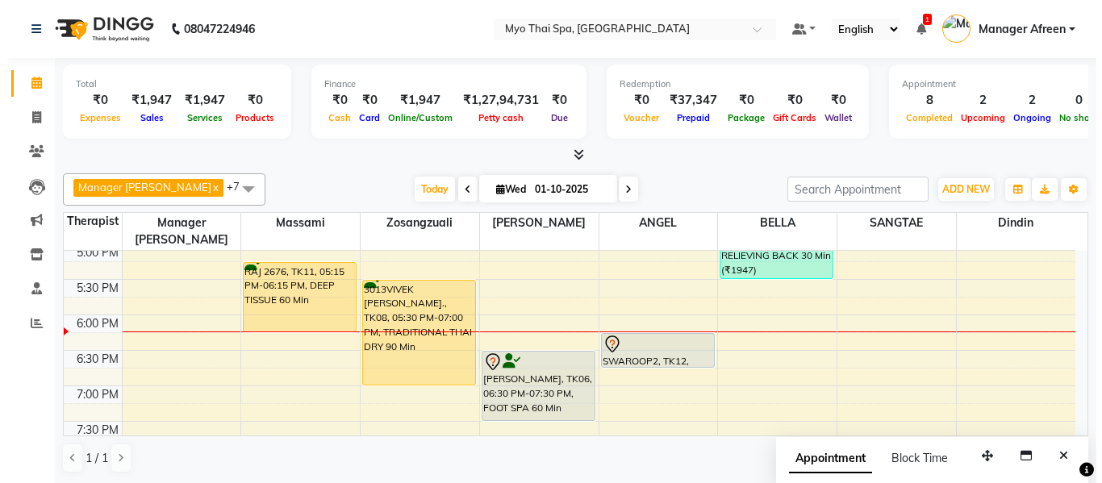
scroll to position [1, 0]
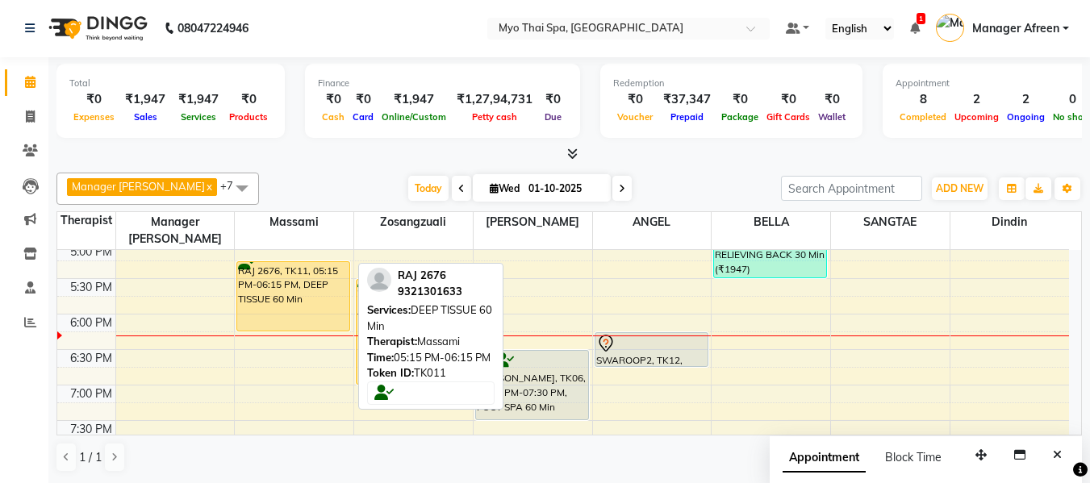
click at [265, 262] on div "RAJ 2676, TK11, 05:15 PM-06:15 PM, DEEP TISSUE 60 Min" at bounding box center [293, 296] width 112 height 69
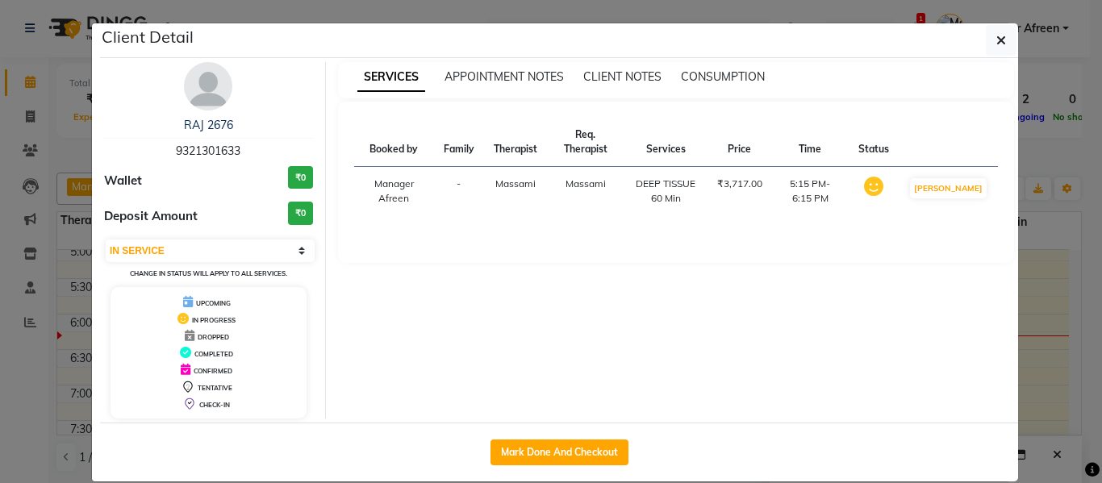
drag, startPoint x: 560, startPoint y: 459, endPoint x: 932, endPoint y: 373, distance: 381.5
click at [560, 459] on button "Mark Done And Checkout" at bounding box center [559, 453] width 138 height 26
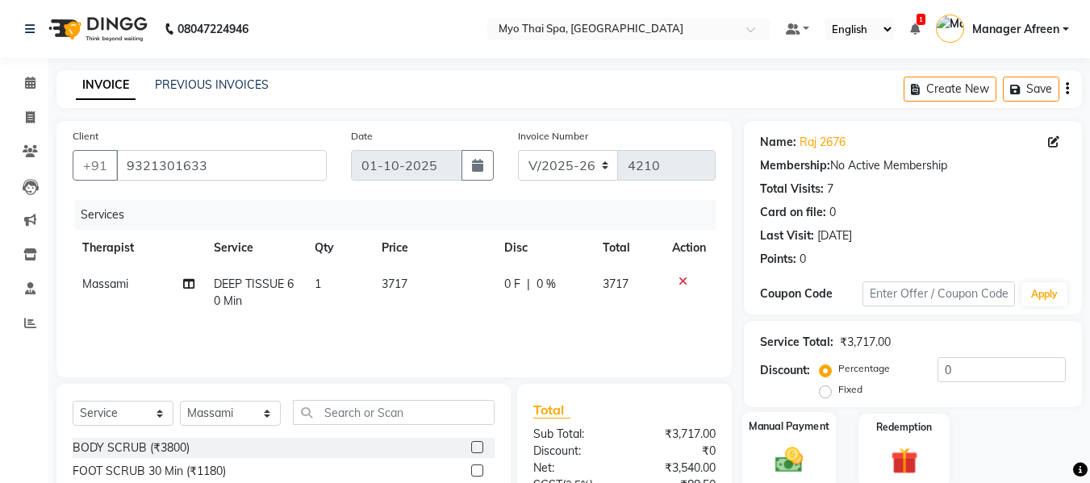
click at [791, 444] on img at bounding box center [788, 460] width 45 height 32
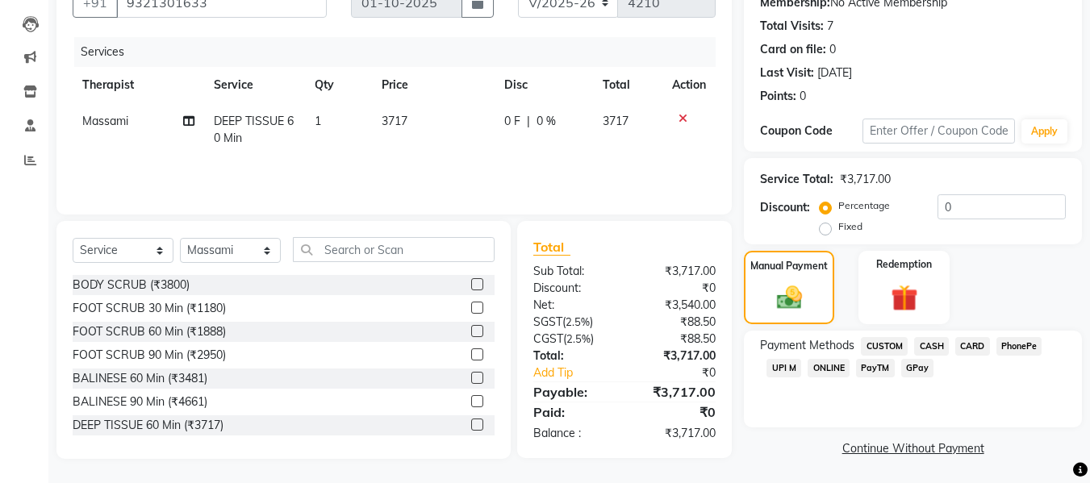
click at [838, 229] on label "Fixed" at bounding box center [850, 226] width 24 height 15
click at [828, 229] on input "Fixed" at bounding box center [828, 226] width 11 height 11
drag, startPoint x: 969, startPoint y: 212, endPoint x: 931, endPoint y: 211, distance: 38.7
click at [931, 211] on div "Percentage Fixed 0" at bounding box center [944, 216] width 243 height 44
click at [778, 371] on span "UPI M" at bounding box center [783, 368] width 35 height 19
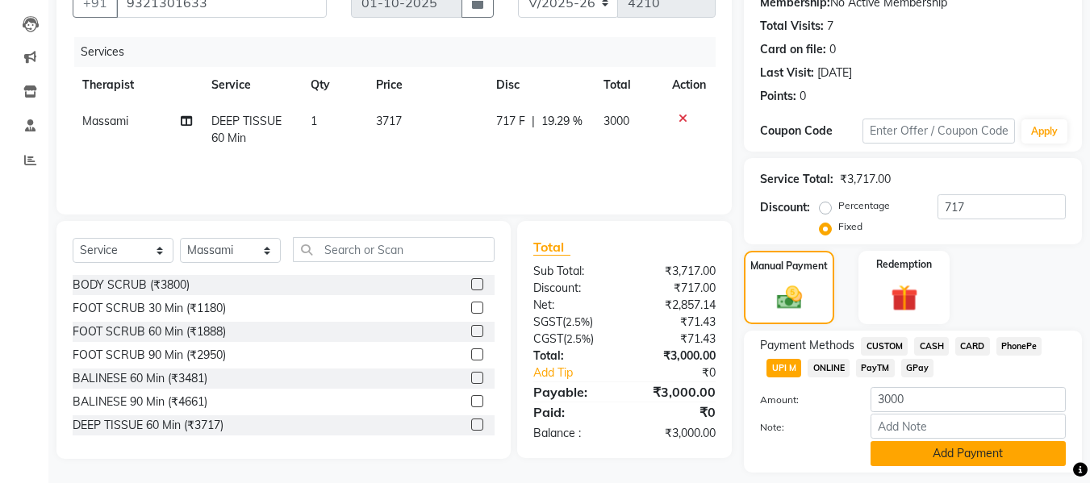
scroll to position [210, 0]
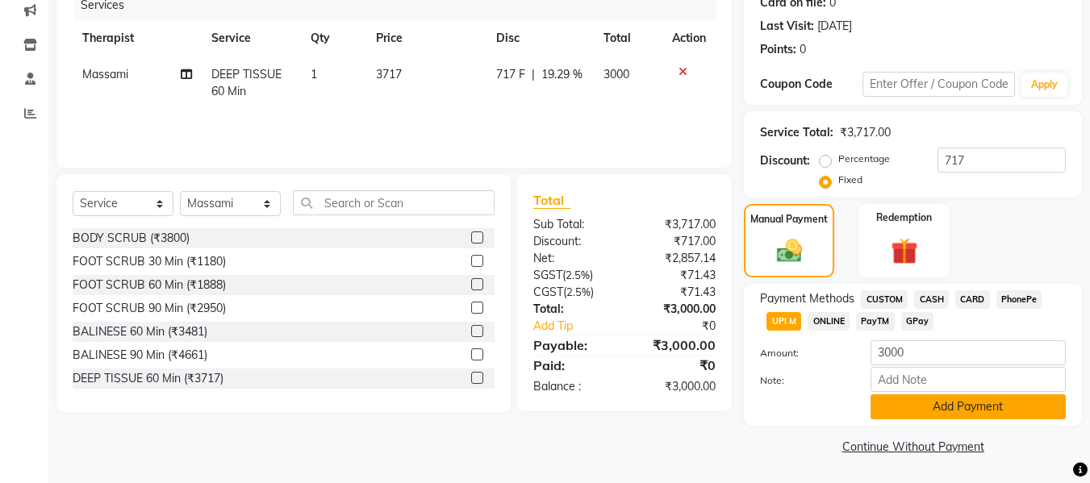
click at [908, 404] on button "Add Payment" at bounding box center [967, 406] width 195 height 25
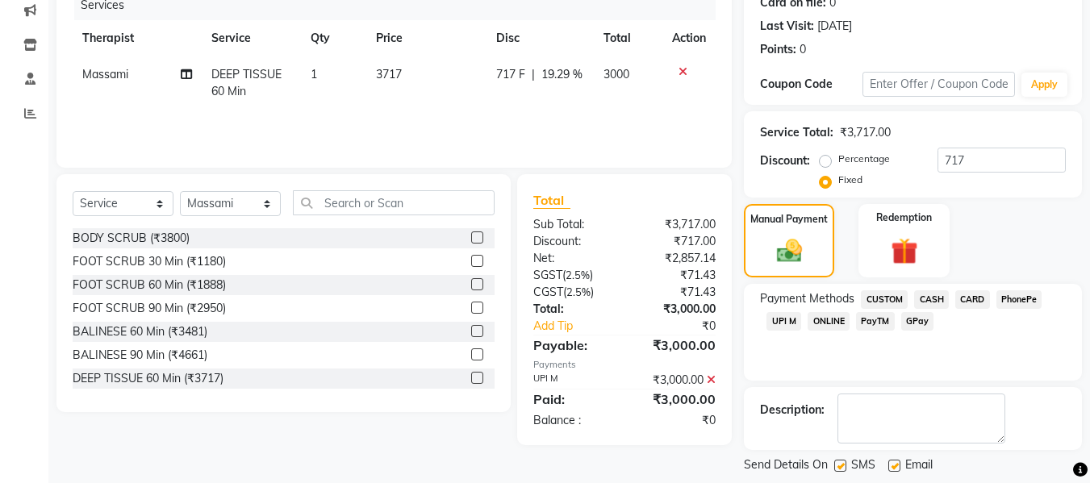
scroll to position [287, 0]
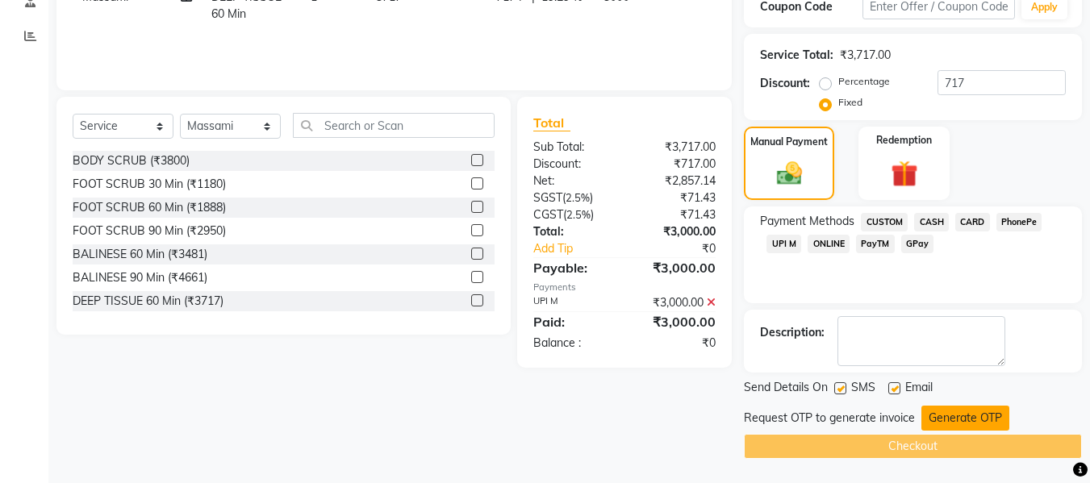
click at [951, 415] on button "Generate OTP" at bounding box center [965, 418] width 88 height 25
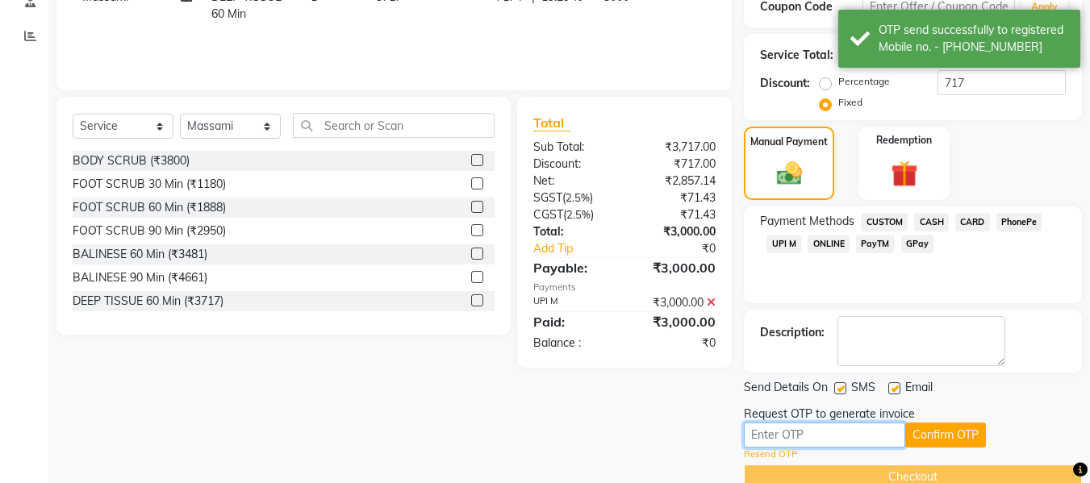
click at [825, 435] on input "text" at bounding box center [824, 435] width 161 height 25
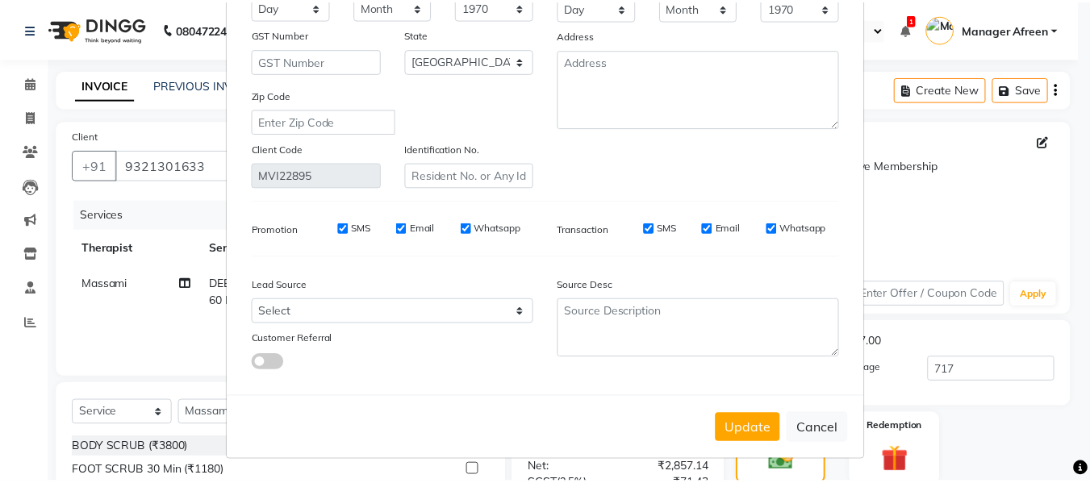
scroll to position [232, 0]
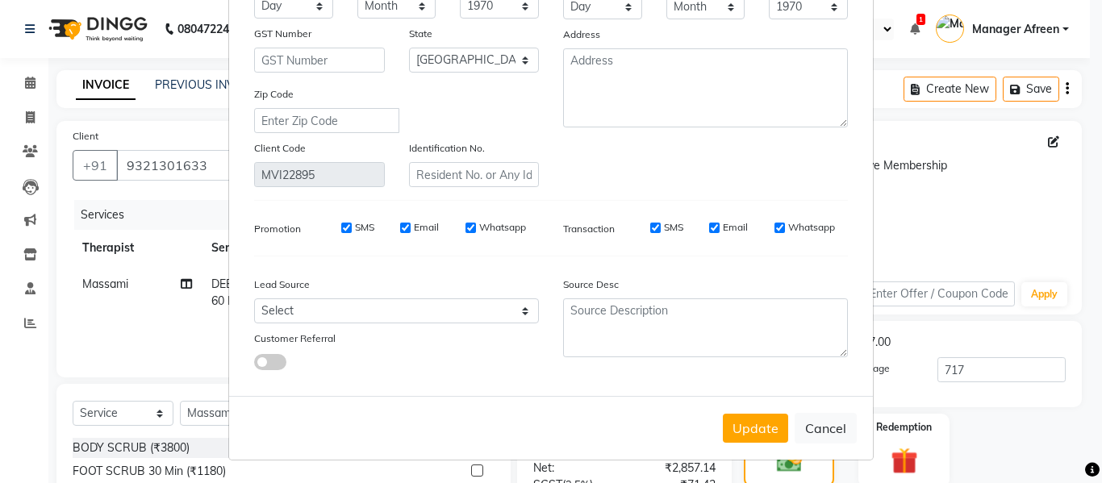
click at [832, 449] on div "Update Cancel" at bounding box center [551, 428] width 644 height 64
click at [829, 436] on button "Cancel" at bounding box center [825, 428] width 62 height 31
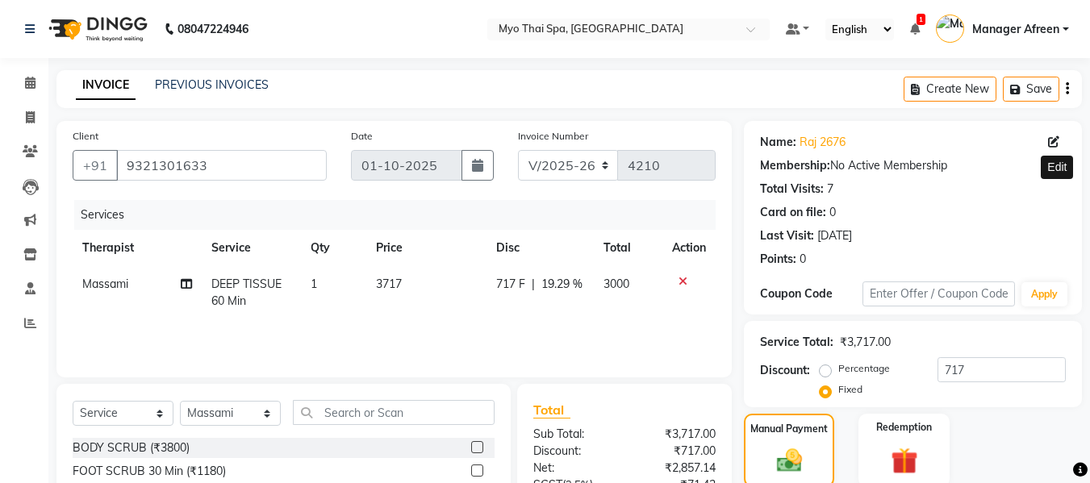
scroll to position [318, 0]
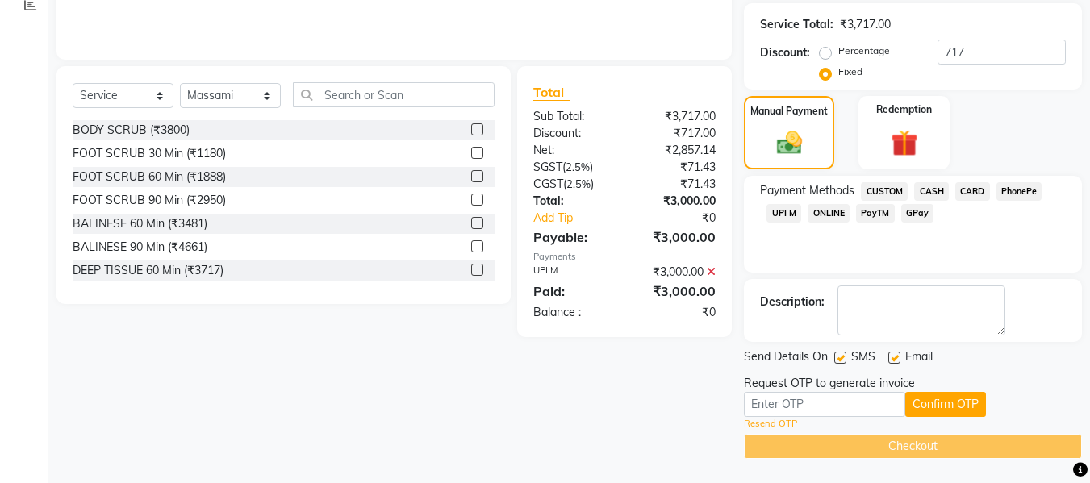
click at [761, 423] on link "Resend OTP" at bounding box center [770, 424] width 53 height 14
click at [834, 401] on input "text" at bounding box center [824, 404] width 161 height 25
click at [920, 404] on button "Confirm OTP" at bounding box center [945, 404] width 81 height 25
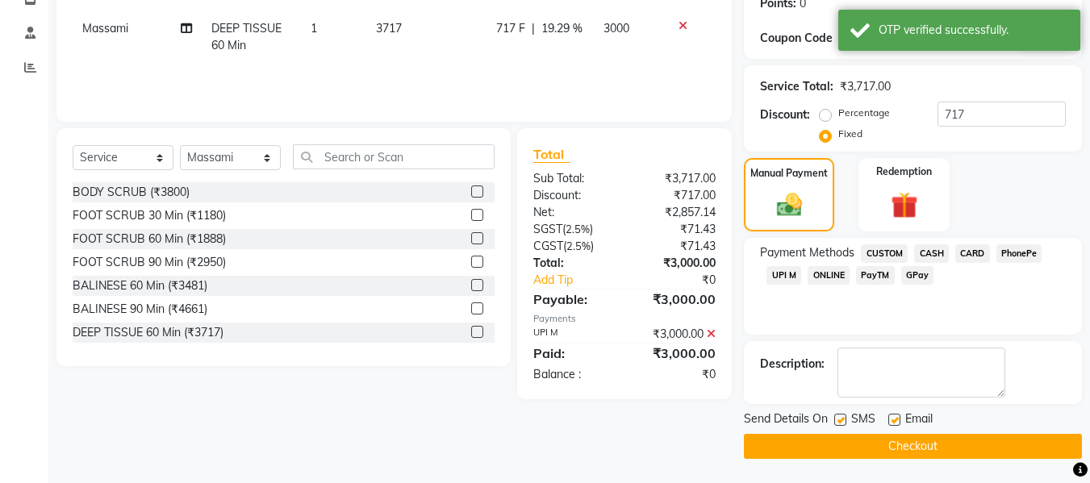
click at [924, 441] on button "Checkout" at bounding box center [913, 446] width 338 height 25
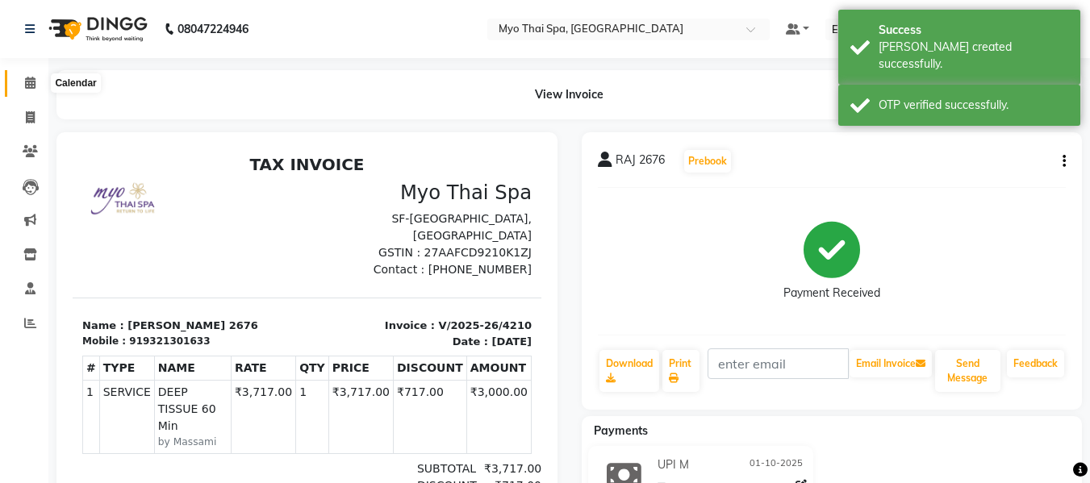
click at [25, 81] on icon at bounding box center [30, 83] width 10 height 12
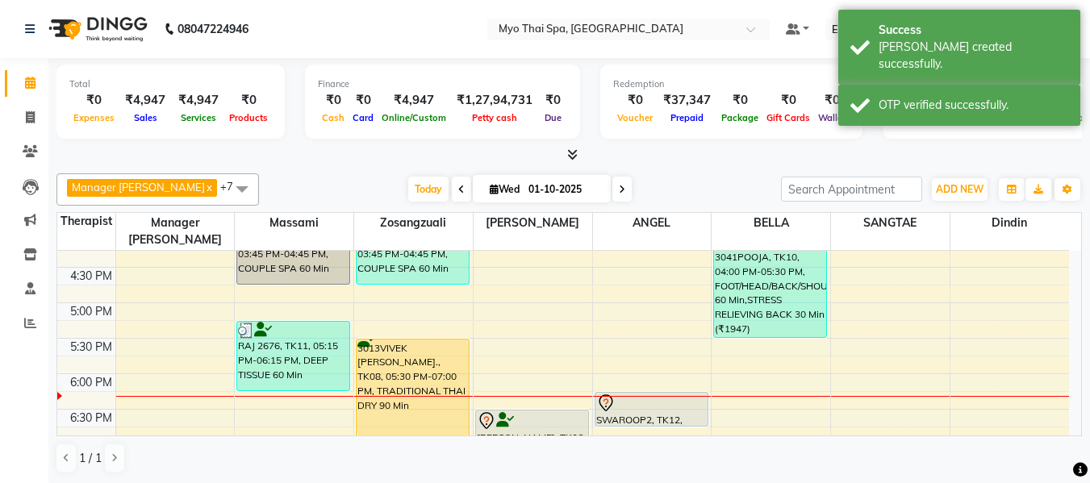
scroll to position [645, 0]
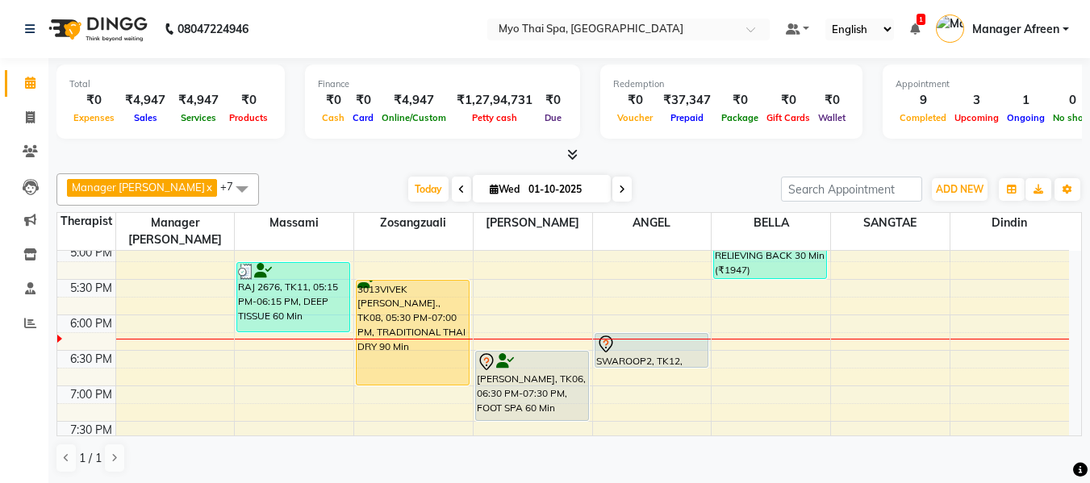
drag, startPoint x: 621, startPoint y: 321, endPoint x: 810, endPoint y: 330, distance: 188.9
click at [810, 330] on div "8:00 AM 8:30 AM 9:00 AM 9:30 AM 10:00 AM 10:30 AM 11:00 AM 11:30 AM 12:00 PM 12…" at bounding box center [562, 138] width 1011 height 1064
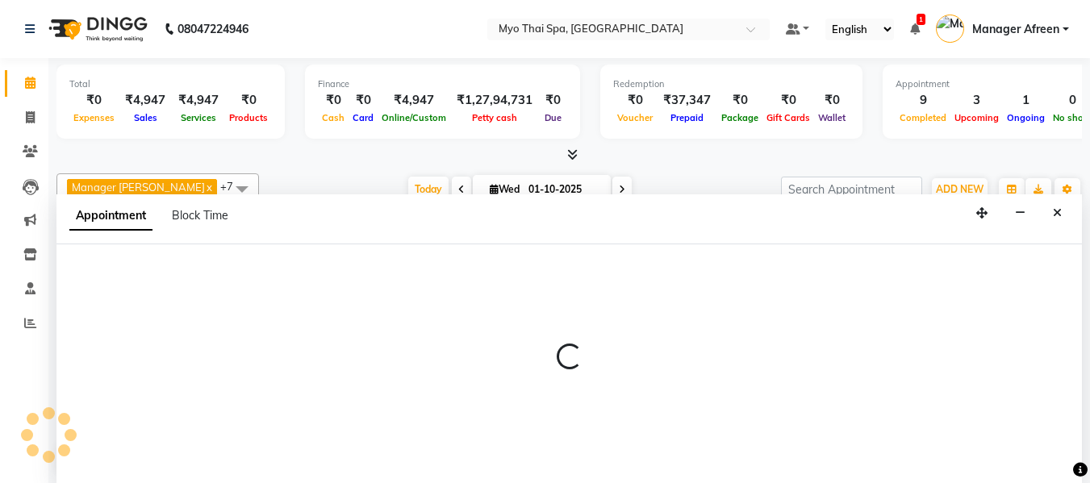
scroll to position [1, 0]
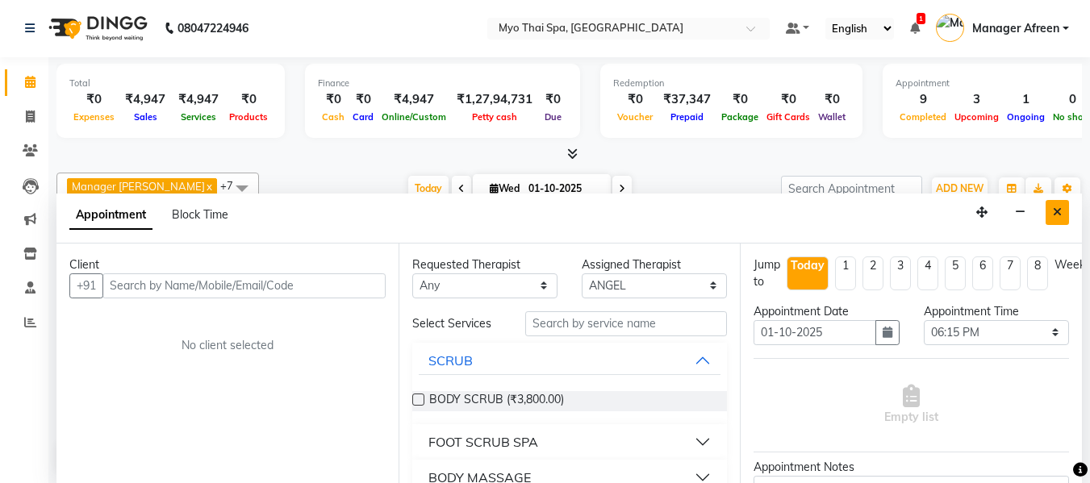
click at [1061, 202] on button "Close" at bounding box center [1056, 212] width 23 height 25
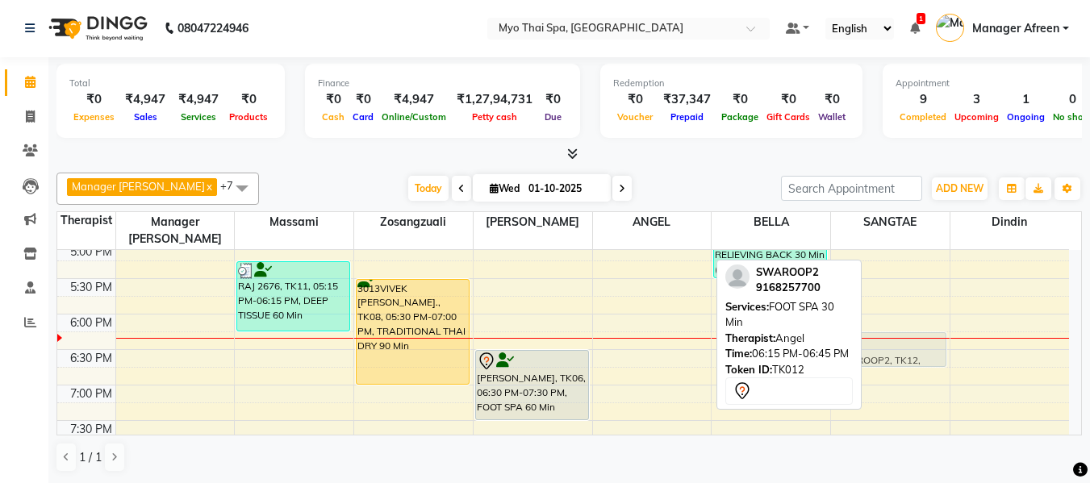
drag, startPoint x: 657, startPoint y: 327, endPoint x: 890, endPoint y: 328, distance: 233.9
click at [890, 328] on tr "2240SURENDRA, TK03, 12:15 PM-01:15 PM, DEEP TISSUE 60 Min 2114varsha palva, TK0…" at bounding box center [562, 137] width 1011 height 1064
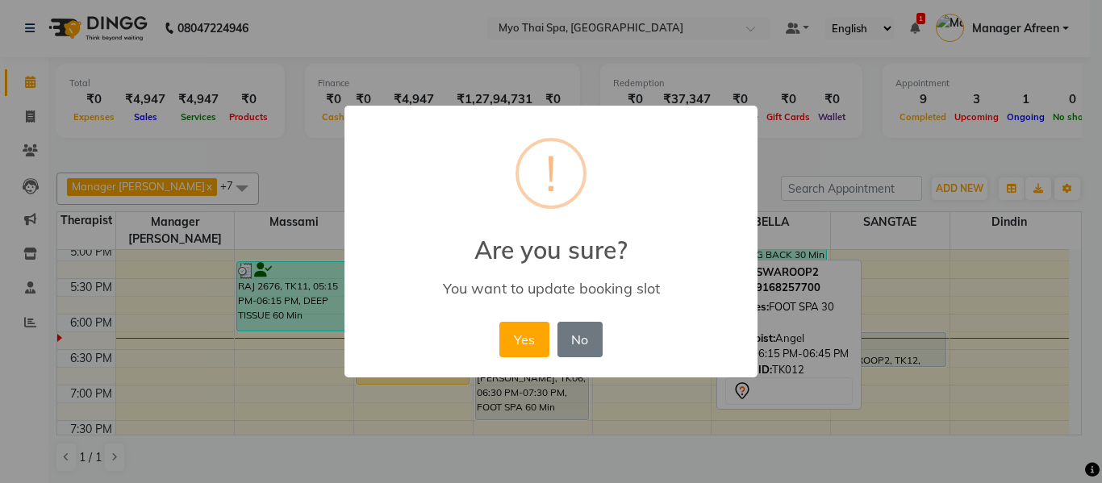
click at [494, 346] on div "× ! Are you sure? You want to update booking slot Yes No No" at bounding box center [550, 242] width 413 height 273
click at [515, 341] on button "Yes" at bounding box center [523, 339] width 49 height 35
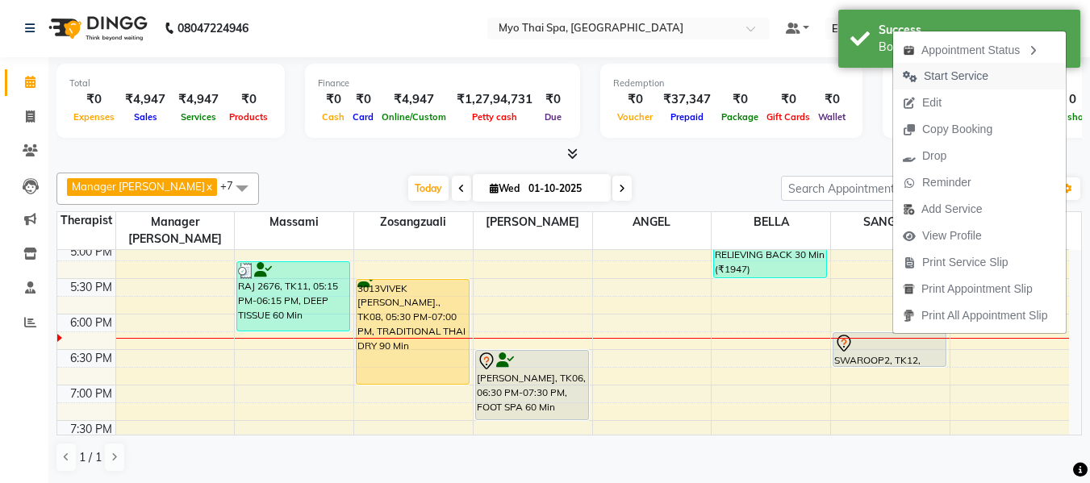
click at [942, 70] on span "Start Service" at bounding box center [956, 76] width 65 height 17
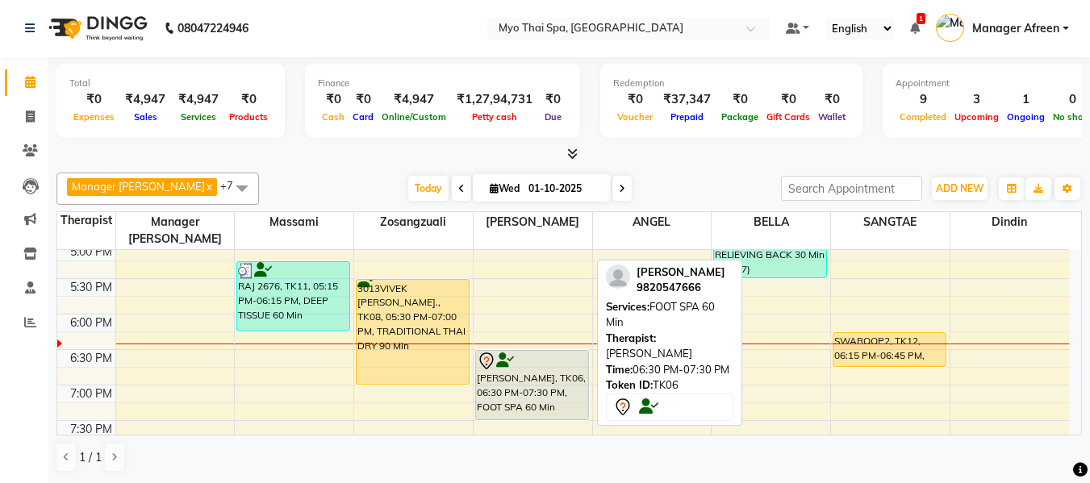
scroll to position [726, 0]
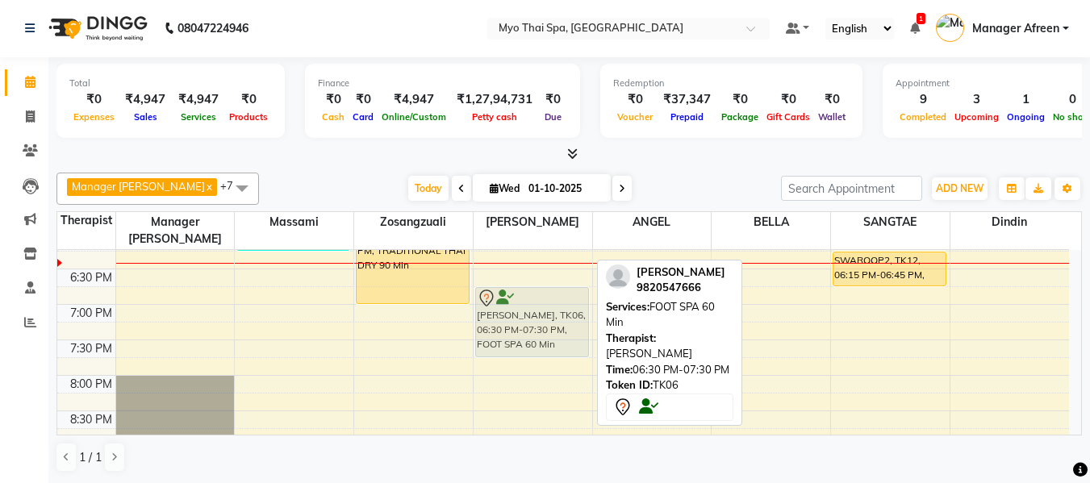
drag, startPoint x: 527, startPoint y: 274, endPoint x: 529, endPoint y: 289, distance: 14.6
click at [529, 289] on div "3056PRATAP IYER, TK01, 01:15 PM-02:45 PM, COUPLE SPA 90 Min 2601rupam, TK04, 03…" at bounding box center [532, 56] width 119 height 1064
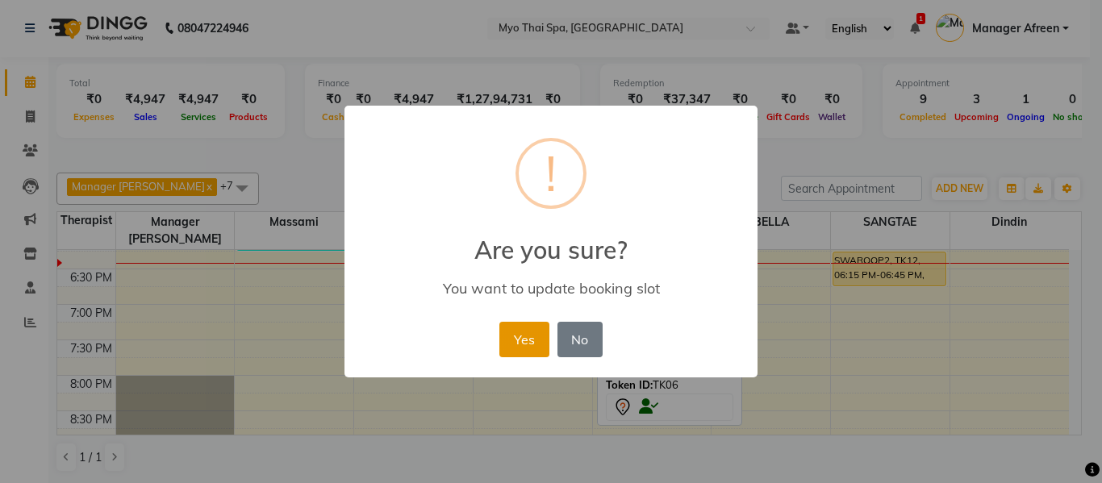
click at [530, 339] on button "Yes" at bounding box center [523, 339] width 49 height 35
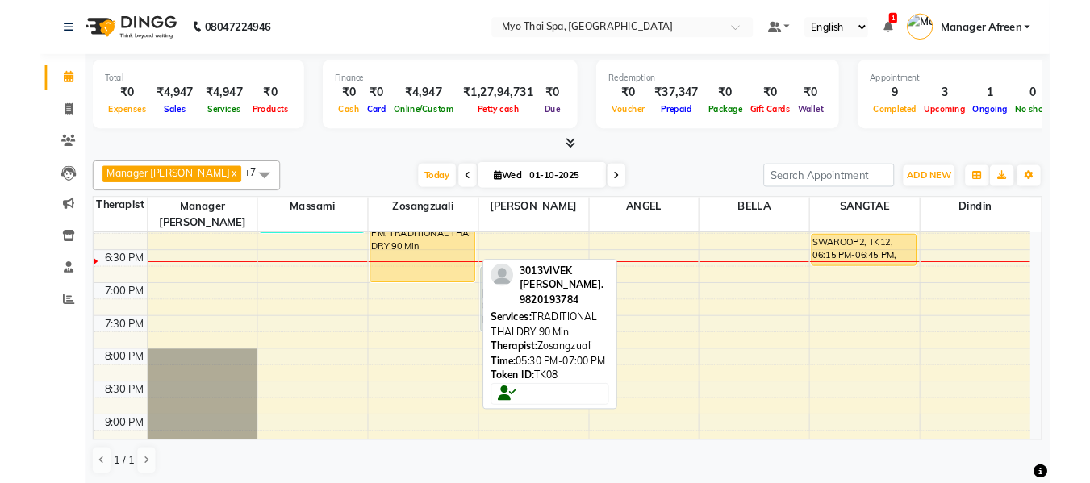
scroll to position [645, 0]
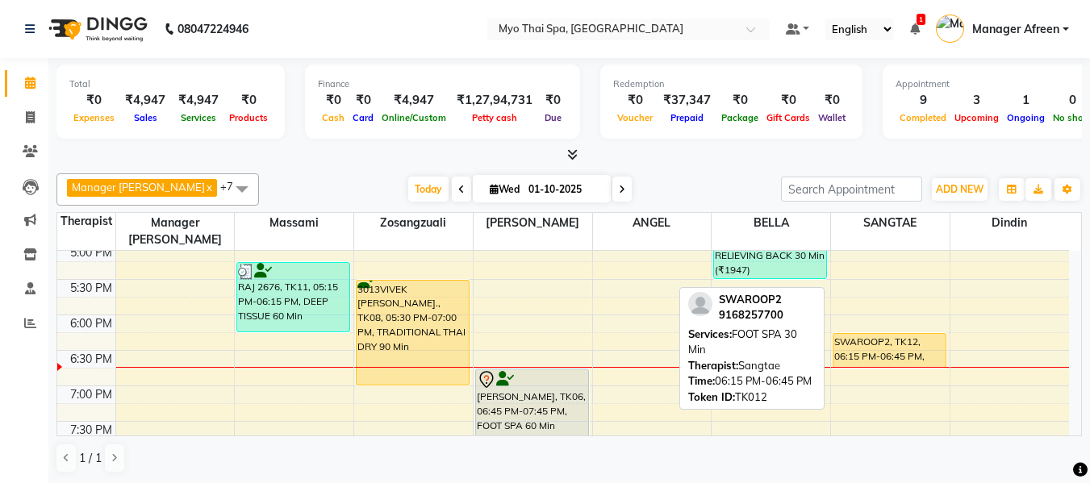
click at [851, 336] on div "SWAROOP2, TK12, 06:15 PM-06:45 PM, FOOT SPA 30 Min" at bounding box center [889, 350] width 112 height 33
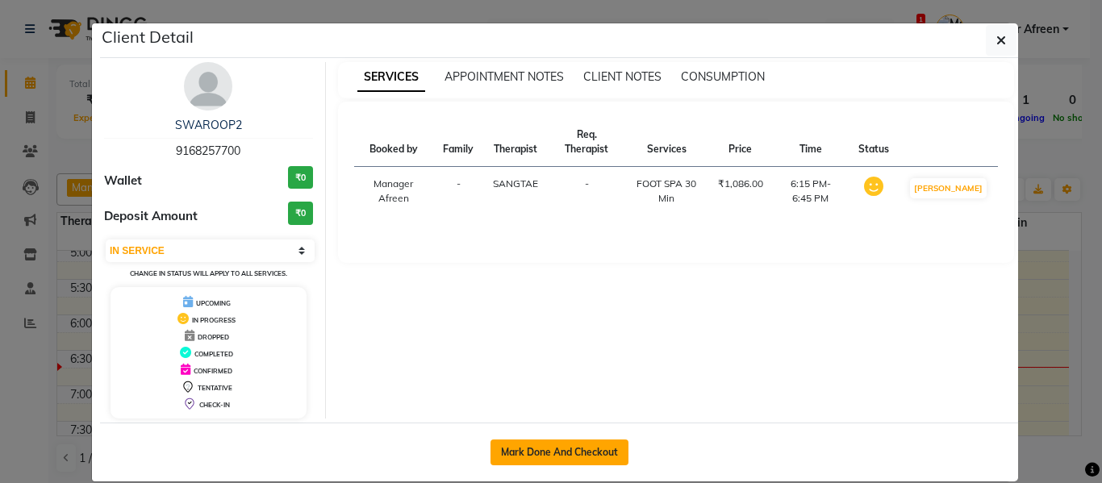
click at [580, 452] on button "Mark Done And Checkout" at bounding box center [559, 453] width 138 height 26
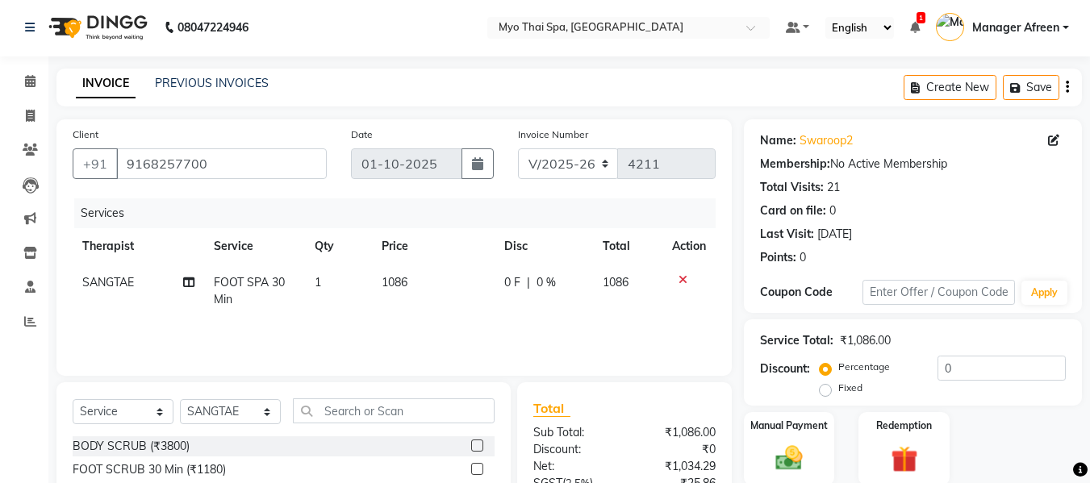
scroll to position [163, 0]
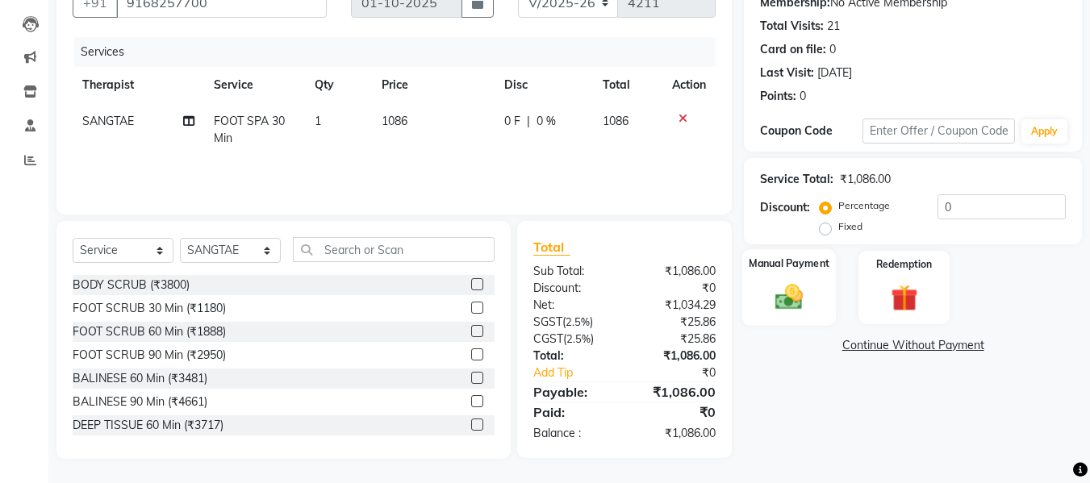
click at [793, 302] on img at bounding box center [788, 297] width 45 height 32
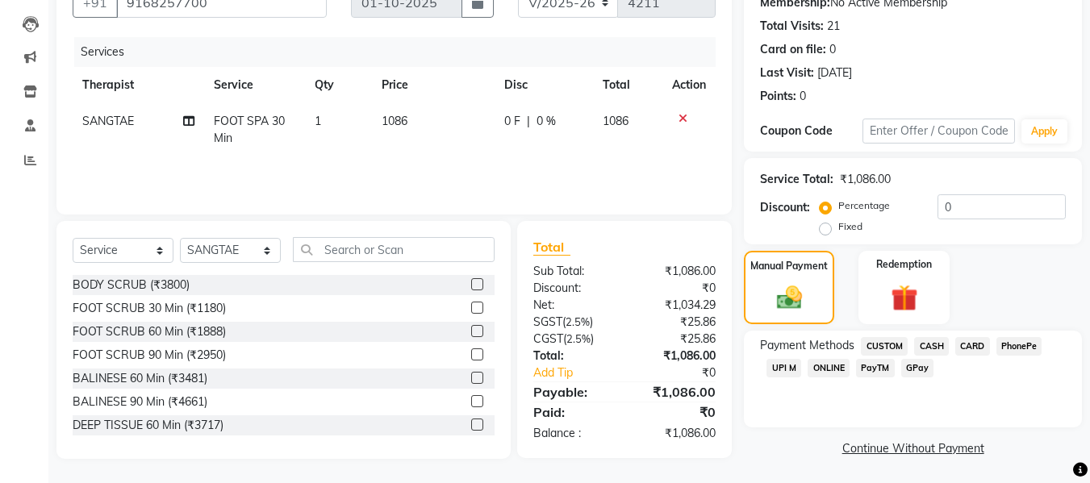
click at [778, 367] on span "UPI M" at bounding box center [783, 368] width 35 height 19
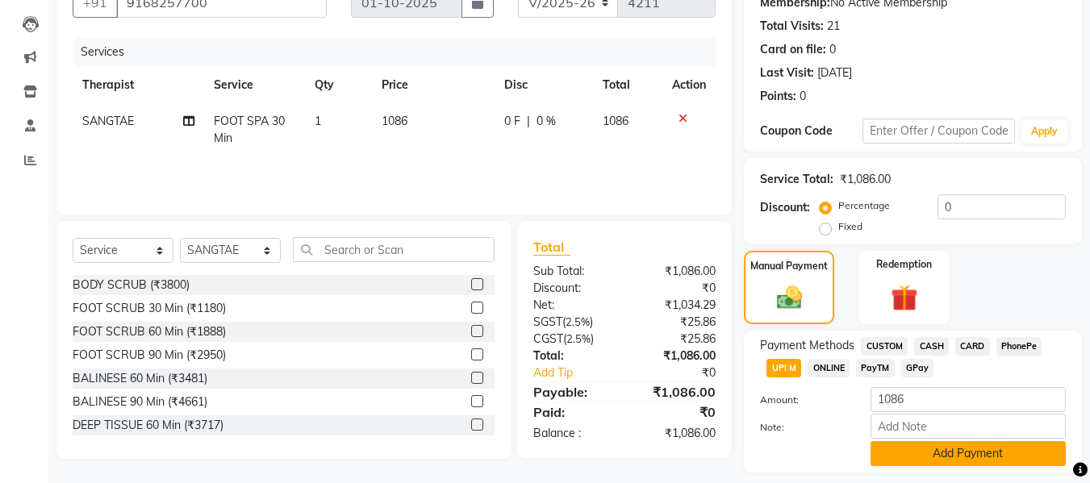
click at [955, 457] on button "Add Payment" at bounding box center [967, 453] width 195 height 25
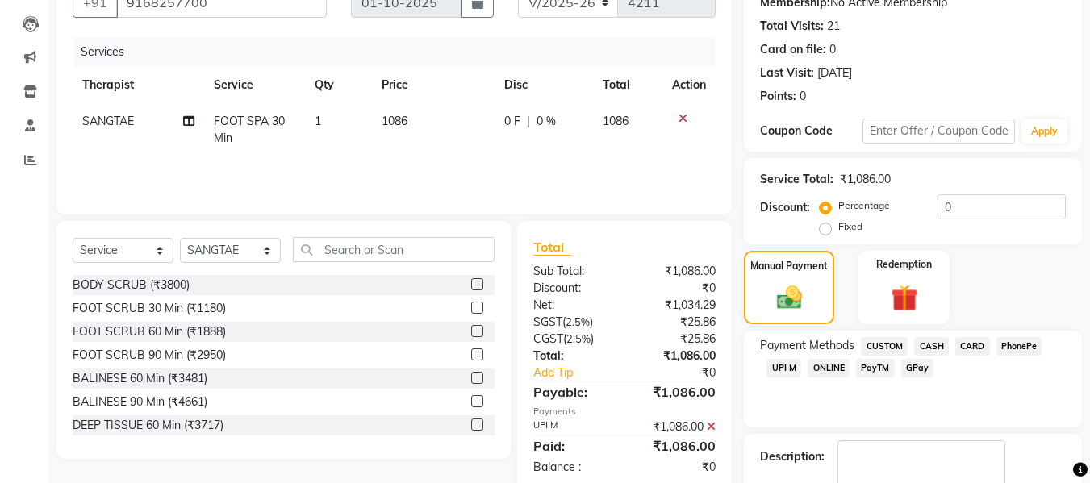
scroll to position [287, 0]
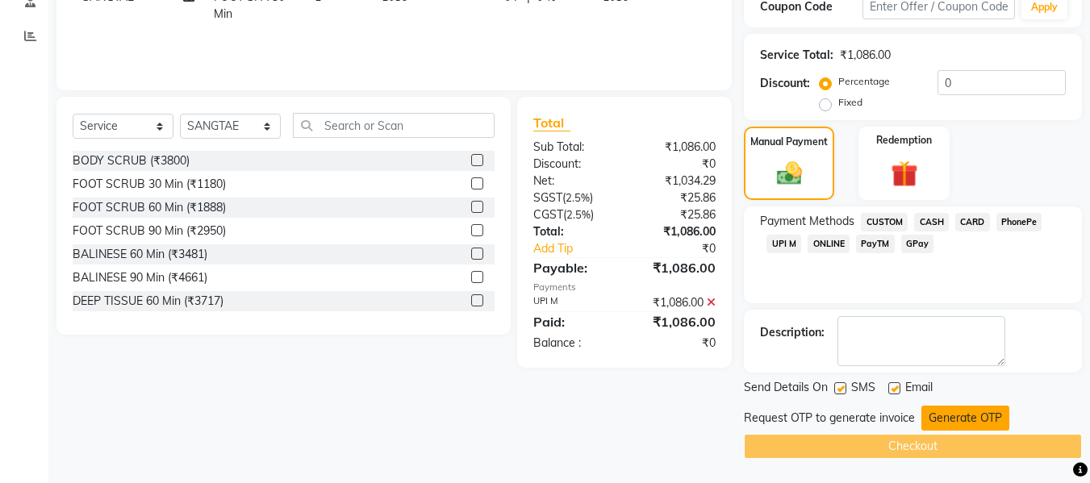
click at [957, 414] on button "Generate OTP" at bounding box center [965, 418] width 88 height 25
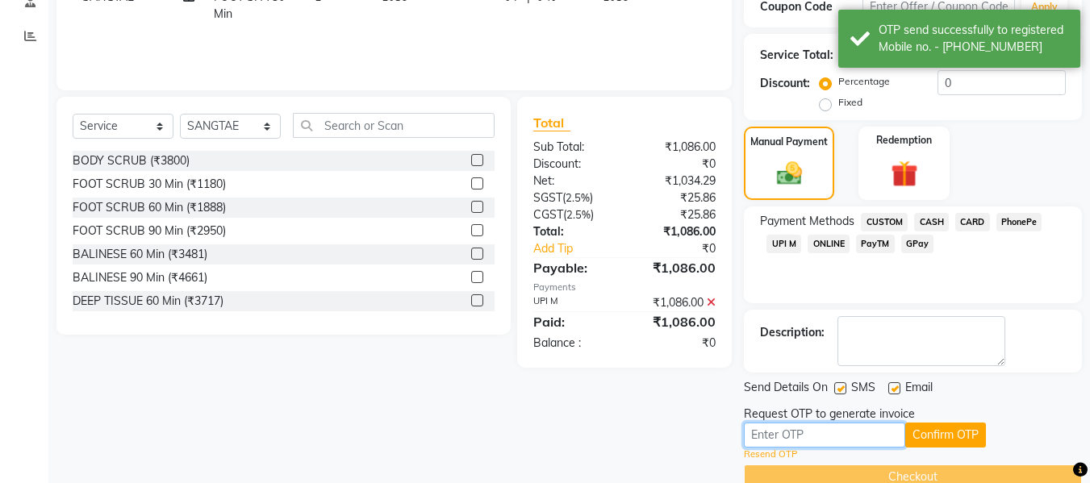
click at [845, 440] on input "text" at bounding box center [824, 435] width 161 height 25
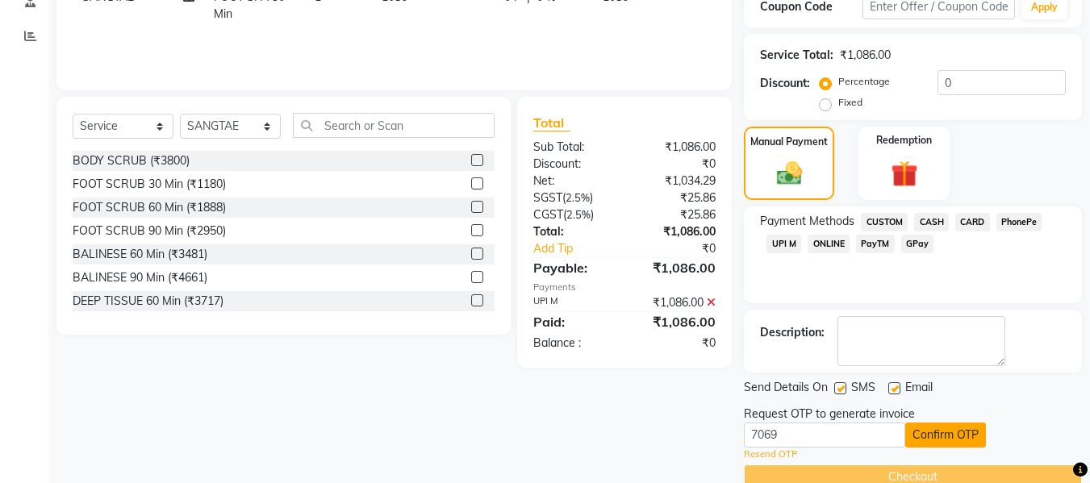
click at [919, 436] on button "Confirm OTP" at bounding box center [945, 435] width 81 height 25
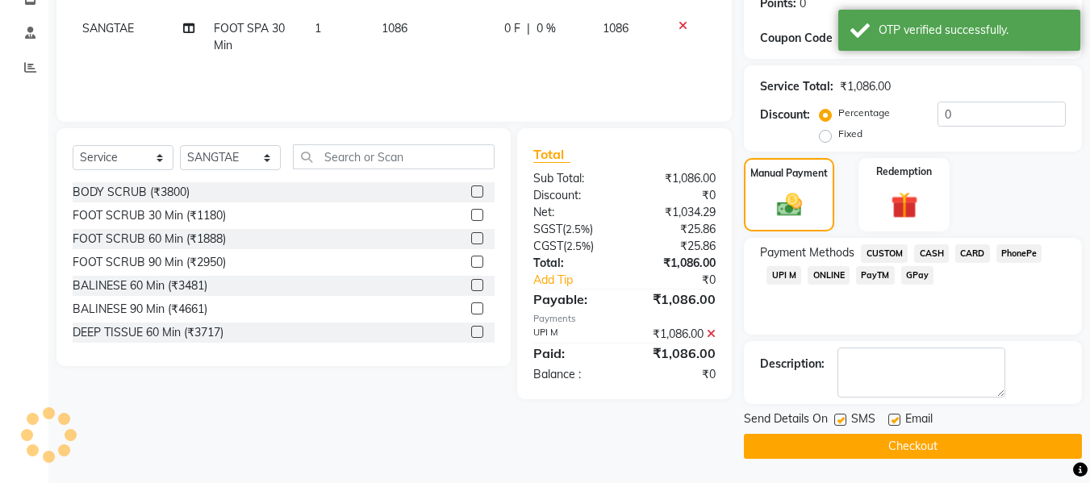
scroll to position [256, 0]
click at [906, 452] on button "Checkout" at bounding box center [913, 446] width 338 height 25
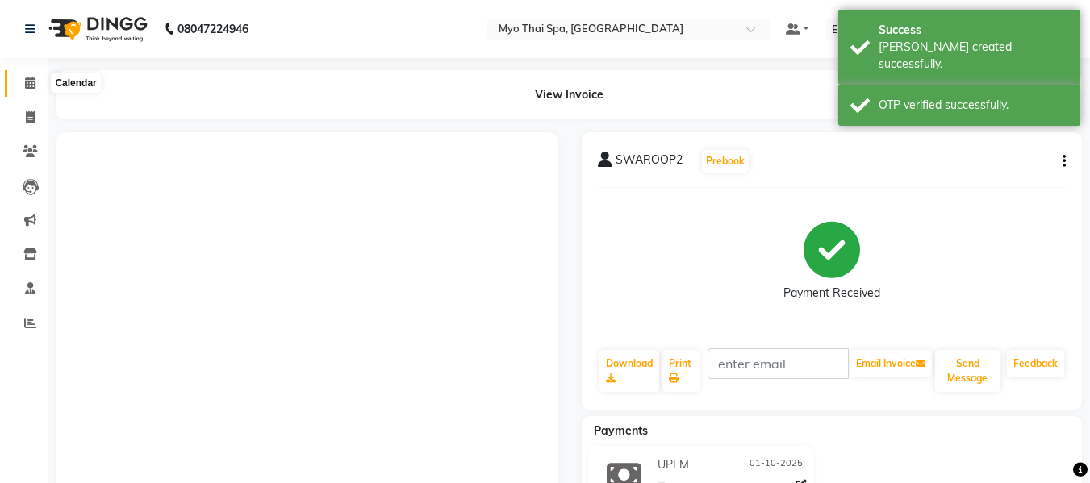
click at [32, 77] on icon at bounding box center [30, 83] width 10 height 12
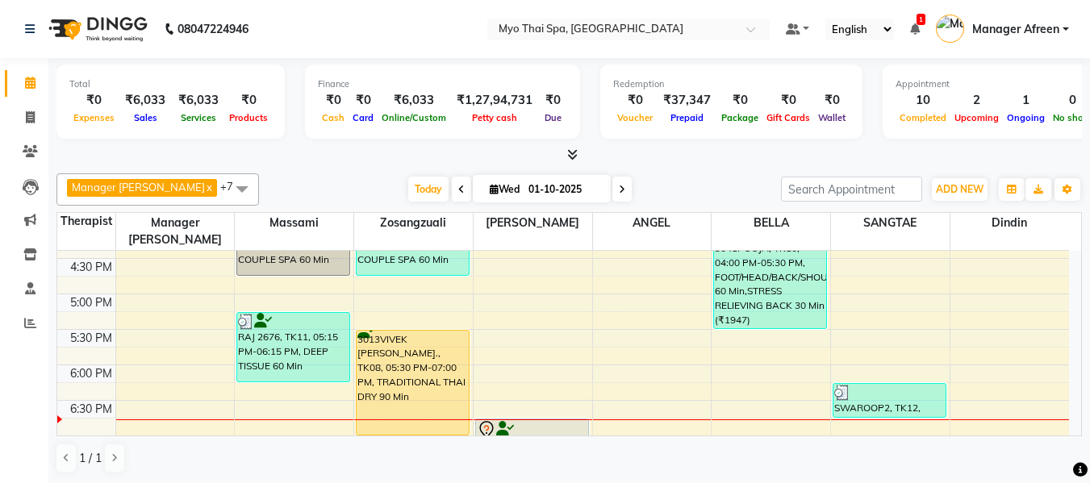
scroll to position [645, 0]
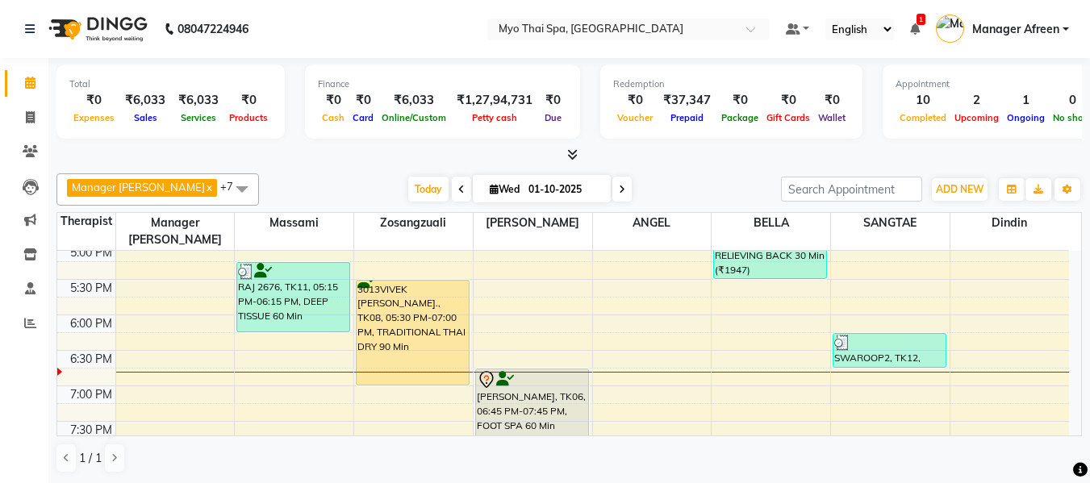
click at [612, 193] on span at bounding box center [621, 189] width 19 height 25
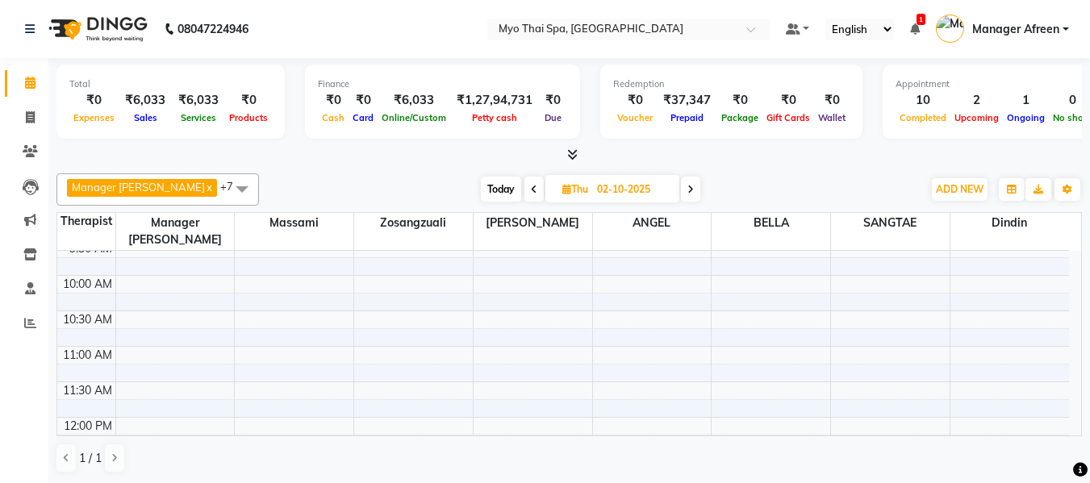
scroll to position [56, 0]
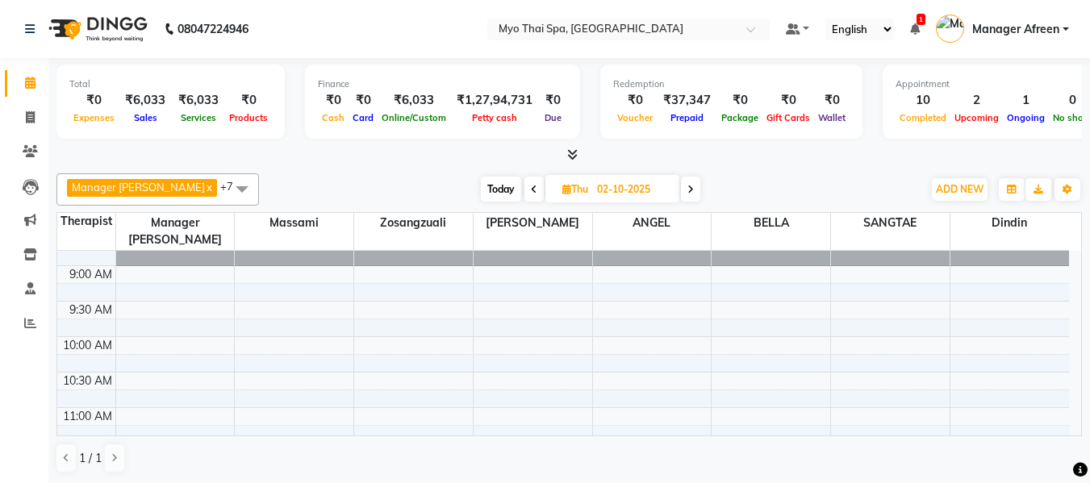
click at [226, 184] on span at bounding box center [242, 188] width 32 height 31
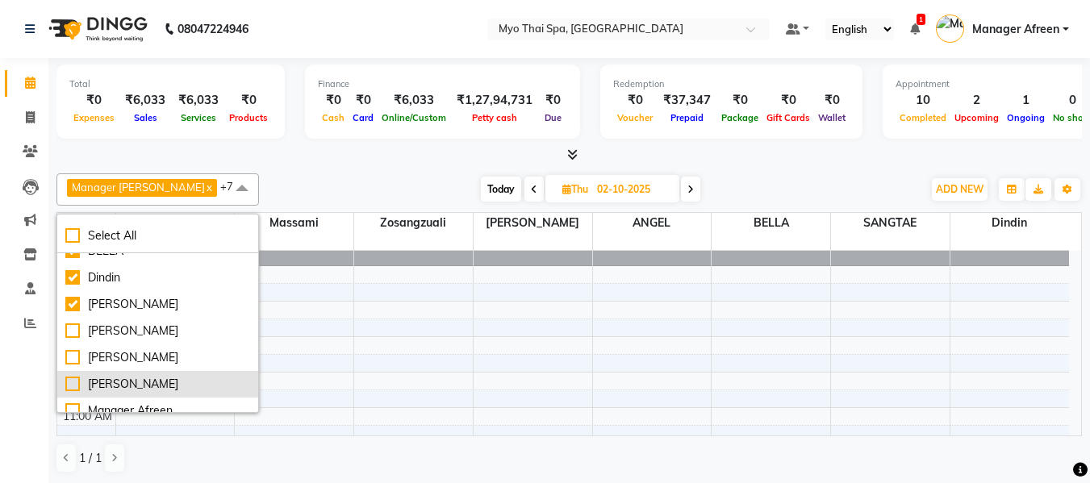
scroll to position [161, 0]
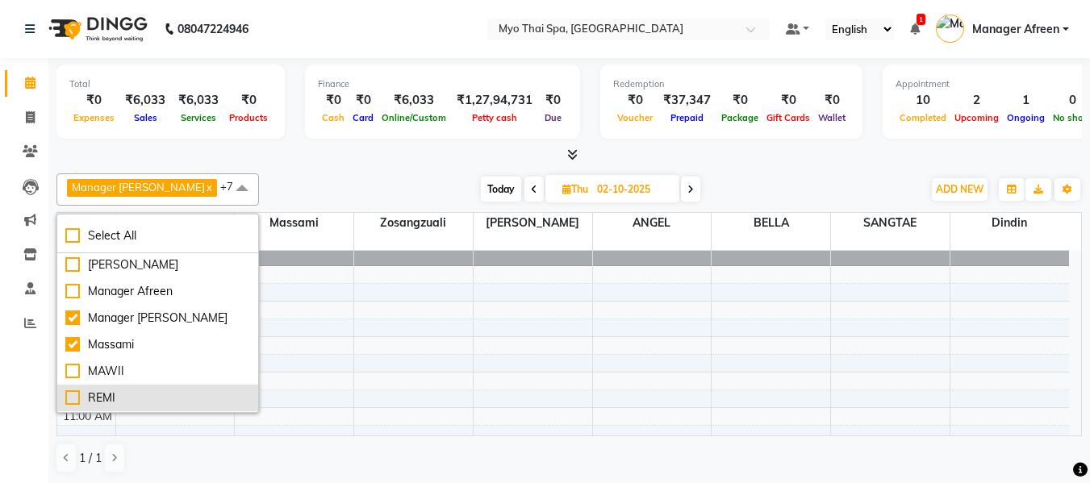
click at [162, 390] on div "REMI" at bounding box center [157, 398] width 185 height 17
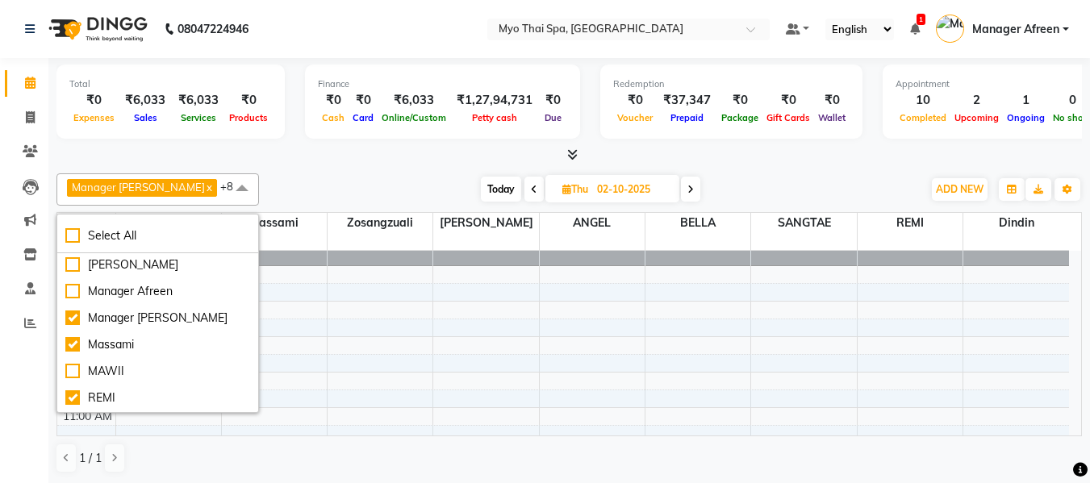
scroll to position [0, 0]
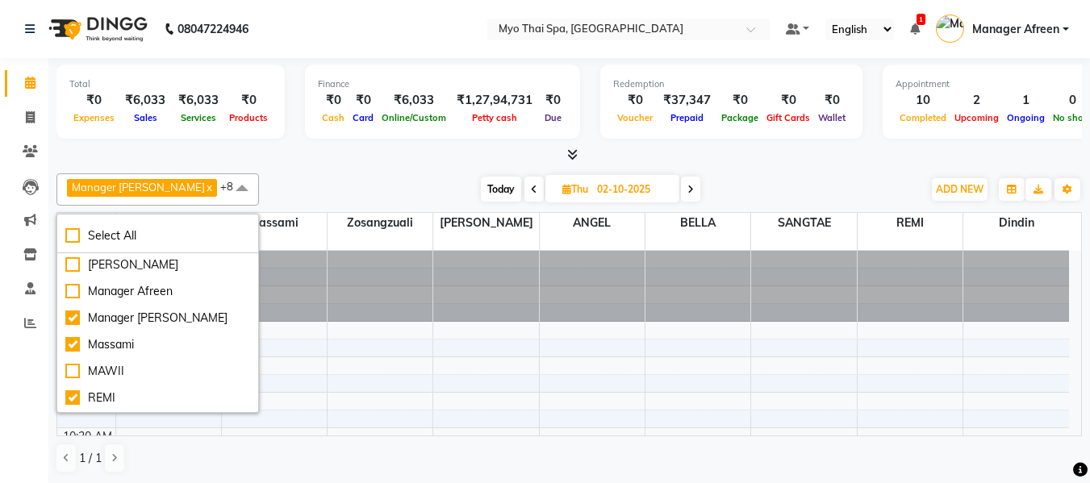
click at [256, 141] on div "Total ₹0 Expenses ₹6,033 Sales ₹6,033 Services ₹0 Products Finance ₹0 Cash ₹0 C…" at bounding box center [568, 104] width 1025 height 79
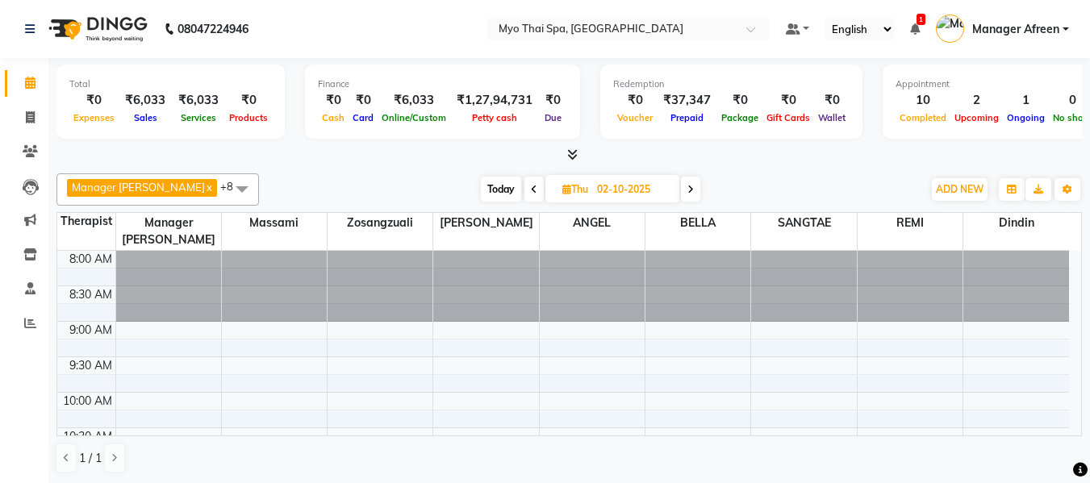
click at [487, 190] on span "Today" at bounding box center [501, 189] width 40 height 25
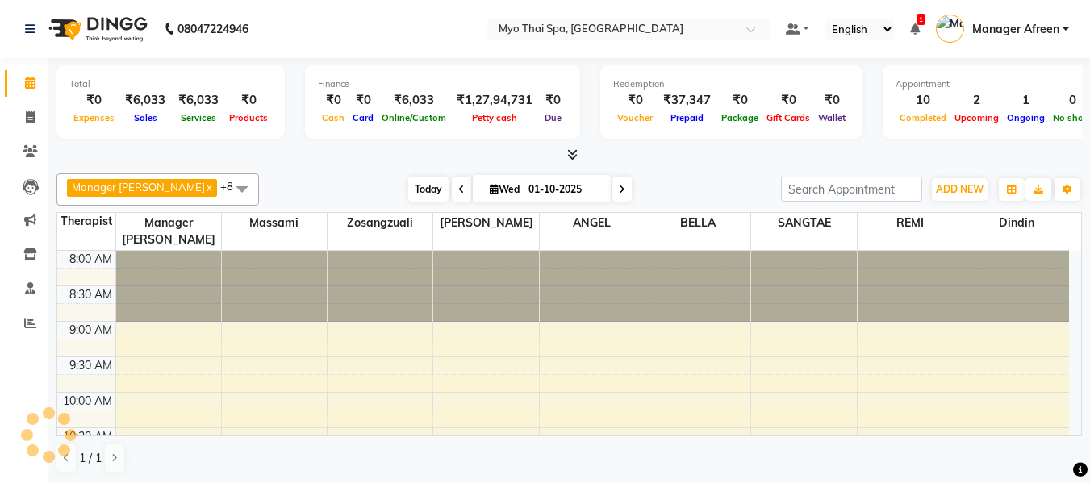
scroll to position [711, 0]
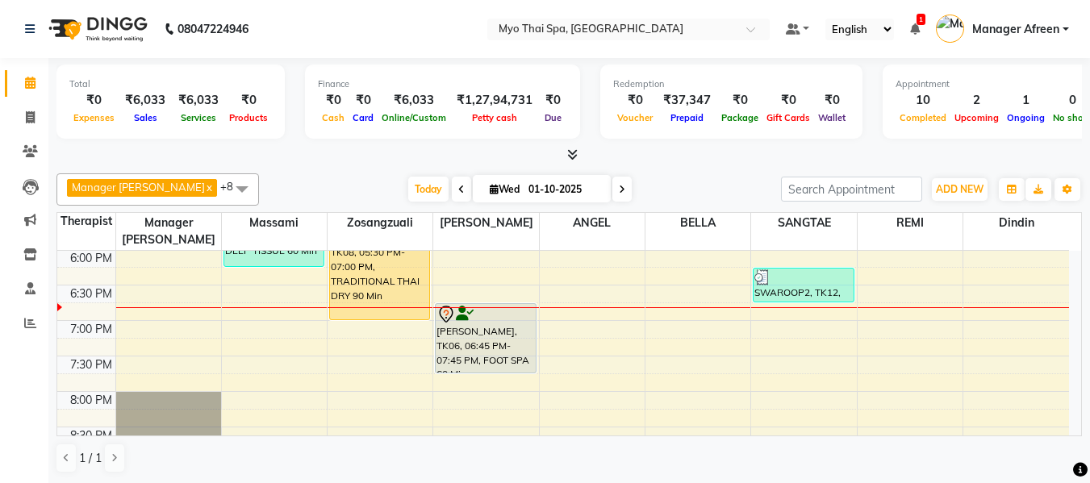
click at [612, 184] on span at bounding box center [621, 189] width 19 height 25
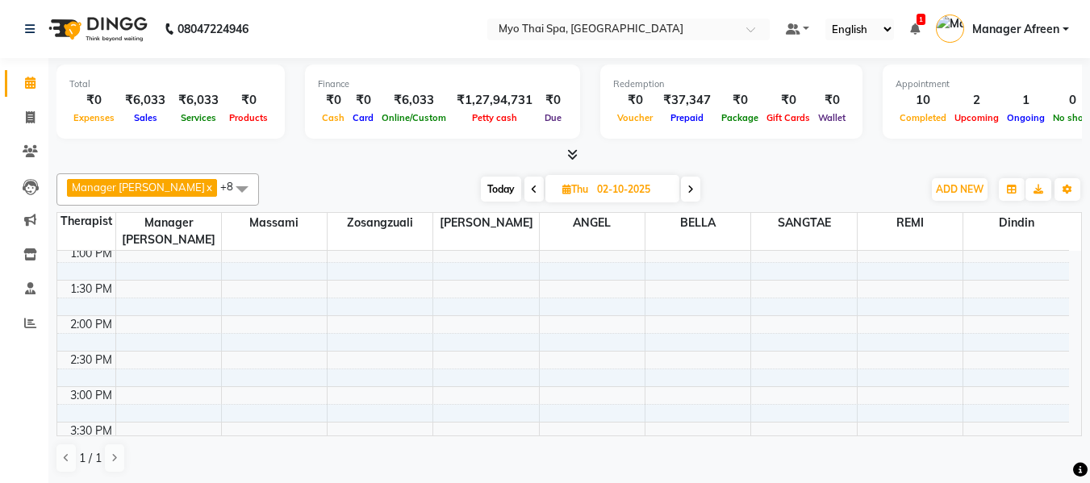
scroll to position [323, 0]
click at [865, 359] on div "8:00 AM 8:30 AM 9:00 AM 9:30 AM 10:00 AM 10:30 AM 11:00 AM 11:30 AM 12:00 PM 12…" at bounding box center [562, 460] width 1011 height 1064
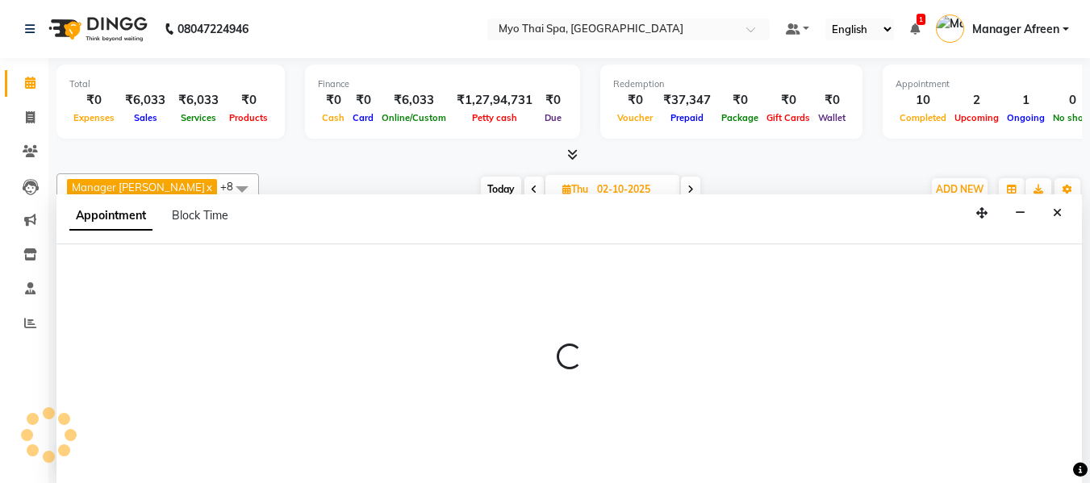
scroll to position [1, 0]
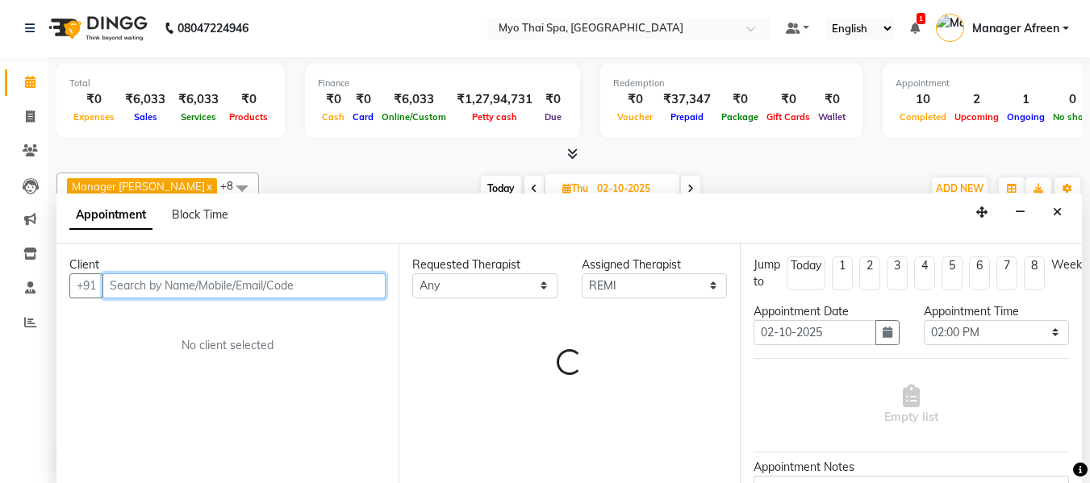
click at [231, 286] on input "text" at bounding box center [243, 285] width 283 height 25
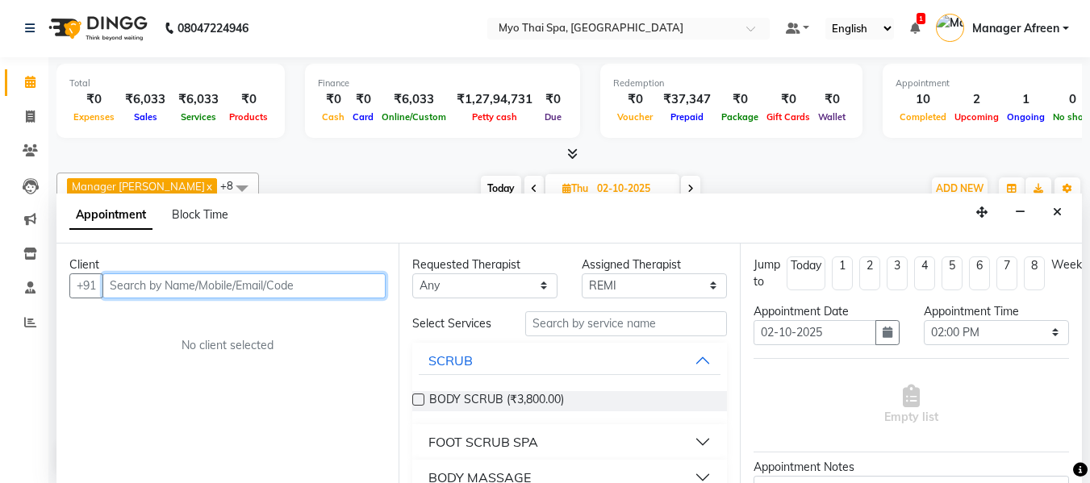
paste input "77188 19607"
click at [152, 284] on input "77188 19607" at bounding box center [210, 285] width 216 height 25
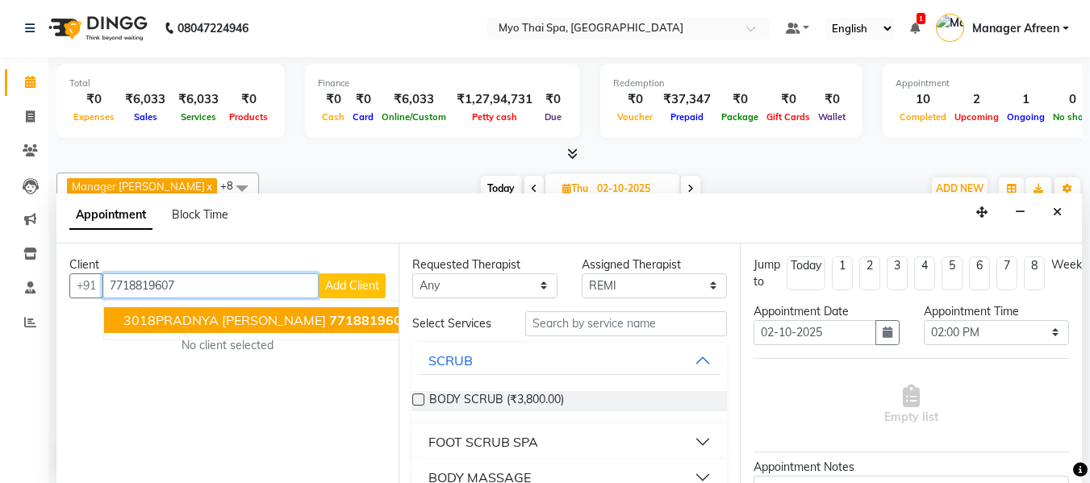
click at [192, 315] on span "3018PRADNYA MAHADIK" at bounding box center [224, 320] width 202 height 16
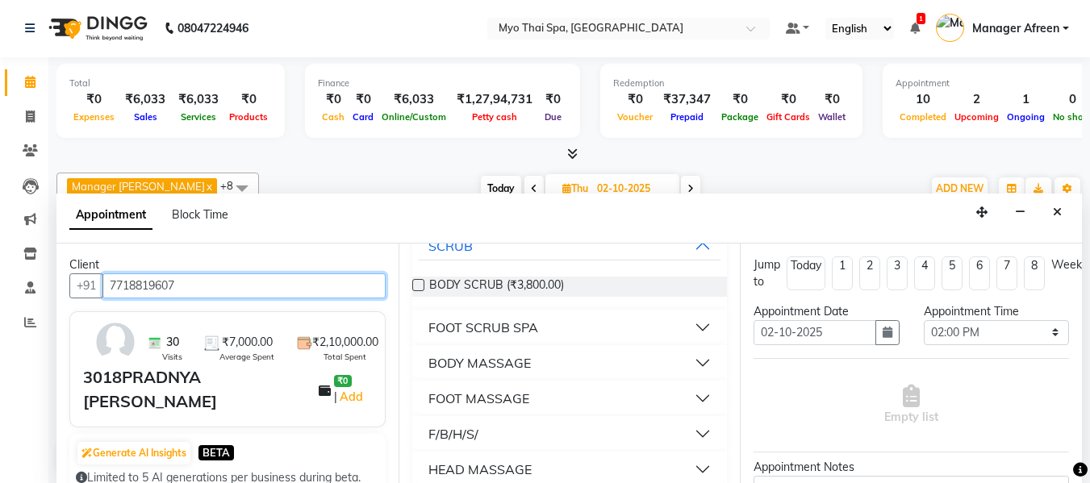
scroll to position [0, 0]
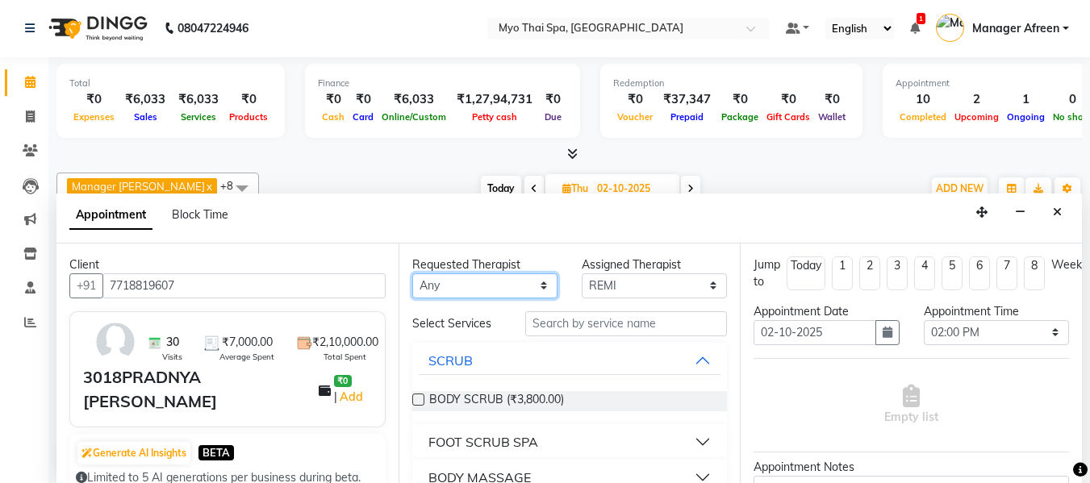
click at [468, 282] on select "Any ANGEL BELLA Dindin Jane JENNY Kristina LORITA Manager Afreen Manager Churmu…" at bounding box center [484, 285] width 145 height 25
click at [412, 273] on select "Any ANGEL BELLA Dindin Jane JENNY Kristina LORITA Manager Afreen Manager Churmu…" at bounding box center [484, 285] width 145 height 25
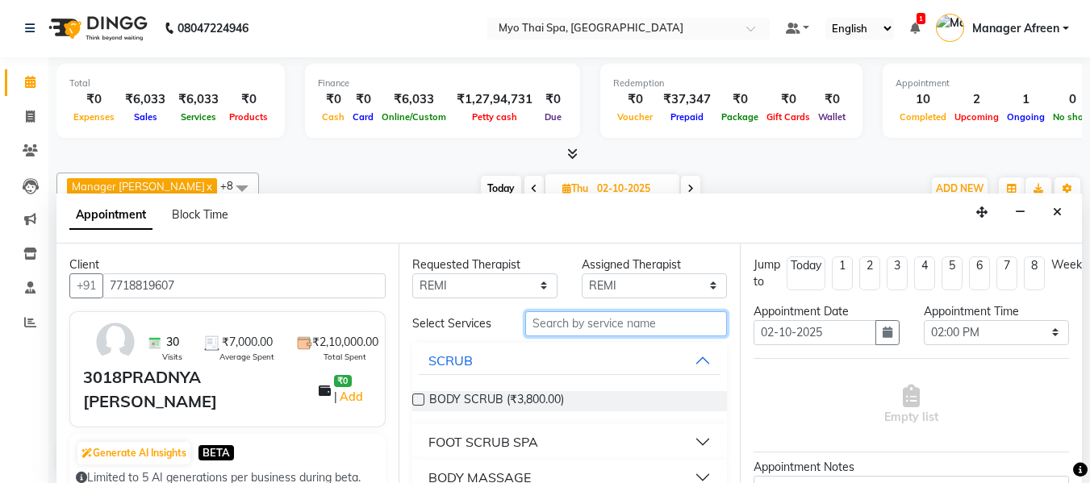
click at [587, 327] on input "text" at bounding box center [626, 323] width 202 height 25
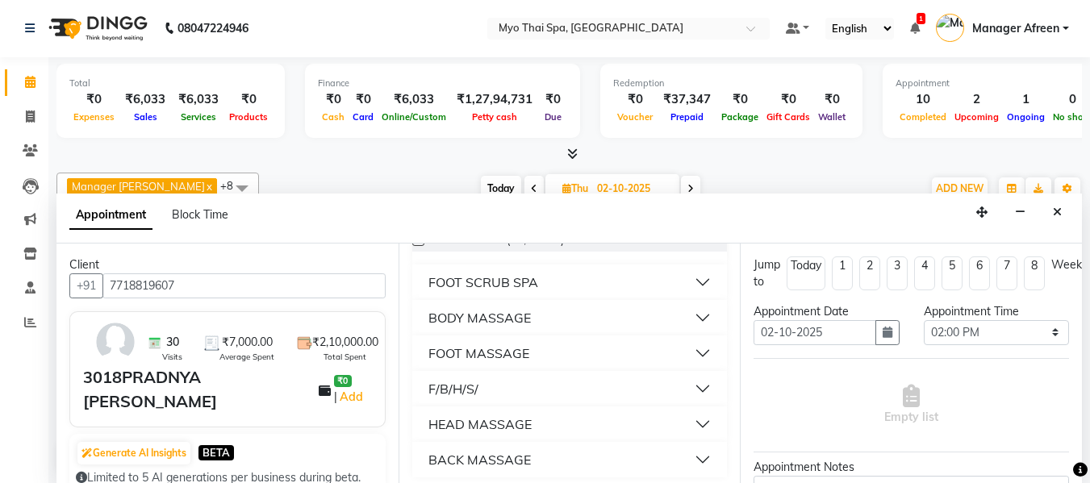
scroll to position [161, 0]
click at [502, 309] on div "BODY MASSAGE" at bounding box center [479, 315] width 102 height 19
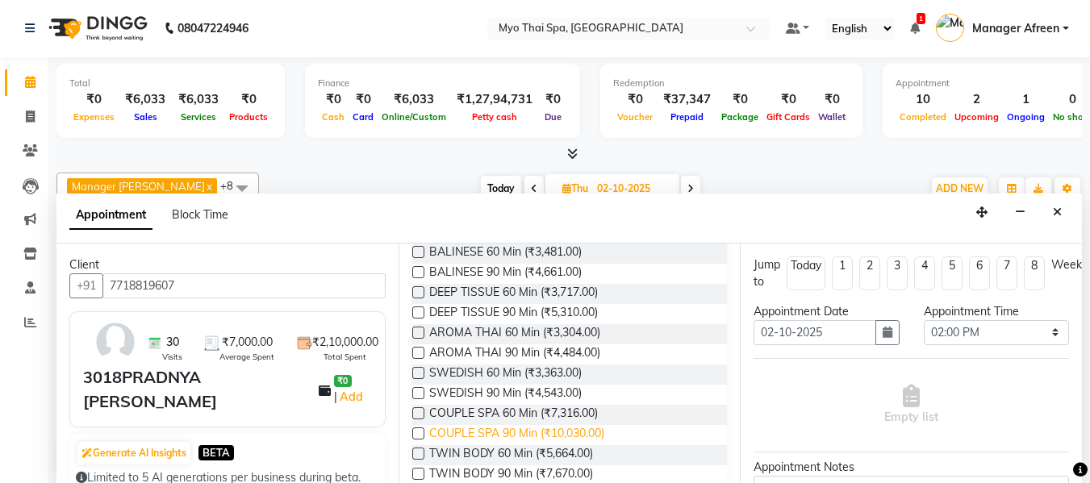
scroll to position [242, 0]
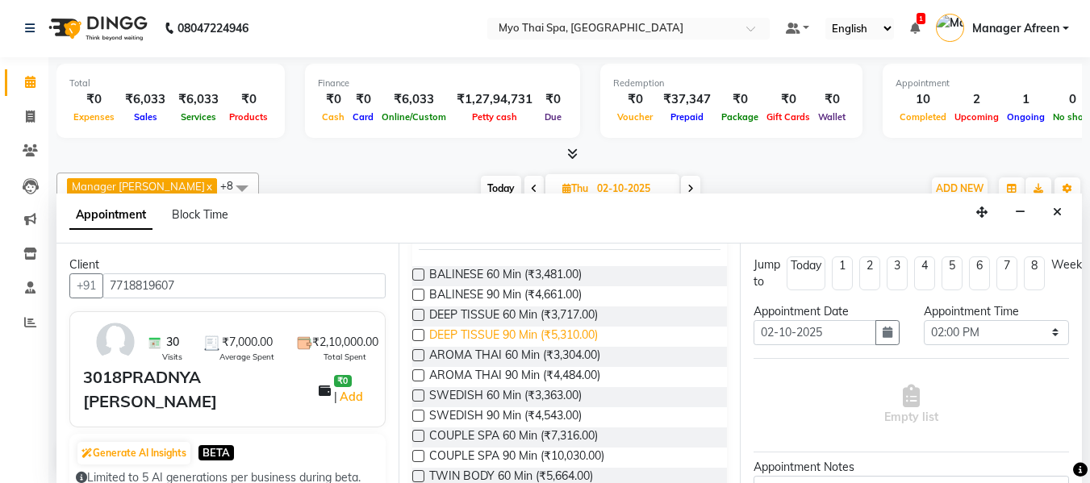
click at [499, 340] on span "DEEP TISSUE 90 Min (₹5,310.00)" at bounding box center [513, 337] width 169 height 20
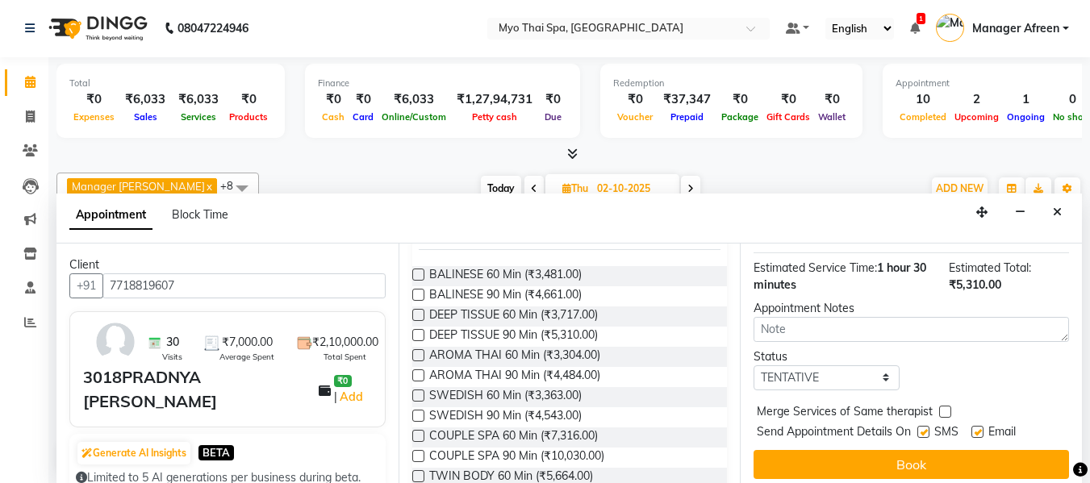
scroll to position [214, 0]
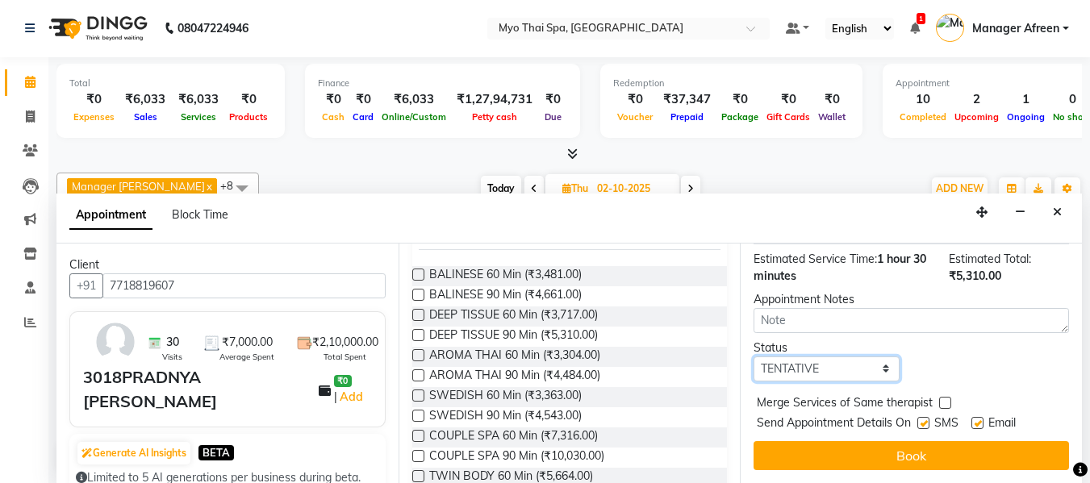
click at [810, 357] on select "Select TENTATIVE CONFIRM UPCOMING" at bounding box center [825, 369] width 145 height 25
click at [753, 357] on select "Select TENTATIVE CONFIRM UPCOMING" at bounding box center [825, 369] width 145 height 25
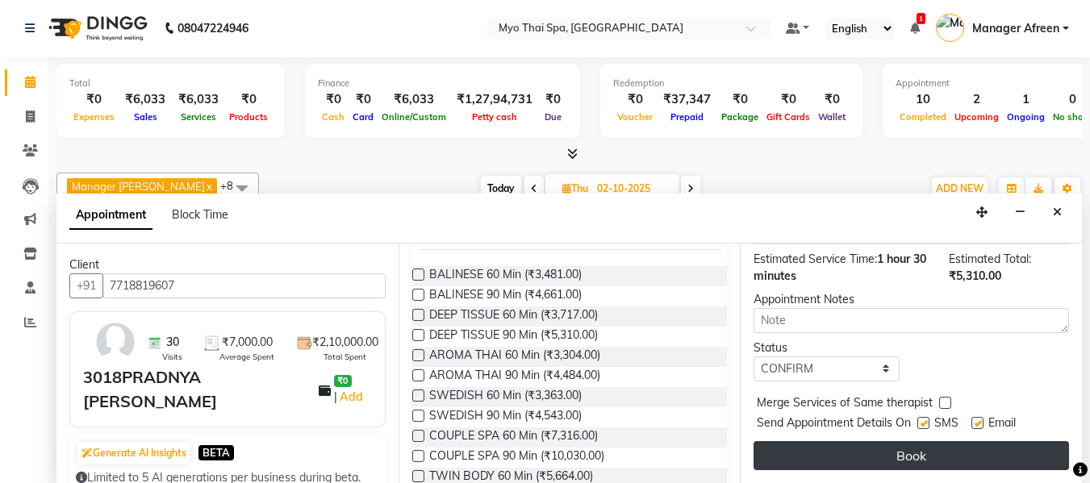
click at [821, 441] on button "Book" at bounding box center [910, 455] width 315 height 29
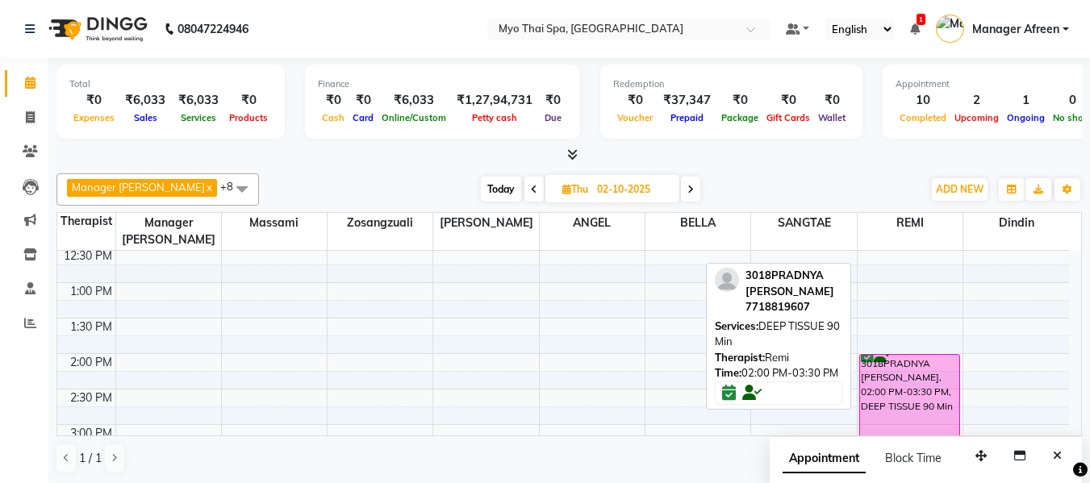
scroll to position [403, 0]
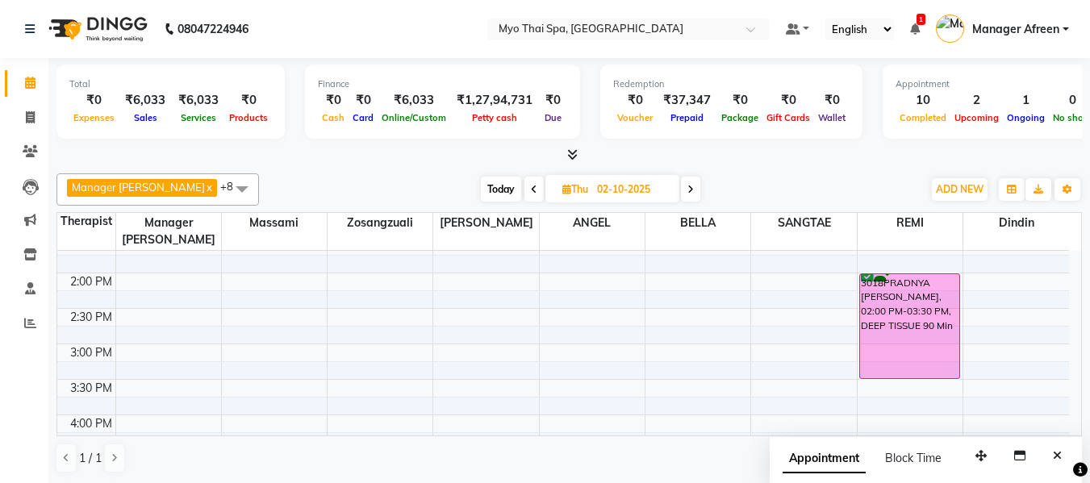
click at [481, 195] on span "Today" at bounding box center [501, 189] width 40 height 25
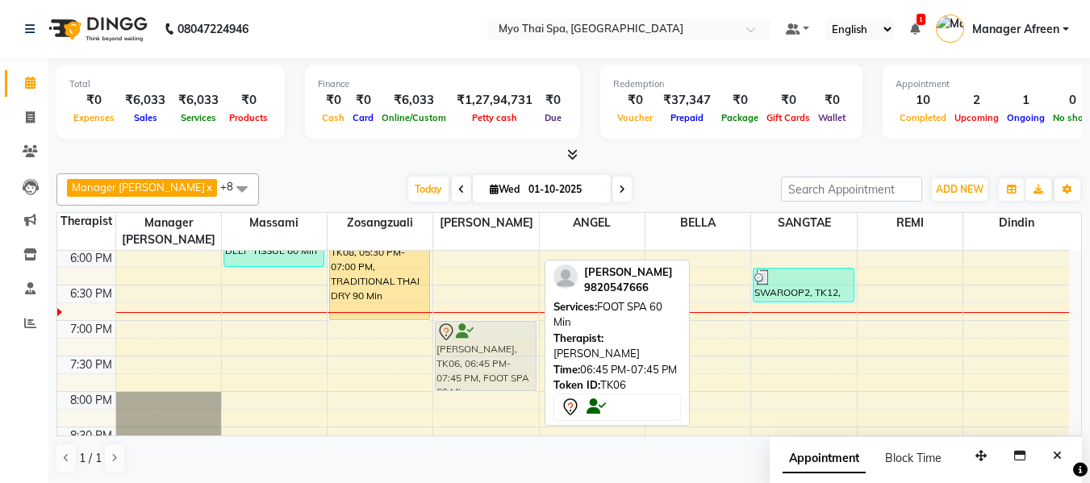
drag, startPoint x: 491, startPoint y: 319, endPoint x: 491, endPoint y: 337, distance: 17.7
click at [491, 337] on div "3056PRATAP IYER, TK01, 01:15 PM-02:45 PM, COUPLE SPA 90 Min 2601rupam, TK04, 03…" at bounding box center [485, 72] width 105 height 1064
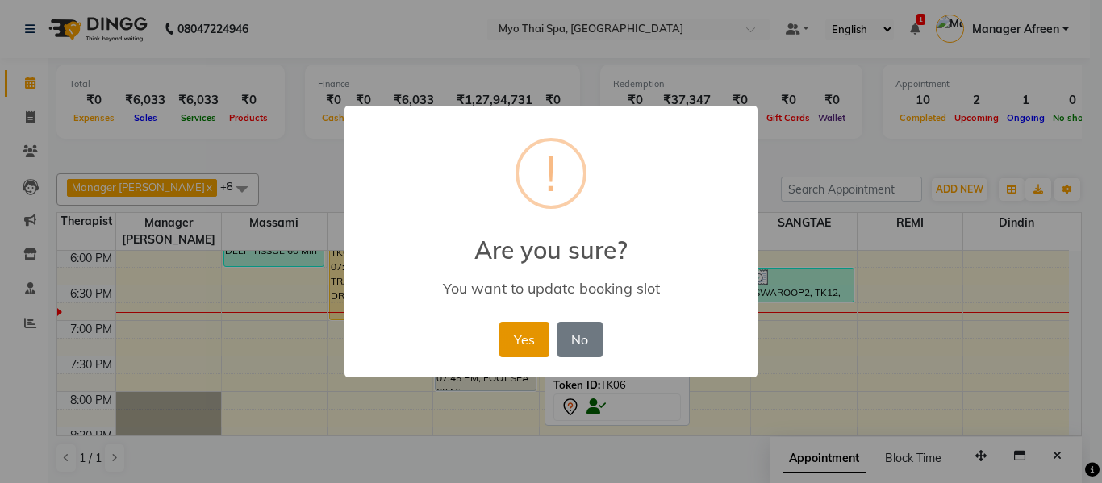
click at [524, 333] on button "Yes" at bounding box center [523, 339] width 49 height 35
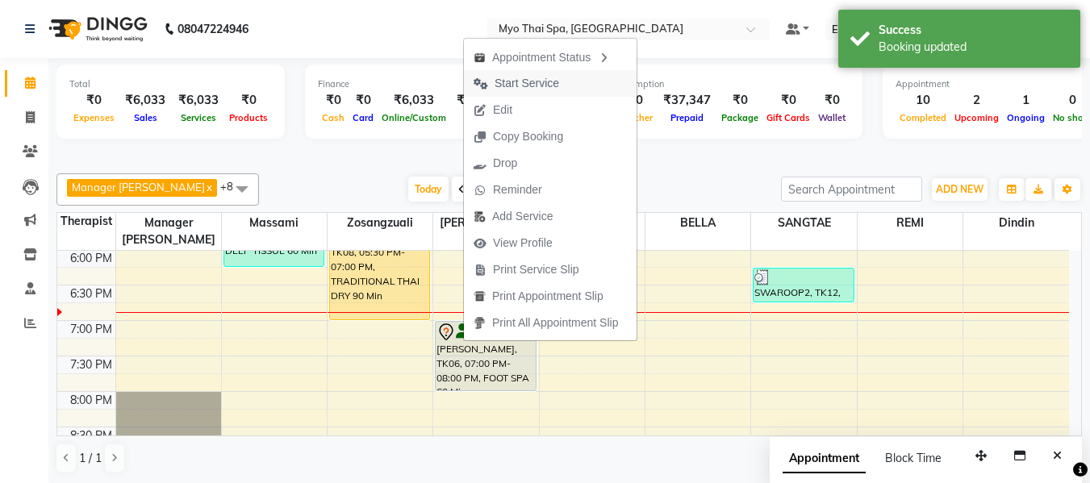
click at [533, 75] on span "Start Service" at bounding box center [526, 83] width 65 height 17
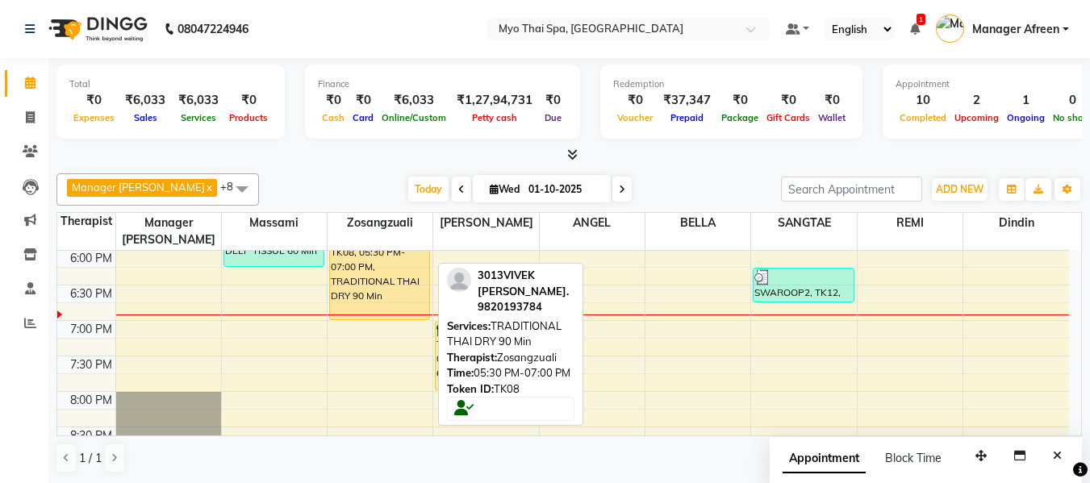
click at [390, 286] on div "3013VIVEK [PERSON_NAME]., TK08, 05:30 PM-07:00 PM, TRADITIONAL THAI DRY 90 Min" at bounding box center [379, 267] width 99 height 104
click at [364, 279] on div "3013VIVEK [PERSON_NAME]., TK08, 05:30 PM-07:00 PM, TRADITIONAL THAI DRY 90 Min" at bounding box center [379, 267] width 99 height 104
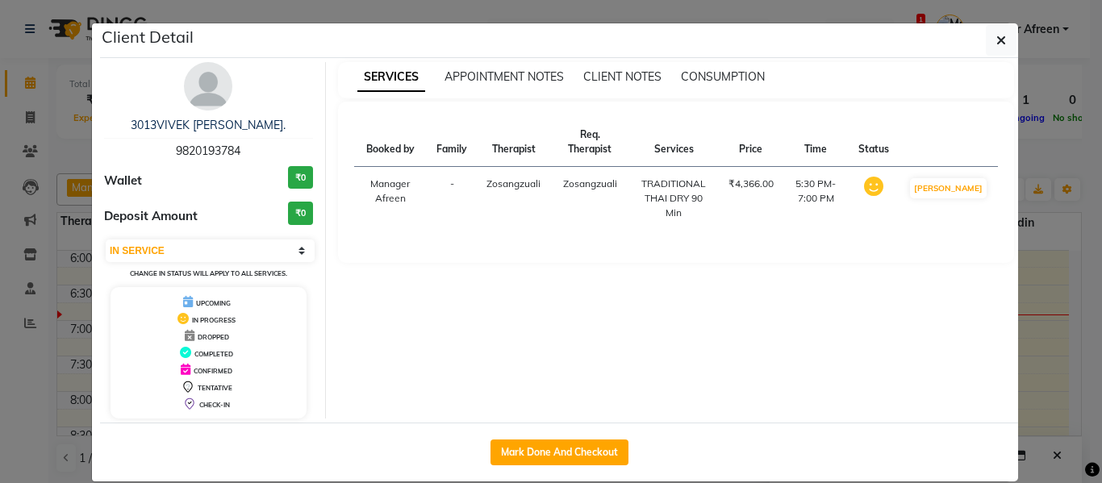
click at [202, 144] on span "9820193784" at bounding box center [208, 151] width 65 height 15
click at [1001, 47] on button "button" at bounding box center [1001, 40] width 31 height 31
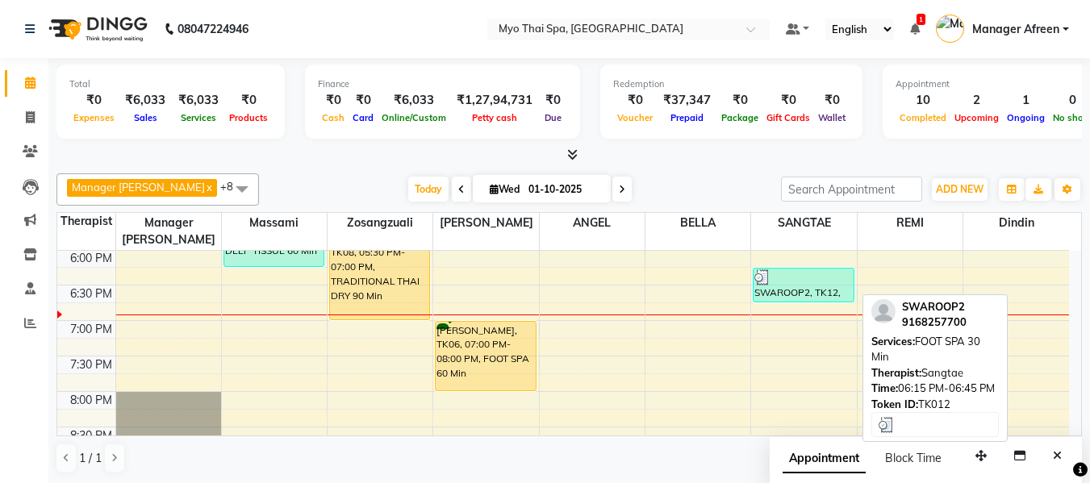
click at [799, 282] on div at bounding box center [803, 277] width 98 height 16
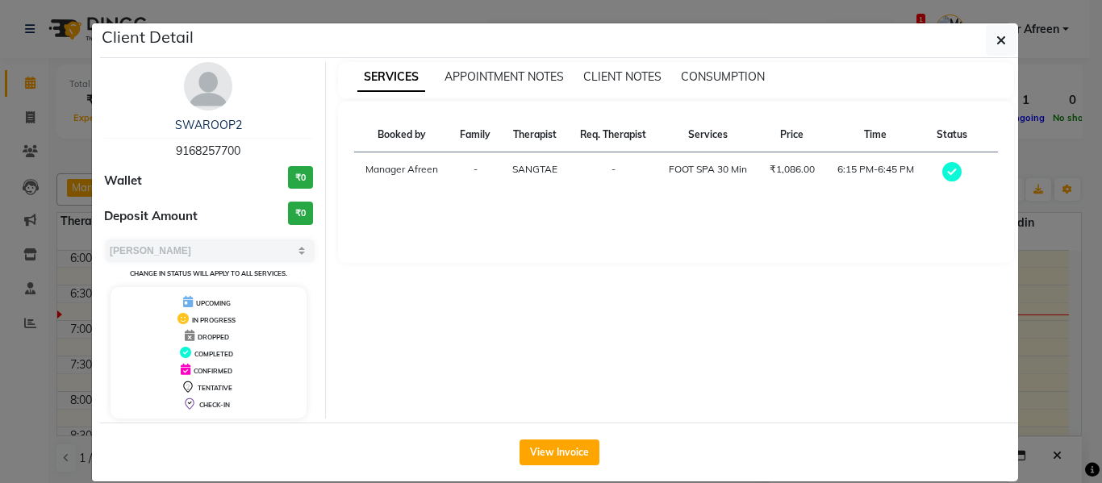
click at [218, 152] on span "9168257700" at bounding box center [208, 151] width 65 height 15
click at [1007, 39] on button "button" at bounding box center [1001, 40] width 31 height 31
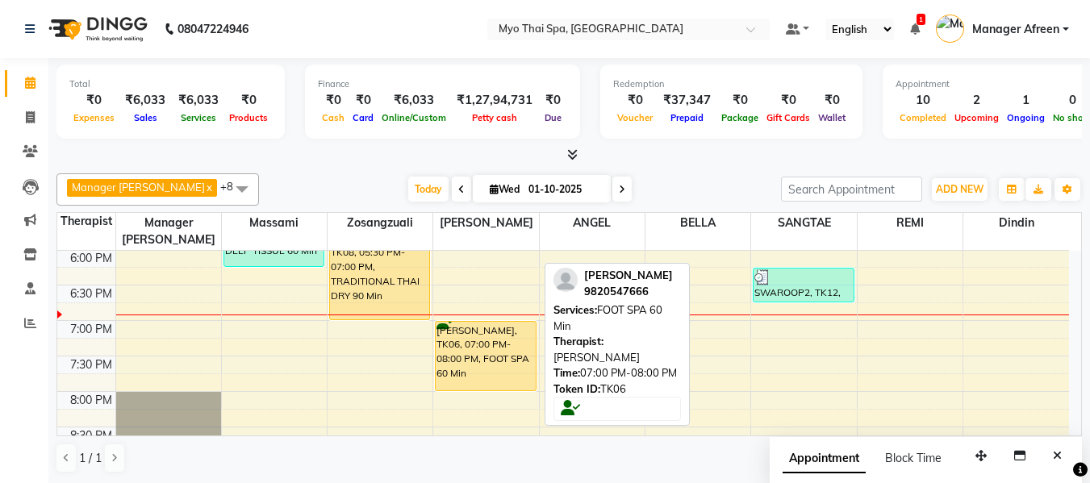
click at [469, 366] on div "[PERSON_NAME], TK06, 07:00 PM-08:00 PM, FOOT SPA 60 Min" at bounding box center [485, 356] width 99 height 69
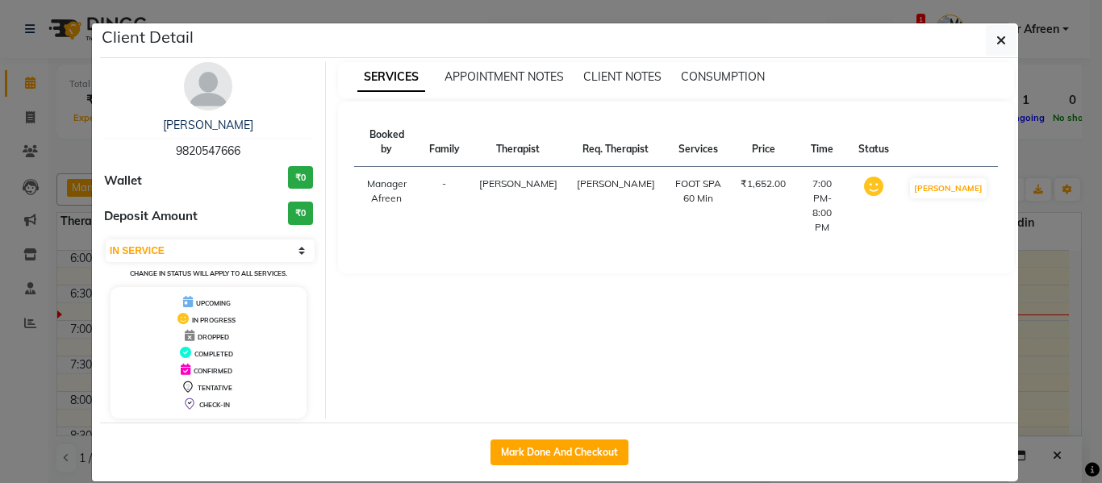
click at [201, 152] on span "9820547666" at bounding box center [208, 151] width 65 height 15
click at [986, 36] on button "button" at bounding box center [1001, 40] width 31 height 31
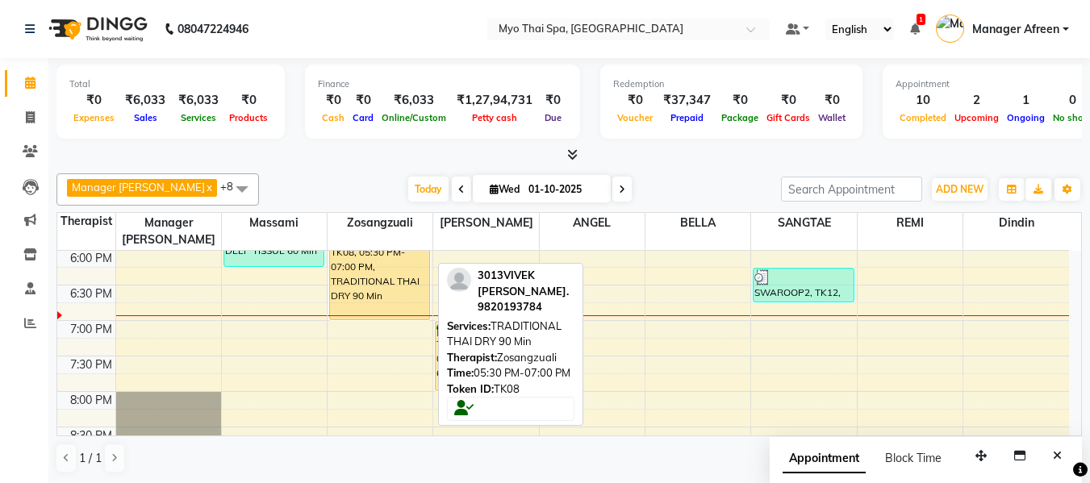
click at [354, 290] on div "3013VIVEK [PERSON_NAME]., TK08, 05:30 PM-07:00 PM, TRADITIONAL THAI DRY 90 Min" at bounding box center [379, 267] width 99 height 104
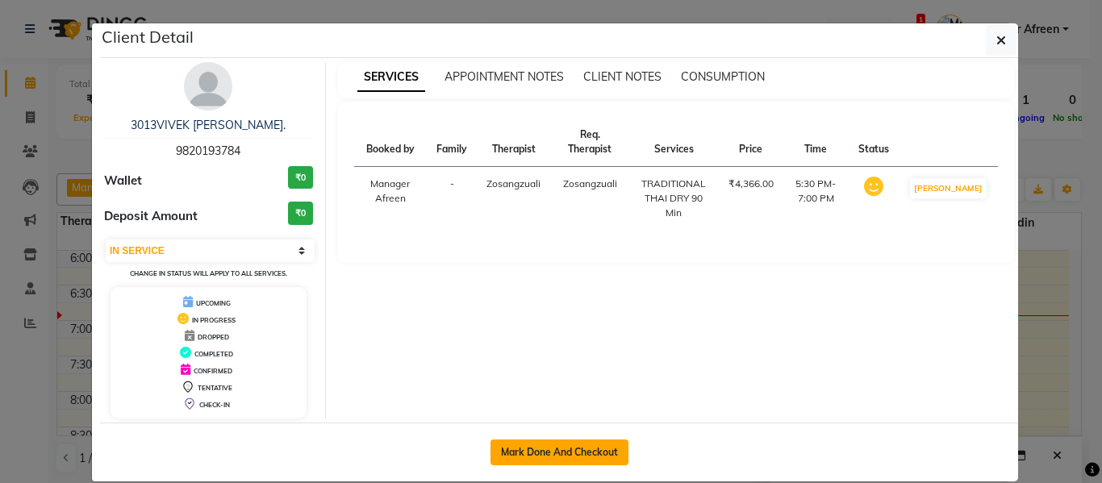
click at [526, 448] on button "Mark Done And Checkout" at bounding box center [559, 453] width 138 height 26
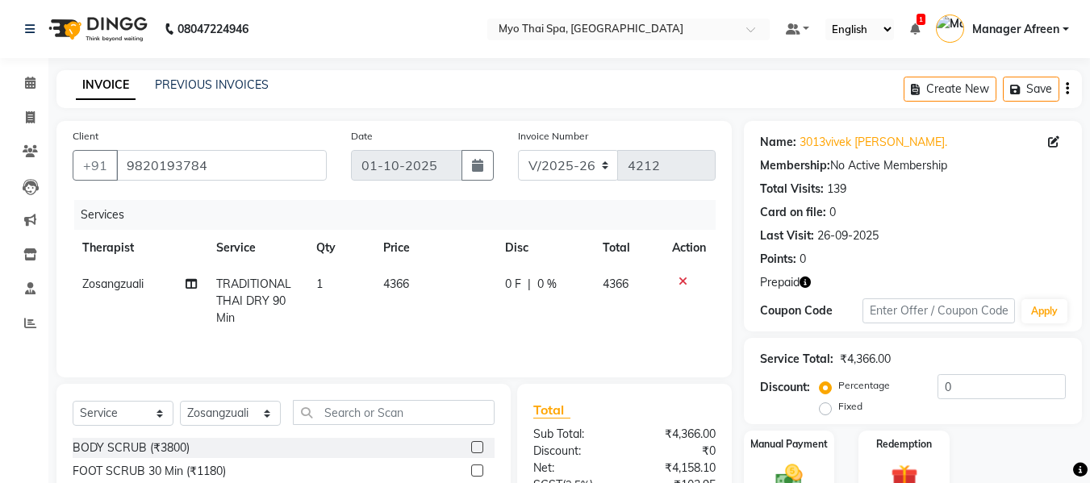
scroll to position [163, 0]
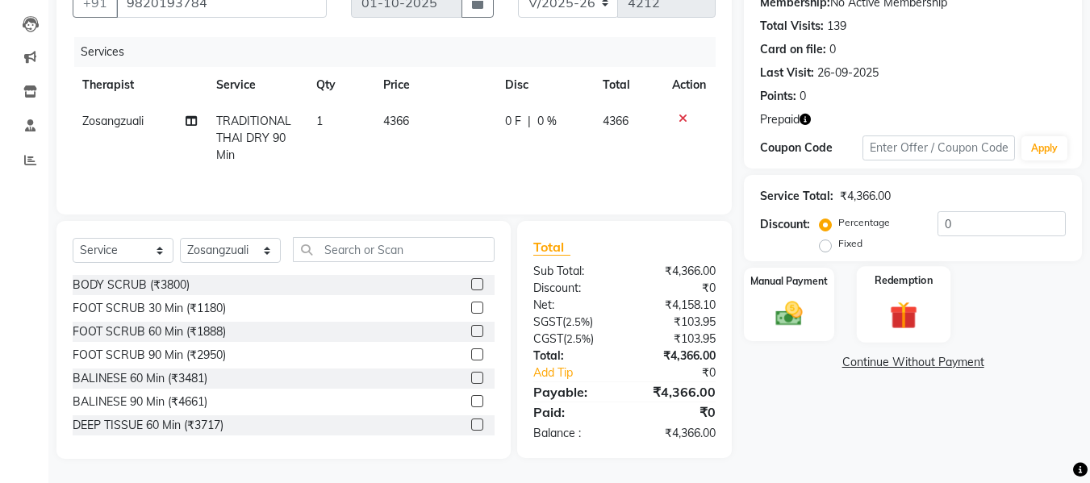
click at [909, 326] on img at bounding box center [903, 315] width 45 height 35
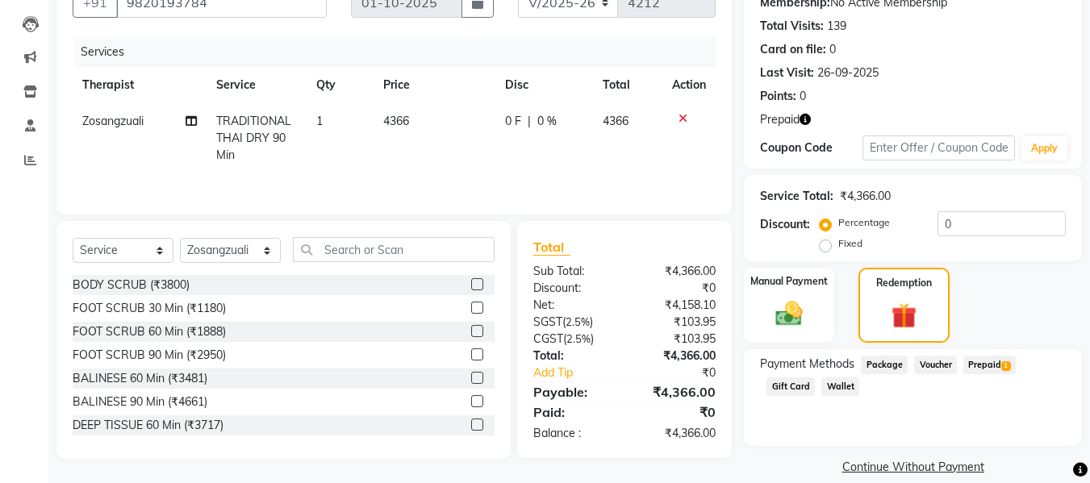
click at [984, 368] on span "Prepaid 1" at bounding box center [989, 365] width 52 height 19
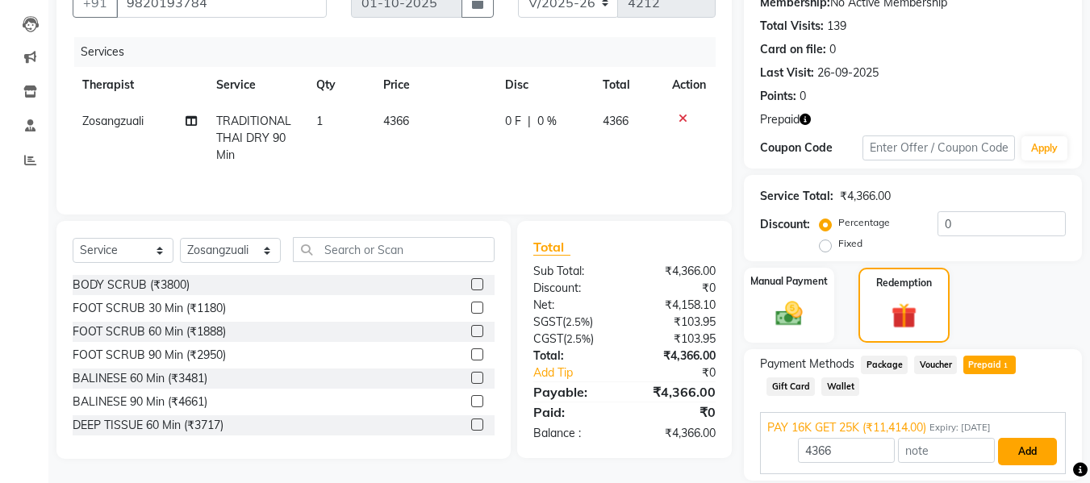
click at [1016, 438] on button "Add" at bounding box center [1027, 451] width 59 height 27
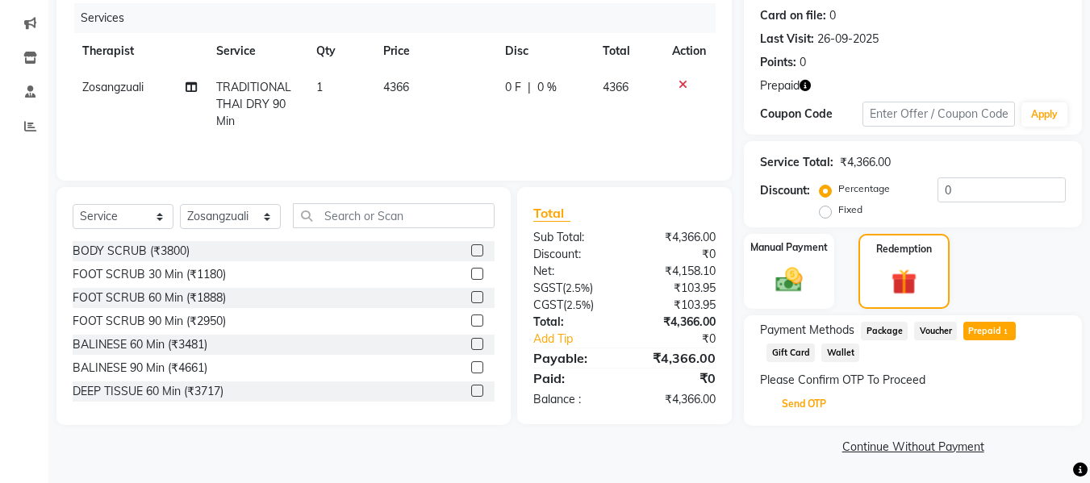
click at [816, 405] on button "Send OTP" at bounding box center [803, 403] width 85 height 27
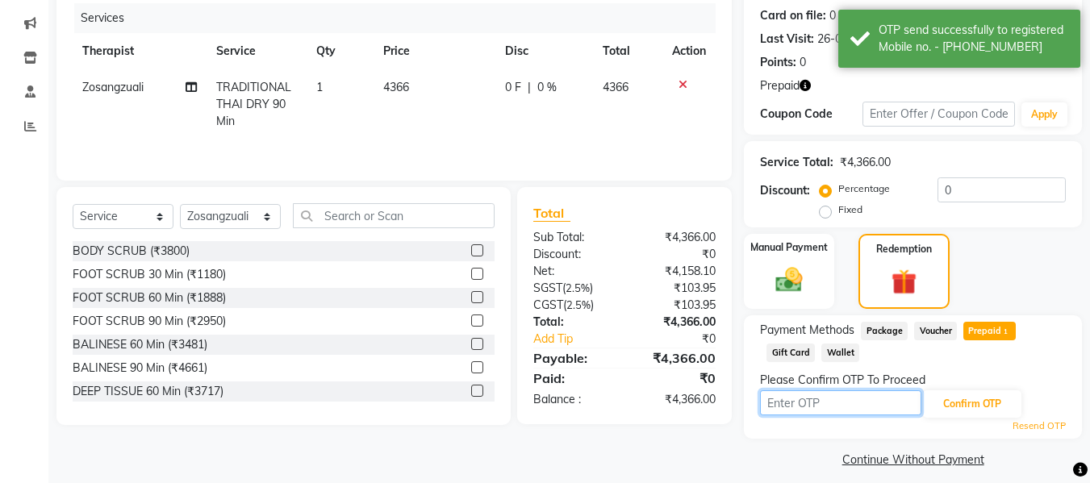
click at [810, 406] on input "text" at bounding box center [840, 402] width 161 height 25
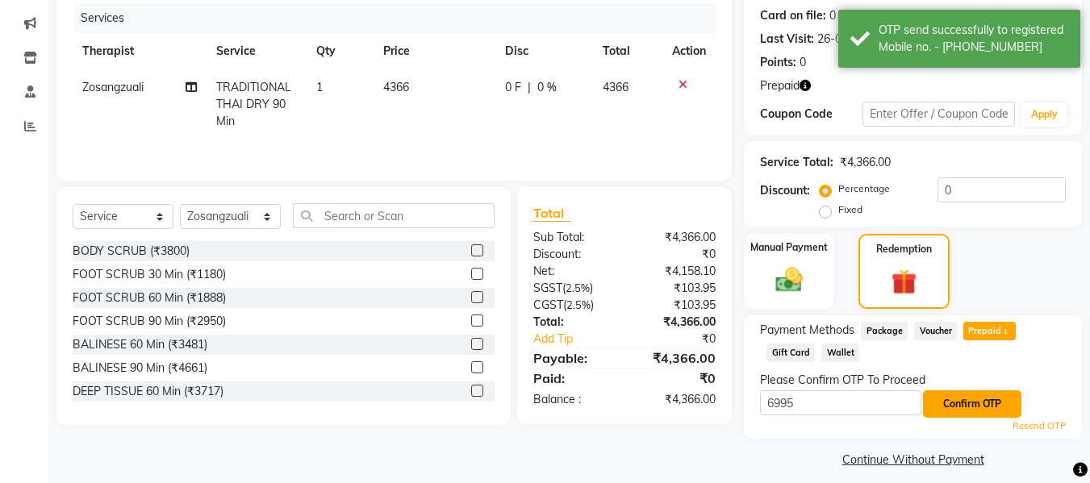
click at [950, 401] on button "Confirm OTP" at bounding box center [972, 403] width 98 height 27
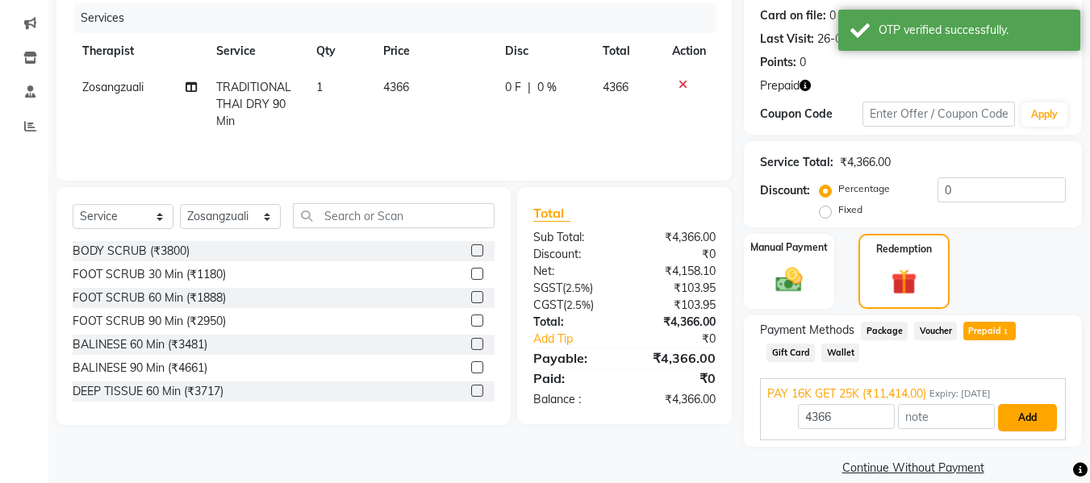
click at [1030, 408] on button "Add" at bounding box center [1027, 417] width 59 height 27
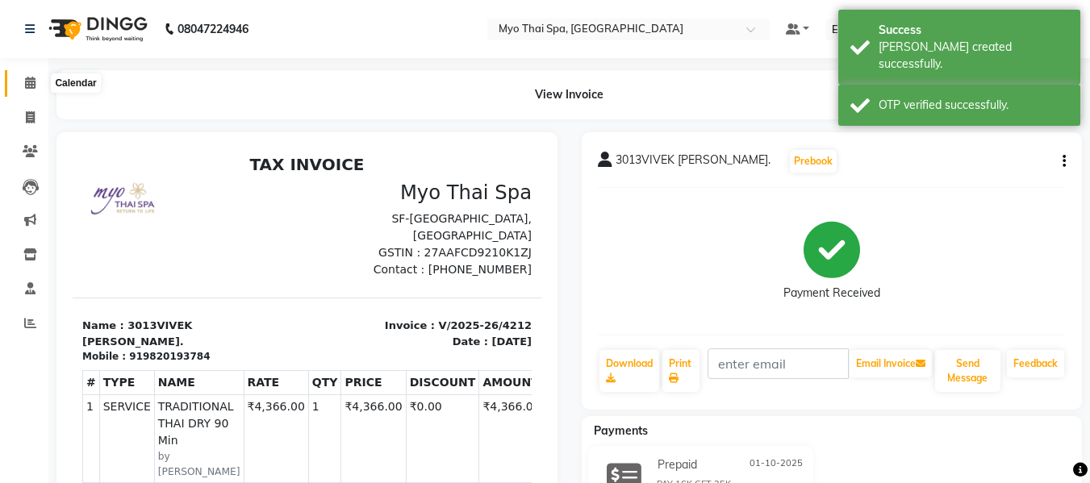
click at [26, 81] on icon at bounding box center [30, 83] width 10 height 12
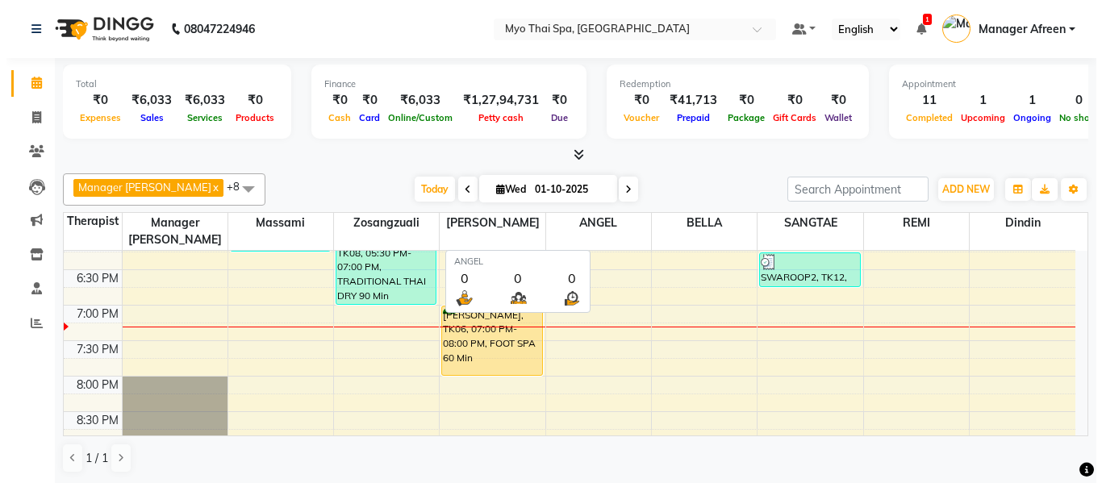
scroll to position [1, 0]
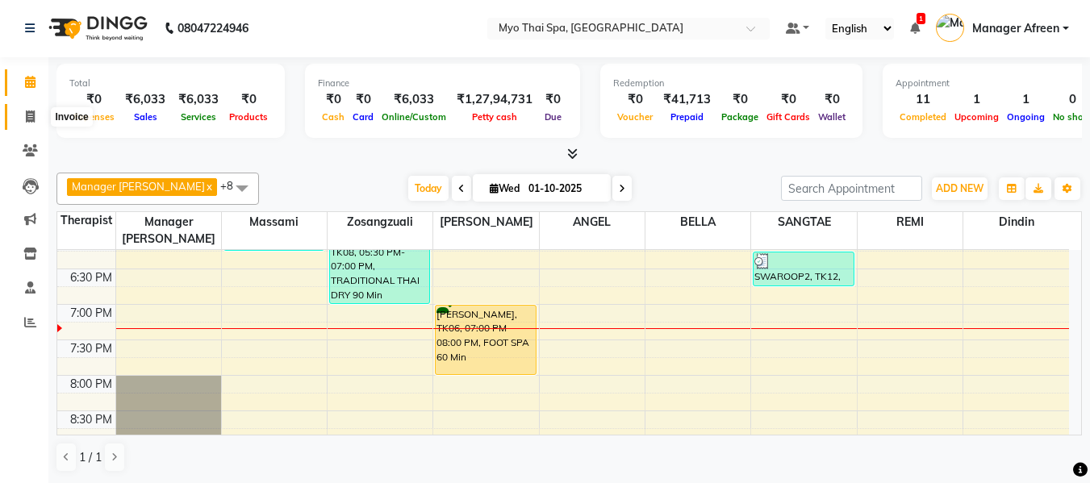
click at [27, 118] on icon at bounding box center [30, 116] width 9 height 12
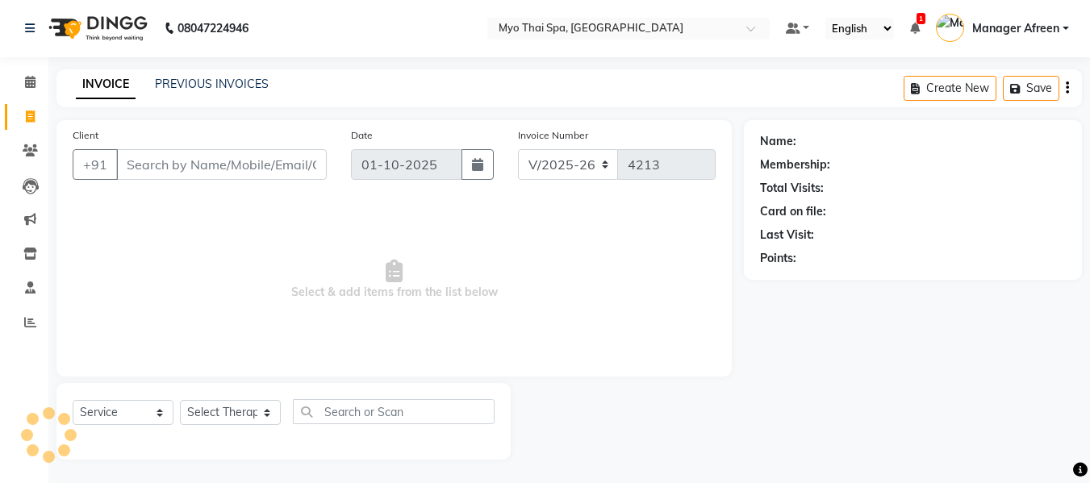
click at [177, 167] on input "Client" at bounding box center [221, 164] width 211 height 31
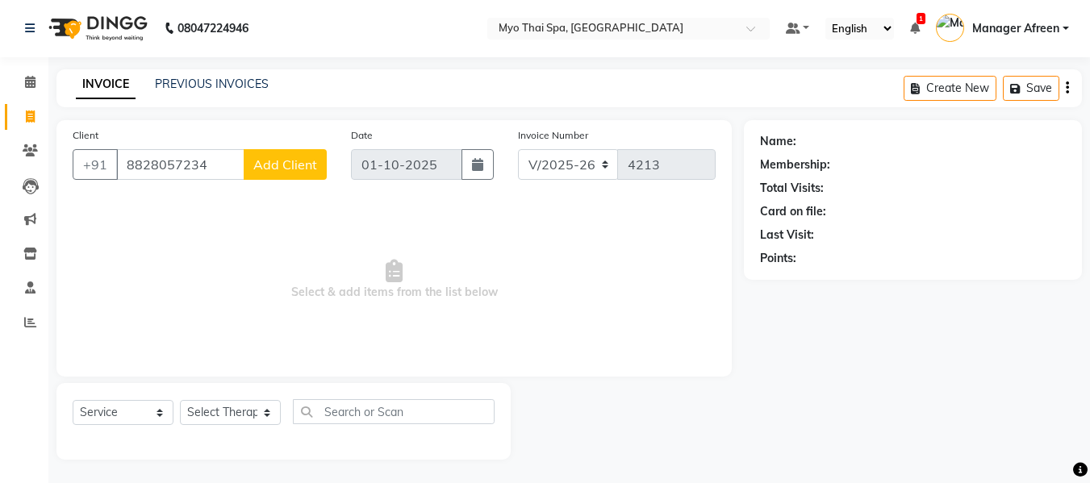
click at [265, 158] on span "Add Client" at bounding box center [285, 164] width 64 height 16
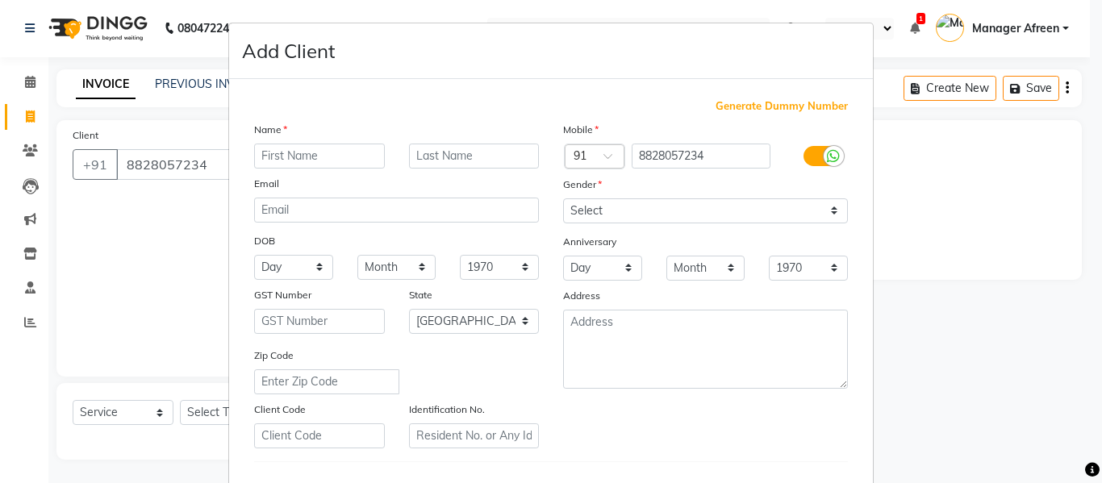
click at [346, 152] on input "text" at bounding box center [319, 156] width 131 height 25
click at [686, 206] on select "Select Male Female Other Prefer Not To Say" at bounding box center [705, 210] width 285 height 25
click at [563, 198] on select "Select Male Female Other Prefer Not To Say" at bounding box center [705, 210] width 285 height 25
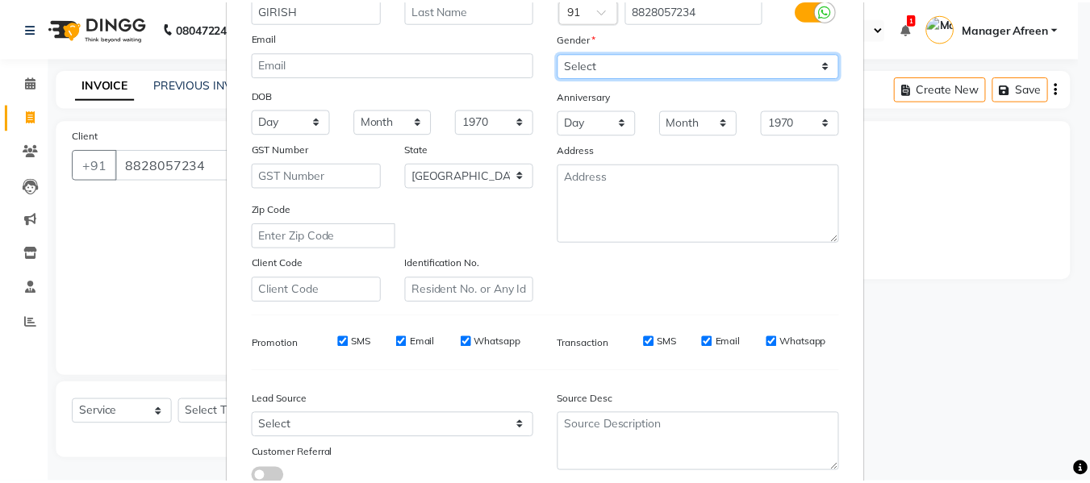
scroll to position [261, 0]
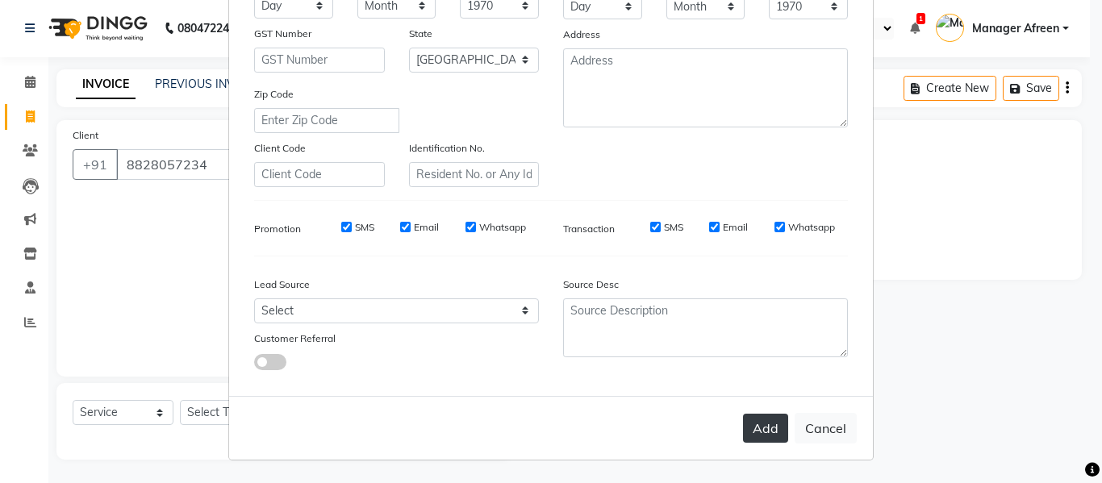
click at [748, 430] on button "Add" at bounding box center [765, 428] width 45 height 29
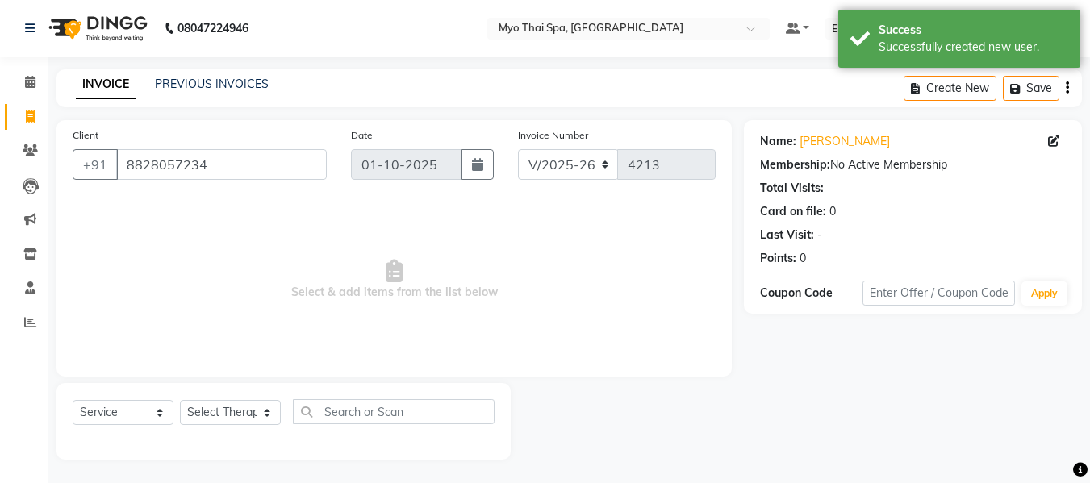
scroll to position [2, 0]
click at [132, 422] on select "Select Service Product Membership Package Voucher Prepaid Gift Card" at bounding box center [123, 411] width 101 height 25
click at [73, 399] on select "Select Service Product Membership Package Voucher Prepaid Gift Card" at bounding box center [123, 411] width 101 height 25
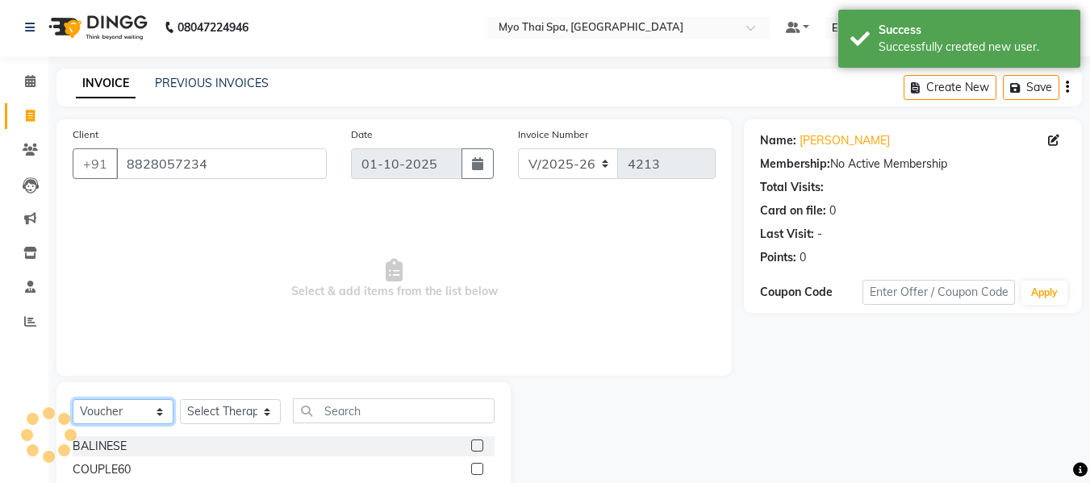
scroll to position [163, 0]
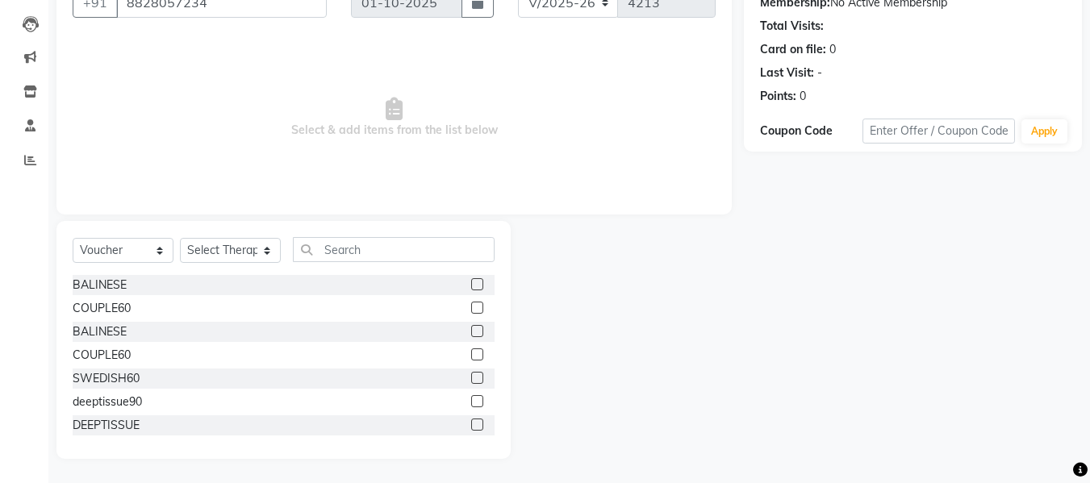
click at [471, 283] on label at bounding box center [477, 284] width 12 height 12
click at [471, 283] on input "checkbox" at bounding box center [476, 285] width 10 height 10
click at [202, 252] on select "Select Therapist ANGEL BELLA Dindin Jane JENNY Kristina LORITA Manager Afreen M…" at bounding box center [230, 250] width 101 height 25
click at [180, 238] on select "Select Therapist ANGEL BELLA Dindin Jane JENNY Kristina LORITA Manager Afreen M…" at bounding box center [230, 250] width 101 height 25
click at [471, 282] on label at bounding box center [477, 284] width 12 height 12
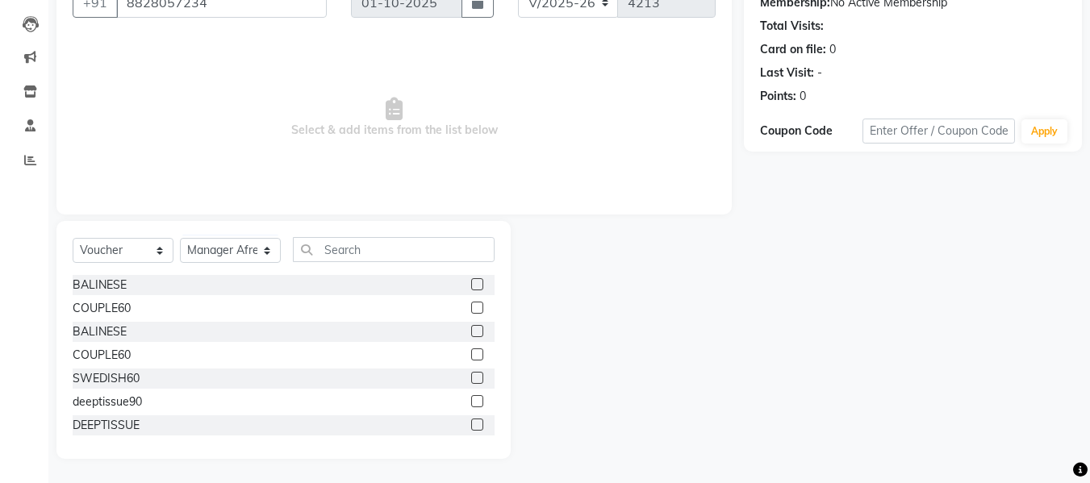
click at [471, 282] on input "checkbox" at bounding box center [476, 285] width 10 height 10
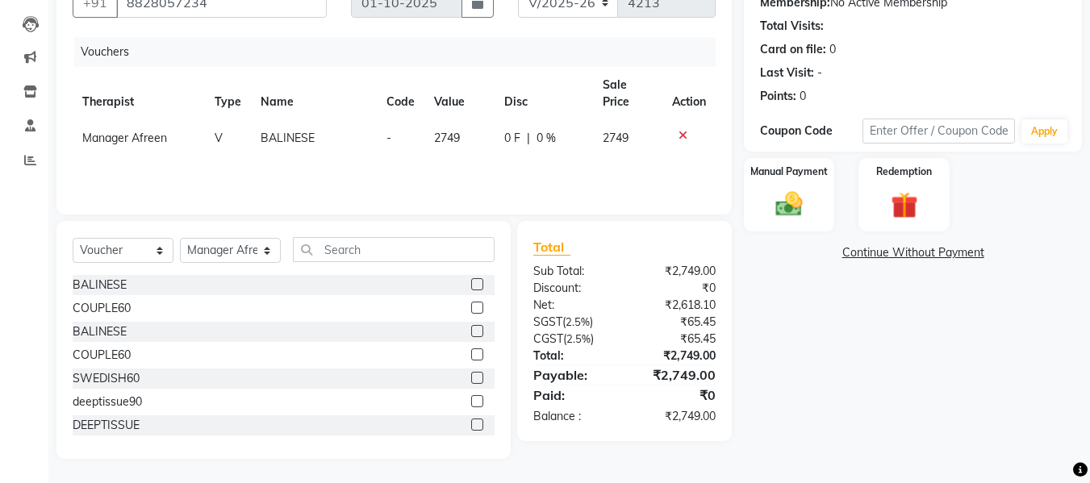
click at [678, 135] on icon at bounding box center [682, 135] width 9 height 11
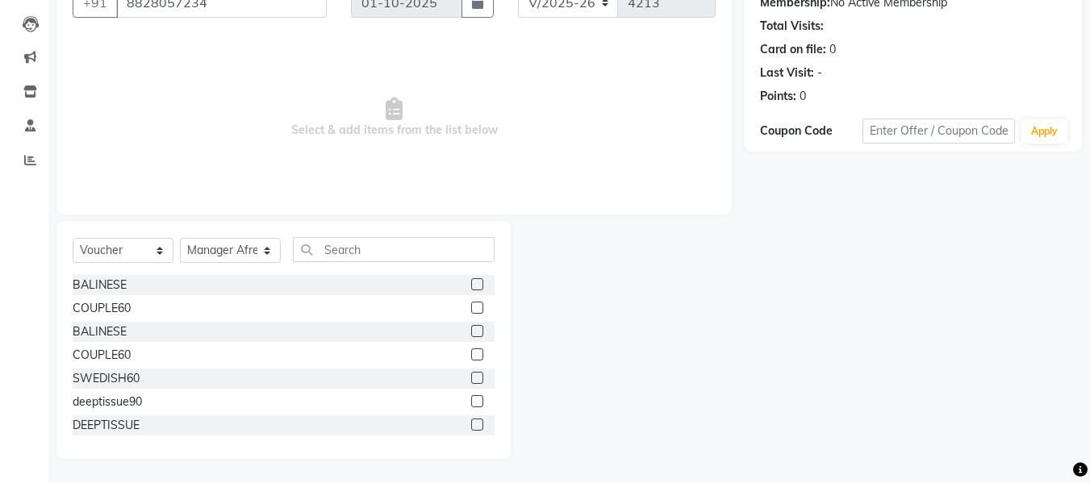
click at [471, 328] on label at bounding box center [477, 331] width 12 height 12
click at [471, 328] on input "checkbox" at bounding box center [476, 332] width 10 height 10
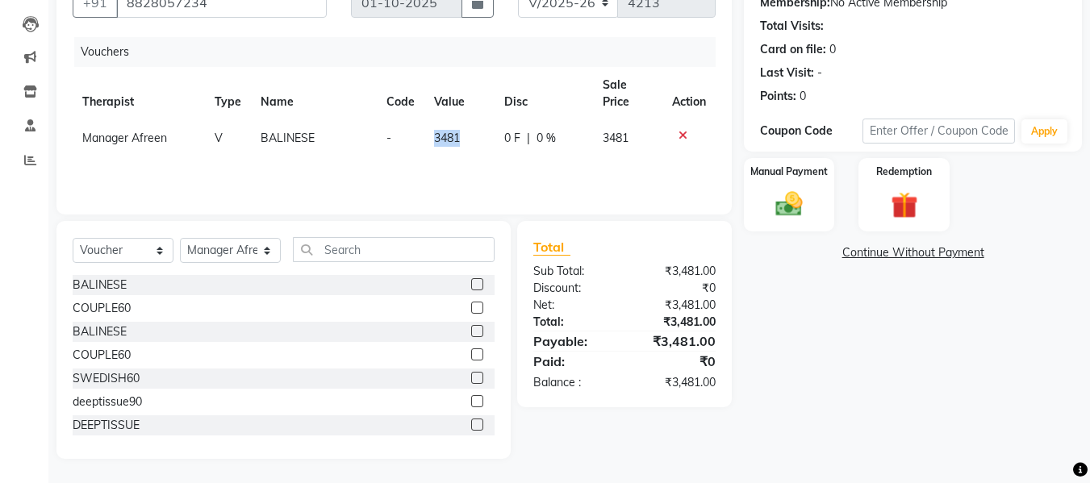
drag, startPoint x: 458, startPoint y: 139, endPoint x: 432, endPoint y: 135, distance: 26.1
click at [434, 135] on span "3481" at bounding box center [447, 138] width 26 height 15
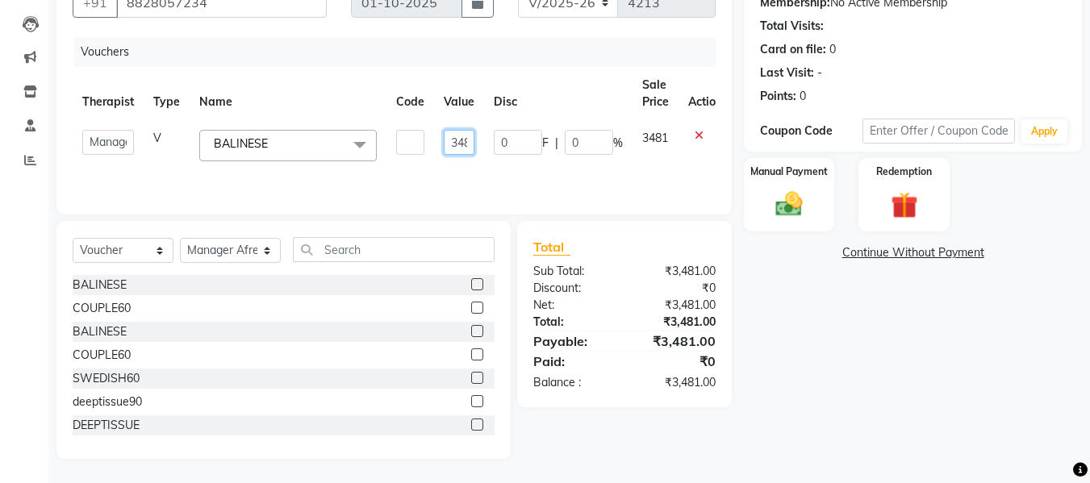
click at [469, 143] on input "3481" at bounding box center [459, 142] width 31 height 25
click at [466, 143] on input "1" at bounding box center [459, 142] width 31 height 25
click at [598, 173] on div "Vouchers Therapist Type Name Code Value Disc Sale Price Action ANGEL BELLA Dind…" at bounding box center [394, 117] width 643 height 161
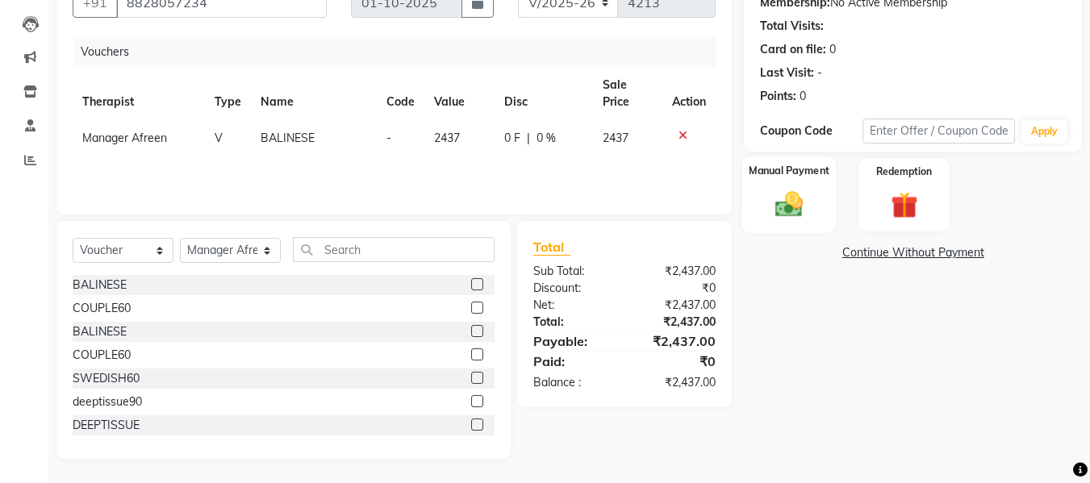
click at [785, 210] on img at bounding box center [788, 205] width 45 height 32
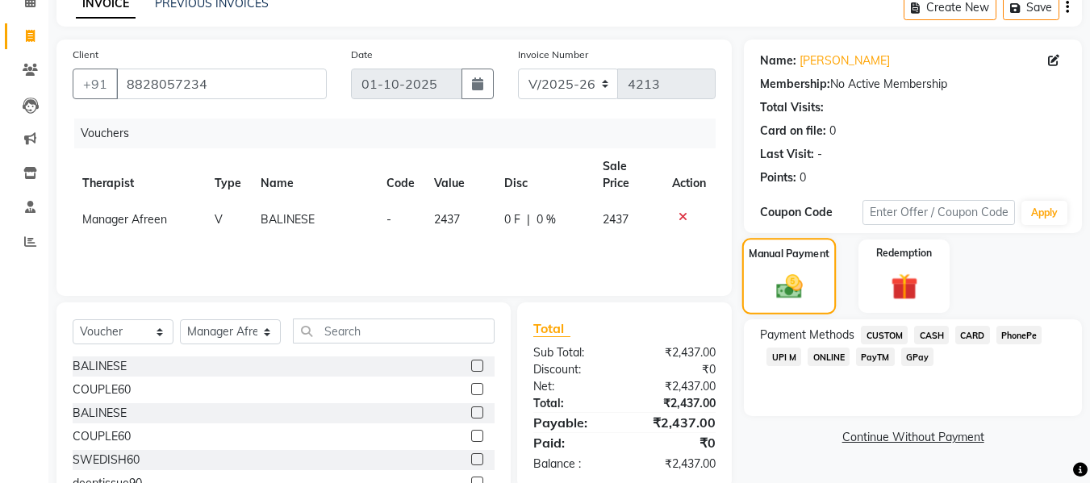
scroll to position [163, 0]
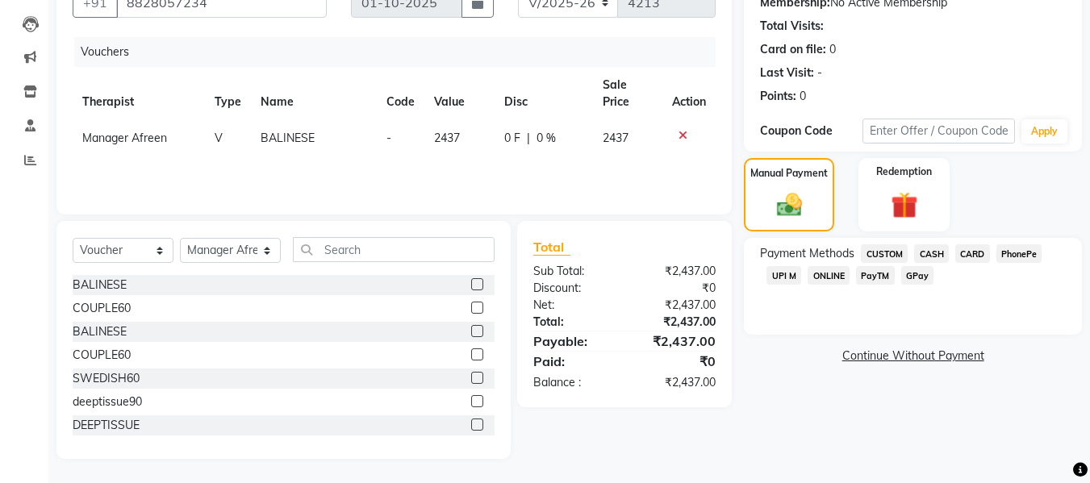
click at [936, 250] on span "CASH" at bounding box center [931, 253] width 35 height 19
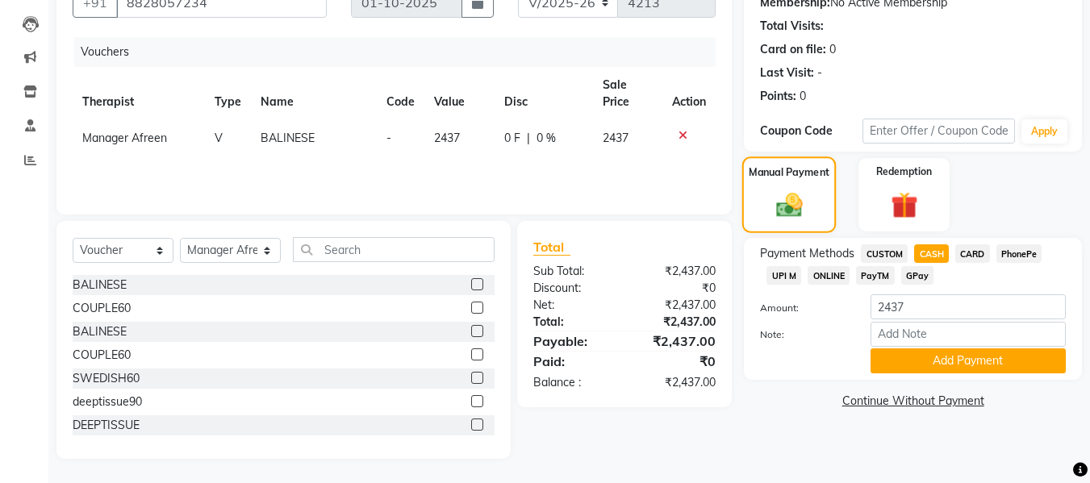
scroll to position [82, 0]
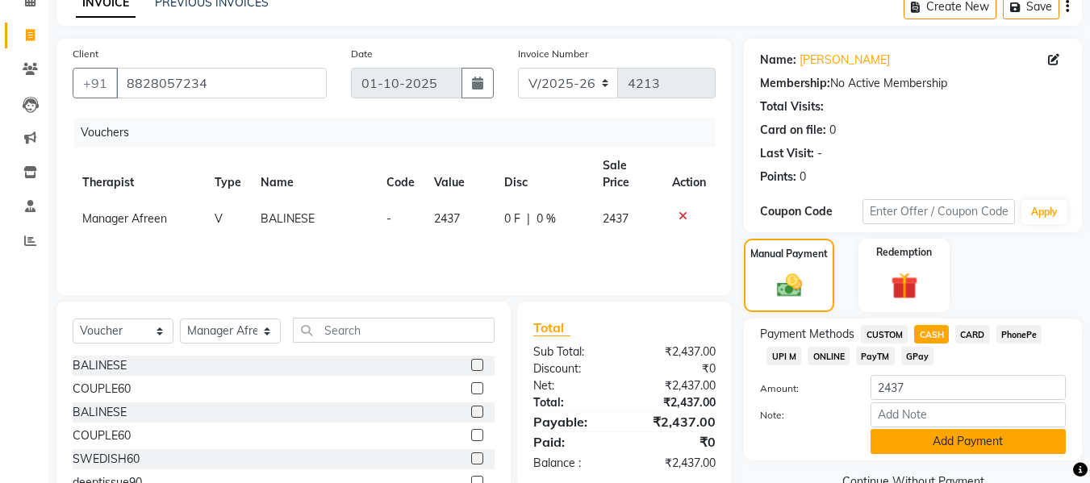
click at [914, 448] on button "Add Payment" at bounding box center [967, 441] width 195 height 25
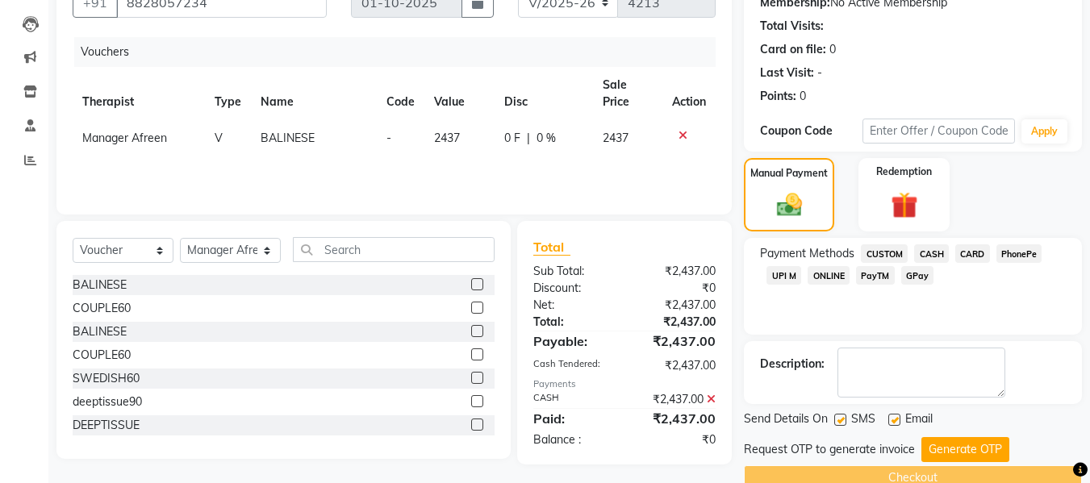
scroll to position [194, 0]
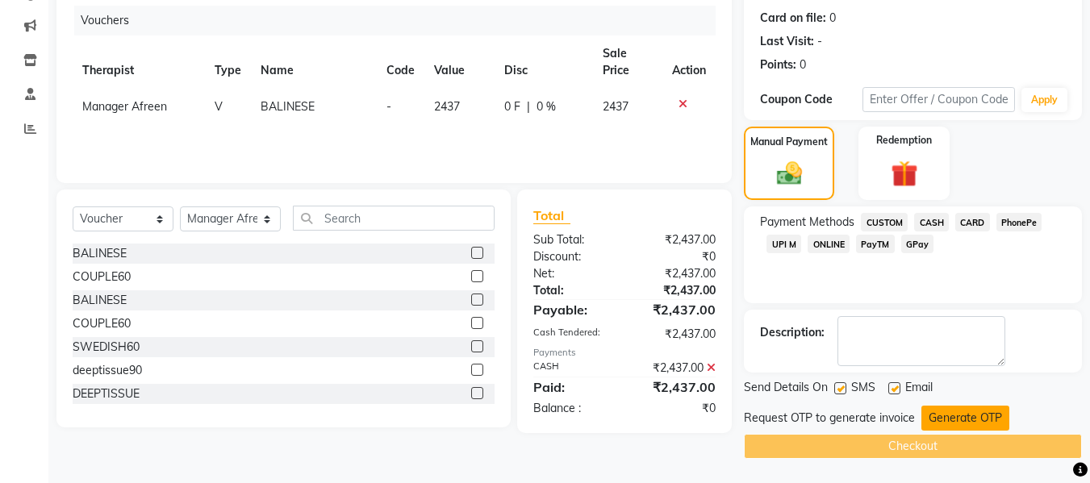
click at [942, 411] on button "Generate OTP" at bounding box center [965, 418] width 88 height 25
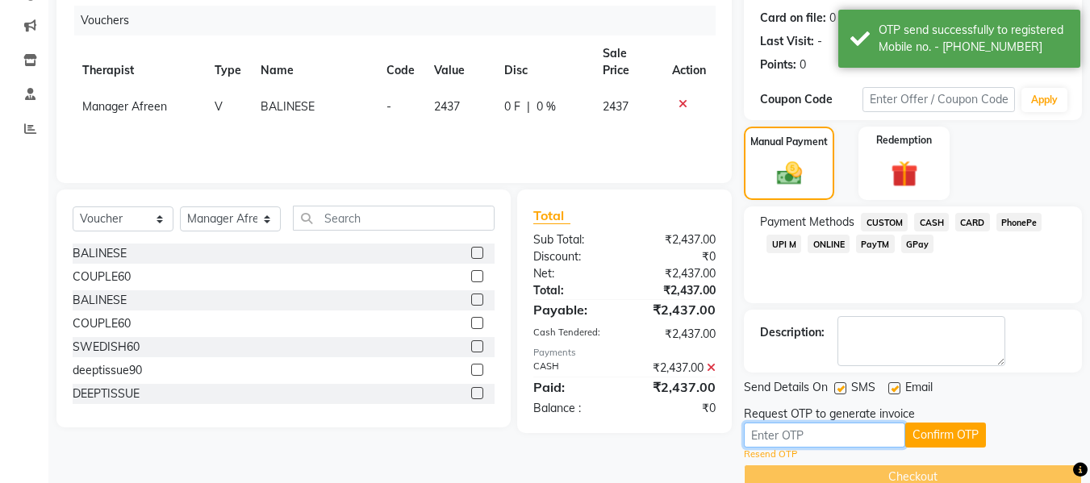
click at [855, 440] on input "text" at bounding box center [824, 435] width 161 height 25
drag, startPoint x: 711, startPoint y: 361, endPoint x: 725, endPoint y: 360, distance: 13.8
click at [711, 362] on icon at bounding box center [711, 367] width 9 height 11
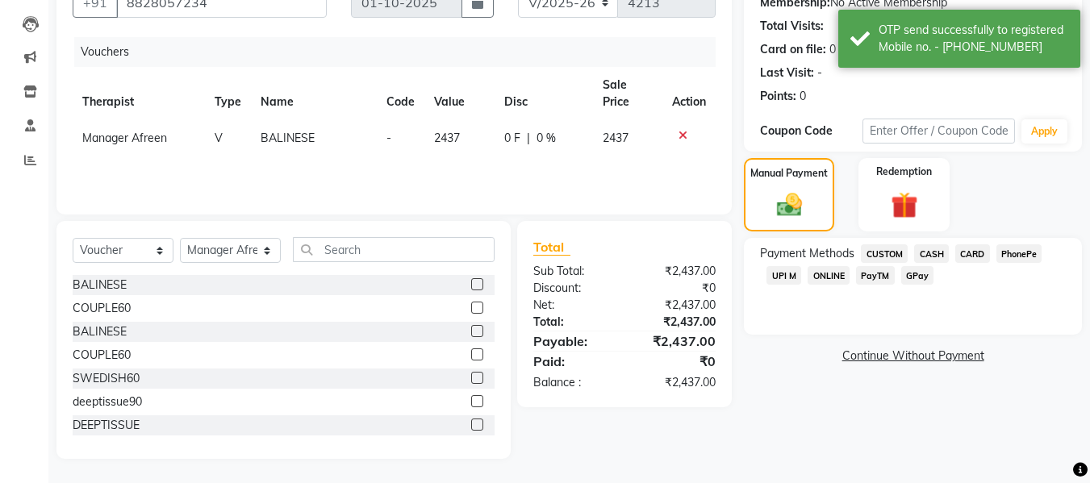
scroll to position [163, 0]
click at [926, 258] on span "CASH" at bounding box center [931, 253] width 35 height 19
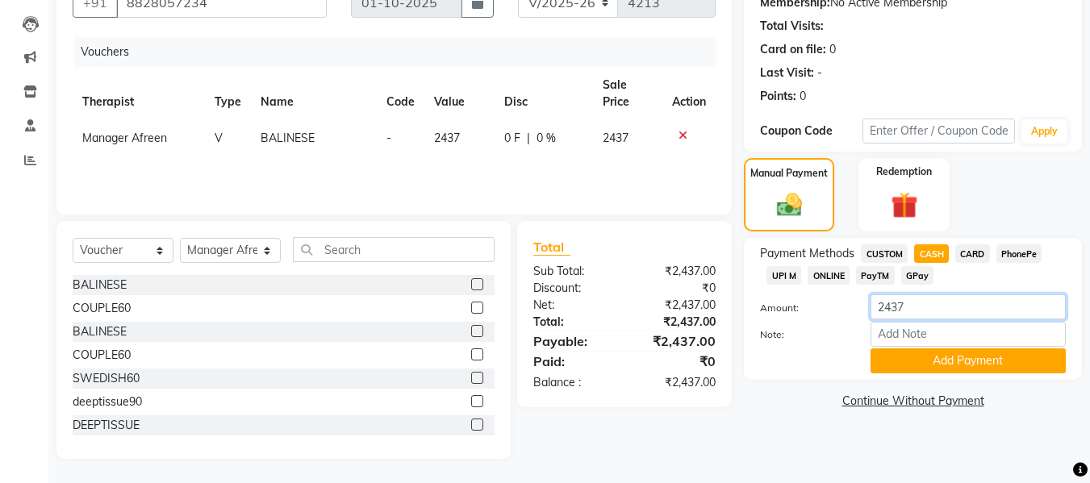
drag, startPoint x: 940, startPoint y: 318, endPoint x: 874, endPoint y: 298, distance: 69.1
click at [874, 298] on input "2437" at bounding box center [967, 306] width 195 height 25
click at [918, 363] on button "Add Payment" at bounding box center [967, 360] width 195 height 25
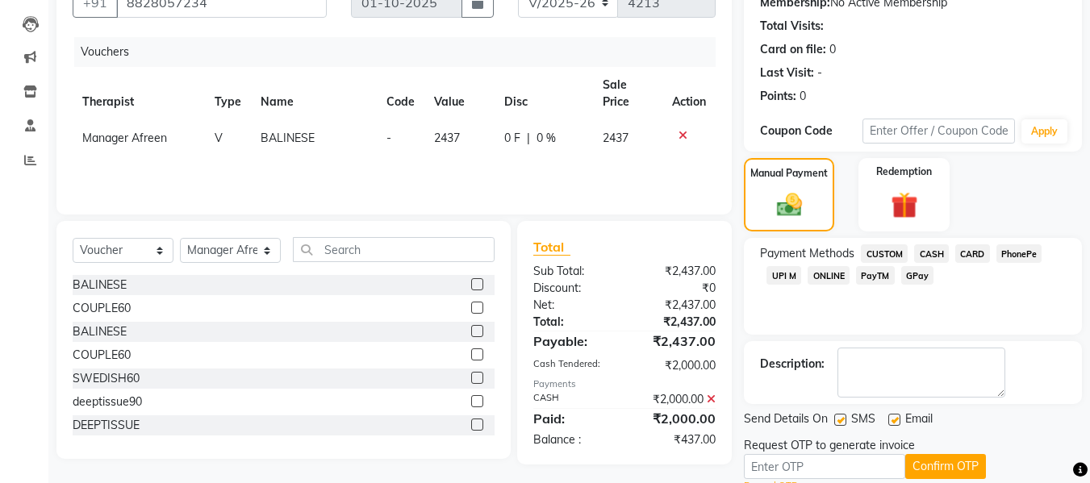
click at [775, 277] on span "UPI M" at bounding box center [783, 275] width 35 height 19
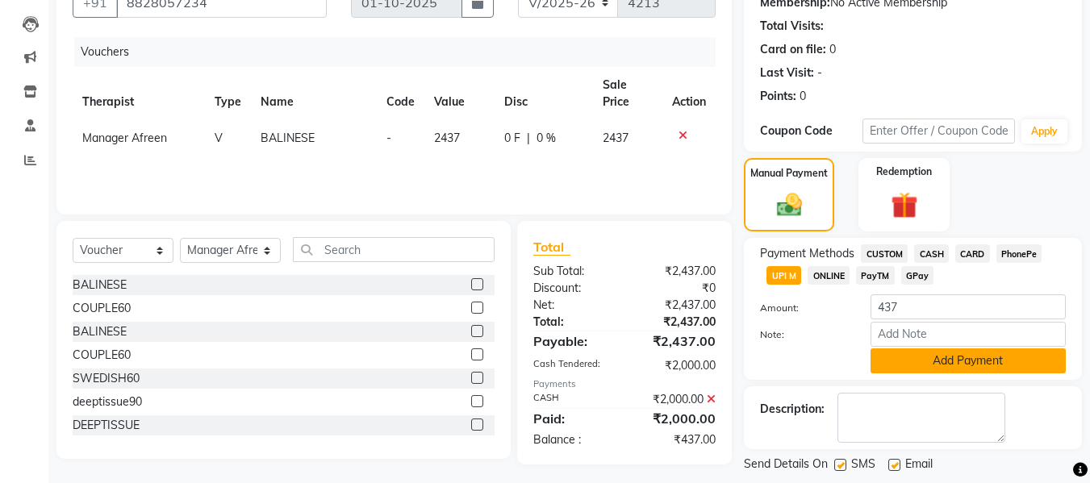
click at [939, 370] on button "Add Payment" at bounding box center [967, 360] width 195 height 25
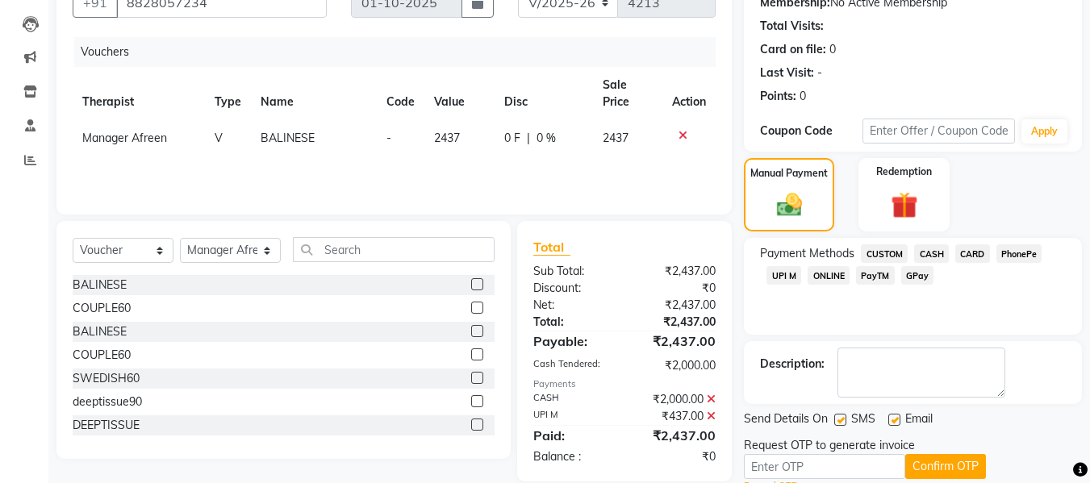
scroll to position [225, 0]
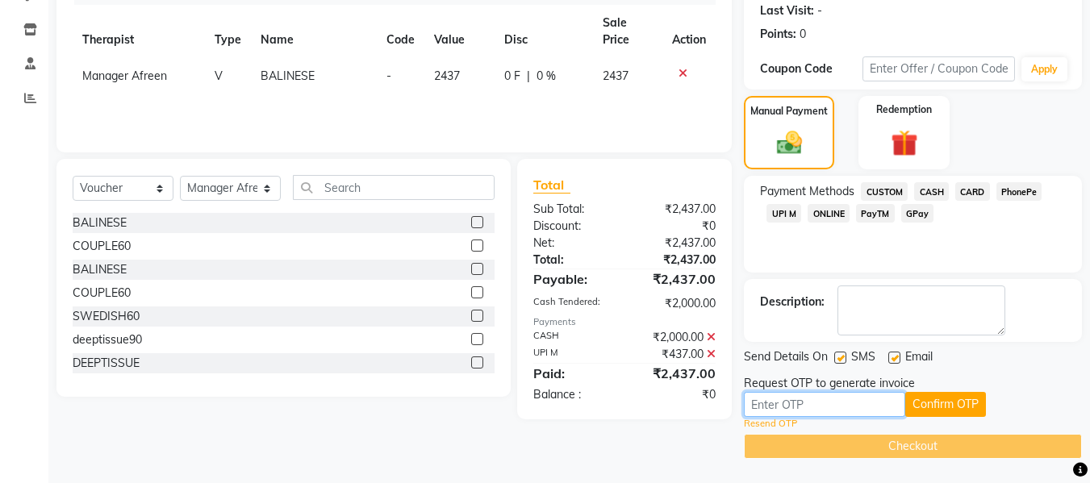
click at [829, 404] on input "text" at bounding box center [824, 404] width 161 height 25
click at [935, 407] on button "Confirm OTP" at bounding box center [945, 404] width 81 height 25
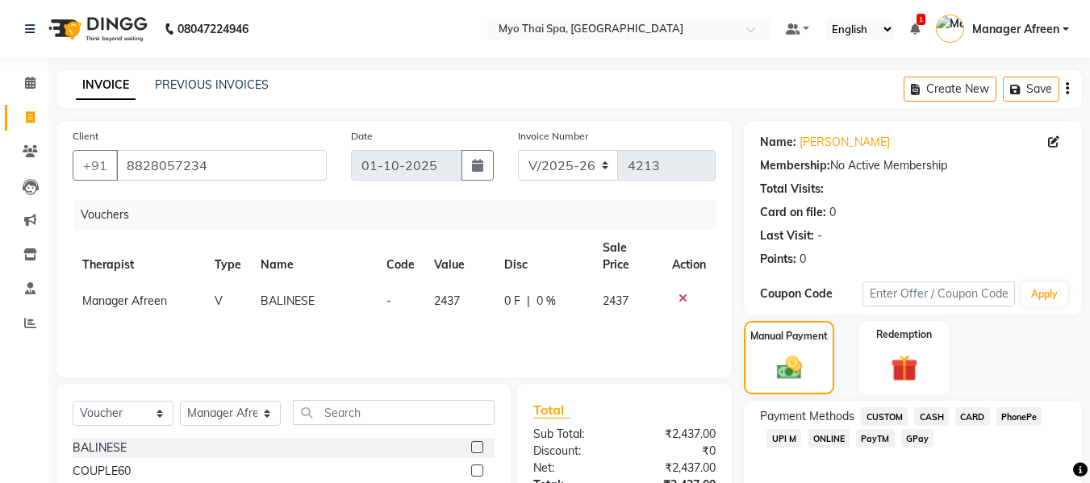
scroll to position [161, 0]
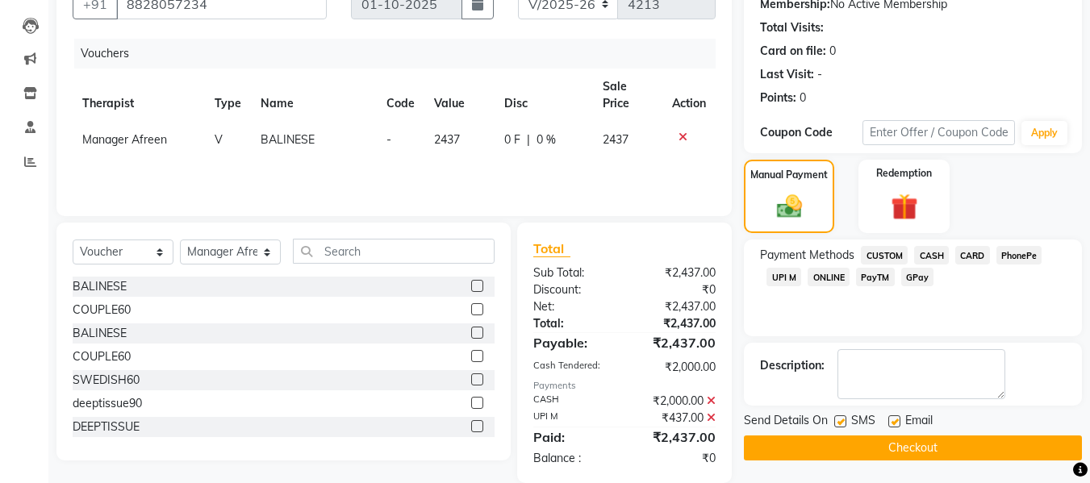
click at [853, 448] on button "Checkout" at bounding box center [913, 448] width 338 height 25
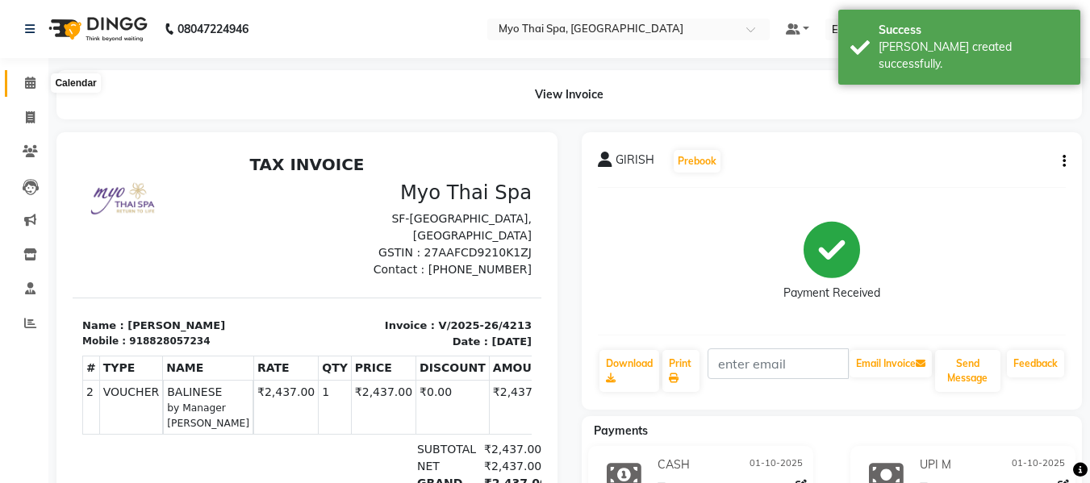
click at [29, 86] on icon at bounding box center [30, 83] width 10 height 12
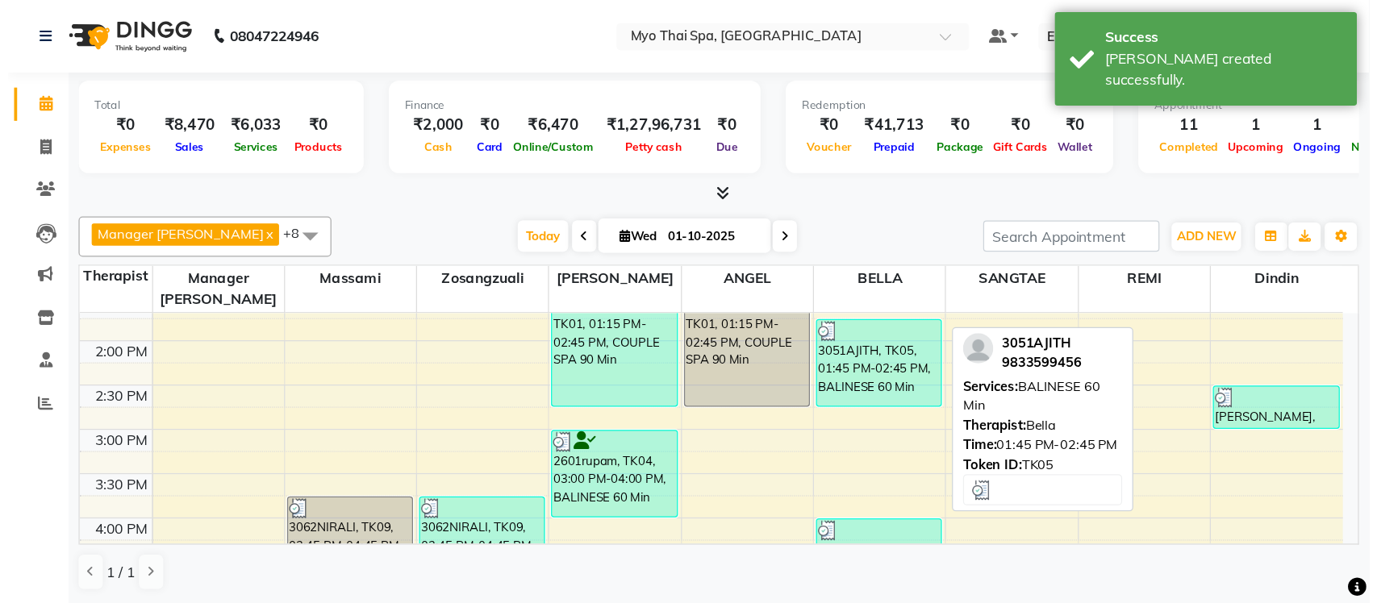
scroll to position [645, 0]
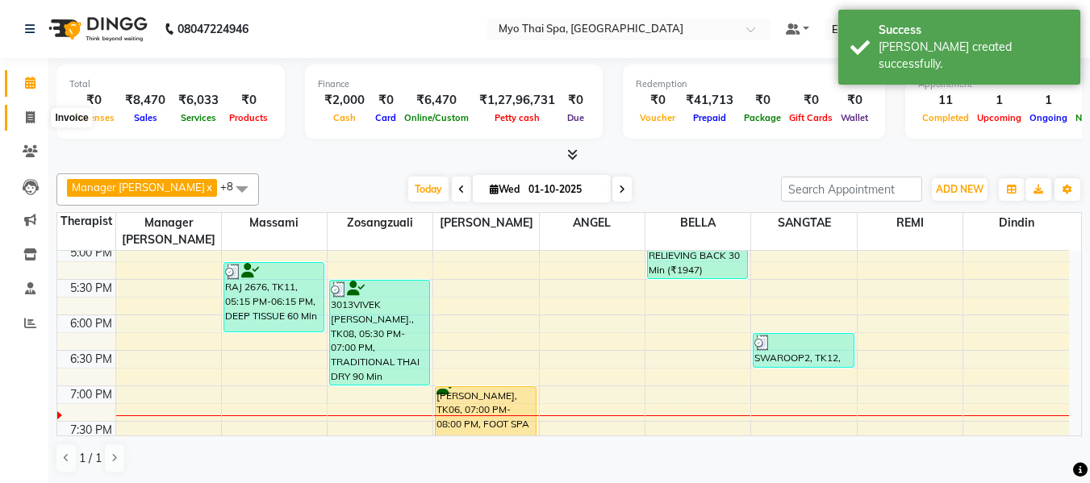
click at [40, 115] on span at bounding box center [30, 118] width 28 height 19
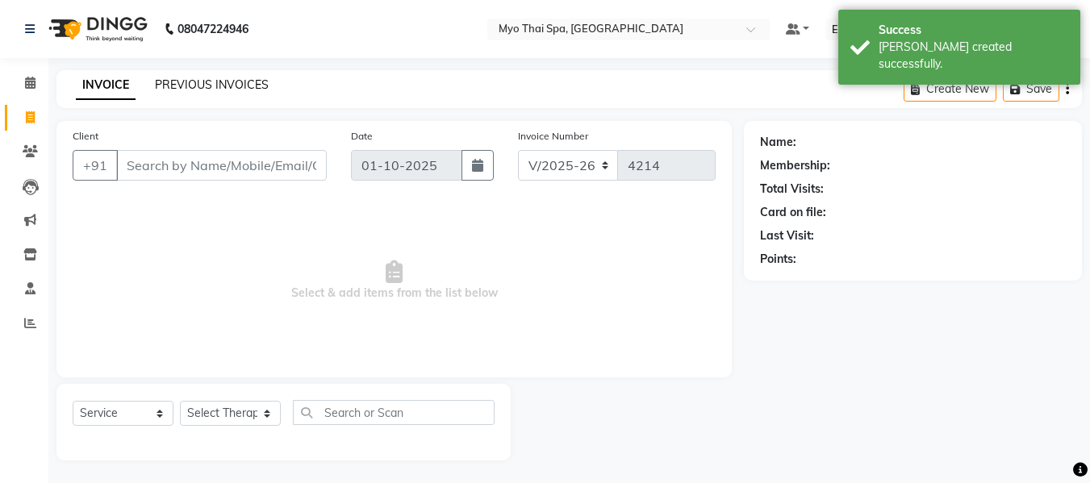
click at [263, 80] on link "PREVIOUS INVOICES" at bounding box center [212, 84] width 114 height 15
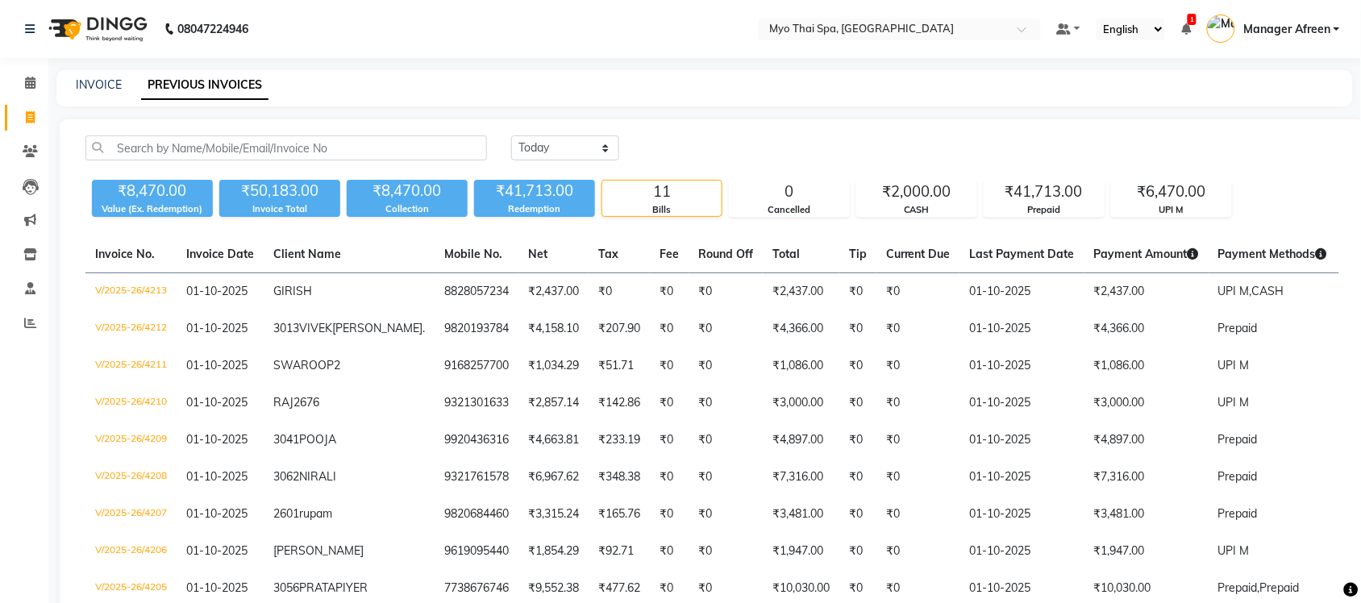
drag, startPoint x: 1097, startPoint y: 0, endPoint x: 899, endPoint y: 119, distance: 230.9
click at [899, 119] on div "Today Yesterday Custom Range ₹8,470.00 Value (Ex. Redemption) ₹50,183.00 Invoic…" at bounding box center [713, 432] width 1306 height 626
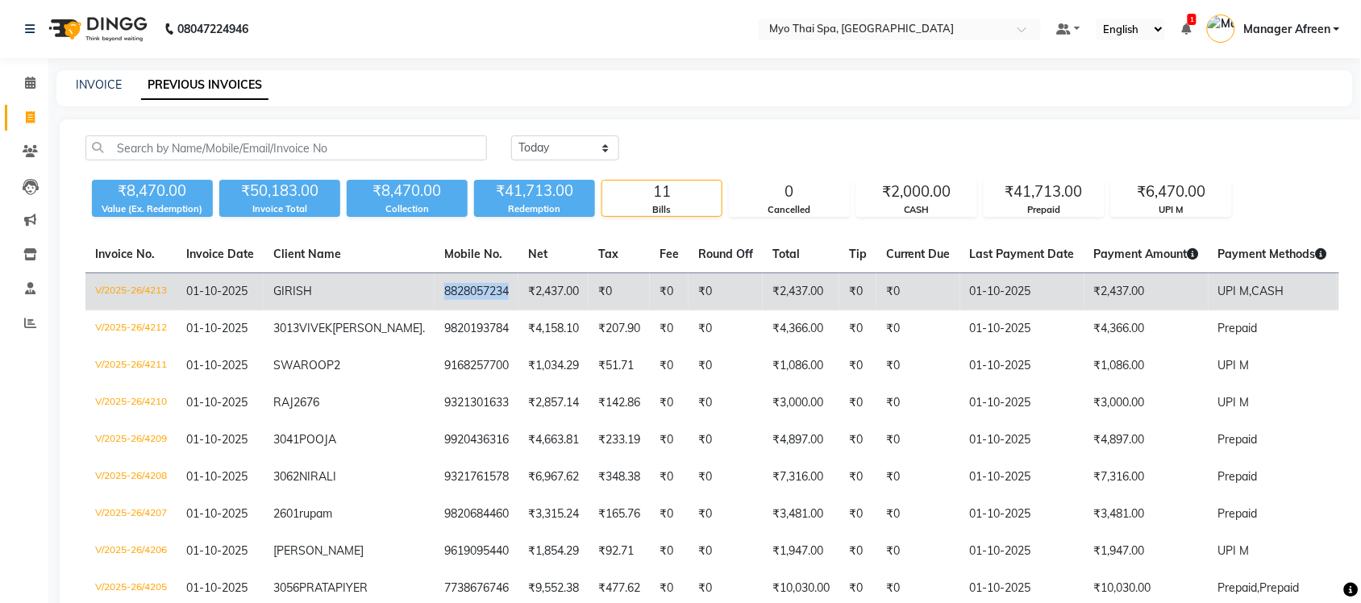
drag, startPoint x: 436, startPoint y: 288, endPoint x: 368, endPoint y: 285, distance: 67.8
click at [435, 285] on td "8828057234" at bounding box center [477, 292] width 84 height 38
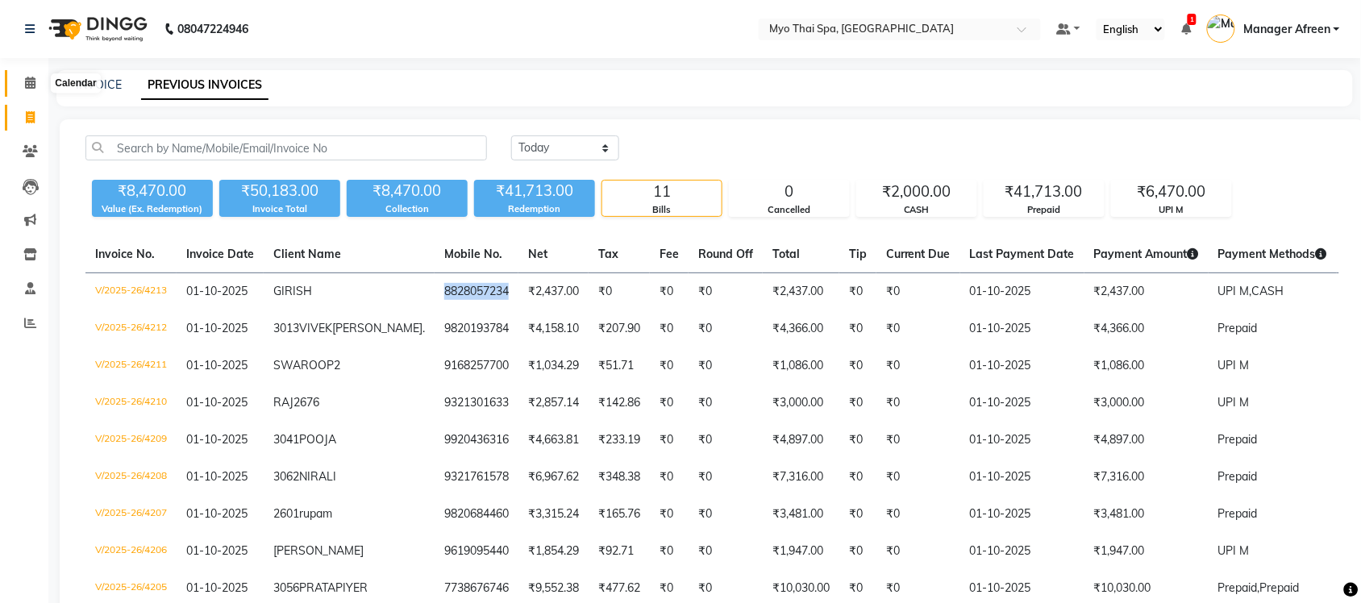
click at [34, 82] on icon at bounding box center [30, 83] width 10 height 12
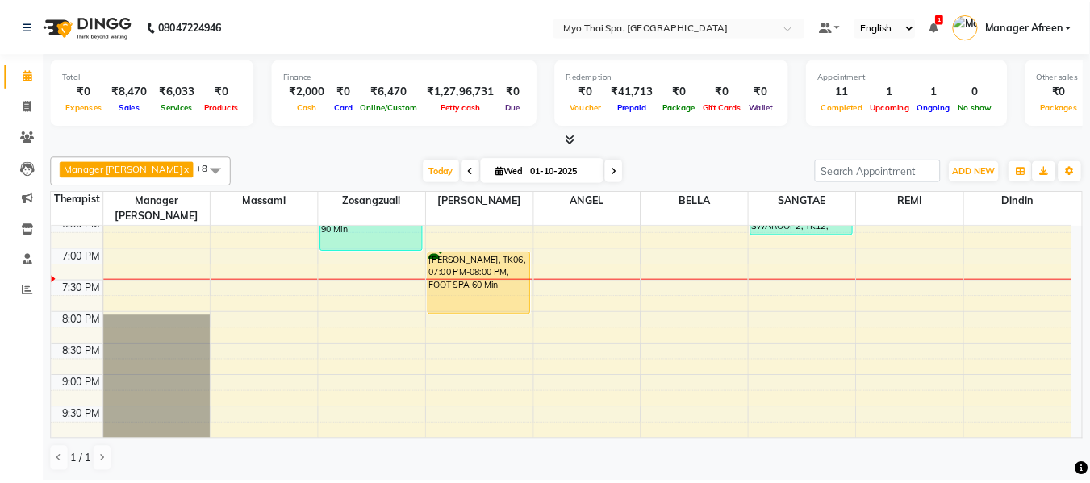
scroll to position [756, 0]
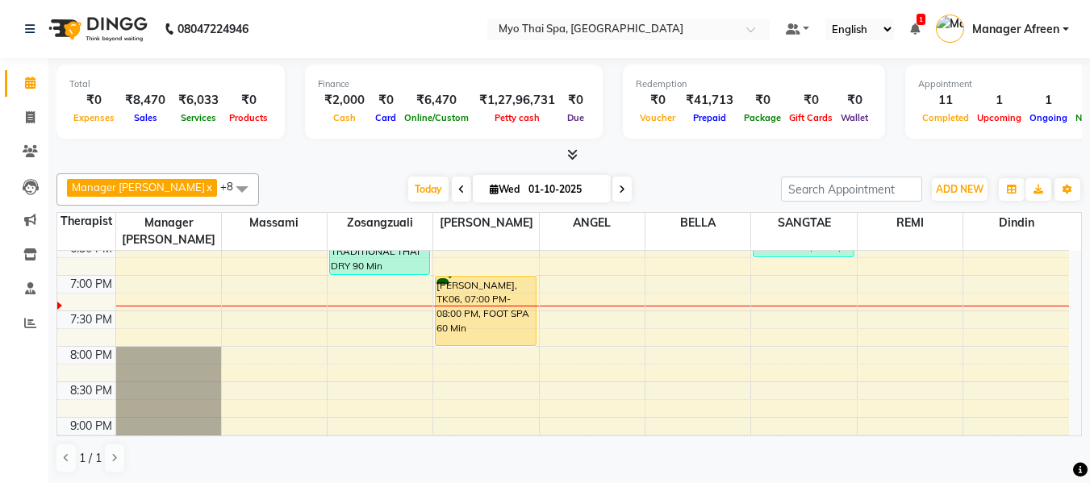
drag, startPoint x: 1351, startPoint y: 5, endPoint x: 718, endPoint y: 155, distance: 650.7
click at [718, 155] on div at bounding box center [568, 155] width 1025 height 17
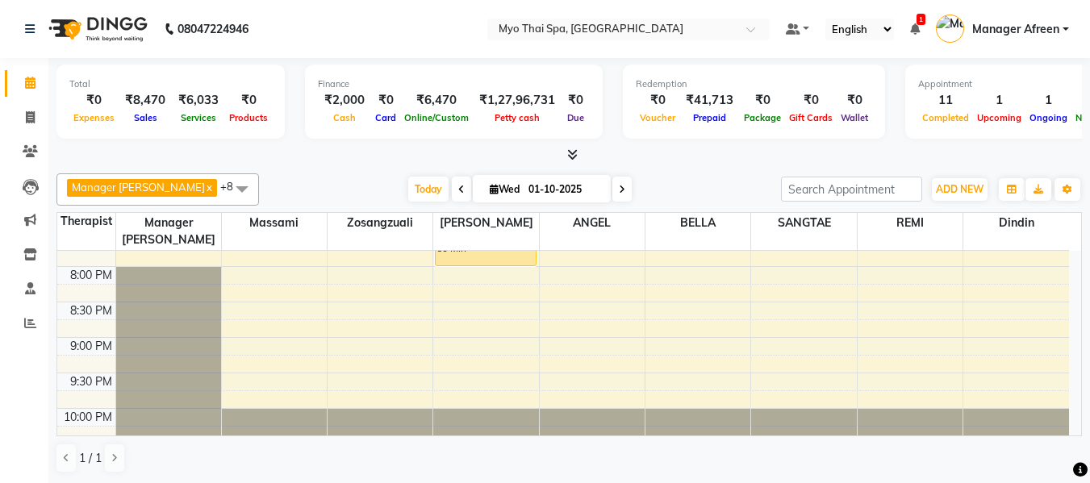
scroll to position [836, 0]
click at [226, 190] on span at bounding box center [242, 188] width 32 height 31
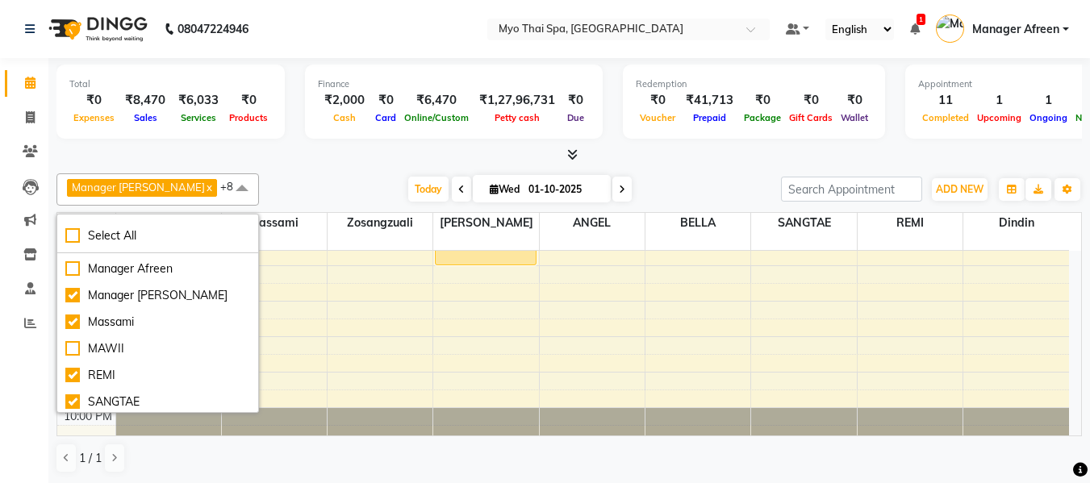
scroll to position [190, 0]
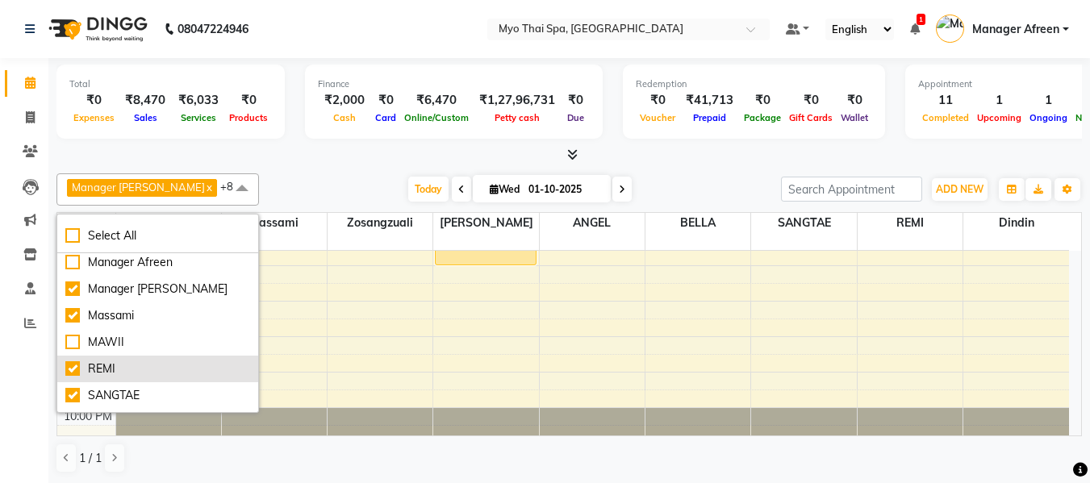
click at [141, 365] on div "REMI" at bounding box center [157, 369] width 185 height 17
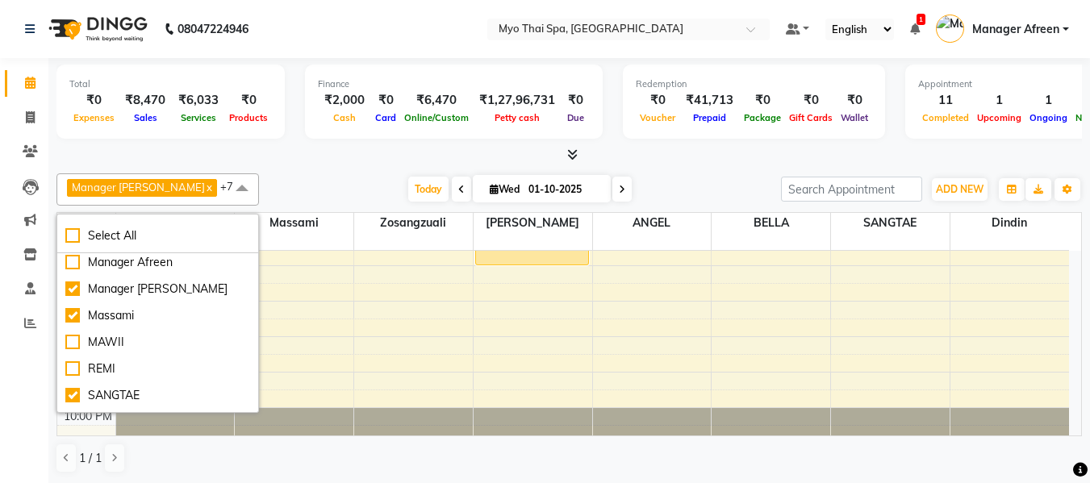
click at [263, 165] on div "Total ₹0 Expenses ₹8,470 Sales ₹6,033 Services ₹0 Products Finance ₹2,000 Cash …" at bounding box center [568, 271] width 1041 height 426
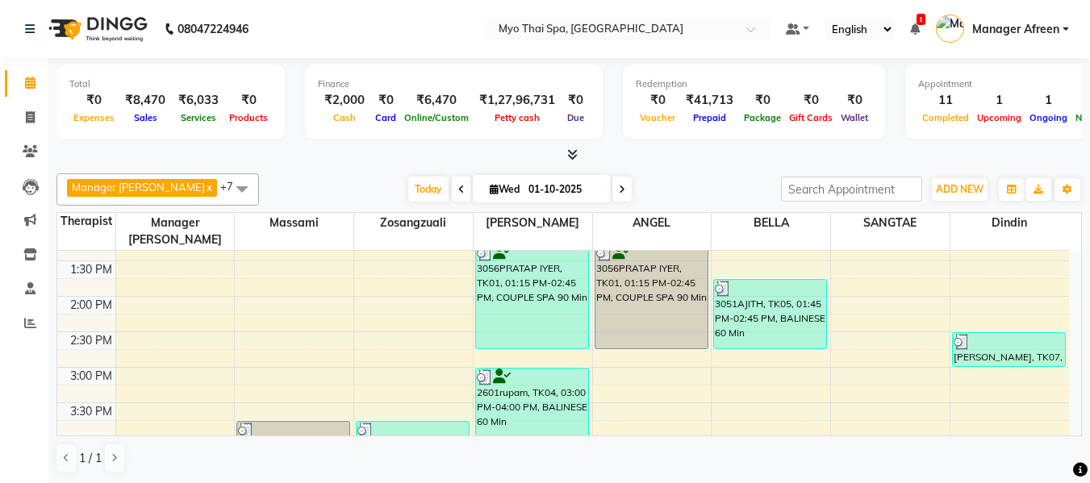
scroll to position [378, 0]
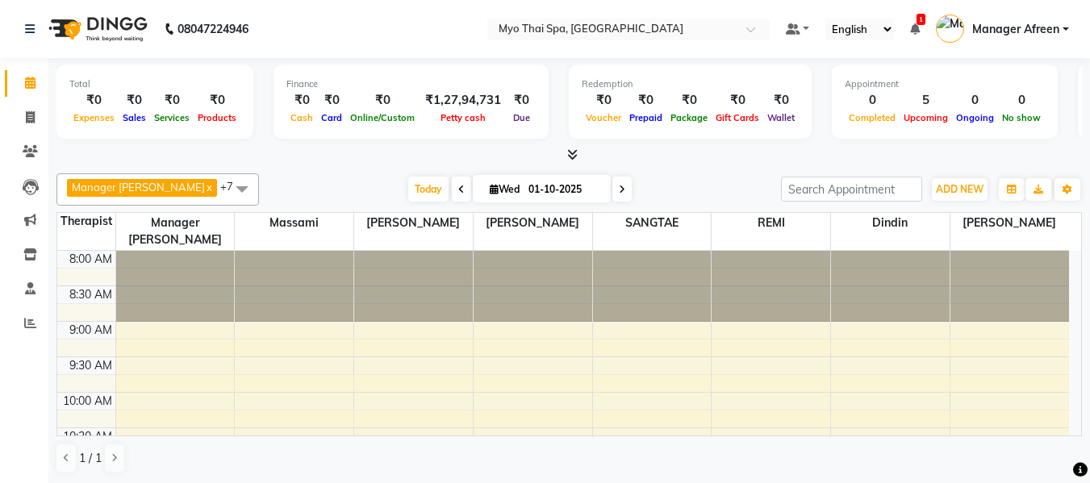
click at [612, 186] on span at bounding box center [621, 189] width 19 height 25
type input "02-10-2025"
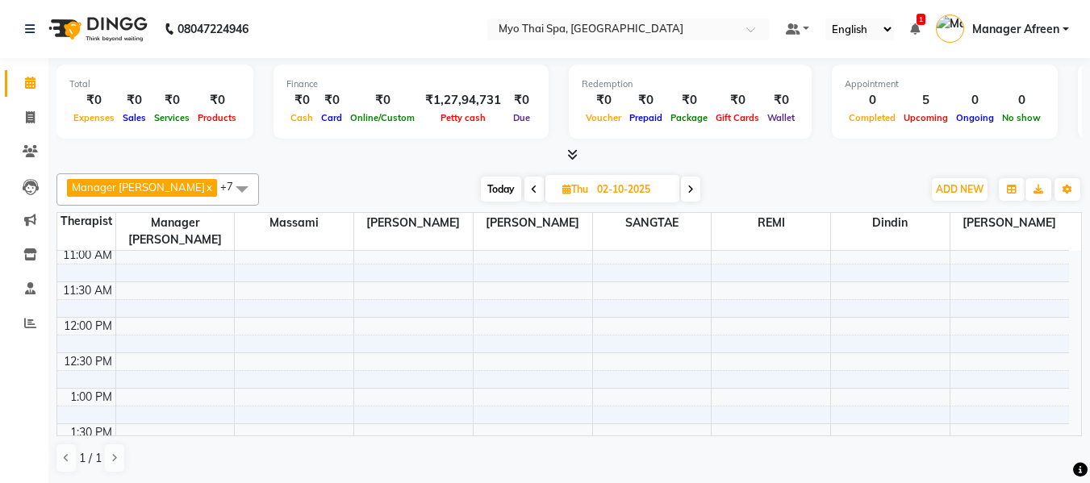
scroll to position [136, 0]
click at [226, 189] on span at bounding box center [242, 188] width 32 height 31
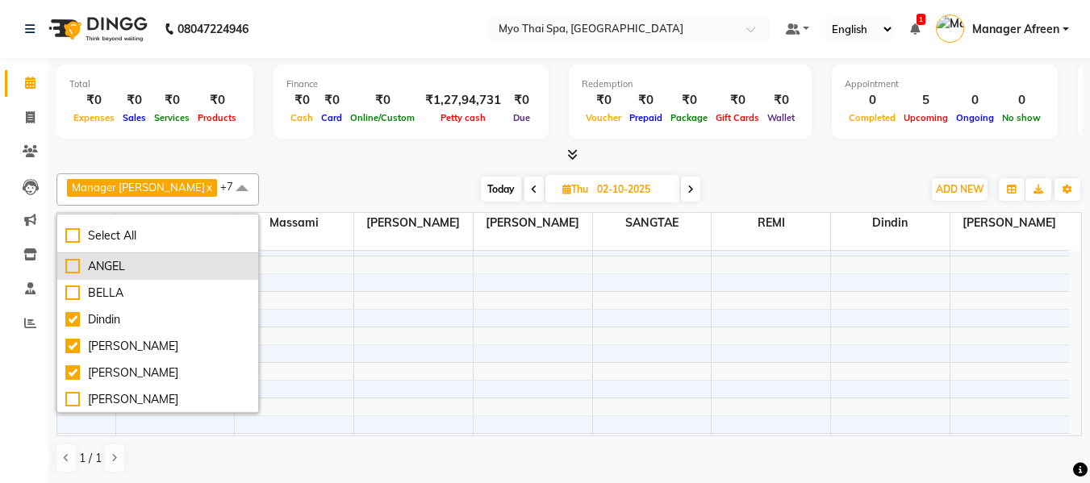
click at [170, 274] on div "ANGEL" at bounding box center [157, 266] width 185 height 17
checkbox input "true"
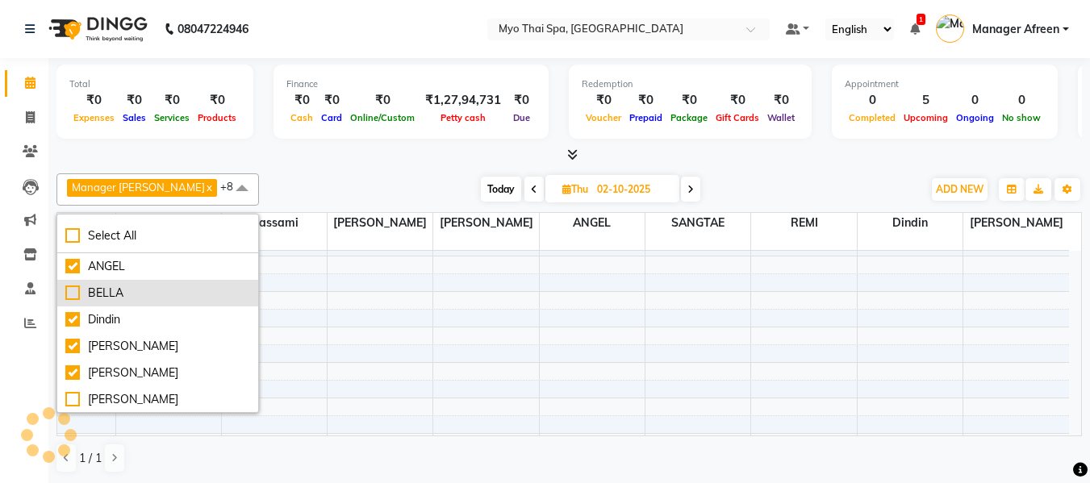
click at [173, 289] on div "BELLA" at bounding box center [157, 293] width 185 height 17
checkbox input "true"
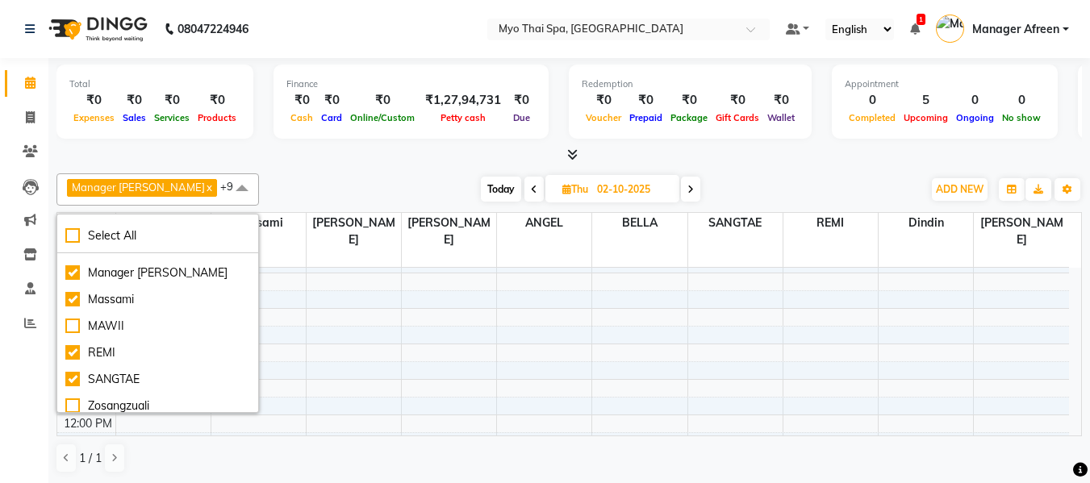
scroll to position [214, 0]
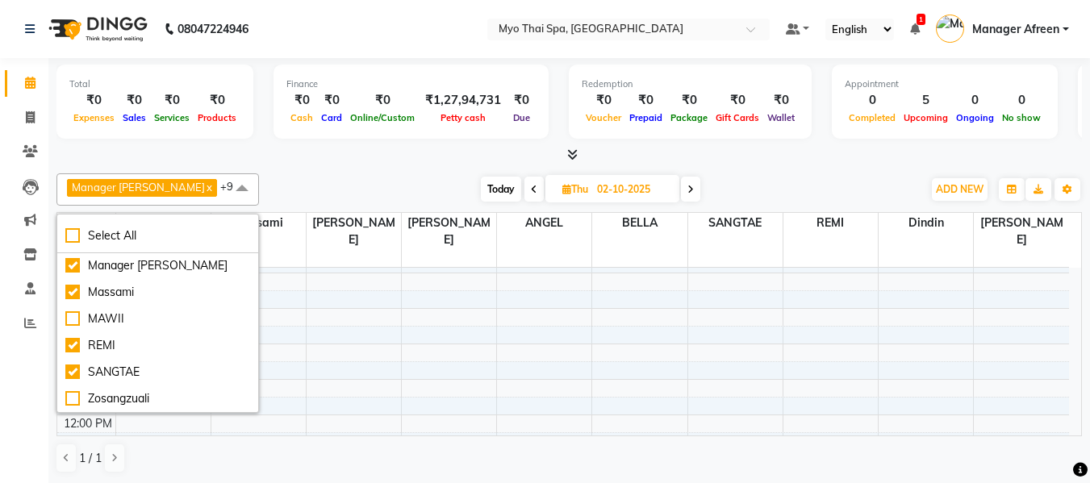
click at [313, 152] on div at bounding box center [568, 155] width 1025 height 17
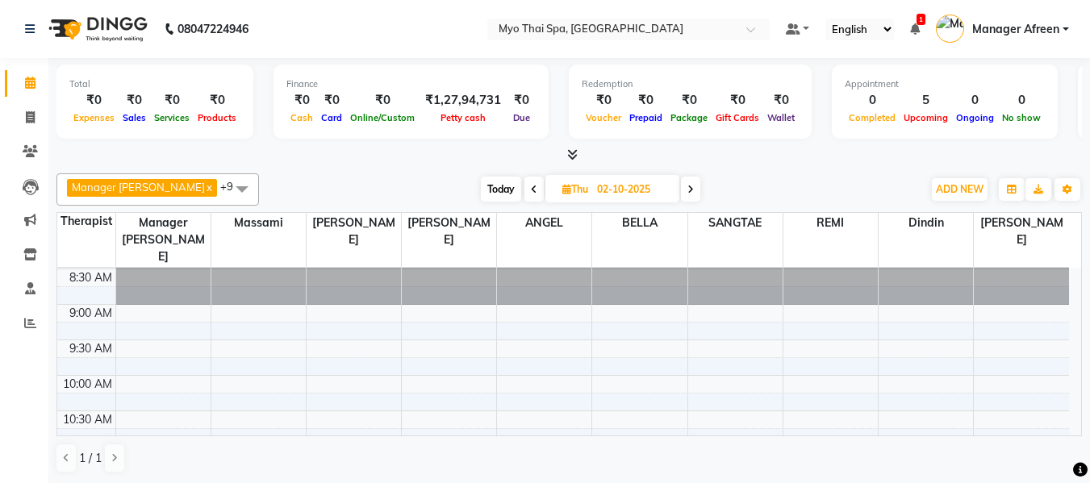
scroll to position [0, 0]
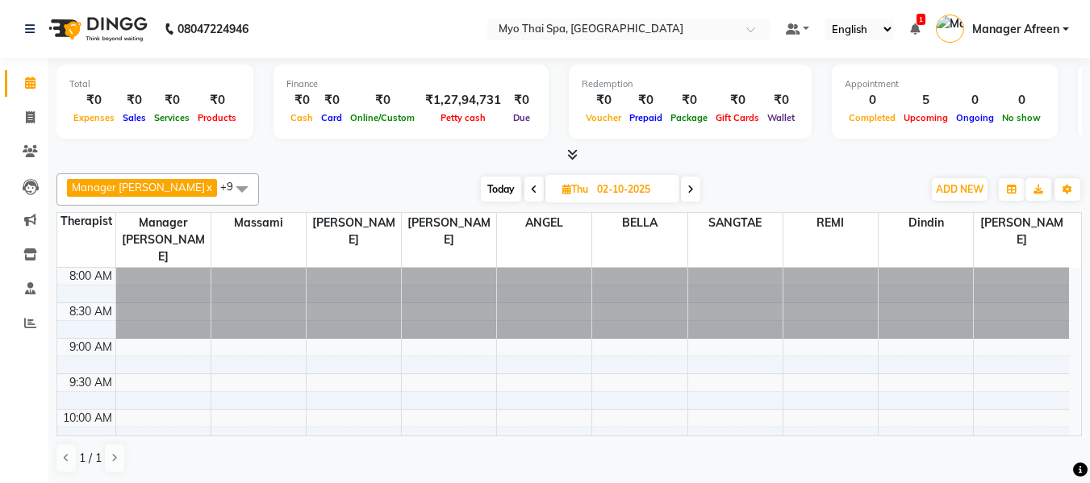
click at [562, 190] on icon at bounding box center [566, 189] width 9 height 10
select select "10"
select select "2025"
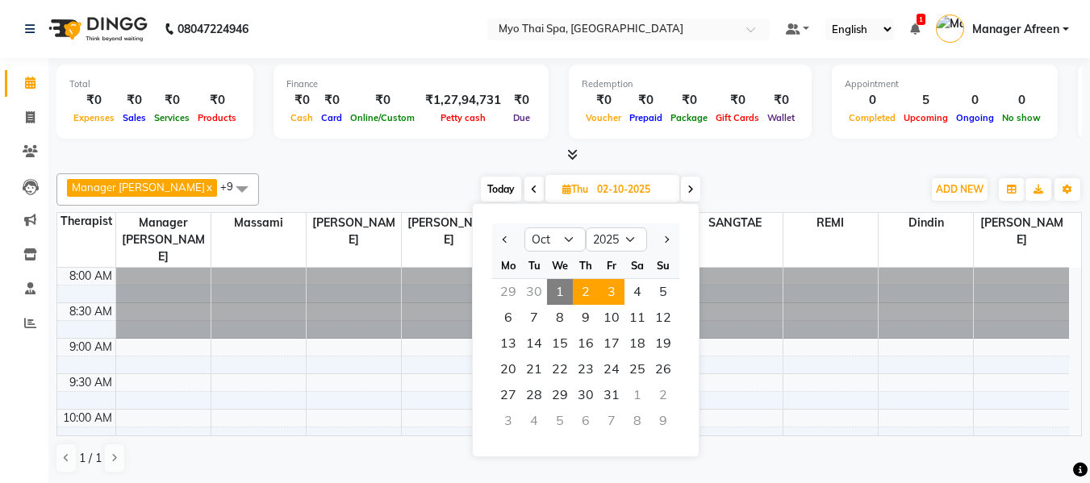
click at [611, 286] on span "3" at bounding box center [611, 292] width 26 height 26
type input "03-10-2025"
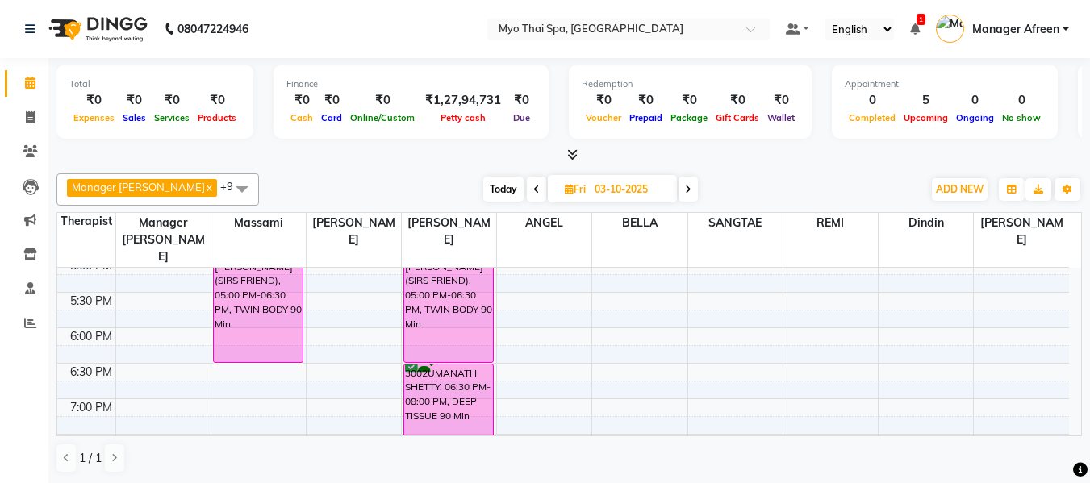
scroll to position [811, 0]
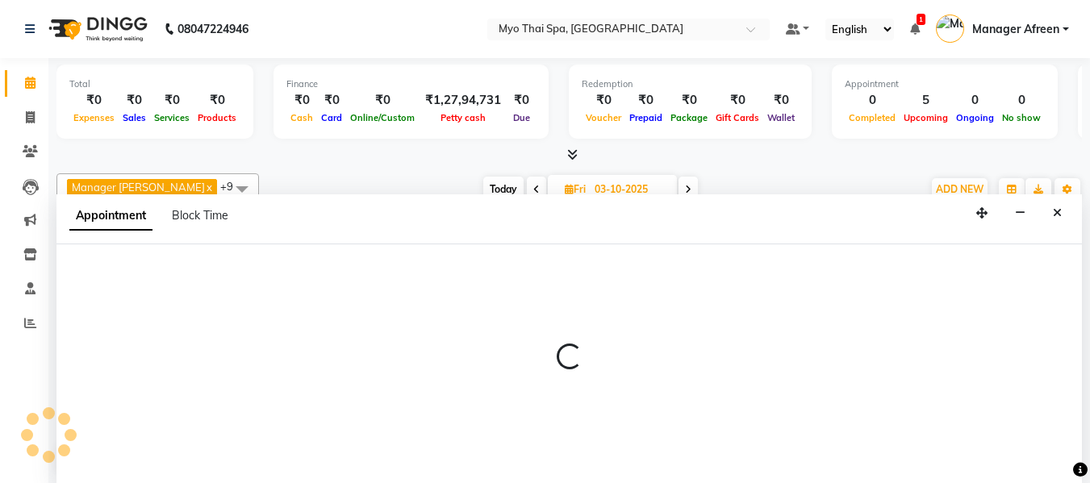
scroll to position [1, 0]
select select "62472"
select select "tentative"
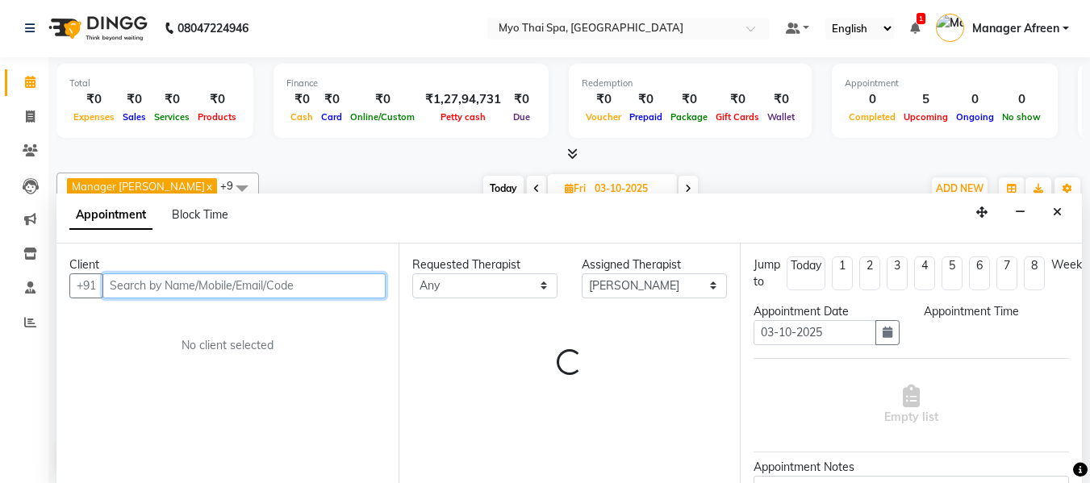
select select "1230"
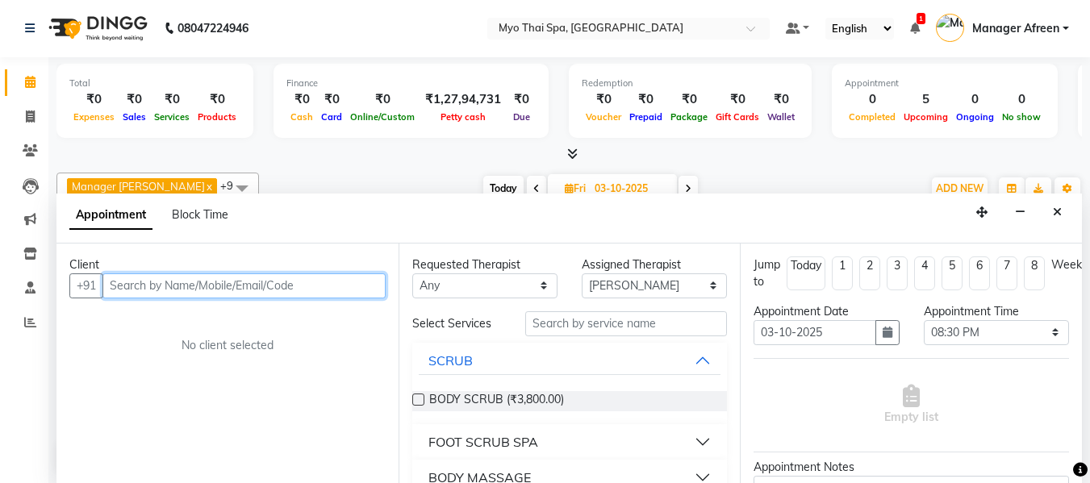
click at [309, 279] on input "text" at bounding box center [243, 285] width 283 height 25
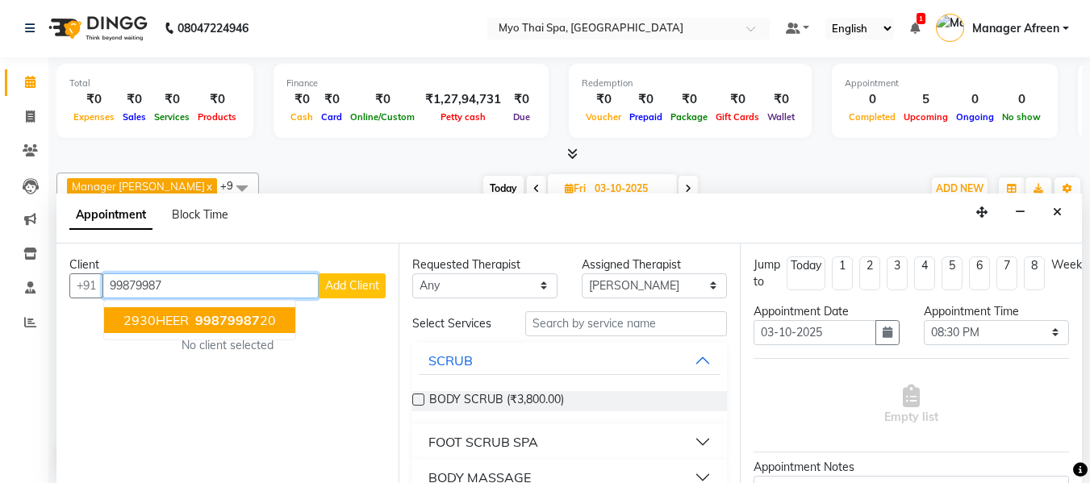
click at [246, 322] on span "99879987" at bounding box center [227, 320] width 65 height 16
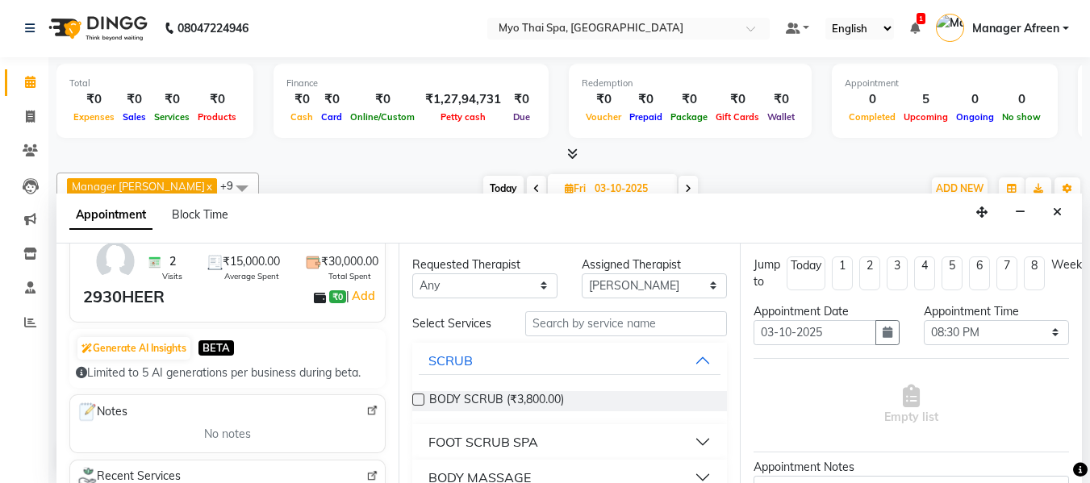
scroll to position [161, 0]
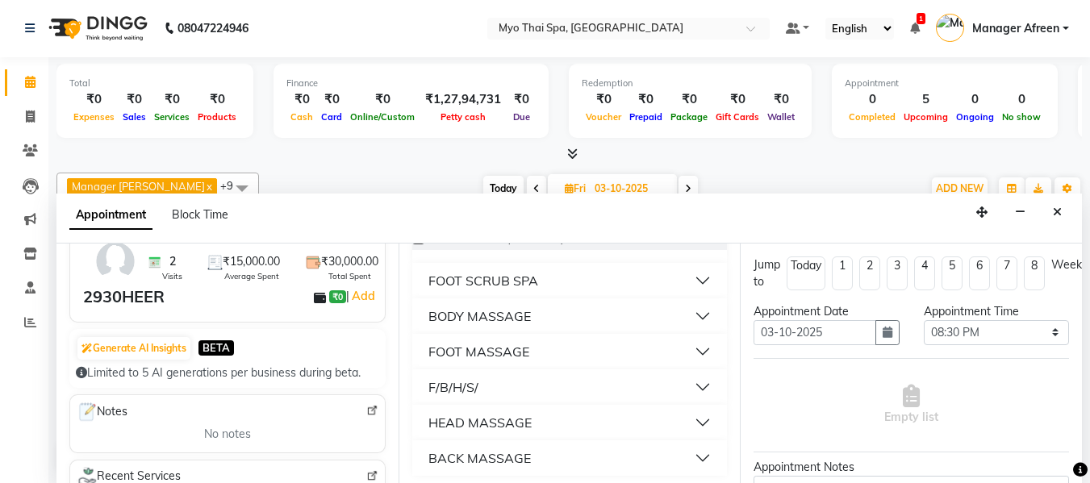
type input "9987998720"
click at [523, 318] on div "BODY MASSAGE" at bounding box center [479, 315] width 102 height 19
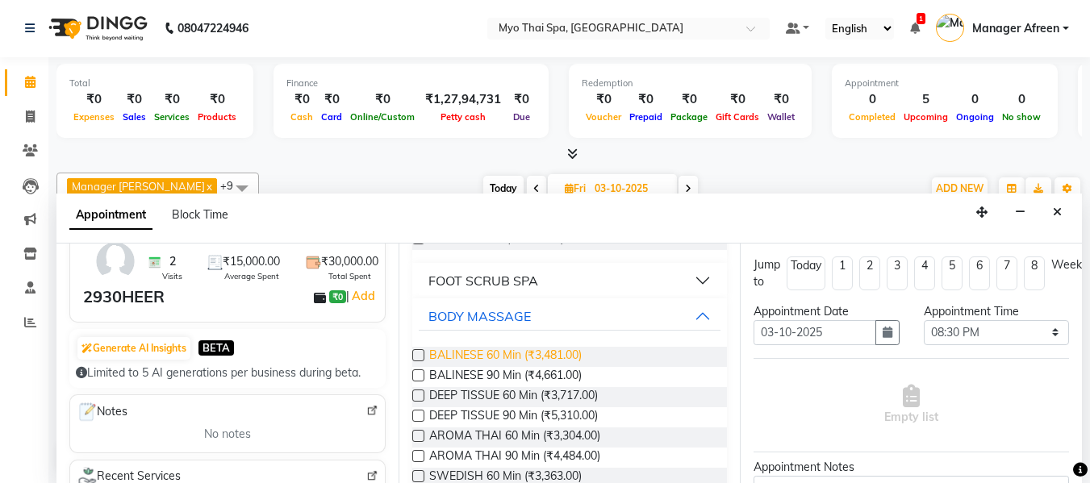
click at [561, 359] on span "BALINESE 60 Min (₹3,481.00)" at bounding box center [505, 357] width 152 height 20
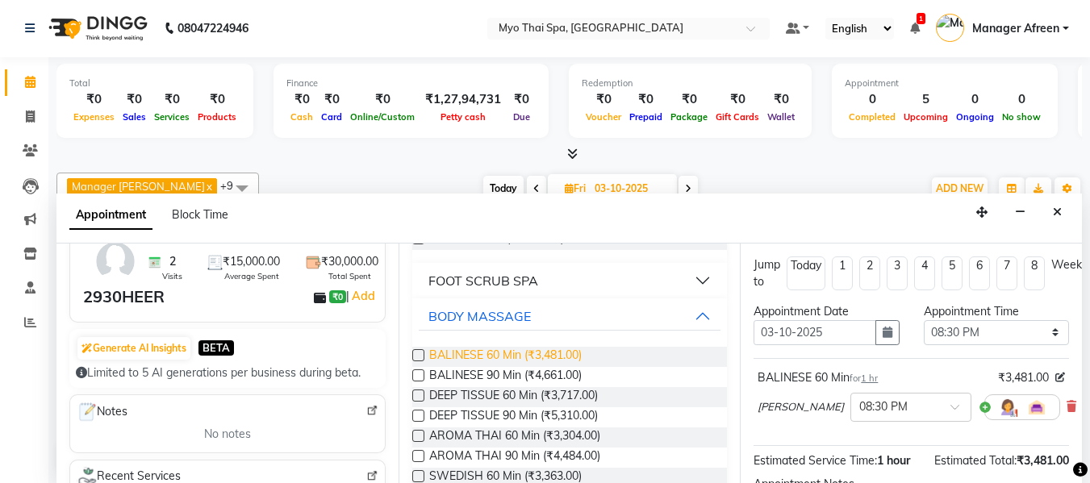
click at [561, 358] on span "BALINESE 60 Min (₹3,481.00)" at bounding box center [505, 357] width 152 height 20
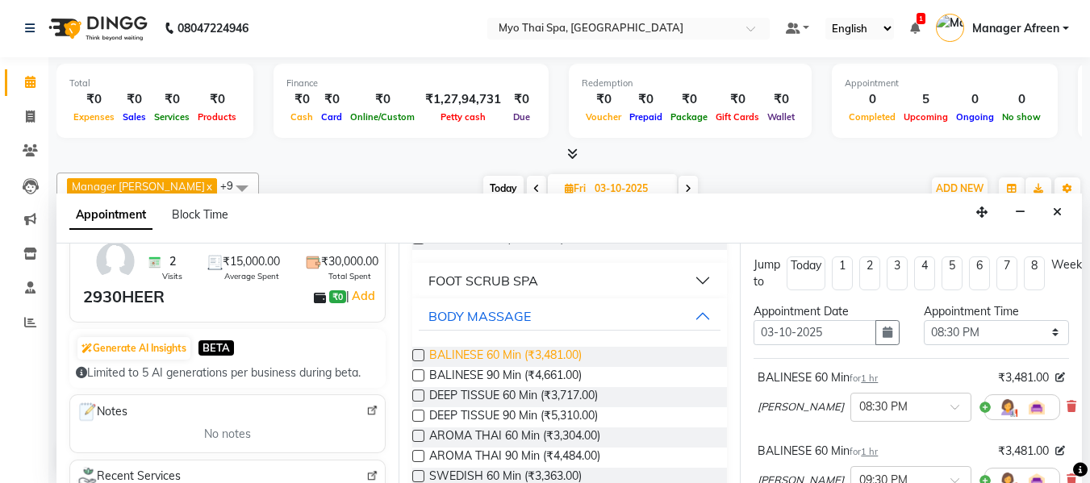
click at [561, 358] on span "BALINESE 60 Min (₹3,481.00)" at bounding box center [505, 357] width 152 height 20
checkbox input "false"
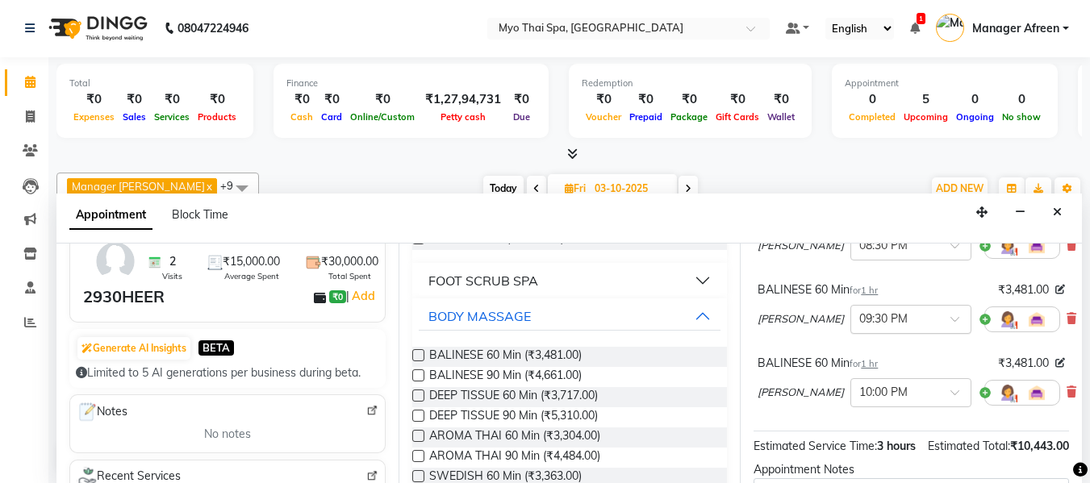
click at [859, 314] on input "text" at bounding box center [894, 318] width 71 height 17
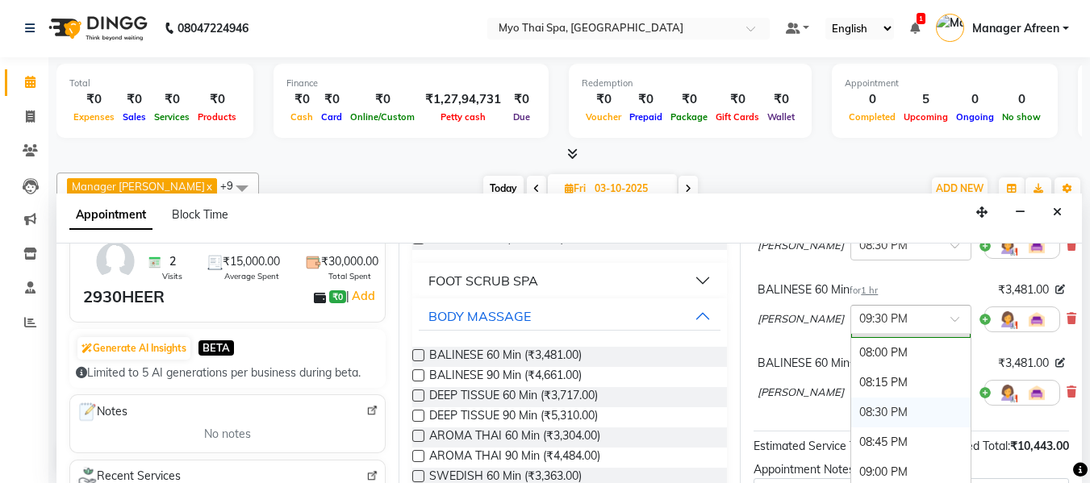
click at [851, 412] on div "08:30 PM" at bounding box center [910, 413] width 119 height 30
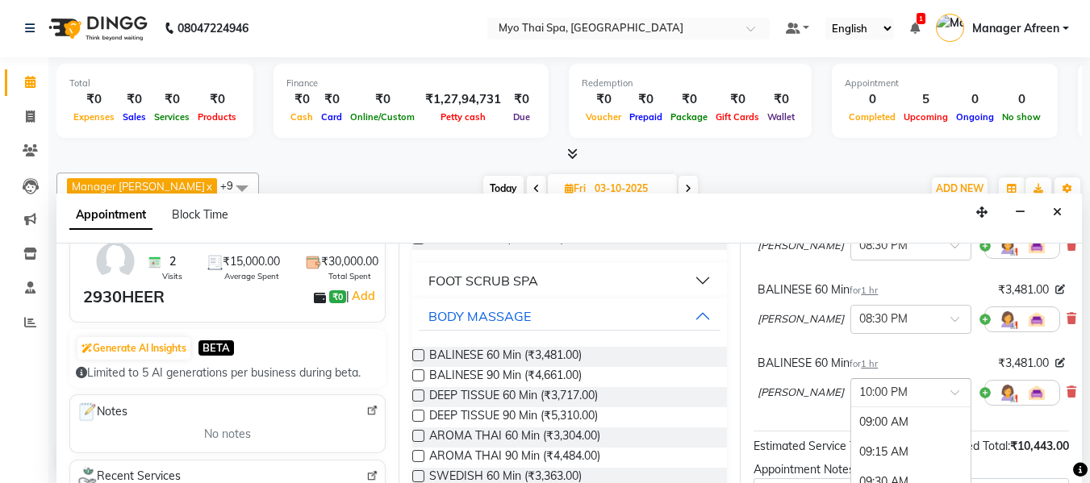
click at [859, 390] on input "text" at bounding box center [894, 391] width 71 height 17
click at [851, 418] on div "08:30 PM" at bounding box center [910, 405] width 119 height 30
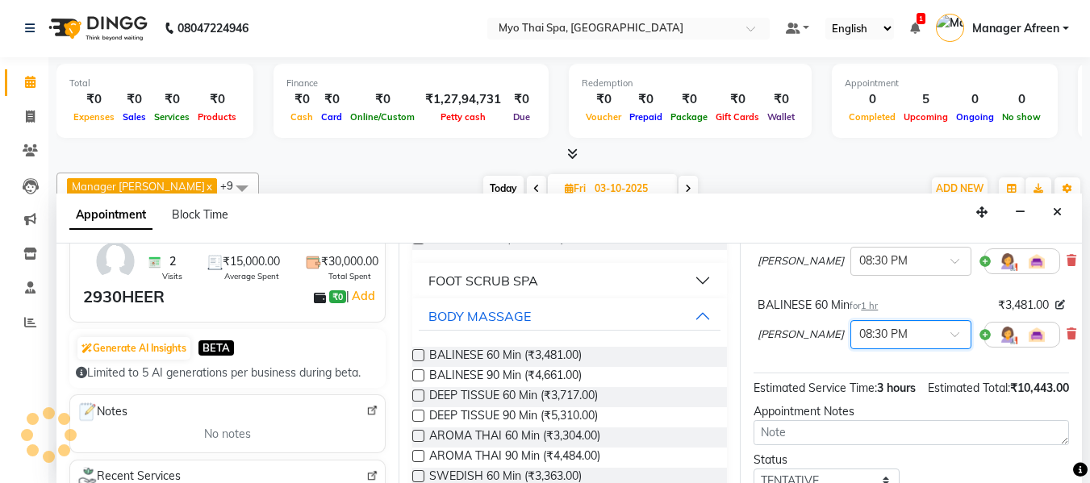
scroll to position [377, 0]
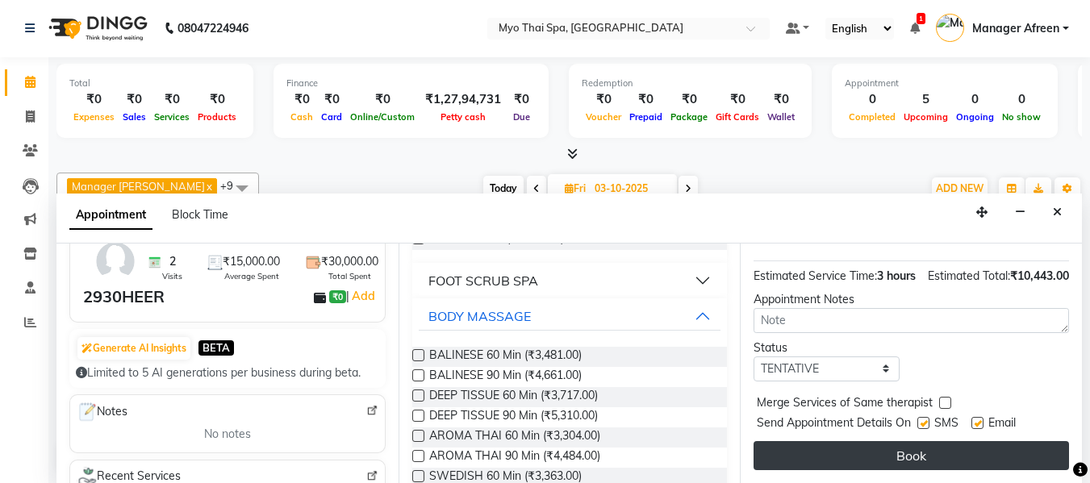
click at [876, 445] on button "Book" at bounding box center [910, 455] width 315 height 29
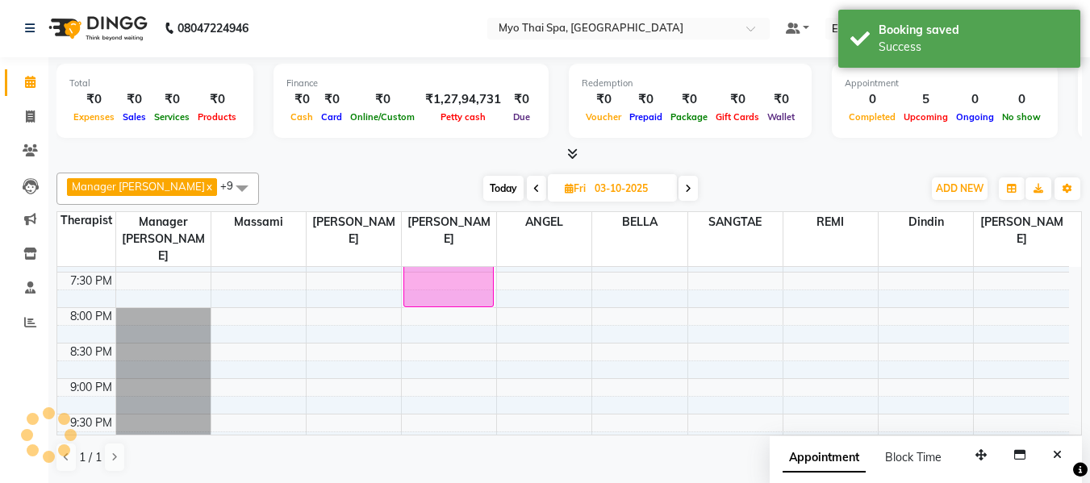
scroll to position [0, 0]
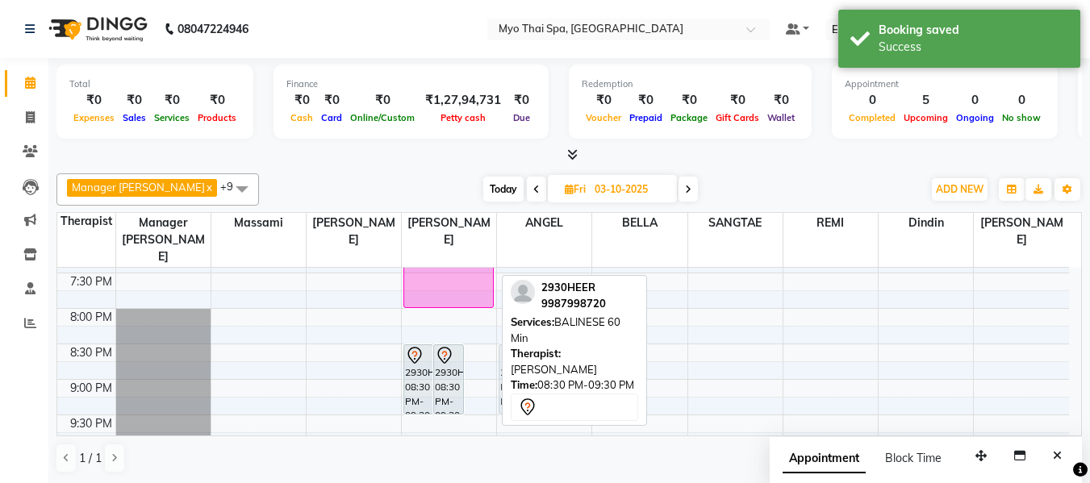
drag, startPoint x: 488, startPoint y: 337, endPoint x: 518, endPoint y: 341, distance: 30.1
click at [518, 341] on div "Manager Churmurin x JENNY x REMI x LORITA x SANGTAE x Dindin x Jane x Massami x…" at bounding box center [568, 323] width 1025 height 313
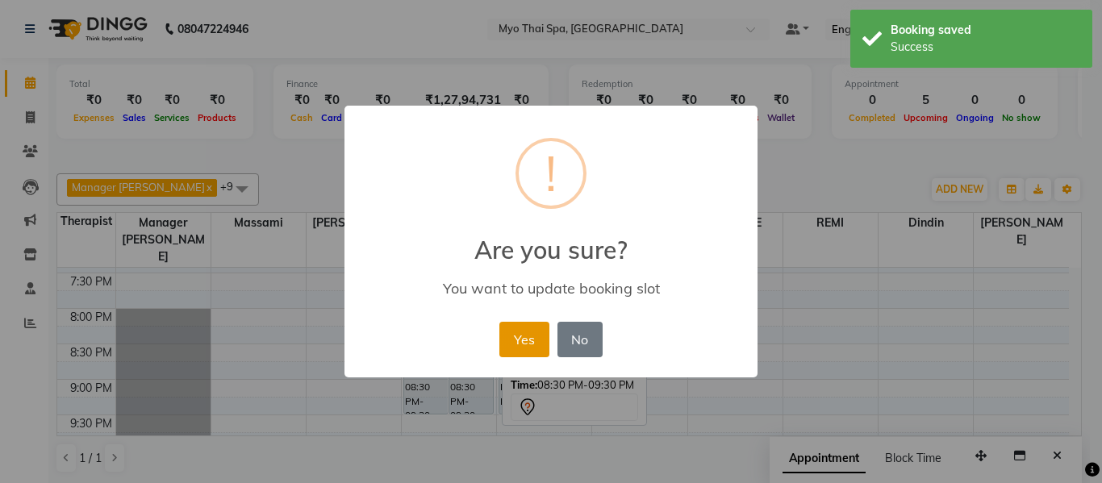
click at [508, 345] on button "Yes" at bounding box center [523, 339] width 49 height 35
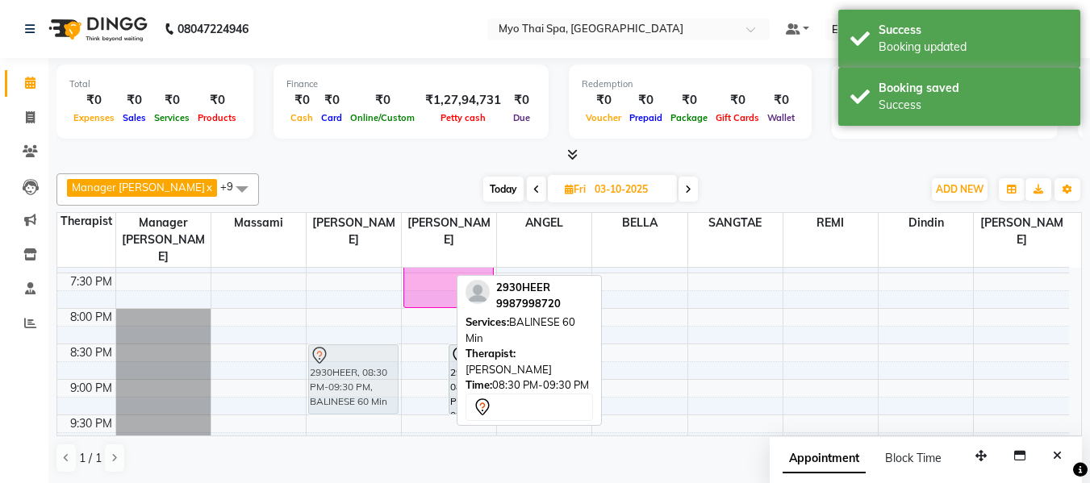
drag, startPoint x: 418, startPoint y: 351, endPoint x: 366, endPoint y: 344, distance: 52.0
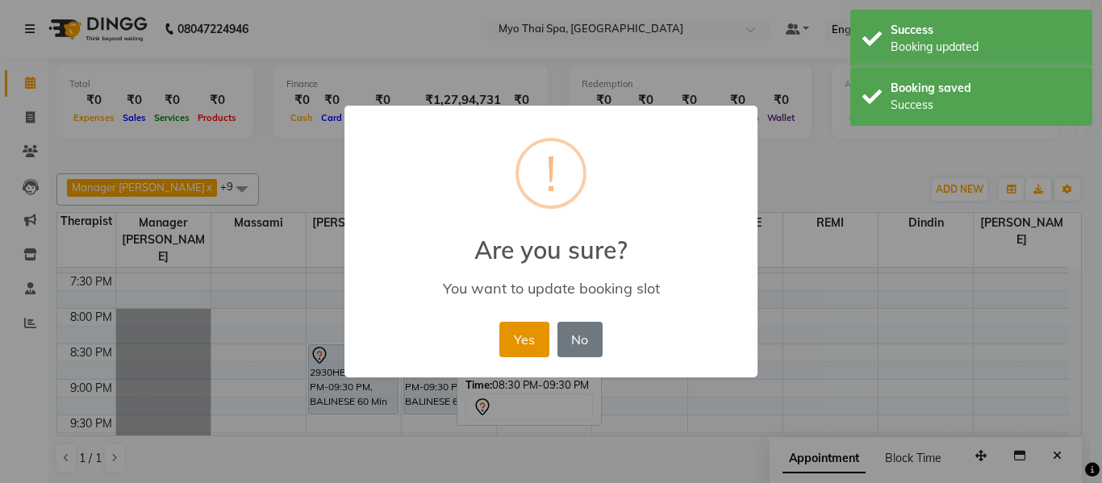
click at [532, 335] on button "Yes" at bounding box center [523, 339] width 49 height 35
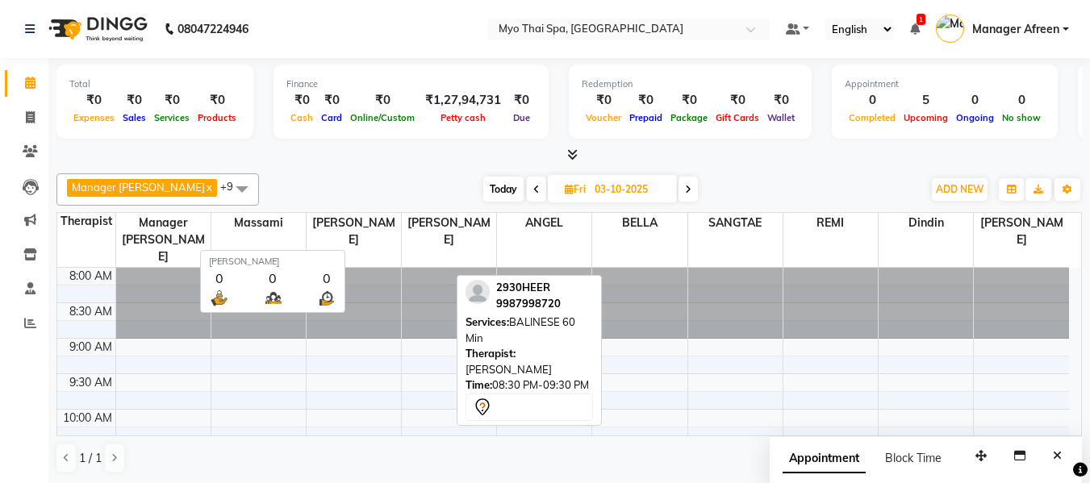
scroll to position [811, 0]
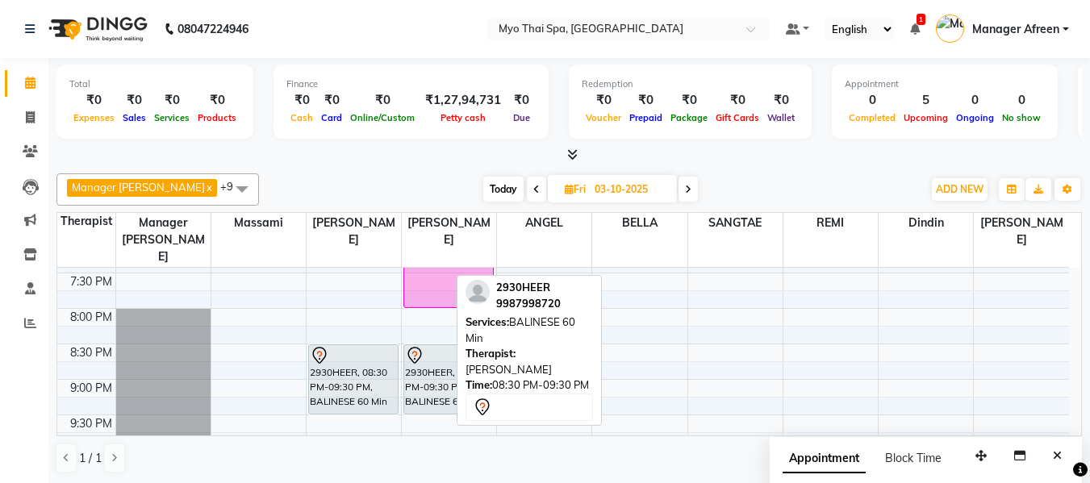
click at [483, 194] on span "Today" at bounding box center [503, 189] width 40 height 25
type input "01-10-2025"
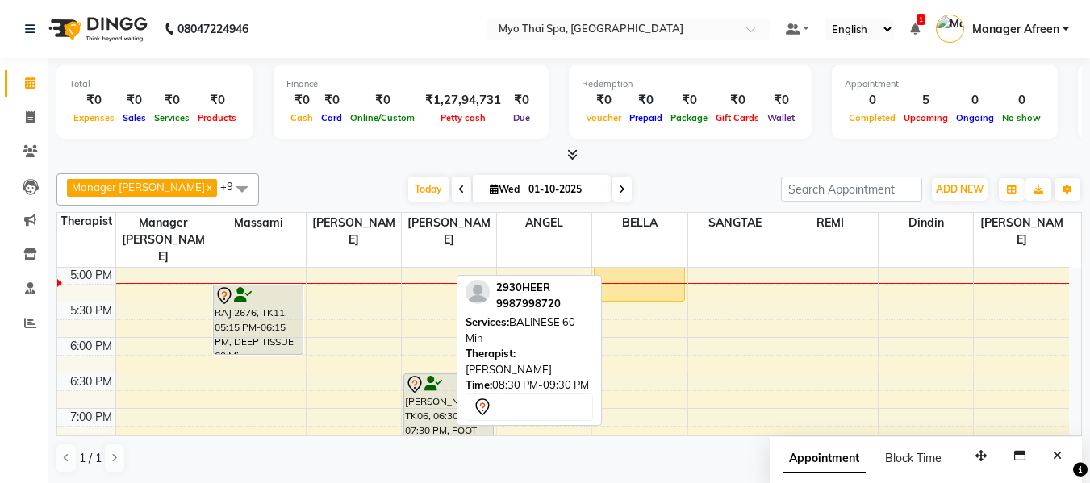
click at [226, 186] on span at bounding box center [242, 188] width 32 height 31
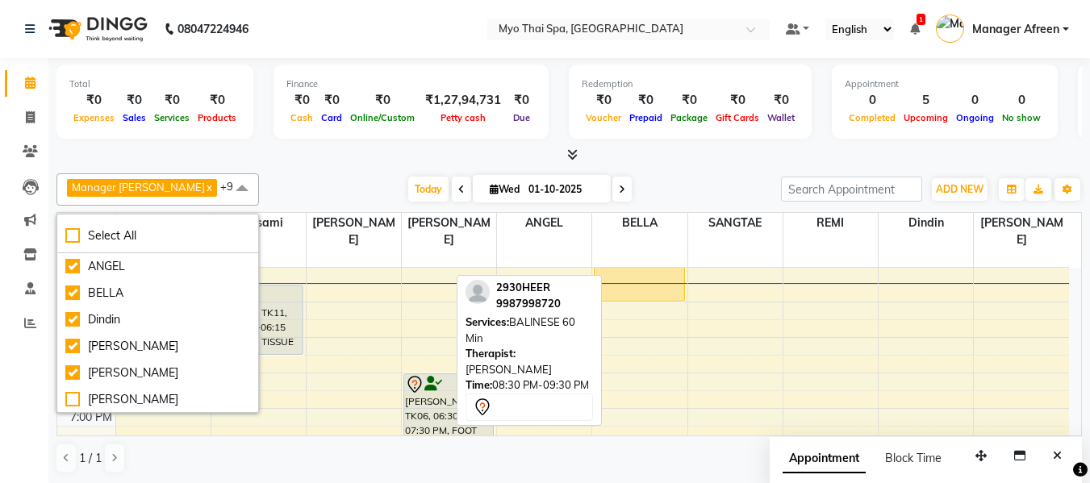
checkbox input "true"
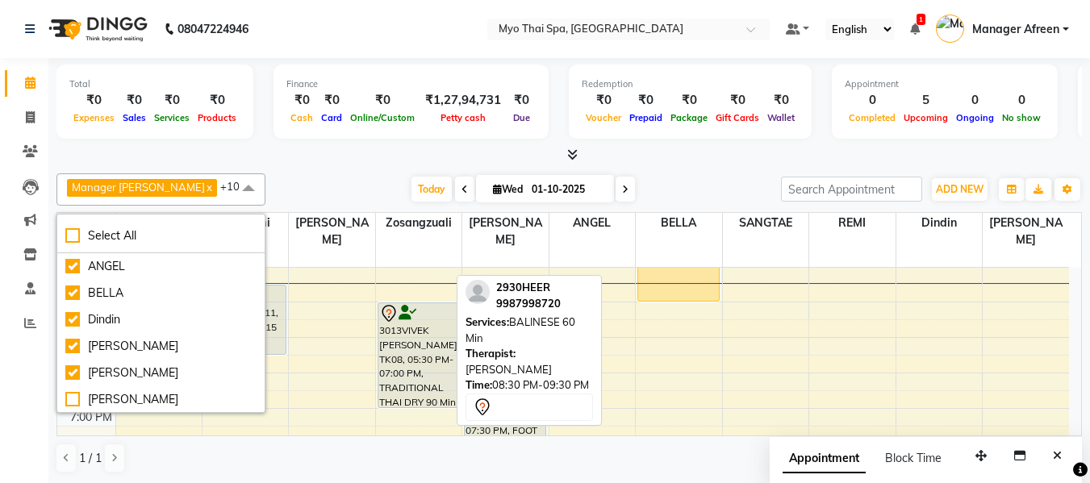
checkbox input "false"
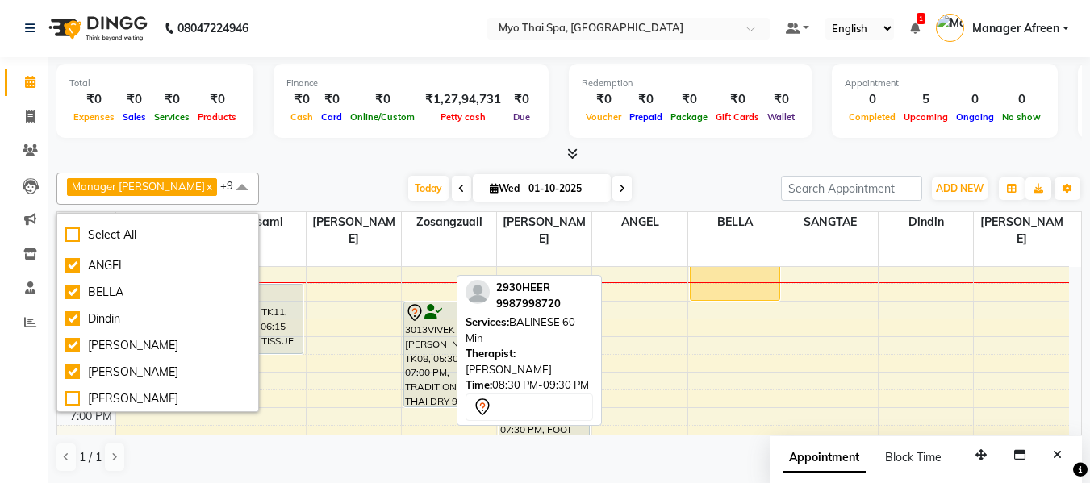
scroll to position [133, 0]
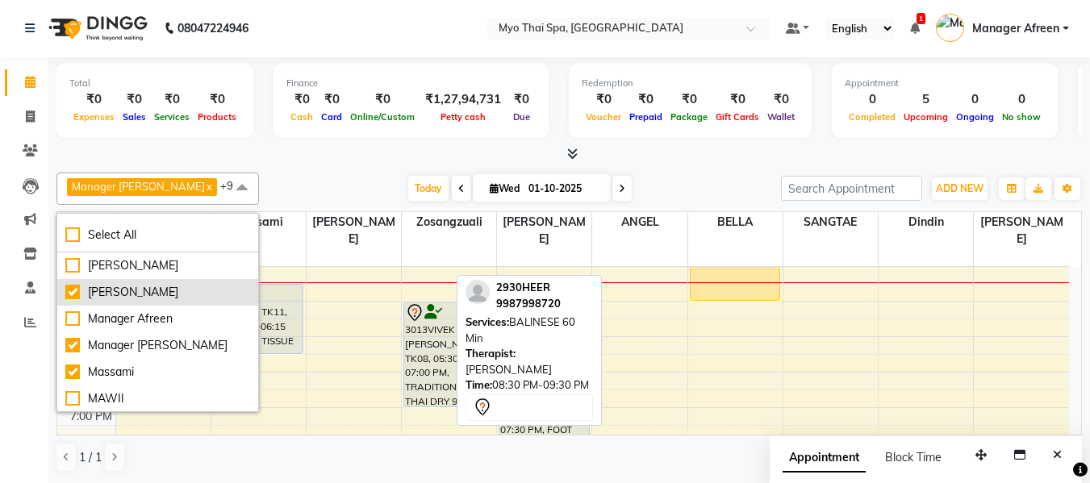
click at [156, 290] on div "[PERSON_NAME]" at bounding box center [157, 292] width 185 height 17
checkbox input "false"
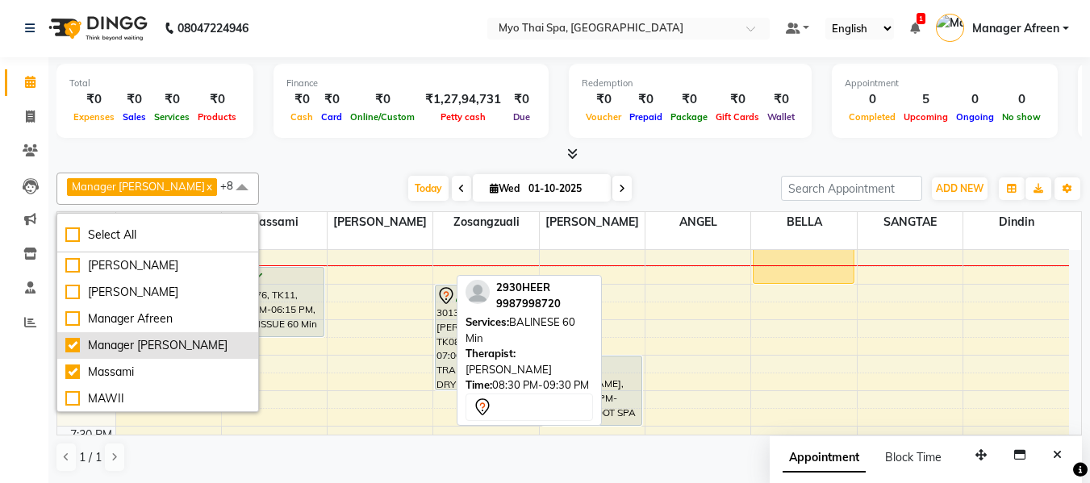
scroll to position [52, 0]
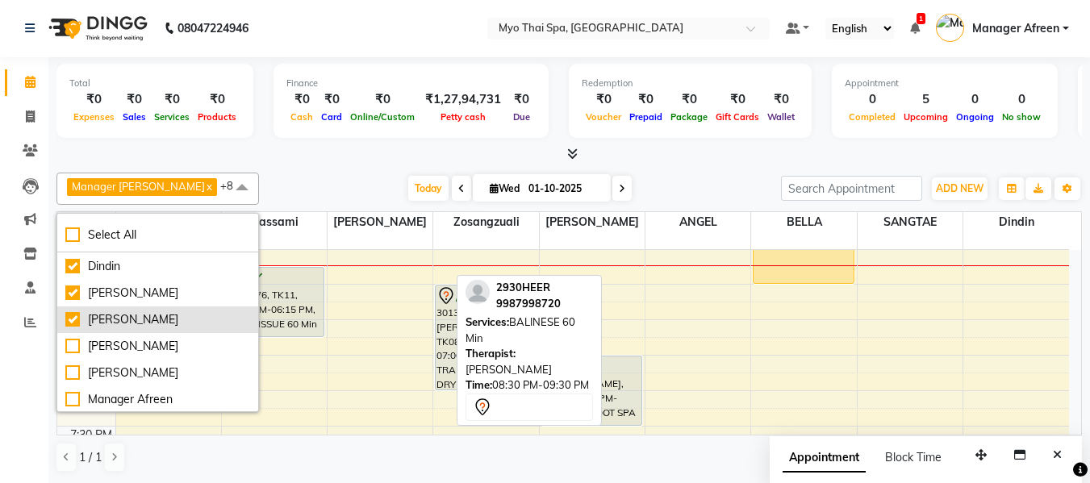
click at [164, 327] on div "[PERSON_NAME]" at bounding box center [157, 319] width 185 height 17
checkbox input "false"
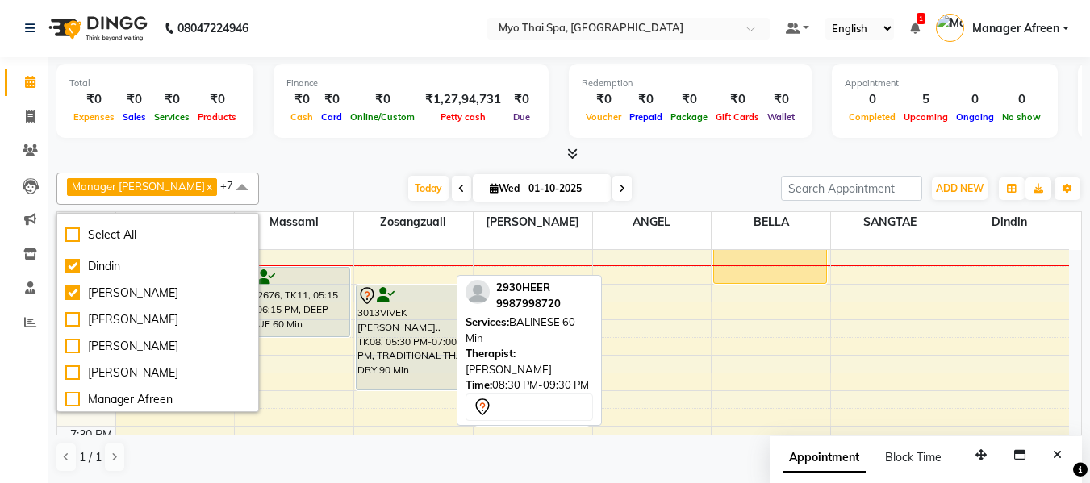
click at [305, 157] on div at bounding box center [568, 154] width 1025 height 17
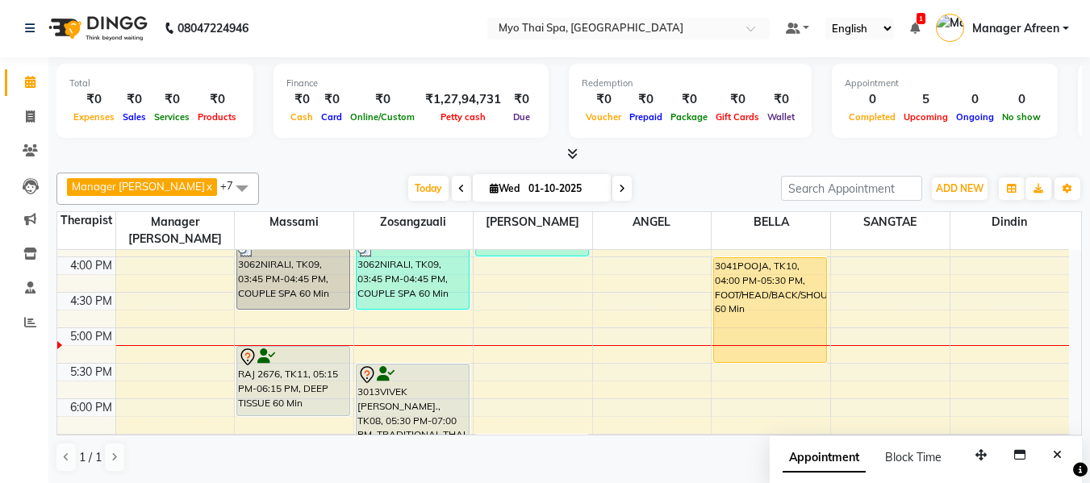
scroll to position [559, 0]
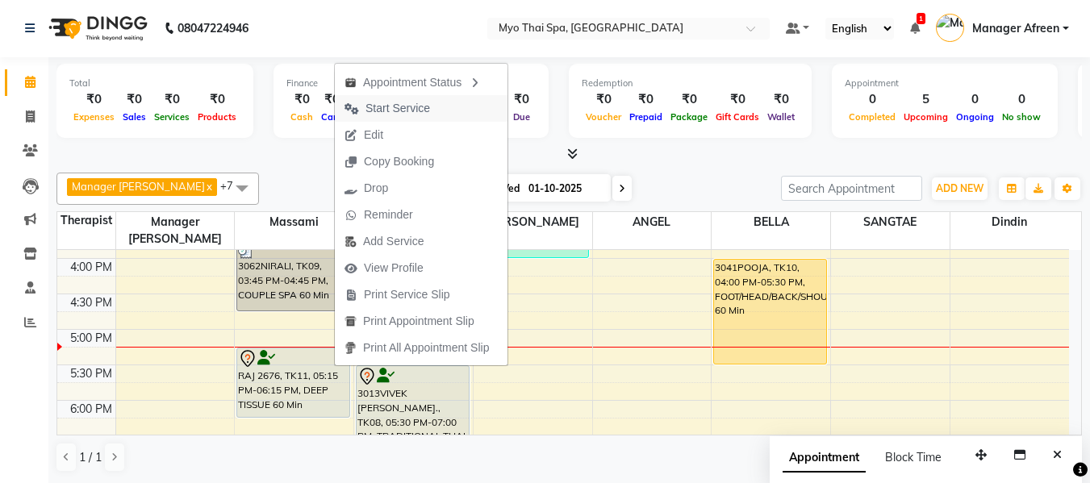
click at [436, 111] on span "Start Service" at bounding box center [387, 108] width 105 height 27
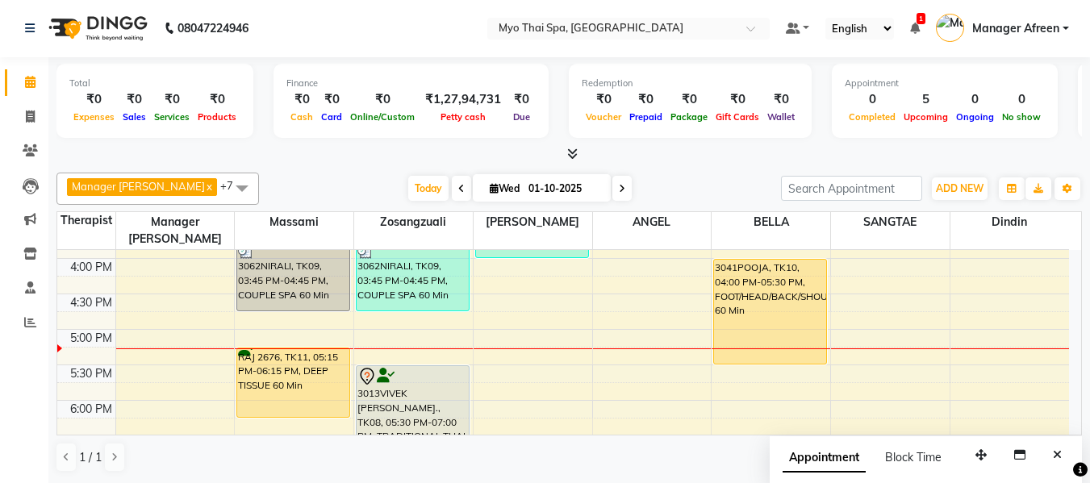
scroll to position [640, 0]
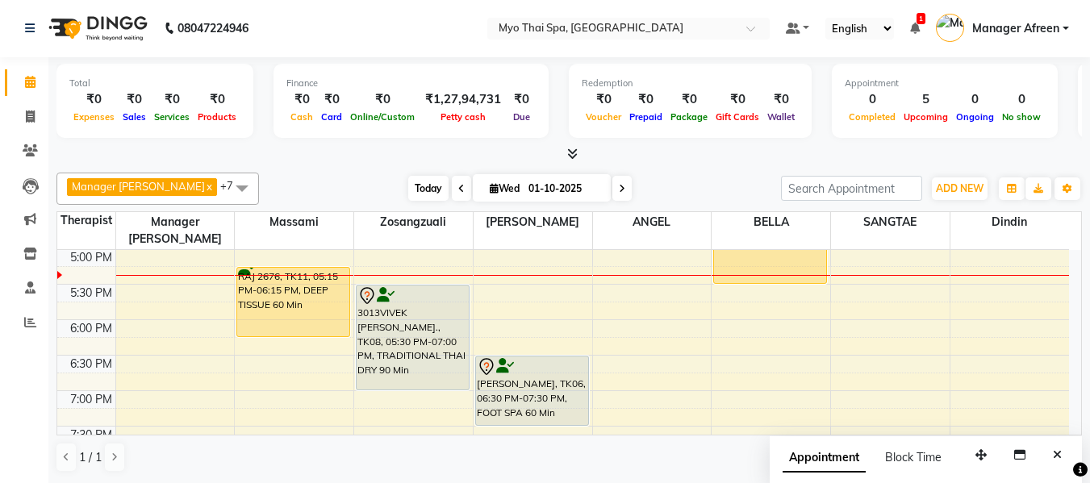
click at [413, 178] on span "Today" at bounding box center [428, 188] width 40 height 25
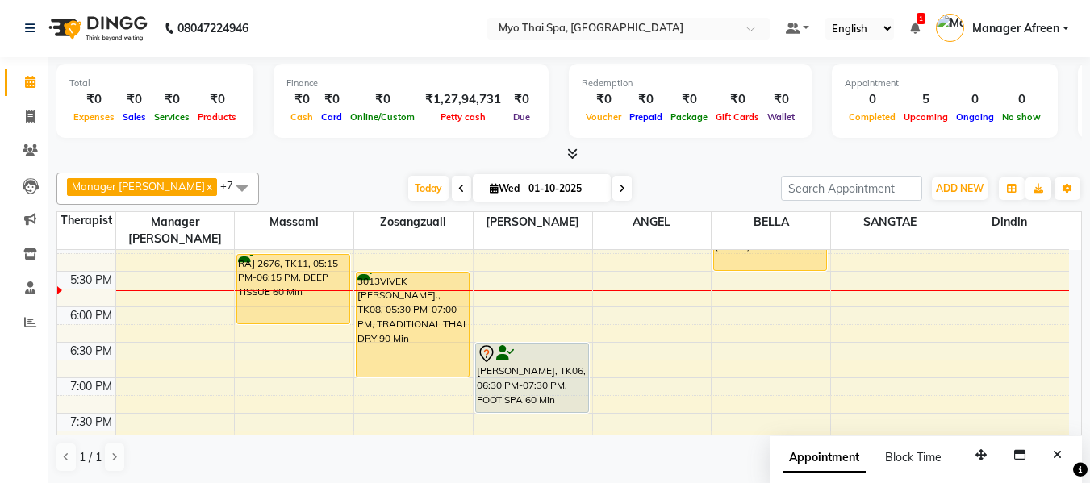
scroll to position [720, 0]
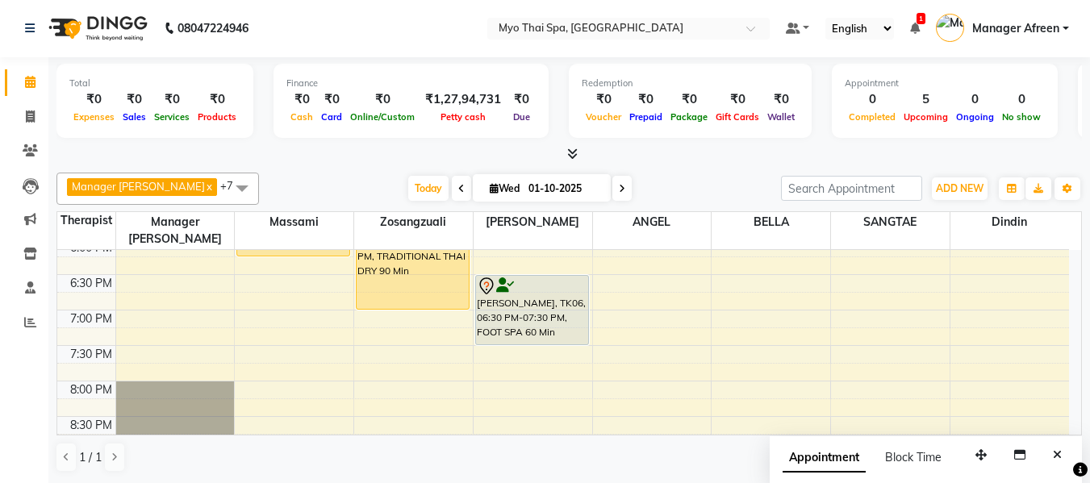
click at [612, 186] on span at bounding box center [621, 188] width 19 height 25
type input "02-10-2025"
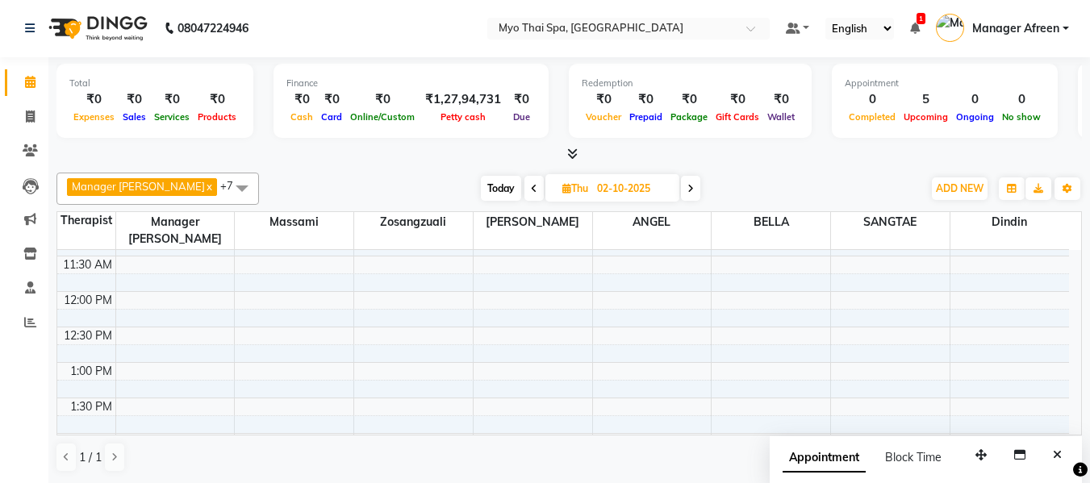
scroll to position [484, 0]
click at [226, 187] on span at bounding box center [242, 188] width 32 height 31
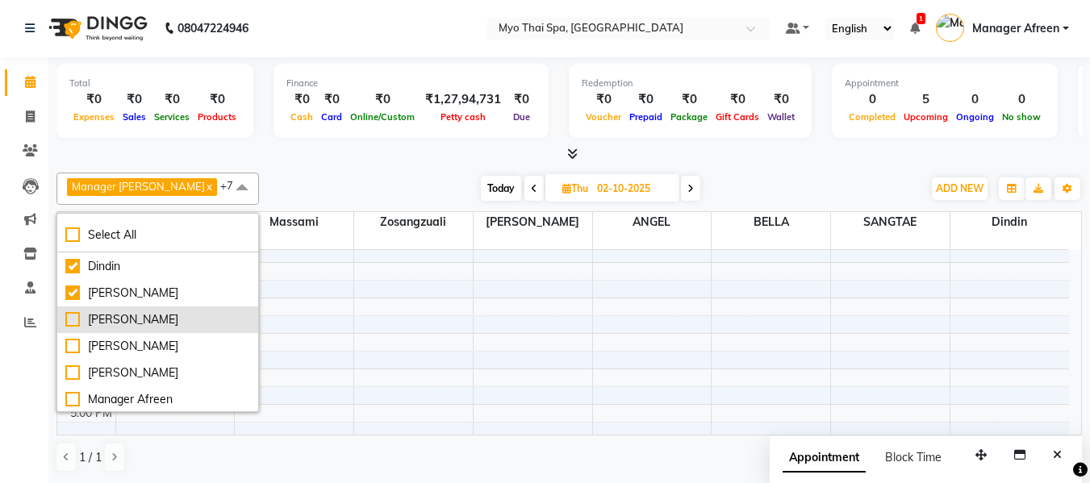
click at [143, 319] on div "[PERSON_NAME]" at bounding box center [157, 319] width 185 height 17
checkbox input "true"
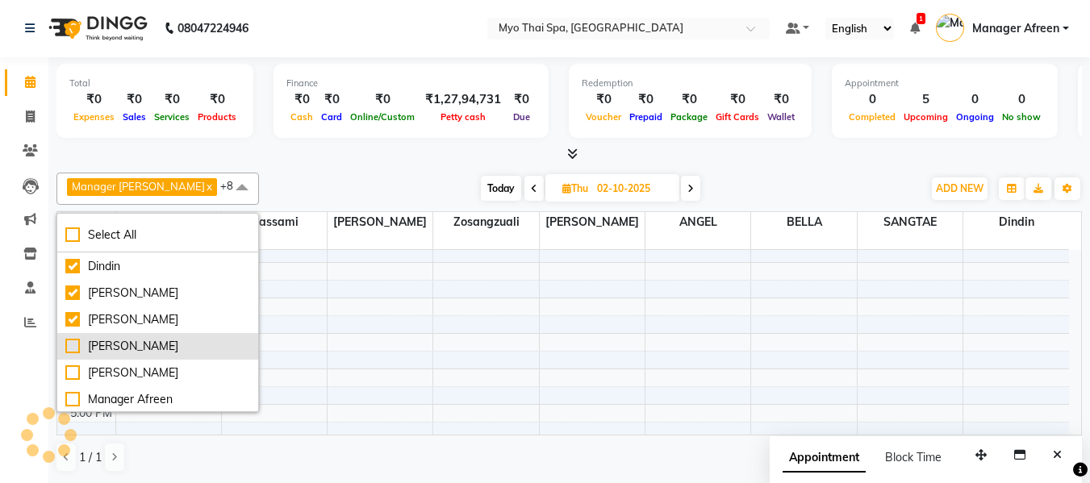
click at [142, 347] on div "[PERSON_NAME]" at bounding box center [157, 346] width 185 height 17
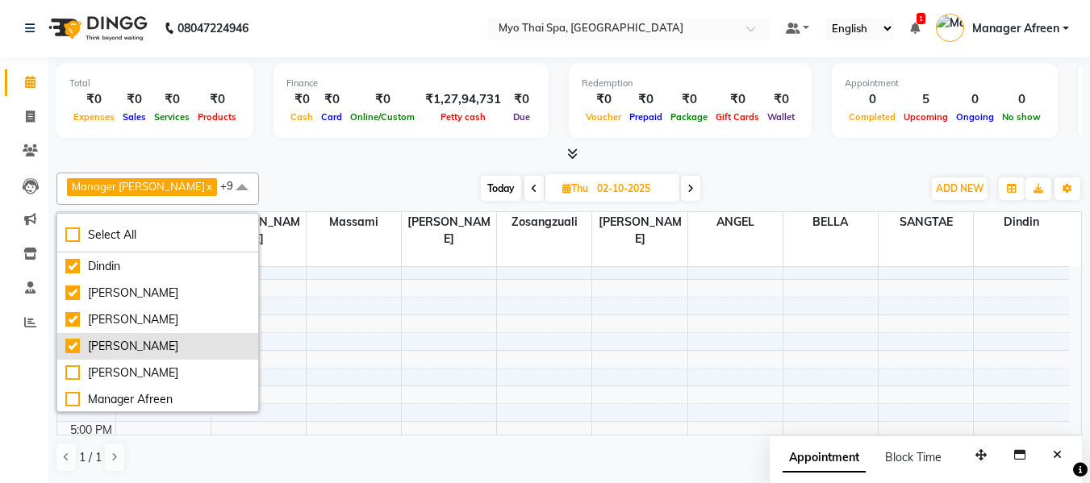
click at [142, 347] on div "[PERSON_NAME]" at bounding box center [157, 346] width 185 height 17
checkbox input "false"
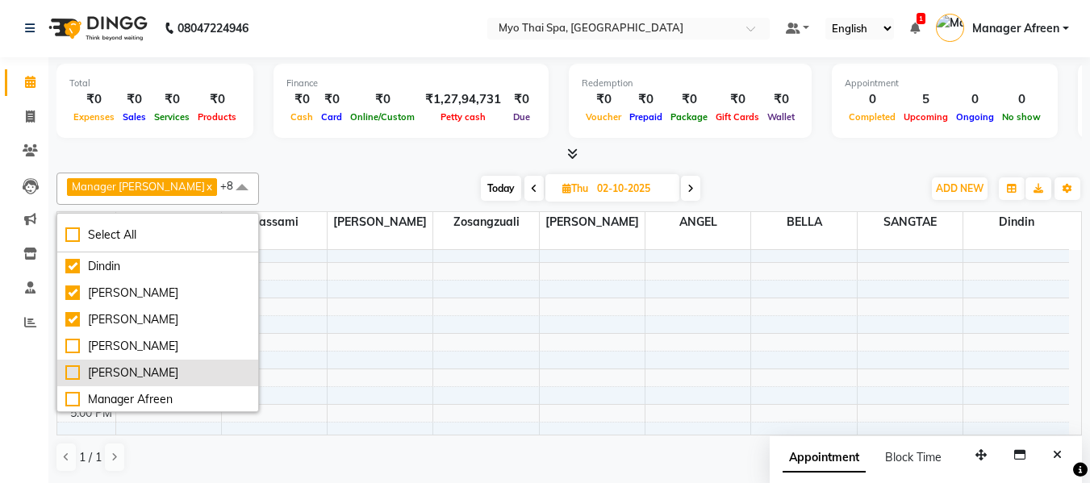
click at [146, 383] on li "[PERSON_NAME]" at bounding box center [157, 373] width 201 height 27
checkbox input "true"
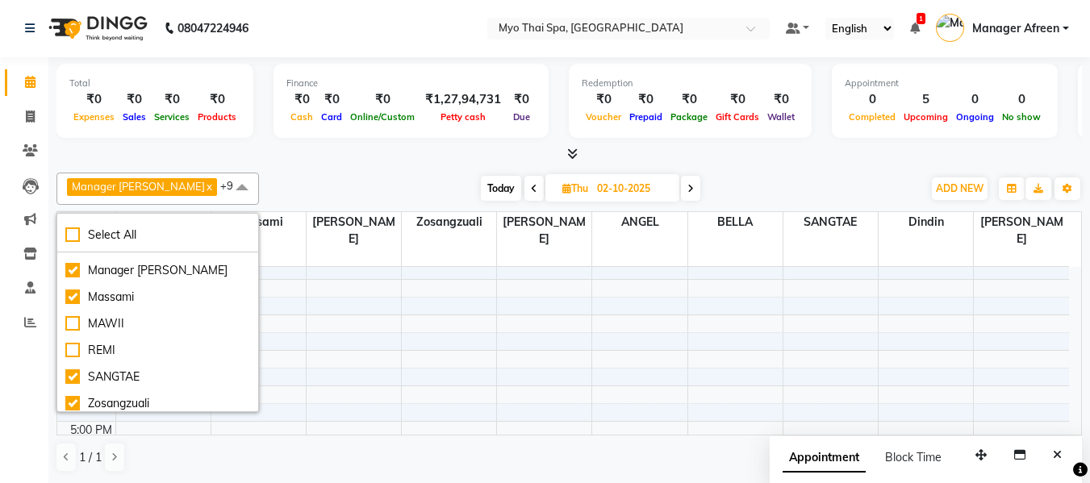
scroll to position [214, 0]
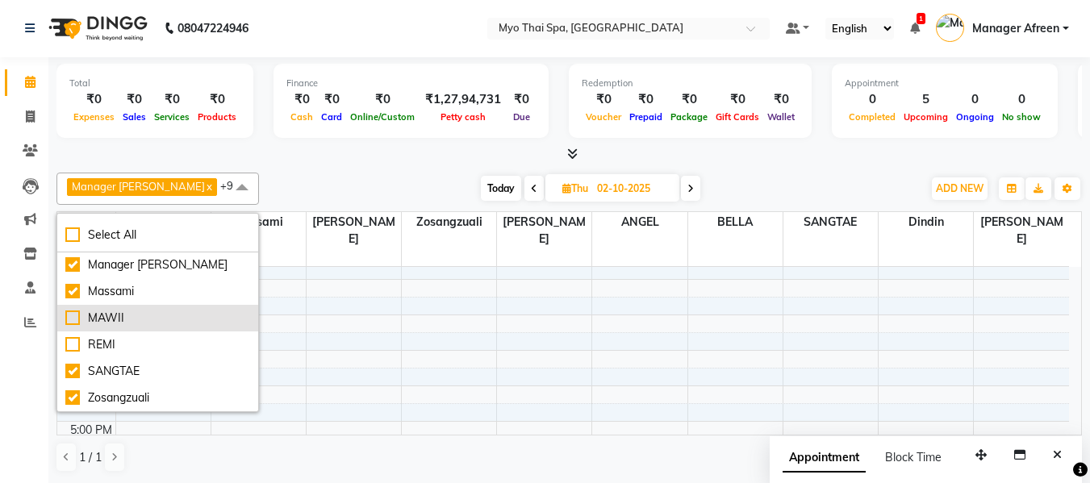
click at [88, 311] on div "MAWII" at bounding box center [157, 318] width 185 height 17
checkbox input "true"
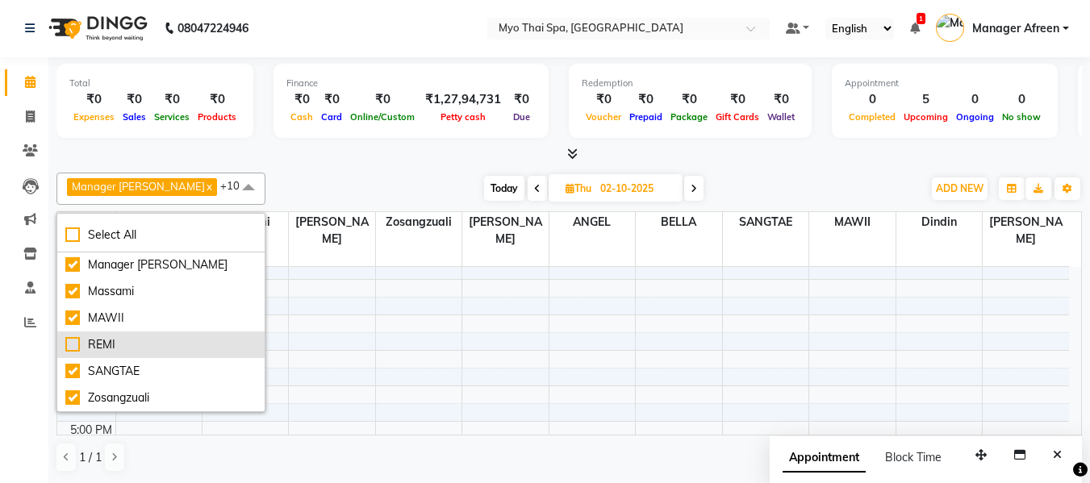
click at [99, 337] on div "REMI" at bounding box center [160, 344] width 191 height 17
checkbox input "true"
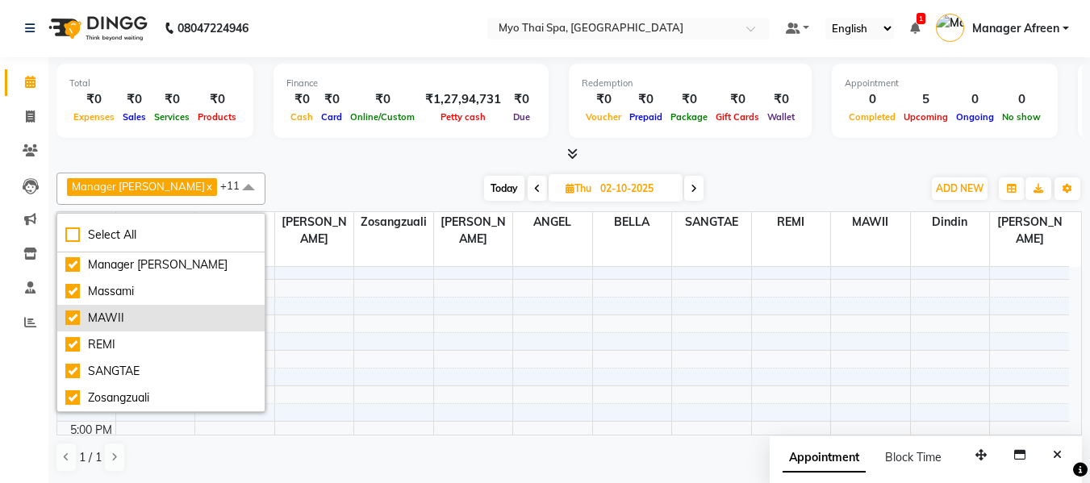
click at [123, 315] on div "MAWII" at bounding box center [160, 318] width 191 height 17
checkbox input "false"
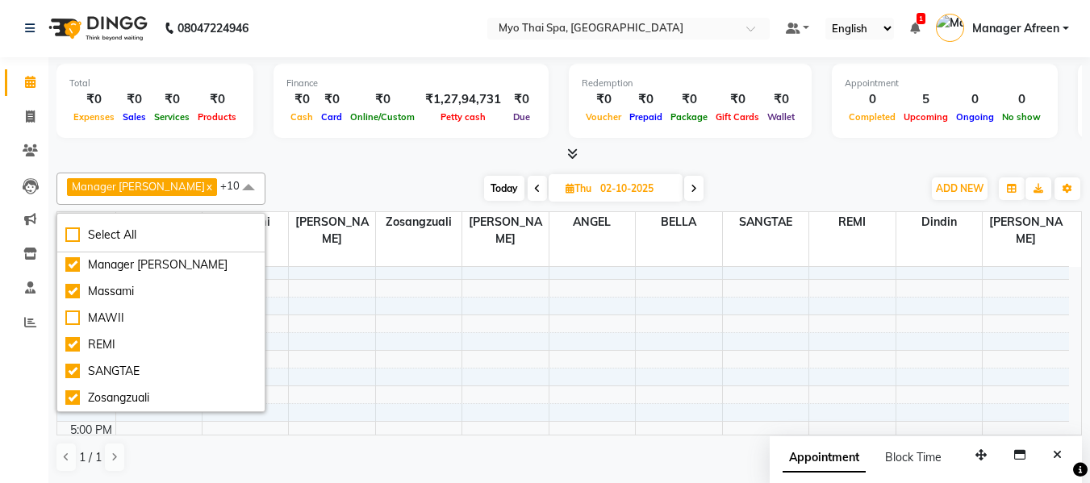
click at [418, 136] on div "Finance ₹0 Cash ₹0 Card ₹0 Online/Custom ₹1,27,94,731 Petty cash ₹0 Due" at bounding box center [410, 101] width 275 height 74
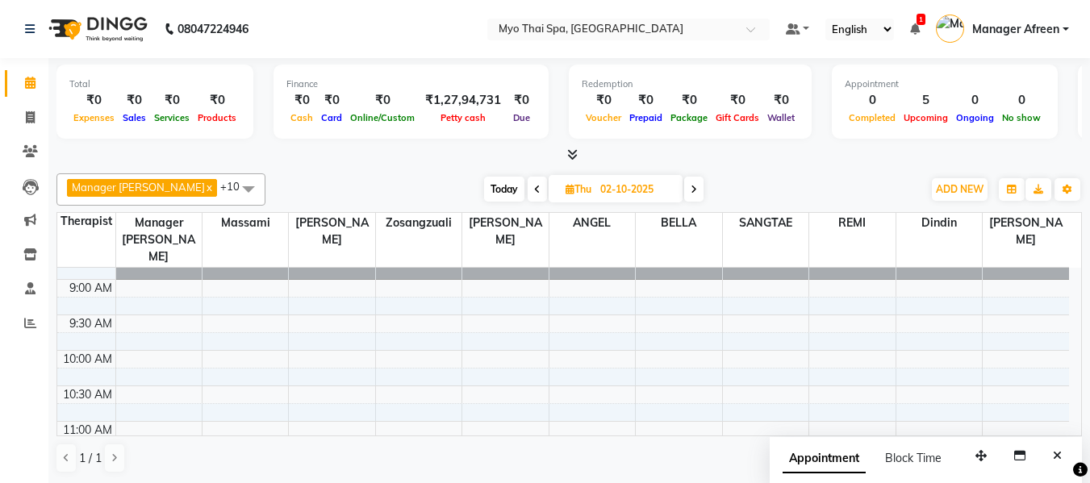
scroll to position [81, 0]
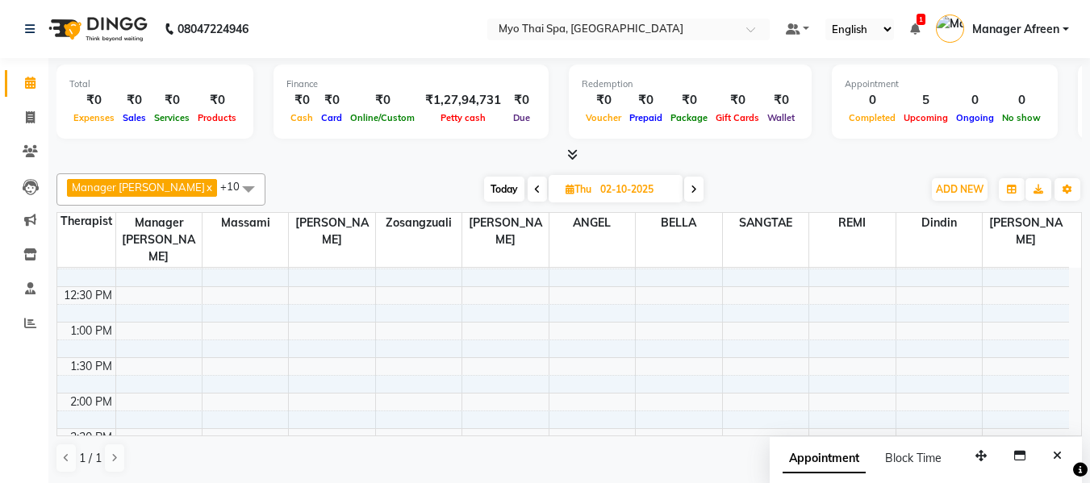
scroll to position [323, 0]
click at [488, 292] on div "8:00 AM 8:30 AM 9:00 AM 9:30 AM 10:00 AM 10:30 AM 11:00 AM 11:30 AM 12:00 PM 12…" at bounding box center [562, 477] width 1011 height 1064
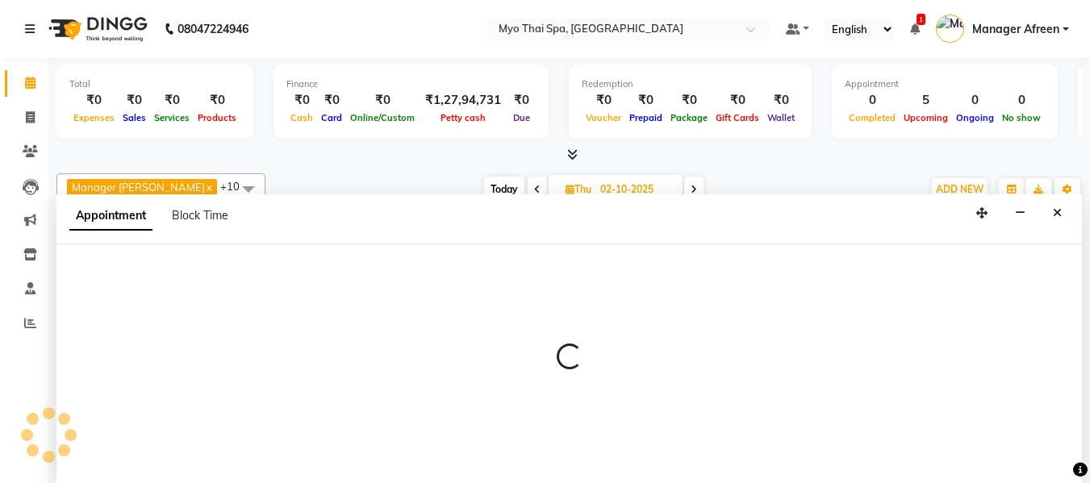
scroll to position [1, 0]
select select "62472"
select select "780"
select select "tentative"
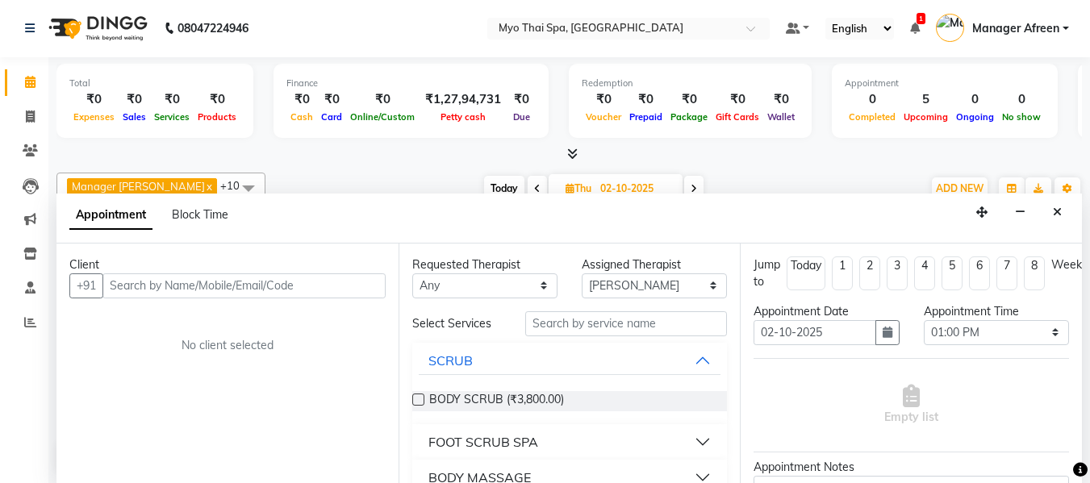
click at [335, 288] on input "text" at bounding box center [243, 285] width 283 height 25
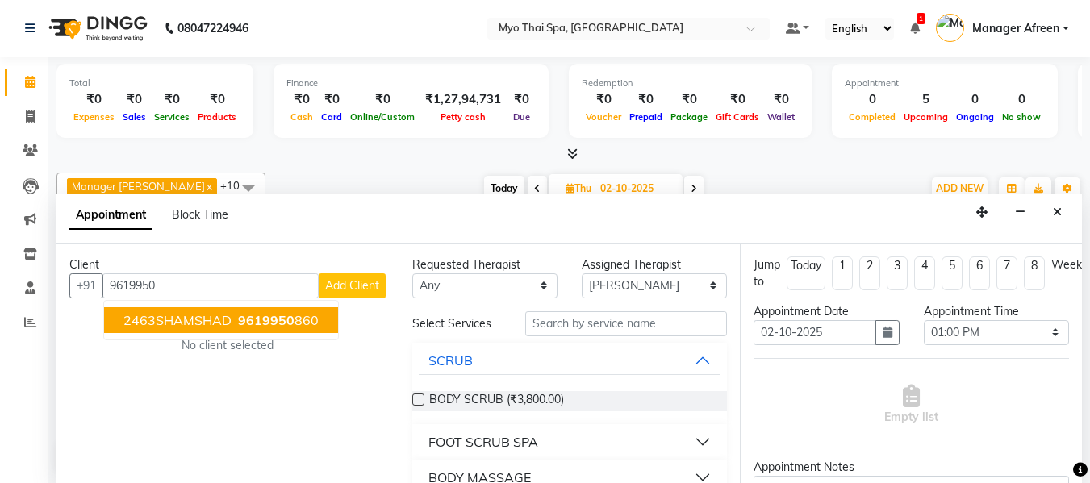
click at [262, 316] on span "9619950" at bounding box center [266, 320] width 56 height 16
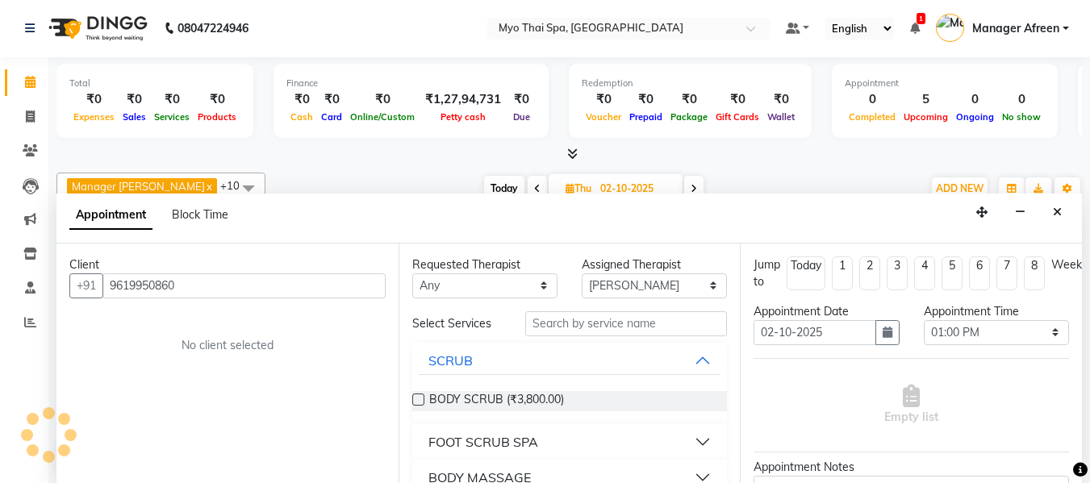
type input "9619950860"
click at [458, 295] on select "Any [PERSON_NAME] [PERSON_NAME] [PERSON_NAME] Manager Afreen Manager [PERSON_NA…" at bounding box center [484, 285] width 145 height 25
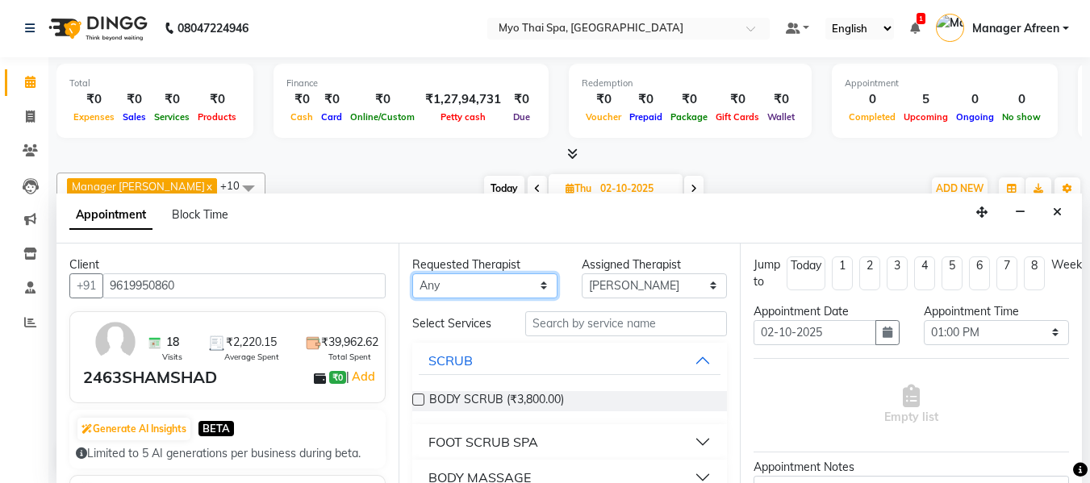
select select "62472"
click at [412, 273] on select "Any [PERSON_NAME] [PERSON_NAME] [PERSON_NAME] Manager Afreen Manager [PERSON_NA…" at bounding box center [484, 285] width 145 height 25
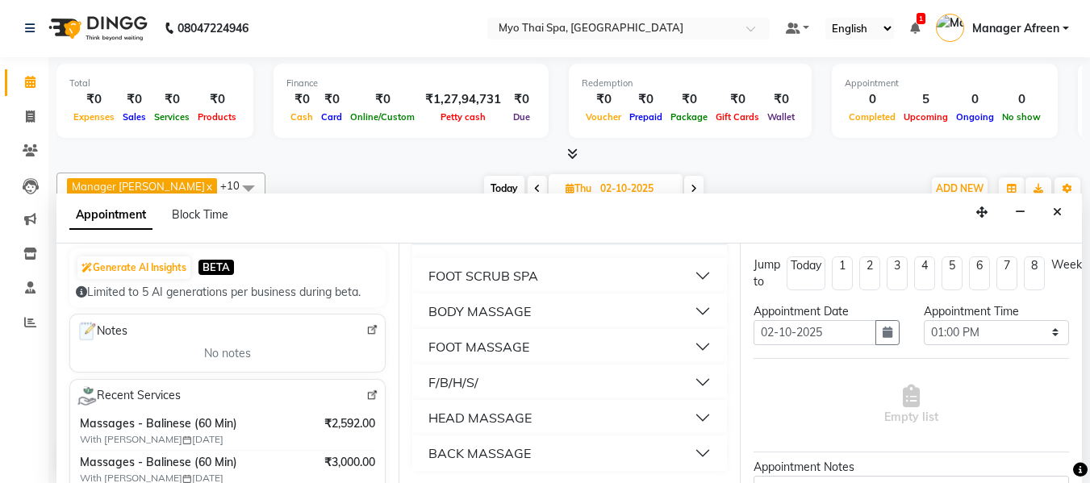
scroll to position [167, 0]
click at [502, 453] on div "BACK MASSAGE" at bounding box center [479, 452] width 102 height 19
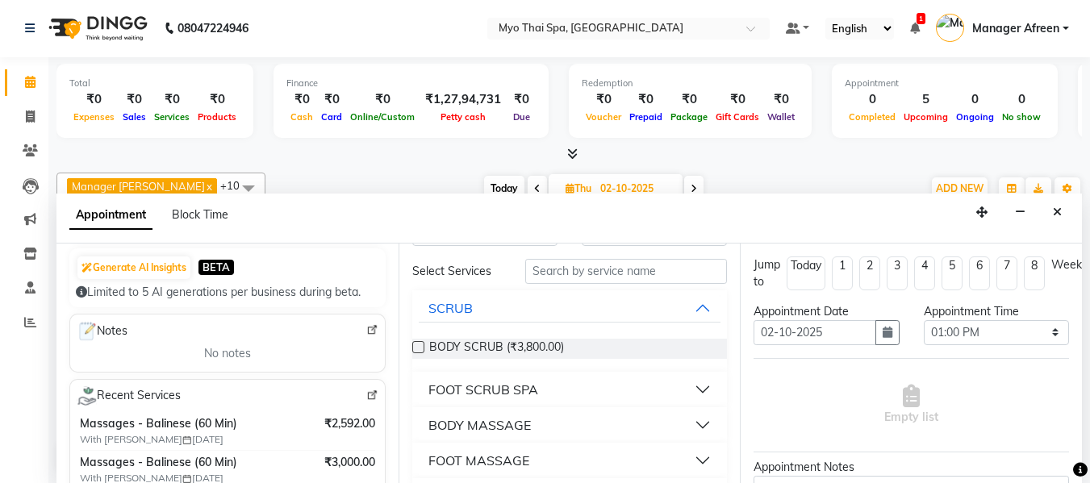
scroll to position [52, 0]
click at [493, 426] on div "BODY MASSAGE" at bounding box center [479, 425] width 102 height 19
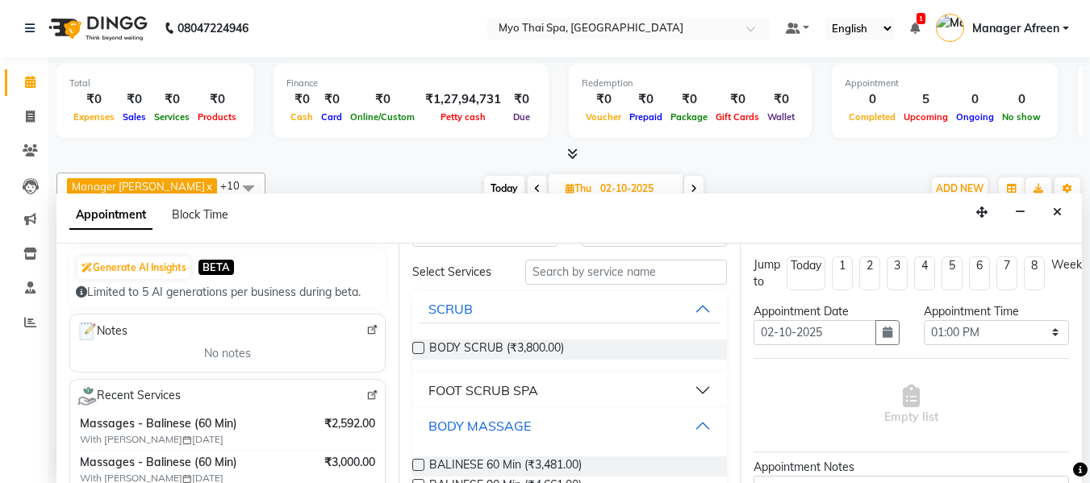
scroll to position [132, 0]
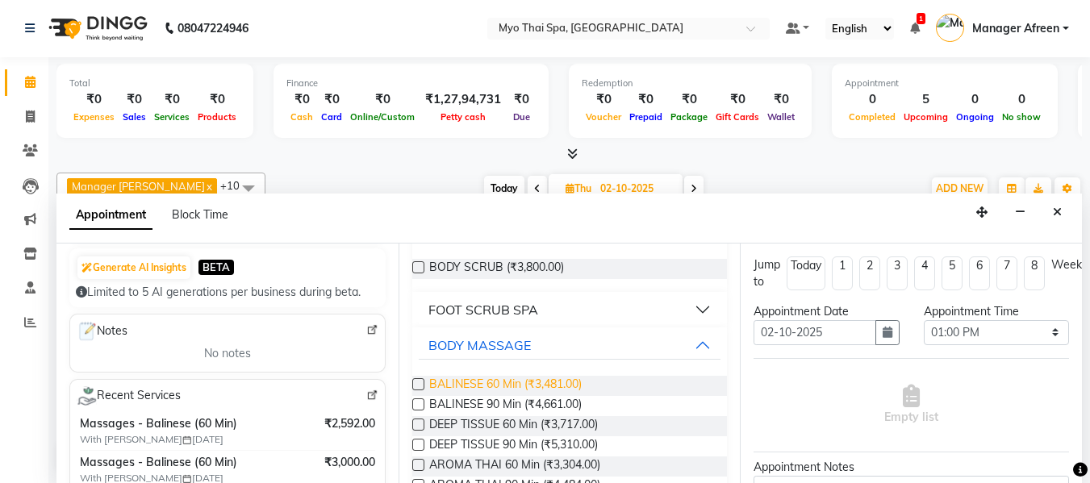
click at [547, 381] on span "BALINESE 60 Min (₹3,481.00)" at bounding box center [505, 386] width 152 height 20
checkbox input "false"
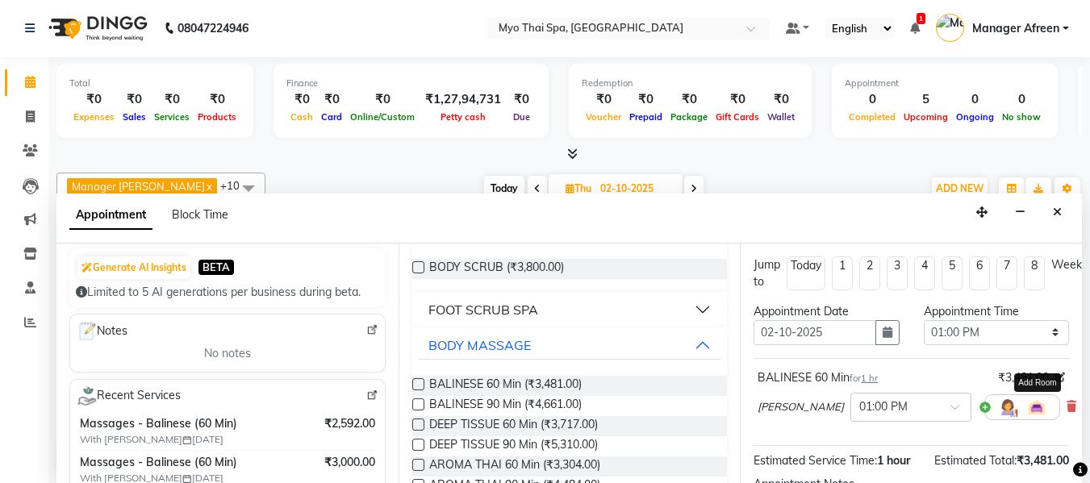
scroll to position [197, 0]
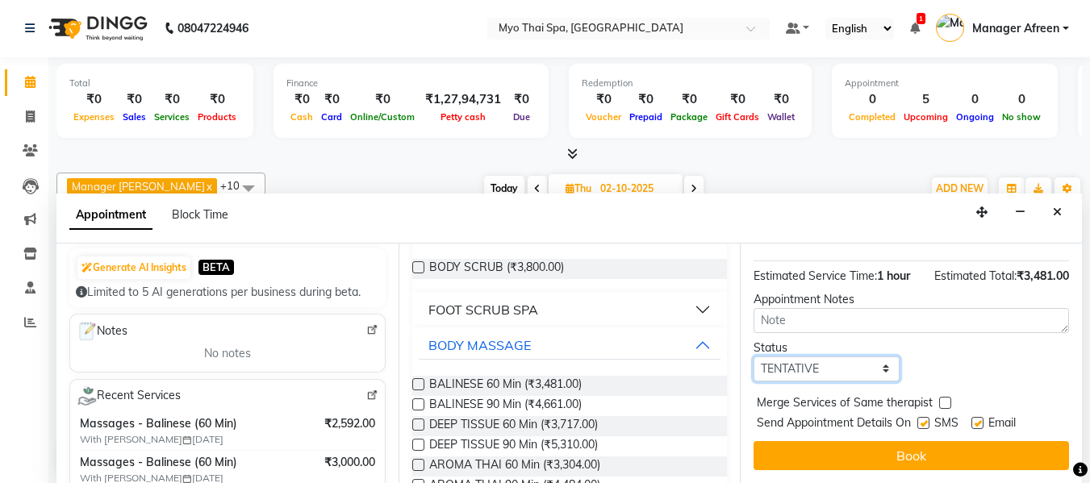
click at [831, 361] on select "Select TENTATIVE CONFIRM UPCOMING" at bounding box center [825, 369] width 145 height 25
click at [806, 358] on select "Select TENTATIVE CONFIRM UPCOMING" at bounding box center [825, 369] width 145 height 25
select select "confirm booking"
click at [753, 357] on select "Select TENTATIVE CONFIRM UPCOMING" at bounding box center [825, 369] width 145 height 25
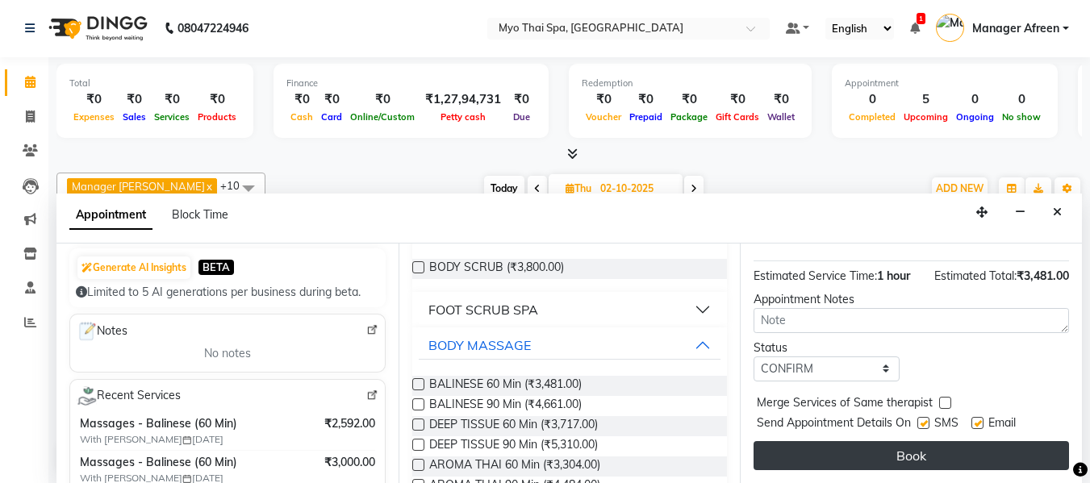
click at [848, 447] on button "Book" at bounding box center [910, 455] width 315 height 29
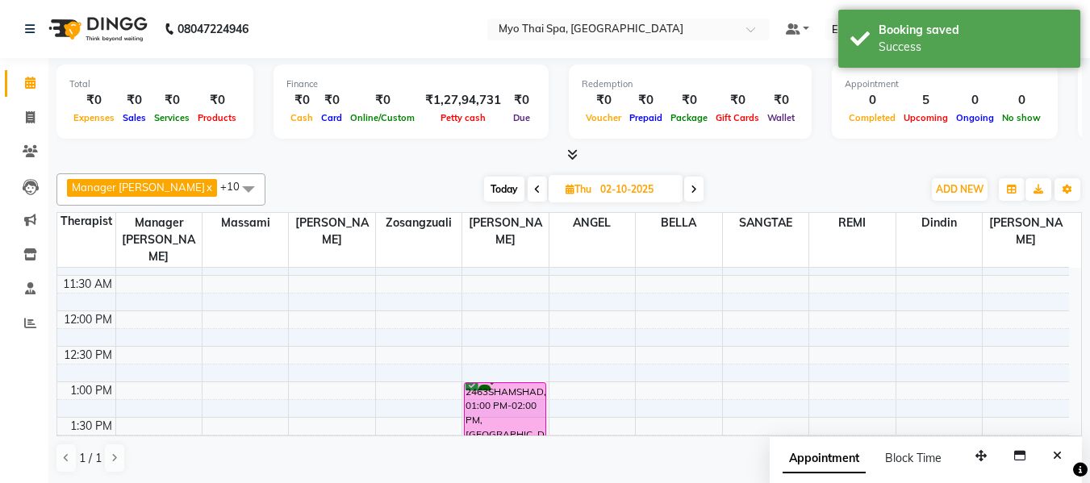
scroll to position [234, 0]
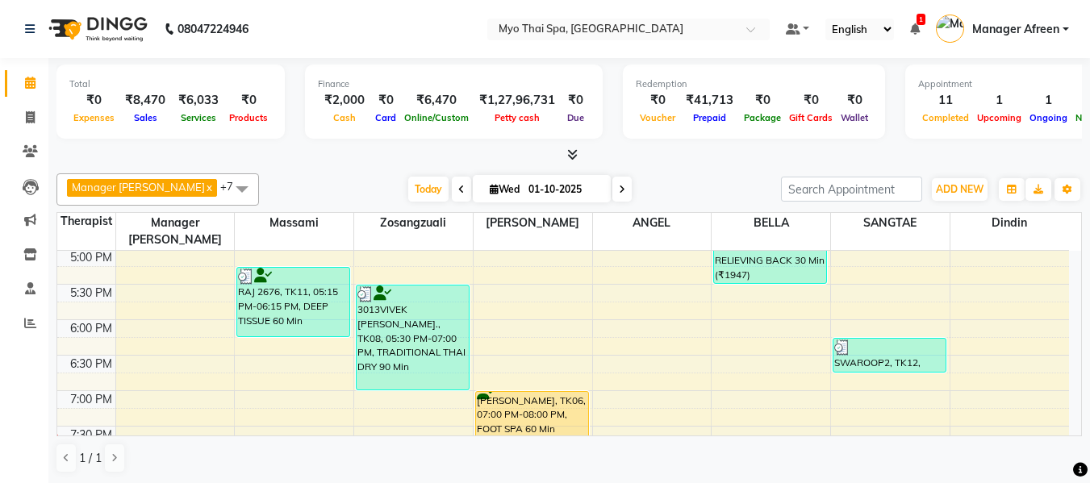
scroll to position [726, 0]
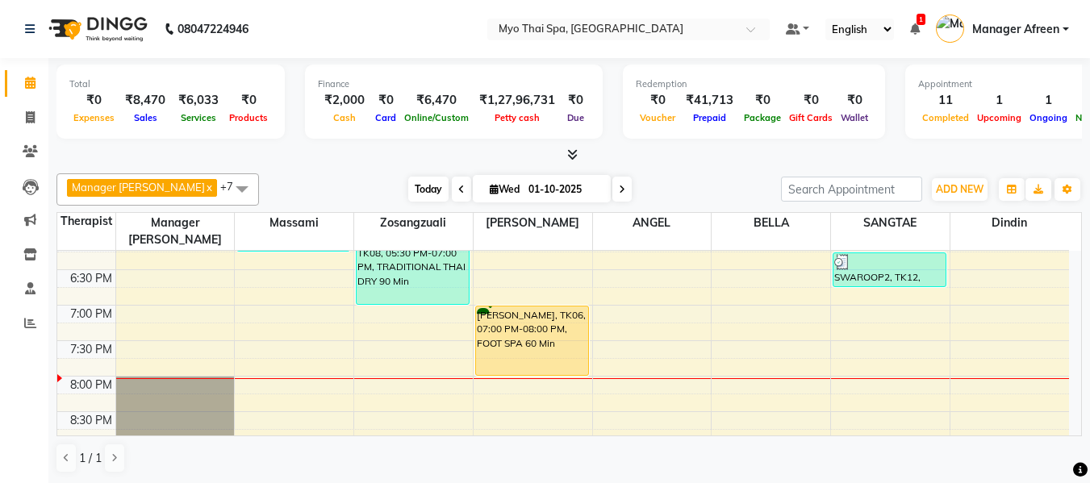
click at [408, 183] on span "Today" at bounding box center [428, 189] width 40 height 25
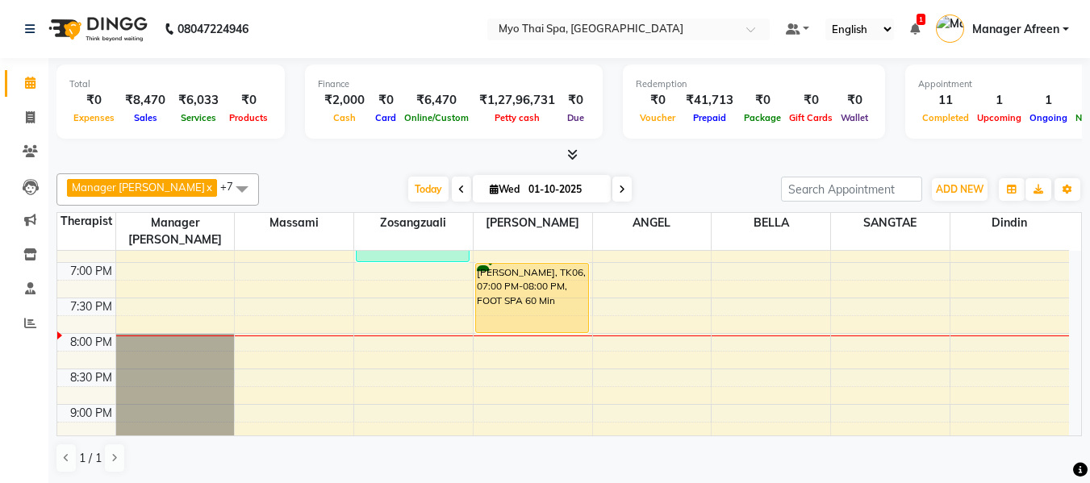
scroll to position [691, 0]
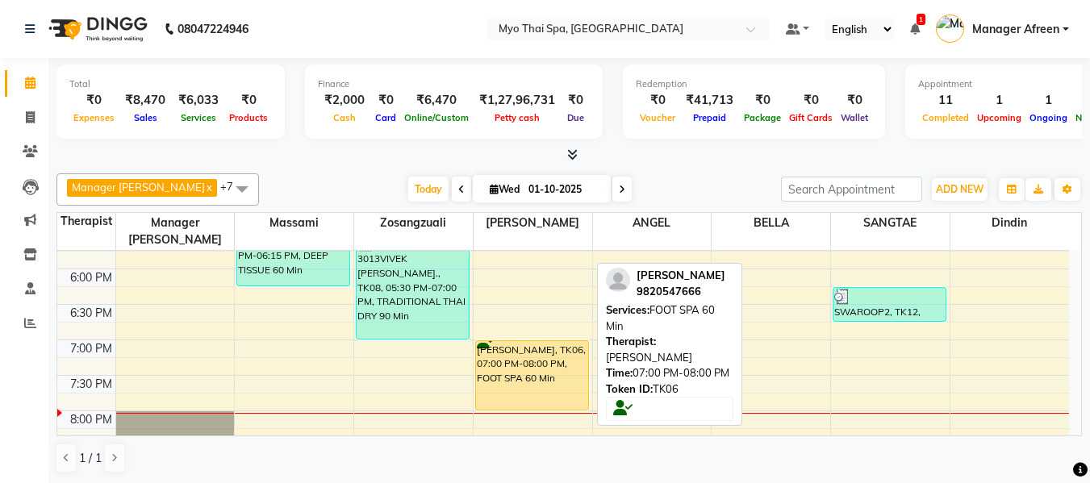
click at [559, 349] on div "[PERSON_NAME], TK06, 07:00 PM-08:00 PM, FOOT SPA 60 Min" at bounding box center [532, 375] width 112 height 69
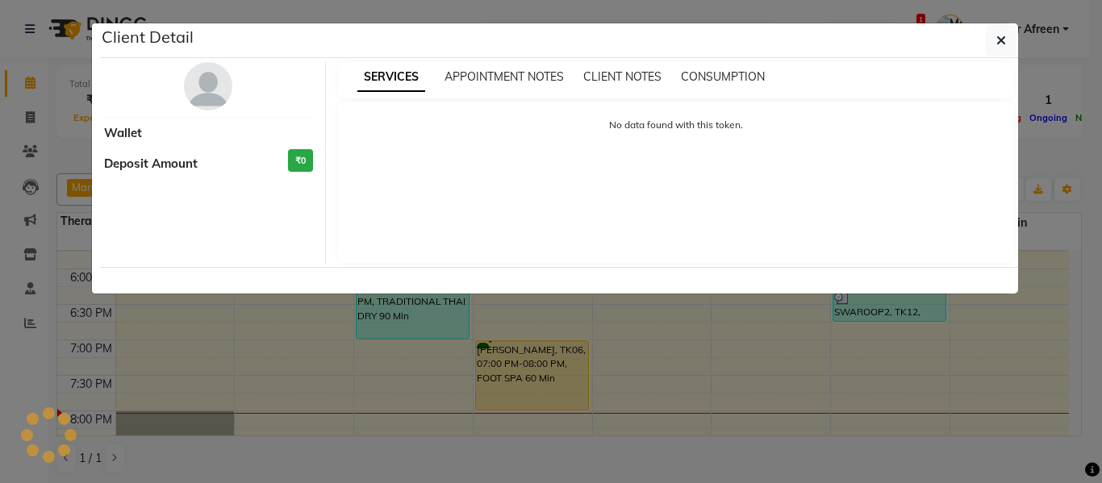
select select "1"
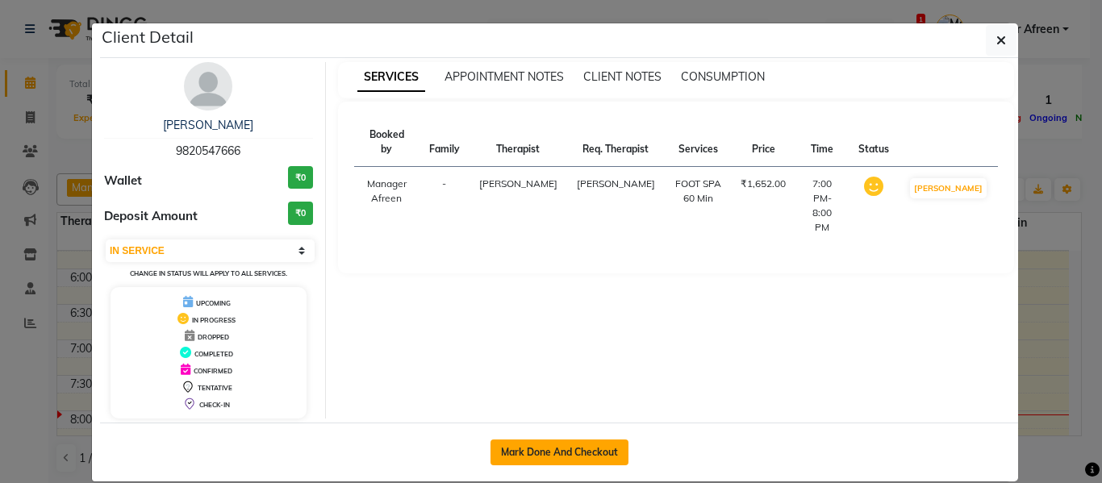
click at [591, 449] on button "Mark Done And Checkout" at bounding box center [559, 453] width 138 height 26
select select "3908"
select select "service"
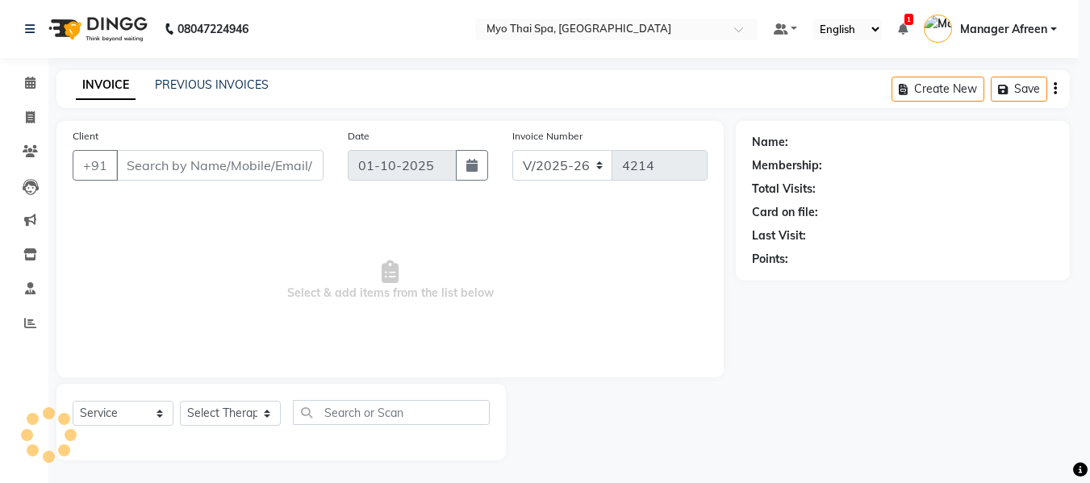
type input "9820547666"
select select "62472"
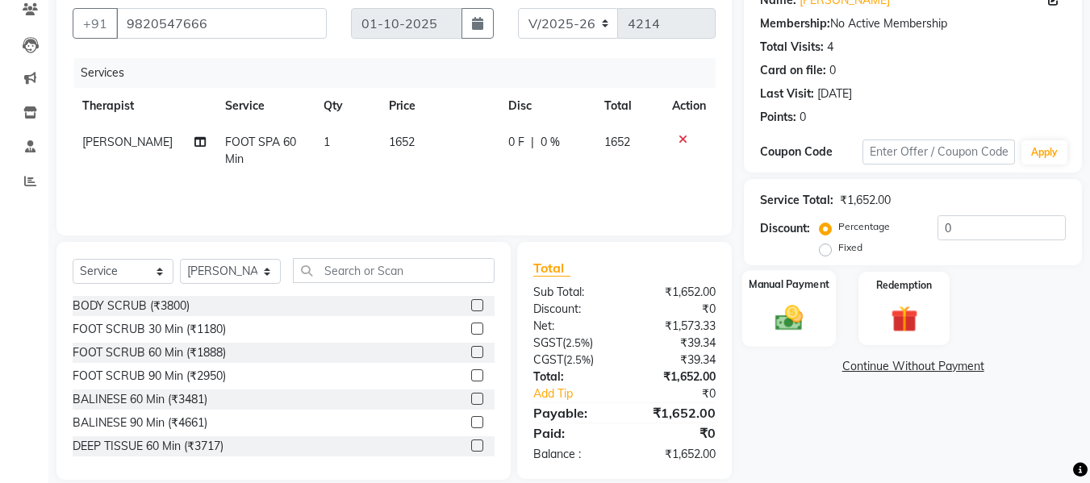
scroll to position [161, 0]
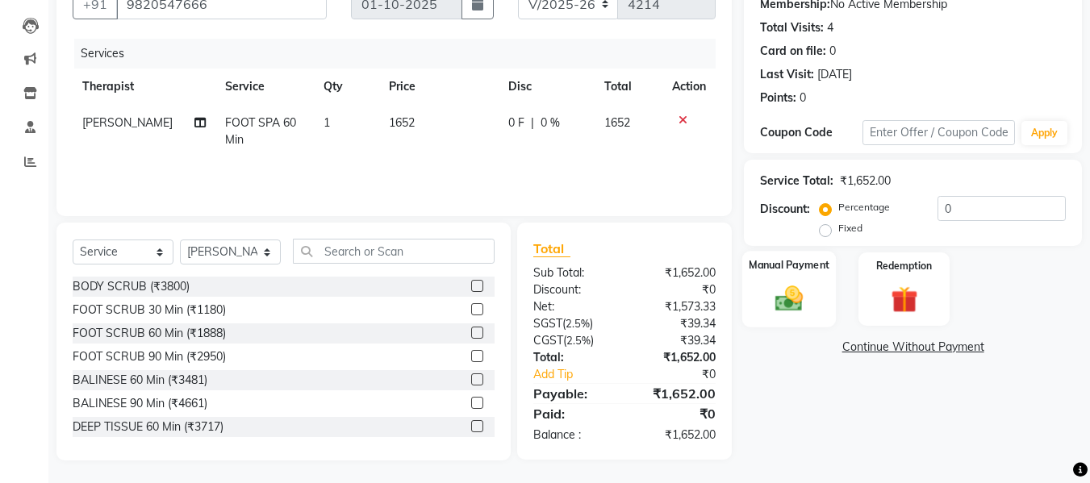
click at [799, 296] on img at bounding box center [788, 298] width 45 height 32
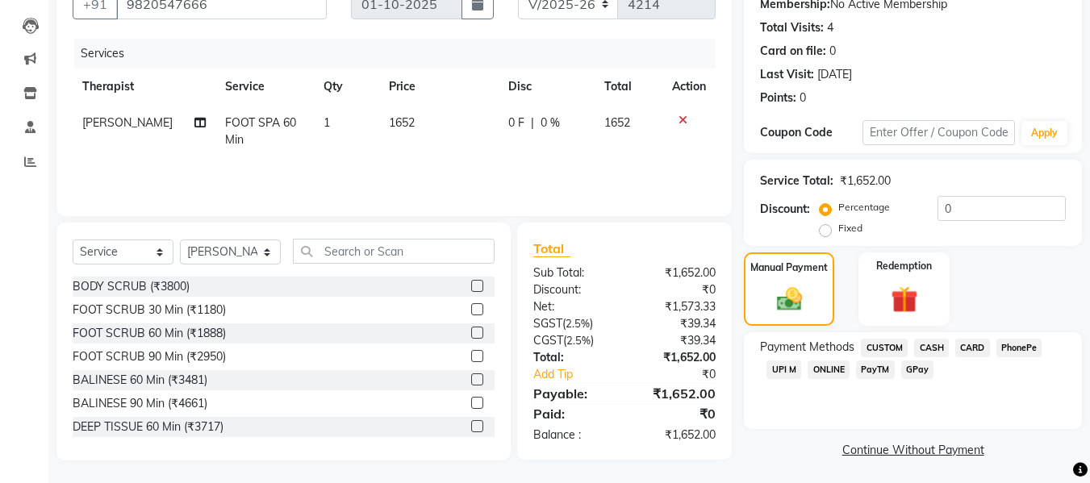
click at [960, 351] on span "CARD" at bounding box center [972, 348] width 35 height 19
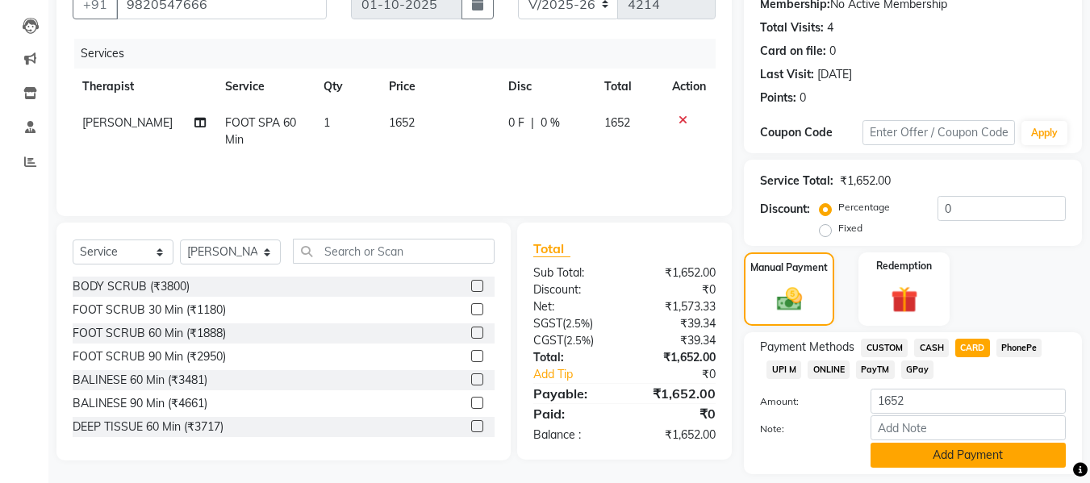
click at [951, 453] on button "Add Payment" at bounding box center [967, 455] width 195 height 25
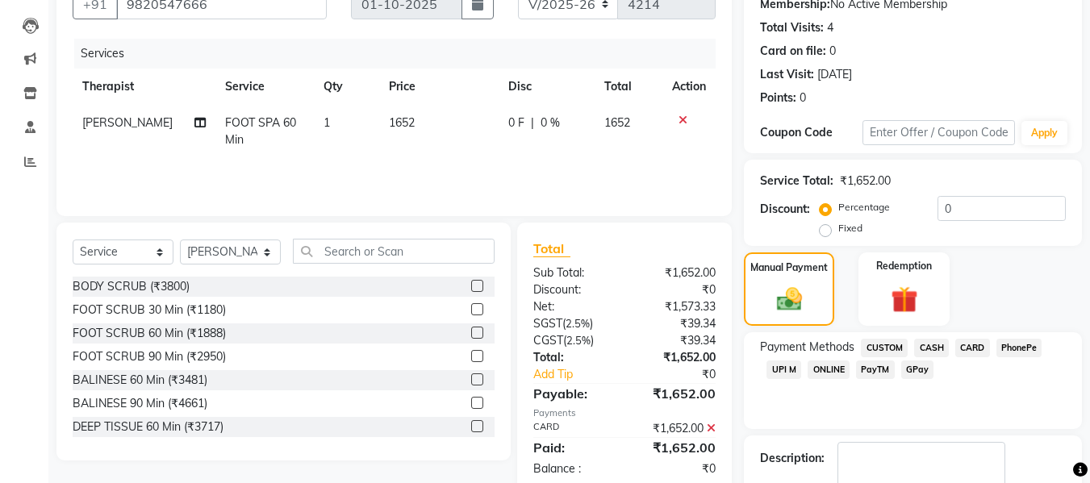
scroll to position [287, 0]
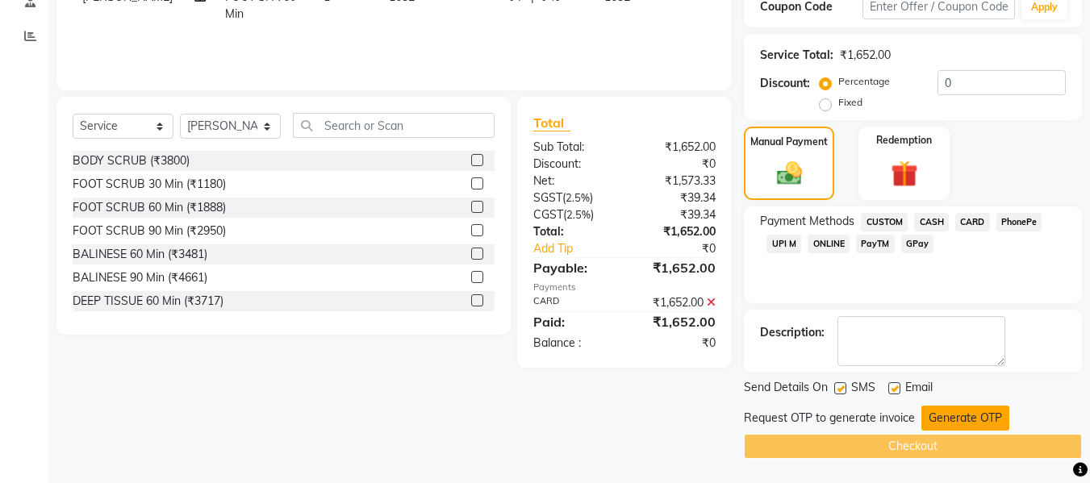
click at [972, 418] on button "Generate OTP" at bounding box center [965, 418] width 88 height 25
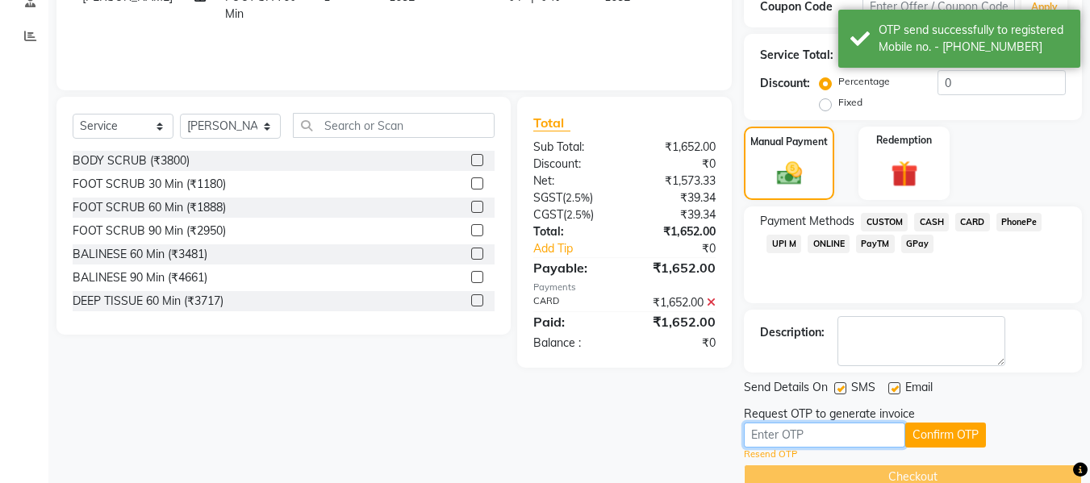
click at [833, 436] on input "text" at bounding box center [824, 435] width 161 height 25
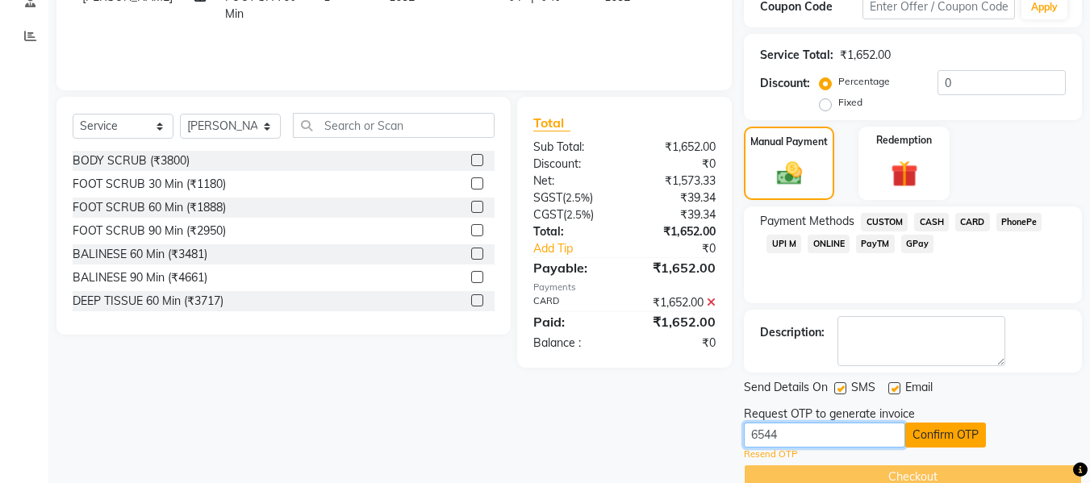
type input "6544"
click at [928, 442] on button "Confirm OTP" at bounding box center [945, 435] width 81 height 25
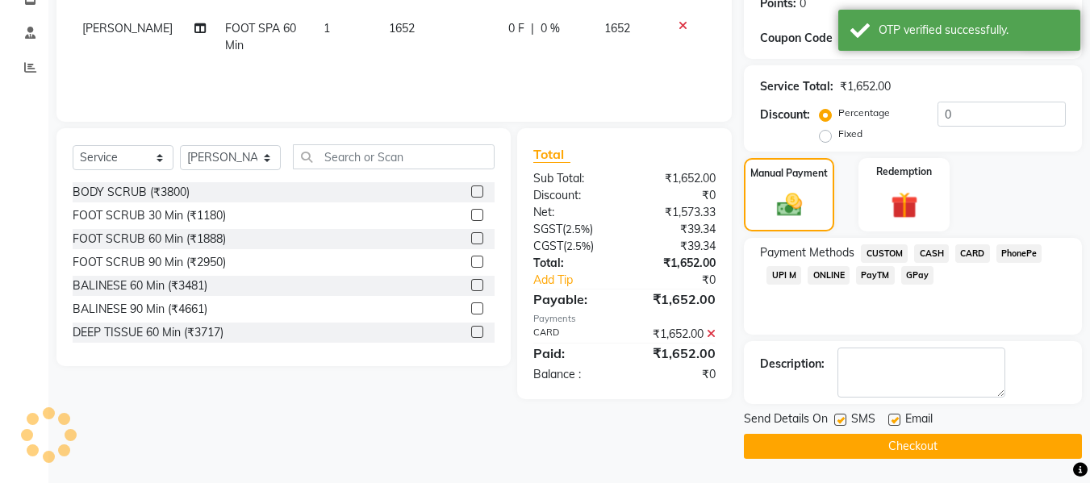
scroll to position [256, 0]
click at [884, 447] on button "Checkout" at bounding box center [913, 446] width 338 height 25
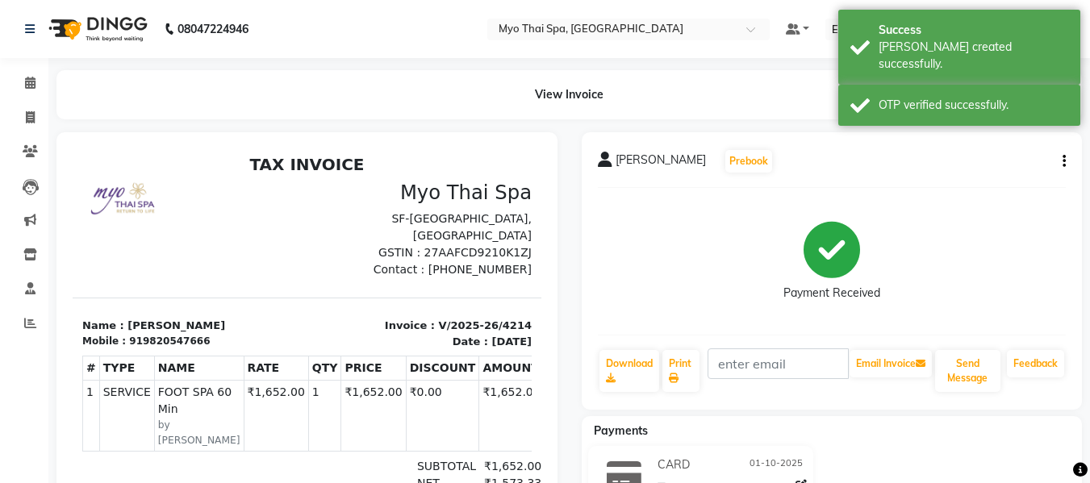
click at [25, 68] on li "Calendar" at bounding box center [24, 83] width 48 height 35
click at [27, 84] on icon at bounding box center [30, 83] width 10 height 12
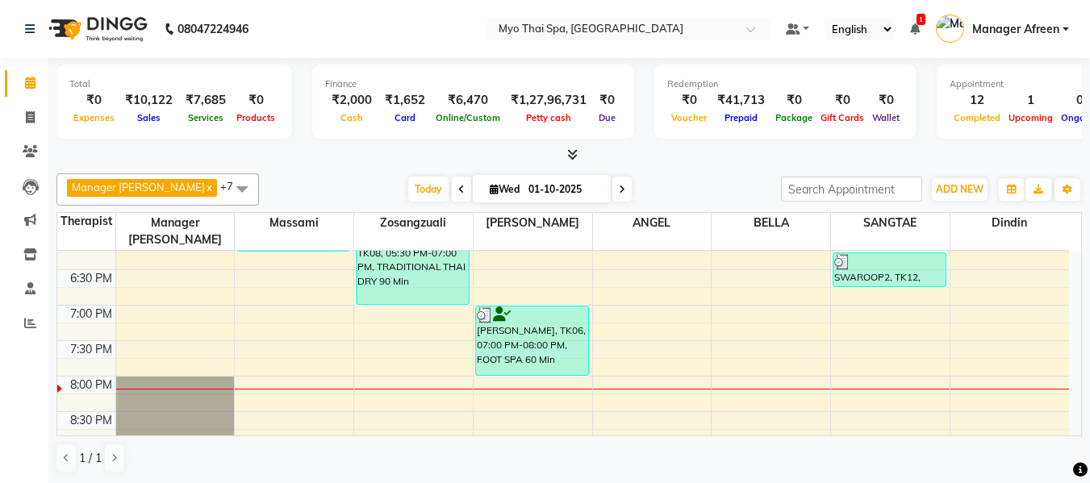
scroll to position [807, 0]
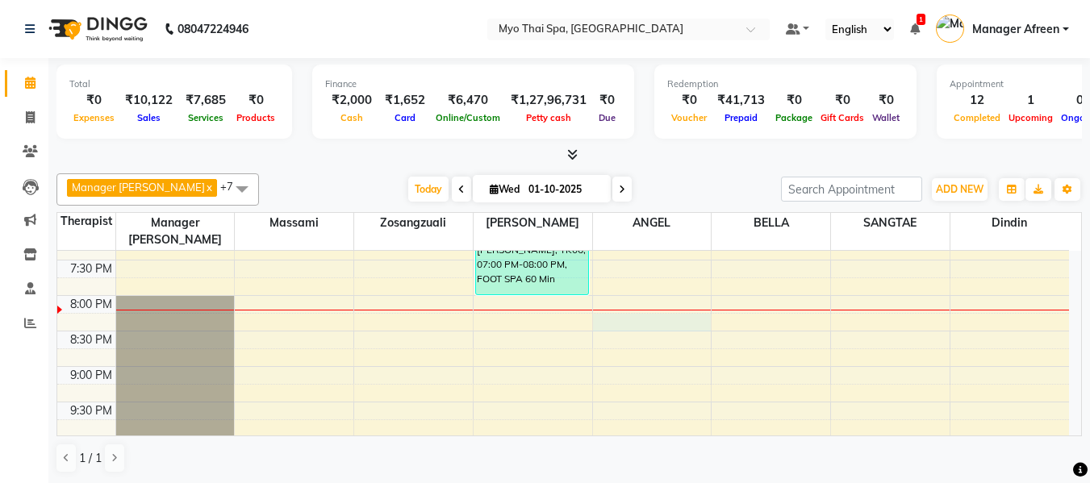
select select "70774"
select select "1215"
select select "tentative"
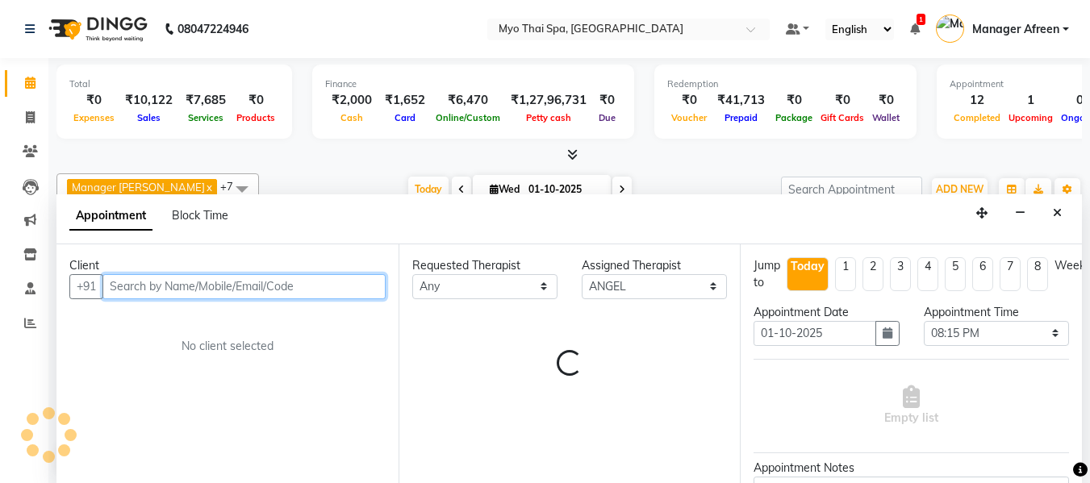
scroll to position [1, 0]
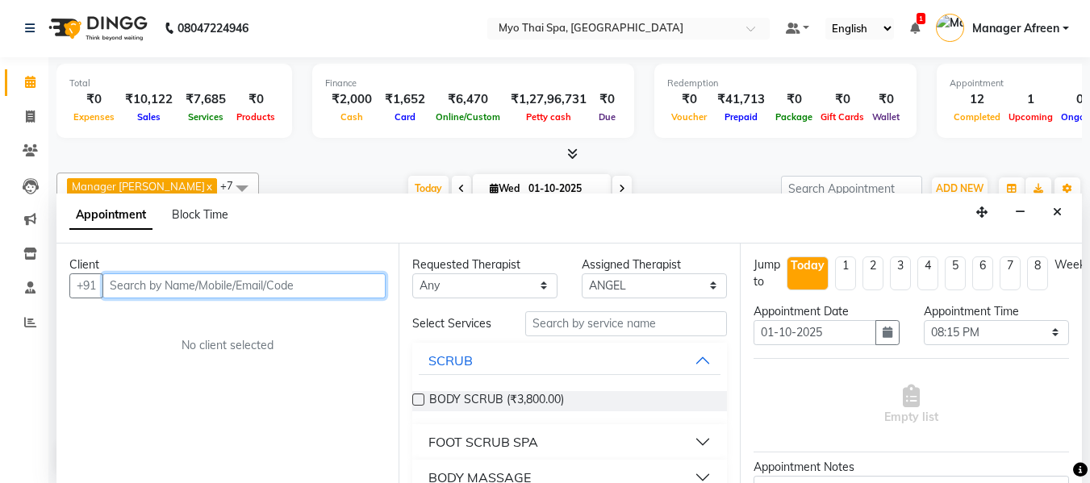
click at [356, 284] on input "text" at bounding box center [243, 285] width 283 height 25
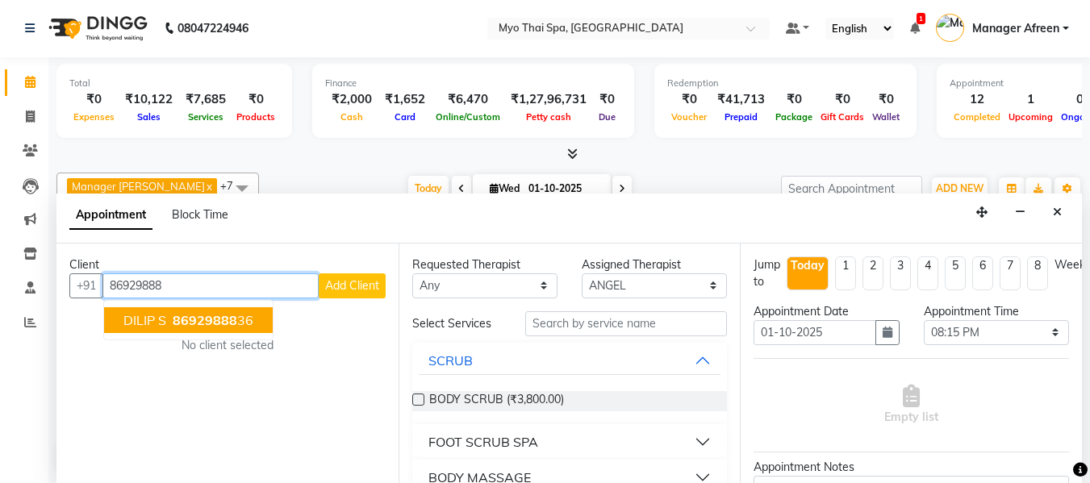
drag, startPoint x: 186, startPoint y: 292, endPoint x: 110, endPoint y: 279, distance: 76.1
click at [110, 279] on input "86929888" at bounding box center [210, 285] width 216 height 25
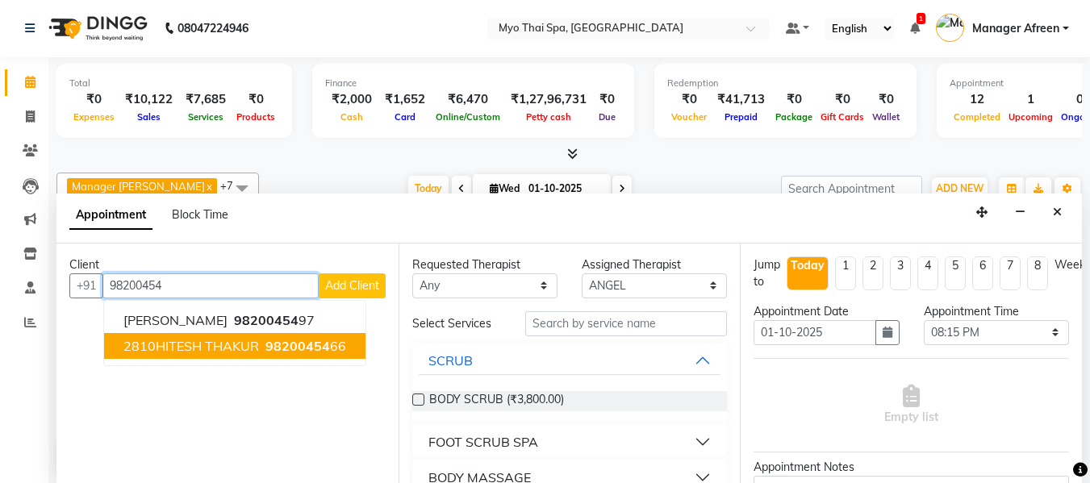
click at [238, 347] on span "2810HITESH THAKUR" at bounding box center [191, 346] width 136 height 16
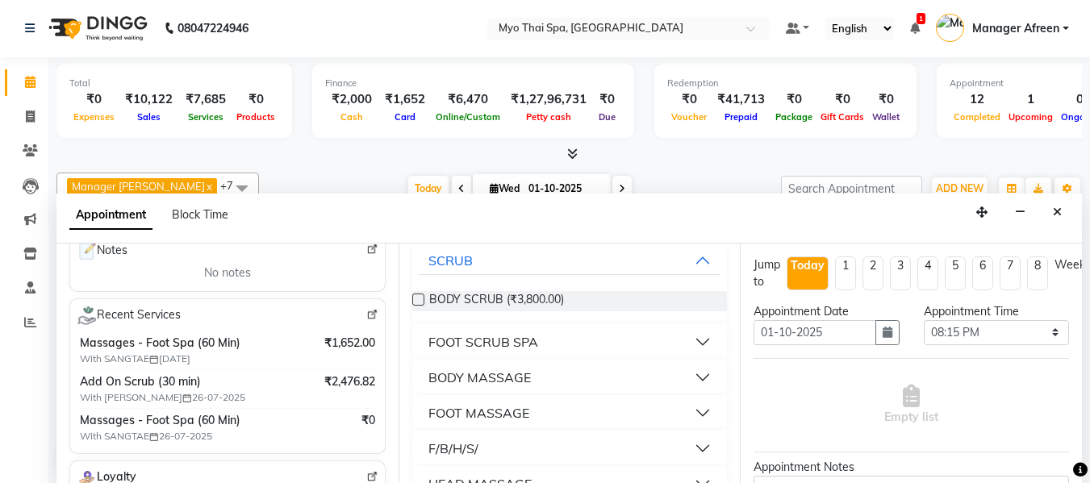
scroll to position [161, 0]
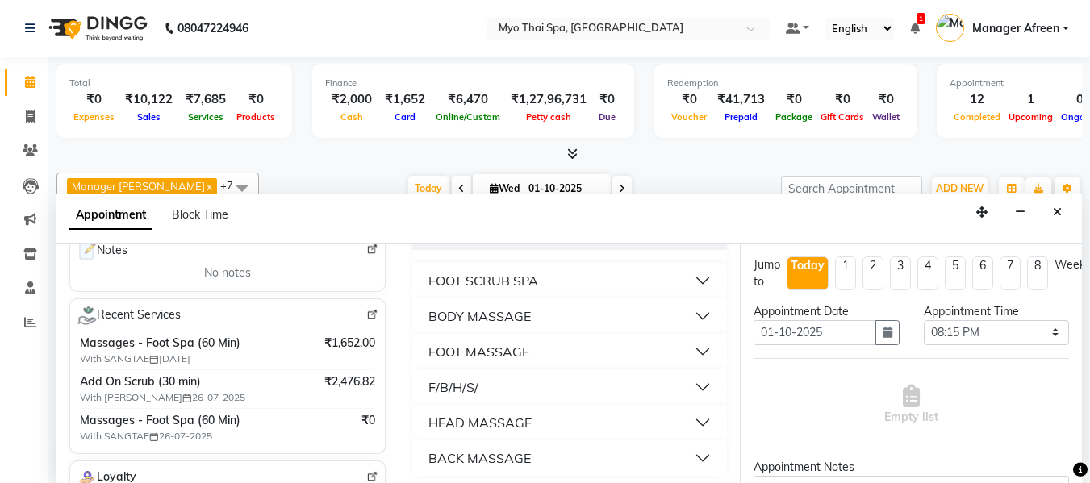
type input "9820045466"
click at [520, 352] on div "FOOT MASSAGE" at bounding box center [478, 351] width 101 height 19
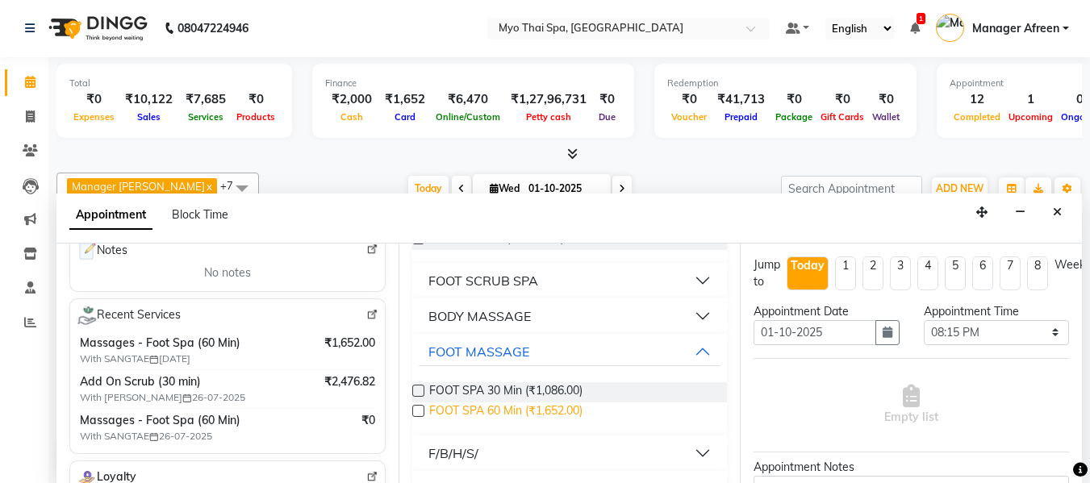
click at [532, 407] on span "FOOT SPA 60 Min (₹1,652.00)" at bounding box center [505, 412] width 153 height 20
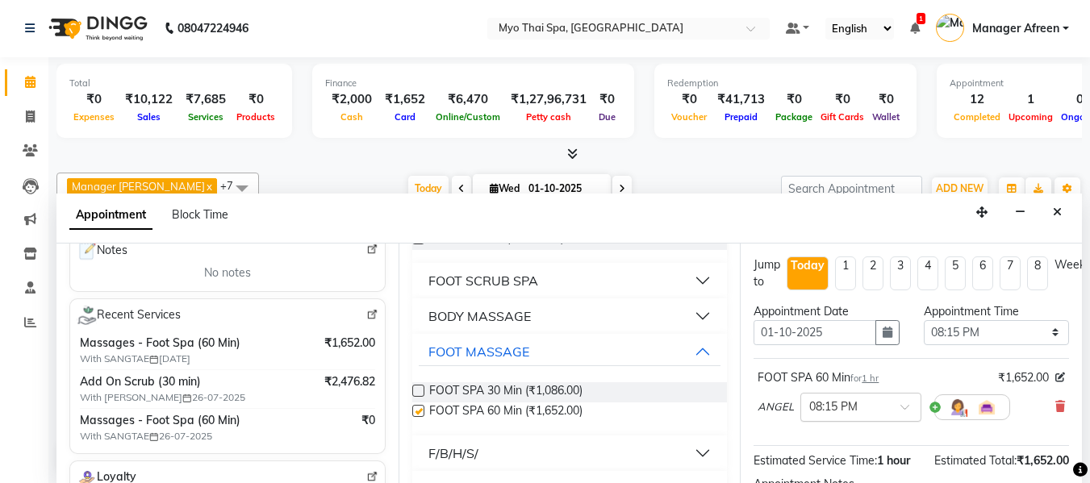
checkbox input "false"
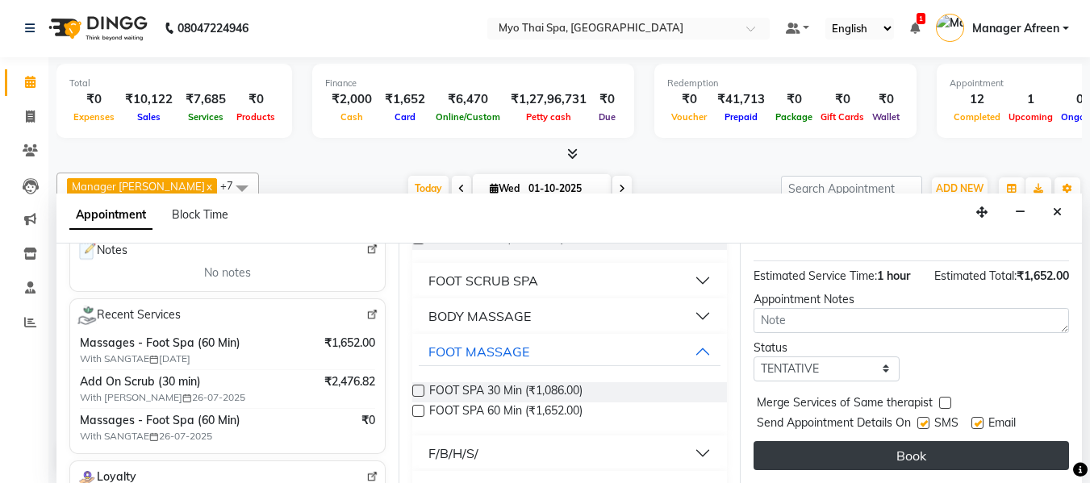
click at [906, 444] on button "Book" at bounding box center [910, 455] width 315 height 29
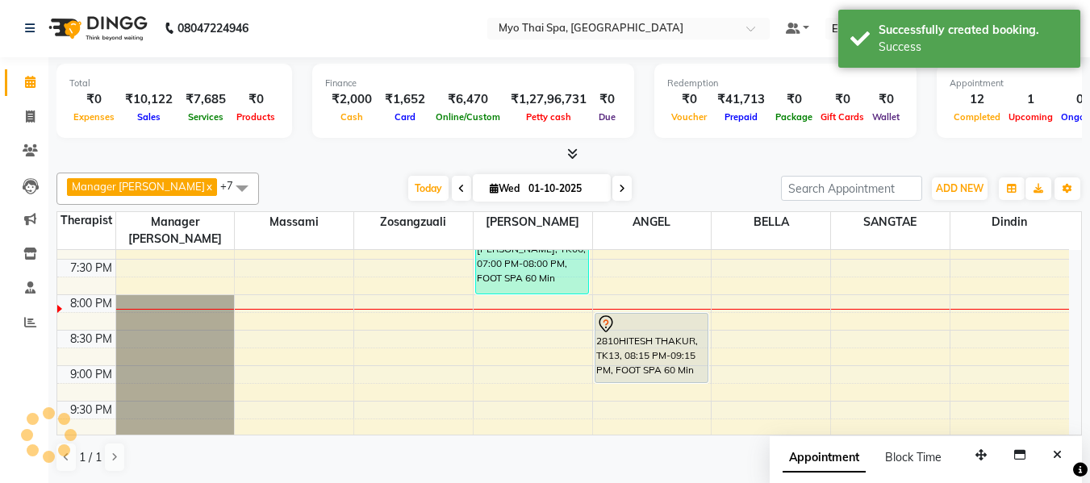
scroll to position [0, 0]
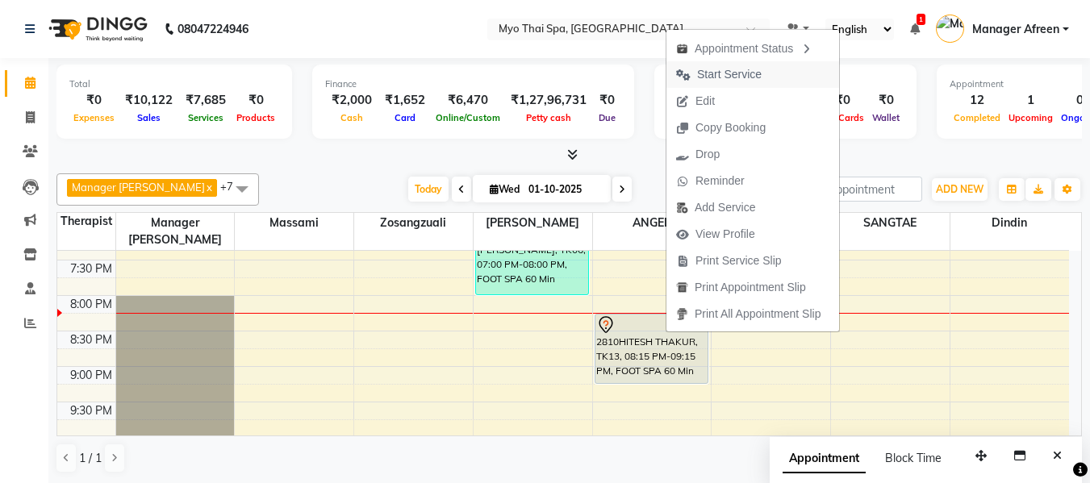
click at [711, 71] on span "Start Service" at bounding box center [729, 74] width 65 height 17
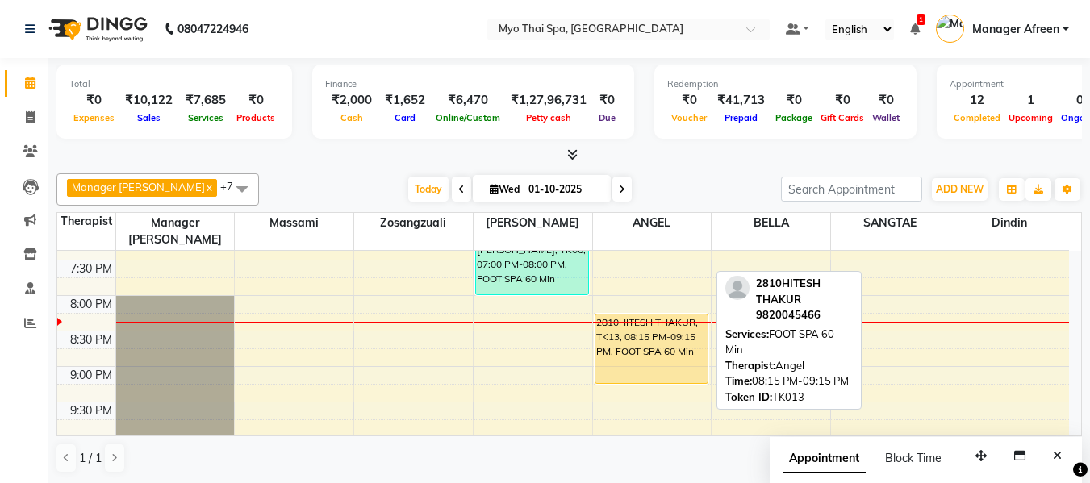
click at [687, 316] on div "2810HITESH THAKUR, TK13, 08:15 PM-09:15 PM, FOOT SPA 60 Min" at bounding box center [651, 349] width 112 height 69
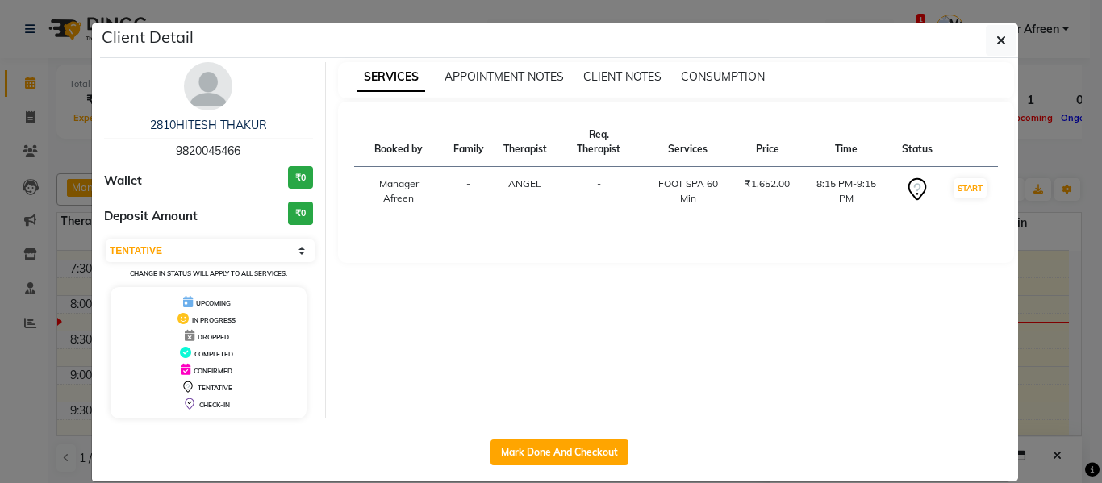
select select "1"
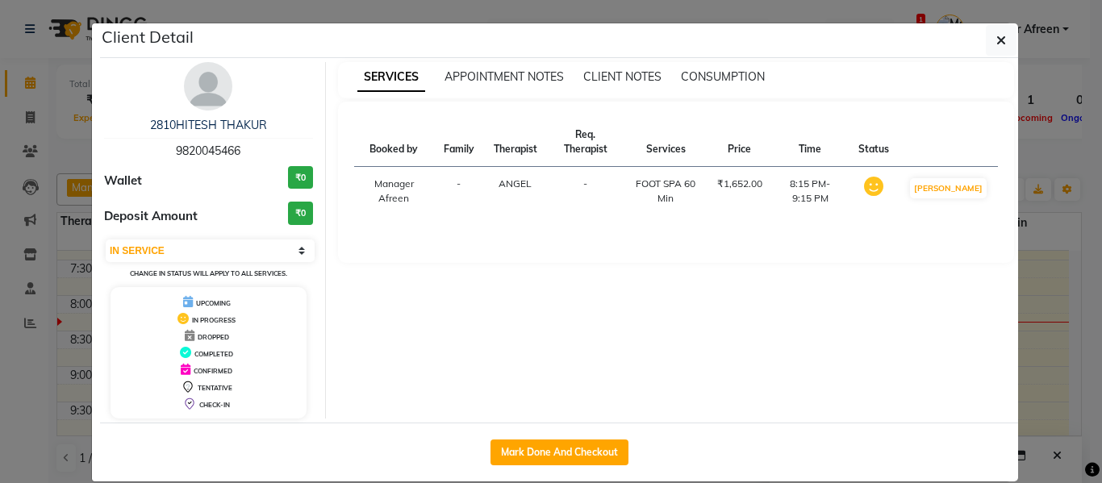
drag, startPoint x: 234, startPoint y: 150, endPoint x: 161, endPoint y: 143, distance: 73.0
click at [157, 142] on div "2810HITESH THAKUR 9820045466" at bounding box center [208, 138] width 209 height 43
copy span "9820045466"
click at [999, 31] on button "button" at bounding box center [1001, 40] width 31 height 31
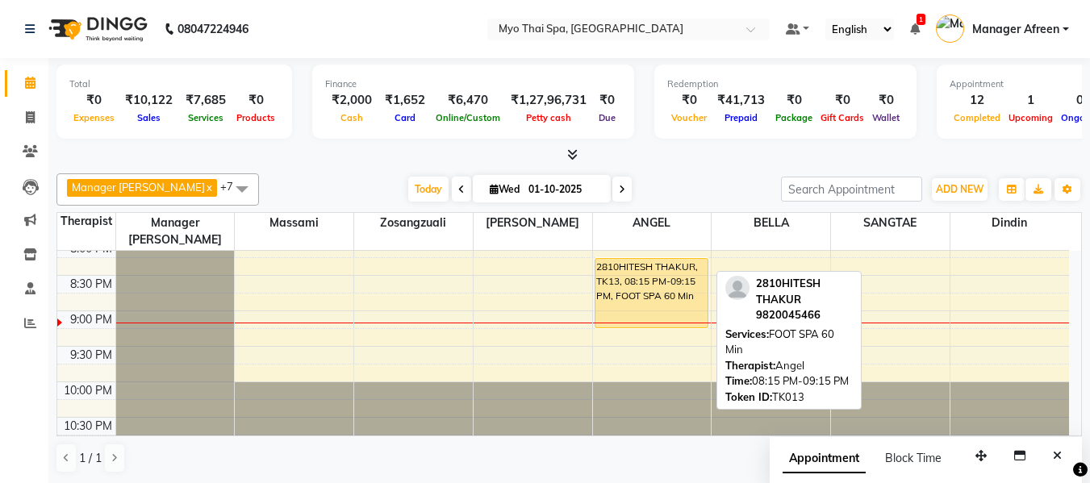
click at [666, 268] on div "2810HITESH THAKUR, TK13, 08:15 PM-09:15 PM, FOOT SPA 60 Min" at bounding box center [651, 293] width 112 height 69
select select "1"
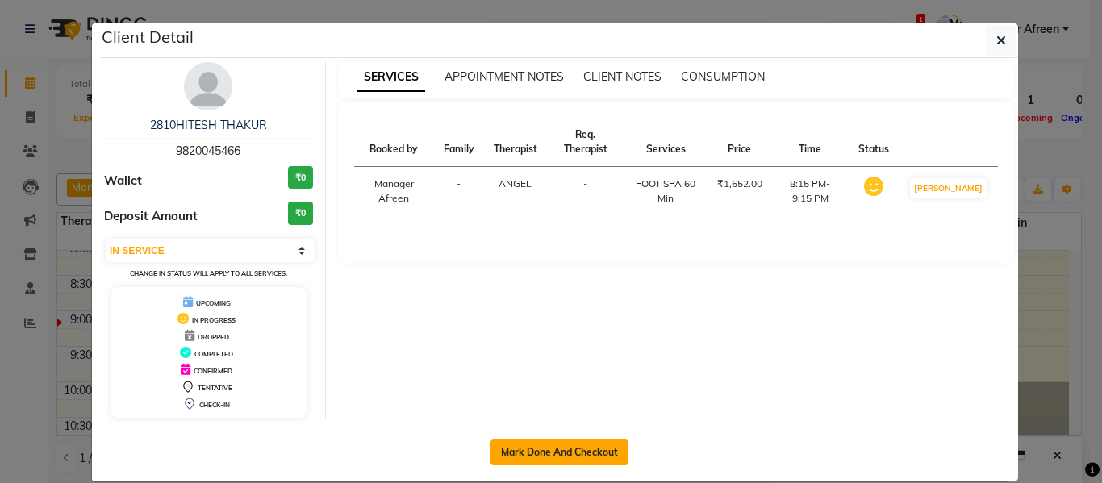
click at [600, 450] on button "Mark Done And Checkout" at bounding box center [559, 453] width 138 height 26
select select "service"
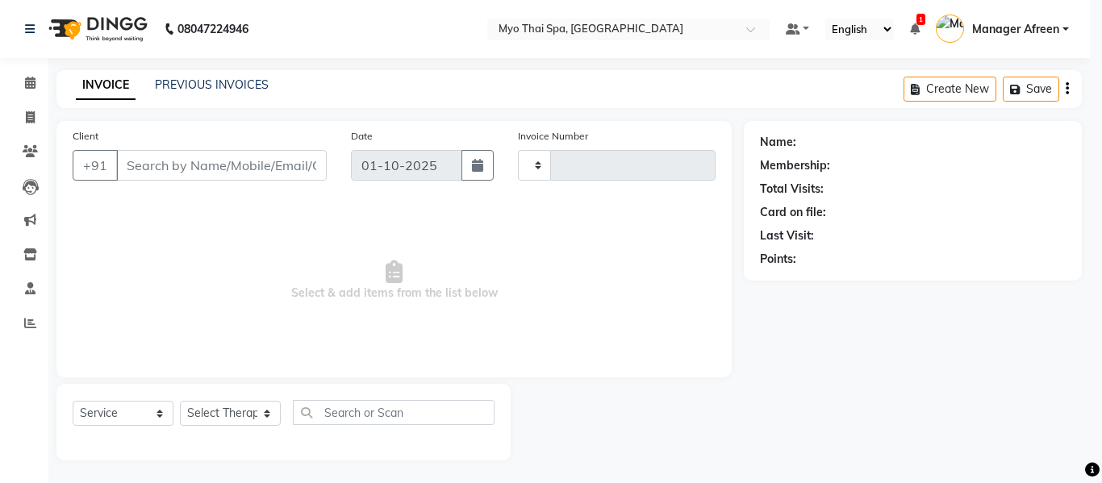
type input "4215"
select select "3908"
select select "3"
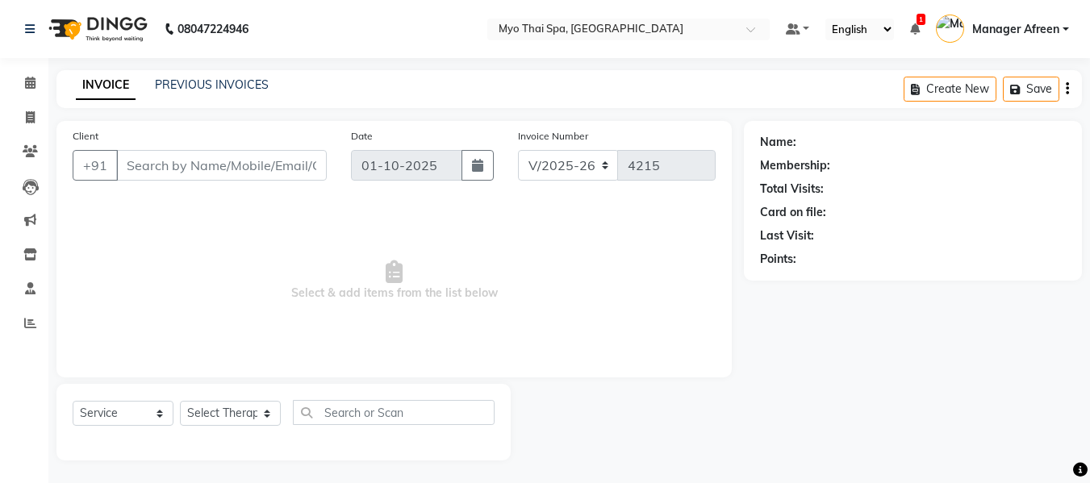
type input "9820045466"
select select "70774"
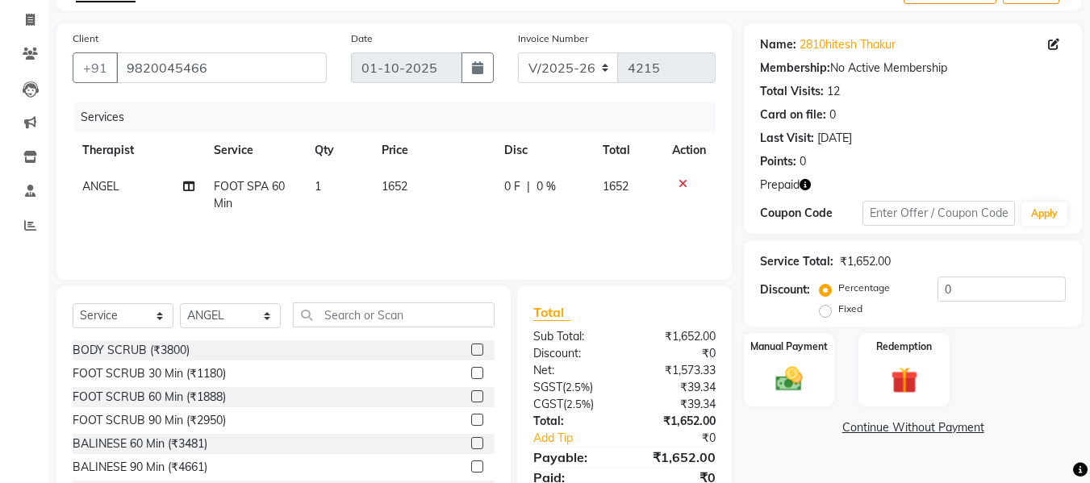
scroll to position [163, 0]
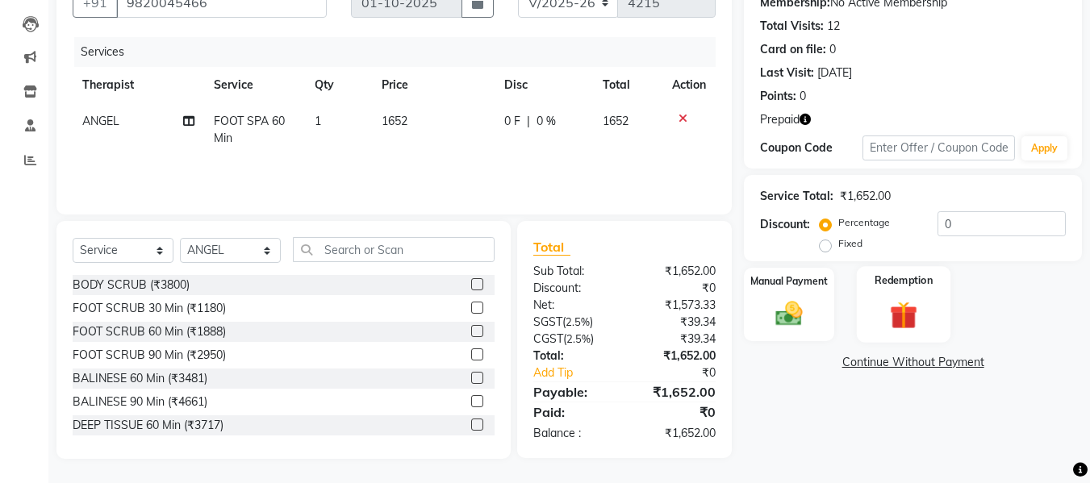
click at [911, 318] on img at bounding box center [903, 315] width 45 height 35
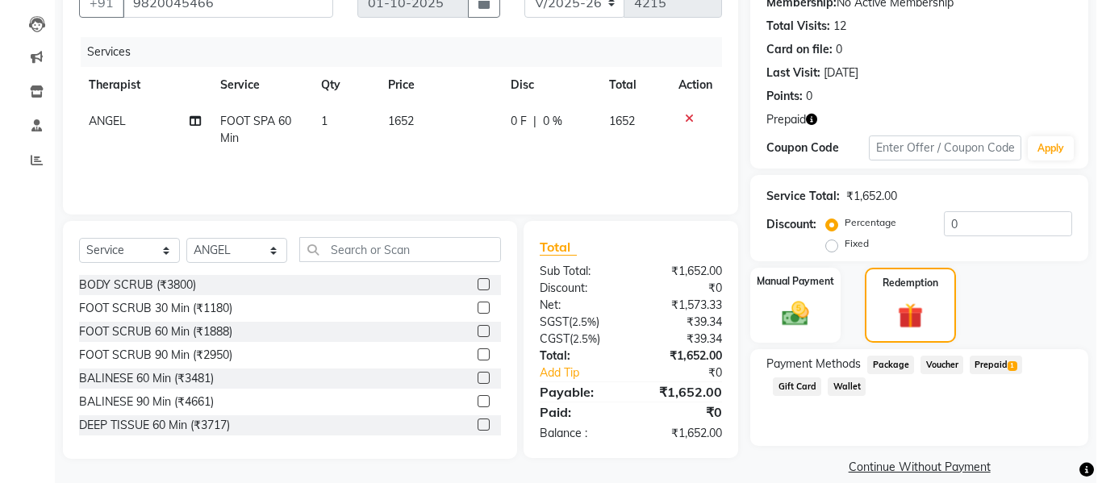
scroll to position [2, 0]
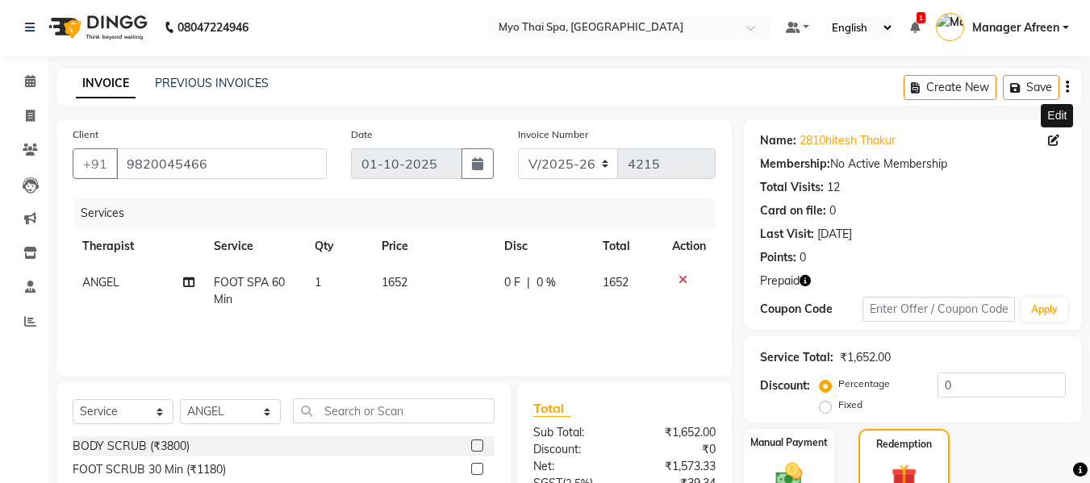
click at [1053, 142] on icon at bounding box center [1053, 140] width 11 height 11
select select "22"
select select "[DEMOGRAPHIC_DATA]"
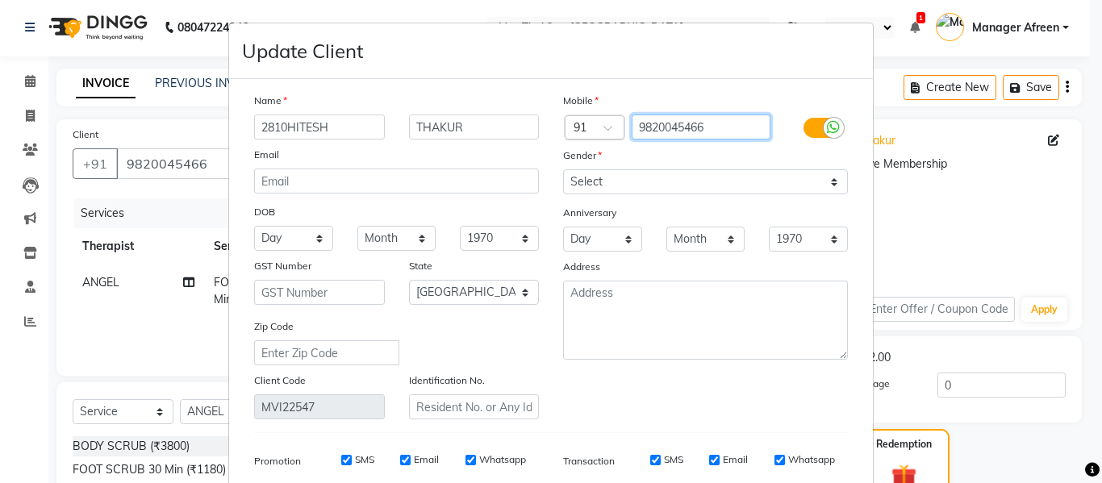
drag, startPoint x: 741, startPoint y: 126, endPoint x: 599, endPoint y: 119, distance: 142.1
click at [599, 119] on div "Country Code × 91 9820045466" at bounding box center [705, 128] width 309 height 26
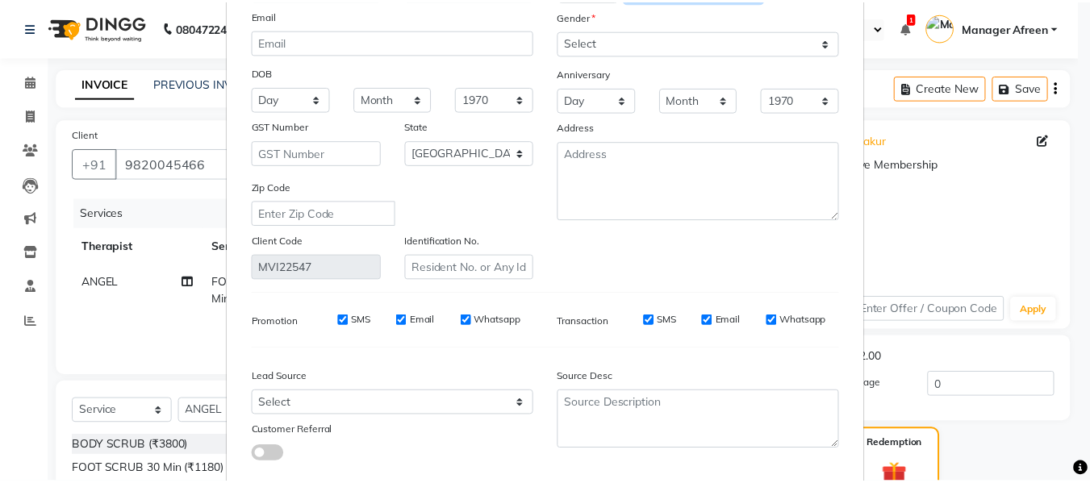
scroll to position [232, 0]
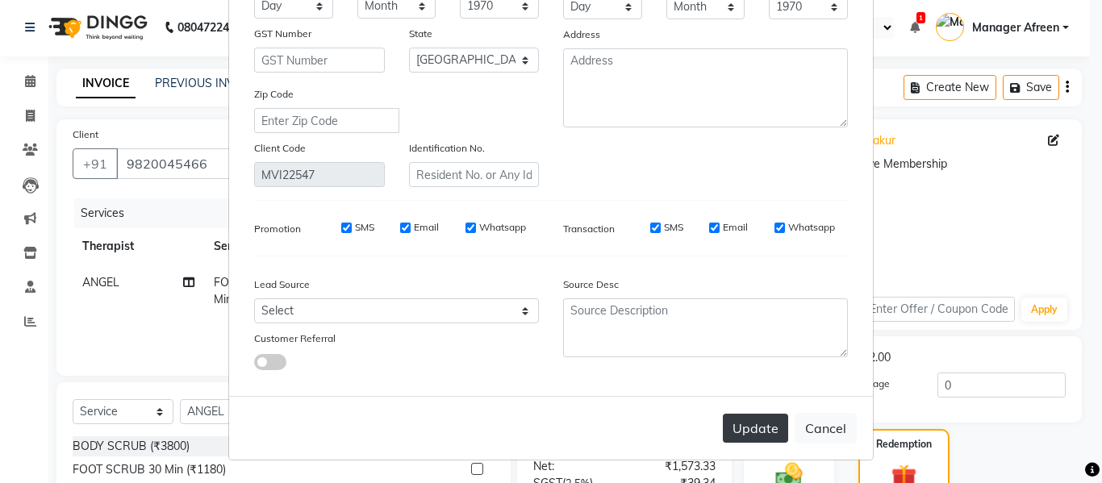
type input "8692988807"
click at [768, 419] on button "Update" at bounding box center [755, 428] width 65 height 29
type input "8692988807"
select select
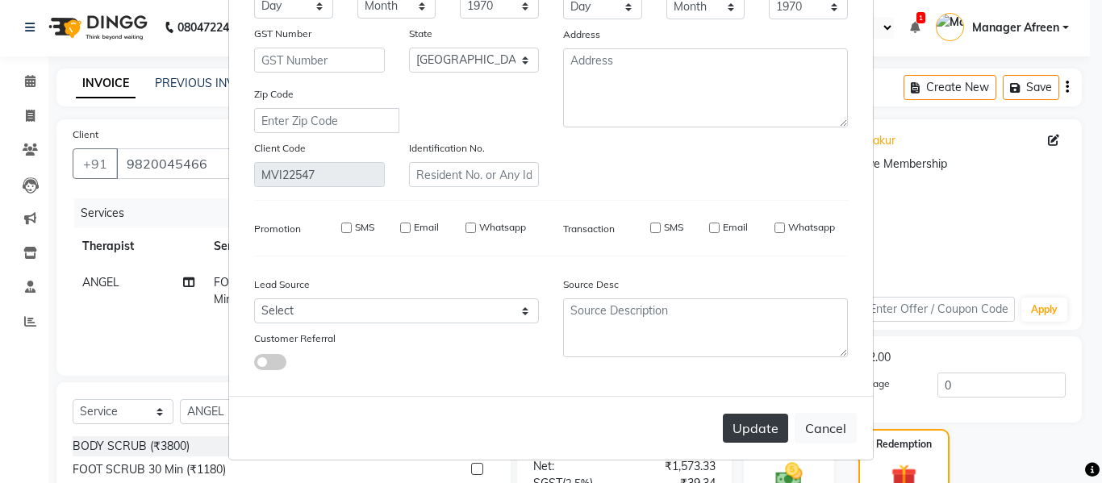
select select
select select "null"
select select
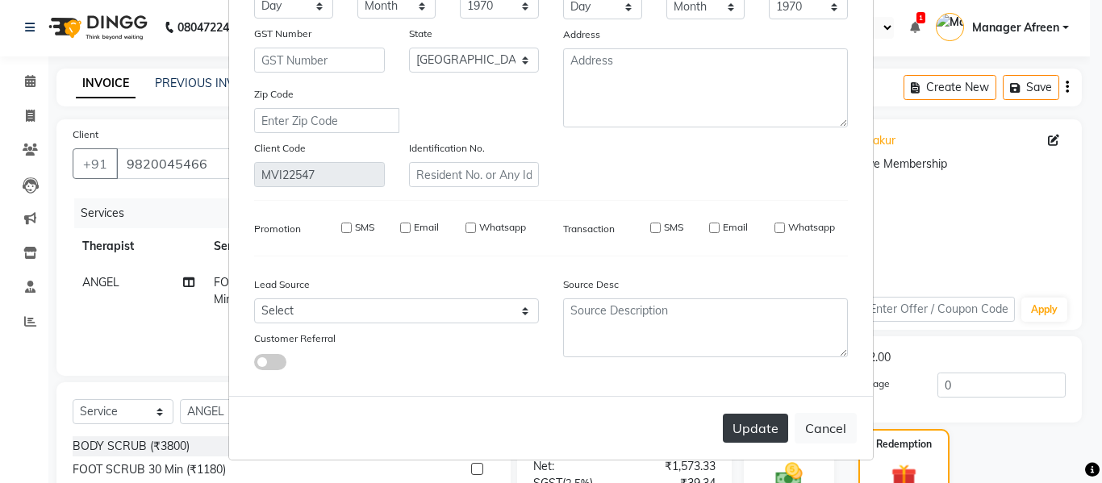
select select
checkbox input "false"
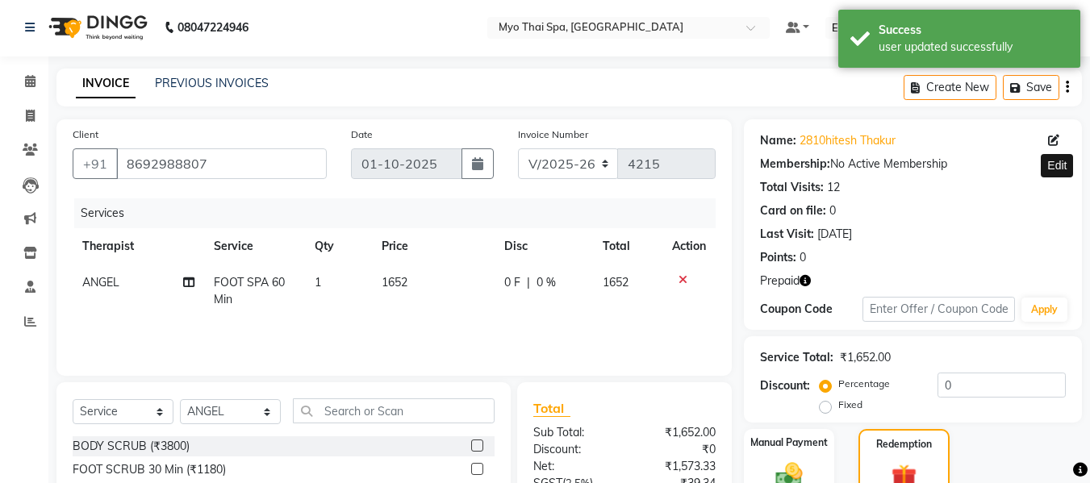
scroll to position [183, 0]
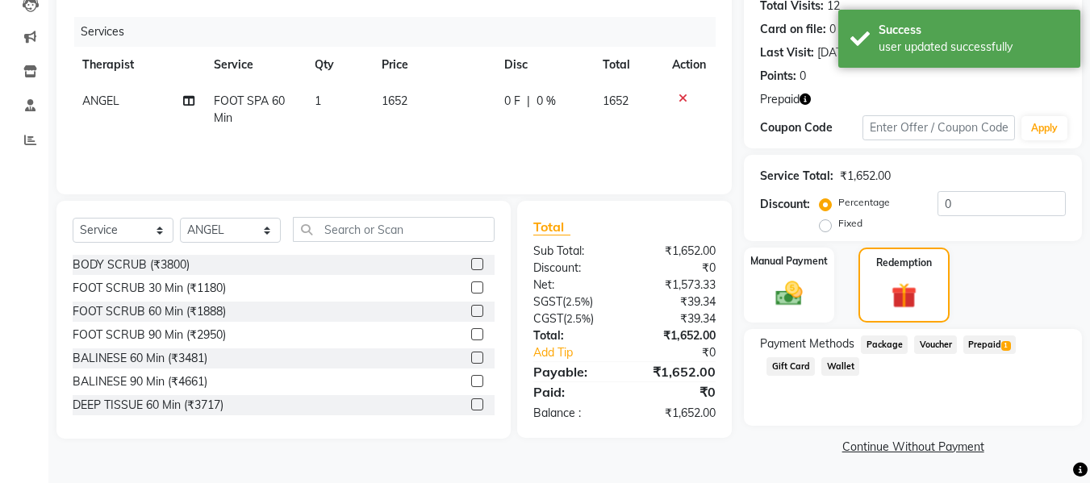
click at [965, 344] on span "Prepaid 1" at bounding box center [989, 345] width 52 height 19
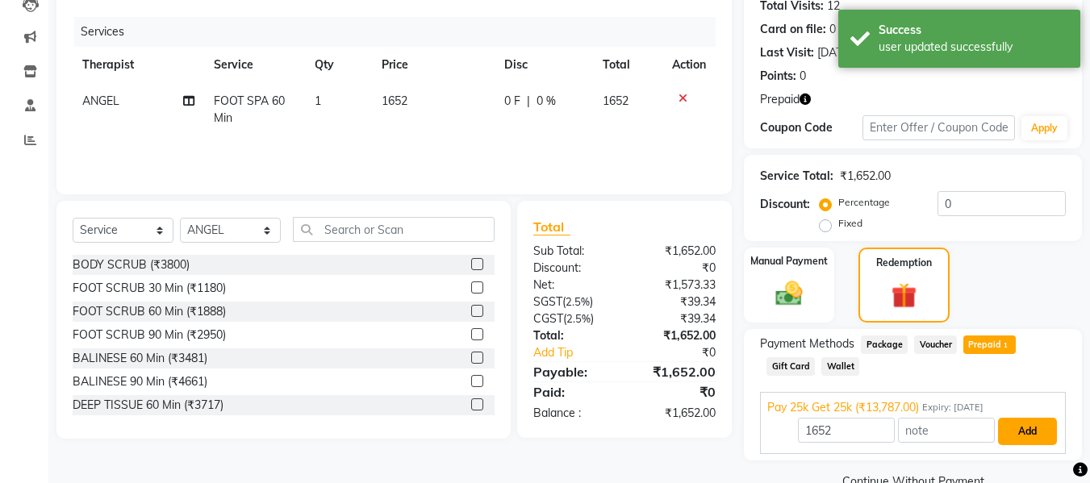
click at [998, 421] on button "Add" at bounding box center [1027, 431] width 59 height 27
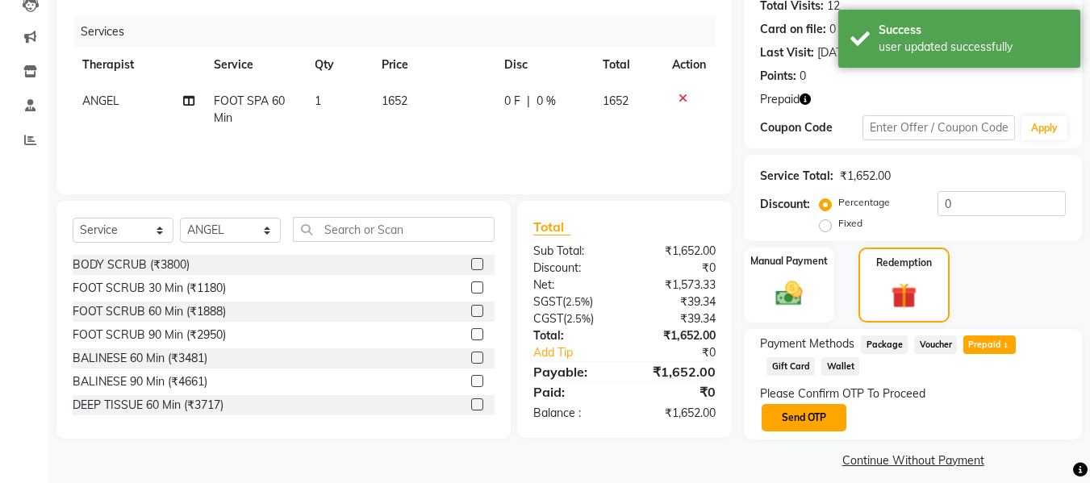
click at [776, 415] on button "Send OTP" at bounding box center [803, 417] width 85 height 27
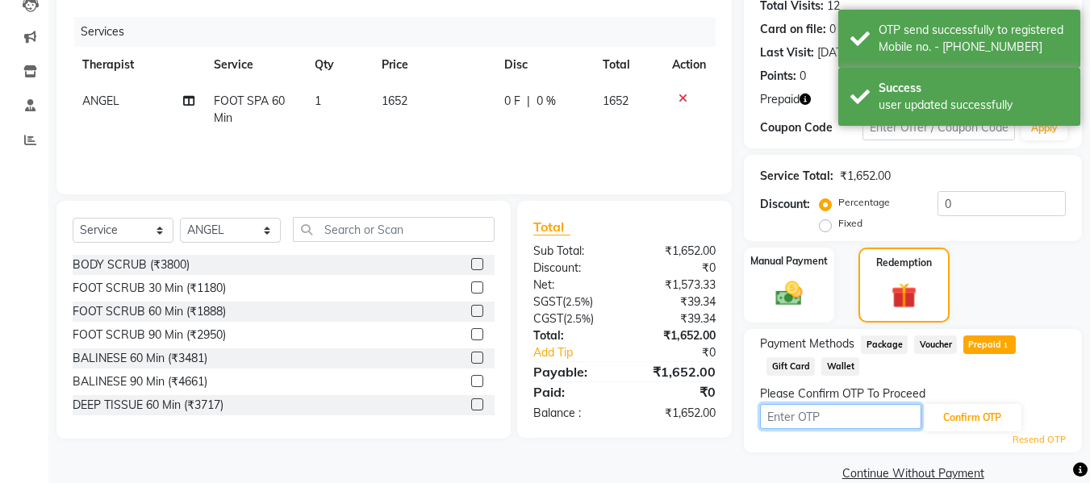
click at [785, 415] on input "text" at bounding box center [840, 416] width 161 height 25
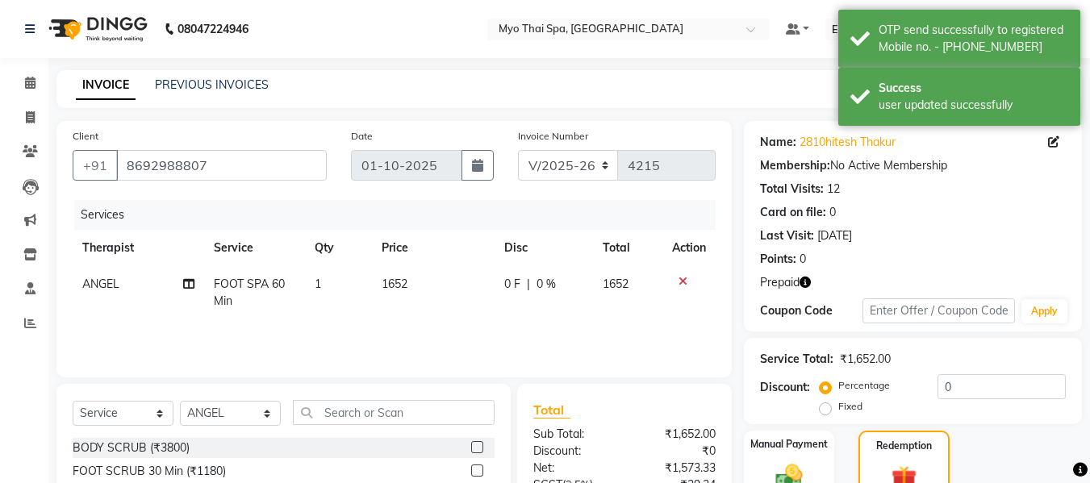
scroll to position [210, 0]
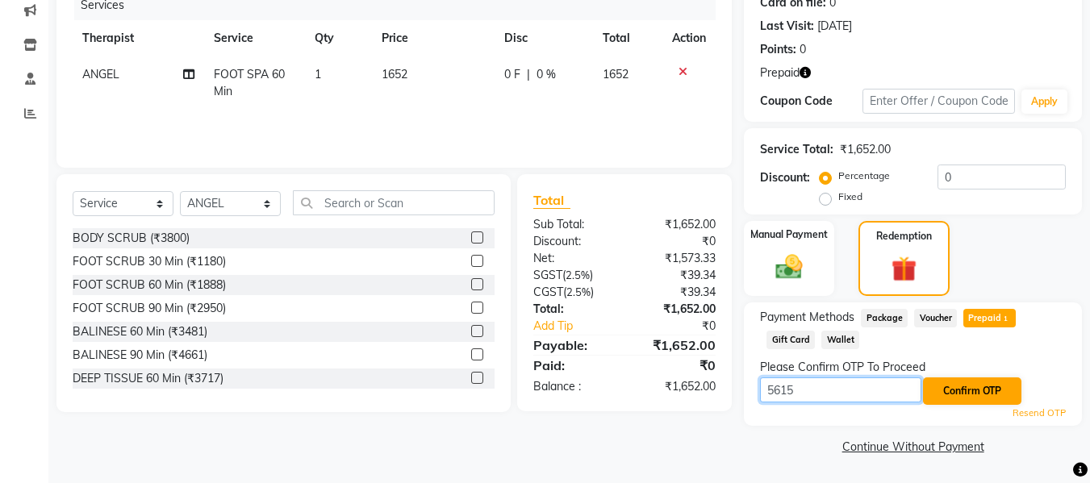
type input "5615"
click at [950, 386] on button "Confirm OTP" at bounding box center [972, 390] width 98 height 27
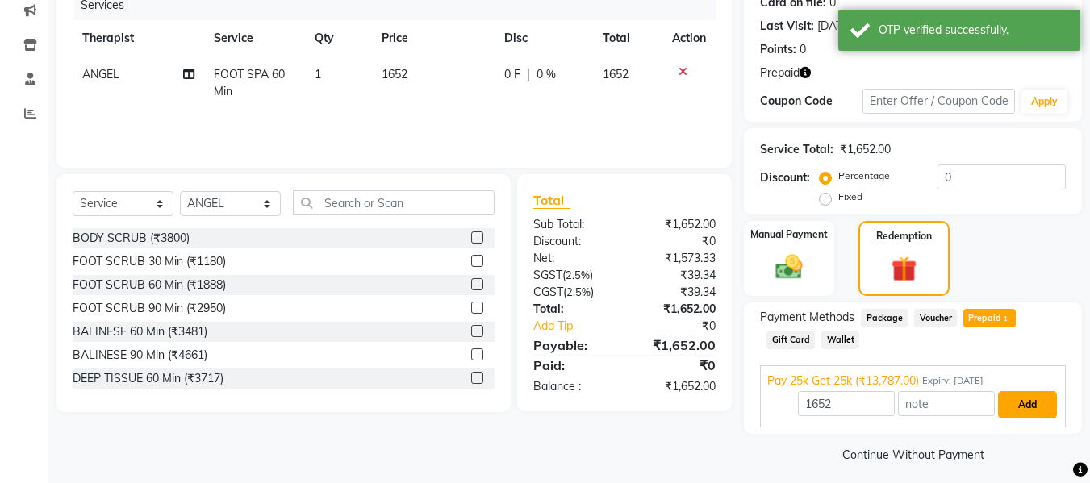
click at [1003, 397] on button "Add" at bounding box center [1027, 404] width 59 height 27
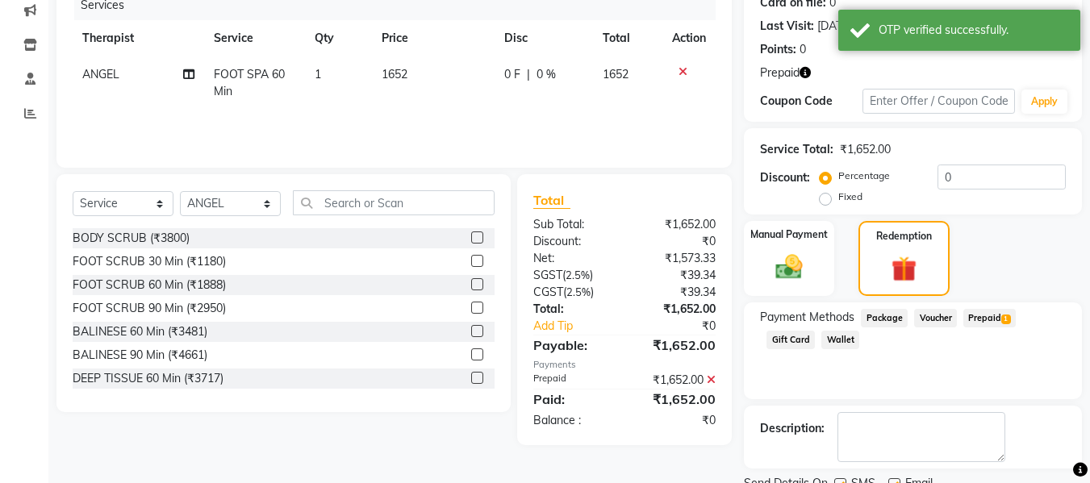
scroll to position [274, 0]
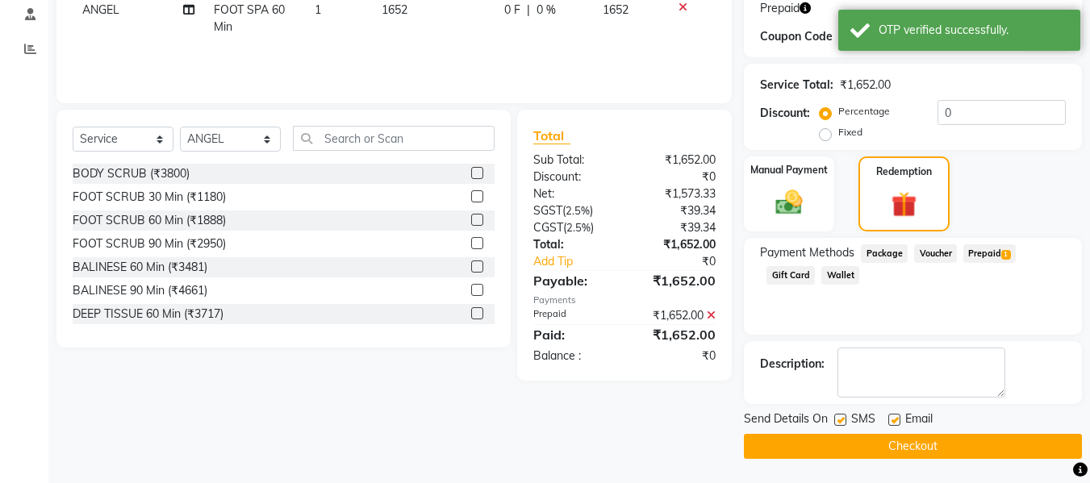
click at [840, 420] on label at bounding box center [840, 420] width 12 height 12
click at [840, 420] on input "checkbox" at bounding box center [839, 420] width 10 height 10
checkbox input "false"
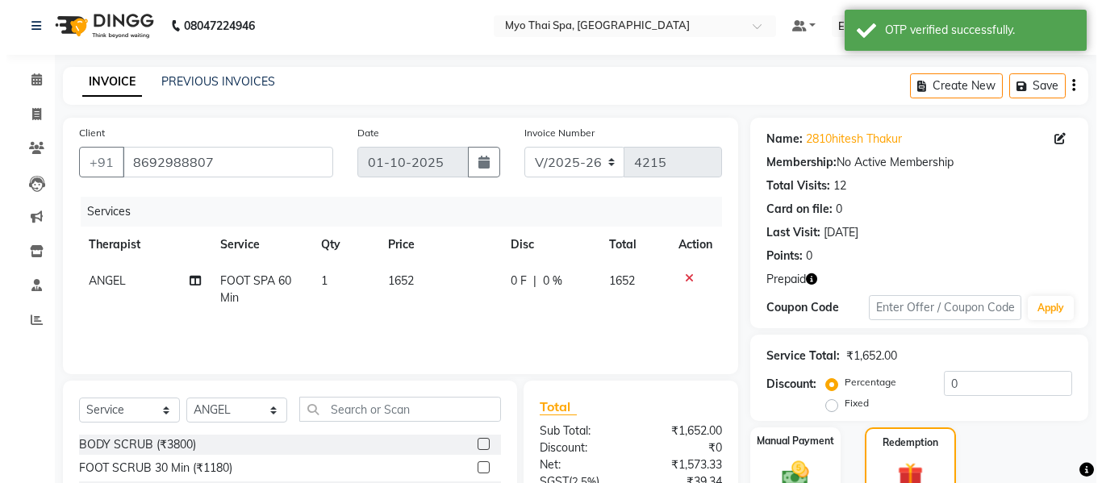
scroll to position [0, 0]
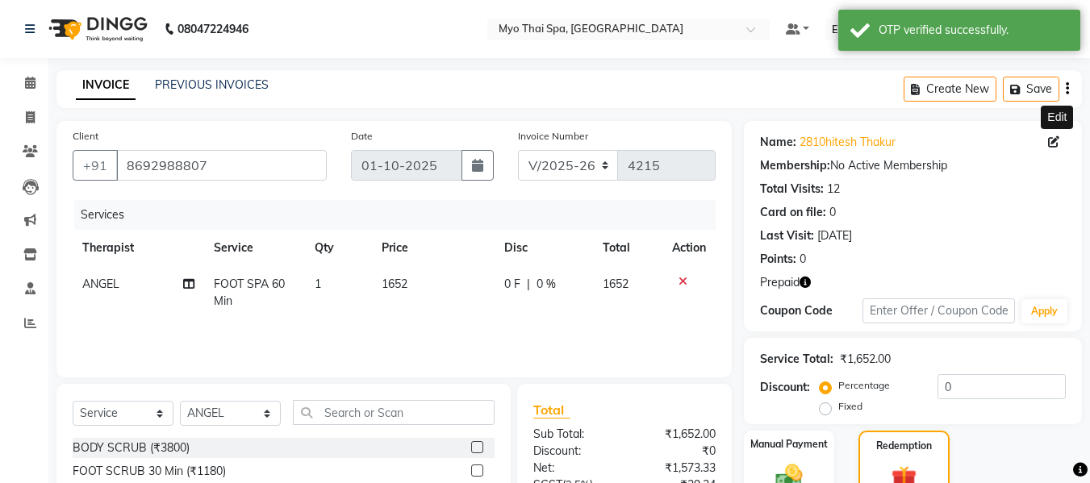
click at [1056, 136] on icon at bounding box center [1053, 141] width 11 height 11
select select "22"
select select "[DEMOGRAPHIC_DATA]"
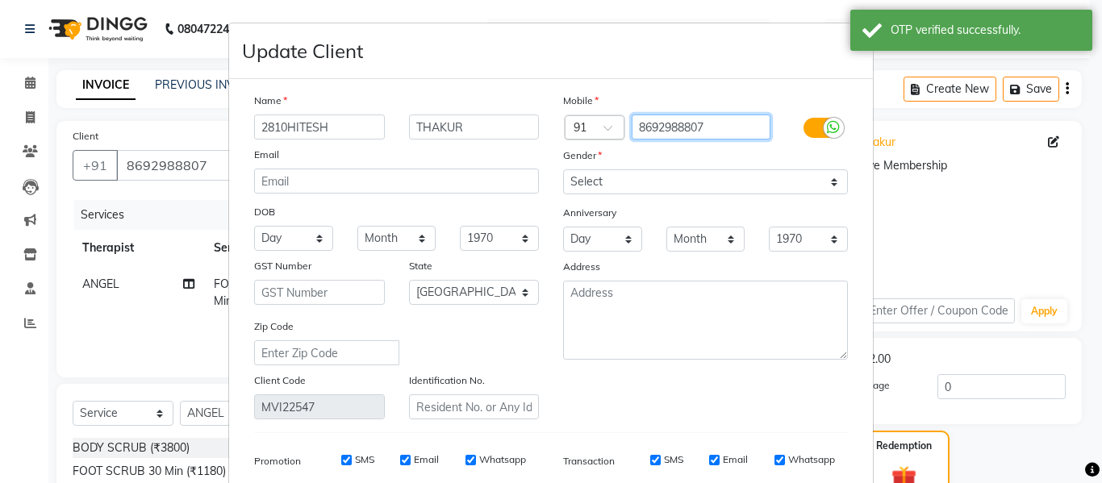
drag, startPoint x: 714, startPoint y: 124, endPoint x: 602, endPoint y: 122, distance: 112.1
click at [602, 122] on div "Country Code × 91 8692988807" at bounding box center [705, 128] width 309 height 26
paste input "9820045466"
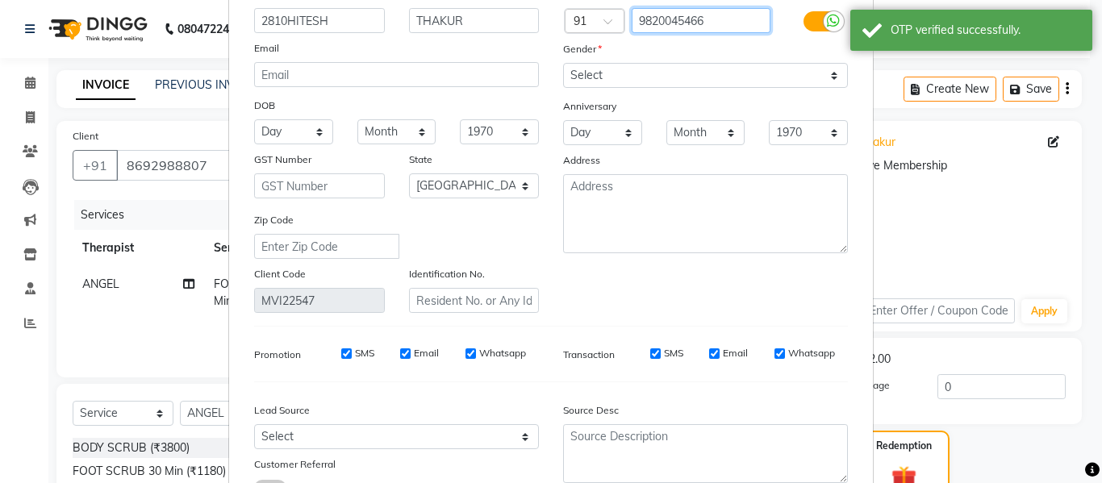
scroll to position [232, 0]
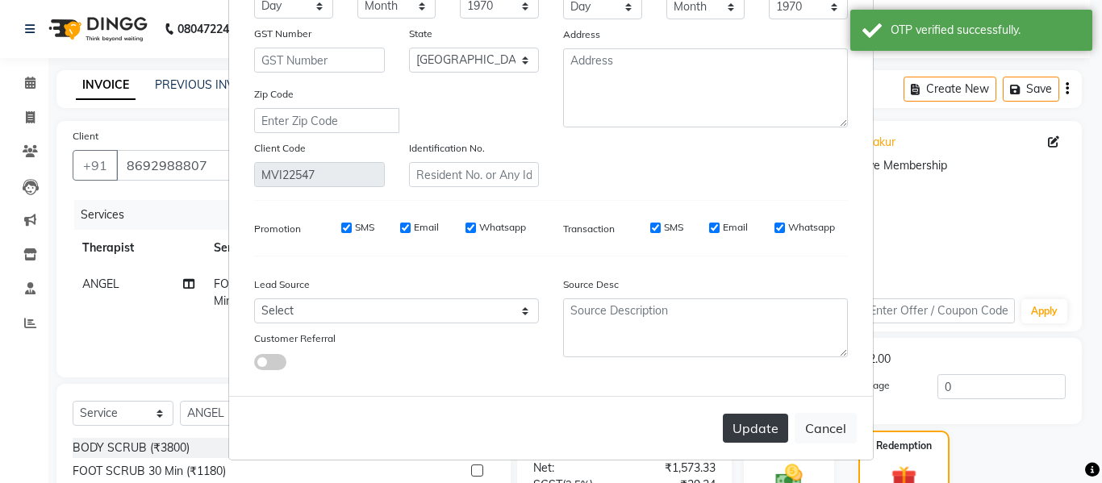
type input "9820045466"
click at [752, 418] on button "Update" at bounding box center [755, 428] width 65 height 29
type input "9820045466"
select select
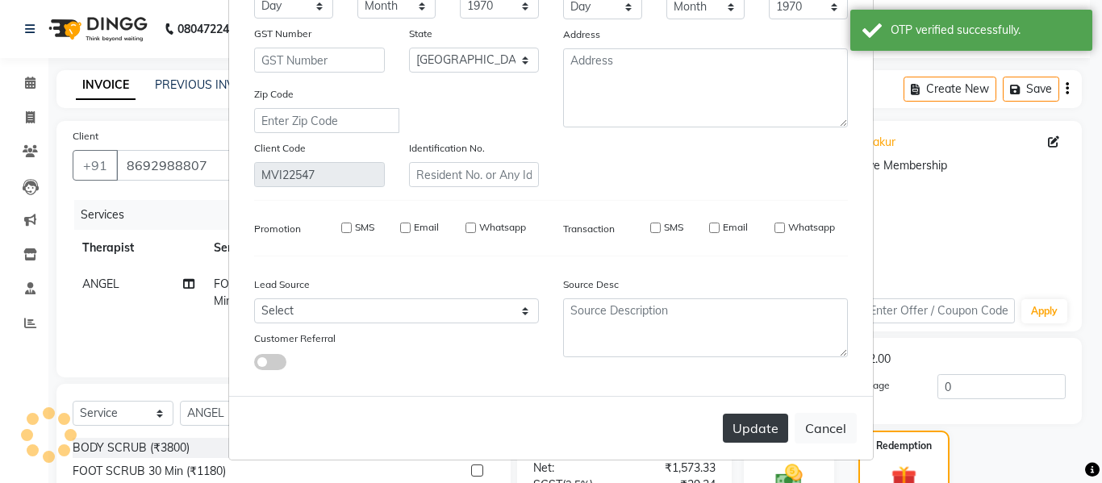
select select
select select "null"
select select
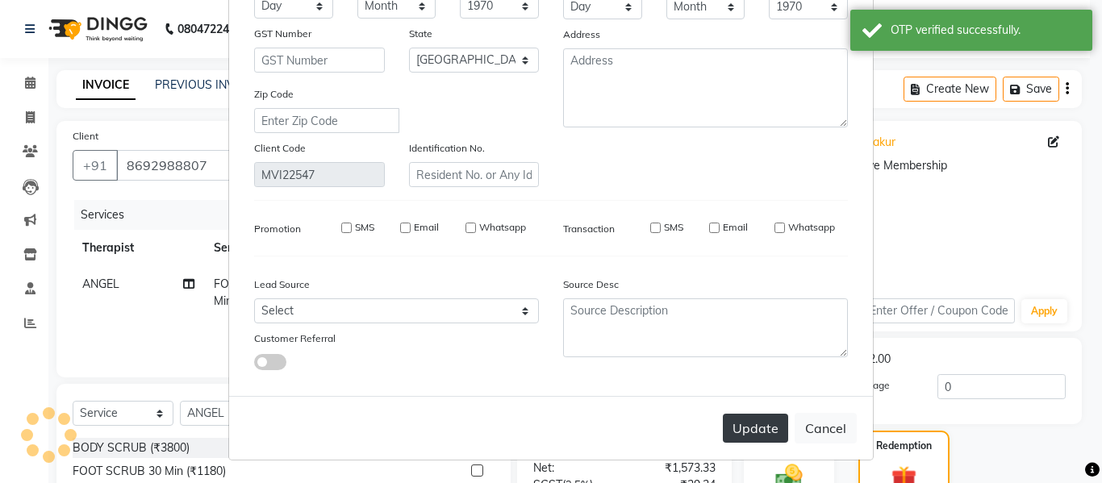
select select
checkbox input "false"
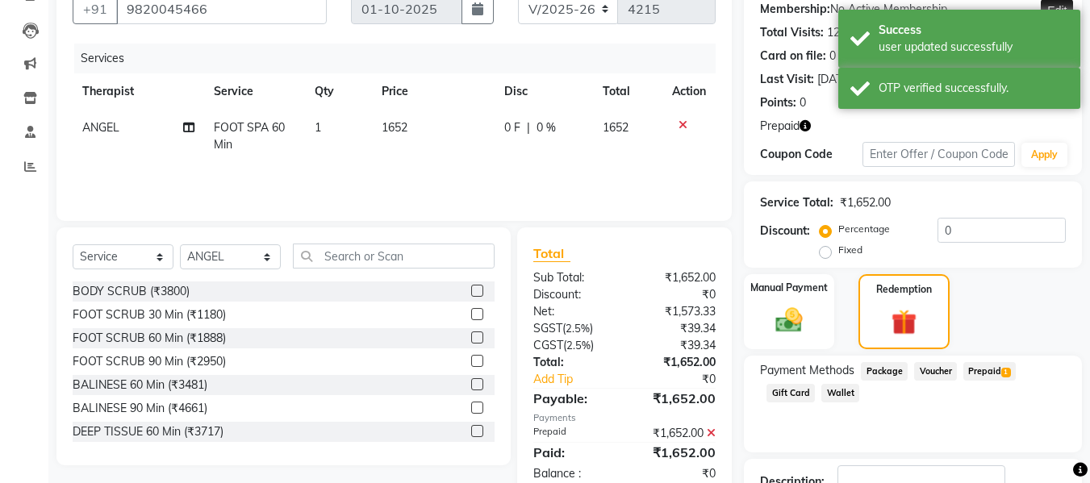
scroll to position [242, 0]
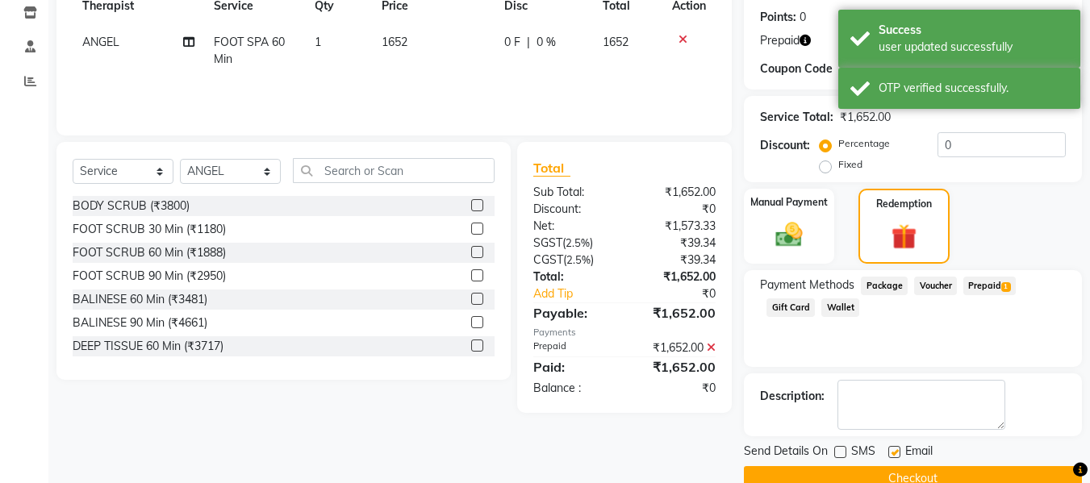
click at [853, 468] on button "Checkout" at bounding box center [913, 478] width 338 height 25
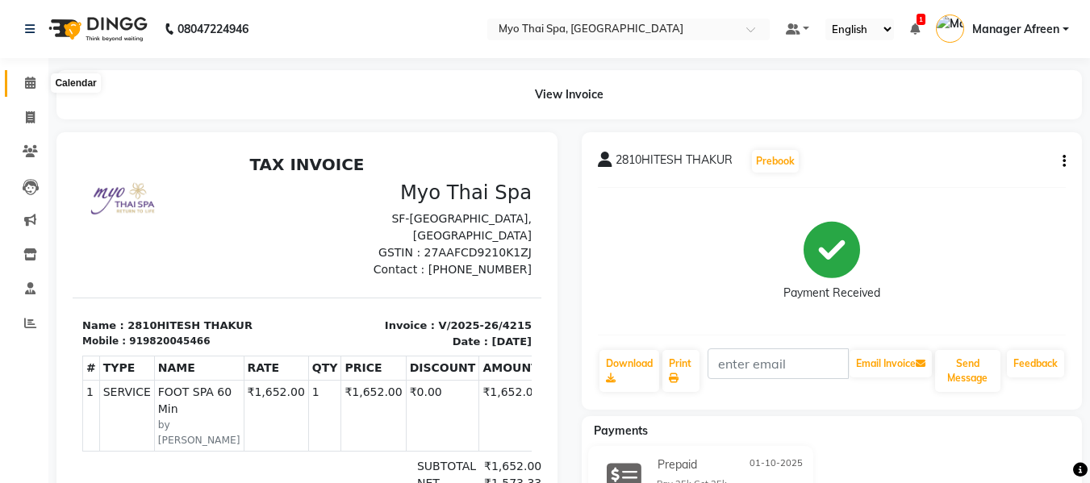
click at [41, 79] on span at bounding box center [30, 83] width 28 height 19
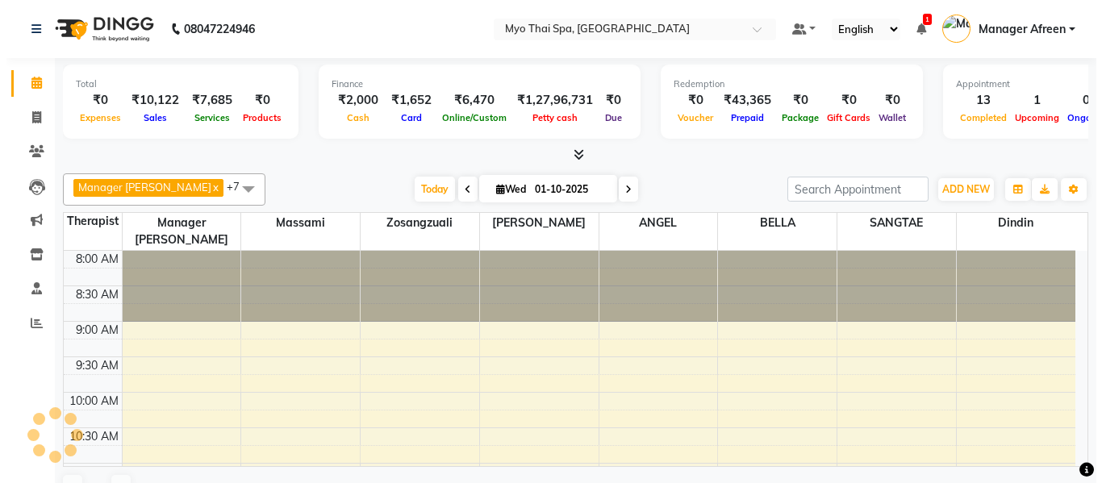
scroll to position [832, 0]
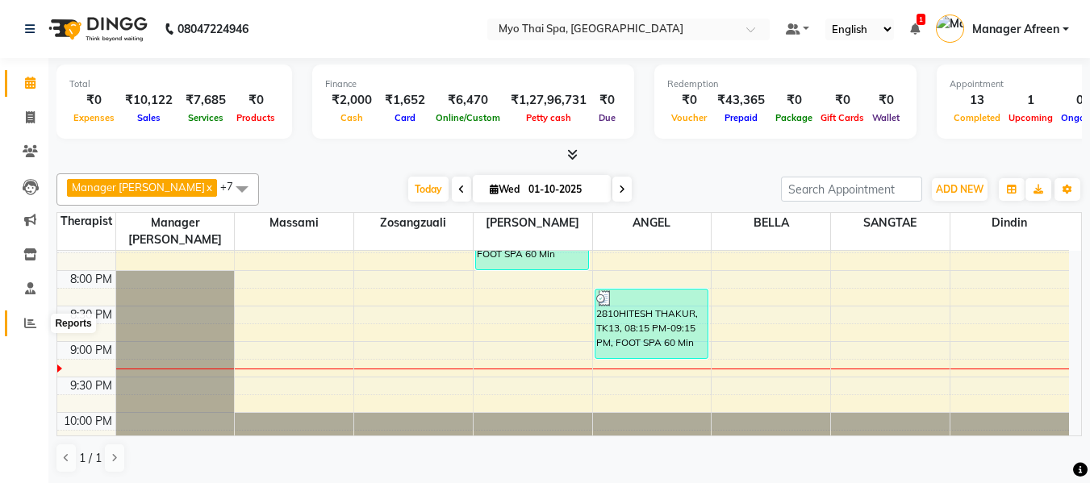
click at [24, 322] on icon at bounding box center [30, 323] width 12 height 12
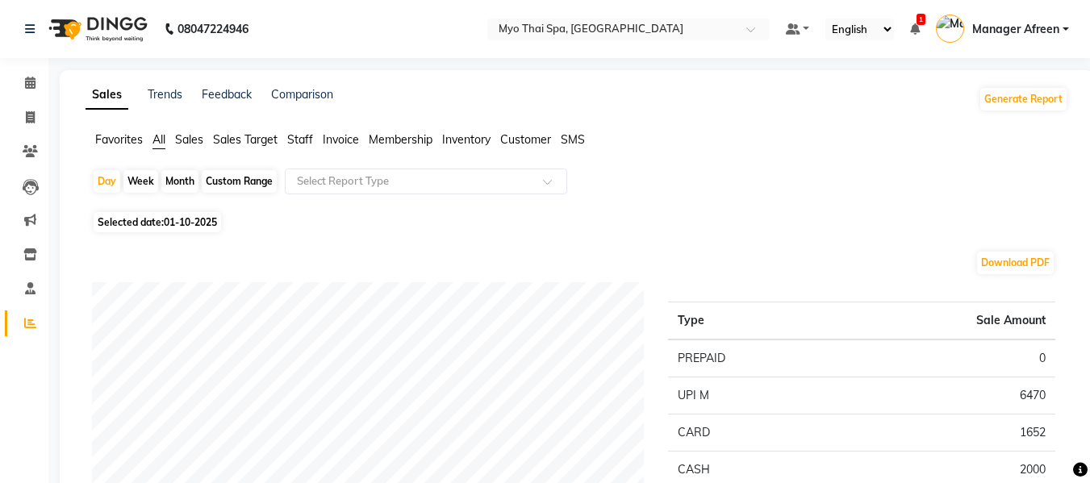
click at [182, 140] on span "Sales" at bounding box center [189, 139] width 28 height 15
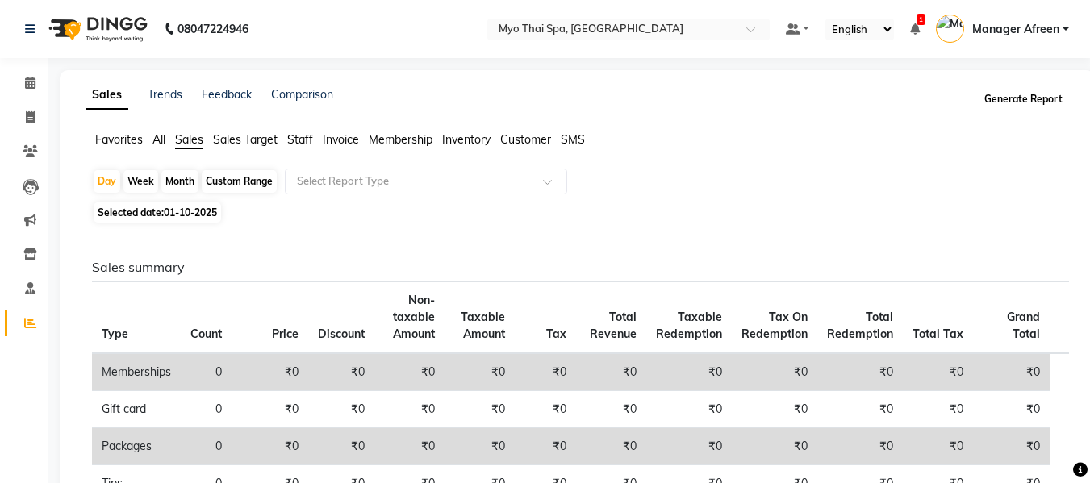
click at [990, 94] on button "Generate Report" at bounding box center [1023, 99] width 86 height 23
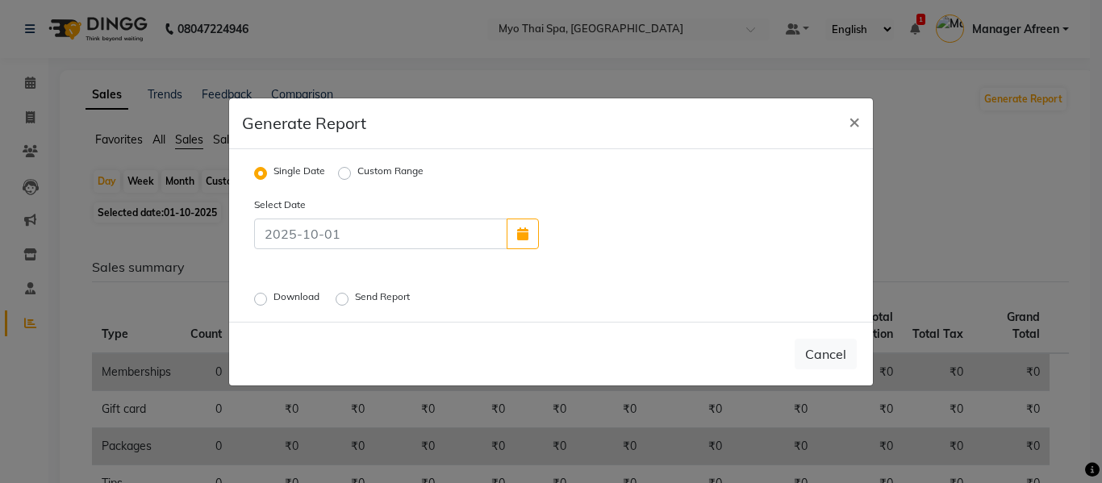
click at [308, 300] on label "Download" at bounding box center [297, 299] width 49 height 19
click at [269, 300] on input "Download" at bounding box center [262, 298] width 11 height 11
radio input "true"
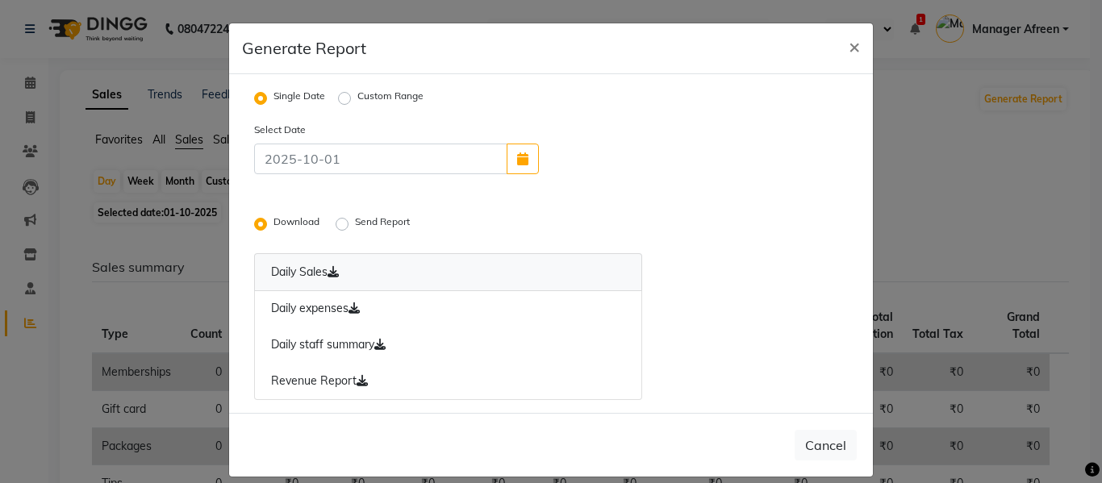
click at [298, 271] on link "Daily Sales" at bounding box center [448, 272] width 388 height 38
